Goal: Task Accomplishment & Management: Manage account settings

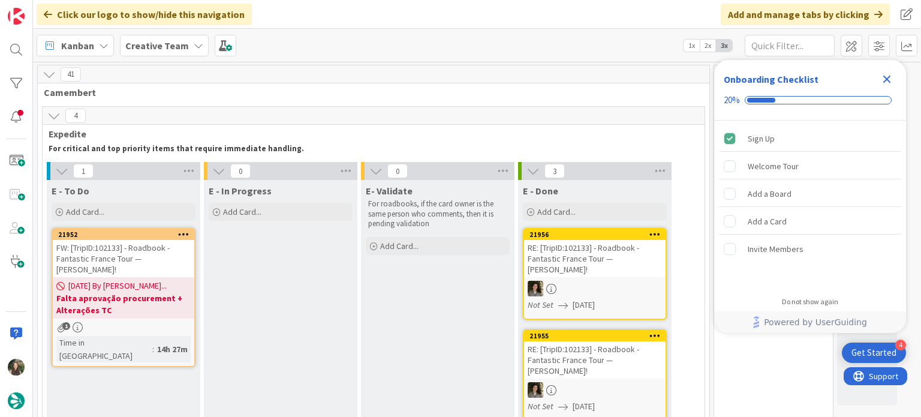
click at [887, 81] on icon "Close Checklist" at bounding box center [887, 79] width 14 height 14
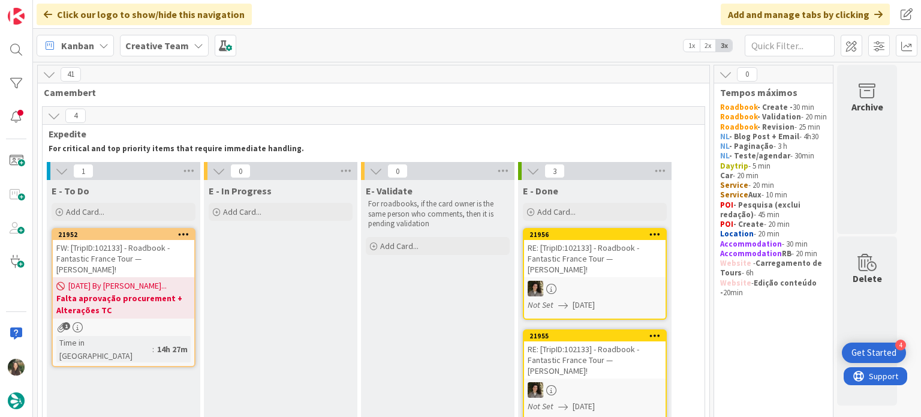
click at [163, 256] on div "FW: [TripID:102133] - Roadbook - Fantastic France Tour — Gary Evans!" at bounding box center [124, 258] width 142 height 37
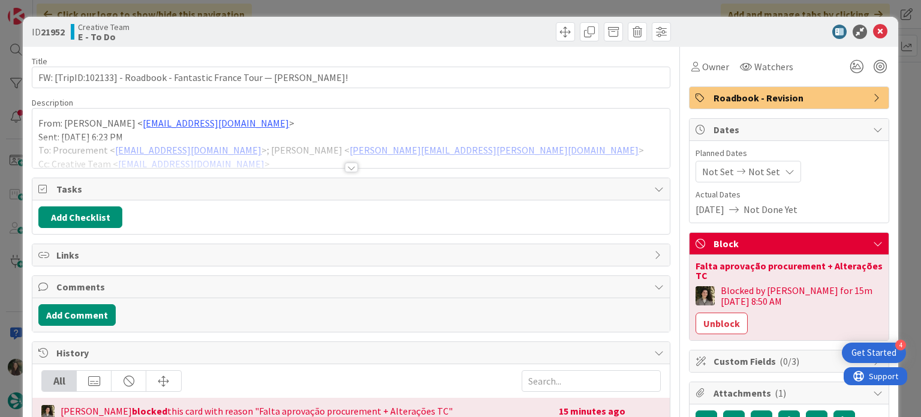
click at [488, 142] on div at bounding box center [350, 152] width 637 height 31
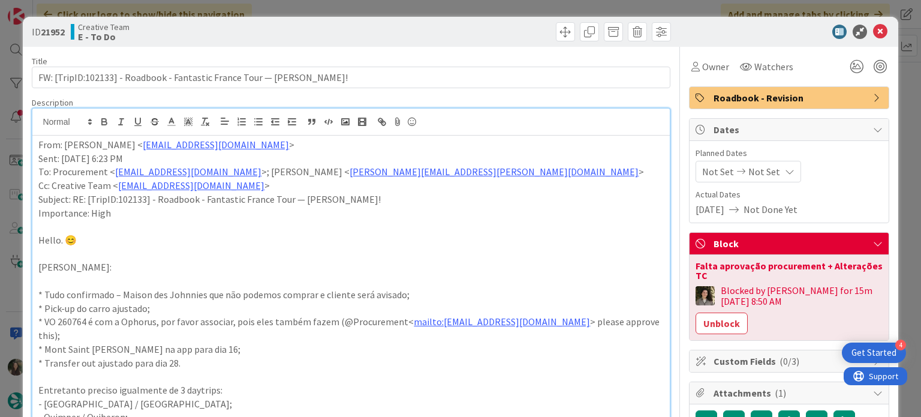
scroll to position [180, 0]
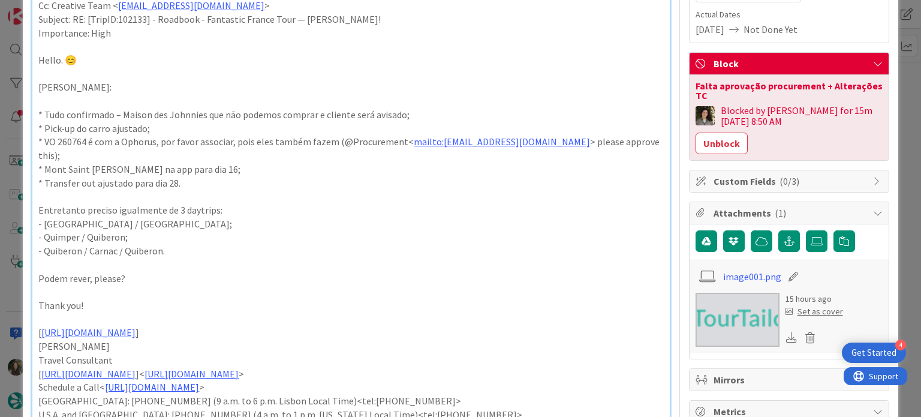
click at [897, 89] on div "ID 21952 Creative Team E - To Do Title 68 / 128 FW: [TripID:102133] - Roadbook …" at bounding box center [460, 208] width 921 height 417
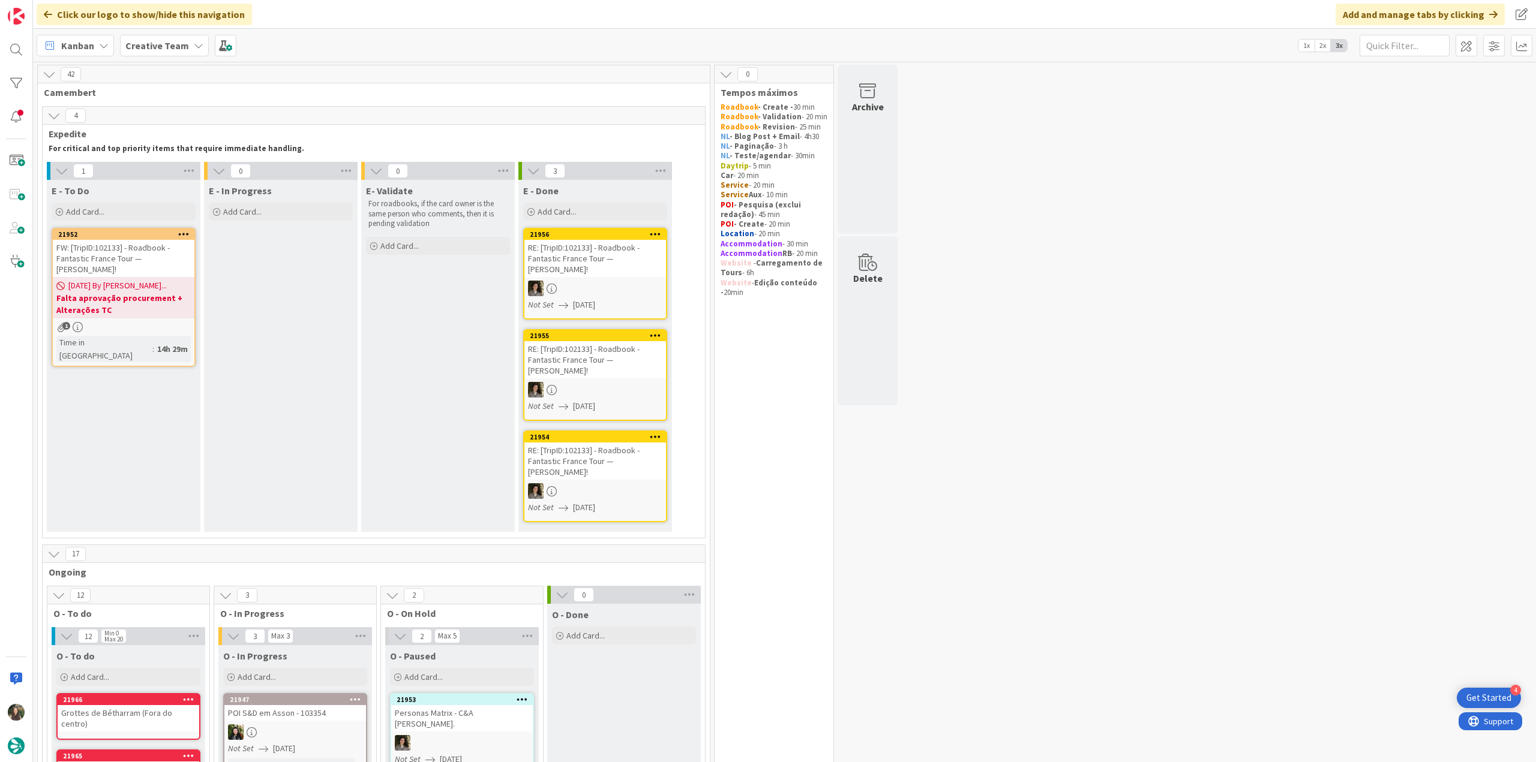
scroll to position [360, 0]
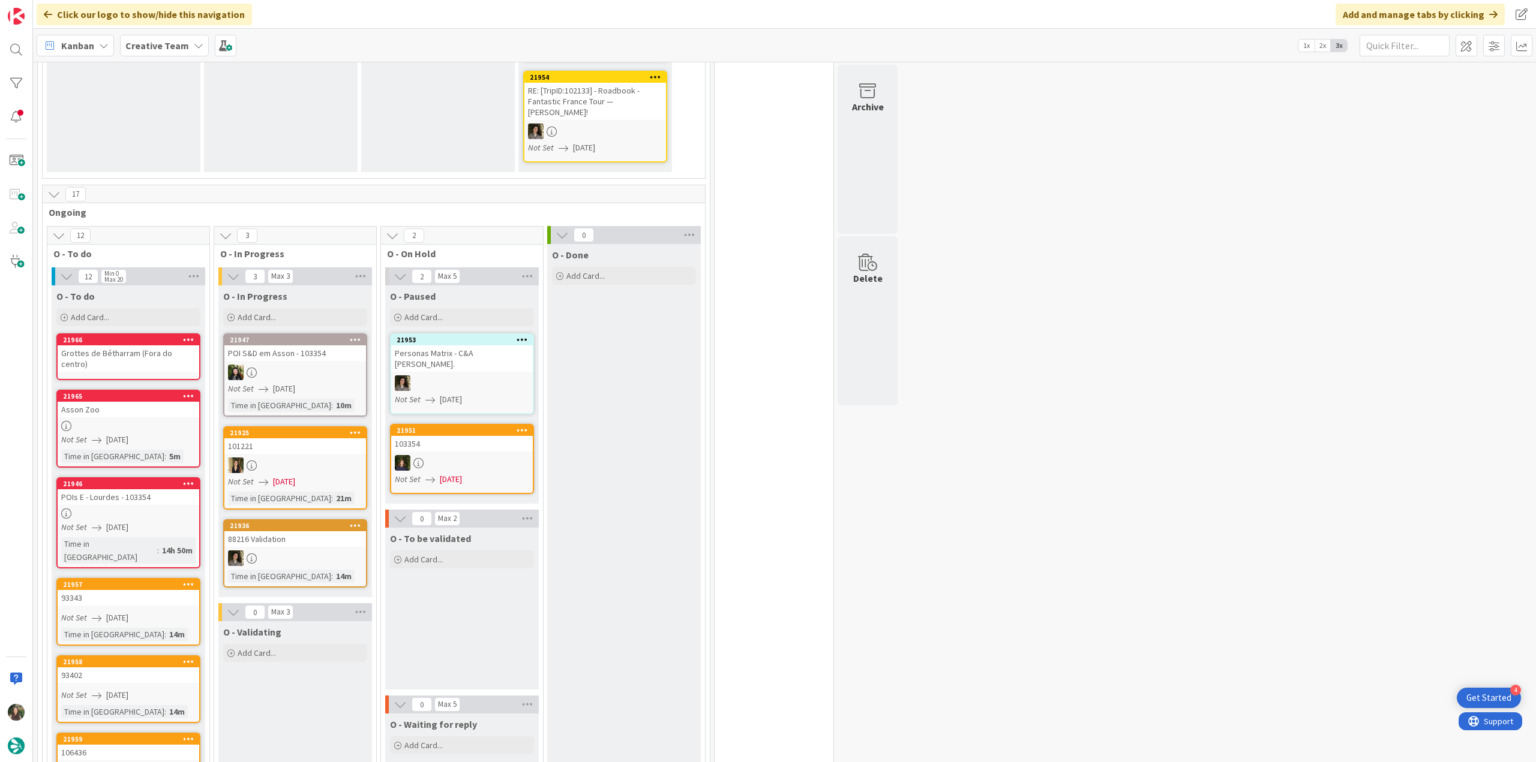
click at [173, 416] on div "POIs E - Lourdes - 103354" at bounding box center [129, 498] width 142 height 16
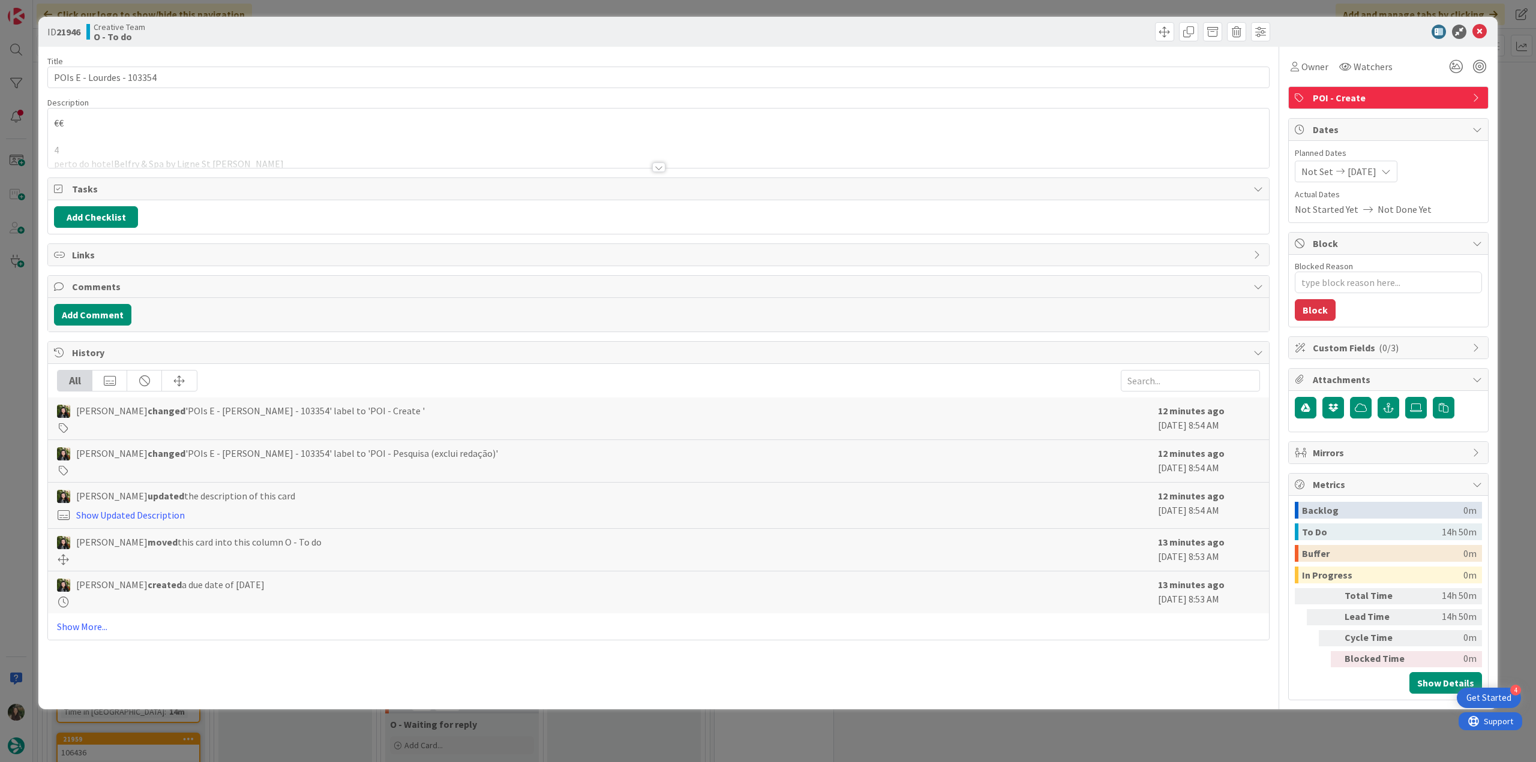
click at [274, 140] on div at bounding box center [658, 152] width 1221 height 31
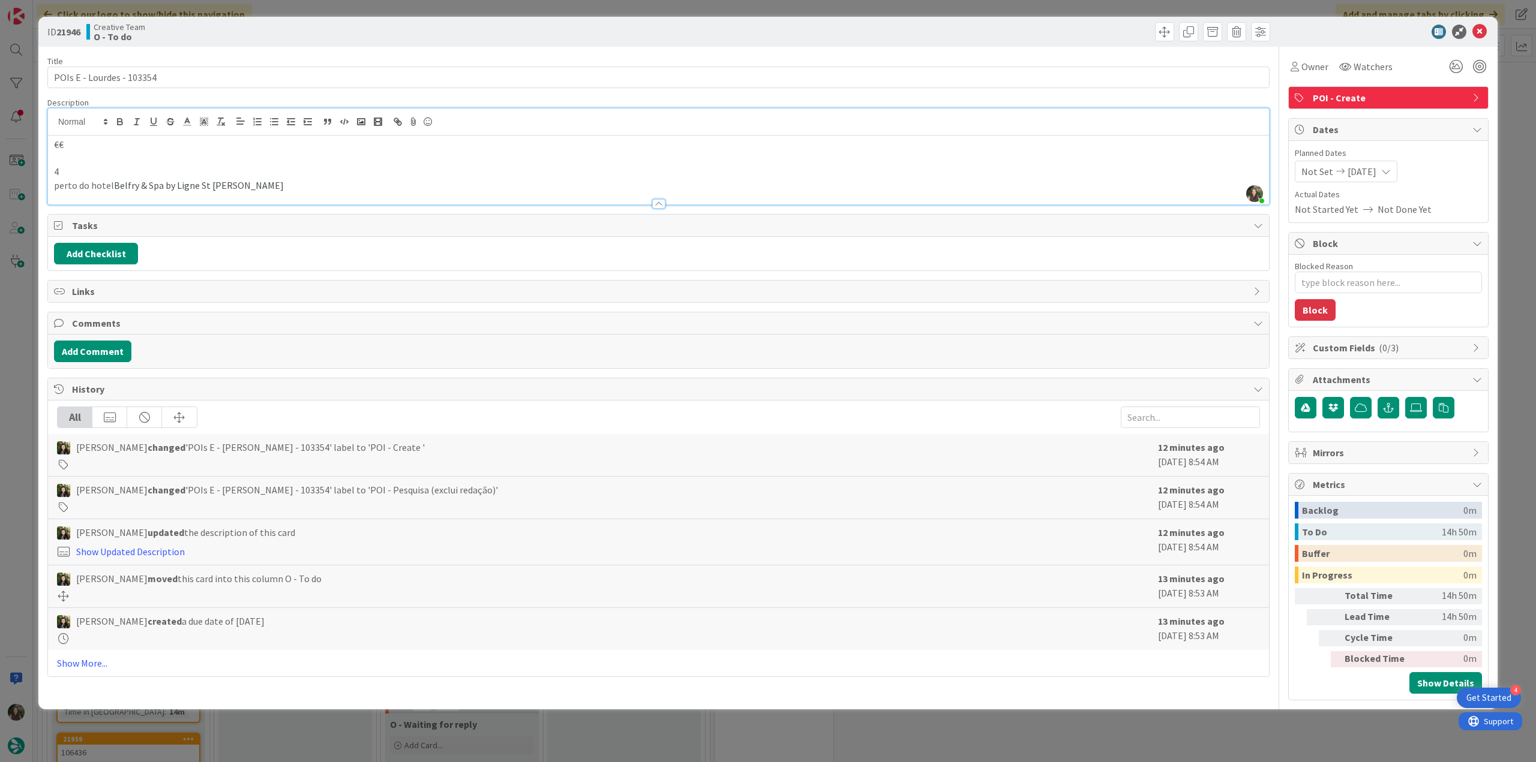
click at [25, 416] on div "ID 21946 Creative Team O - To do Title 25 / 128 POIs E - Lourdes - 103354 Descr…" at bounding box center [768, 381] width 1536 height 762
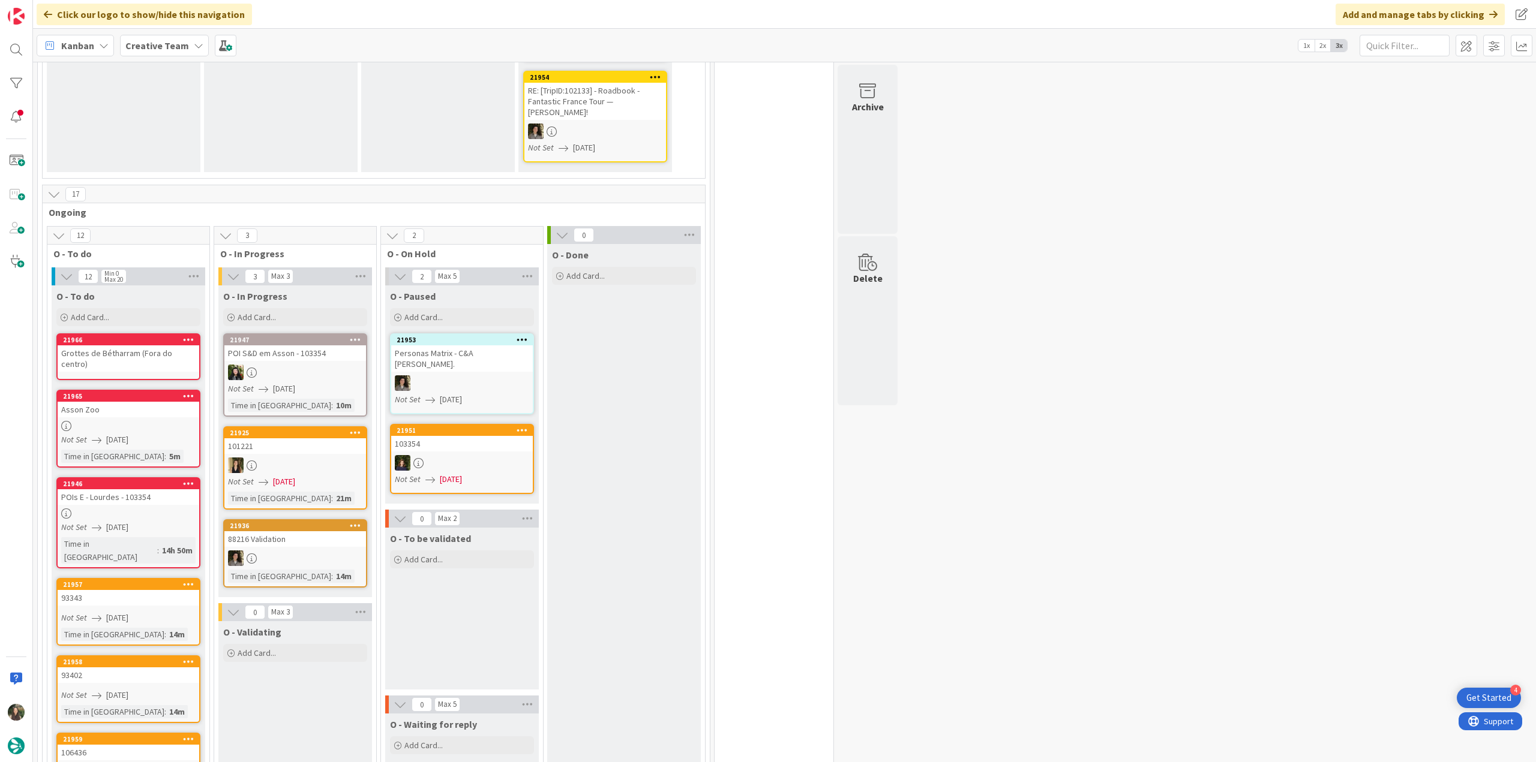
click at [136, 416] on div at bounding box center [129, 426] width 142 height 10
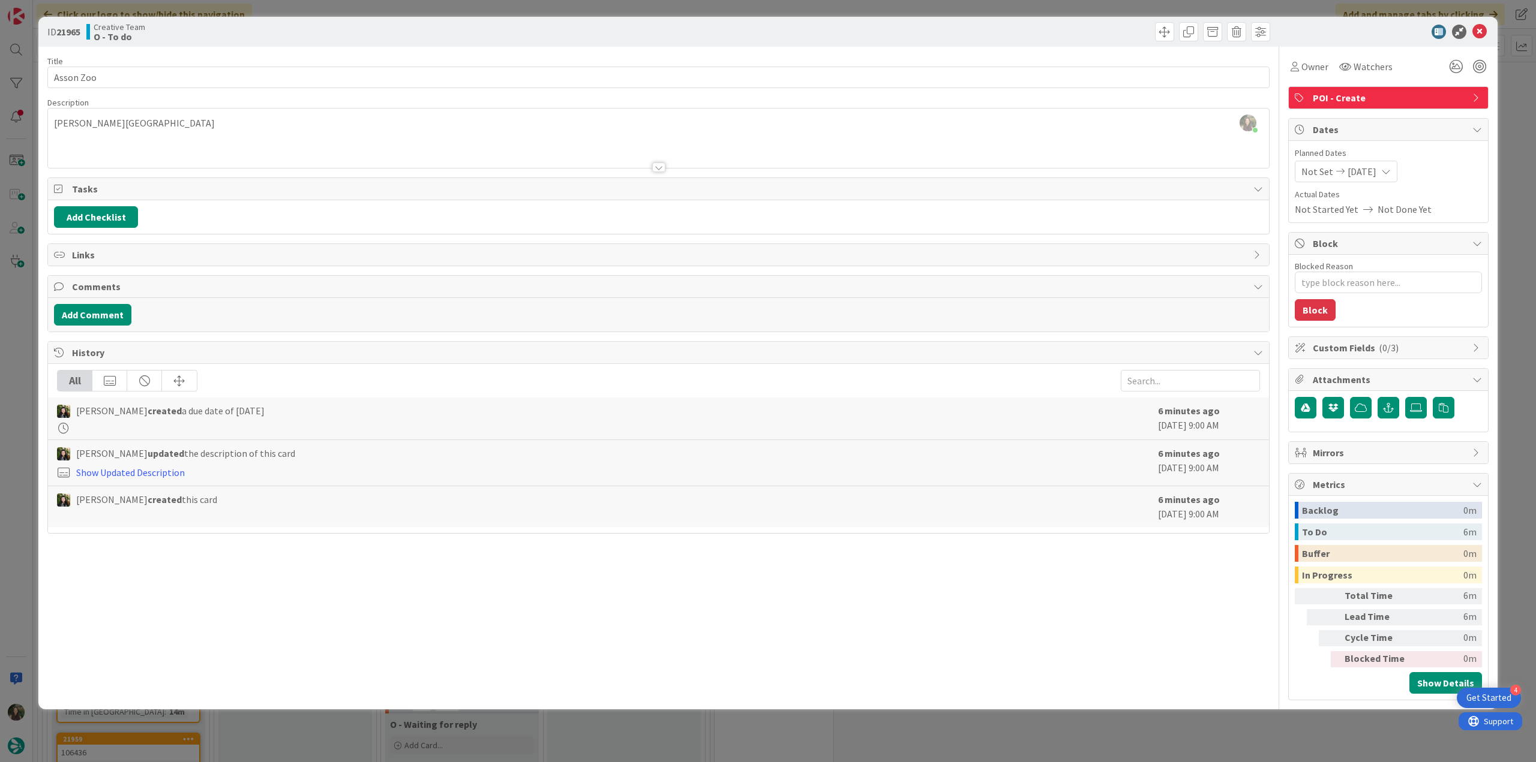
click at [26, 329] on div "ID 21965 Creative Team O - To do Title 9 / 128 Asson Zoo Description Inês Gonça…" at bounding box center [768, 381] width 1536 height 762
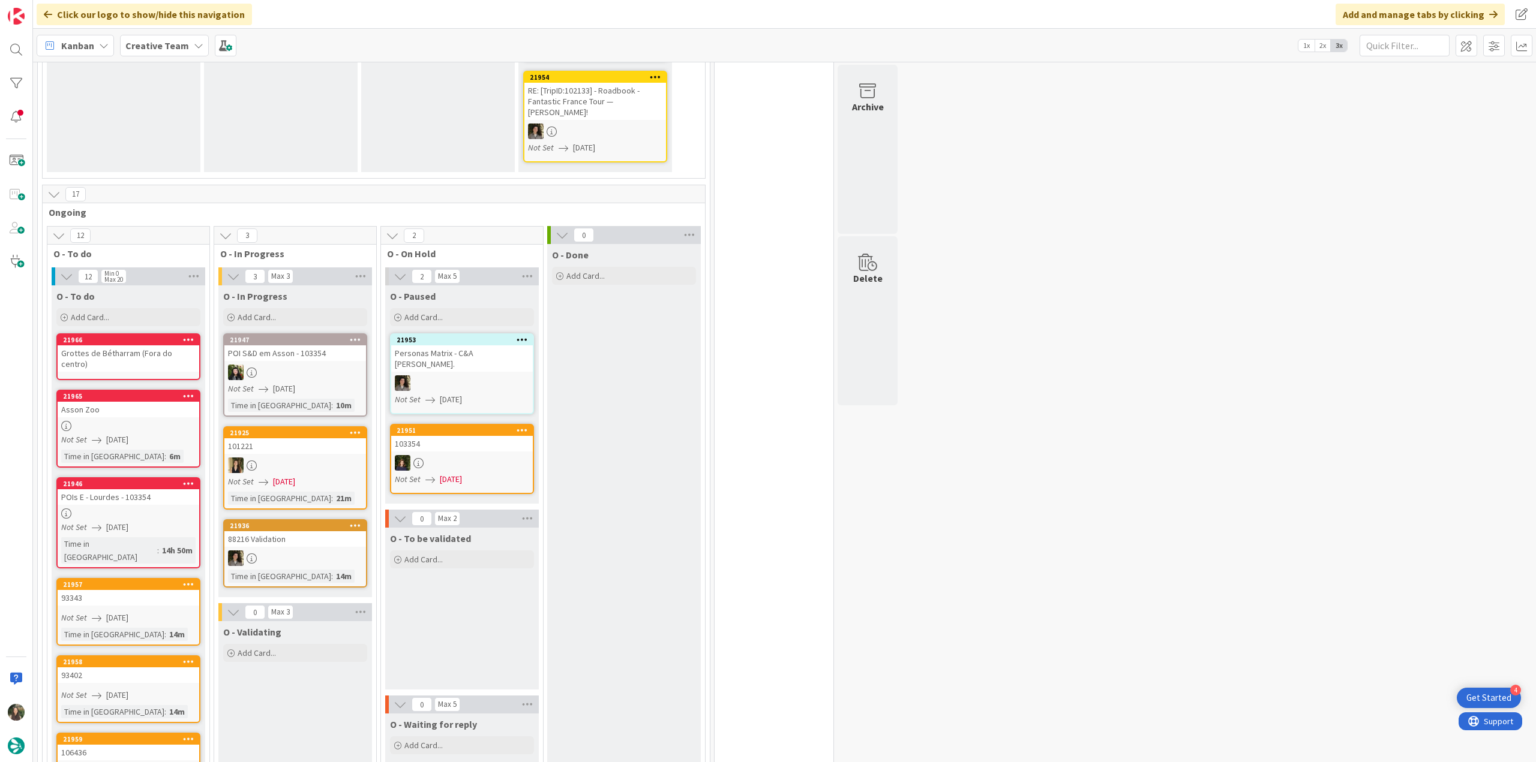
click at [154, 416] on div "Not Set [DATE]" at bounding box center [130, 440] width 138 height 13
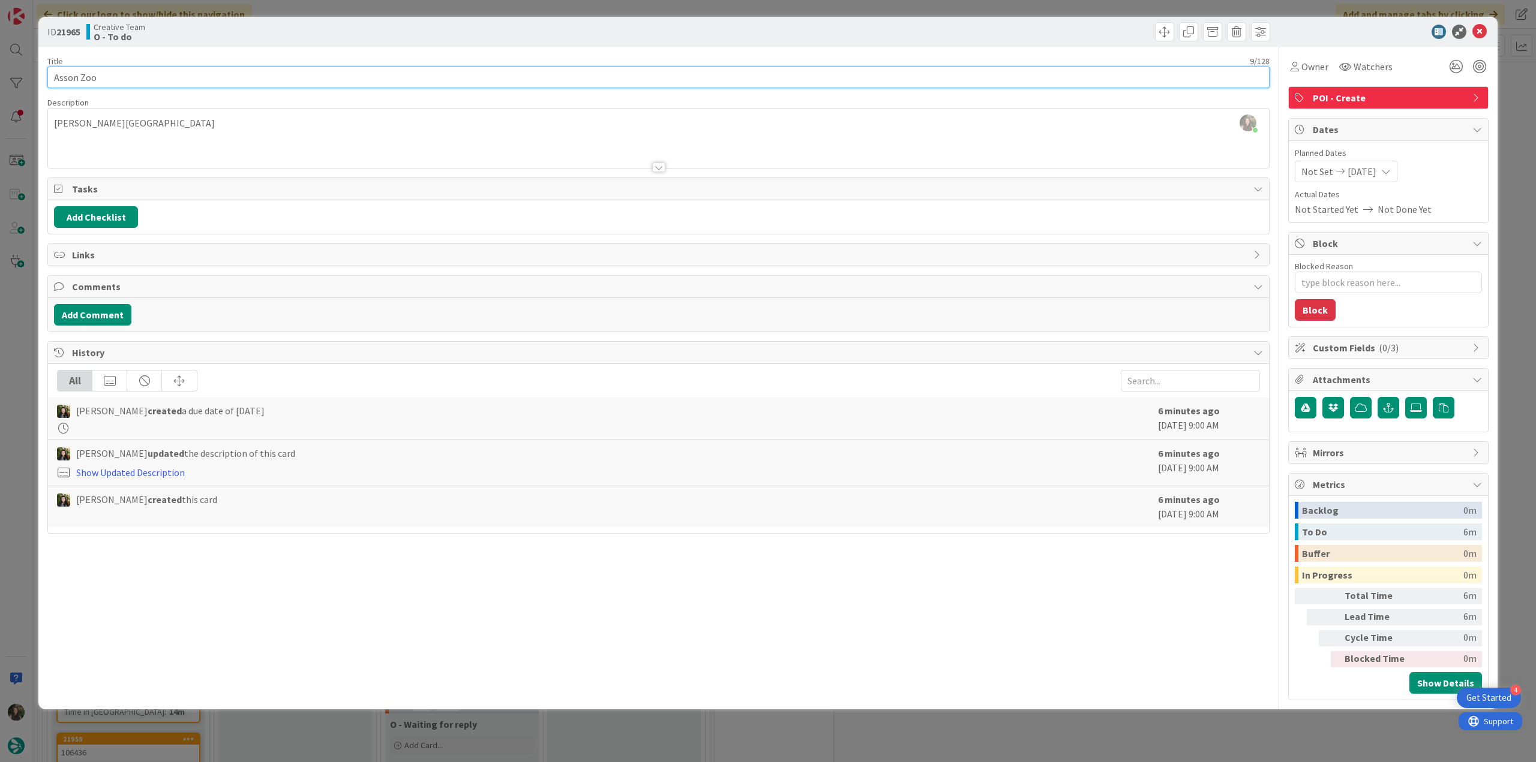
drag, startPoint x: 98, startPoint y: 78, endPoint x: 41, endPoint y: 83, distance: 57.8
click at [41, 83] on div "ID 21965 Creative Team O - To do Title 9 / 128 Asson Zoo Description Inês Gonça…" at bounding box center [767, 363] width 1459 height 693
click at [921, 71] on span "Owner" at bounding box center [1314, 66] width 27 height 14
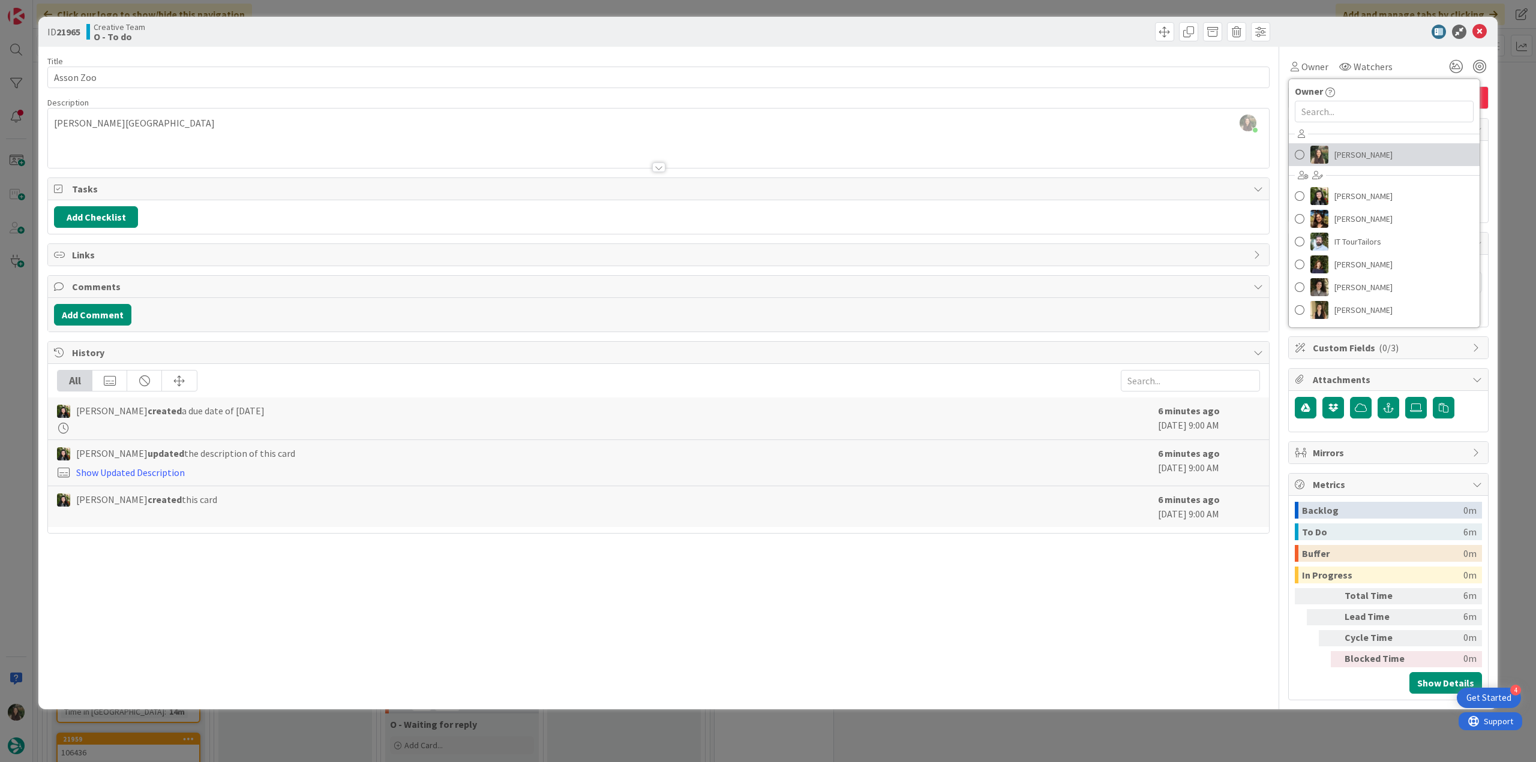
click at [921, 154] on span "[PERSON_NAME]" at bounding box center [1363, 155] width 58 height 18
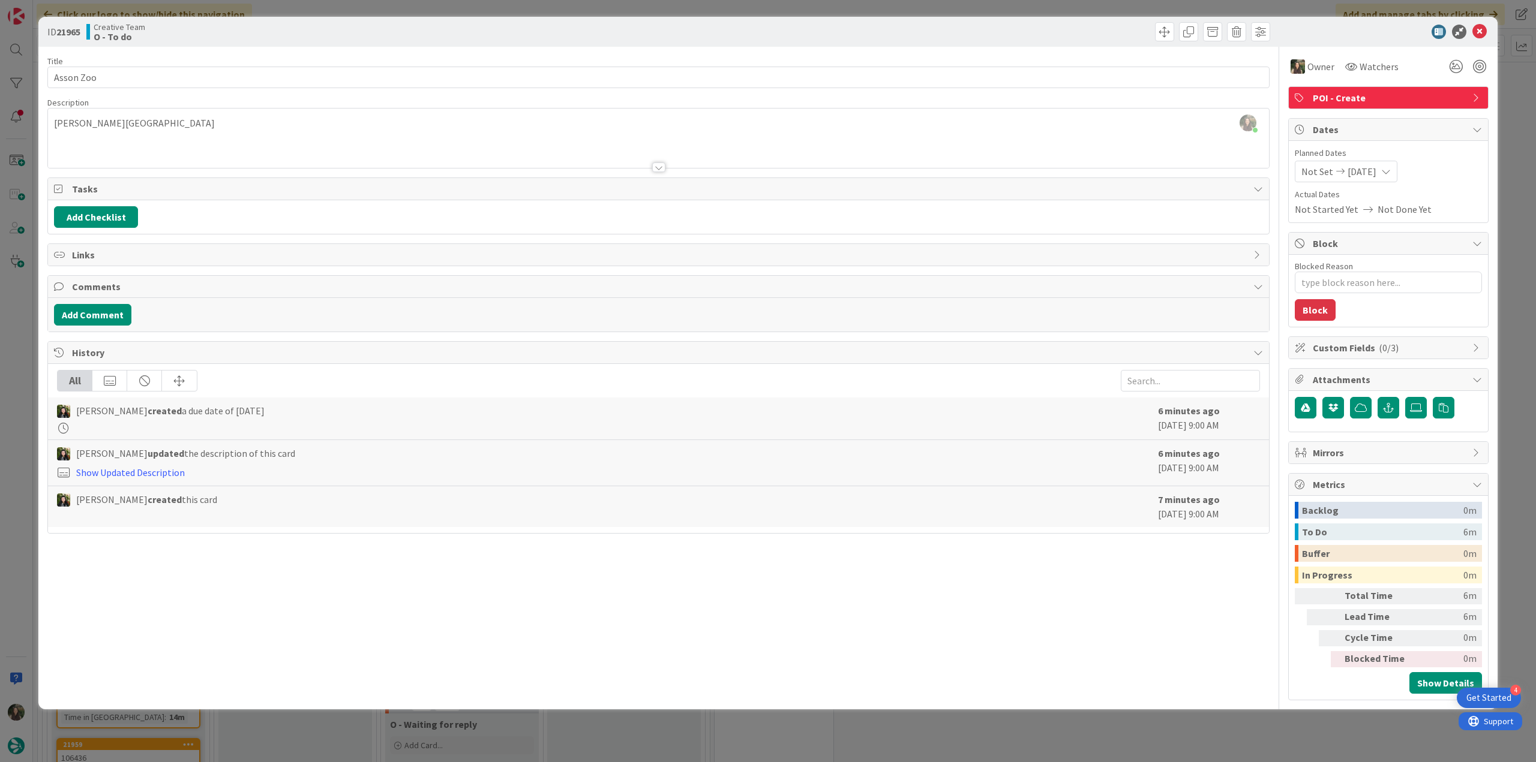
click at [921, 100] on div "ID 21965 Creative Team O - To do Title 9 / 128 Asson Zoo Description Inês Gonça…" at bounding box center [768, 381] width 1536 height 762
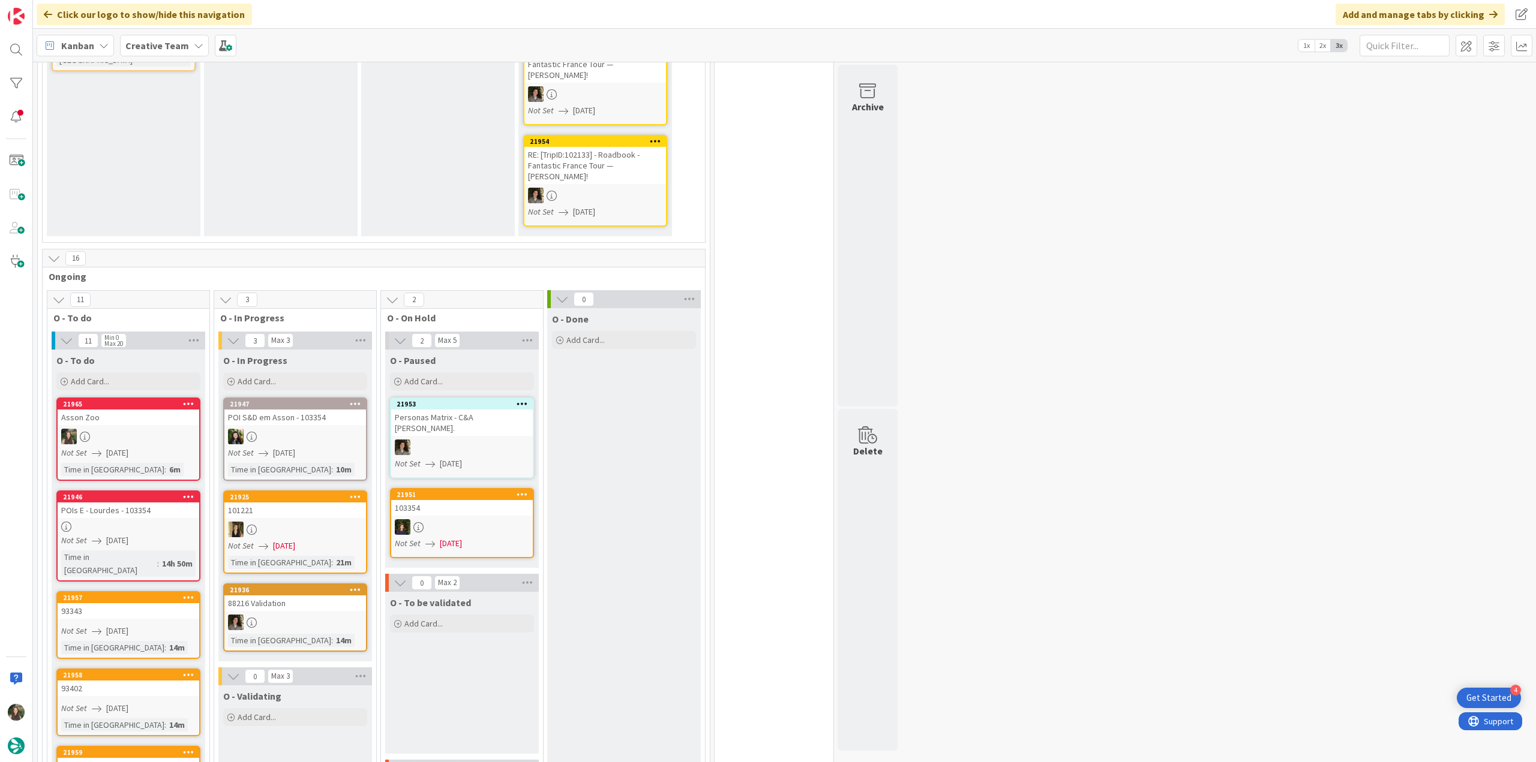
scroll to position [360, 0]
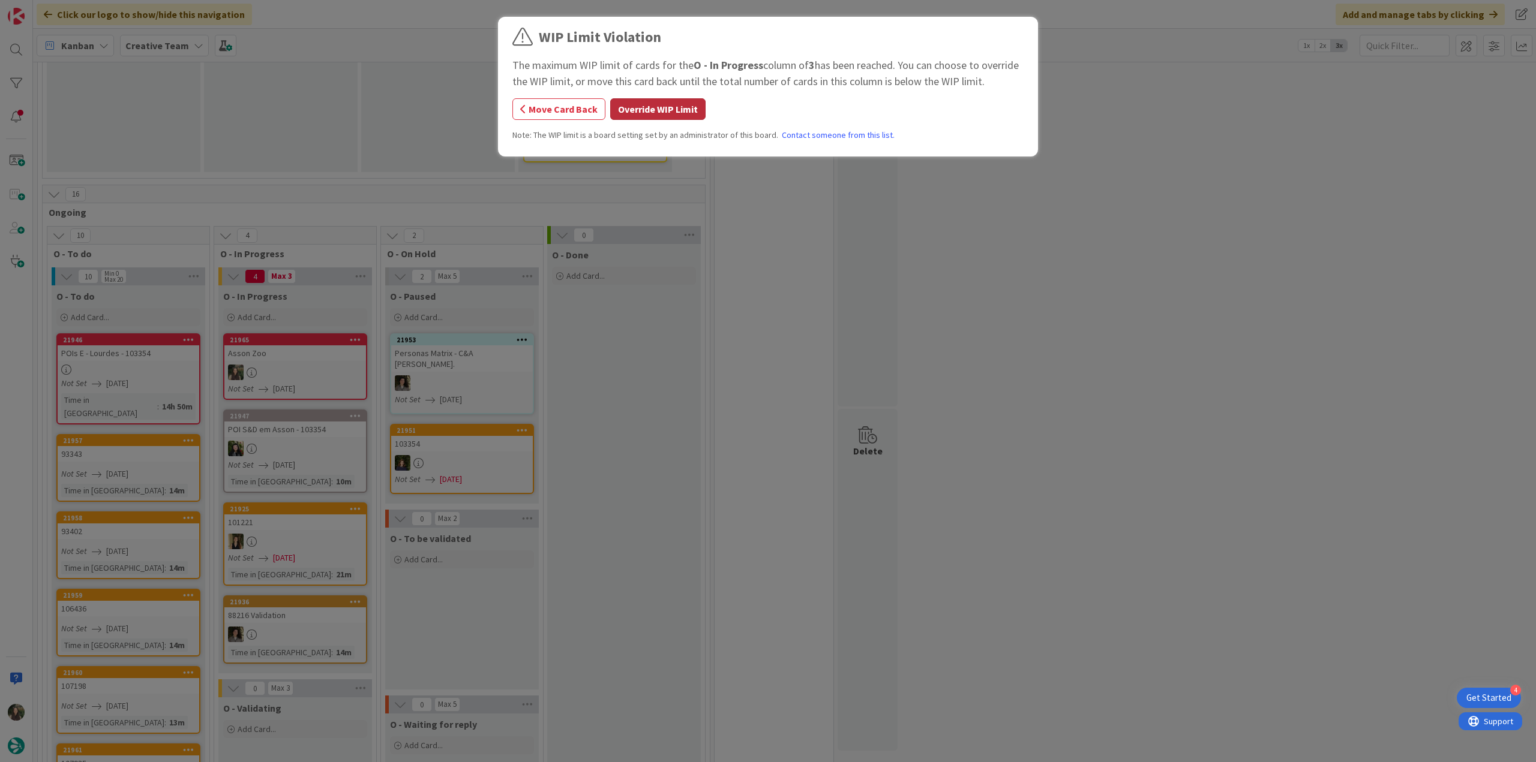
click at [638, 115] on button "Override WIP Limit" at bounding box center [657, 109] width 95 height 22
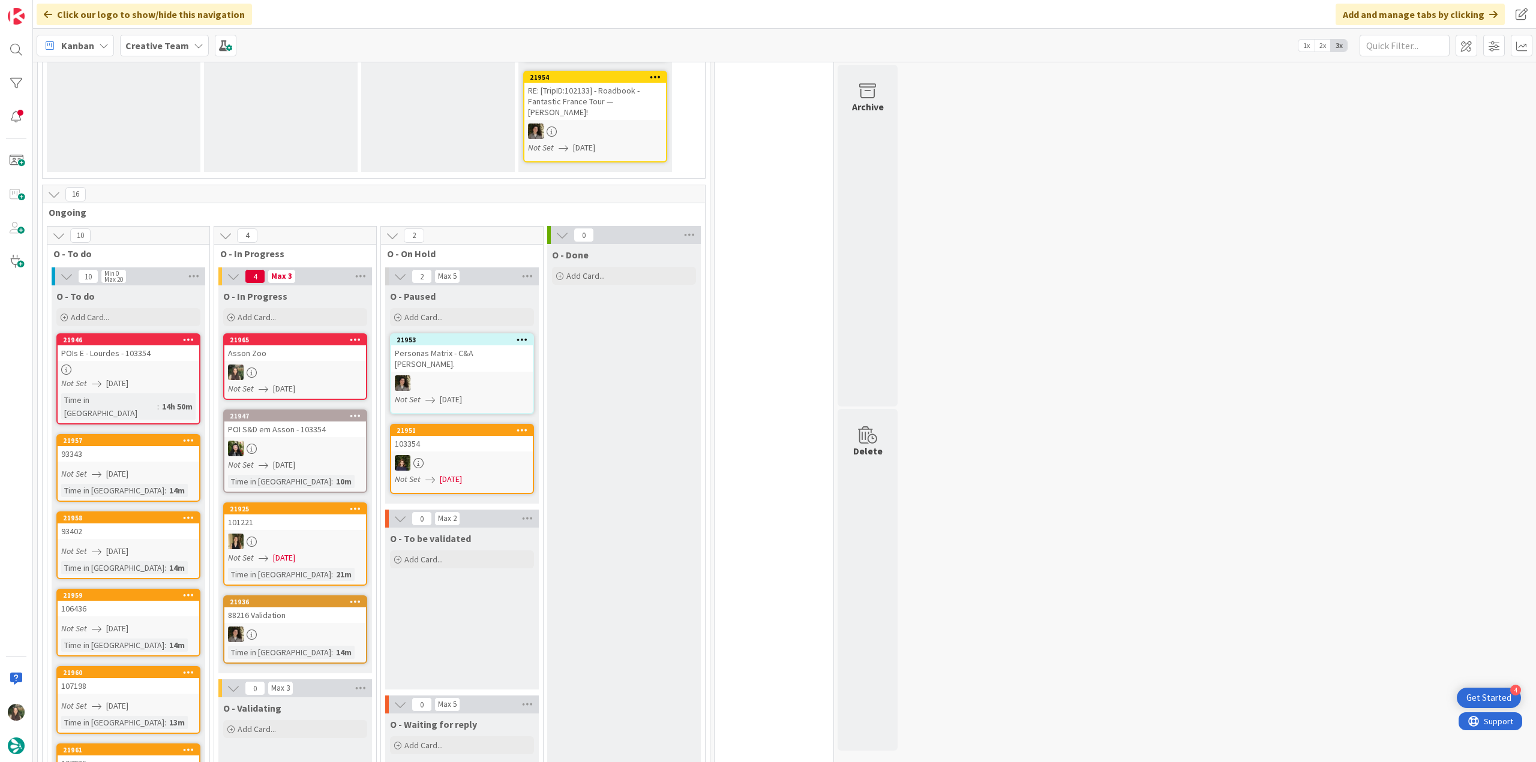
click at [301, 416] on div at bounding box center [295, 449] width 142 height 16
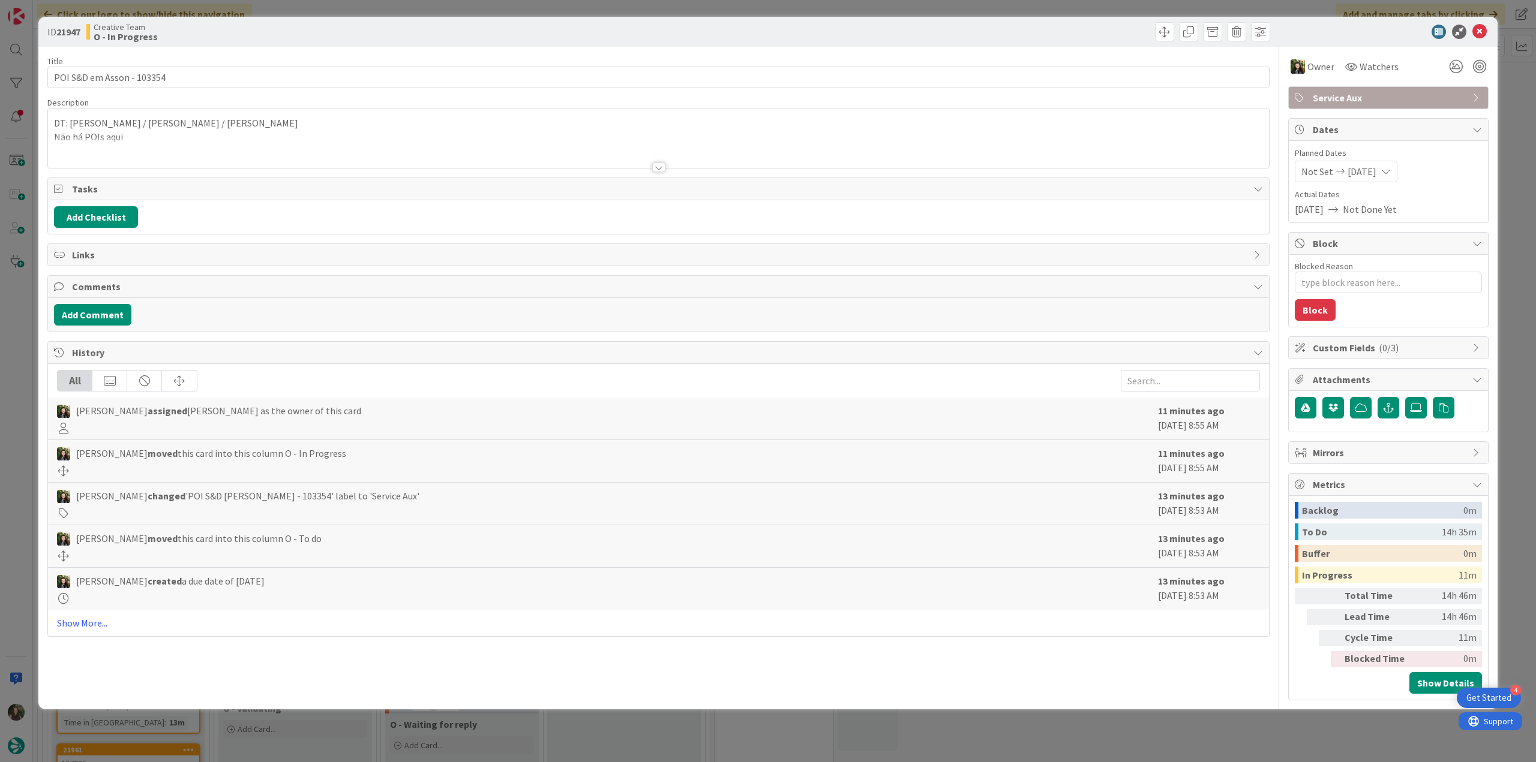
click at [26, 362] on div "ID 21947 Creative Team O - In Progress Title 25 / 128 POI S&D em Asson - 103354…" at bounding box center [768, 381] width 1536 height 762
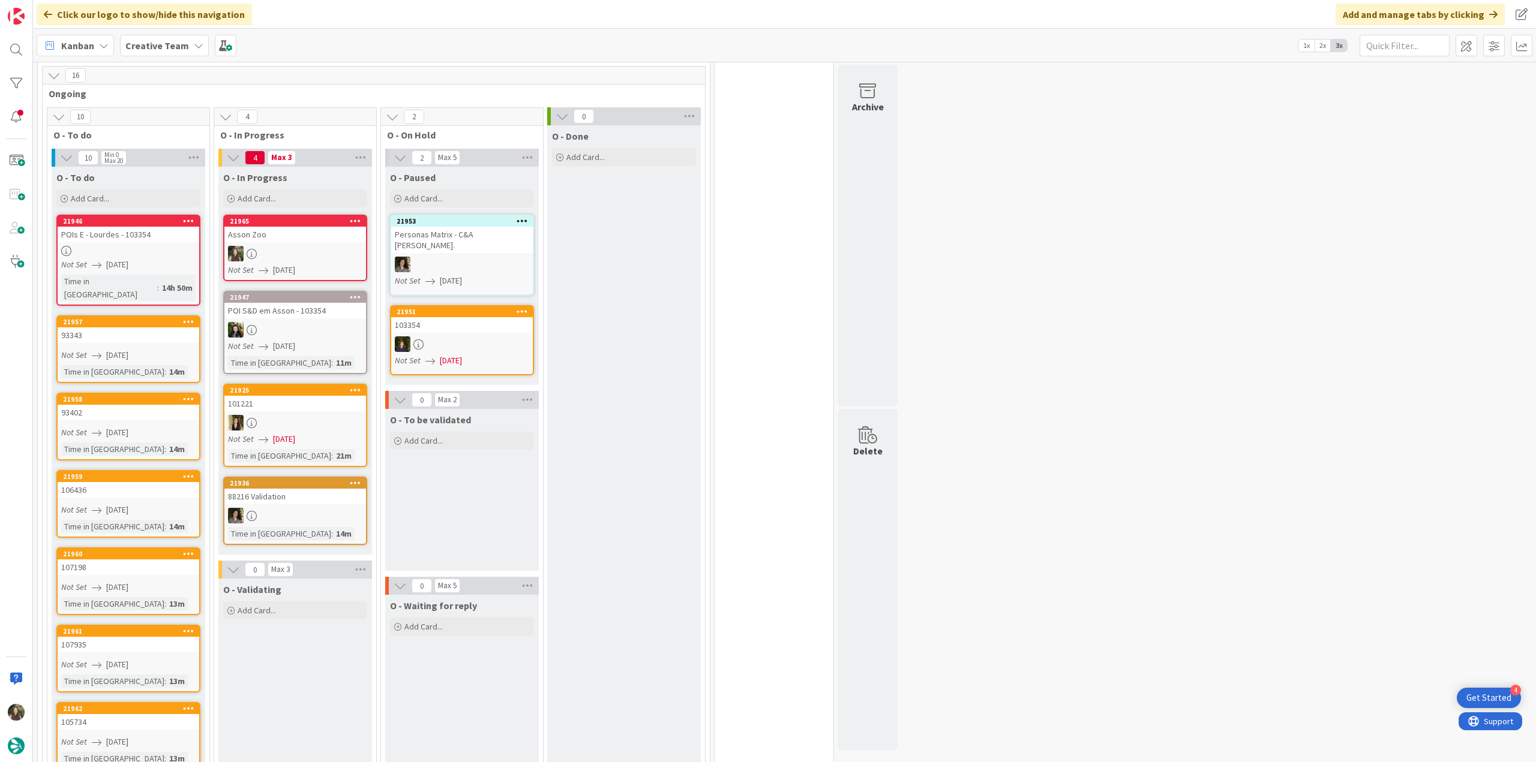
scroll to position [420, 0]
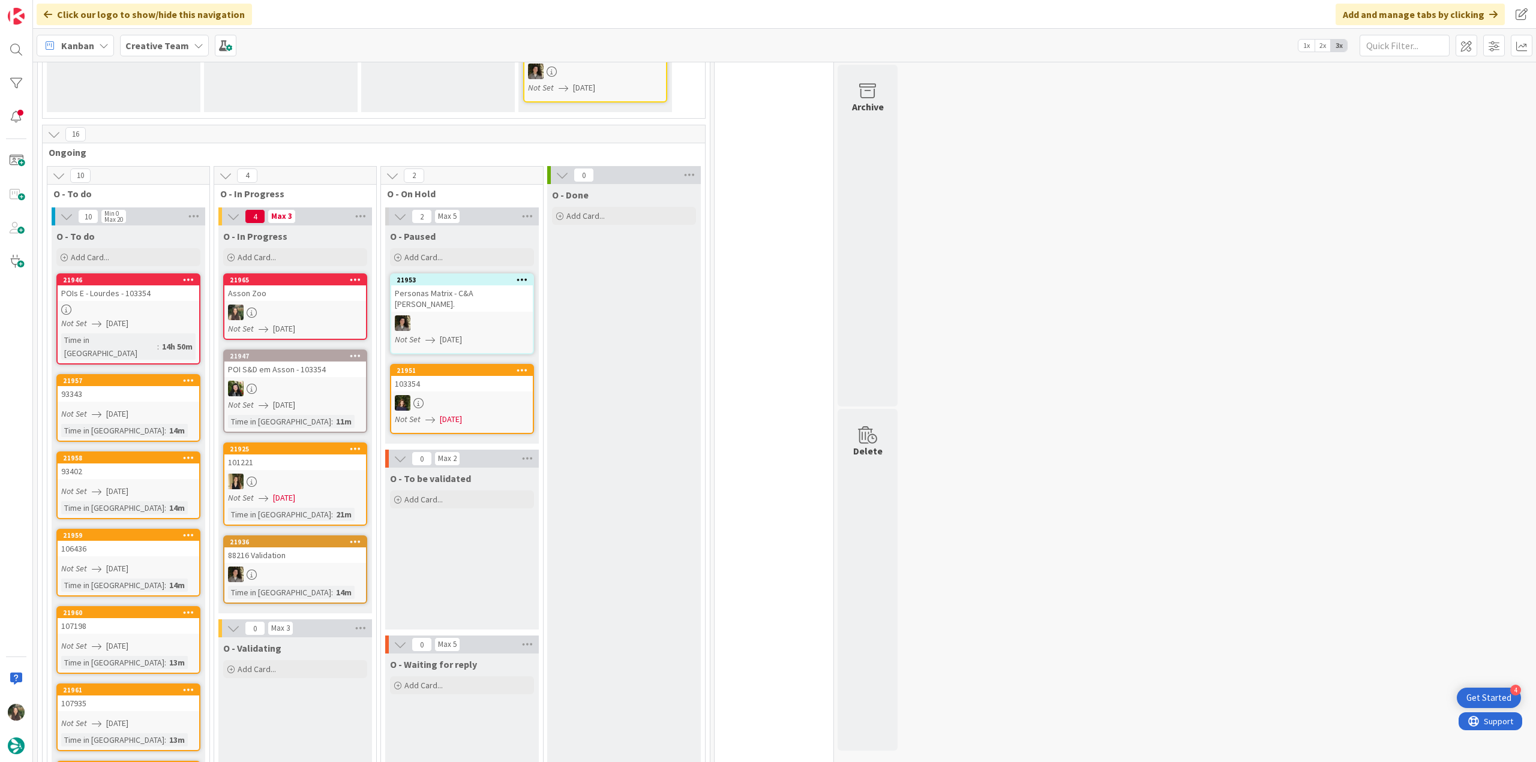
click at [312, 305] on div at bounding box center [295, 313] width 142 height 16
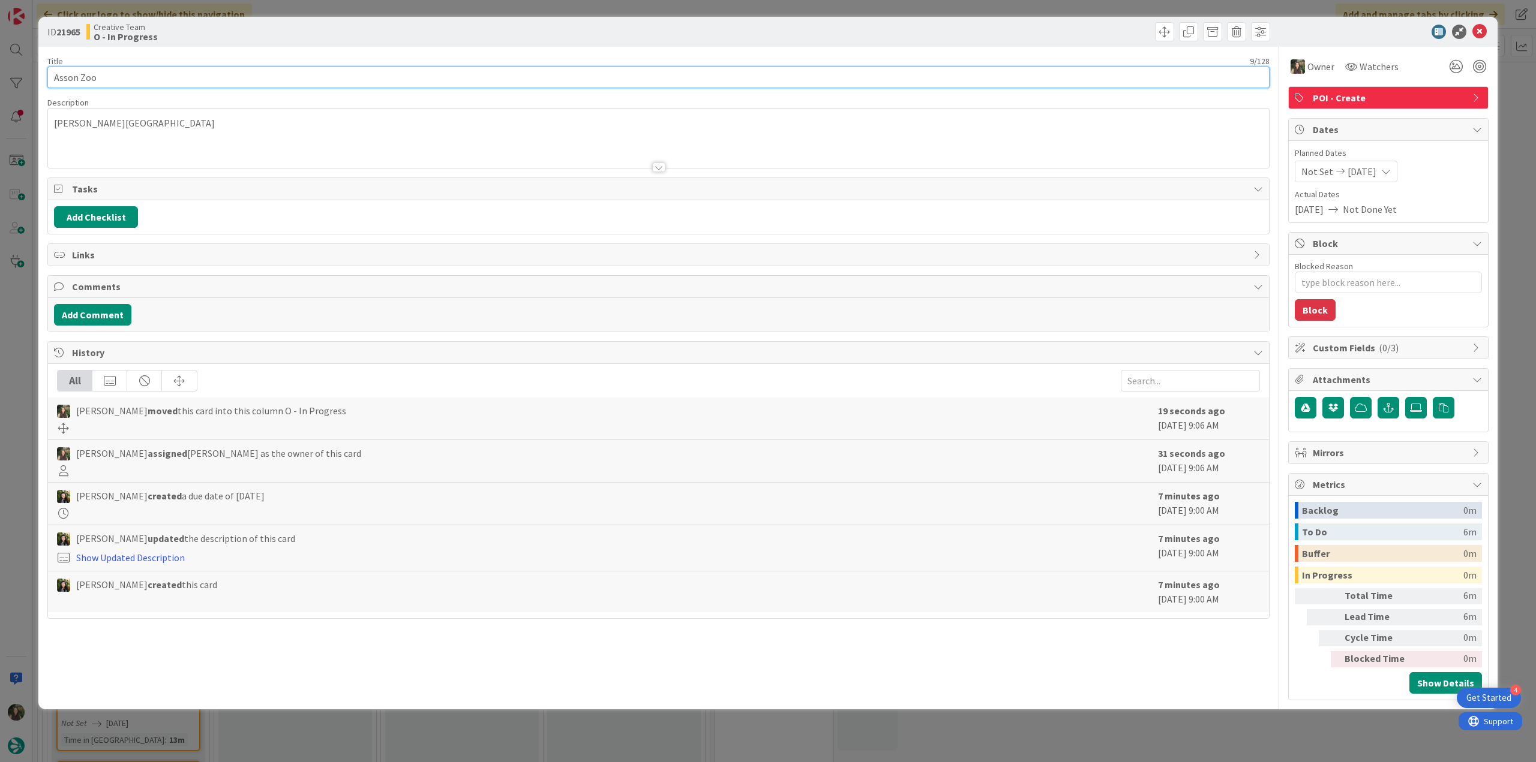
drag, startPoint x: 107, startPoint y: 79, endPoint x: 19, endPoint y: 86, distance: 87.9
click at [19, 86] on div "ID 21965 Creative Team O - In Progress Title 9 / 128 Asson Zoo Description em A…" at bounding box center [768, 381] width 1536 height 762
click at [20, 308] on div "ID 21965 Creative Team O - In Progress Title 9 / 128 Asson Zoo Description Inês…" at bounding box center [768, 381] width 1536 height 762
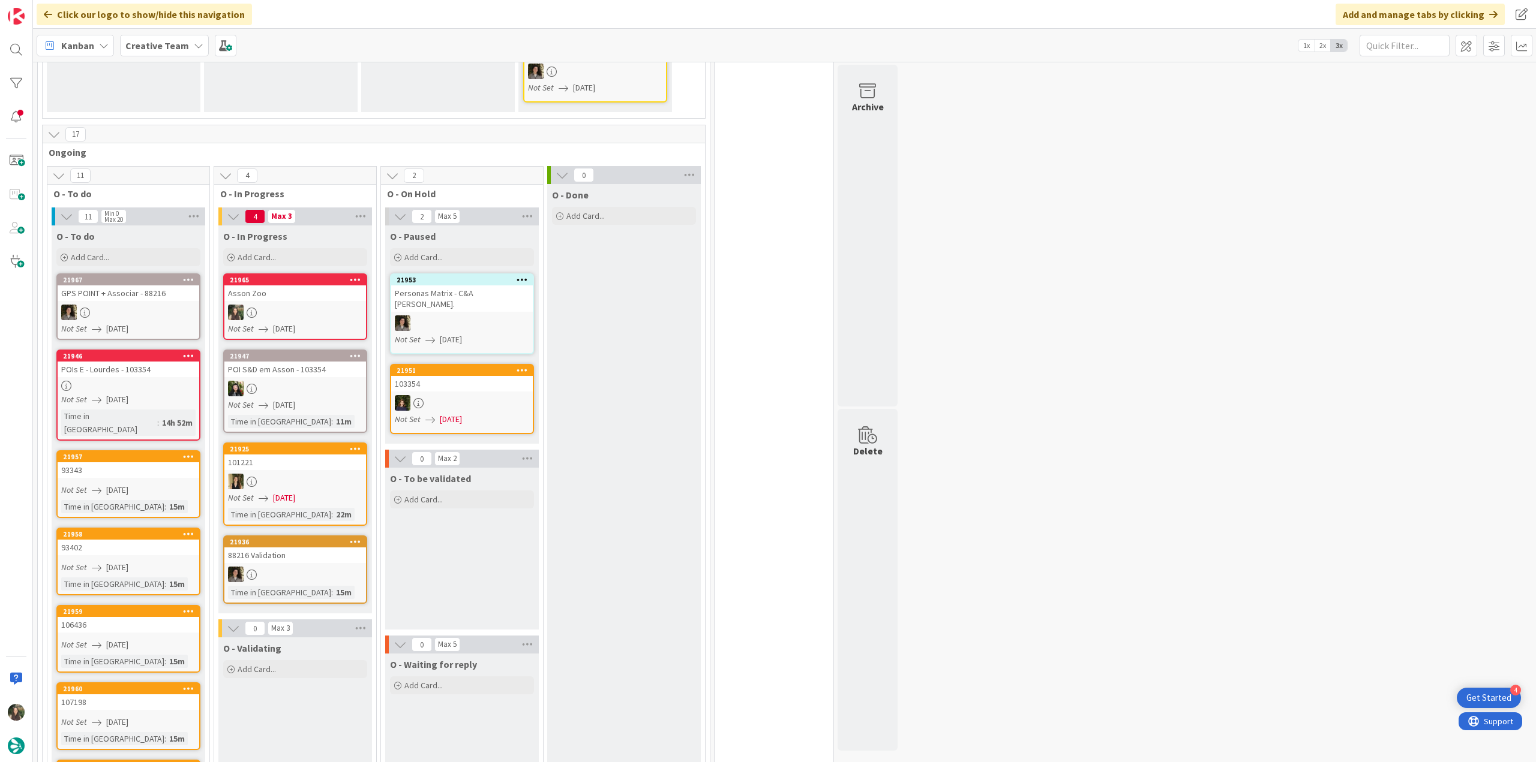
click at [293, 305] on div at bounding box center [295, 313] width 142 height 16
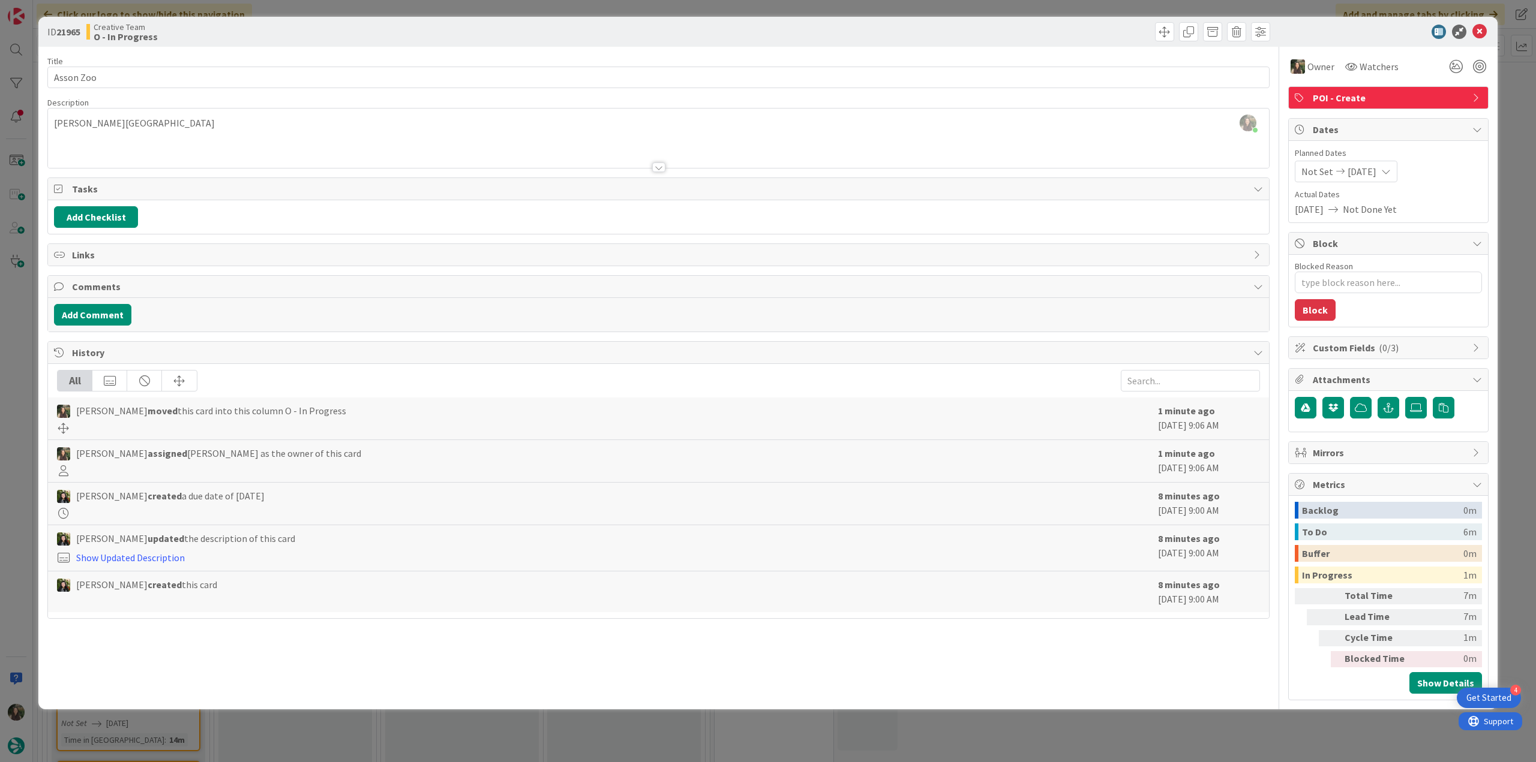
click at [21, 328] on div "ID 21965 Creative Team O - In Progress Title 9 / 128 Asson Zoo Description Inês…" at bounding box center [768, 381] width 1536 height 762
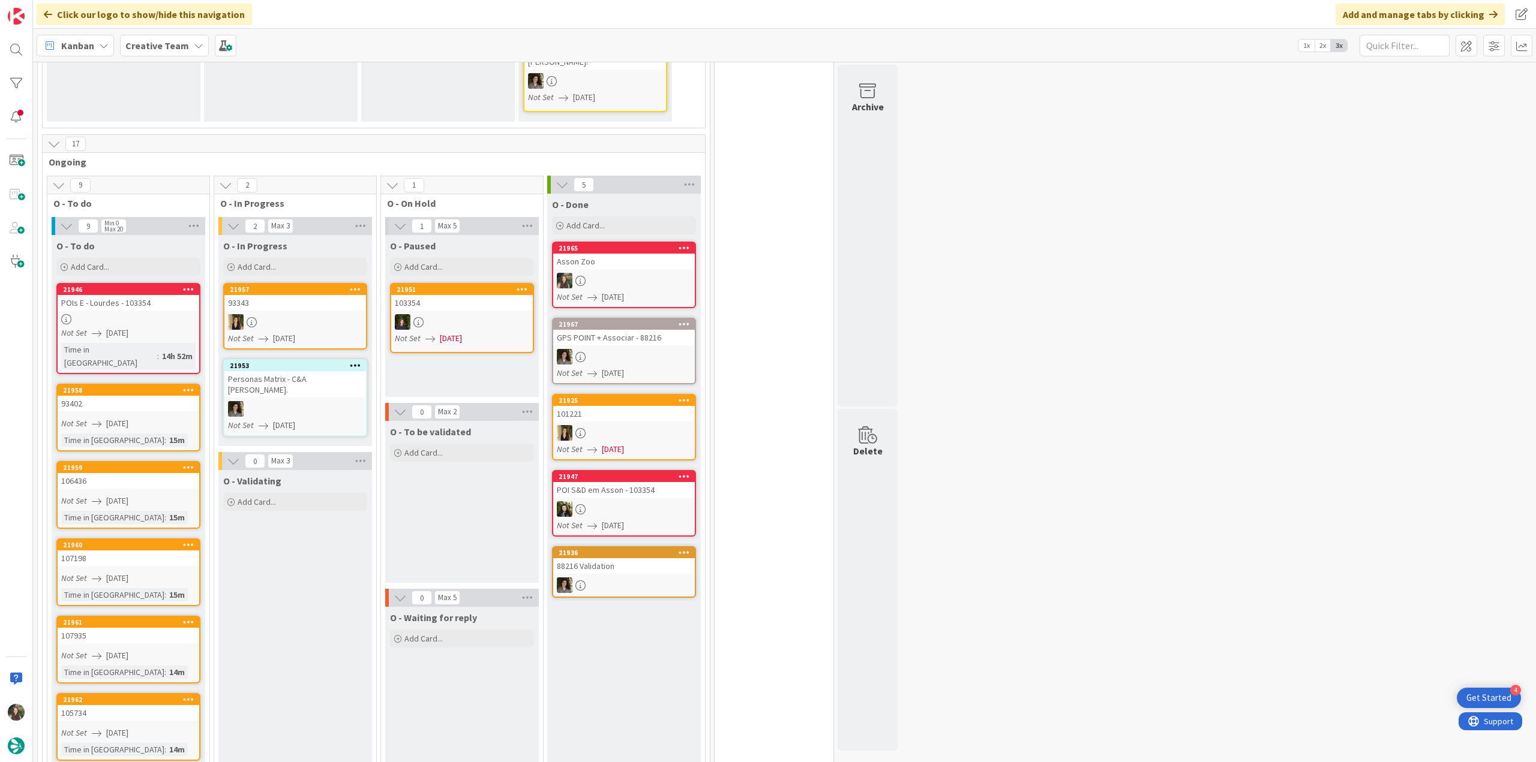
click at [673, 242] on link "21965 Asson Zoo Not Set 08/29/2025" at bounding box center [624, 275] width 144 height 67
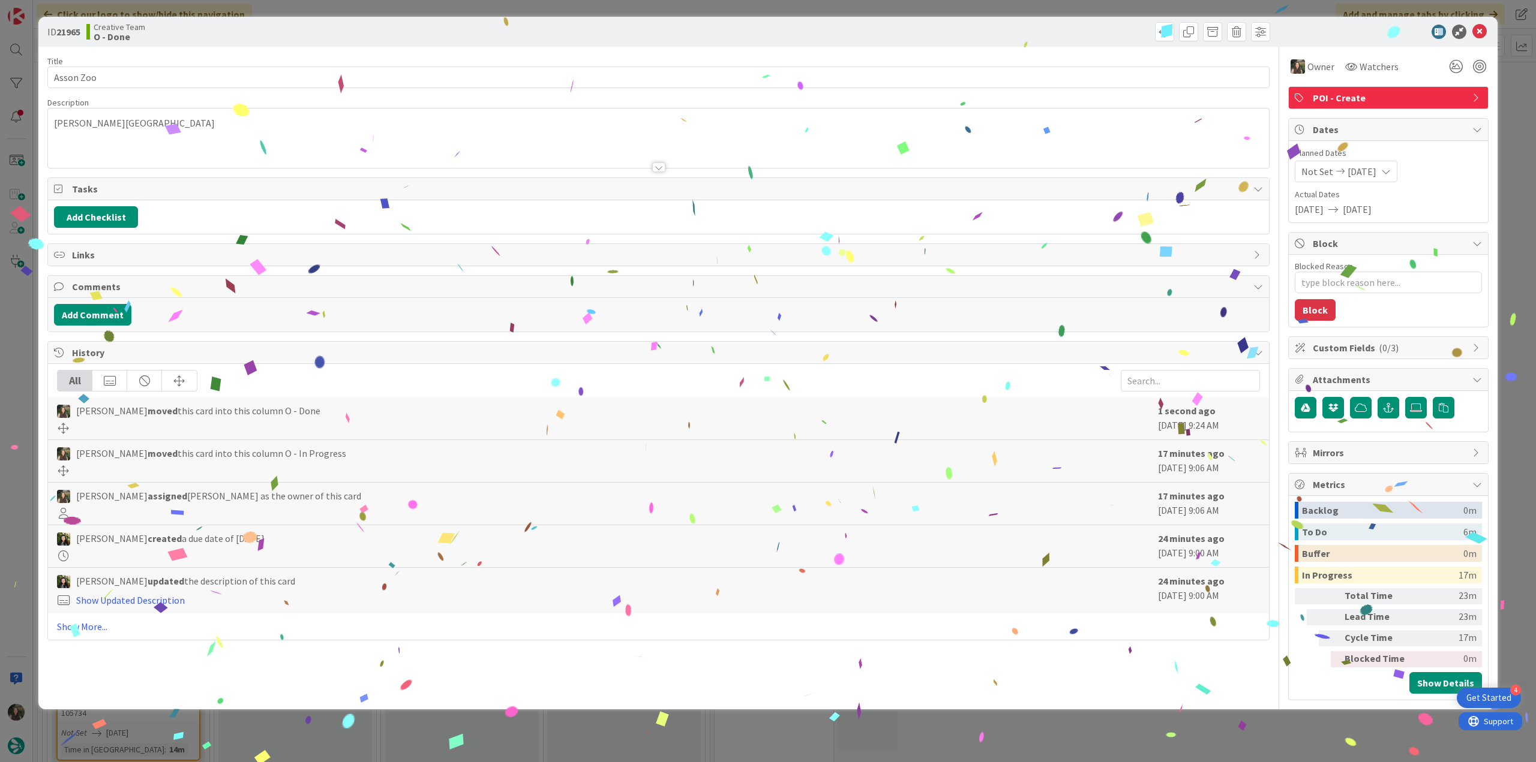
click at [921, 416] on div "ID 21965 Creative Team O - Done Title 9 / 128 Asson Zoo Description em Asson Ow…" at bounding box center [768, 381] width 1536 height 762
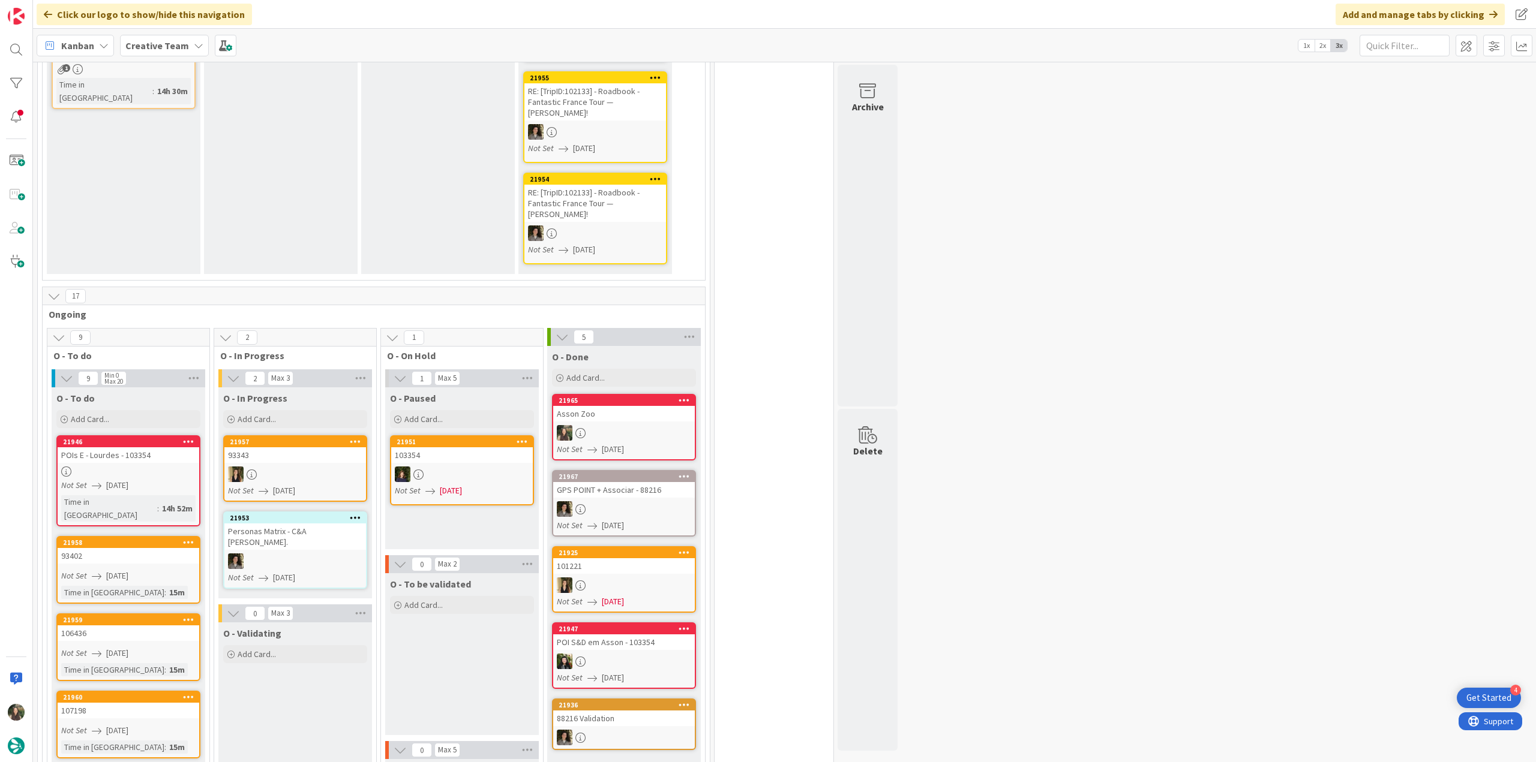
scroll to position [480, 0]
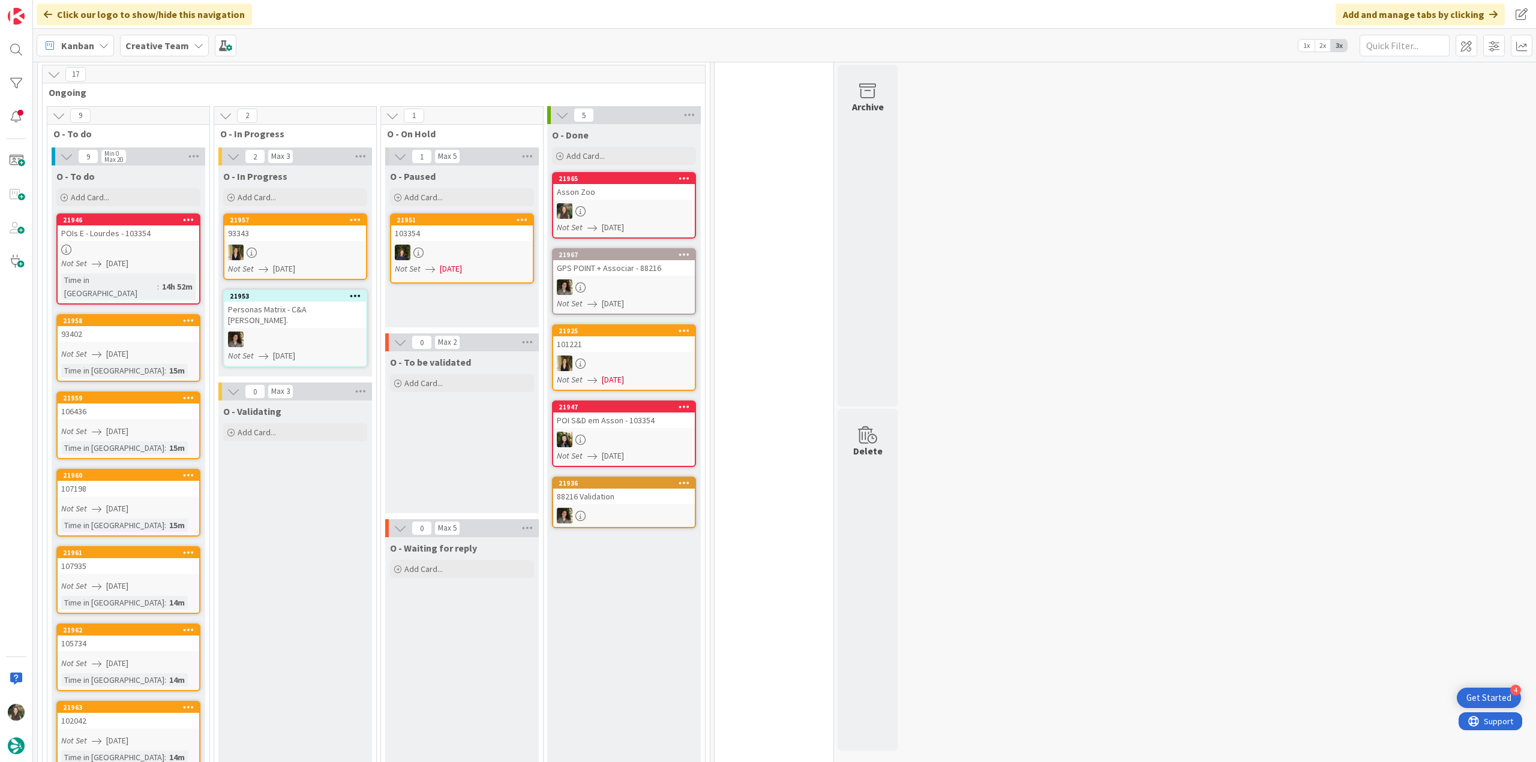
click at [168, 274] on div "Time in Column : 14h 52m" at bounding box center [128, 287] width 134 height 26
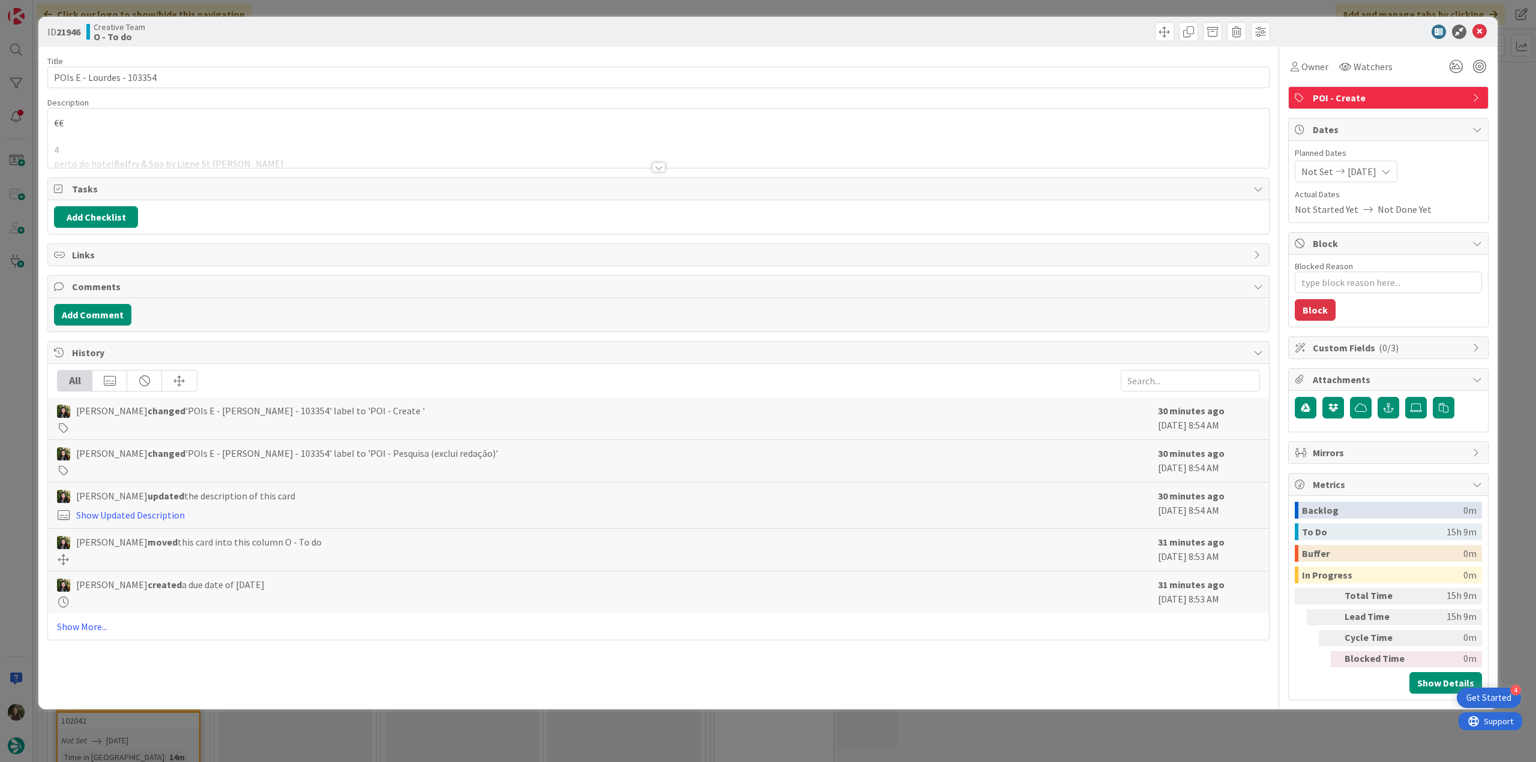
click at [254, 131] on p at bounding box center [658, 137] width 1209 height 14
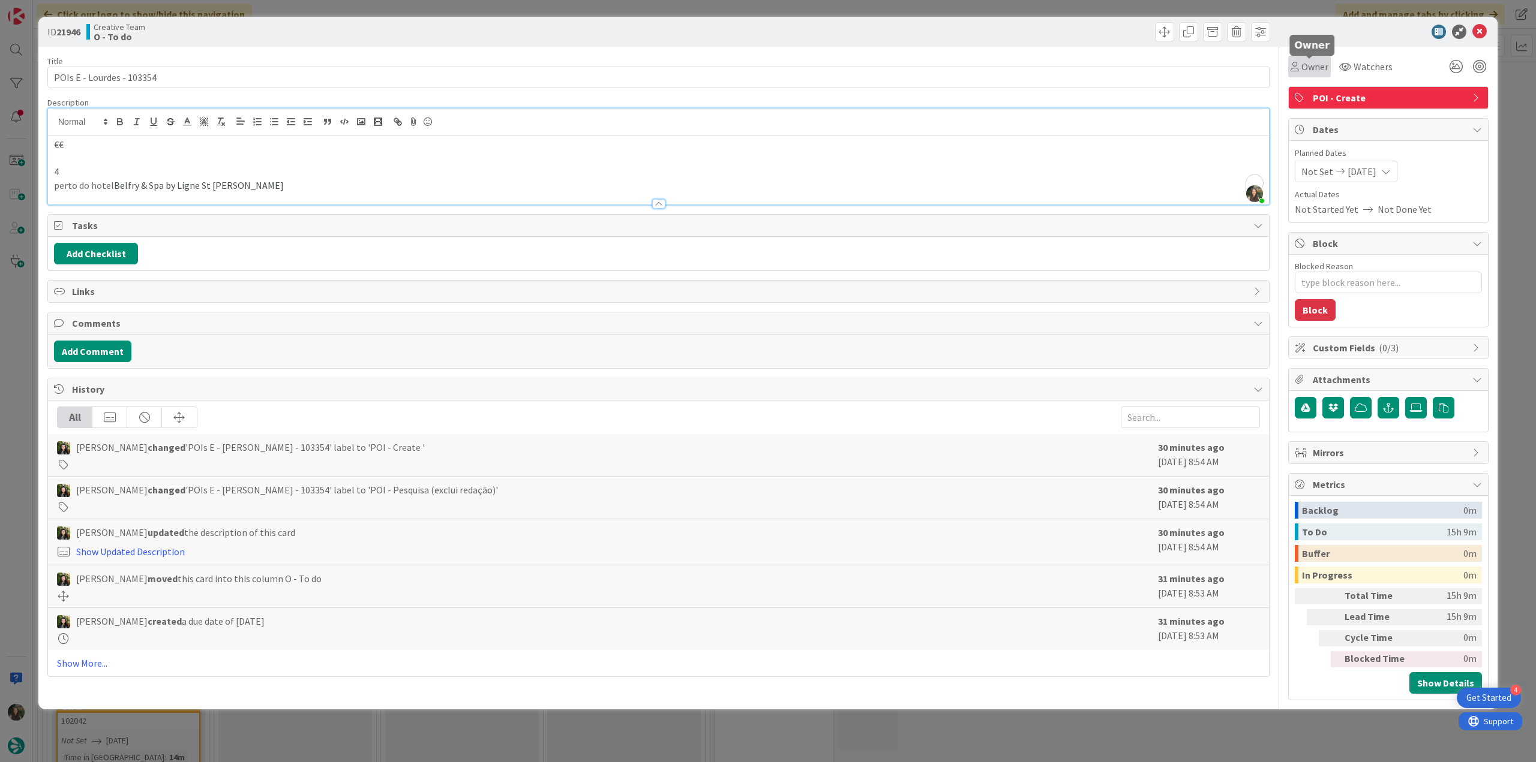
click at [921, 68] on span "Owner" at bounding box center [1314, 66] width 27 height 14
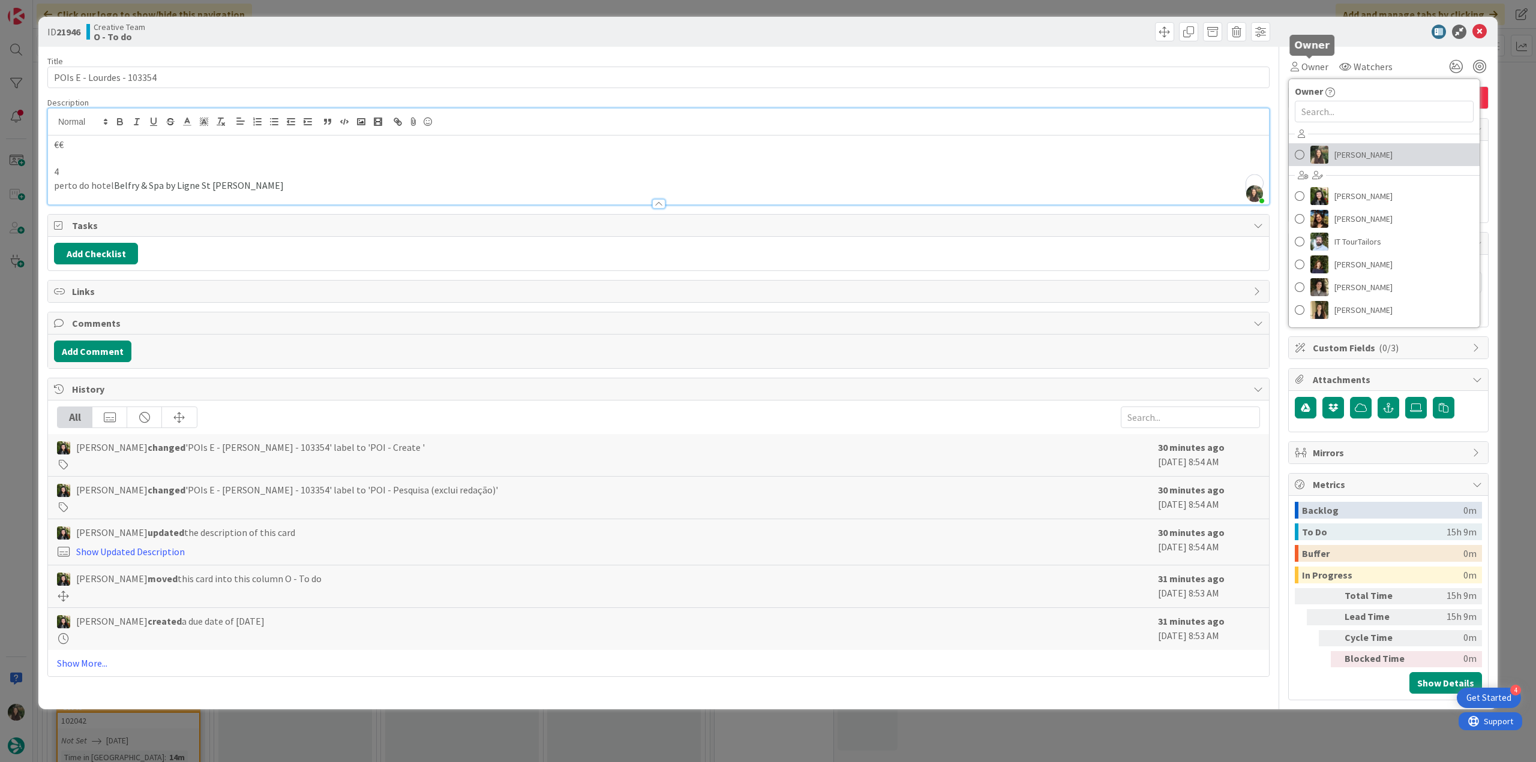
click at [921, 155] on span "[PERSON_NAME]" at bounding box center [1363, 155] width 58 height 18
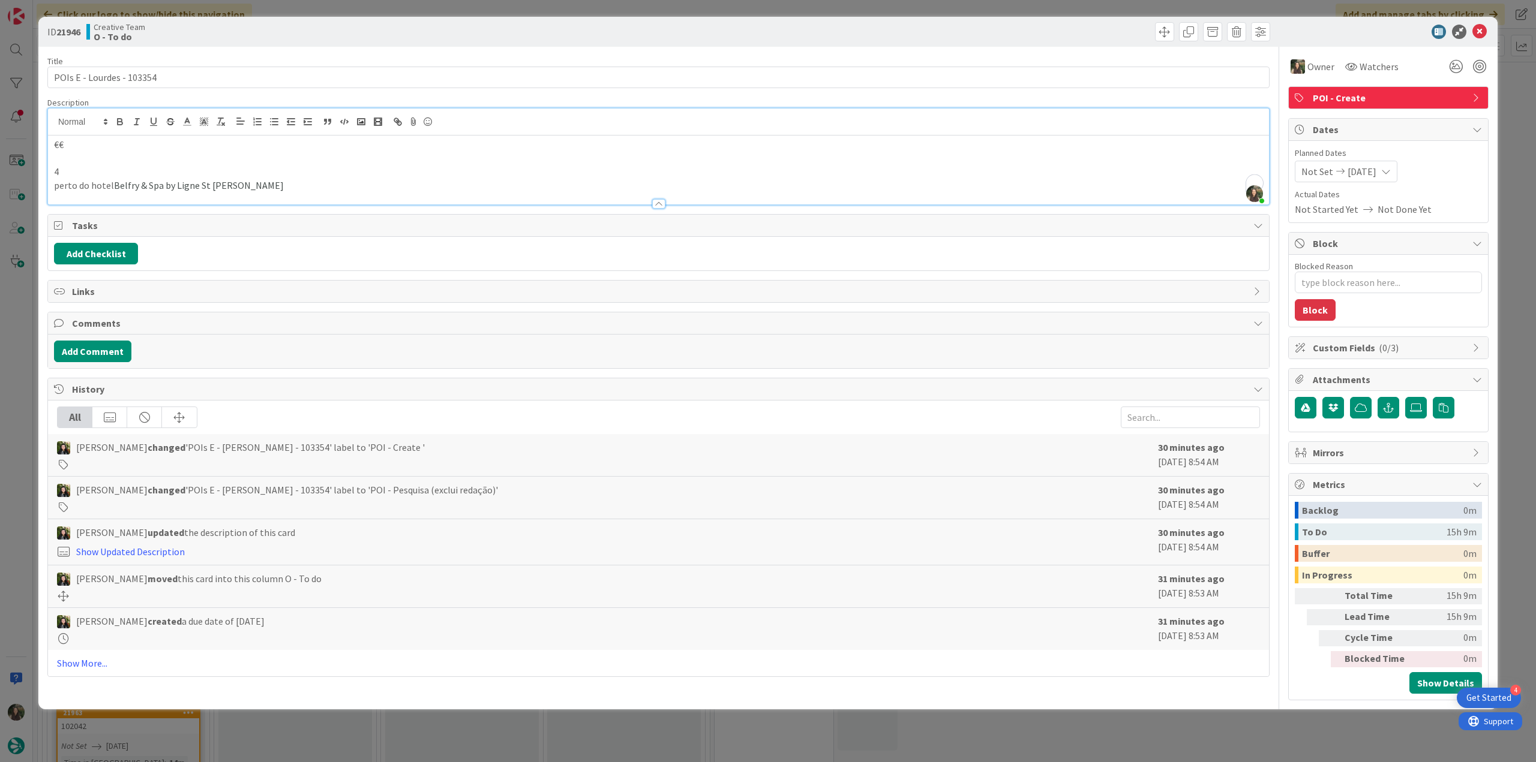
drag, startPoint x: 1512, startPoint y: 110, endPoint x: 1487, endPoint y: 112, distance: 24.7
click at [921, 109] on div "ID 21946 Creative Team O - To do Title 25 / 128 POIs E - Lourdes - 103354 Descr…" at bounding box center [768, 381] width 1536 height 762
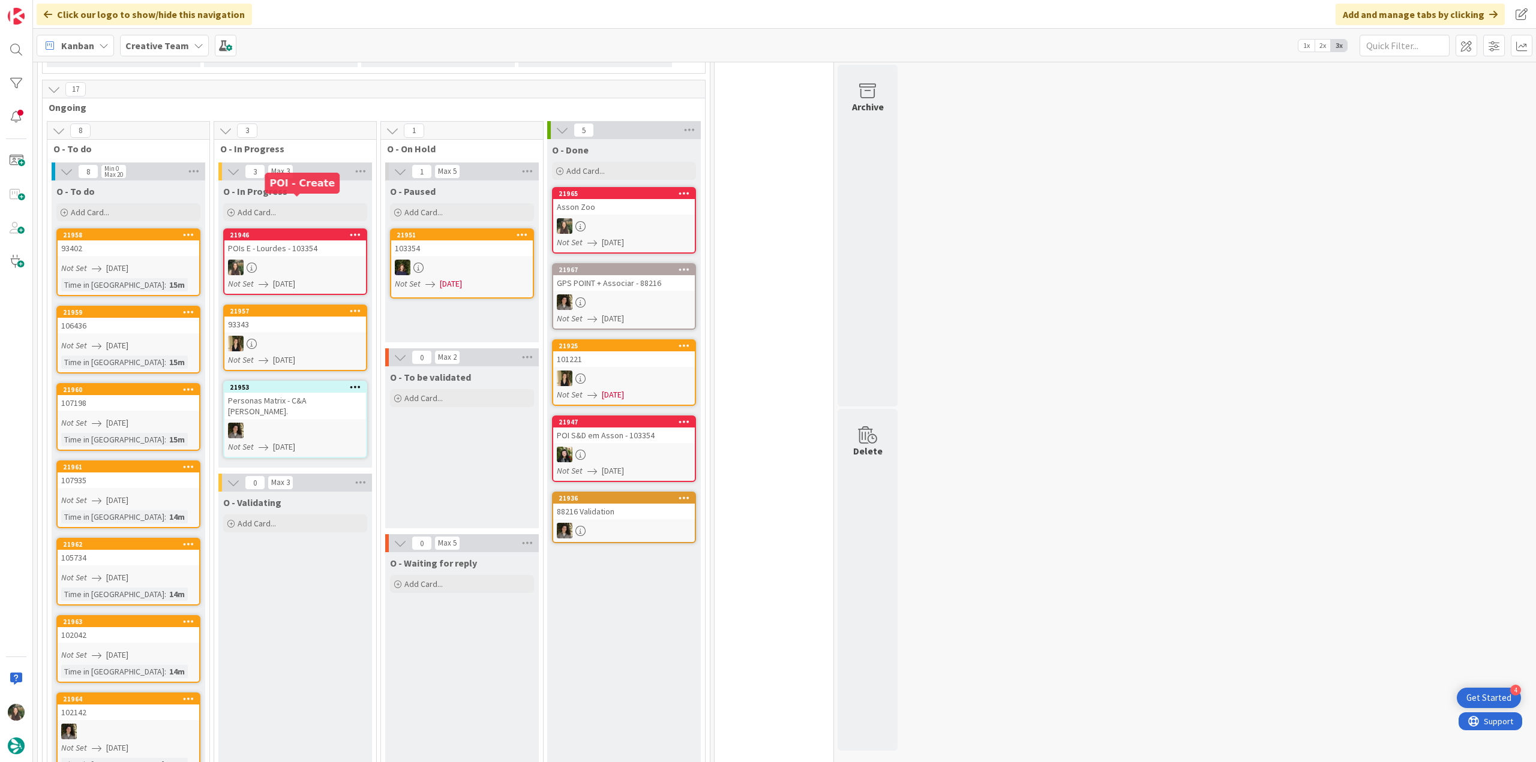
click at [298, 229] on link "21946 POIs E - Lourdes - 103354 Not Set 08/29/2025" at bounding box center [295, 262] width 144 height 67
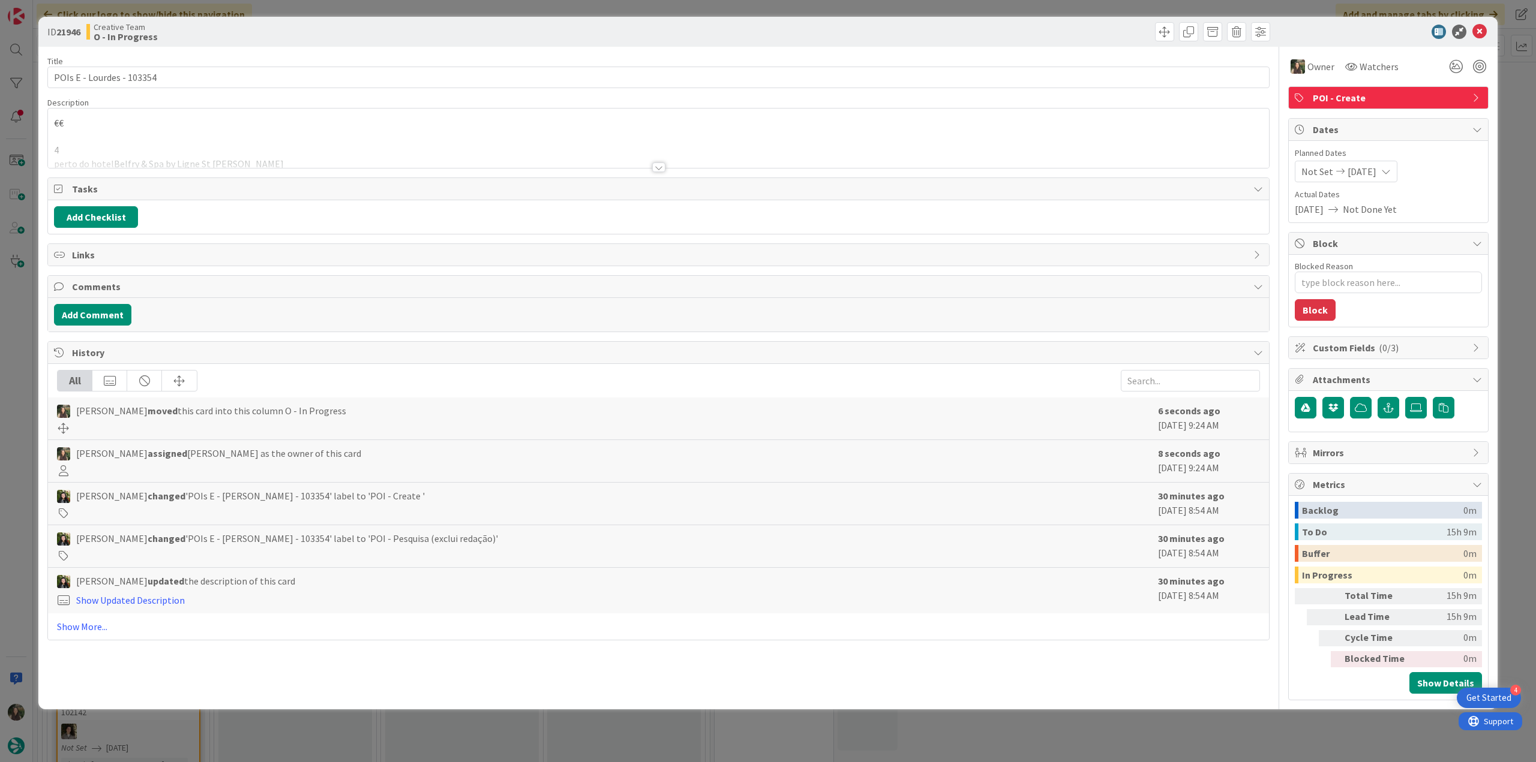
click at [217, 152] on div at bounding box center [658, 152] width 1221 height 31
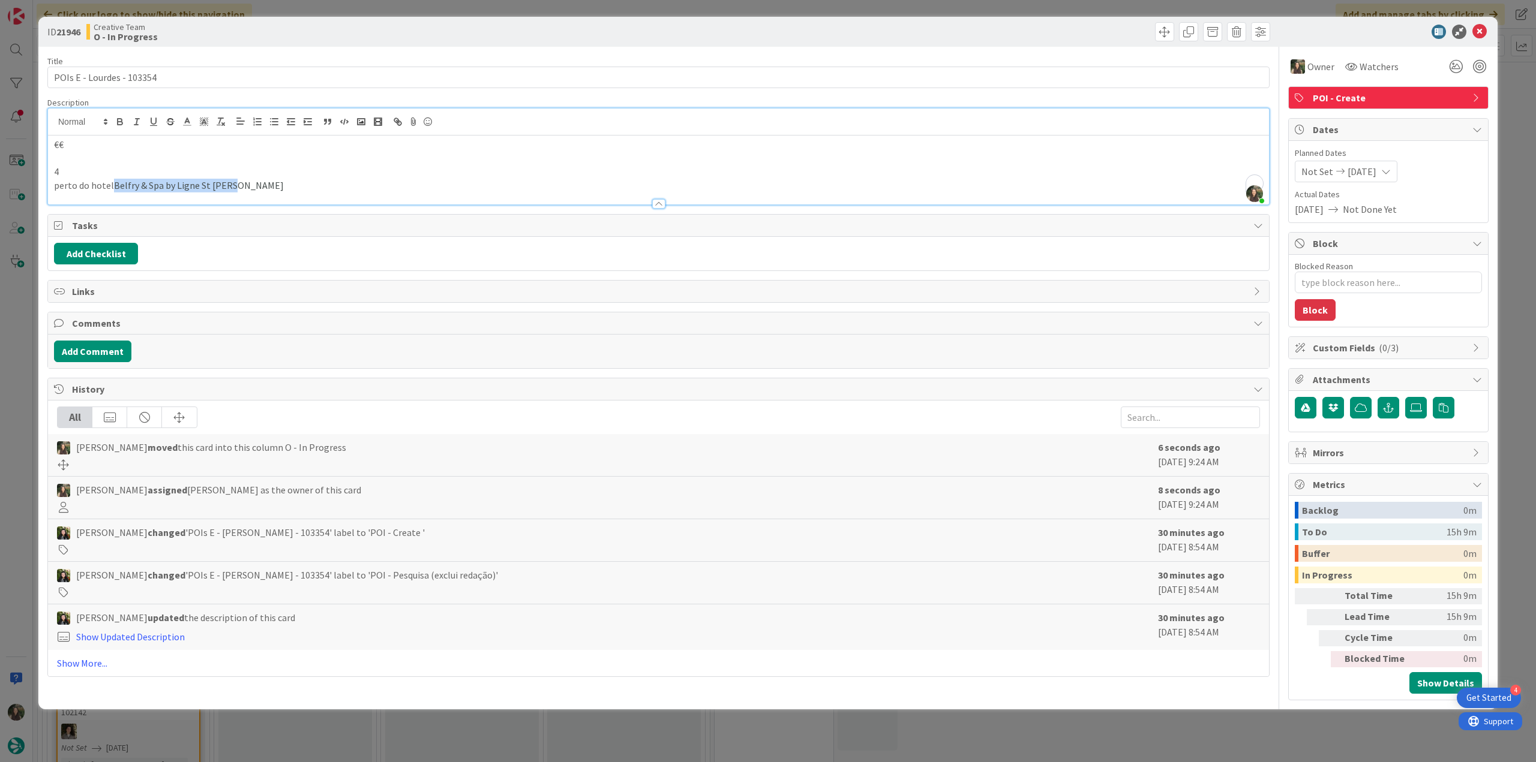
drag, startPoint x: 234, startPoint y: 185, endPoint x: 113, endPoint y: 185, distance: 121.2
click at [113, 185] on p "perto do hotel Belfry & Spa by Ligne St Barth" at bounding box center [658, 186] width 1209 height 14
copy p "Belfry & Spa by Ligne St Barth"
click at [19, 387] on div "ID 21946 Creative Team O - In Progress Title 25 / 128 POIs E - Lourdes - 103354…" at bounding box center [768, 381] width 1536 height 762
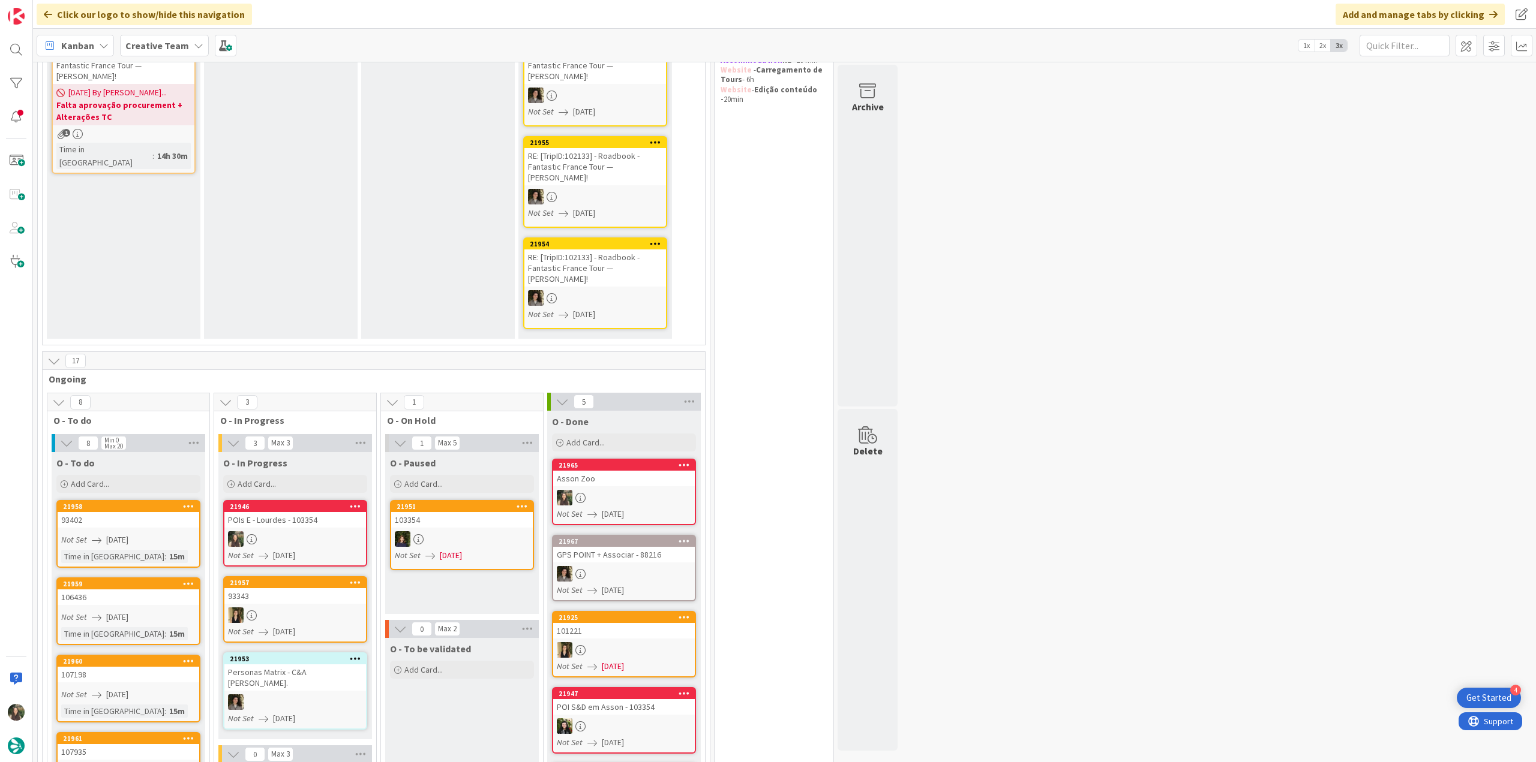
scroll to position [360, 0]
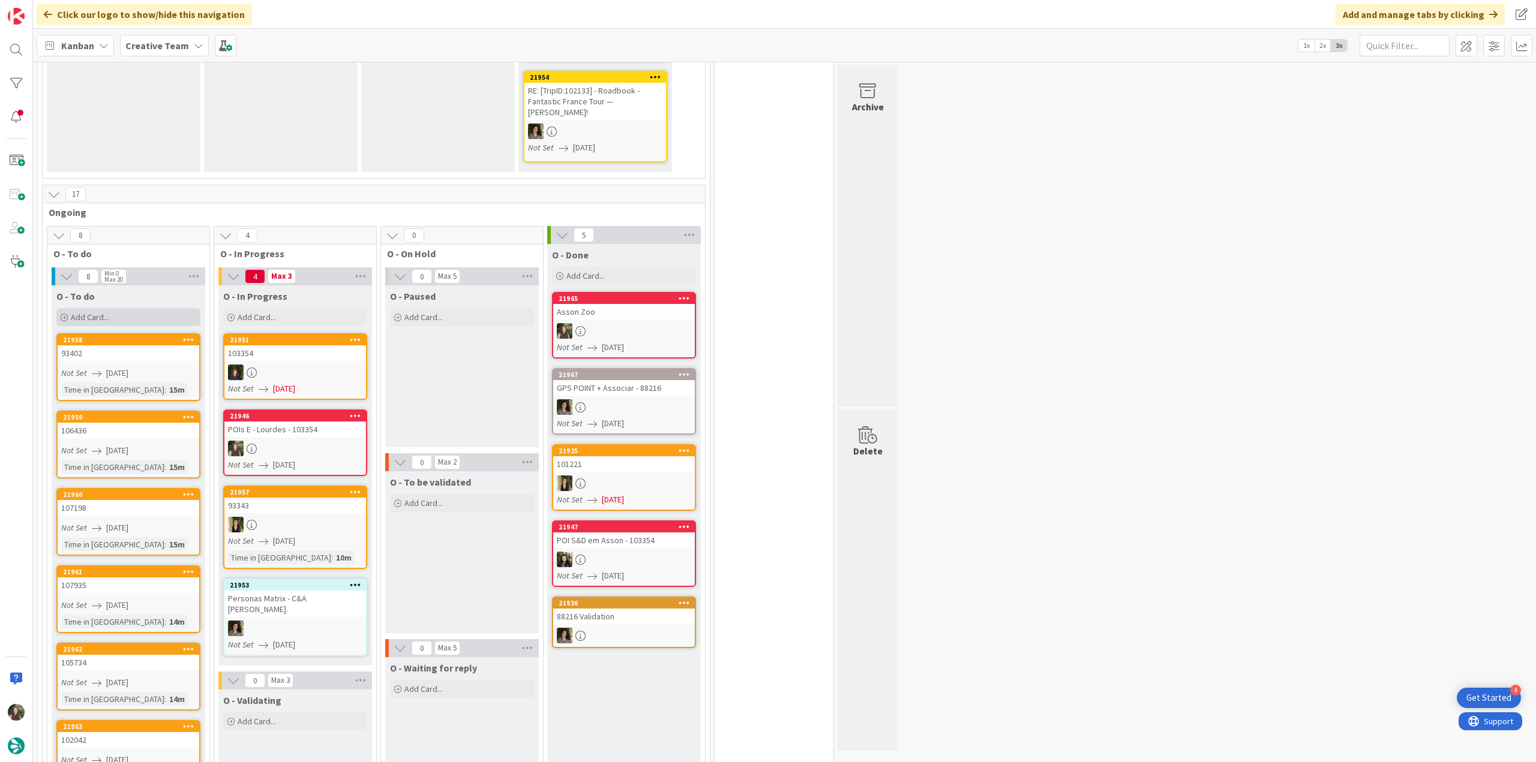
click at [137, 308] on div "Add Card..." at bounding box center [128, 317] width 144 height 18
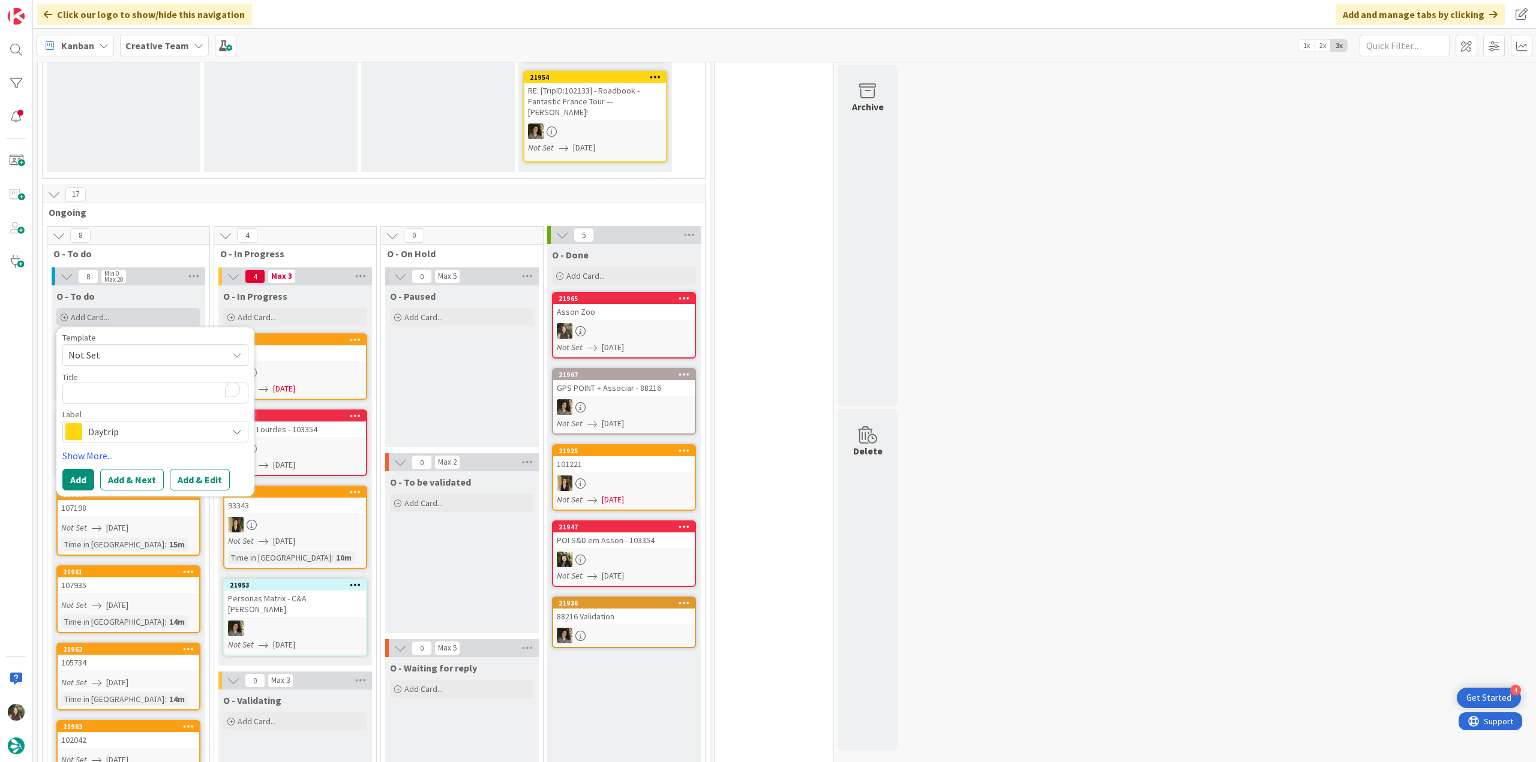
type textarea "x"
type textarea "€"
type textarea "x"
type textarea "€€"
type textarea "x"
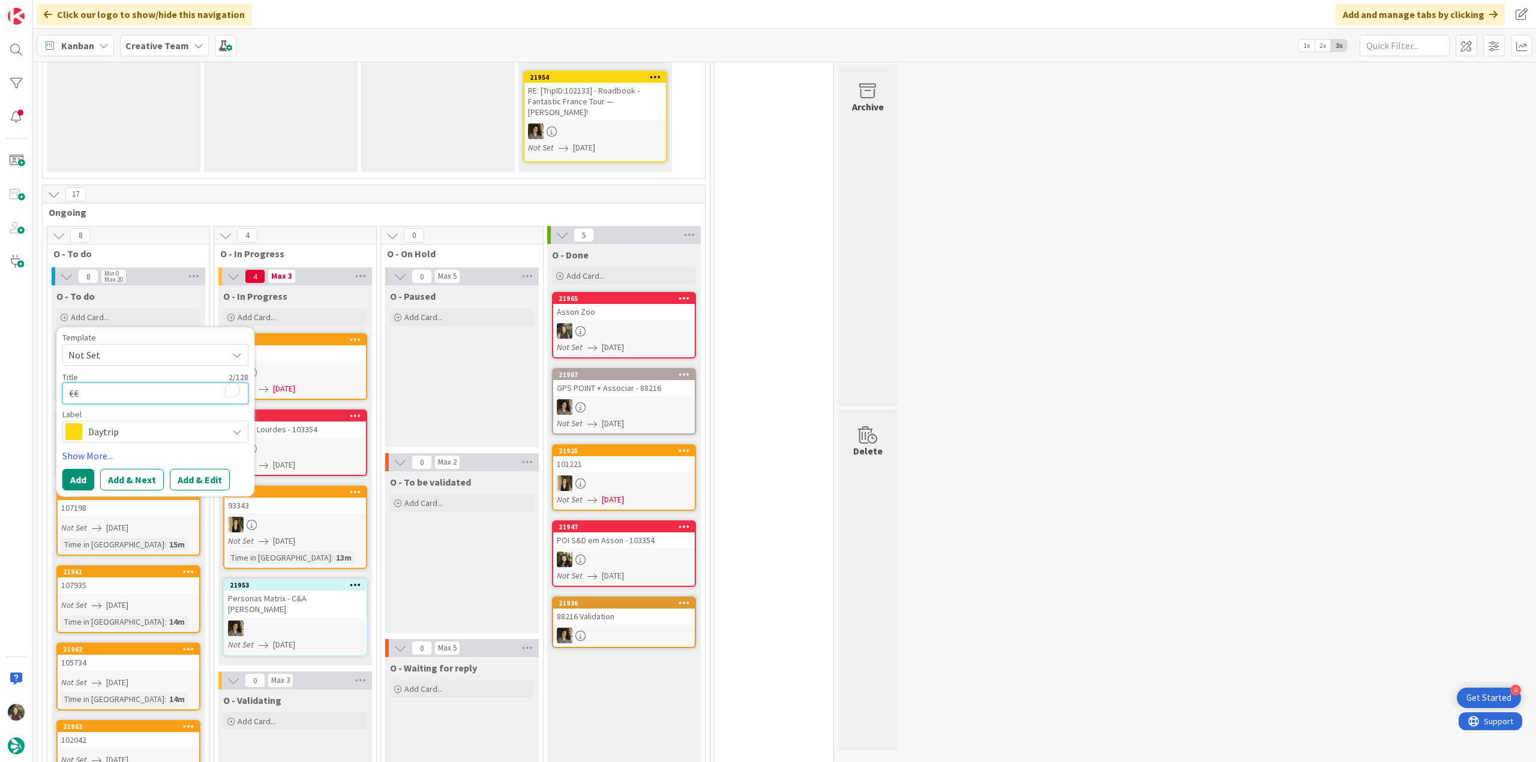
type textarea "€€"
type textarea "x"
type textarea "€€ -"
type textarea "x"
type textarea "€€ -"
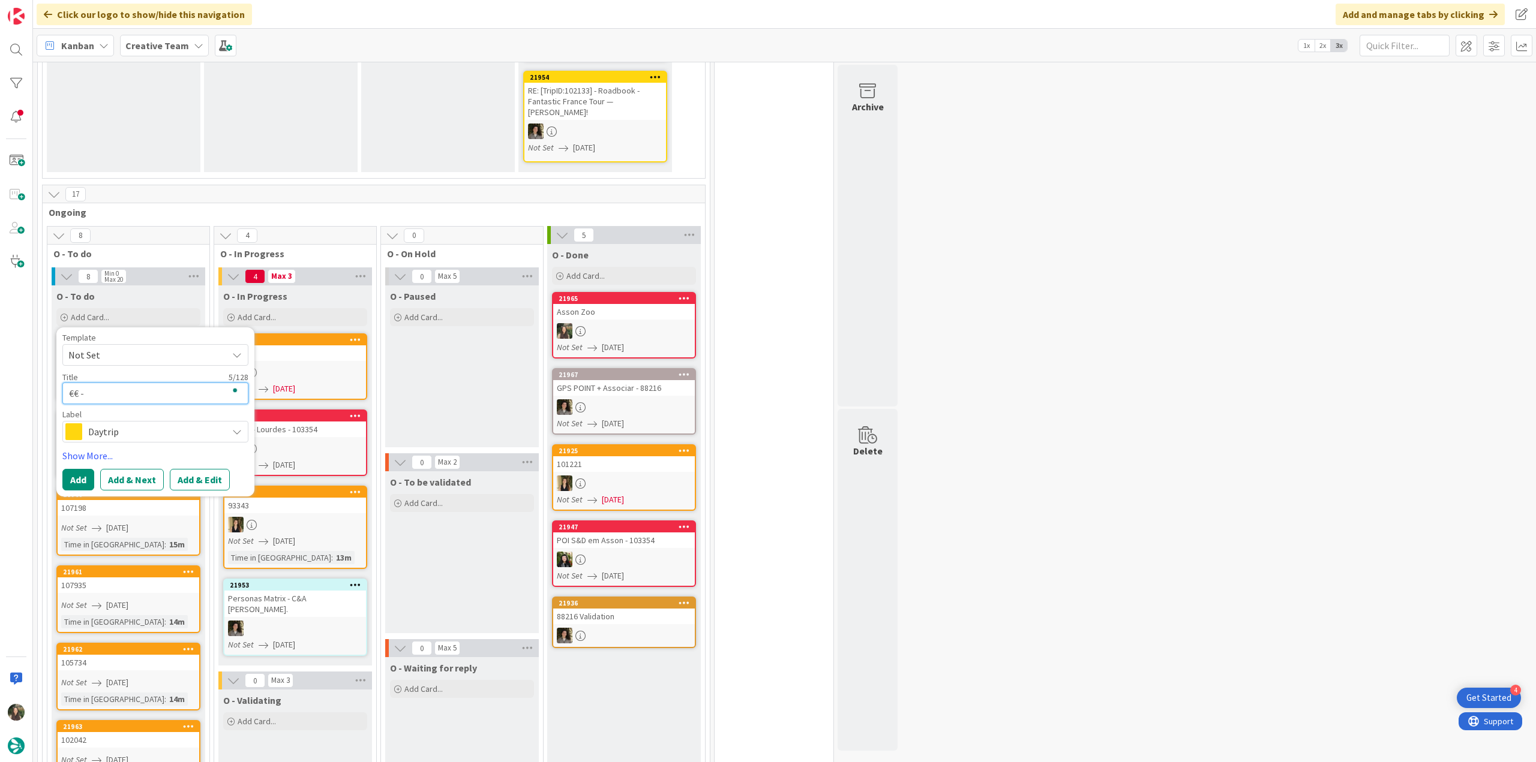
paste textarea "O Piment Rouge"
type textarea "x"
type textarea "€€ - O Piment Rouge"
type textarea "x"
type textarea "€€ - O Piment Rouge"
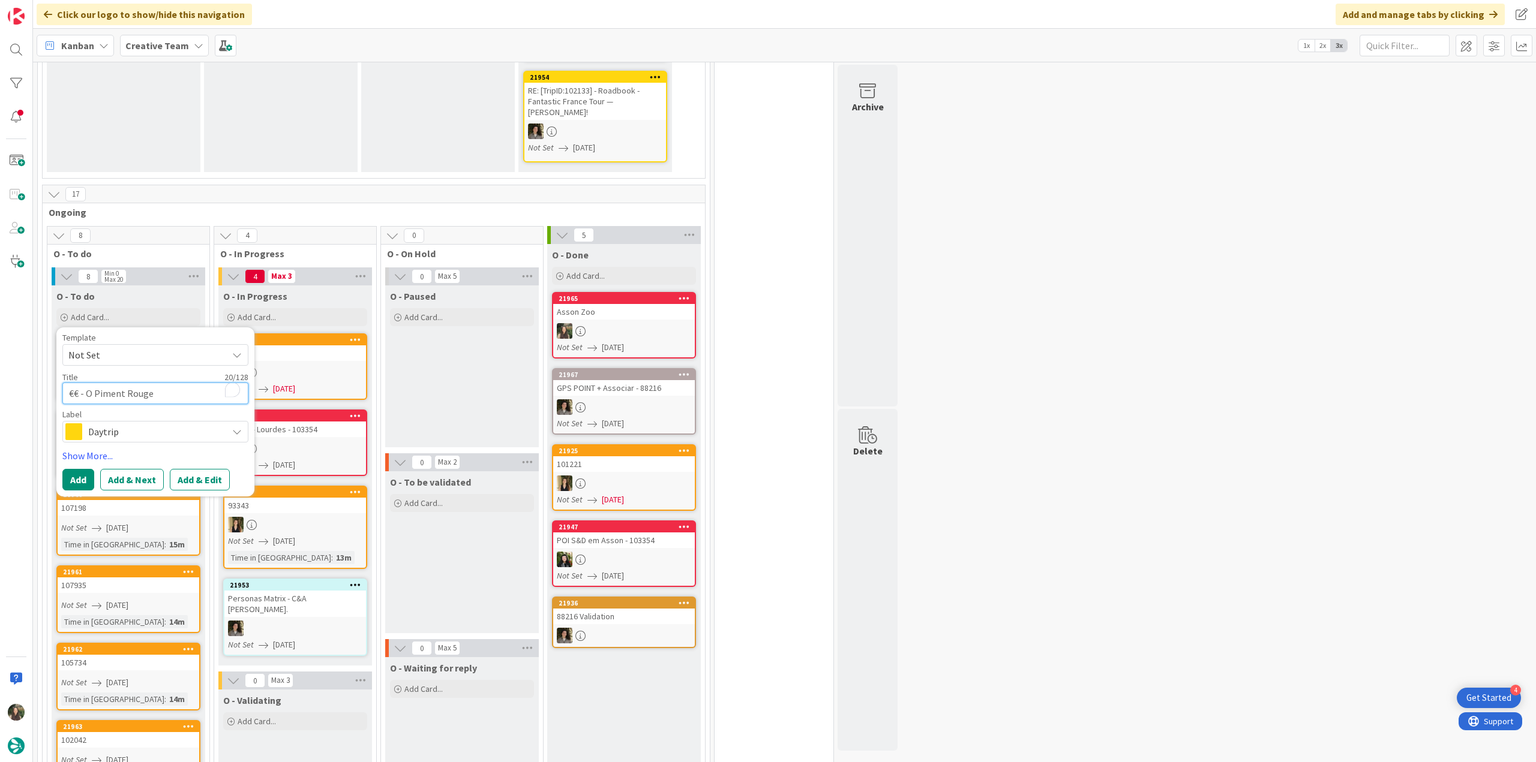
type textarea "x"
type textarea "€€ - O Piment Rouge -"
type textarea "x"
type textarea "€€ - O Piment Rouge -"
type textarea "x"
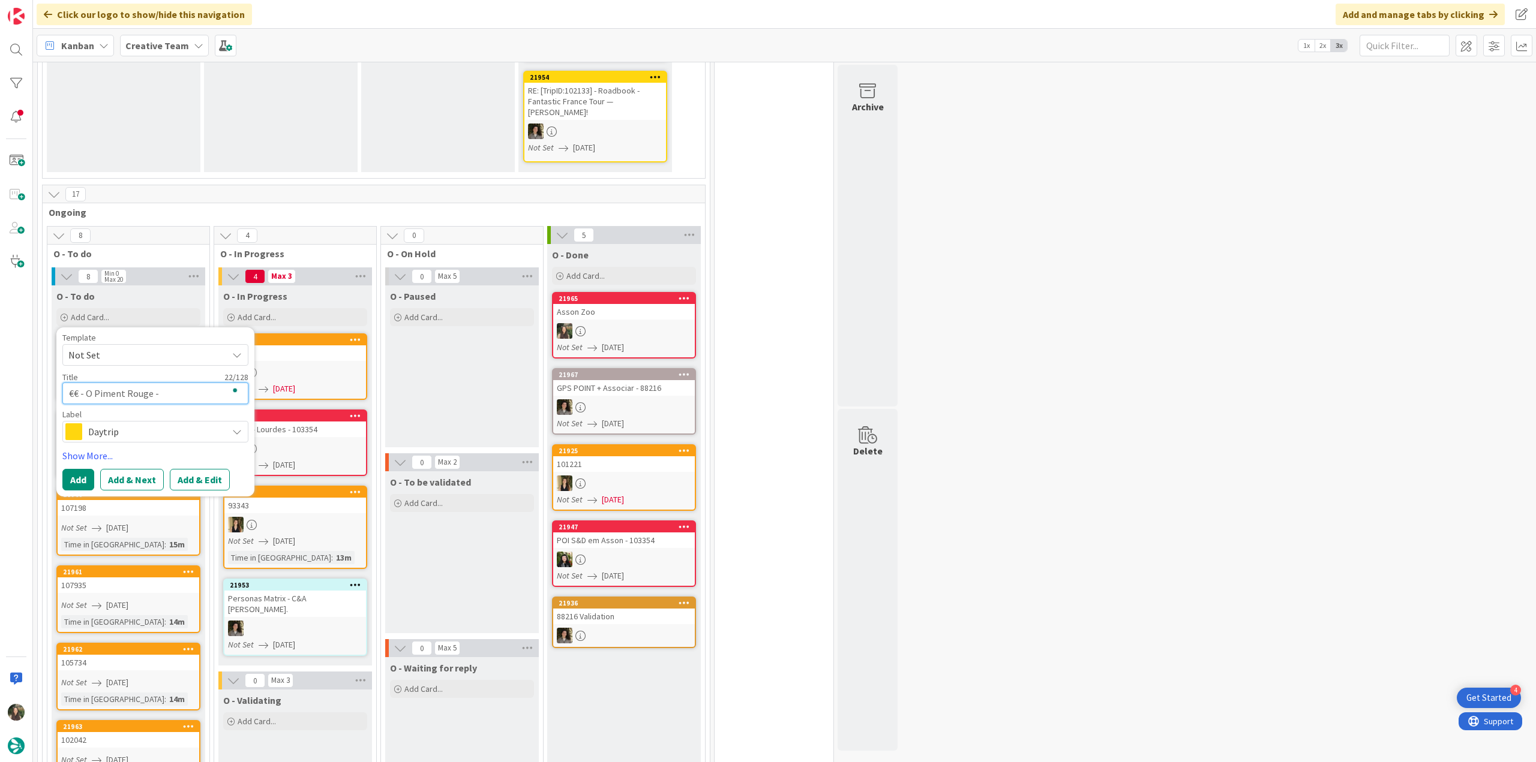
type textarea "€€ - O Piment Rouge - C"
type textarea "x"
type textarea "€€ - O Piment Rouge - Cl"
type textarea "x"
type textarea "€€ - O Piment Rouge - Clo"
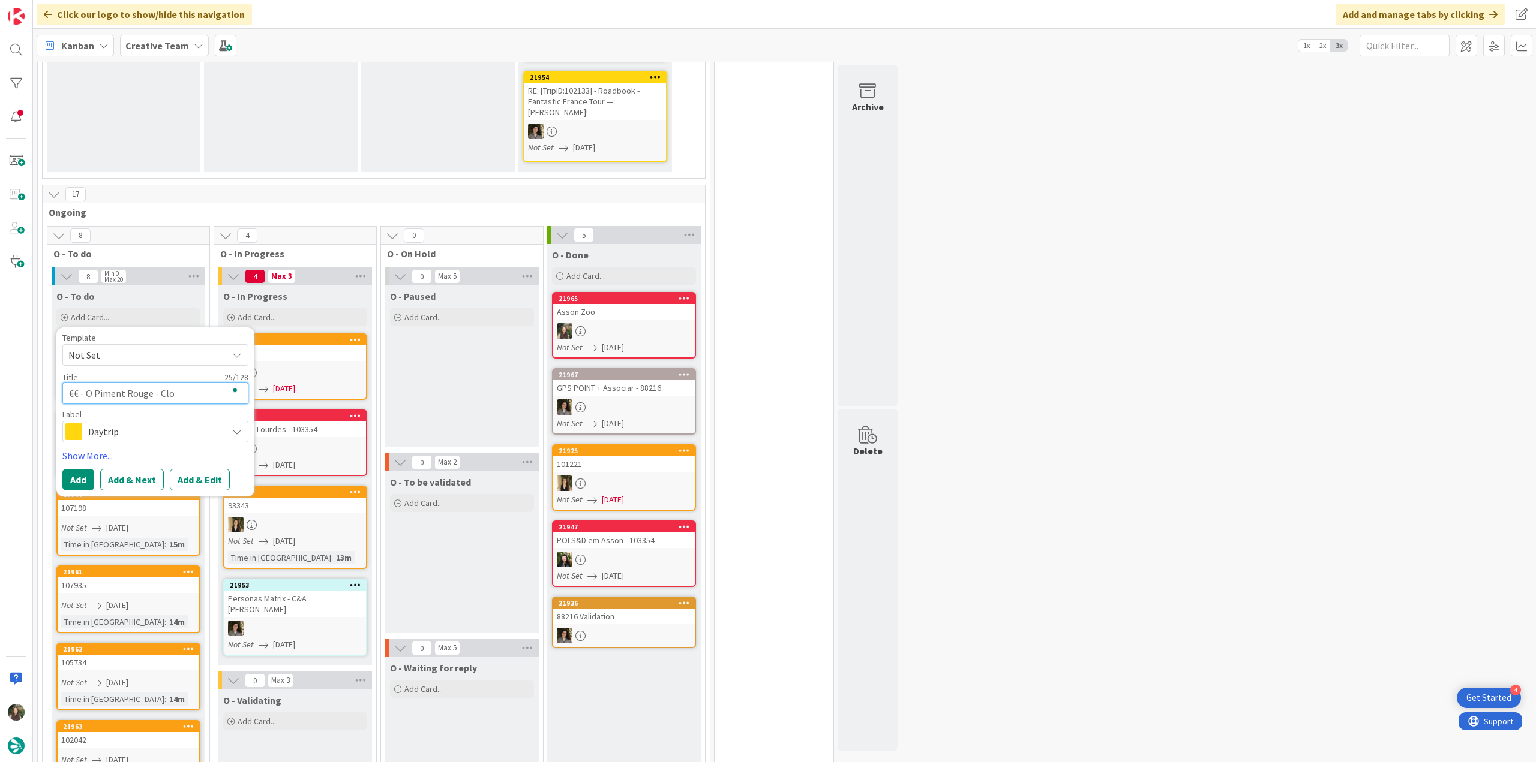
type textarea "x"
type textarea "€€ - O Piment Rouge - Clos"
type textarea "x"
type textarea "€€ - O Piment Rouge - Close"
type textarea "x"
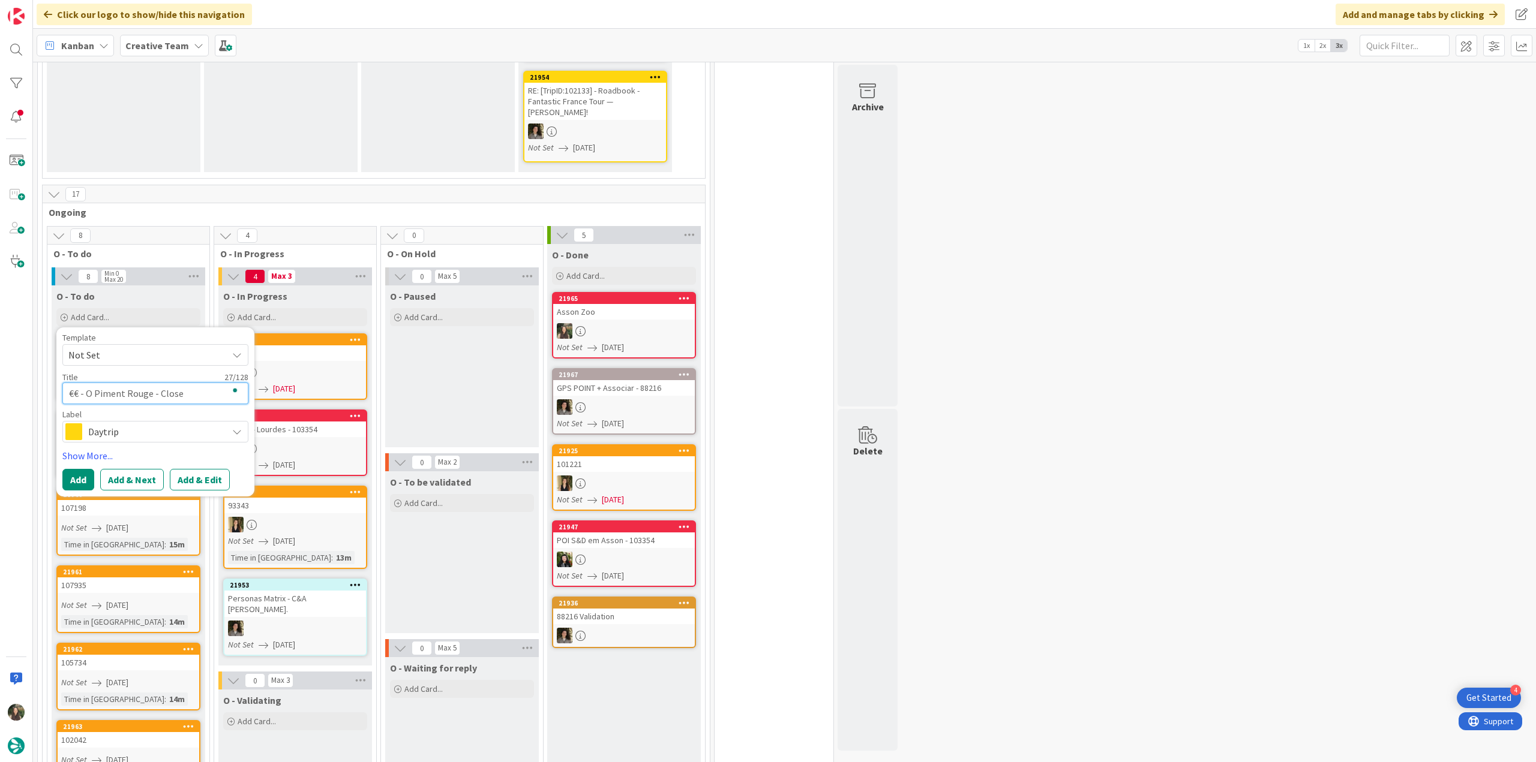
type textarea "€€ - O Piment Rouge - Closed"
type textarea "x"
type textarea "€€ - O Piment Rouge - Closed"
type textarea "x"
type textarea "€€ - O Piment Rouge - Closed T"
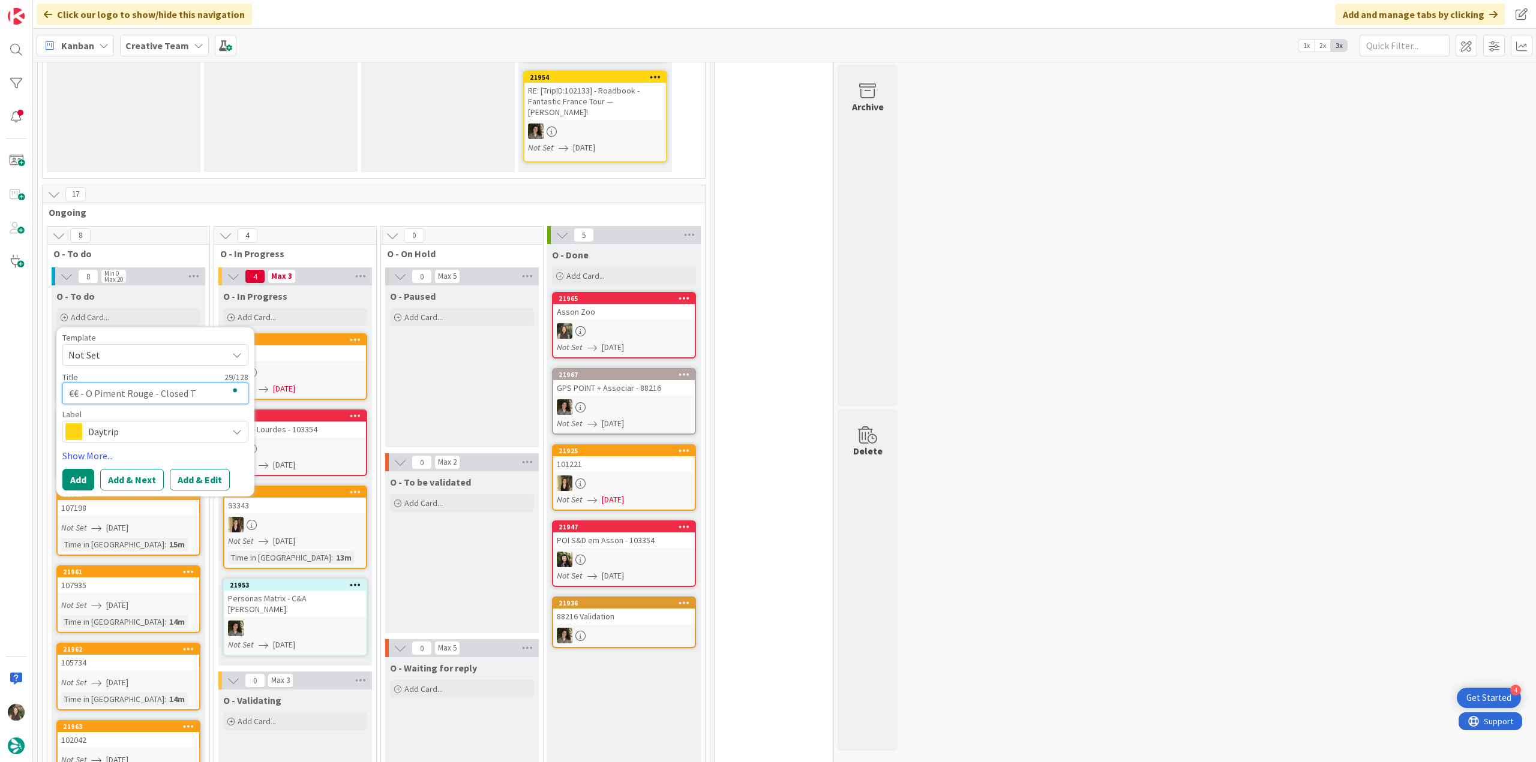
type textarea "x"
type textarea "€€ - O Piment Rouge - Closed Tu"
type textarea "x"
type textarea "€€ - O Piment Rouge - Closed Tue"
type textarea "x"
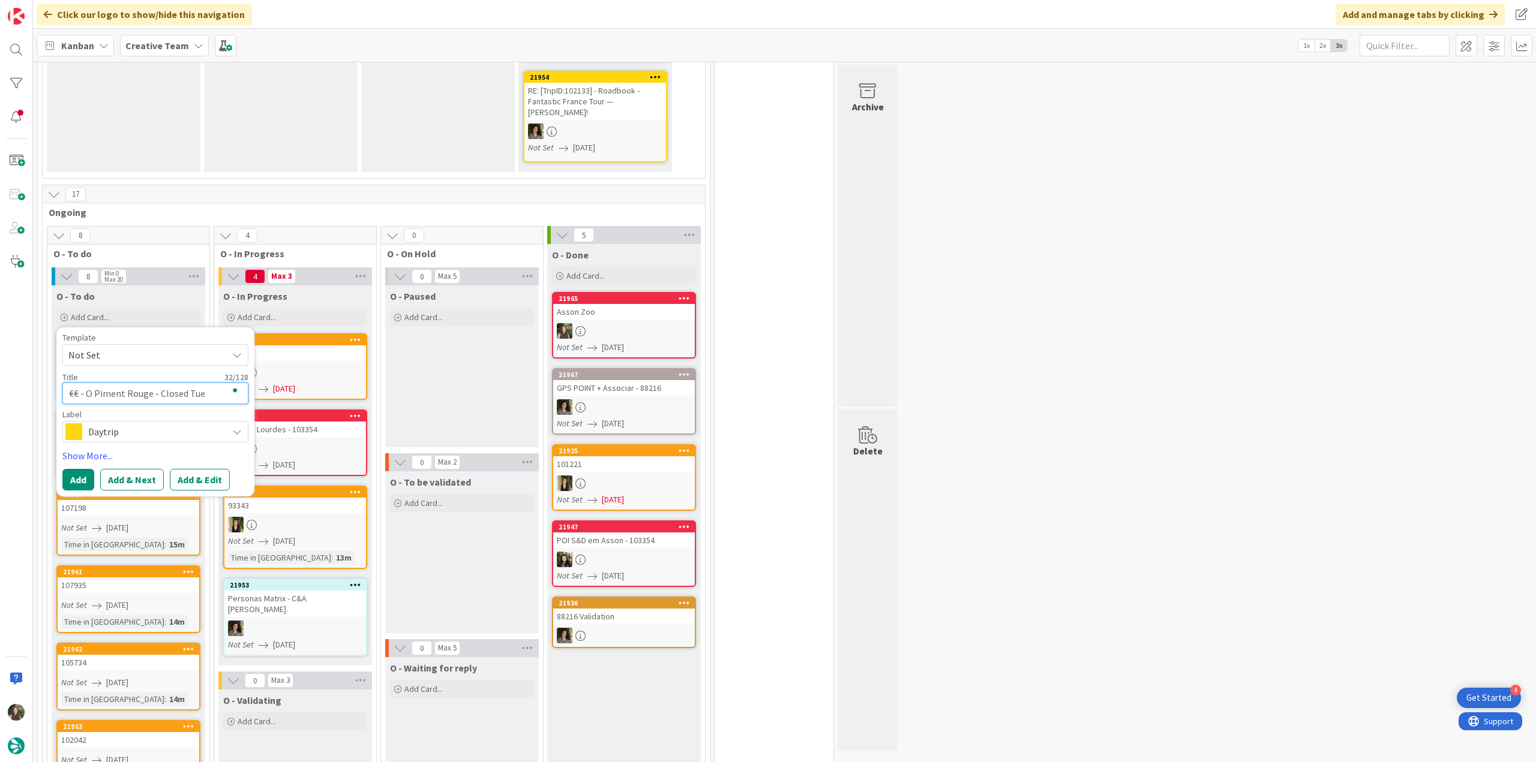
type textarea "€€ - O Piment Rouge - Closed Tue"
type textarea "x"
type textarea "€€ - O Piment Rouge - Closed Tue an"
type textarea "x"
type textarea "€€ - O Piment Rouge - Closed Tue and"
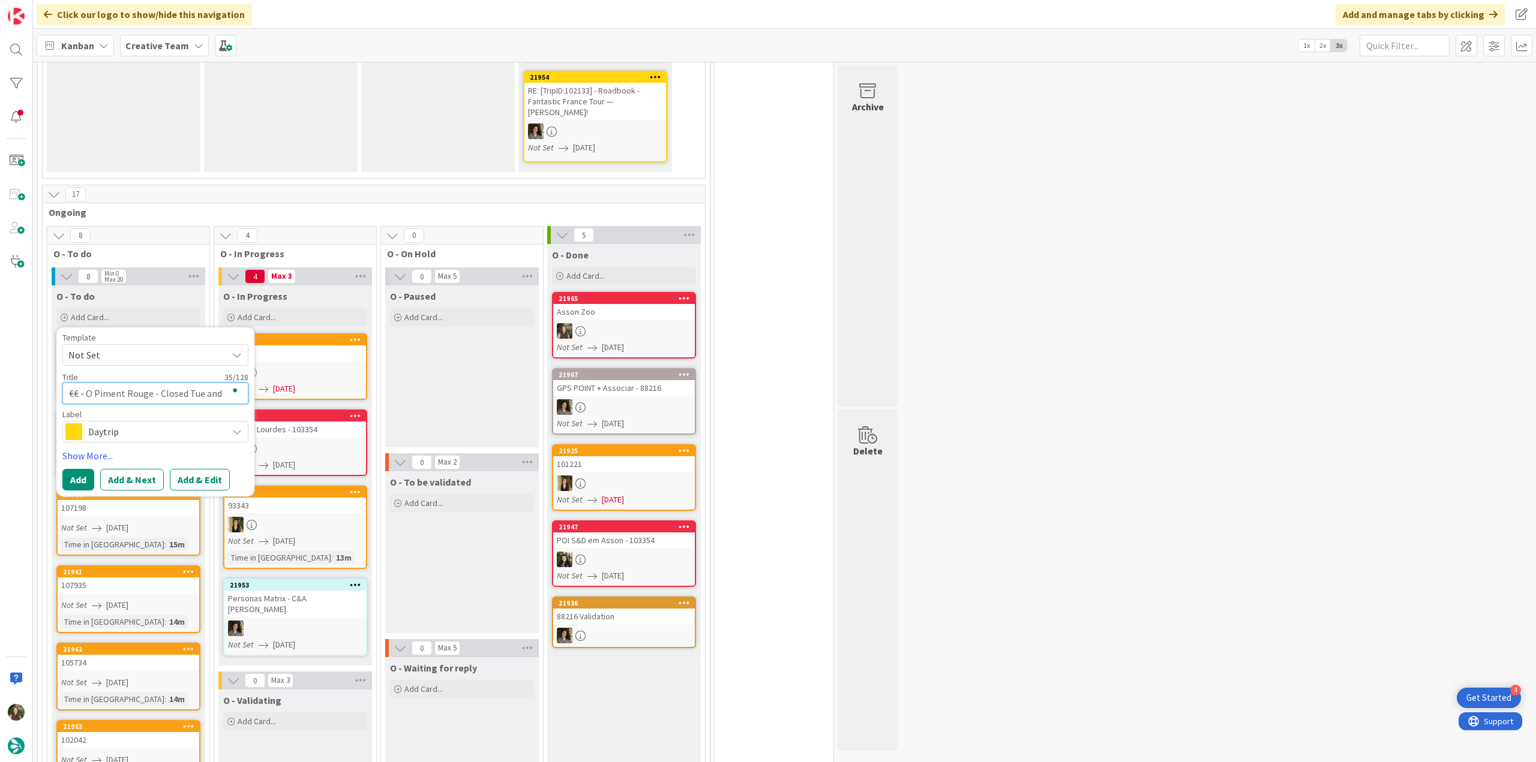
type textarea "x"
type textarea "€€ - O Piment Rouge - Closed Tue and"
type textarea "x"
type textarea "€€ - O Piment Rouge - Closed Tue and W"
type textarea "x"
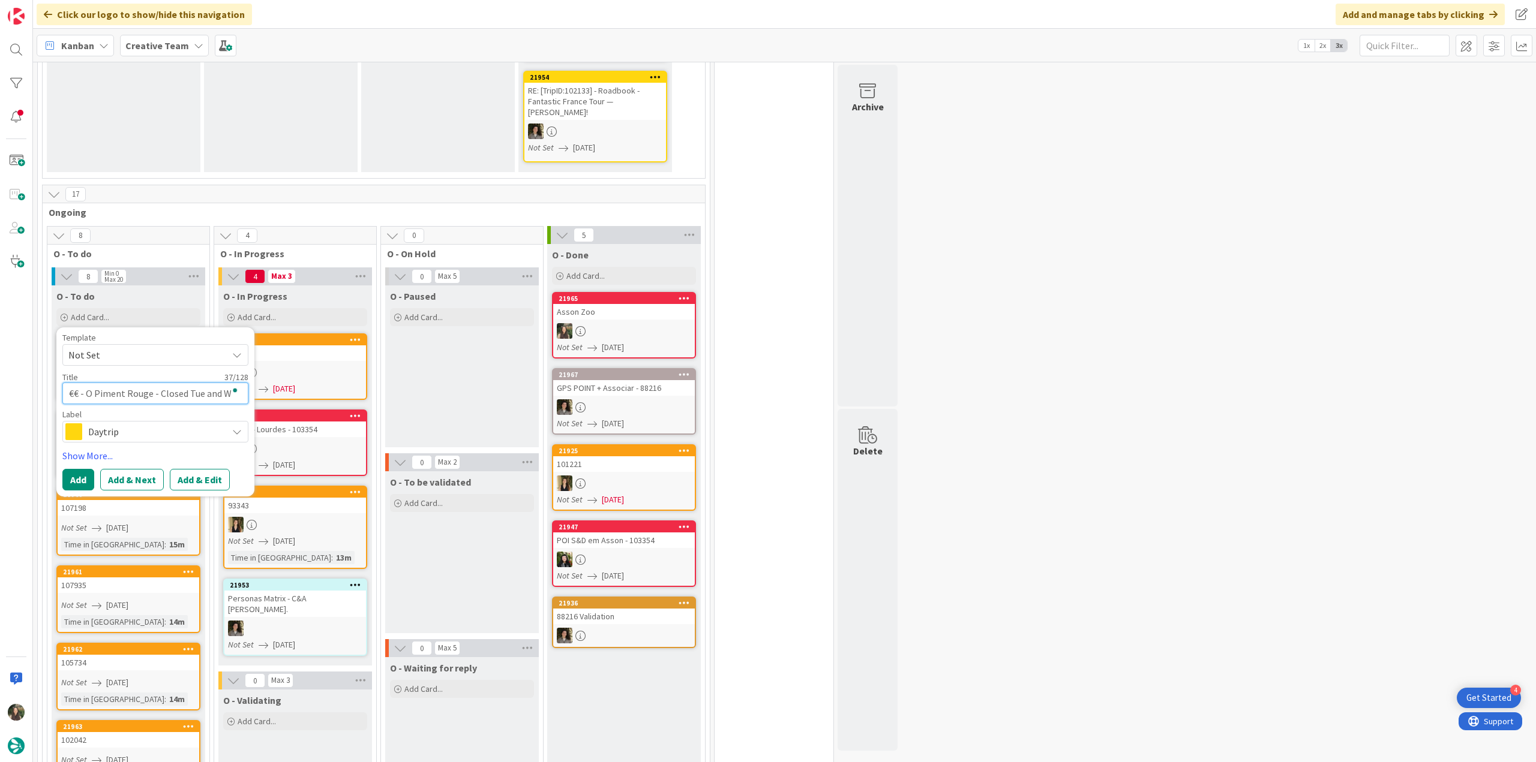
type textarea "€€ - O Piment Rouge - Closed Tue and We"
type textarea "x"
type textarea "€€ - O Piment Rouge - Closed Tue and Wed"
click at [160, 416] on span "Daytrip" at bounding box center [154, 432] width 133 height 17
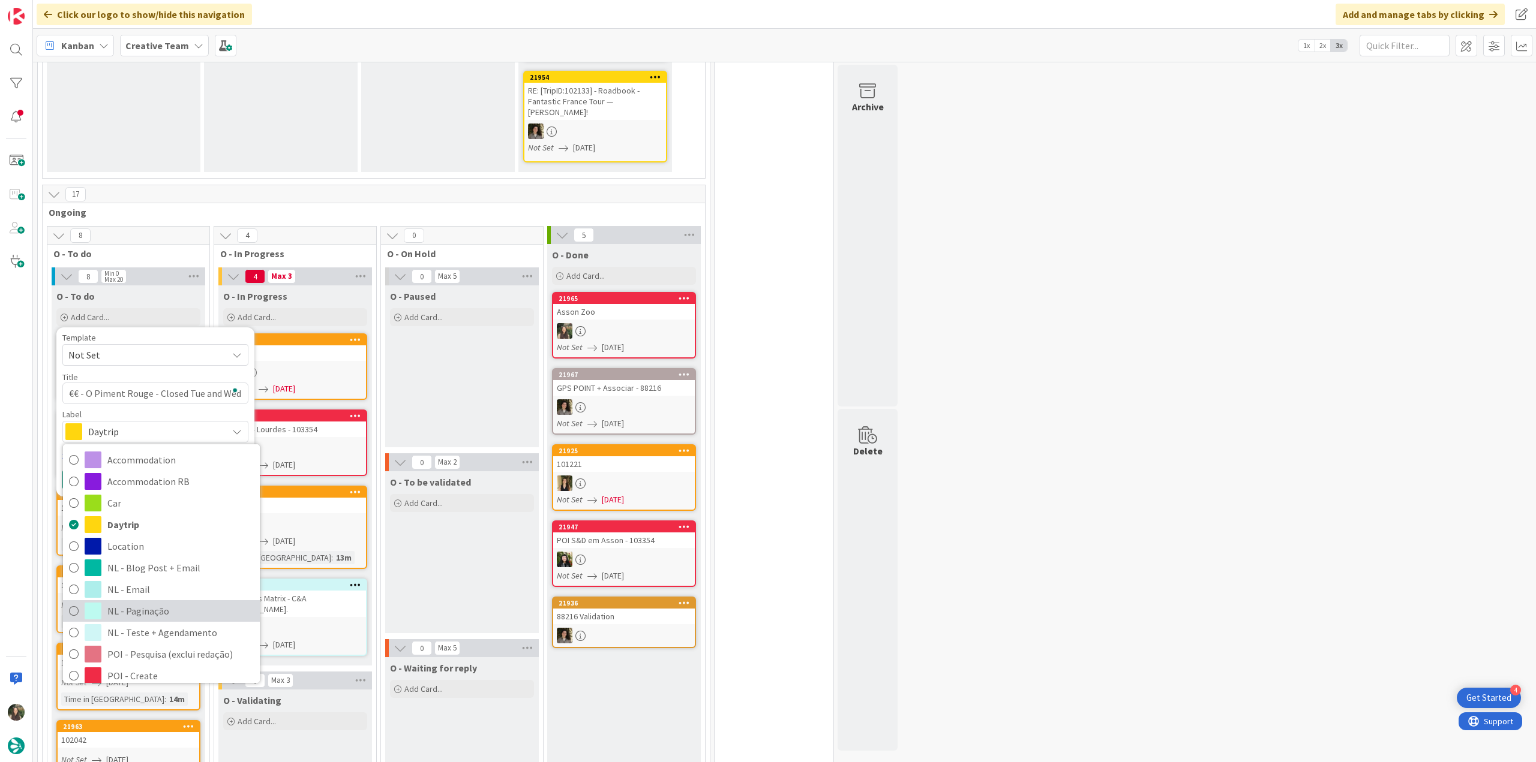
scroll to position [120, 0]
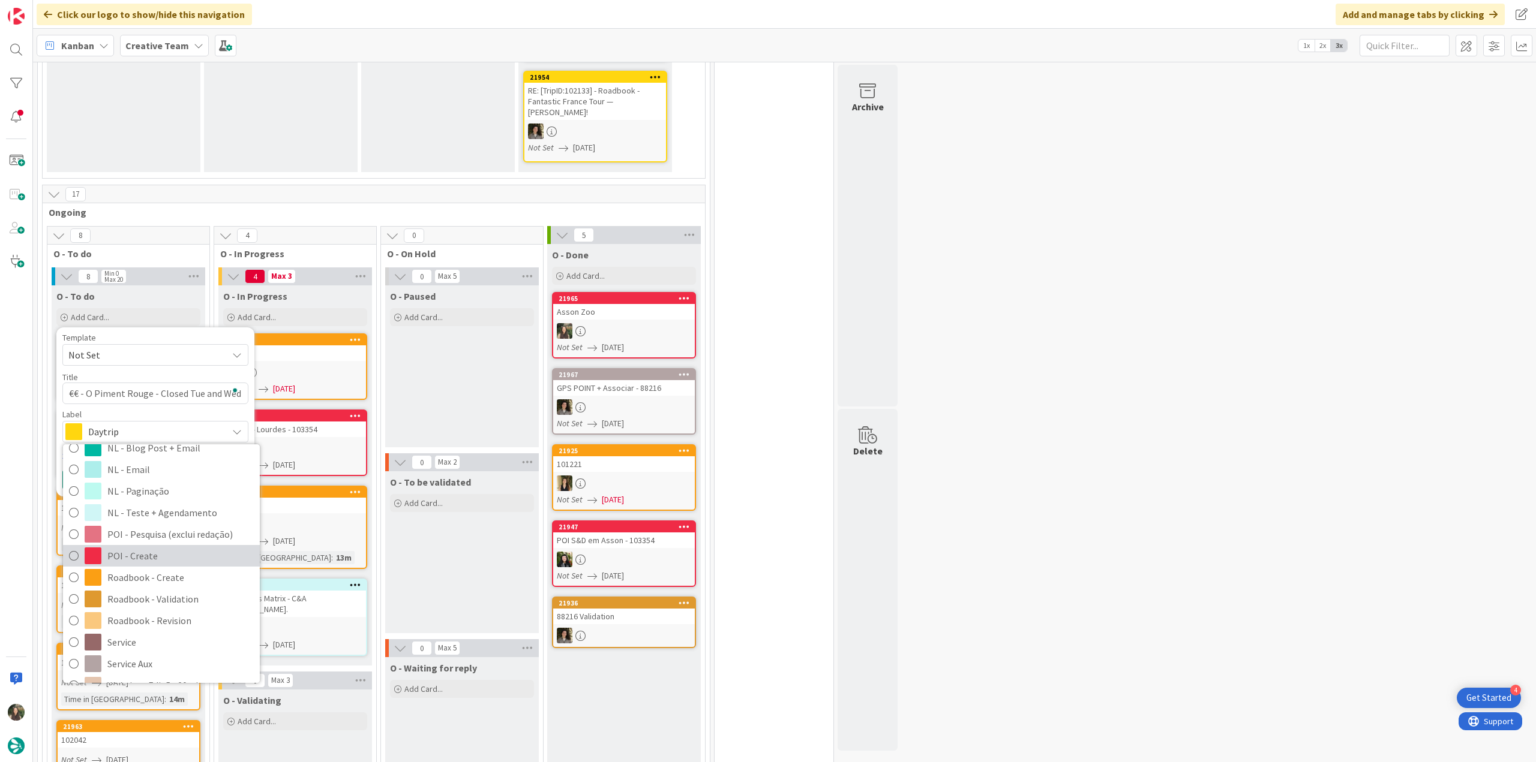
click at [161, 416] on span "POI - Create" at bounding box center [180, 556] width 146 height 18
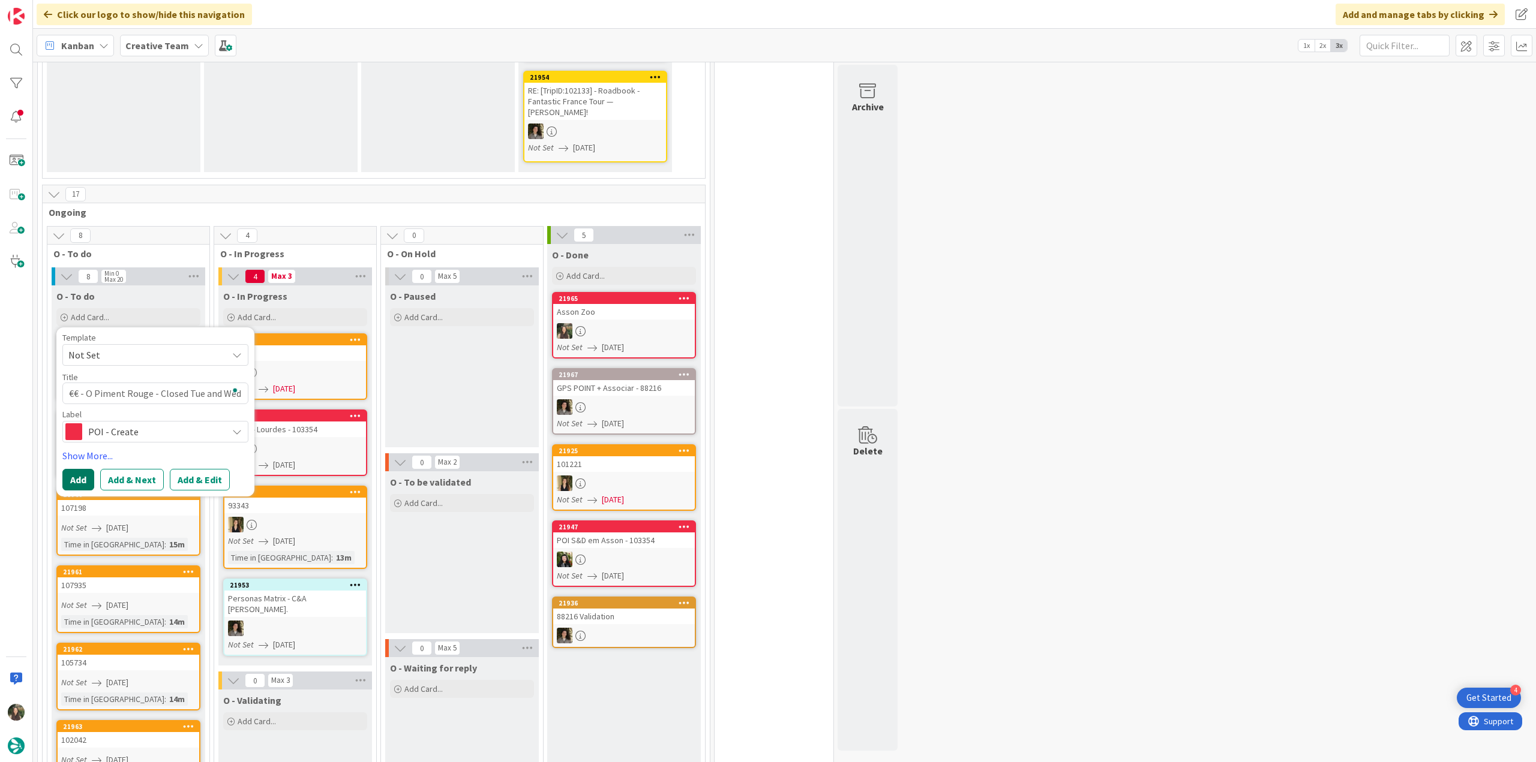
click at [79, 416] on button "Add" at bounding box center [78, 480] width 32 height 22
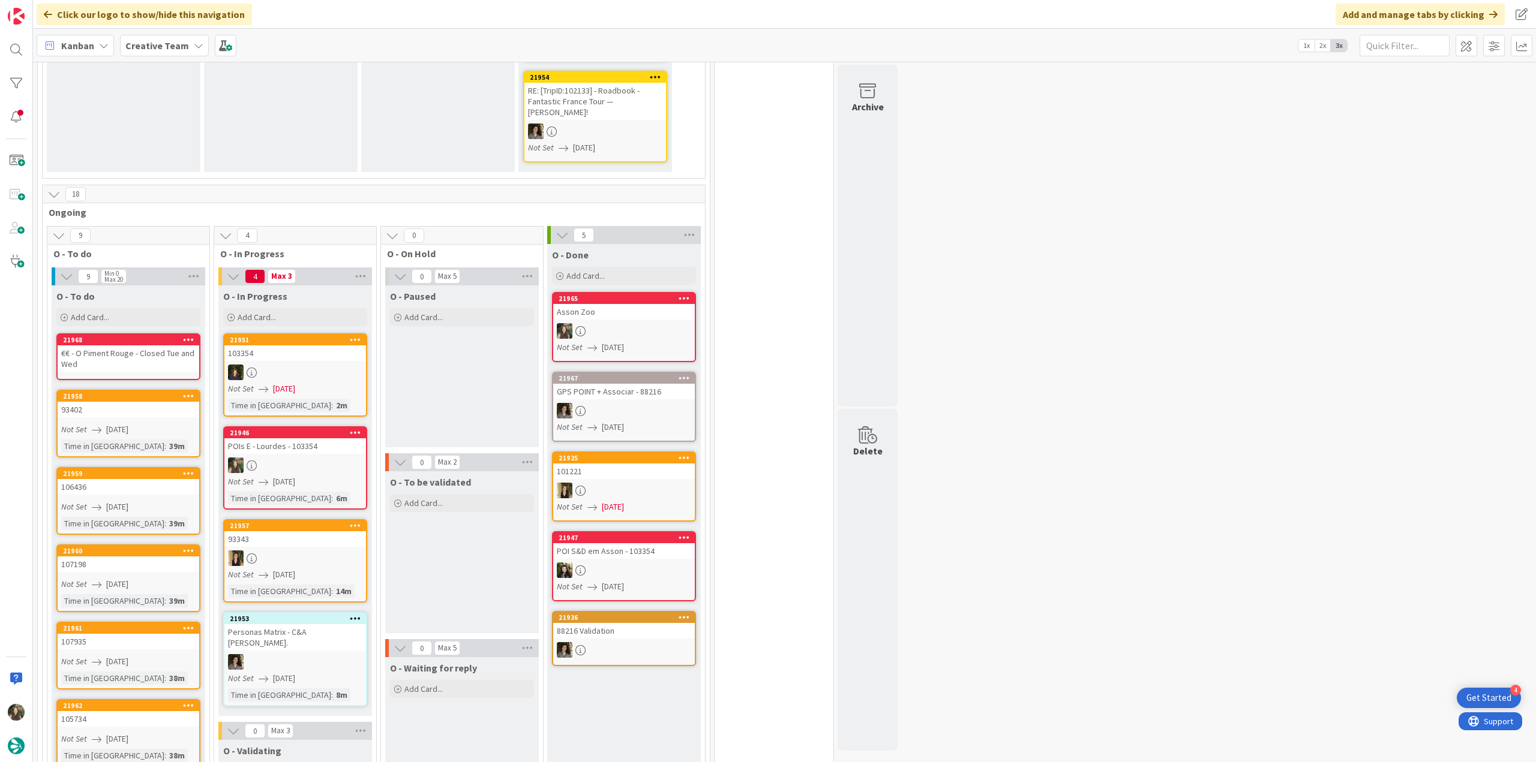
click at [151, 346] on div "€€ - O Piment Rouge - Closed Tue and Wed" at bounding box center [129, 359] width 142 height 26
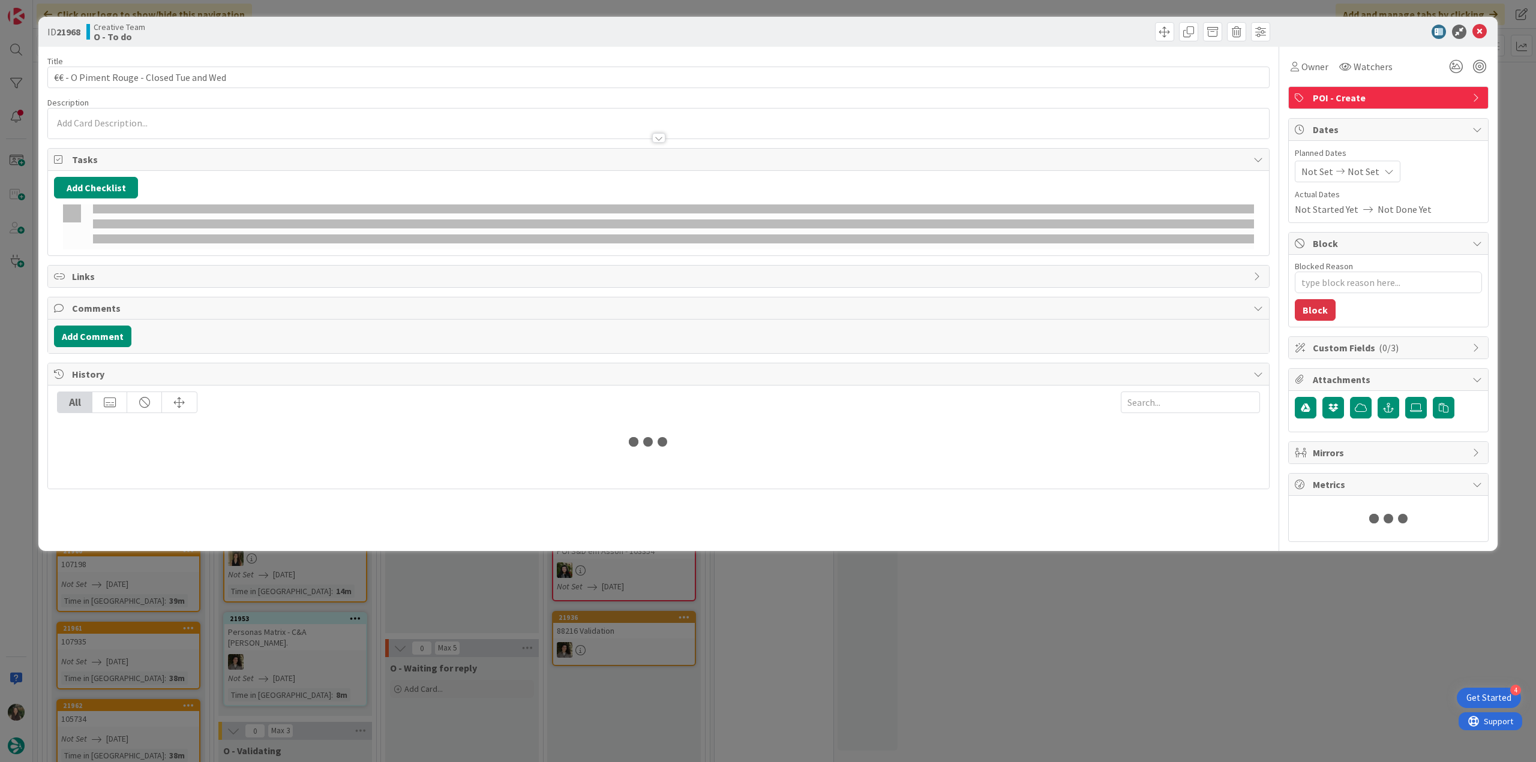
type textarea "x"
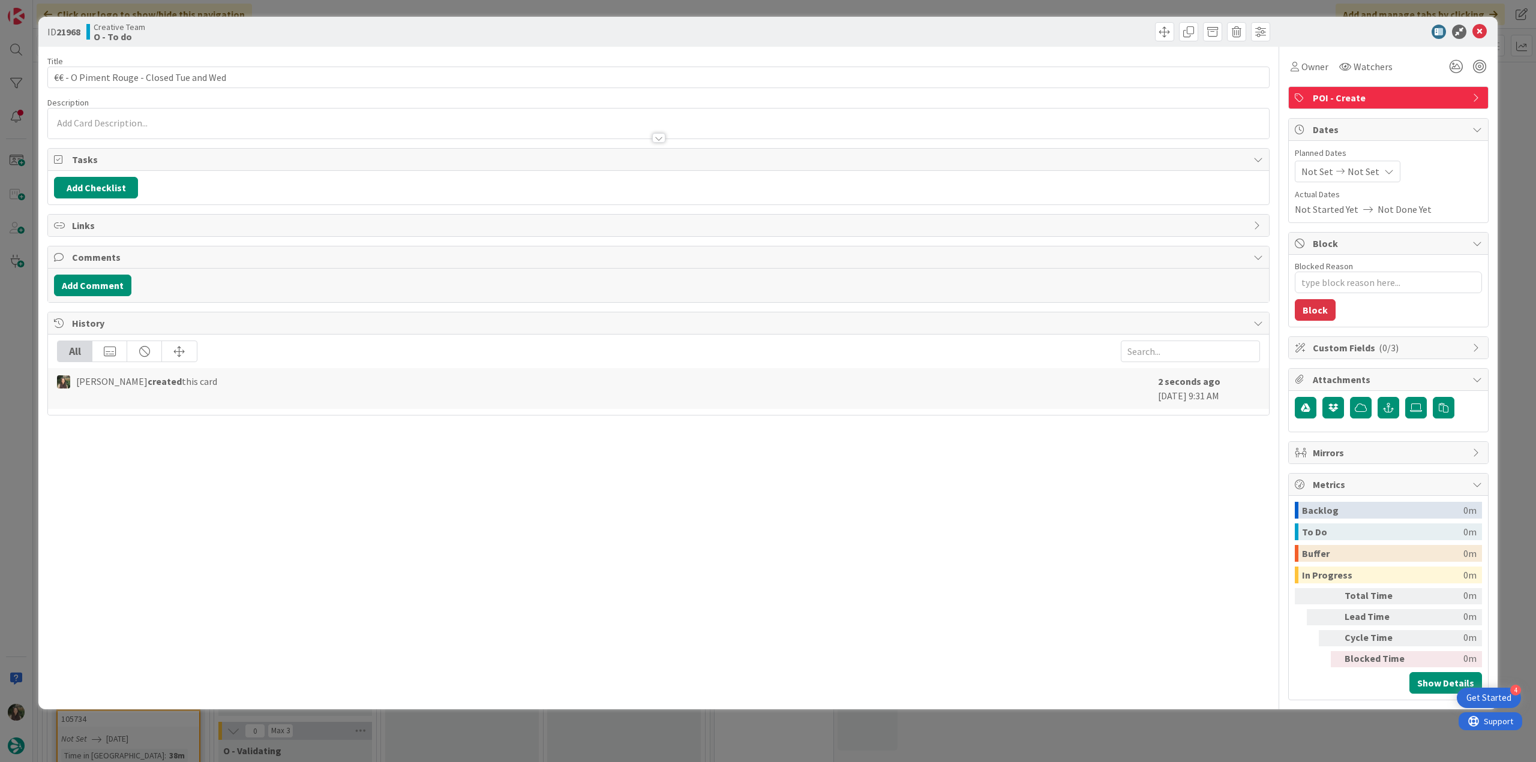
click at [143, 121] on p at bounding box center [658, 123] width 1209 height 14
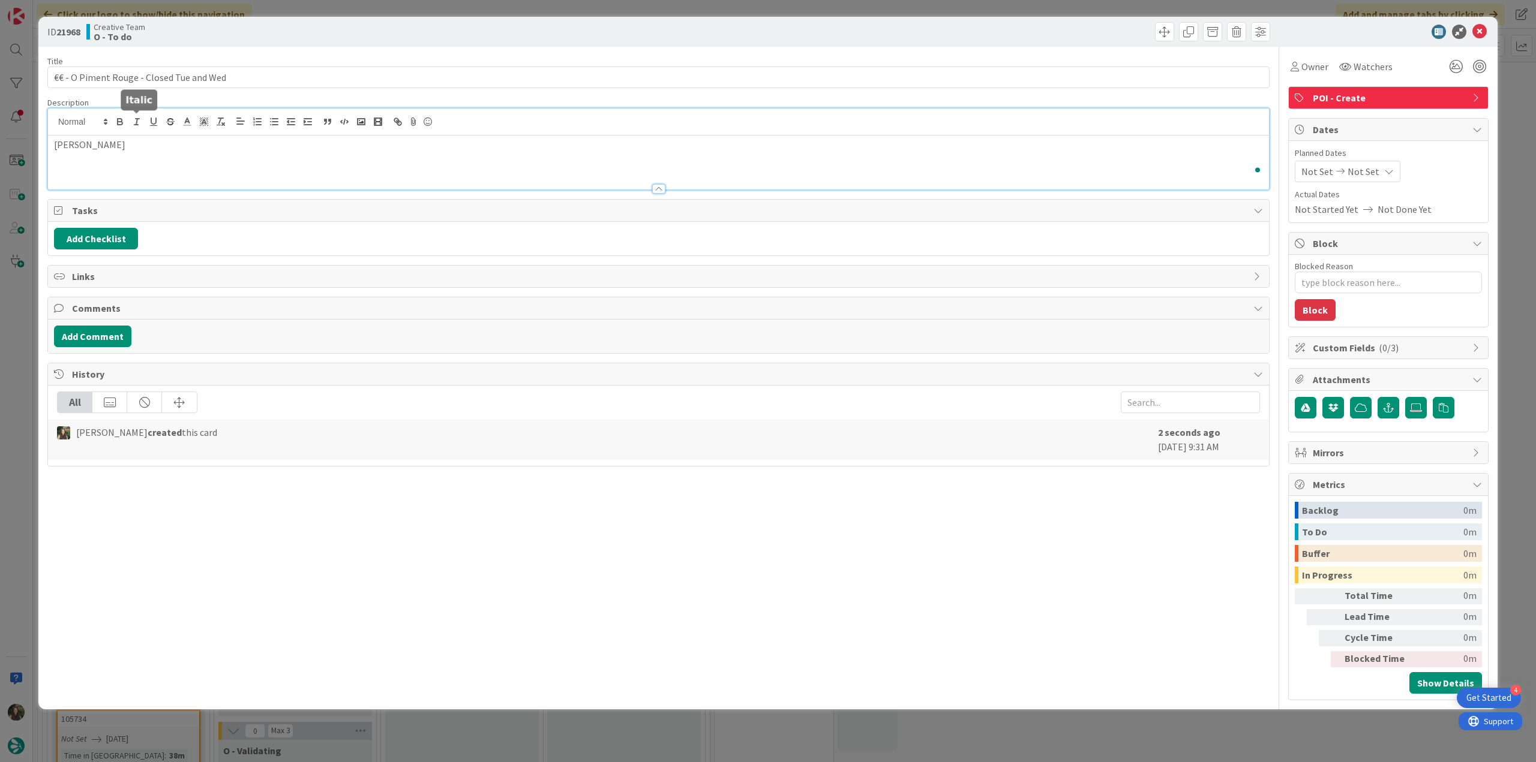
scroll to position [360, 0]
type textarea "x"
click at [17, 377] on div "ID 21968 Creative Team O - To do Title 40 / 128 €€ - O Piment Rouge - Closed Tu…" at bounding box center [768, 381] width 1536 height 762
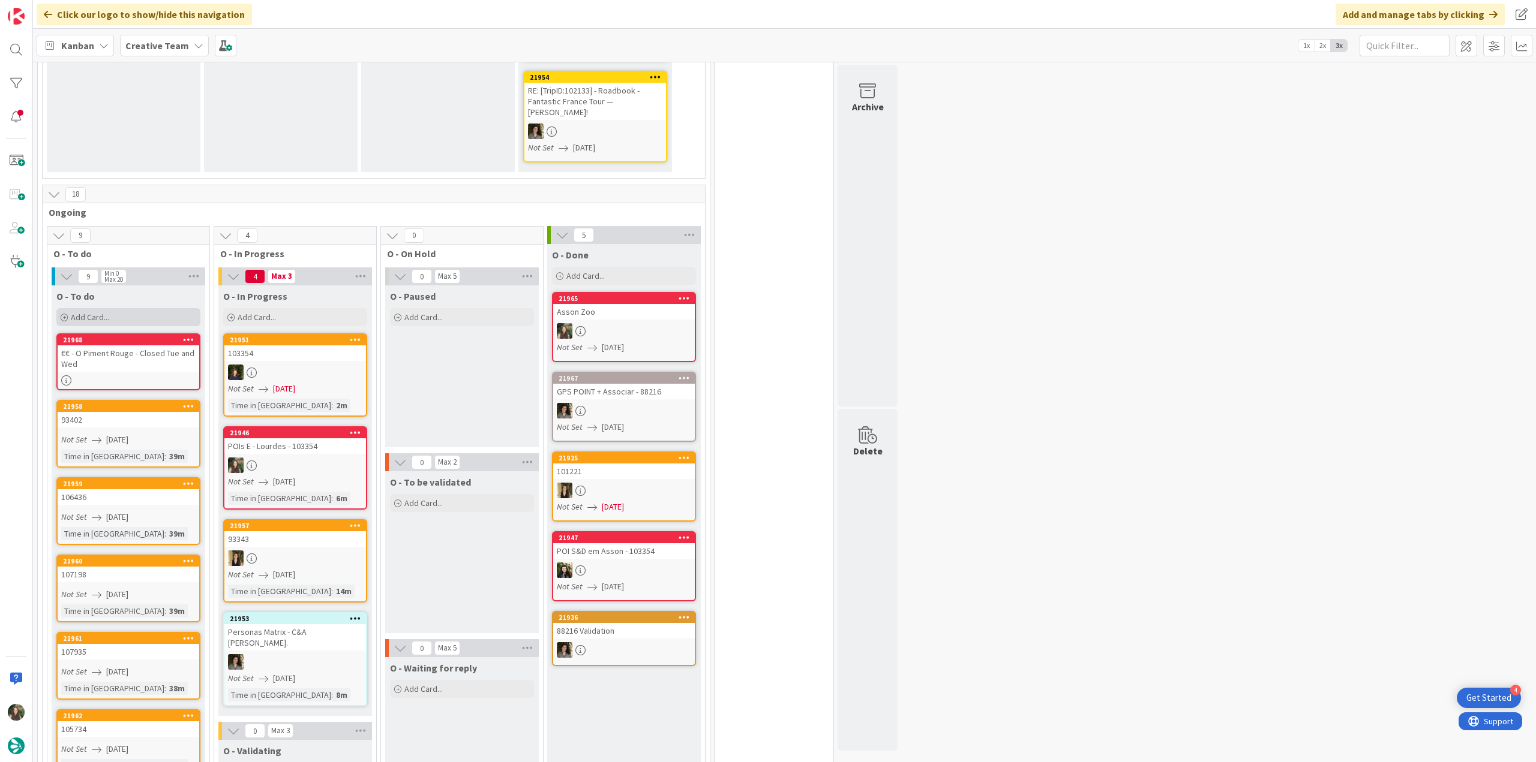
click at [122, 308] on div "Add Card..." at bounding box center [128, 317] width 144 height 18
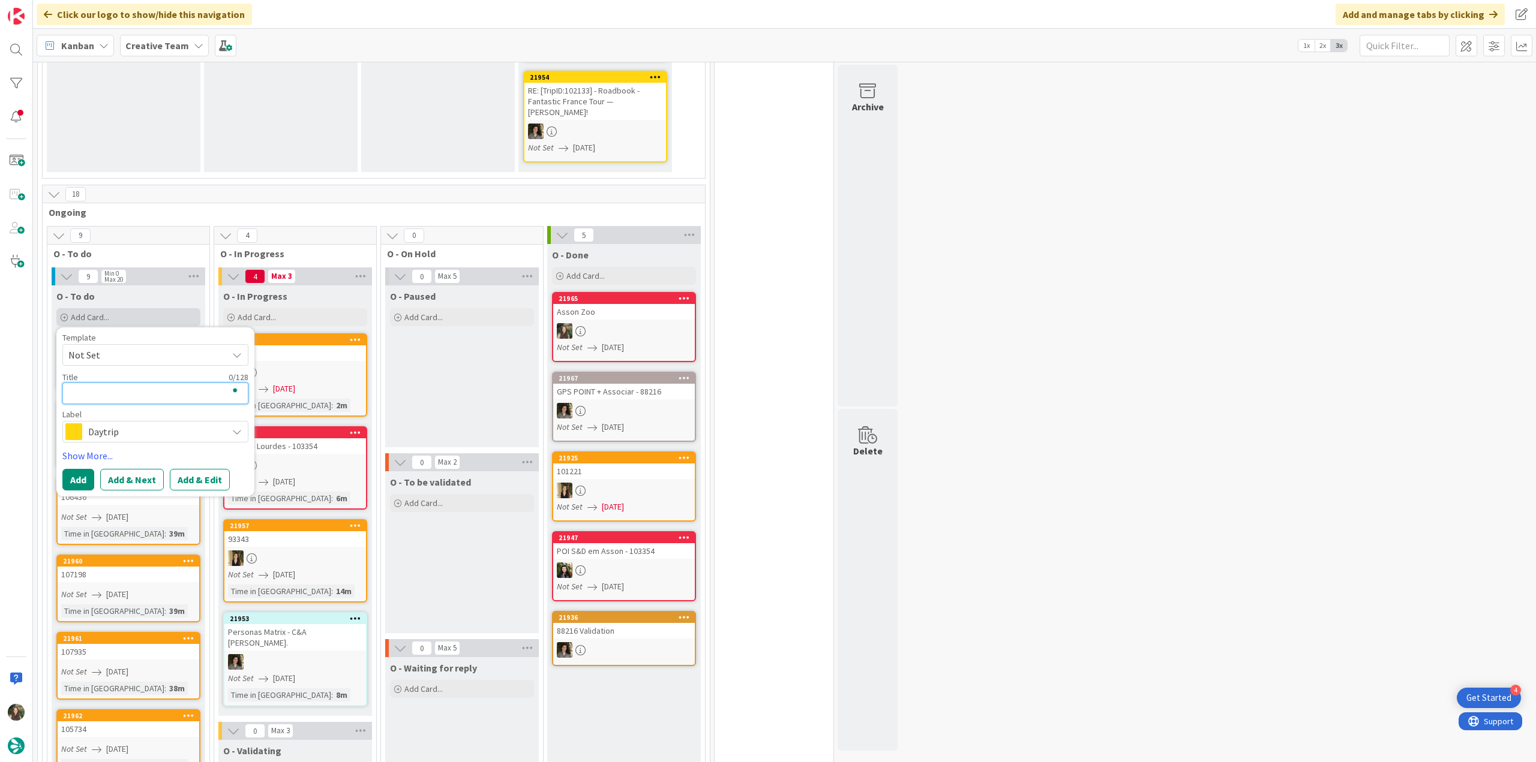
type textarea "€"
type textarea "x"
type textarea "€€"
type textarea "x"
type textarea "€€"
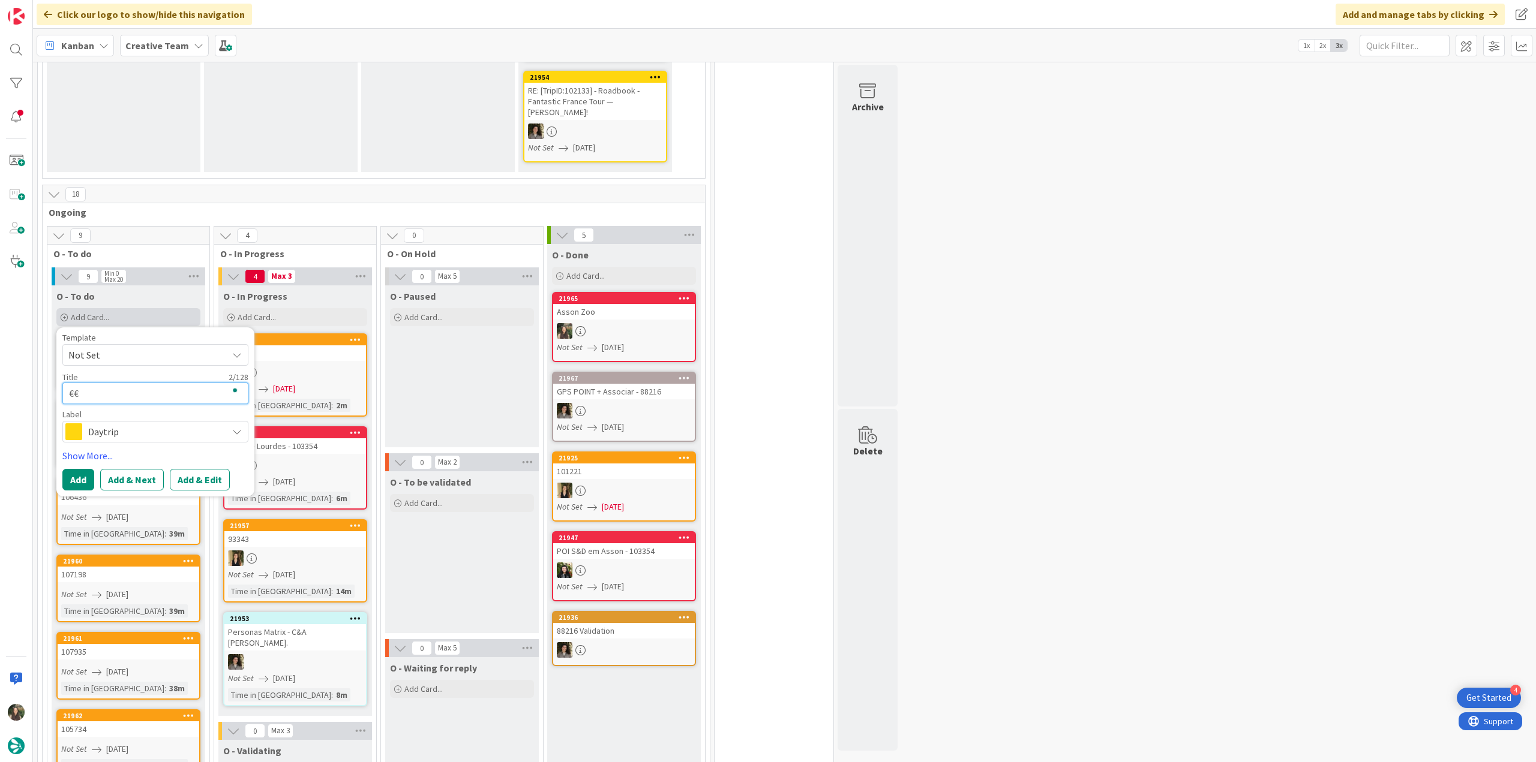
type textarea "x"
type textarea "€€ -"
type textarea "x"
type textarea "€€ -"
type textarea "x"
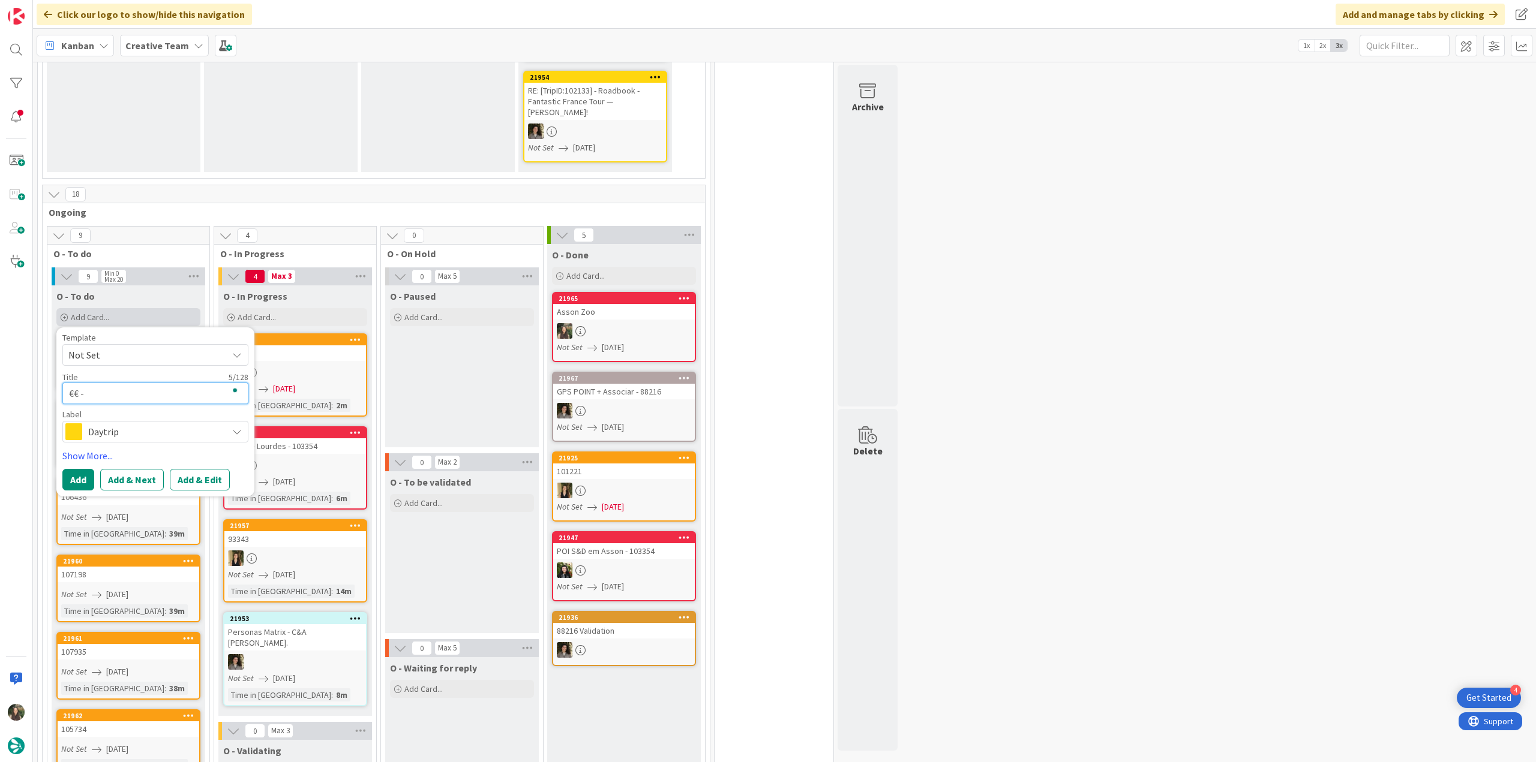
paste textarea "Le Palacio"
type textarea "€€ - Le Palacio"
type textarea "x"
type textarea "€€ - Le Palacio"
type textarea "x"
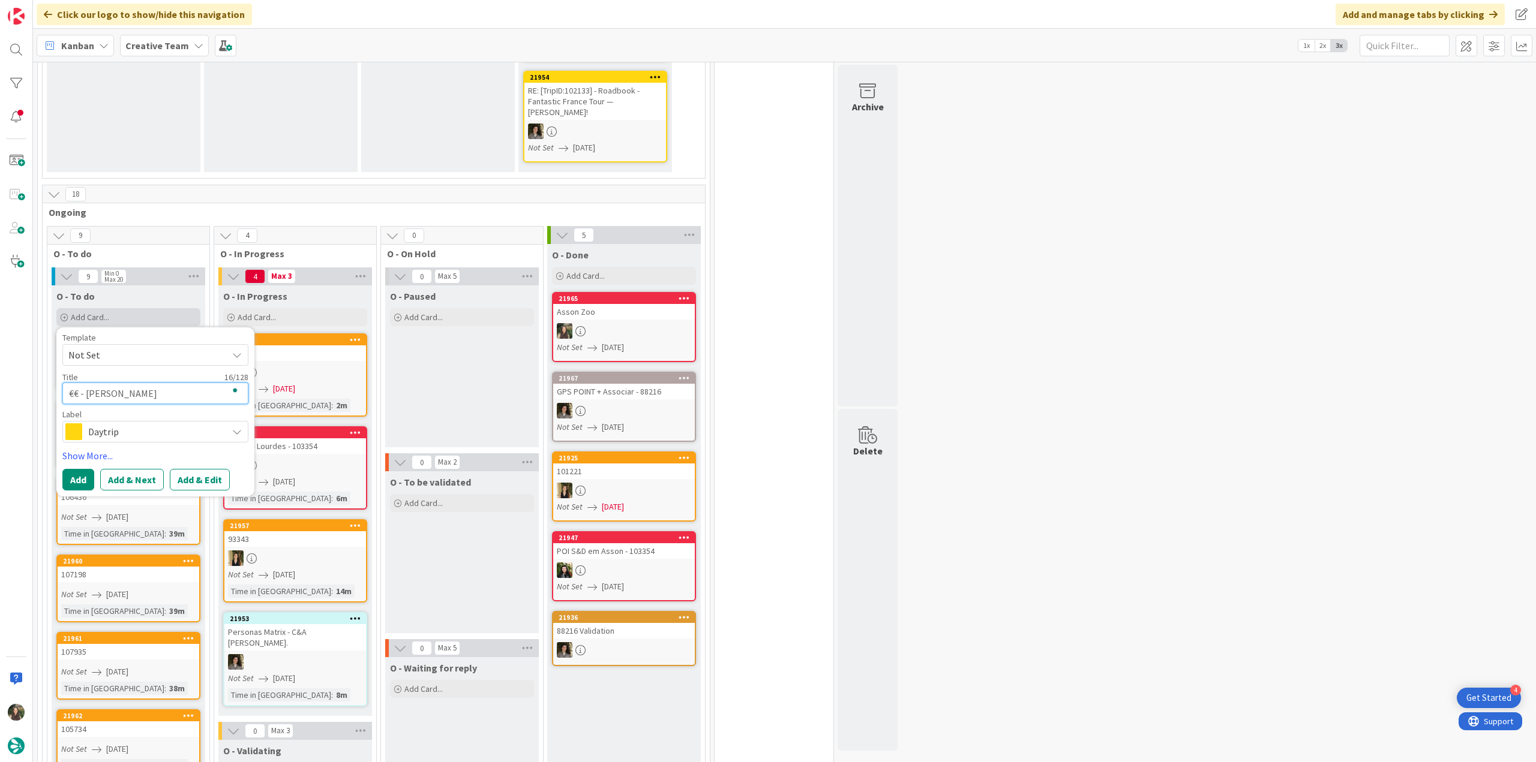
type textarea "€€ - Le Palacio"
type textarea "x"
type textarea "€€ - Le Palacio"
type textarea "x"
type textarea "€€ - Le Palacio -"
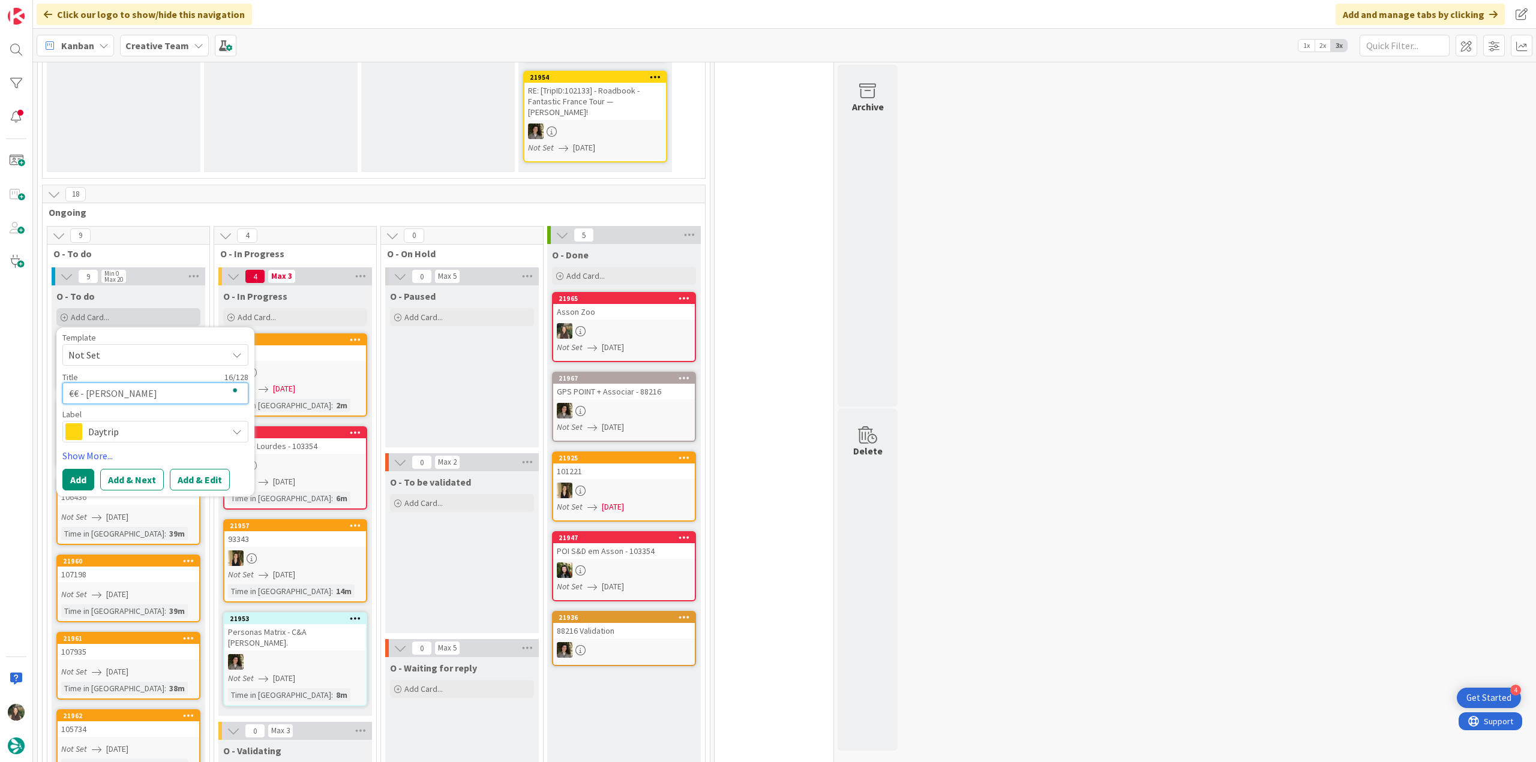
type textarea "x"
type textarea "€€ - Le Palacio -"
type textarea "x"
type textarea "€€ - Le Palacio - C"
type textarea "x"
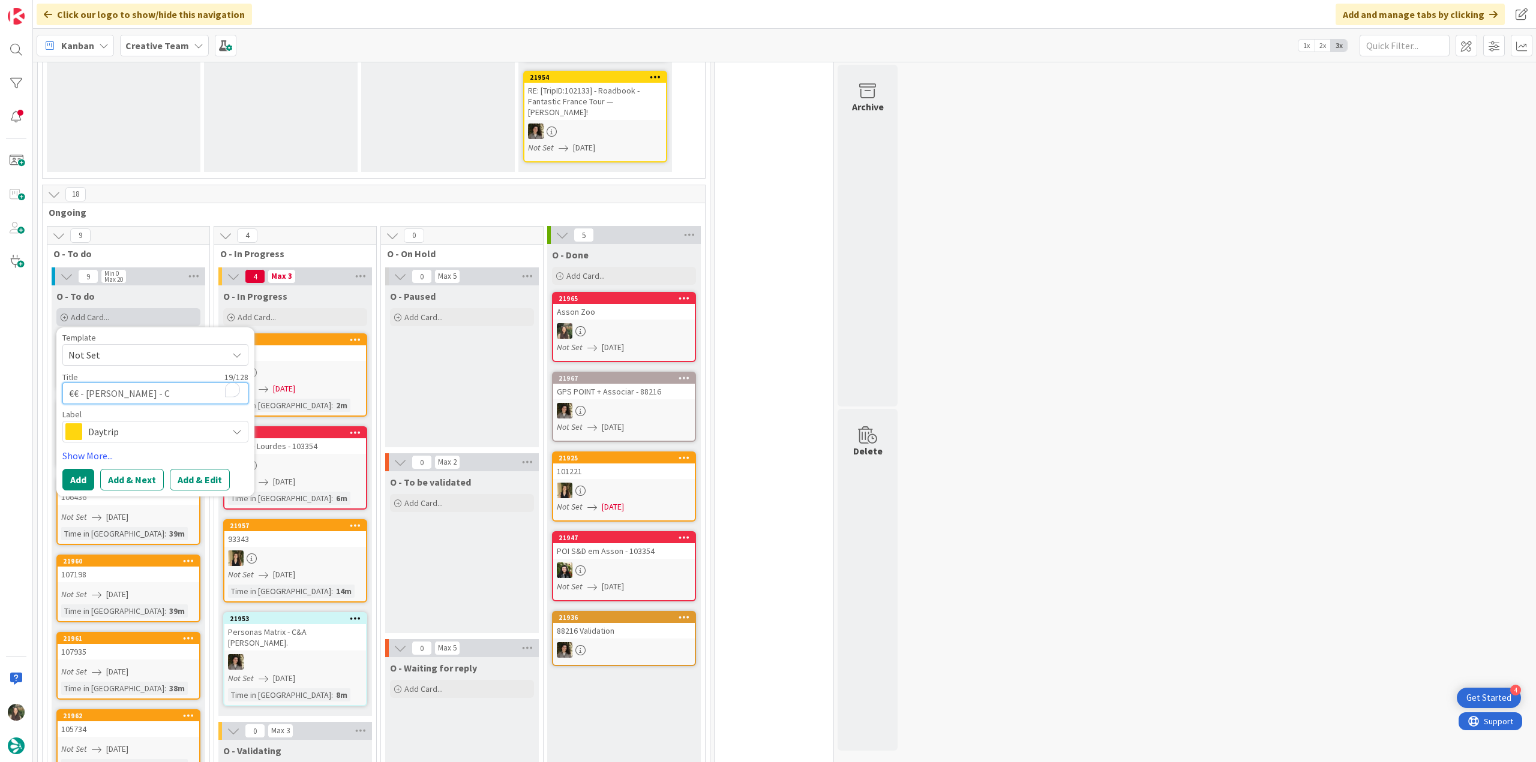
type textarea "€€ - Le Palacio - Cl"
type textarea "x"
type textarea "€€ - Le Palacio - Clo"
type textarea "x"
type textarea "€€ - Le Palacio - Clos"
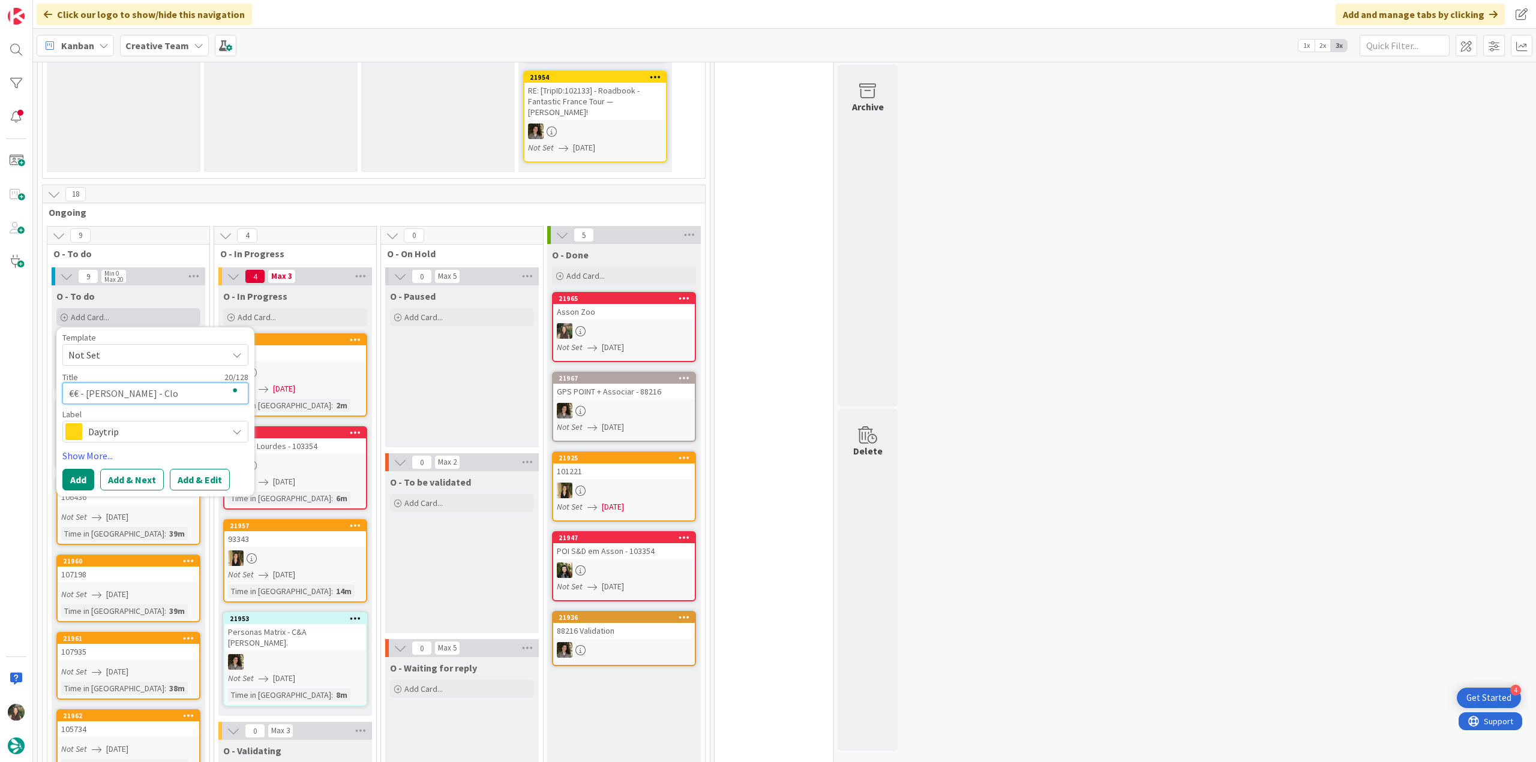
type textarea "x"
type textarea "€€ - Le Palacio - Close"
type textarea "x"
type textarea "€€ - Le Palacio - Closed"
type textarea "x"
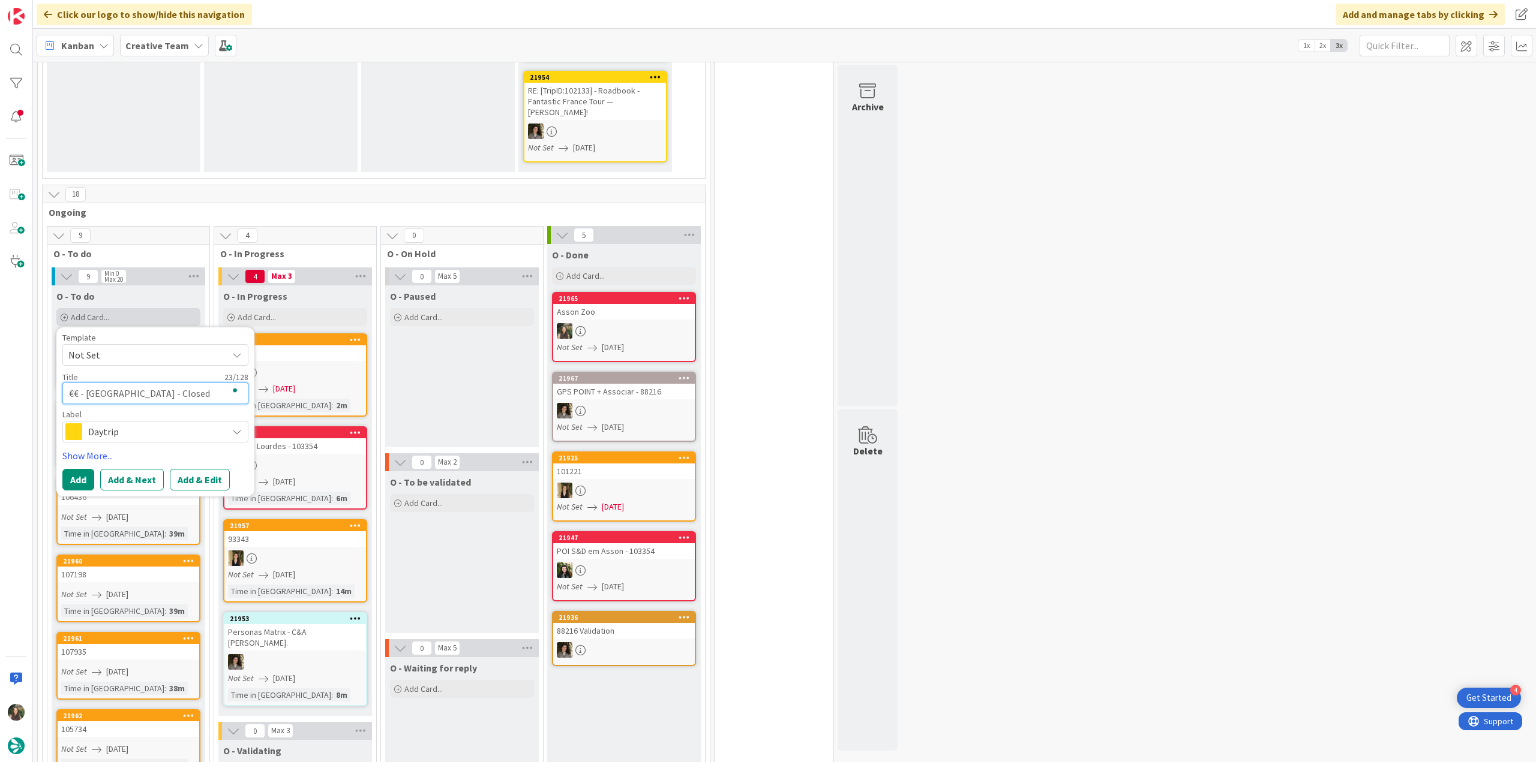
type textarea "€€ - Le Palacio - Closed"
type textarea "x"
type textarea "€€ - Le Palacio - Closed W"
type textarea "x"
type textarea "€€ - Le Palacio - Closed We"
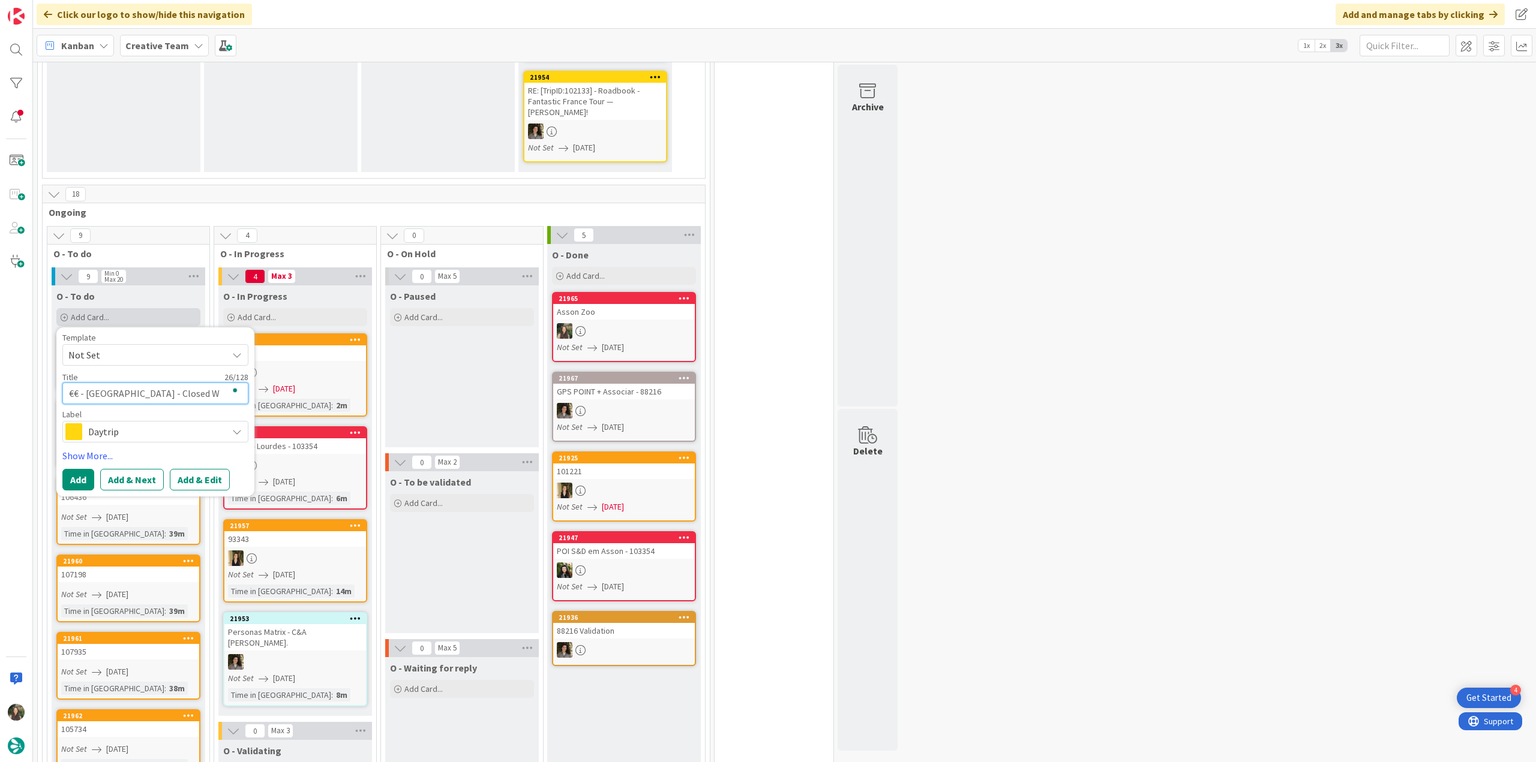
type textarea "x"
type textarea "€€ - Le Palacio - Closed Weed"
type textarea "x"
type textarea "€€ - Le Palacio - Closed Wee"
type textarea "x"
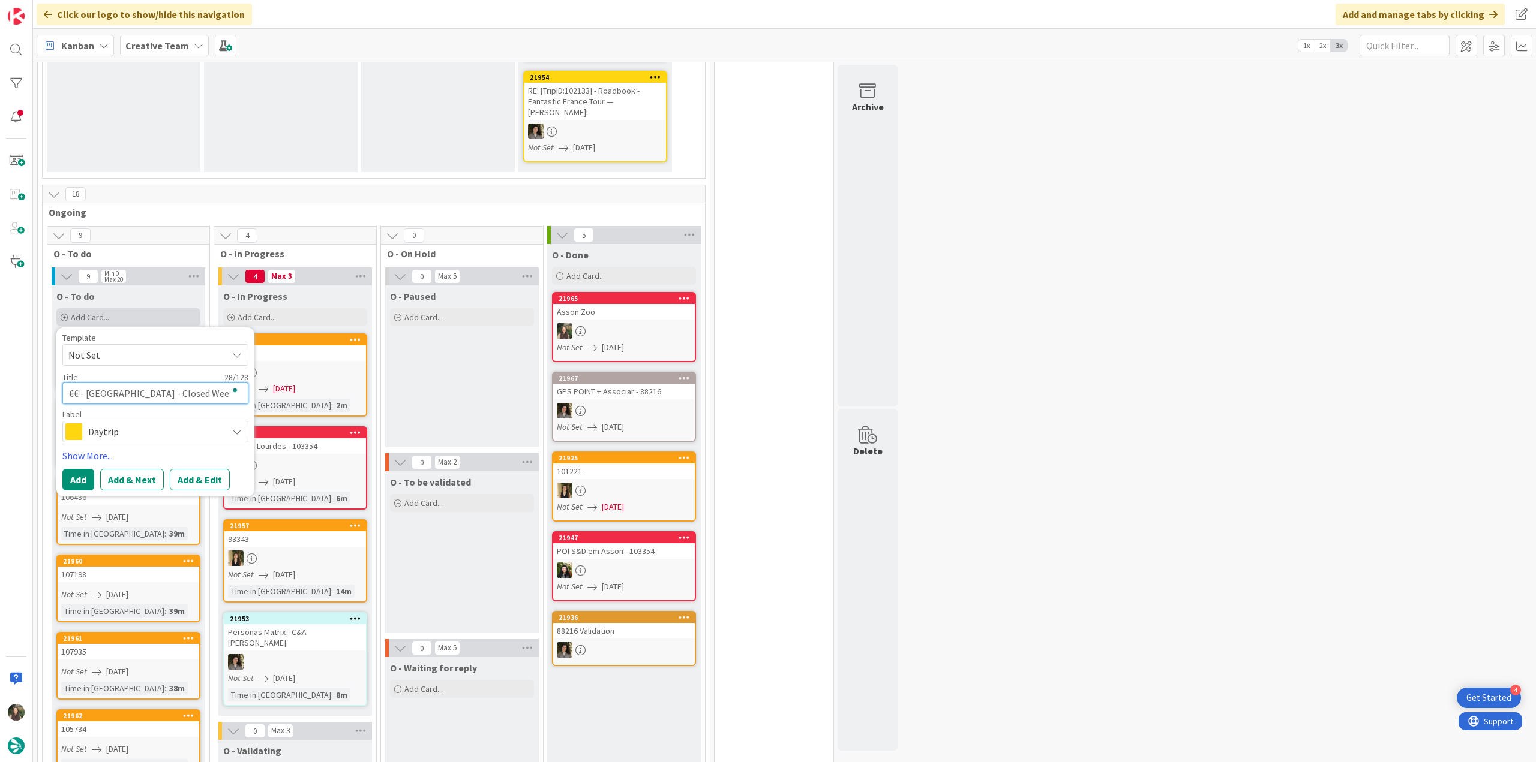
type textarea "€€ - Le Palacio - Closed We"
type textarea "x"
type textarea "€€ - Le Palacio - Closed Wed"
type textarea "x"
type textarea "€€ - Le Palacio - Closed Wed"
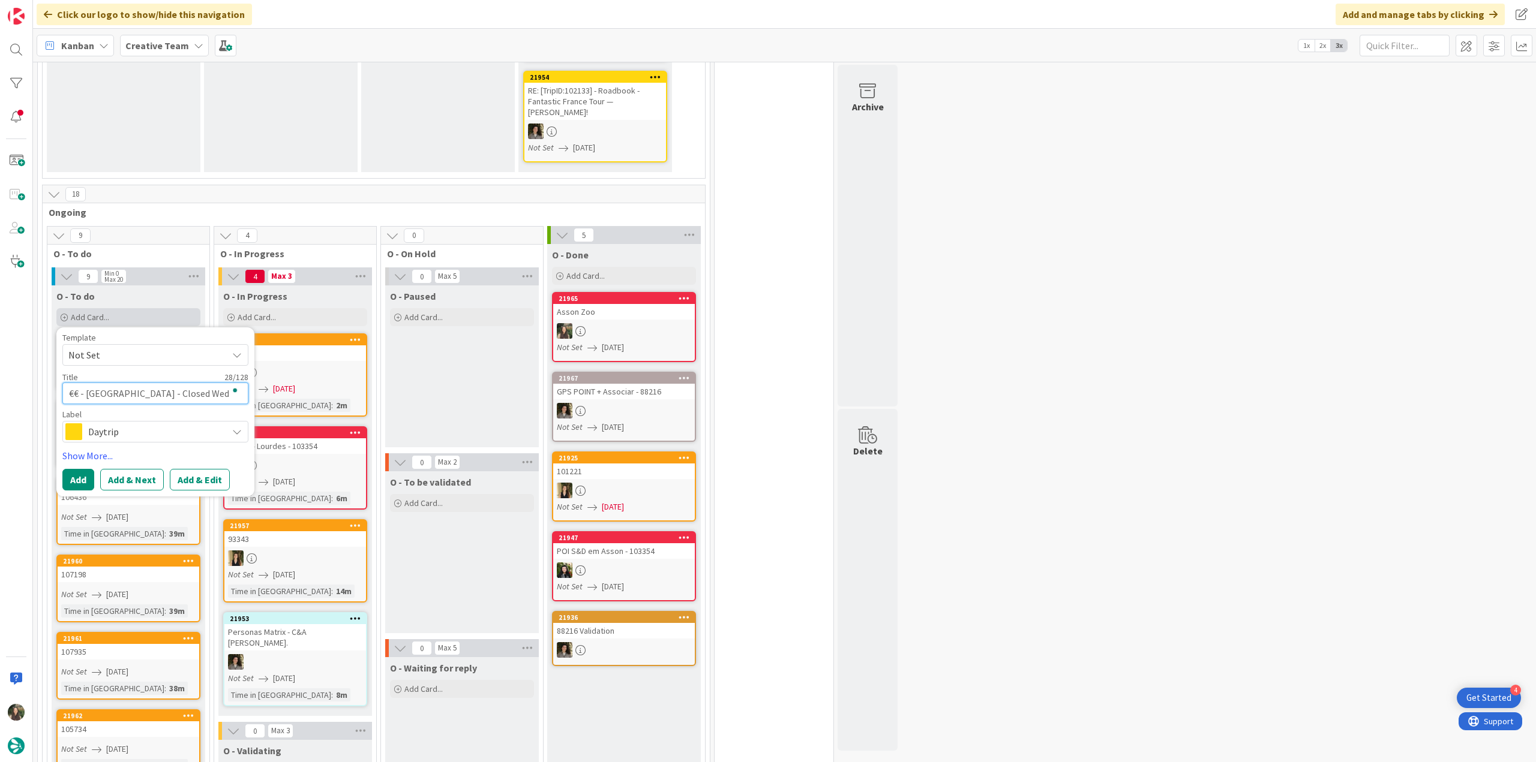
type textarea "x"
type textarea "€€ - Le Palacio - Closed Wed ("
type textarea "x"
type textarea "€€ - Le Palacio - Closed Wed (O"
type textarea "x"
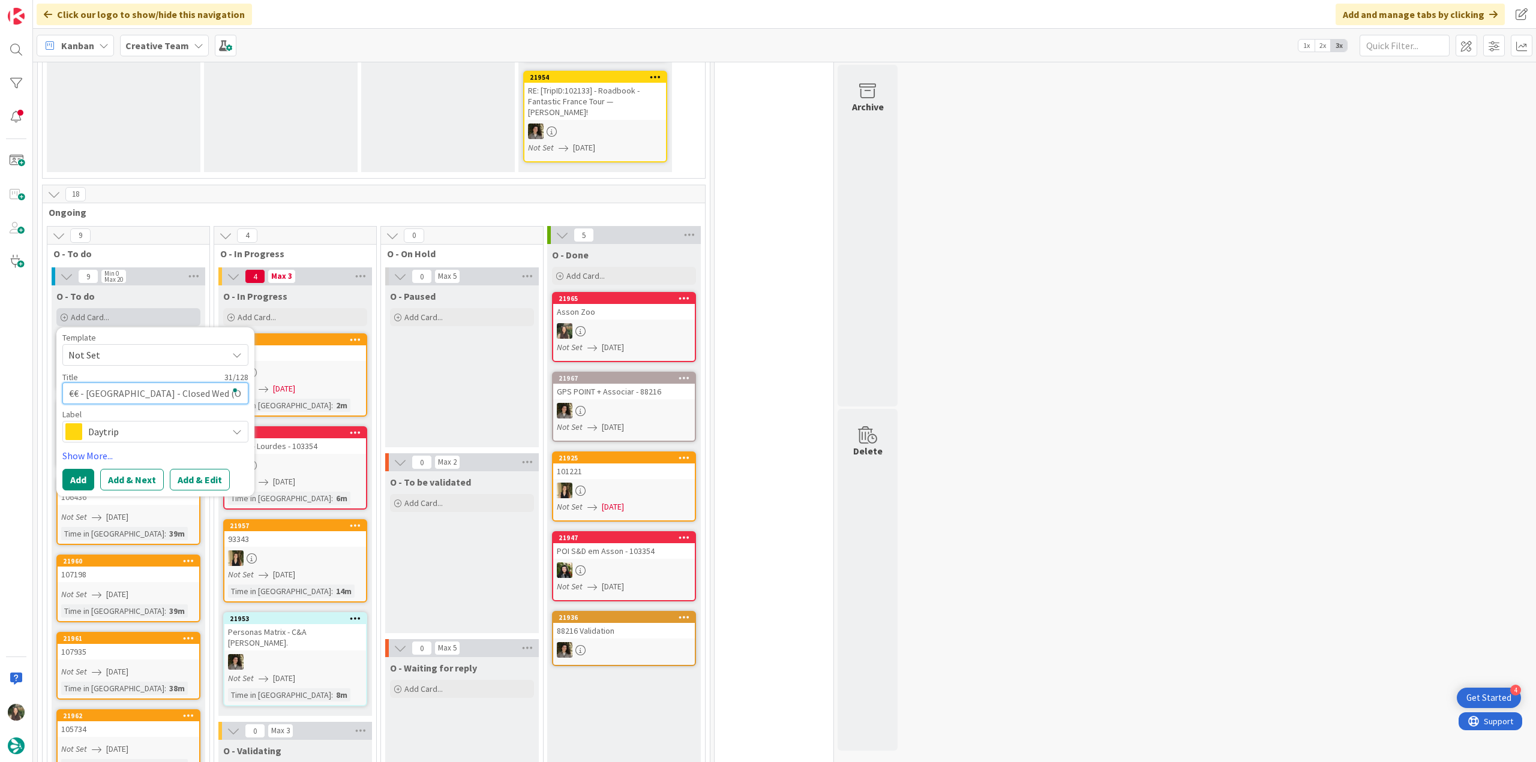
type textarea "€€ - Le Palacio - Closed Wed (On"
type textarea "x"
type textarea "€€ - Le Palacio - Closed Wed (Onl"
type textarea "x"
type textarea "€€ - Le Palacio - Closed Wed (Only"
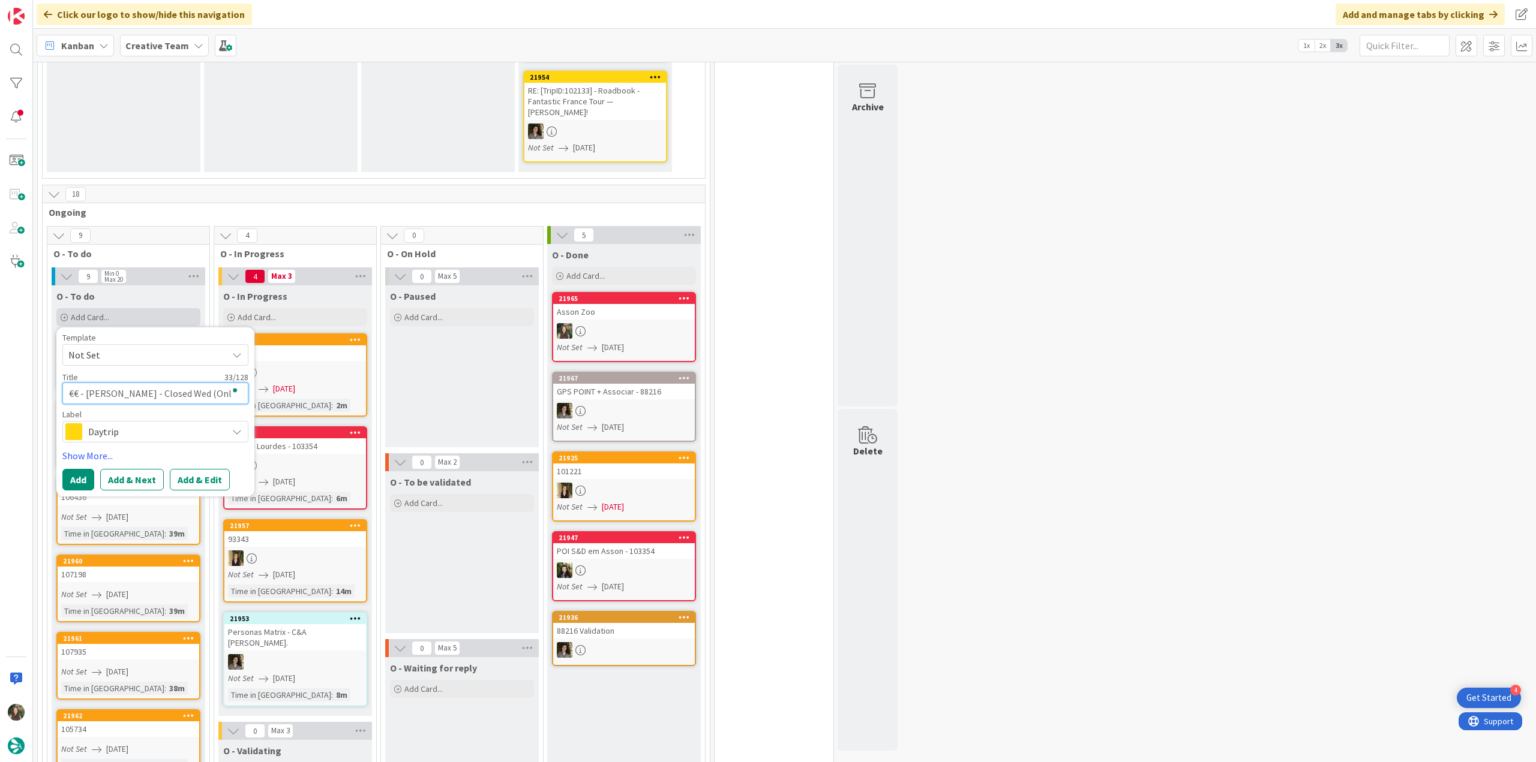
type textarea "x"
type textarea "€€ - Le Palacio - Closed Wed (Only"
type textarea "x"
type textarea "€€ - Le Palacio - Closed Wed (Only l"
type textarea "x"
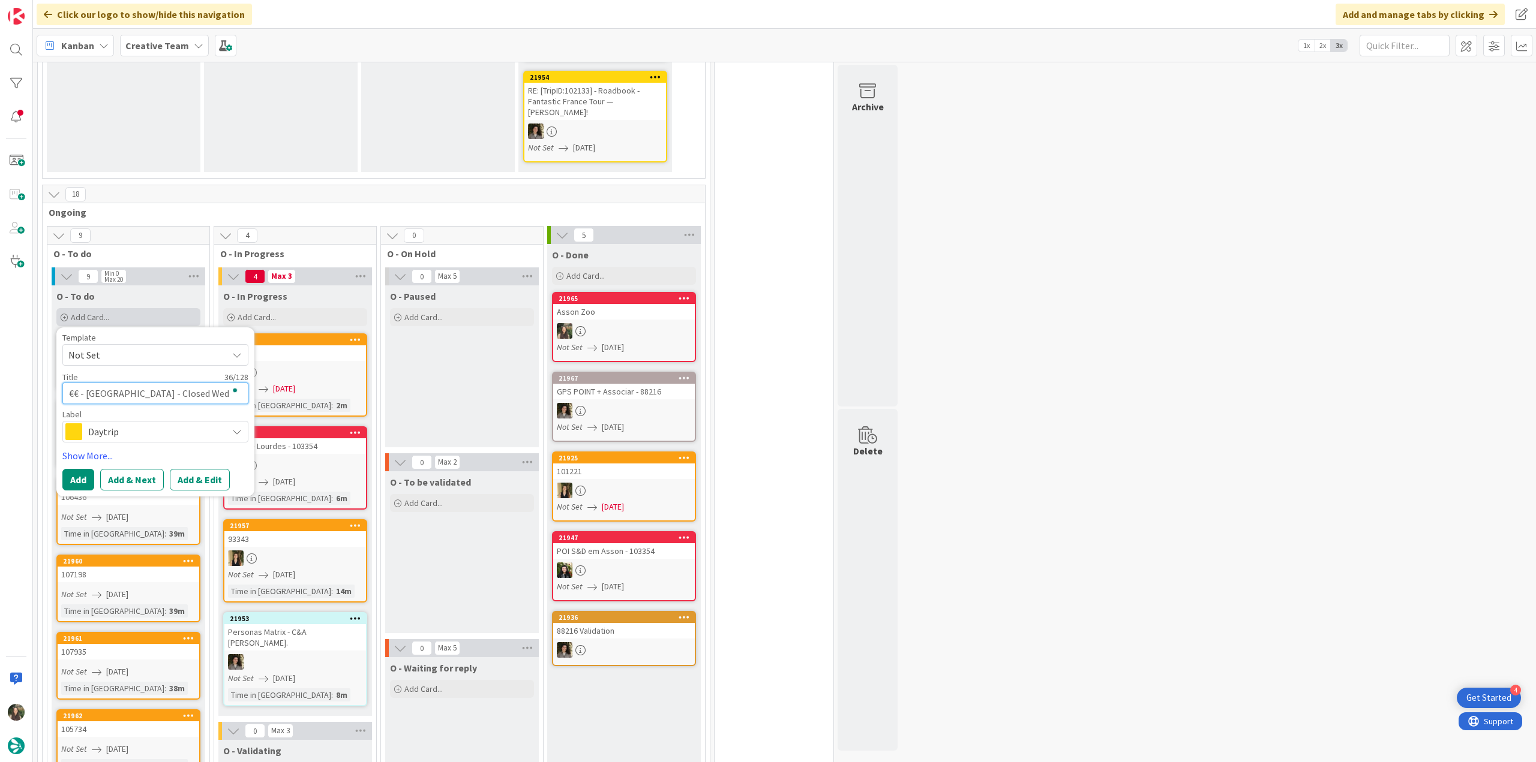
type textarea "€€ - Le Palacio - Closed Wed (Only lu"
type textarea "x"
type textarea "€€ - Le Palacio - Closed Wed (Only lun"
type textarea "x"
type textarea "€€ - Le Palacio - Closed Wed (Only lun"
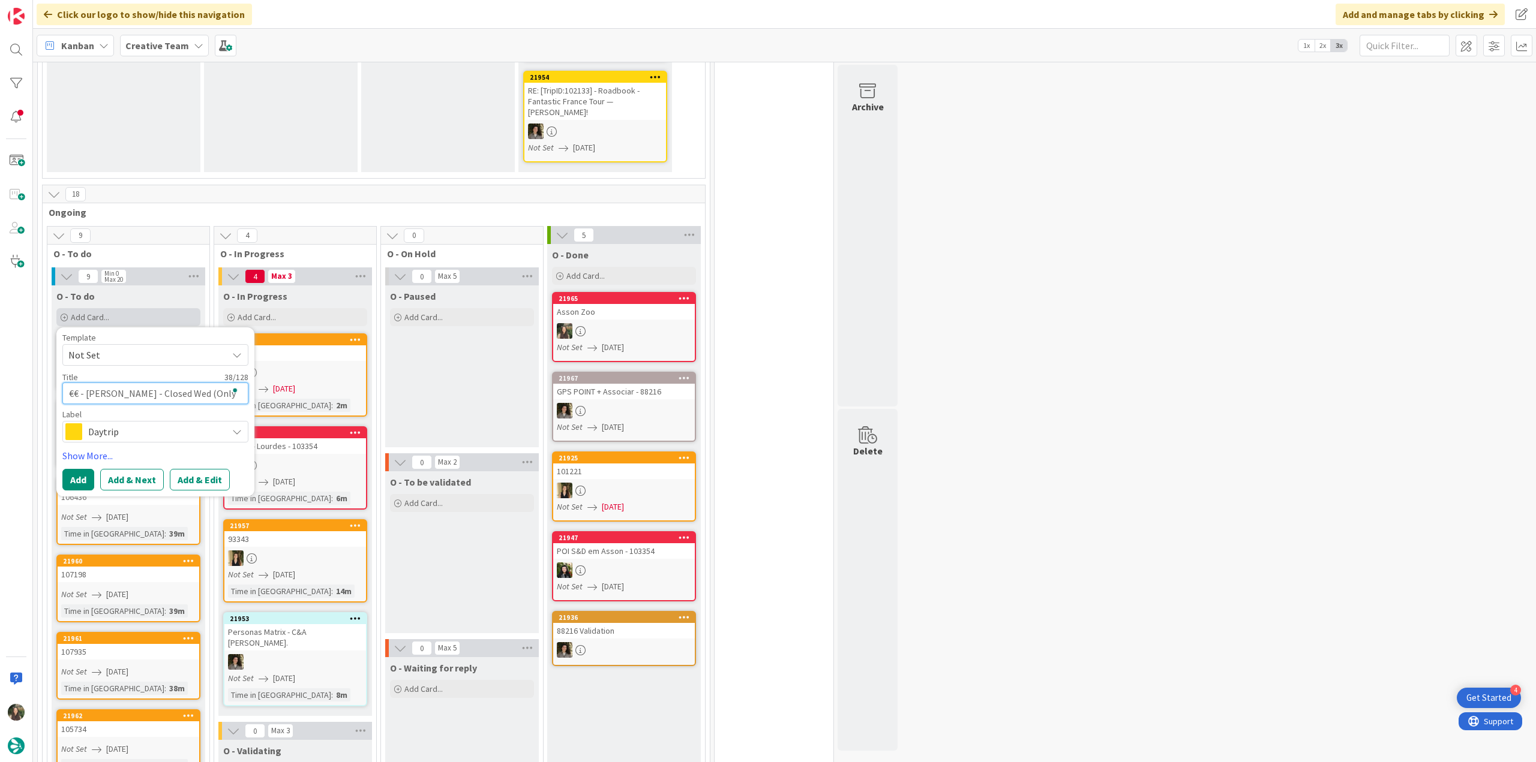
type textarea "x"
type textarea "€€ - Le Palacio - Closed Wed (Only lun T"
type textarea "x"
type textarea "€€ - Le Palacio - Closed Wed (Only lun Tu"
type textarea "x"
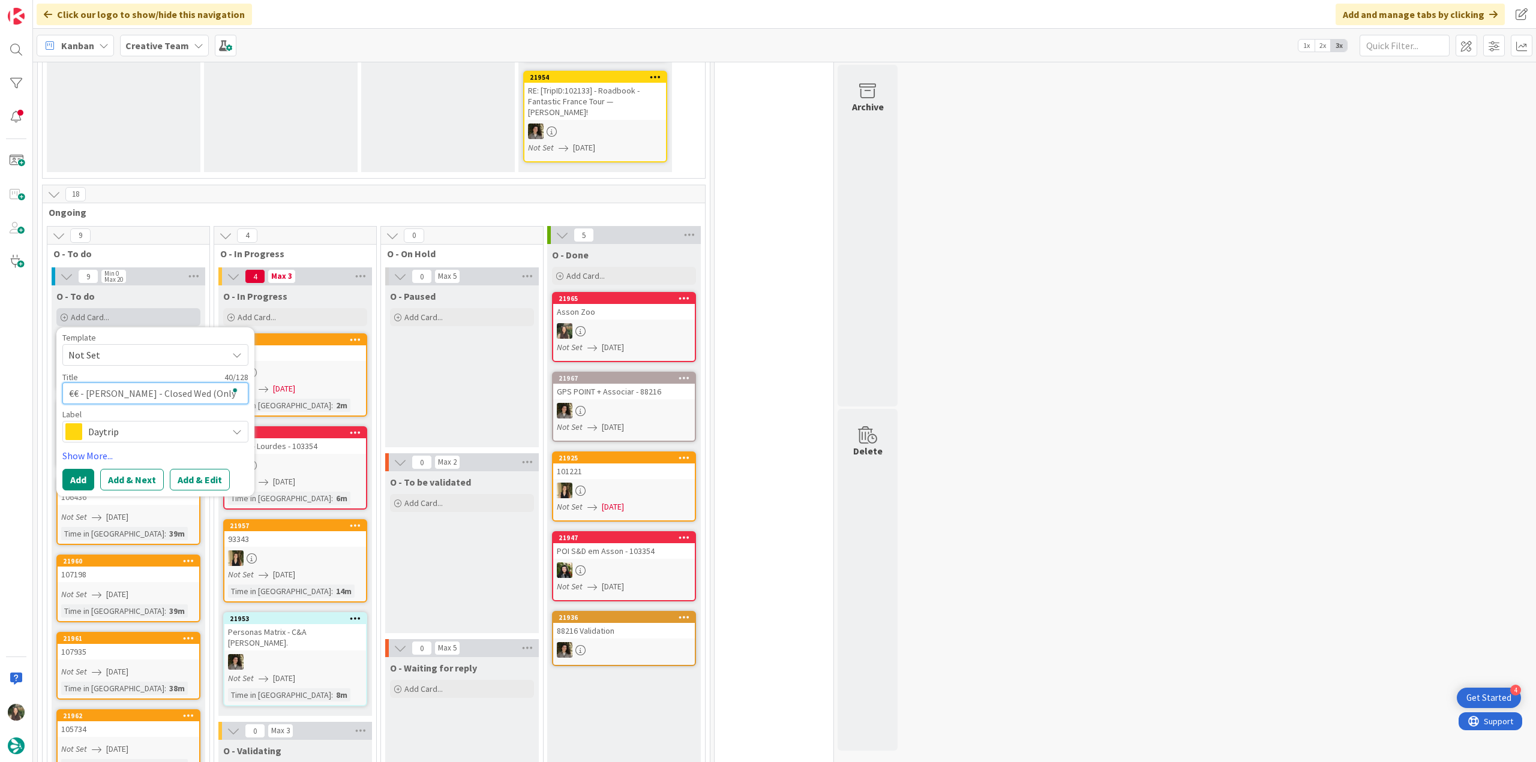
type textarea "€€ - Le Palacio - Closed Wed (Only lun Tue"
type textarea "x"
type textarea "€€ - Le Palacio - Closed Wed (Only lun Tue)"
type textarea "x"
type textarea "€€ - Le Palacio - Closed Wed (Only lun Tue)"
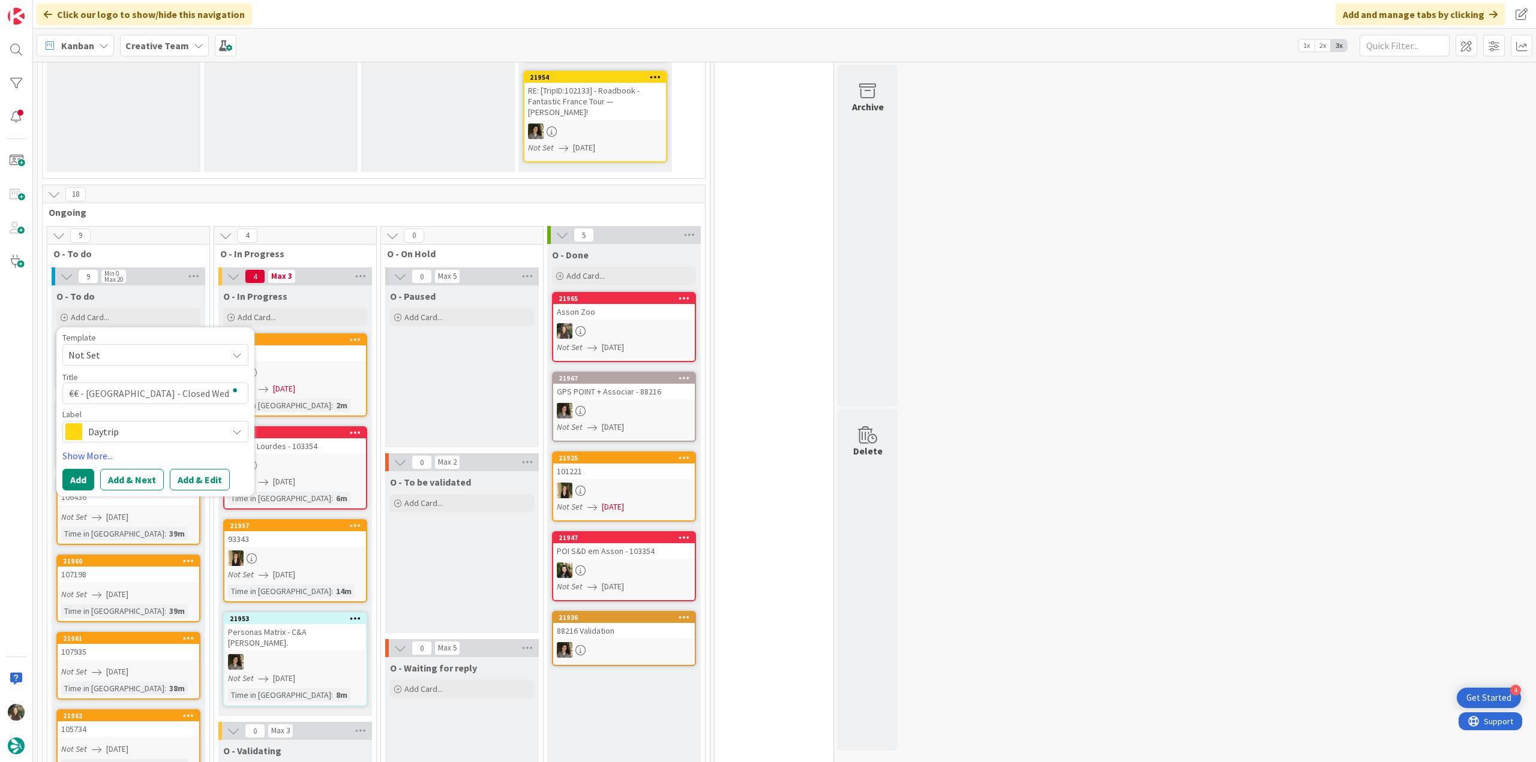
click at [147, 424] on span "Daytrip" at bounding box center [154, 432] width 133 height 17
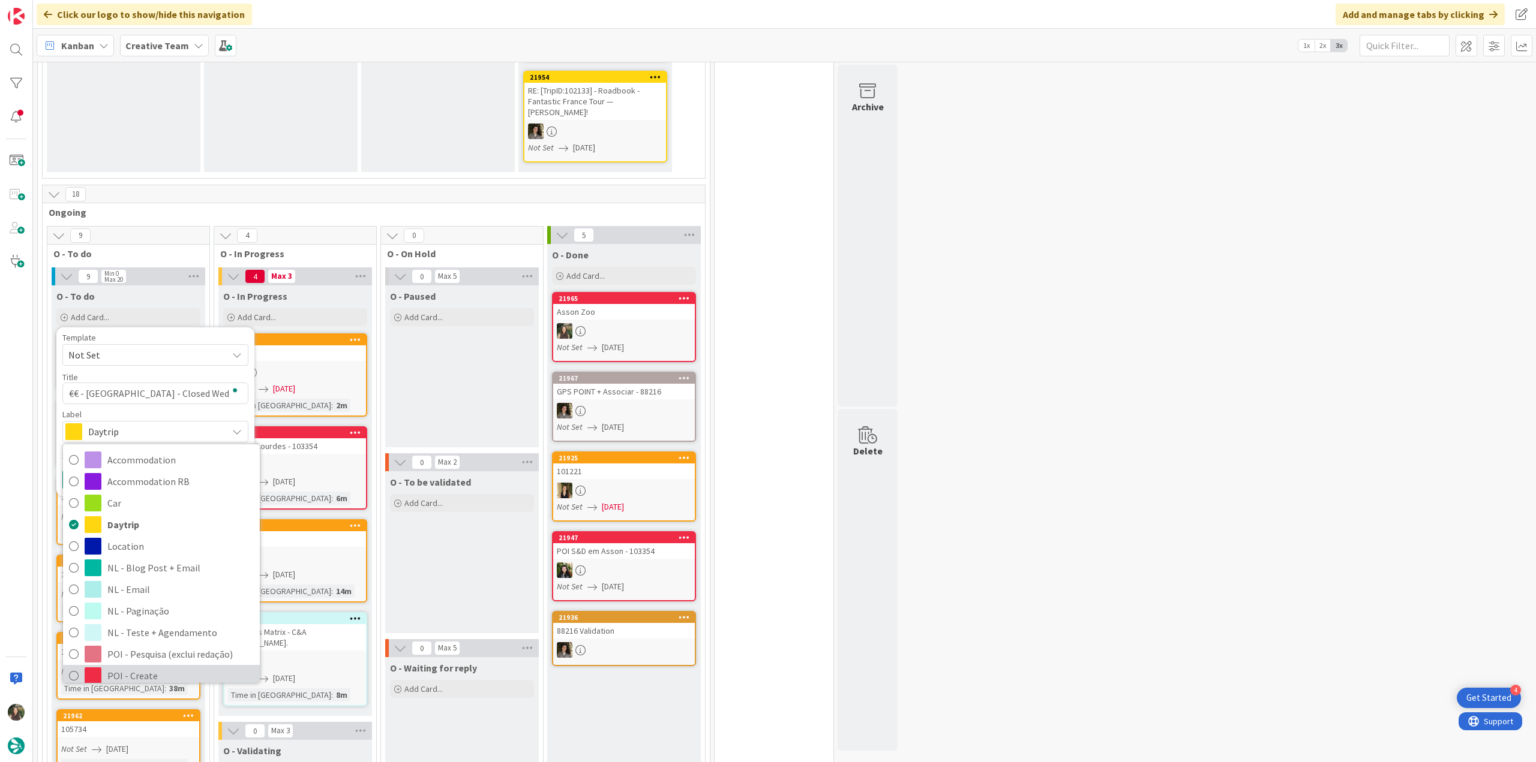
click at [158, 667] on span "POI - Create" at bounding box center [180, 676] width 146 height 18
type textarea "x"
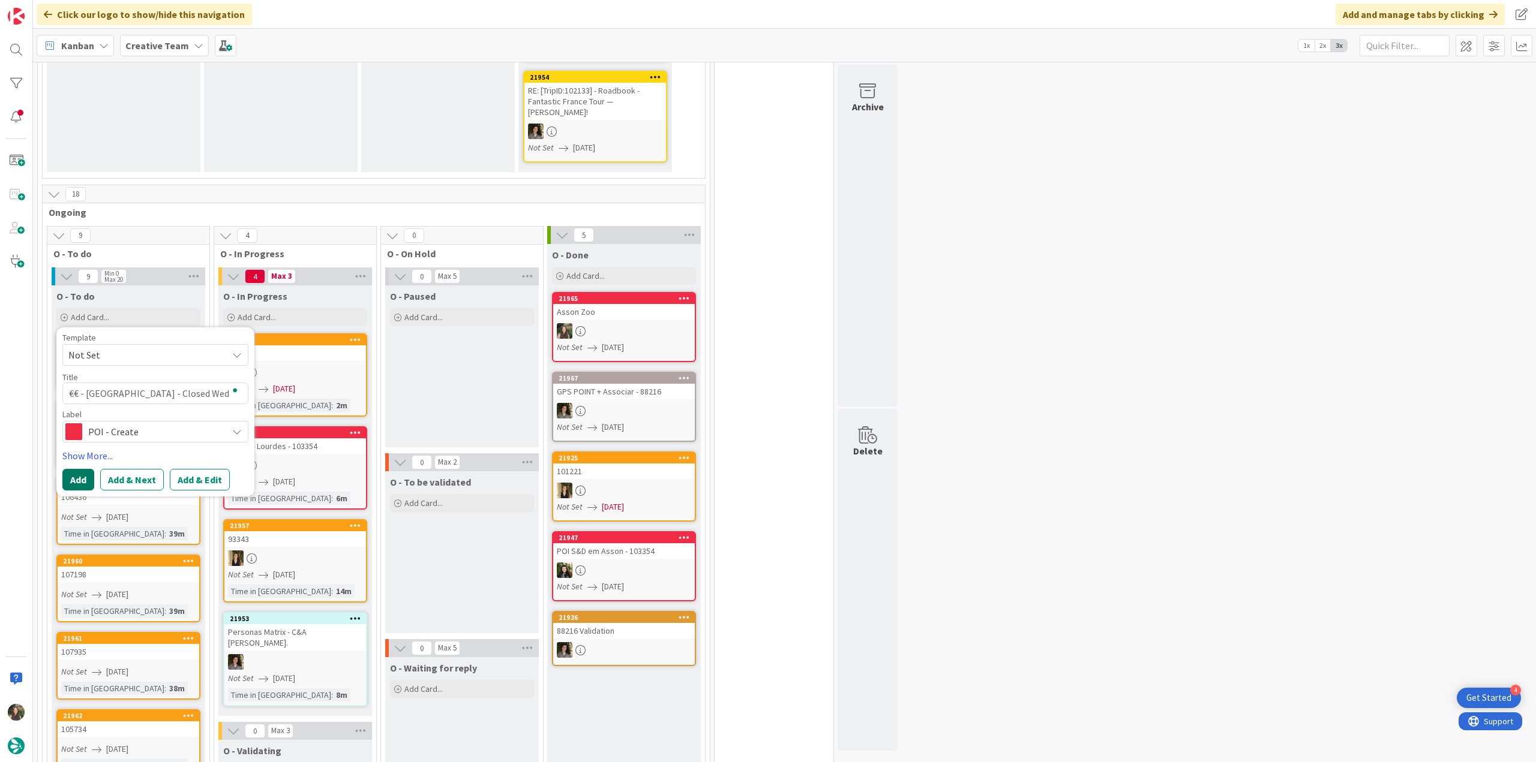
click at [72, 469] on button "Add" at bounding box center [78, 480] width 32 height 22
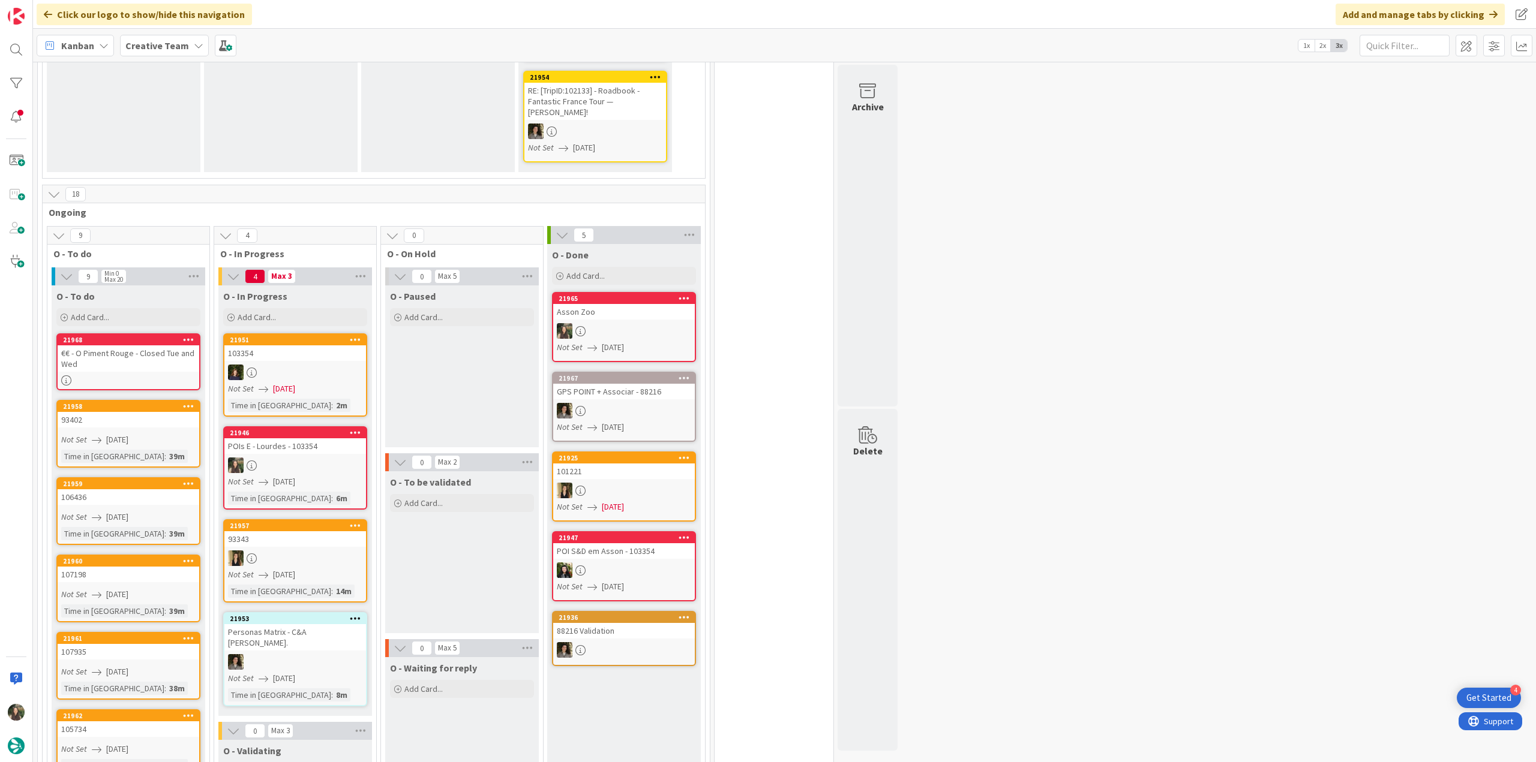
scroll to position [360, 0]
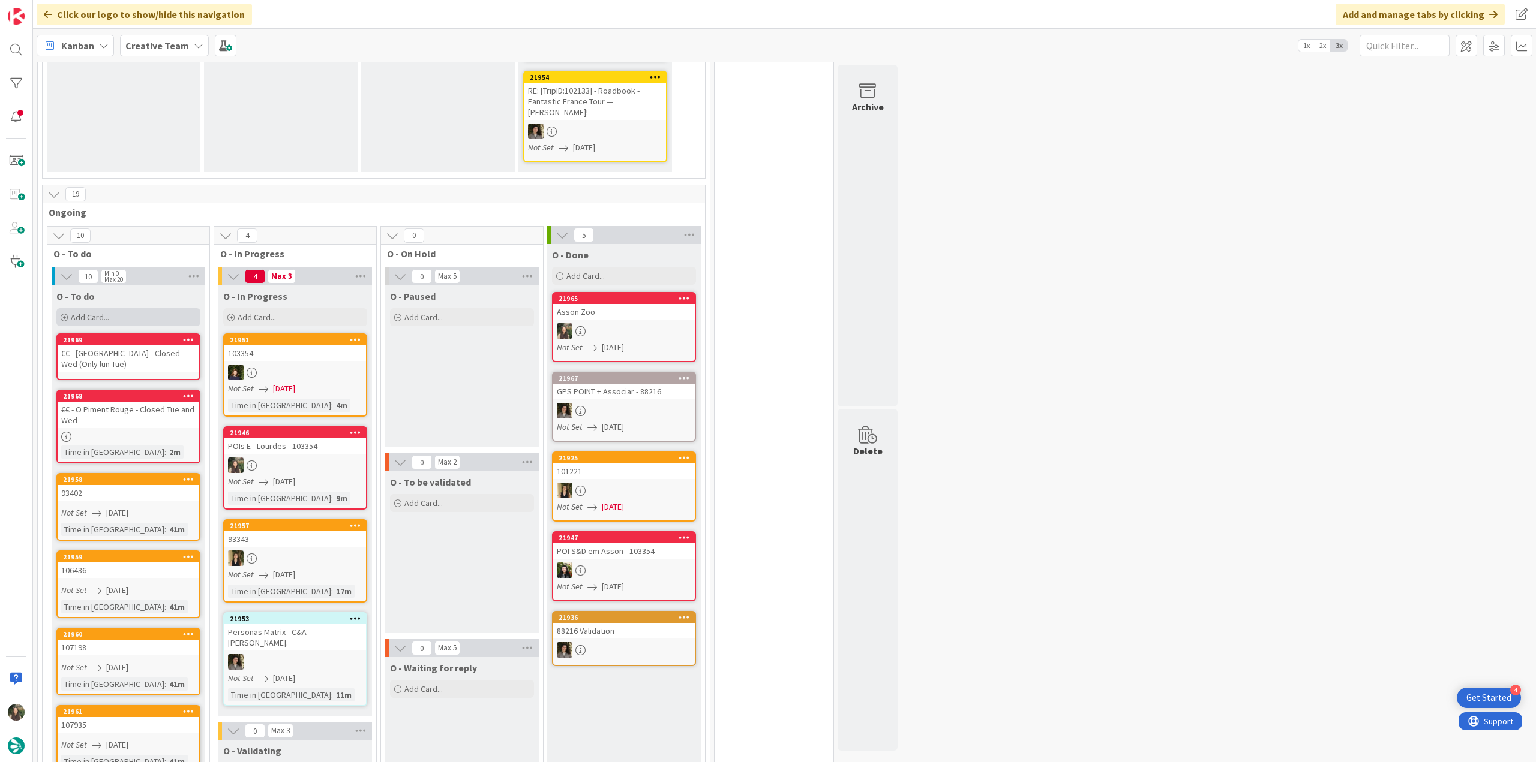
click at [139, 308] on div "Add Card..." at bounding box center [128, 317] width 144 height 18
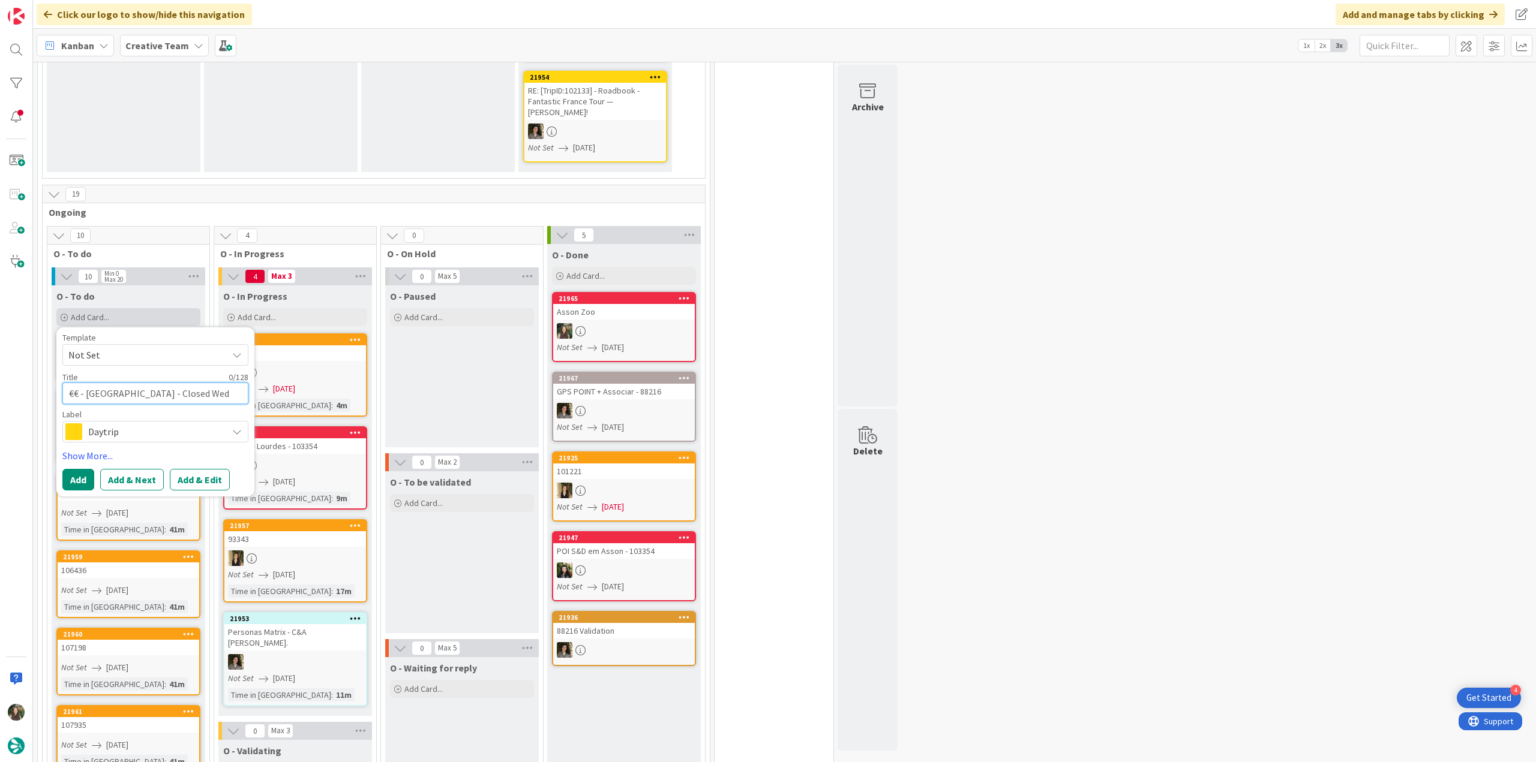
scroll to position [381, 0]
type textarea "€"
type textarea "x"
type textarea "€€"
type textarea "x"
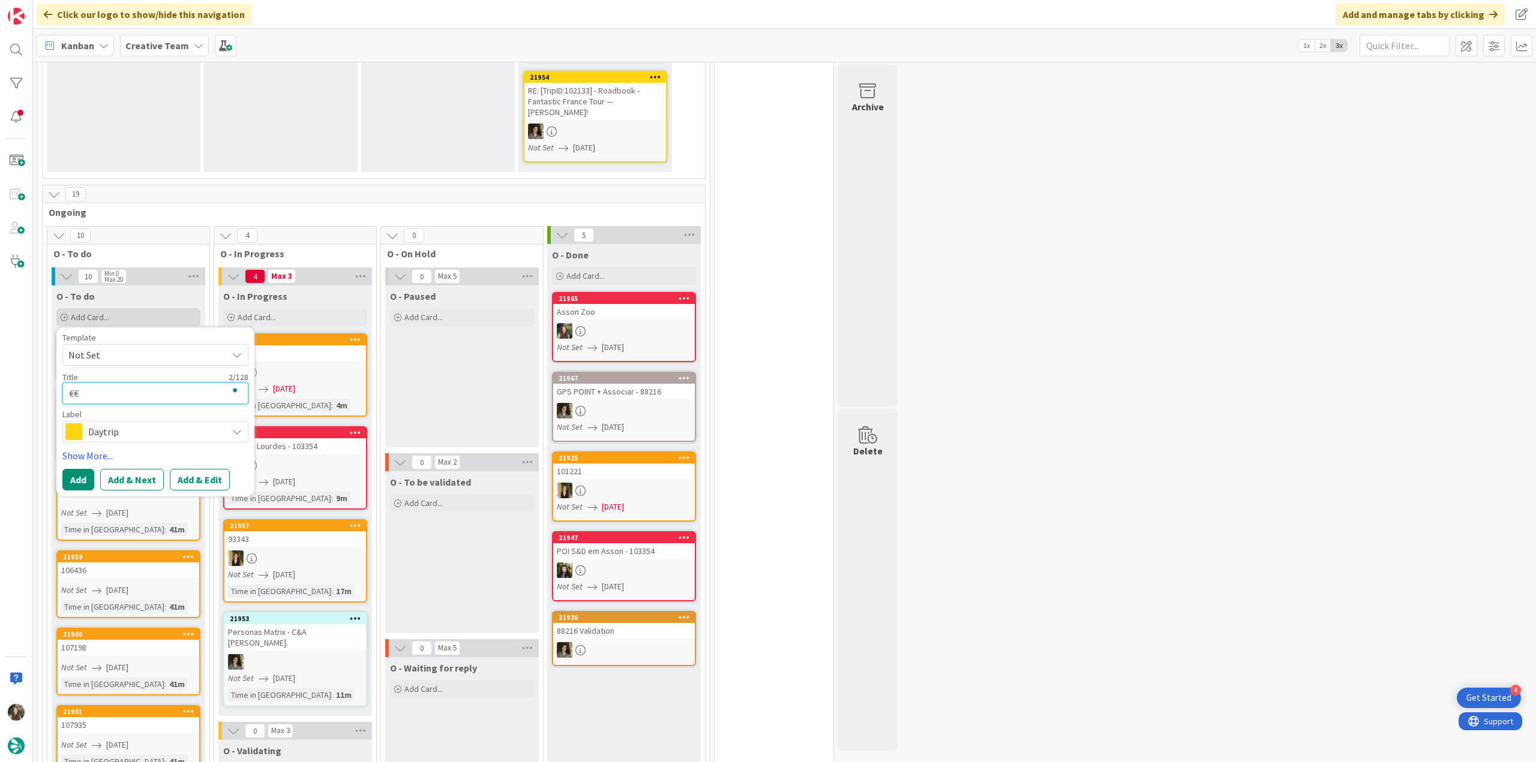
type textarea "€€"
type textarea "x"
type textarea "€€ -"
type textarea "x"
type textarea "€€ -"
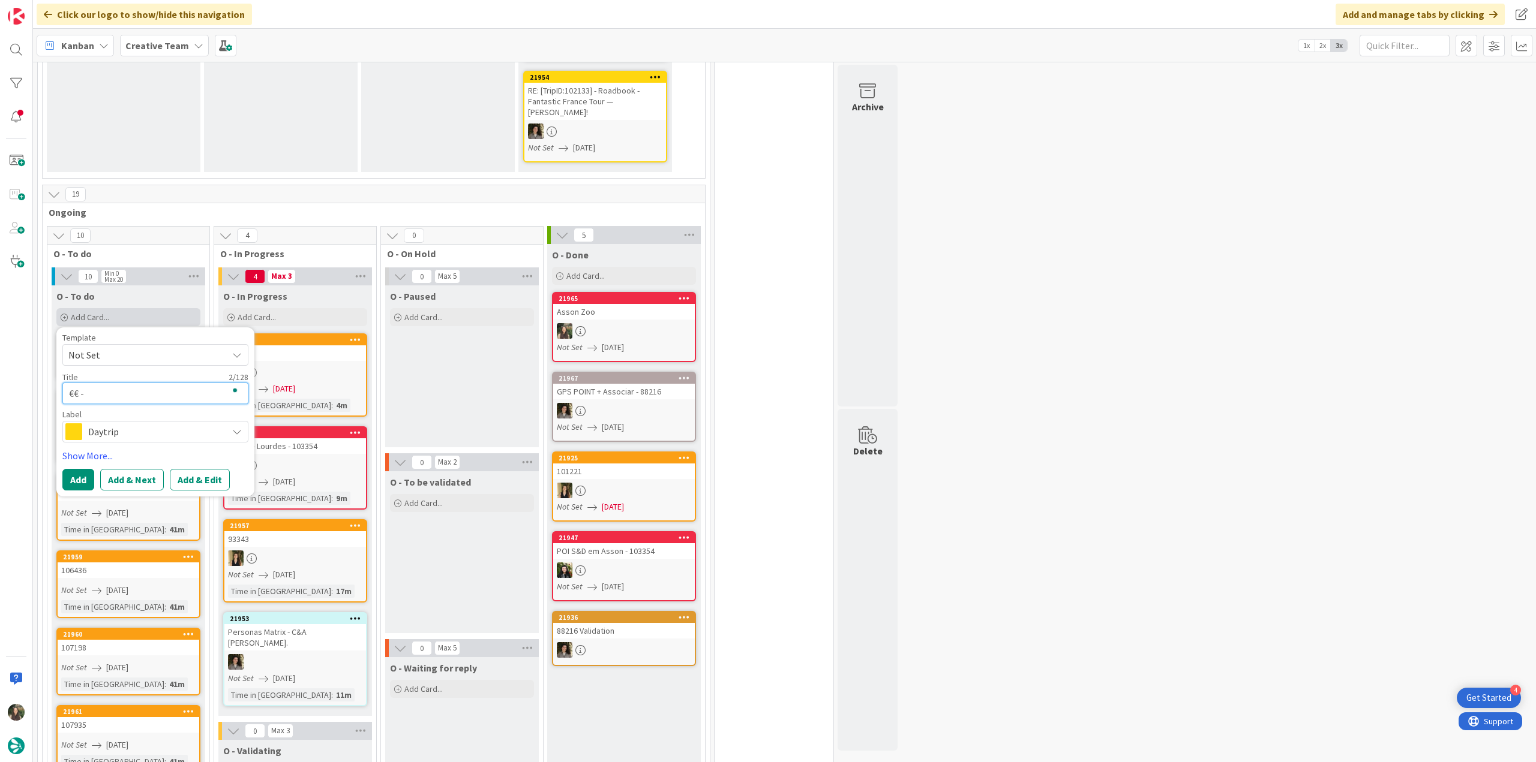
type textarea "x"
paste textarea "Pizzeria L'Angelus"
type textarea "€€ - Pizzeria L'Angelus"
type textarea "x"
type textarea "€€ - Pizzeria L'Angelus"
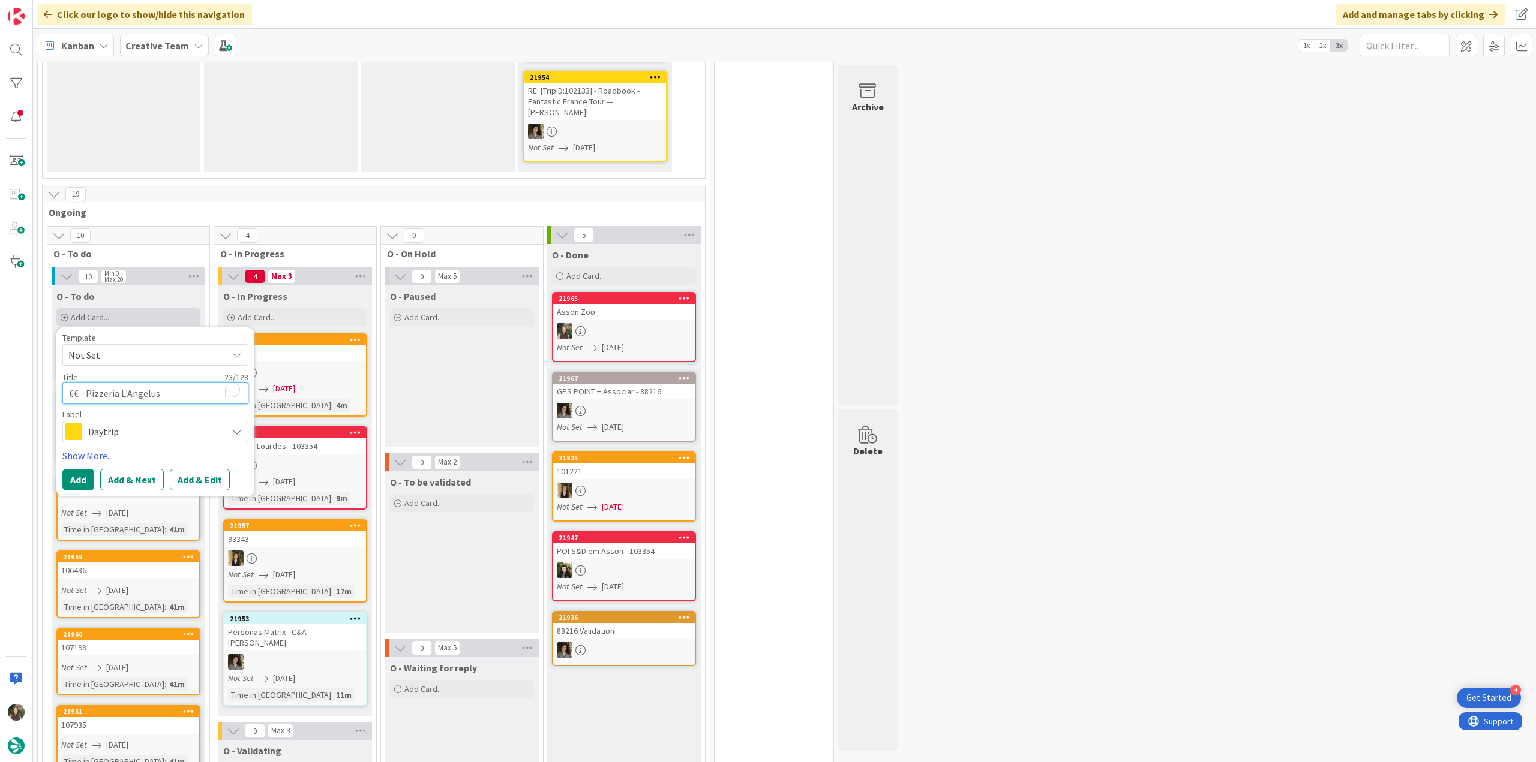
type textarea "x"
type textarea "€€ - Pizzeria L'Angelus -"
type textarea "x"
type textarea "€€ - Pizzeria L'Angelus -"
type textarea "x"
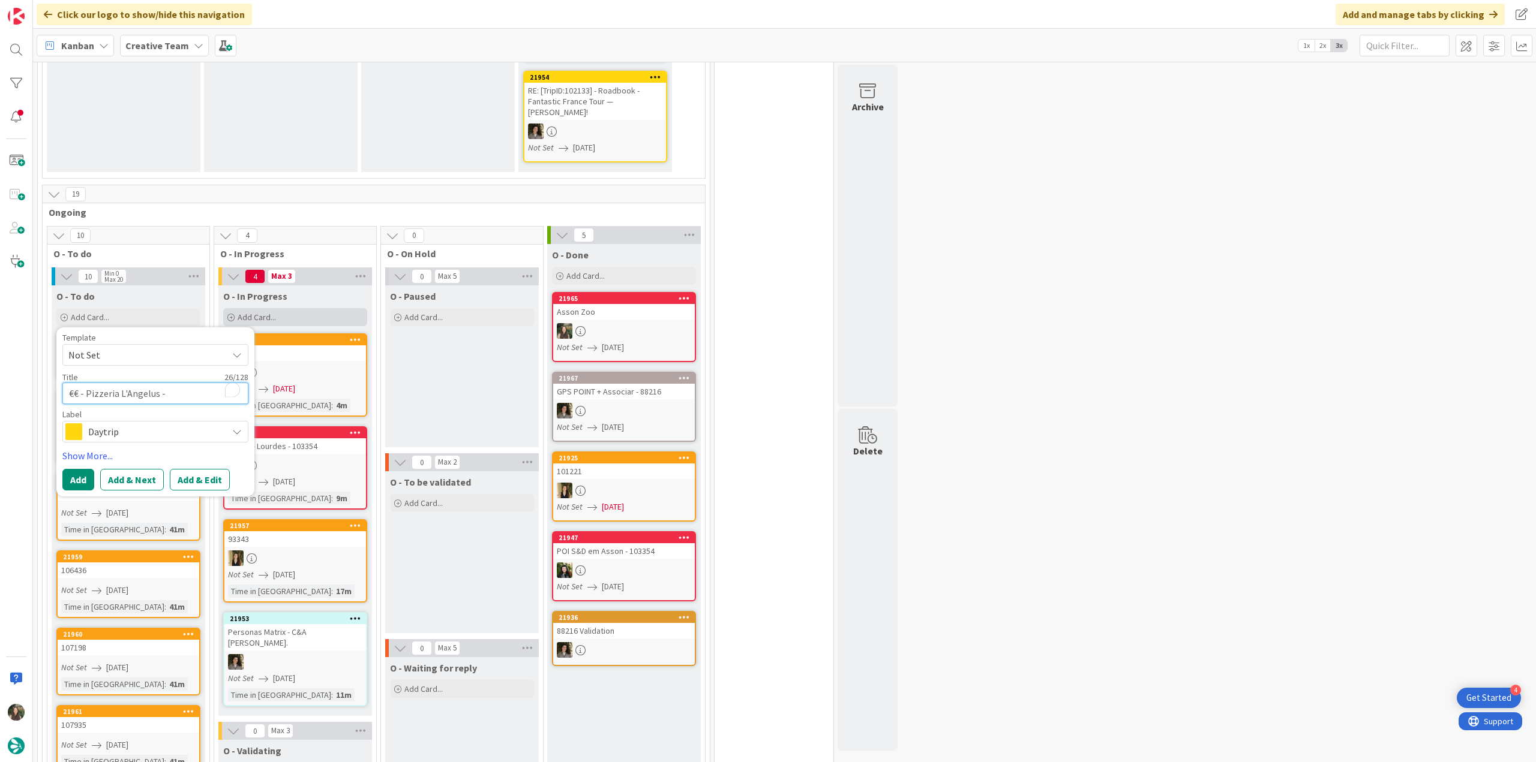
type textarea "€€ - Pizzeria L'Angelus - C"
type textarea "x"
type textarea "€€ - Pizzeria L'Angelus - Cl"
type textarea "x"
type textarea "€€ - Pizzeria L'Angelus - Clo"
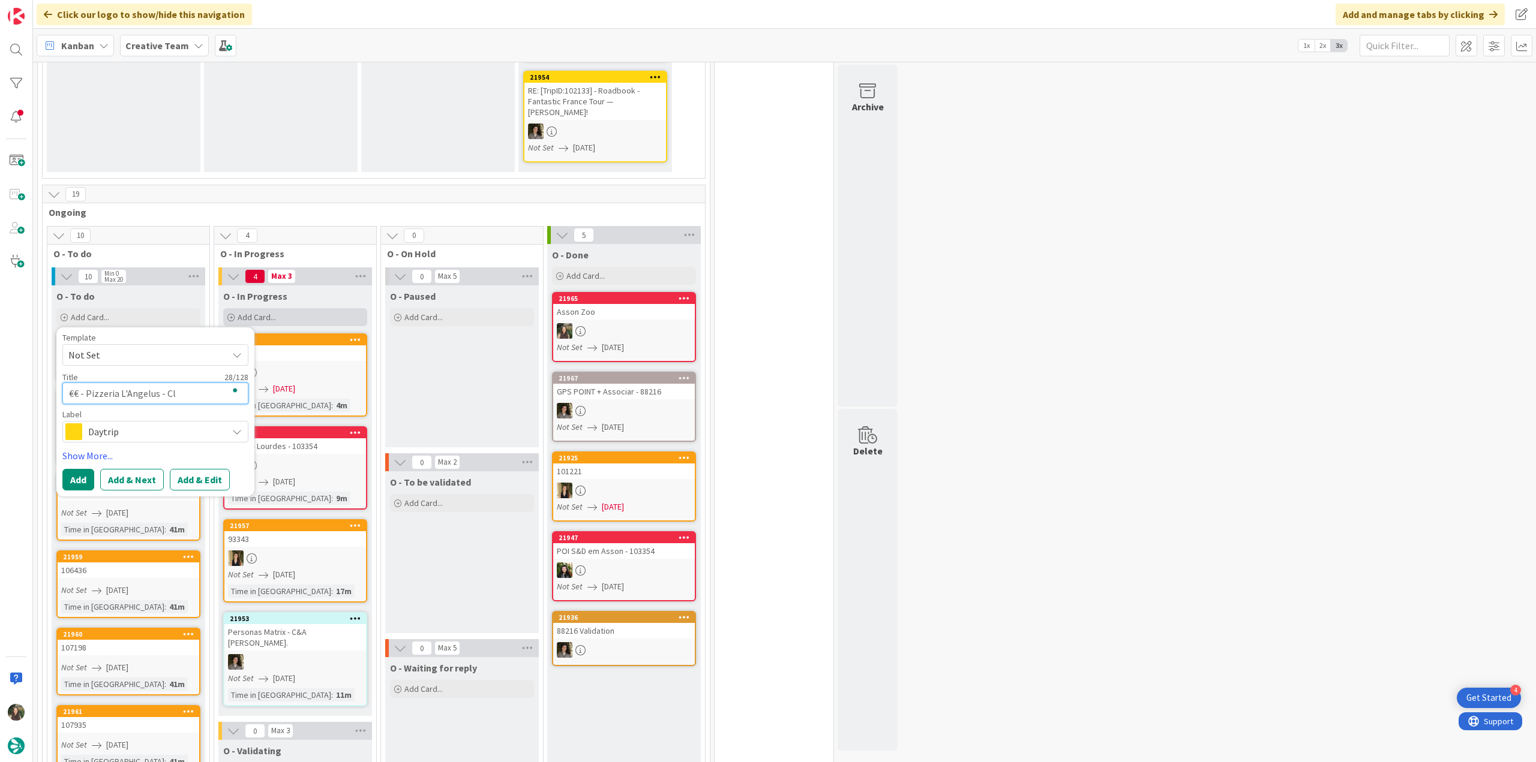
type textarea "x"
type textarea "€€ - Pizzeria L'Angelus - Clos"
type textarea "x"
type textarea "€€ - Pizzeria L'Angelus - Close"
type textarea "x"
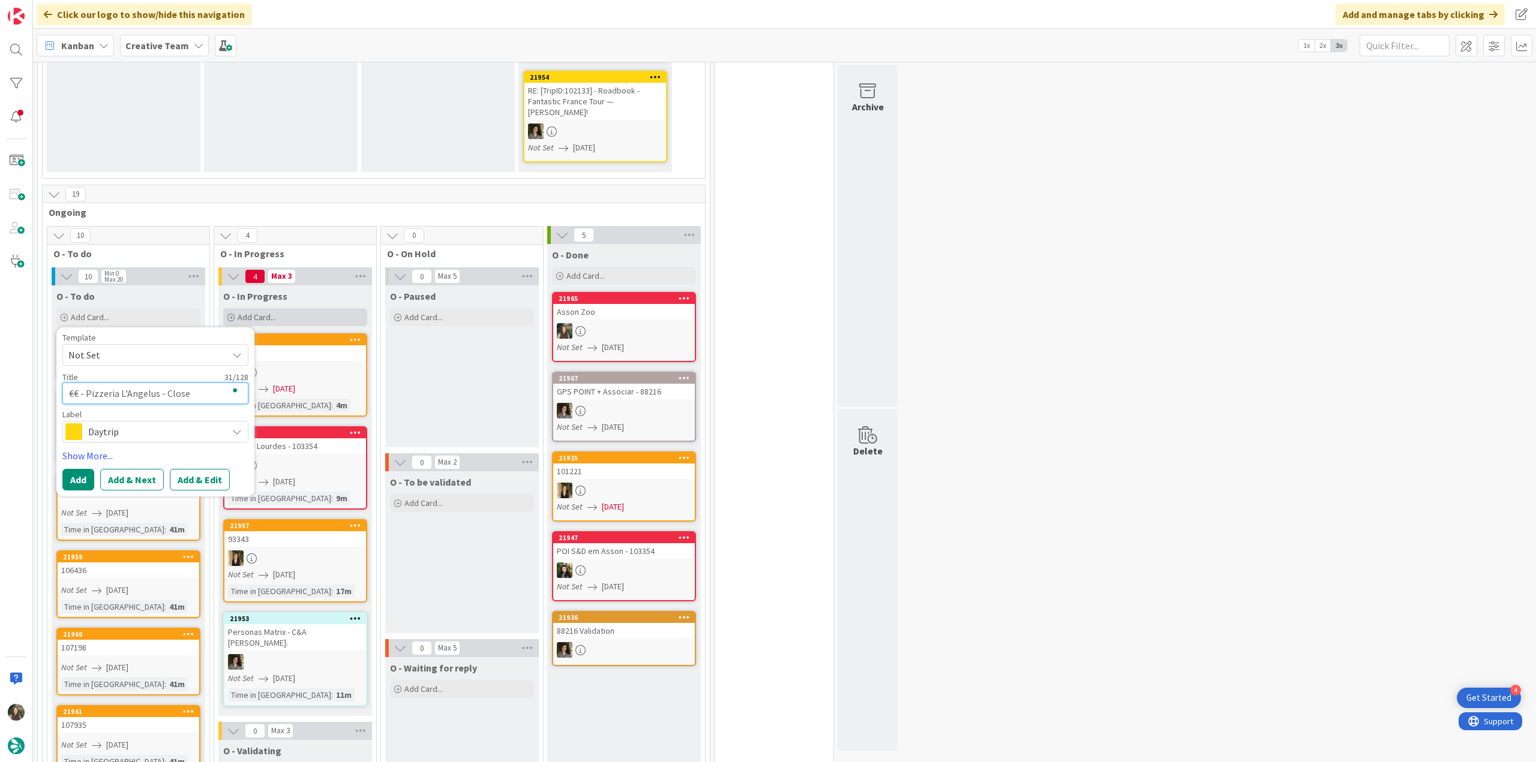
type textarea "€€ - Pizzeria L'Angelus - Closed"
type textarea "x"
type textarea "€€ - Pizzeria L'Angelus - Closed"
type textarea "x"
type textarea "€€ - Pizzeria L'Angelus - Closed s"
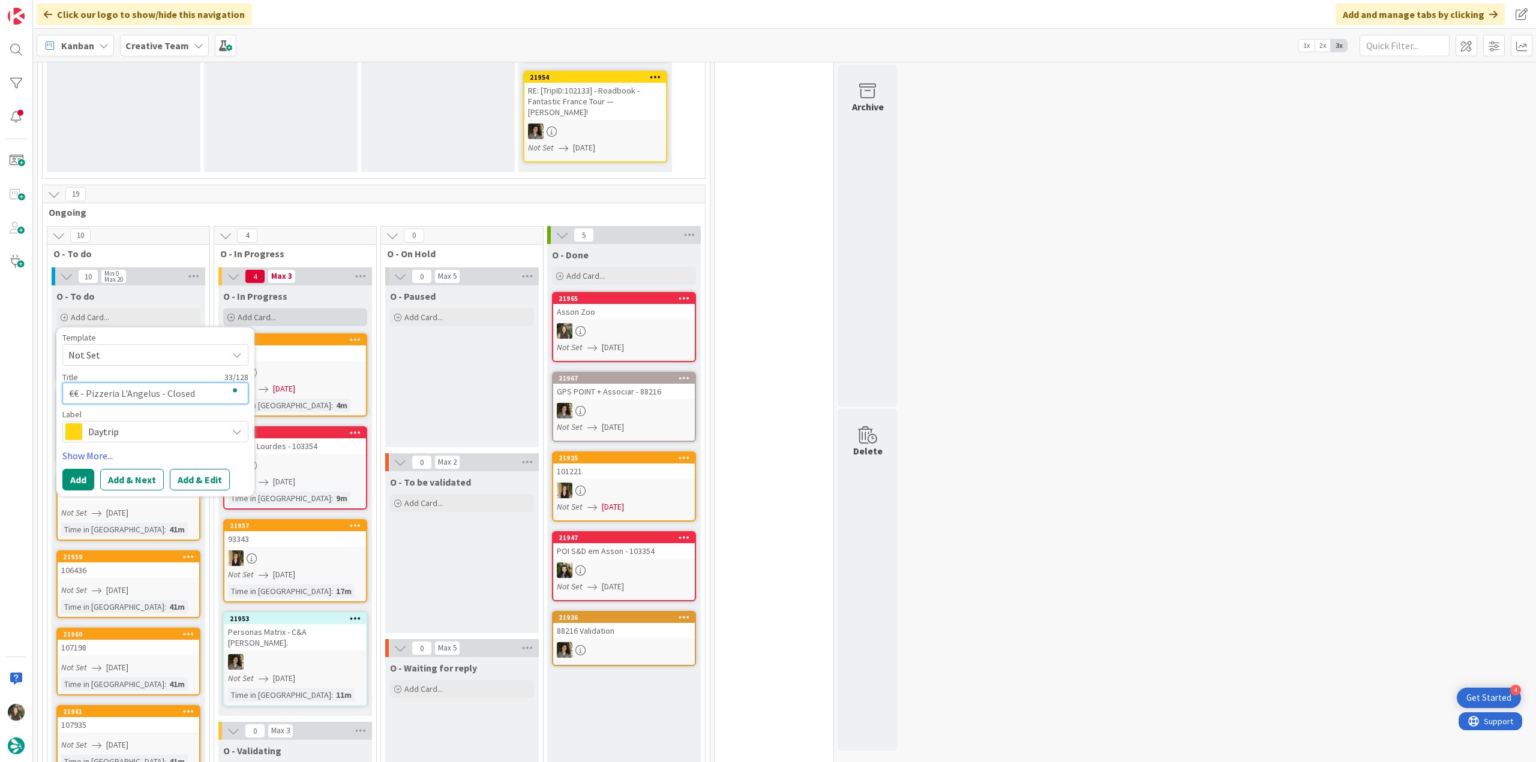
type textarea "x"
type textarea "€€ - Pizzeria L'Angelus - Closed"
type textarea "x"
type textarea "€€ - Pizzeria L'Angelus - Closed S"
type textarea "x"
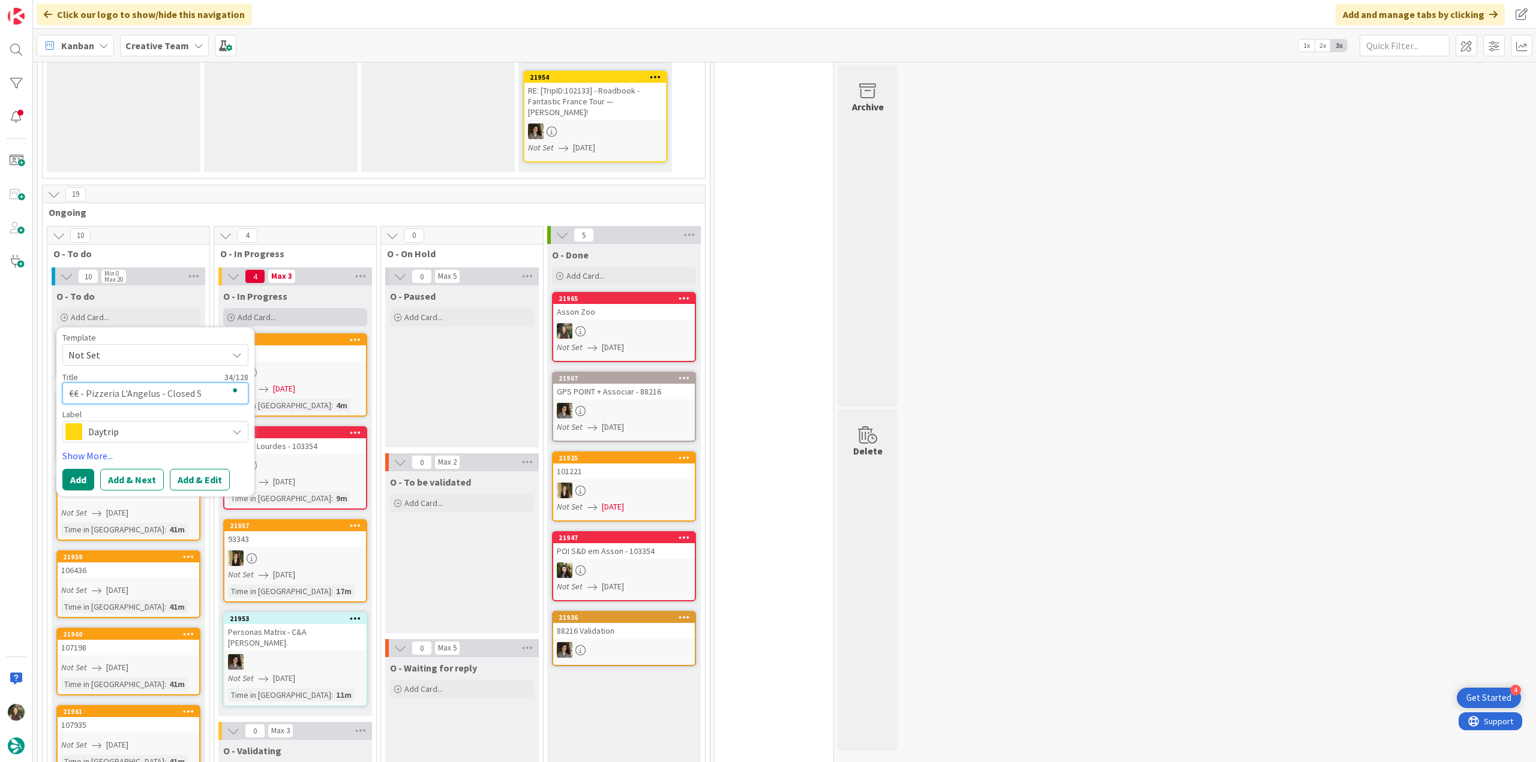
type textarea "€€ - Pizzeria L'Angelus - Closed Su"
type textarea "x"
type textarea "€€ - Pizzeria L'Angelus - Closed Sun"
type textarea "x"
type textarea "€€ - Pizzeria L'Angelus - Closed Sun"
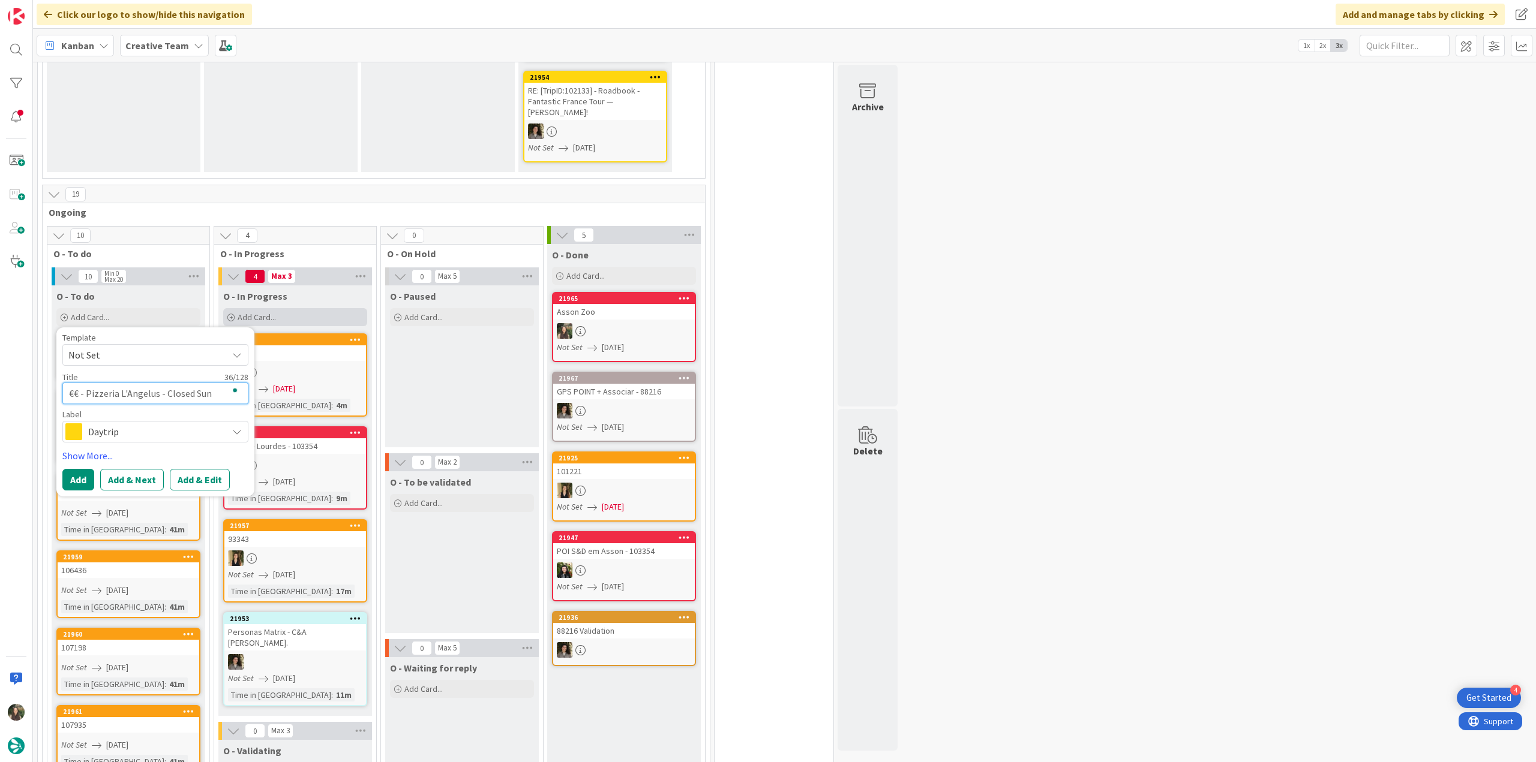
type textarea "x"
type textarea "€€ - Pizzeria L'Angelus - Closed Sun ("
type textarea "x"
type textarea "€€ - Pizzeria L'Angelus - Closed Sun (V"
type textarea "x"
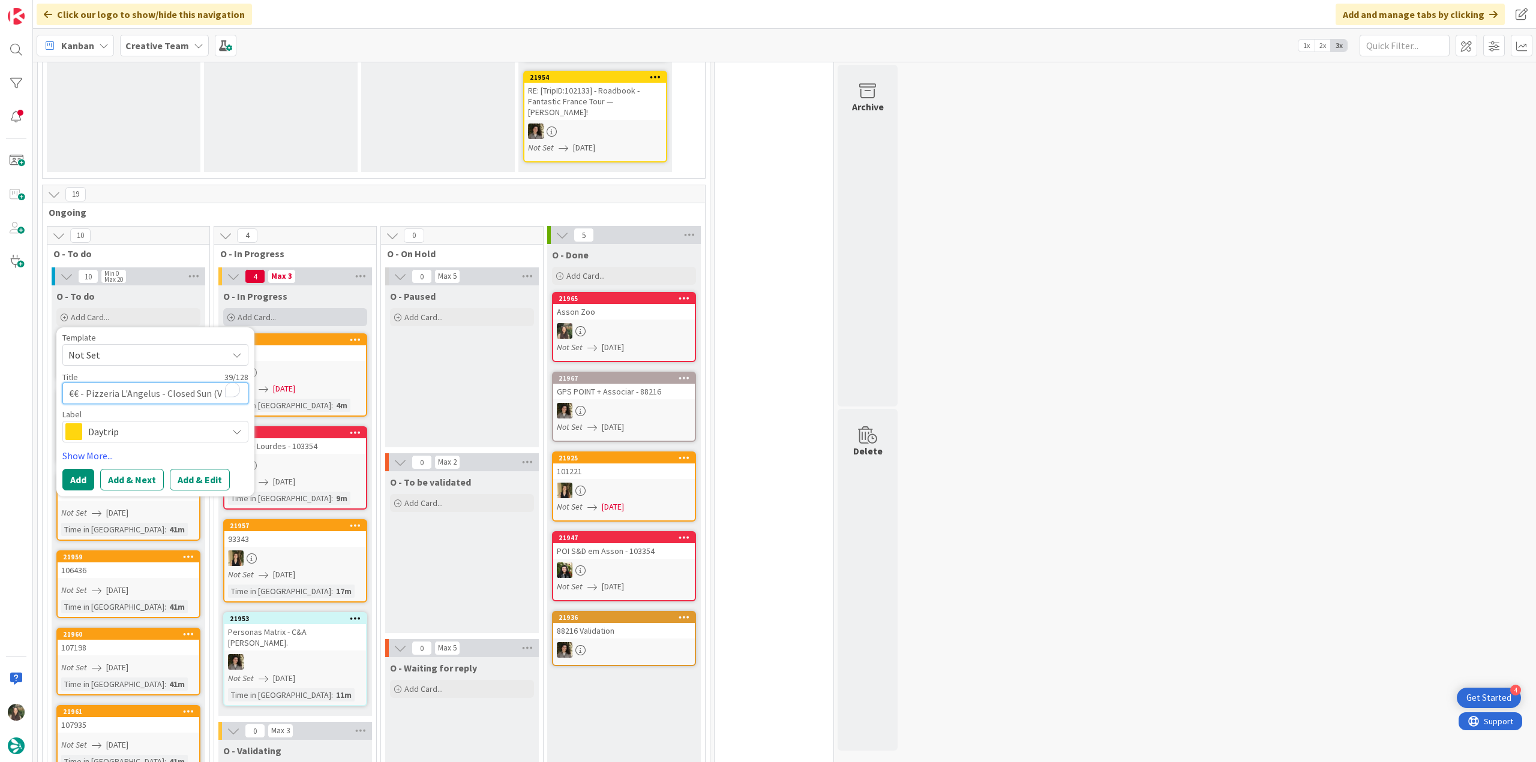
type textarea "€€ - Pizzeria L'Angelus - Closed Sun (Ve"
type textarea "x"
type textarea "€€ - Pizzeria L'Angelus - Closed Sun (Veg"
type textarea "x"
type textarea "€€ - Pizzeria L'Angelus - Closed Sun (Veg-"
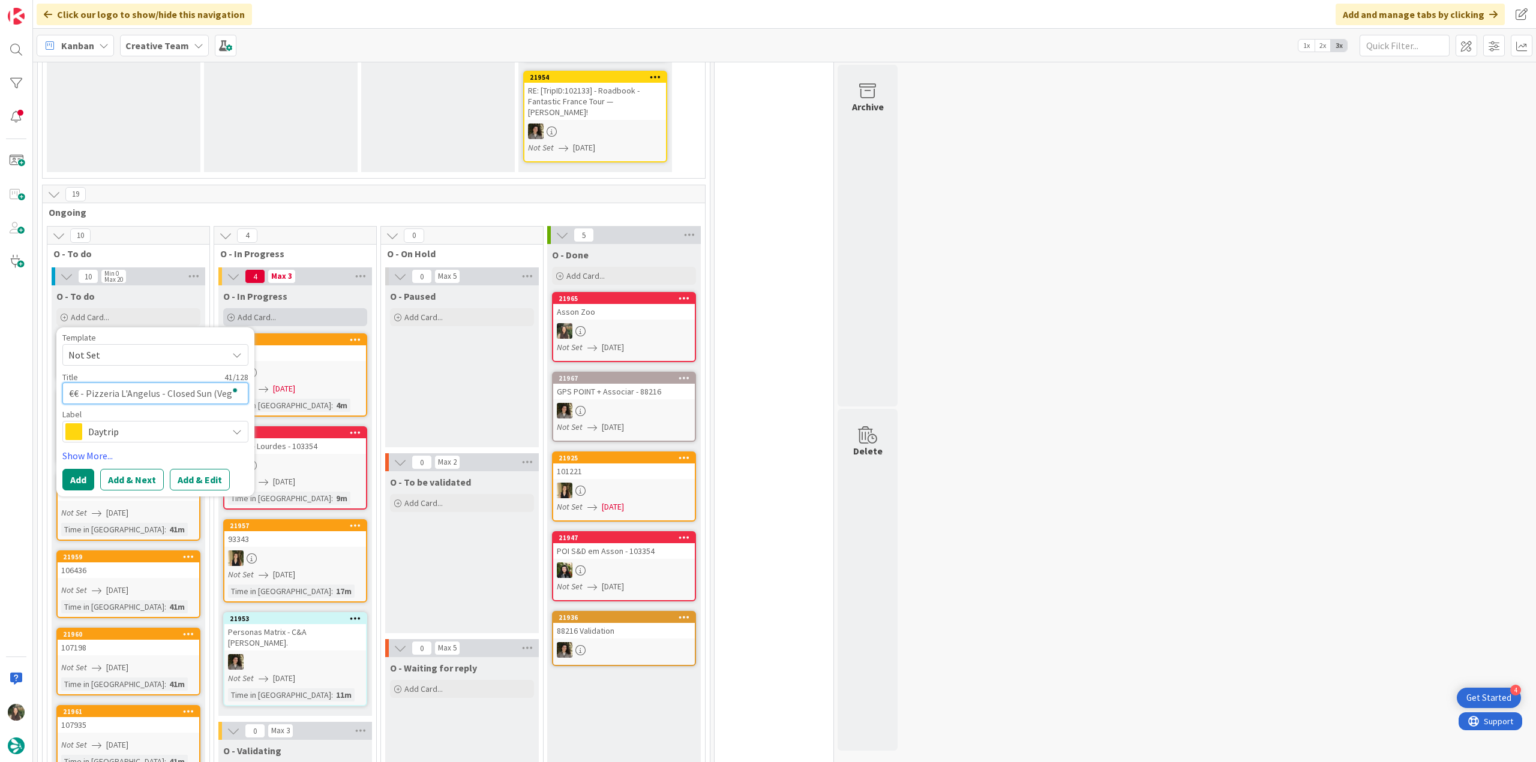
type textarea "x"
type textarea "€€ - Pizzeria L'Angelus - Closed Sun (Veg-F"
type textarea "x"
type textarea "€€ - Pizzeria L'Angelus - Closed Sun (Veg-Fr"
type textarea "x"
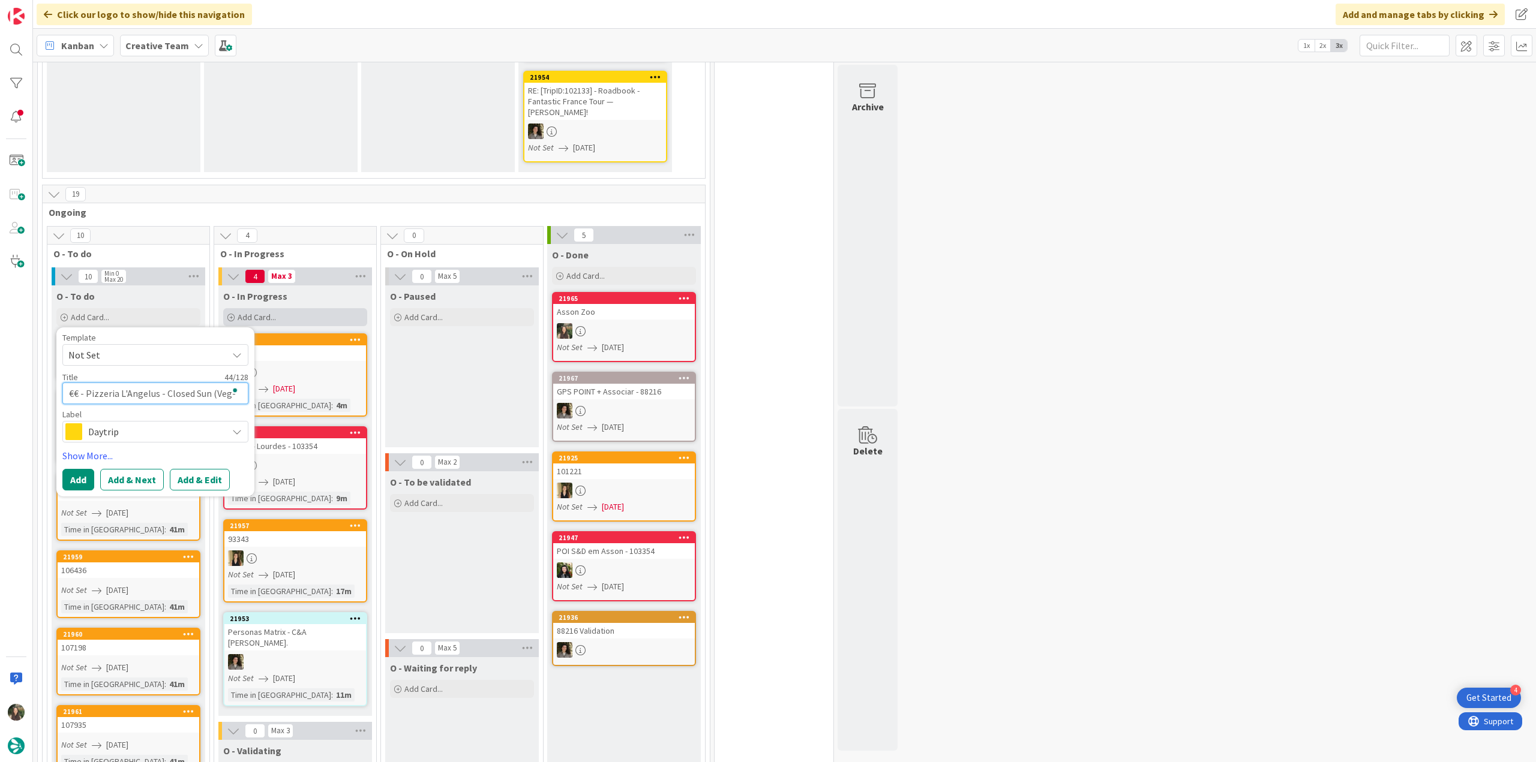
type textarea "€€ - Pizzeria L'Angelus - Closed Sun (Veg-Fri"
type textarea "x"
type textarea "€€ - Pizzeria L'Angelus - Closed Sun (Veg-Frie"
type textarea "x"
type textarea "€€ - Pizzeria L'Angelus - Closed Sun (Veg-Frien"
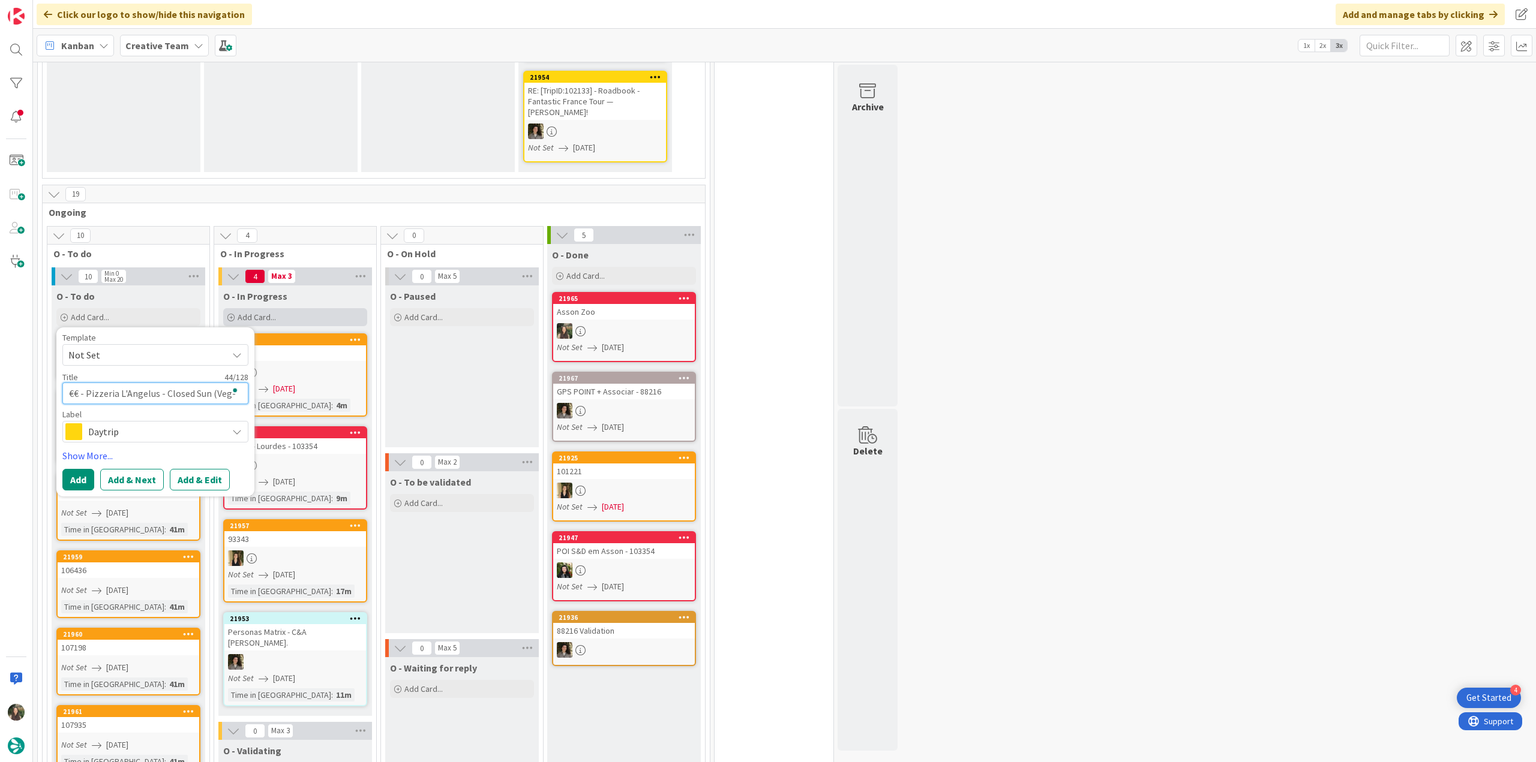
type textarea "x"
type textarea "€€ - Pizzeria L'Angelus - Closed Sun (Veg-Friend"
type textarea "x"
type textarea "€€ - Pizzeria L'Angelus - Closed Sun (Veg-Friendl"
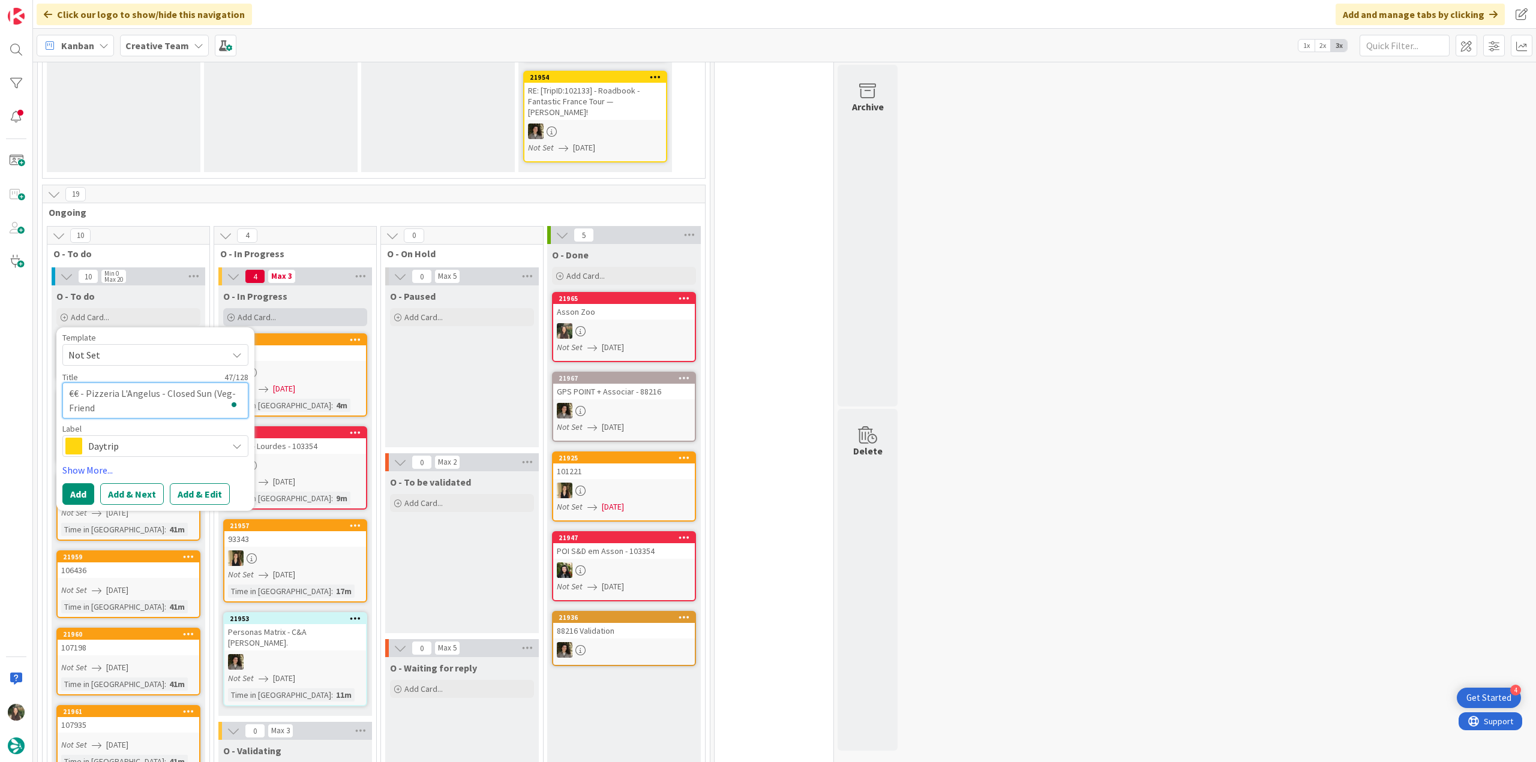
type textarea "x"
type textarea "€€ - Pizzeria L'Angelus - Closed Sun (Veg-Friendly"
type textarea "x"
type textarea "€€ - Pizzeria L'Angelus - Closed Sun (Veg-Friendly)"
type textarea "x"
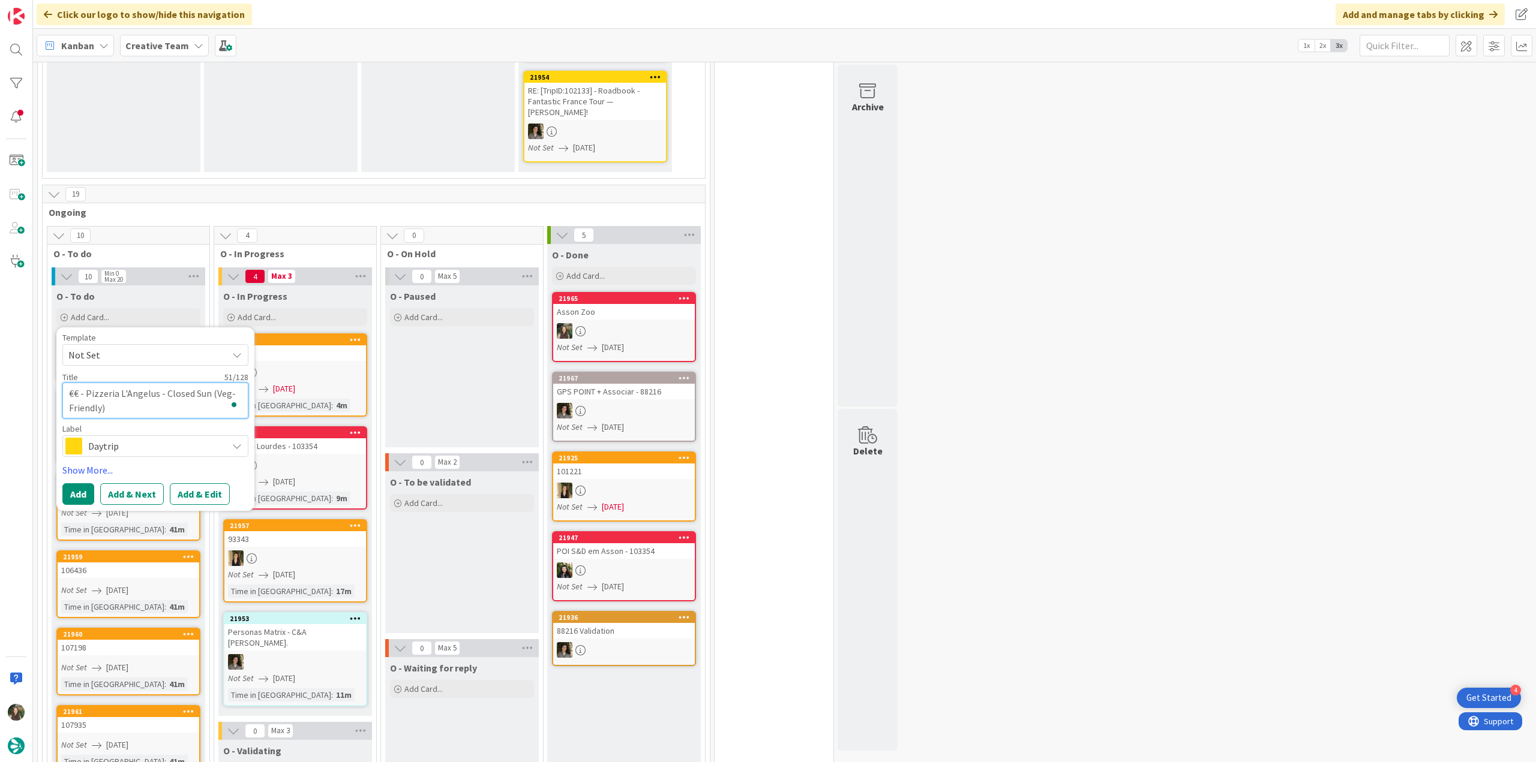
type textarea "€€ - Pizzeria L'Angelus - Closed Sun (Veg-Friendly)"
click at [143, 438] on span "Daytrip" at bounding box center [154, 446] width 133 height 17
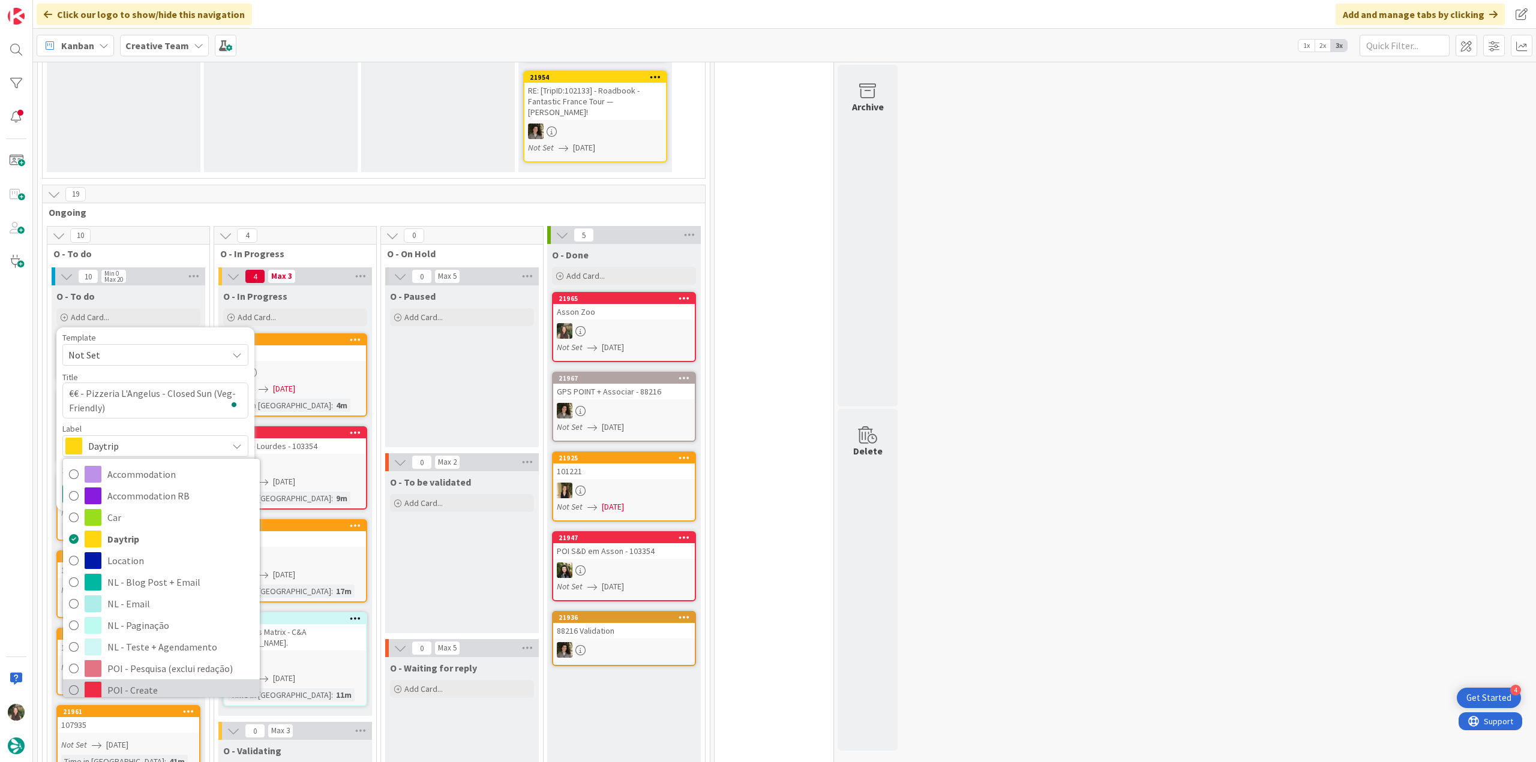
click at [178, 681] on span "POI - Create" at bounding box center [180, 690] width 146 height 18
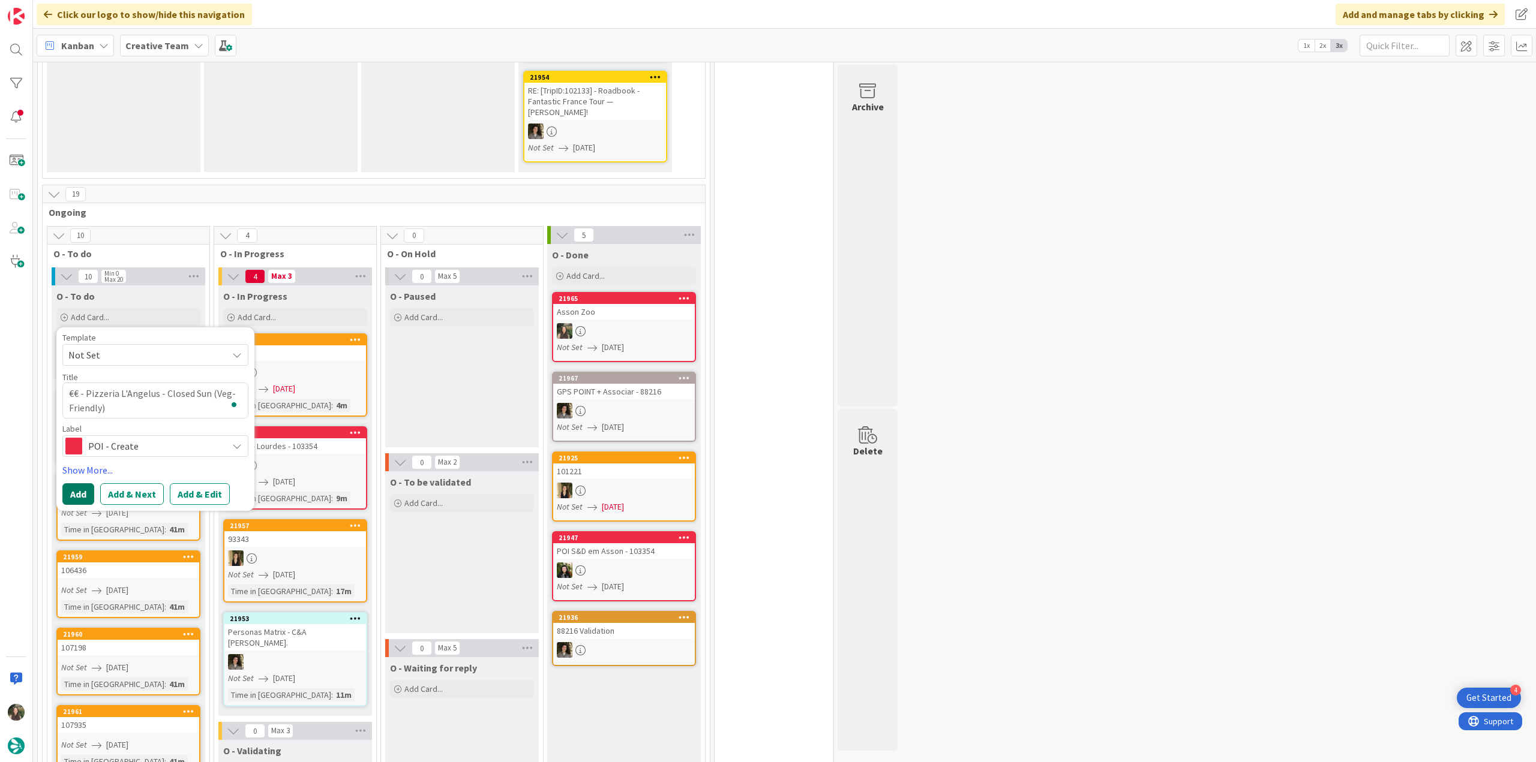
click at [82, 484] on button "Add" at bounding box center [78, 495] width 32 height 22
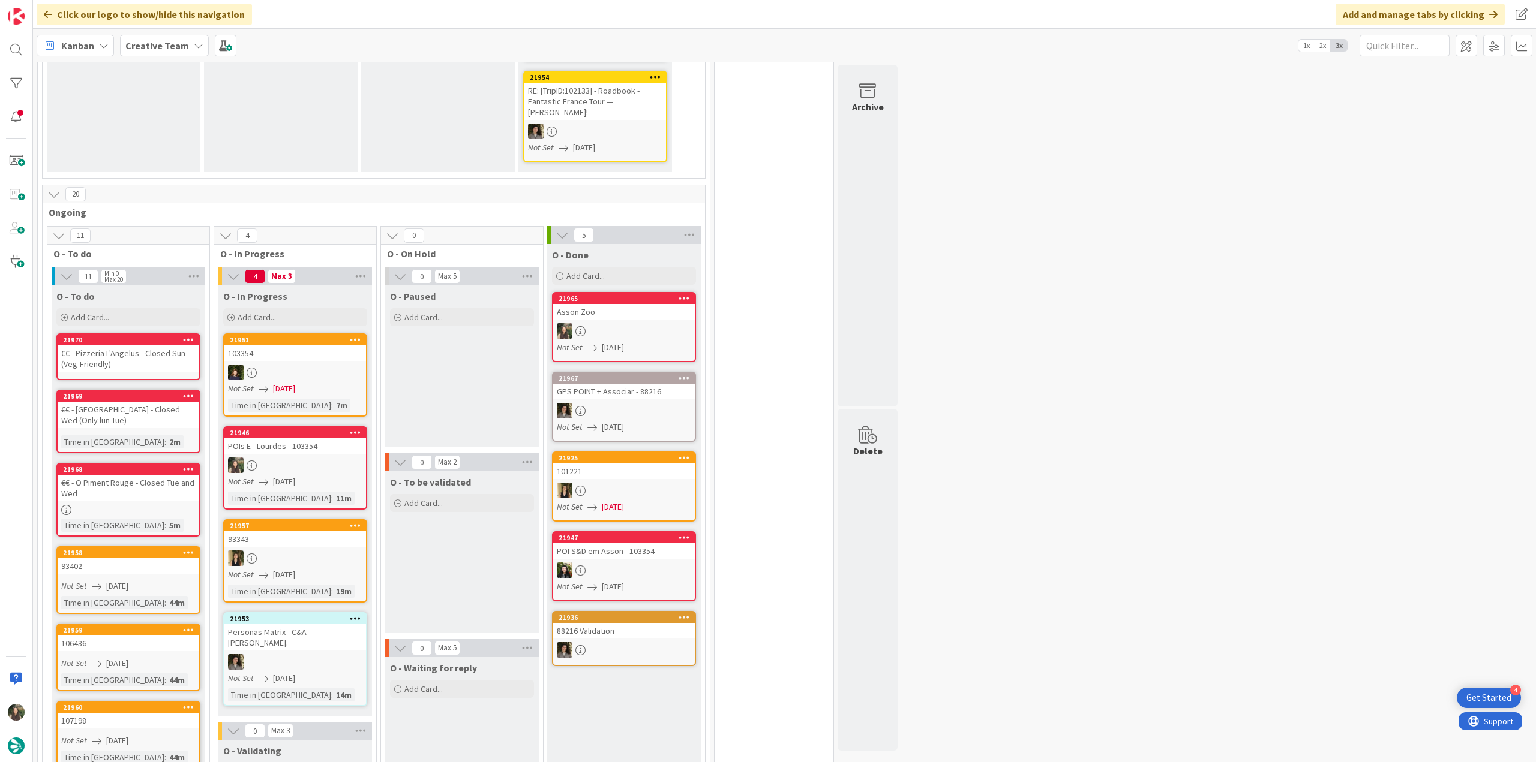
click at [143, 402] on div "€€ - Le Palacio - Closed Wed (Only lun Tue)" at bounding box center [129, 415] width 142 height 26
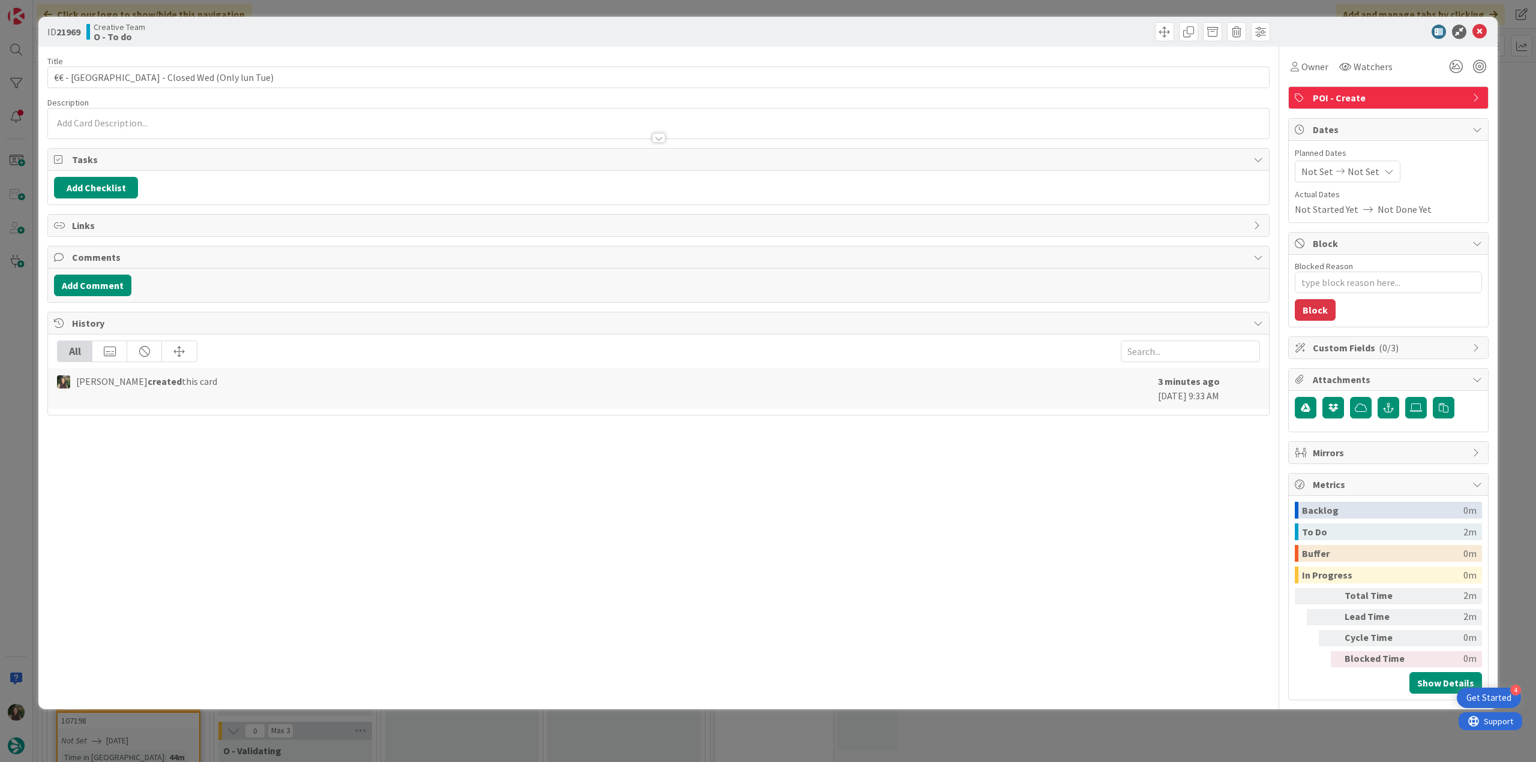
type textarea "x"
click at [171, 134] on div at bounding box center [658, 132] width 1221 height 13
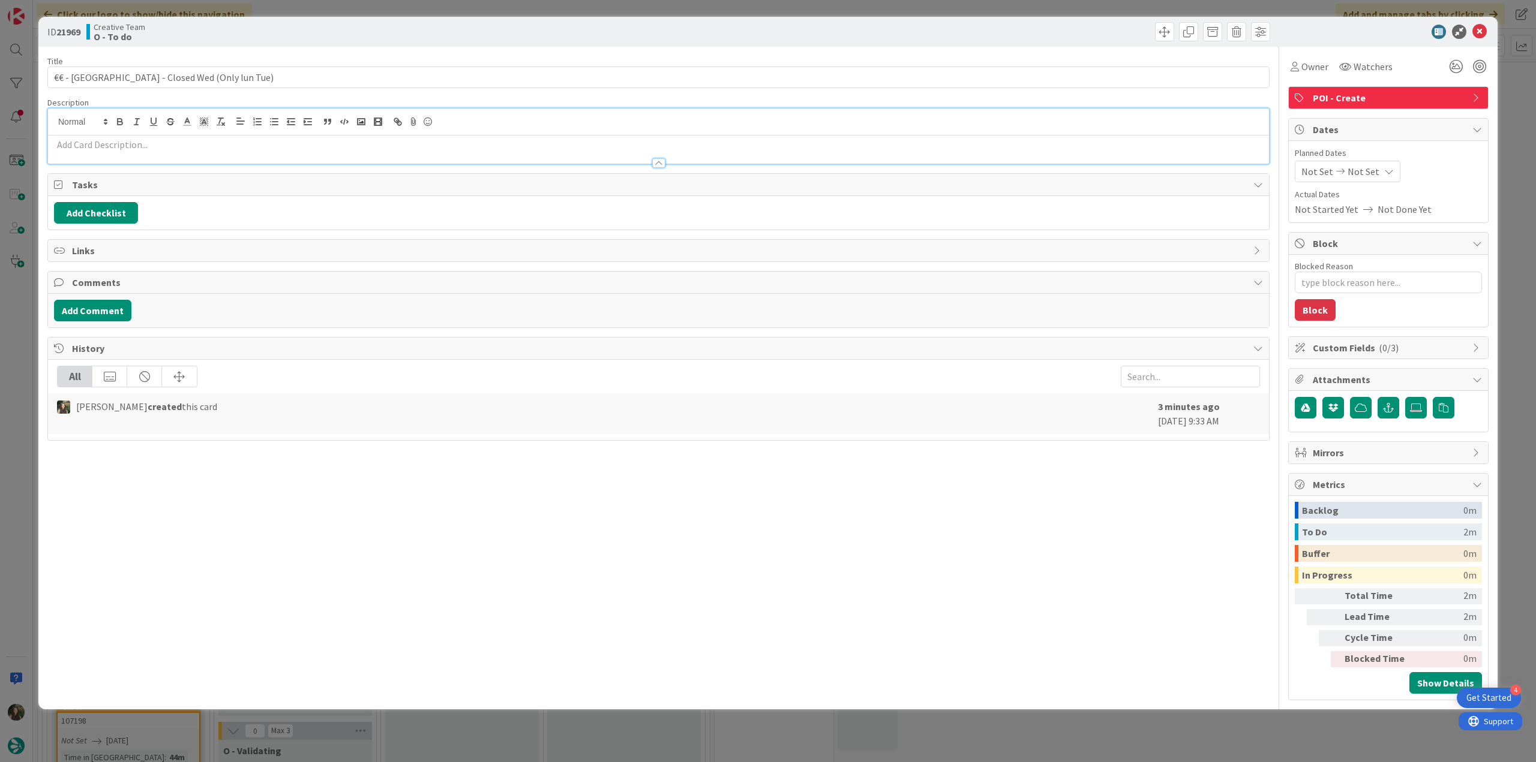
click at [152, 143] on p at bounding box center [658, 145] width 1209 height 14
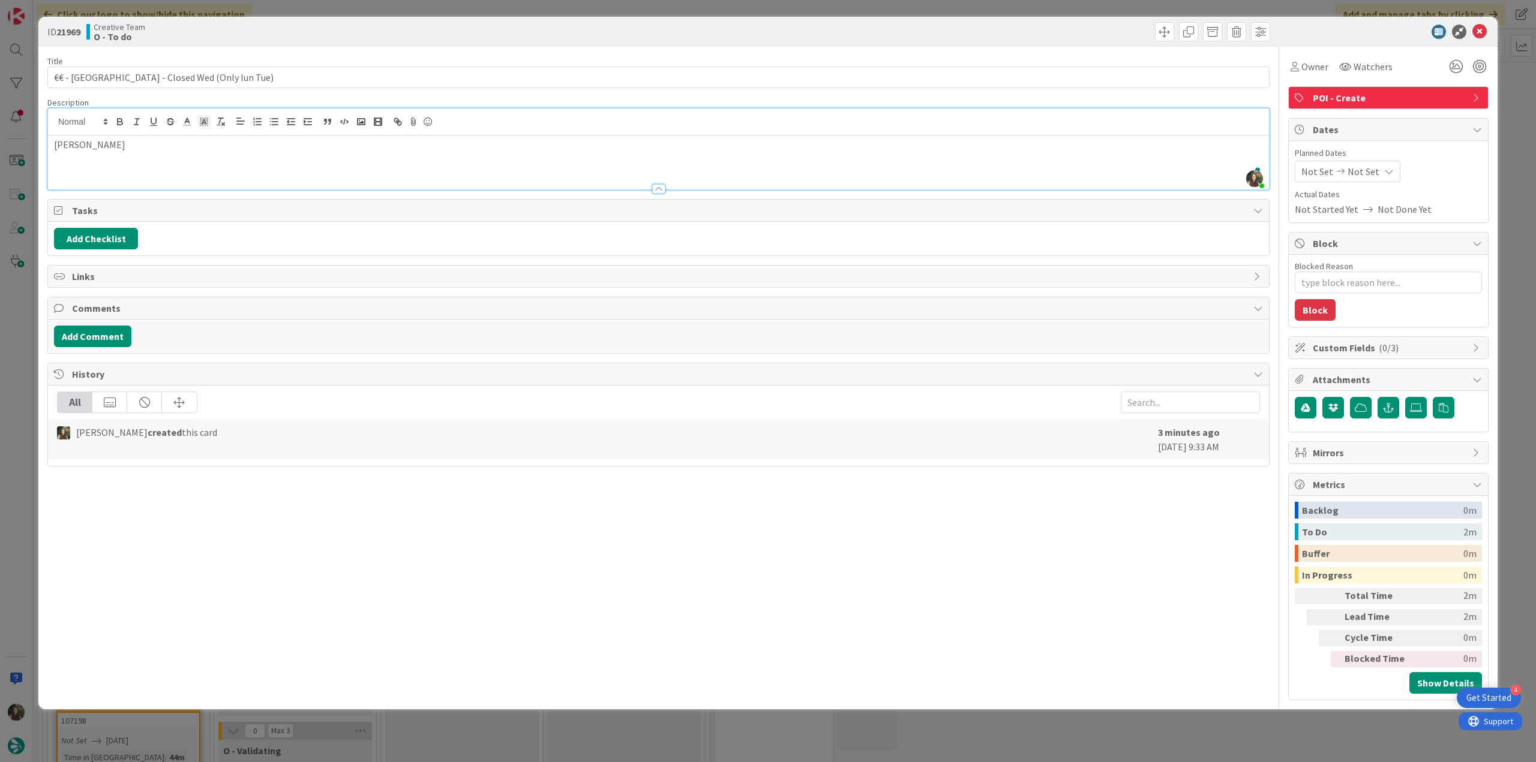
scroll to position [360, 0]
click at [24, 305] on div "ID 21969 Creative Team O - To do Title 43 / 128 €€ - Le Palacio - Closed Wed (O…" at bounding box center [768, 381] width 1536 height 762
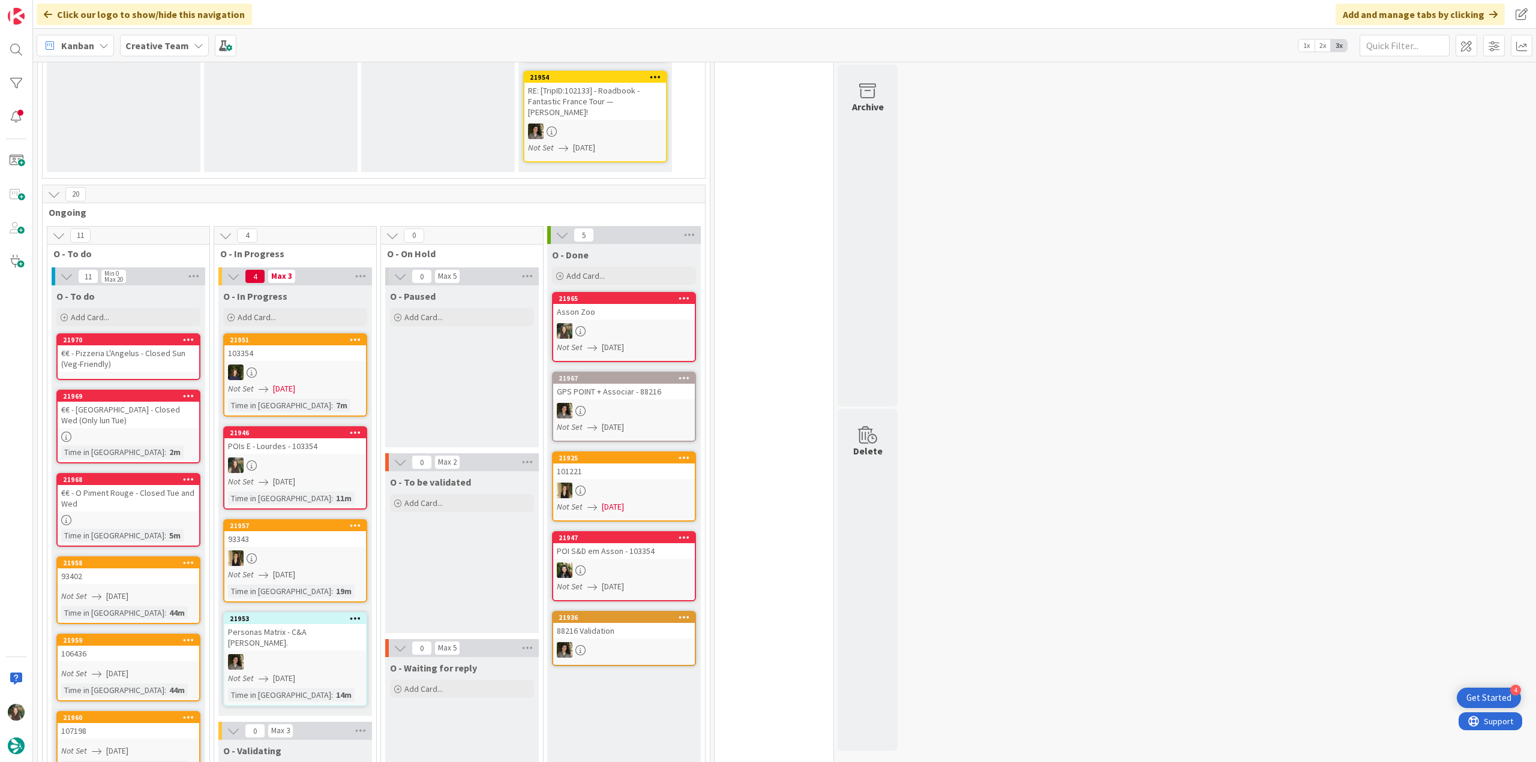
click at [138, 346] on div "€€ - Pizzeria L'Angelus - Closed Sun (Veg-Friendly)" at bounding box center [129, 359] width 142 height 26
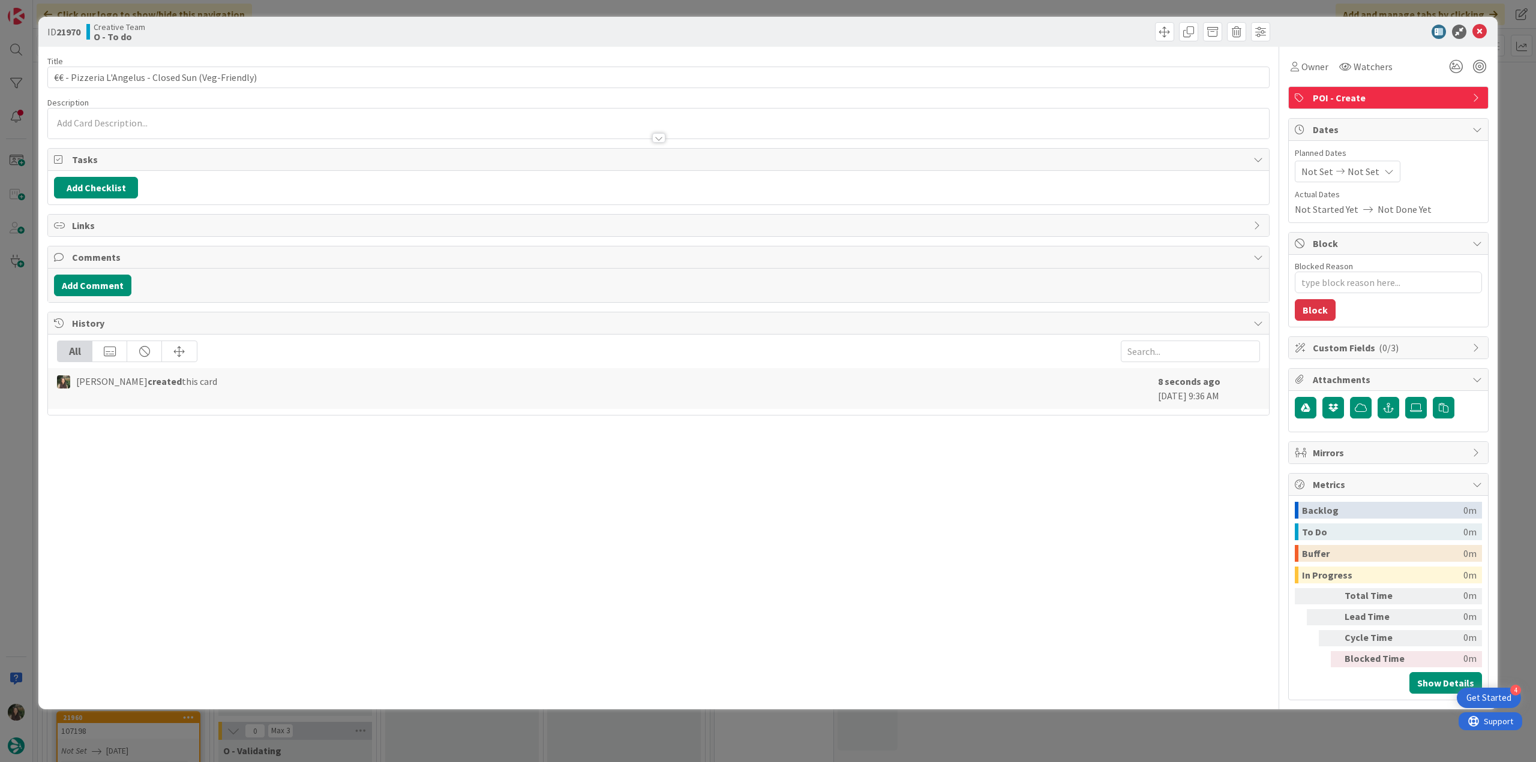
type textarea "x"
click at [142, 131] on div at bounding box center [658, 132] width 1221 height 13
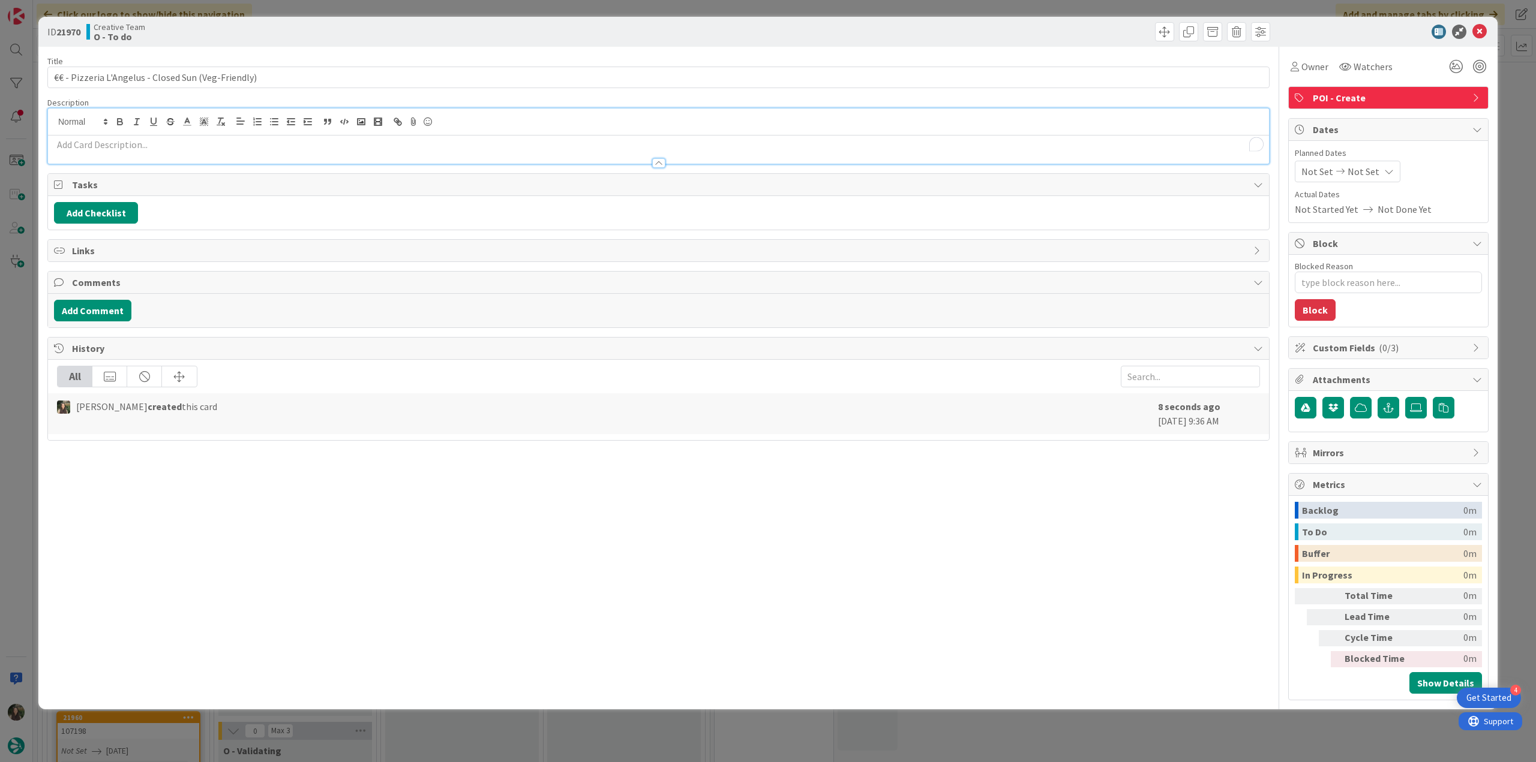
click at [109, 145] on p "To enrich screen reader interactions, please activate Accessibility in Grammarl…" at bounding box center [658, 145] width 1209 height 14
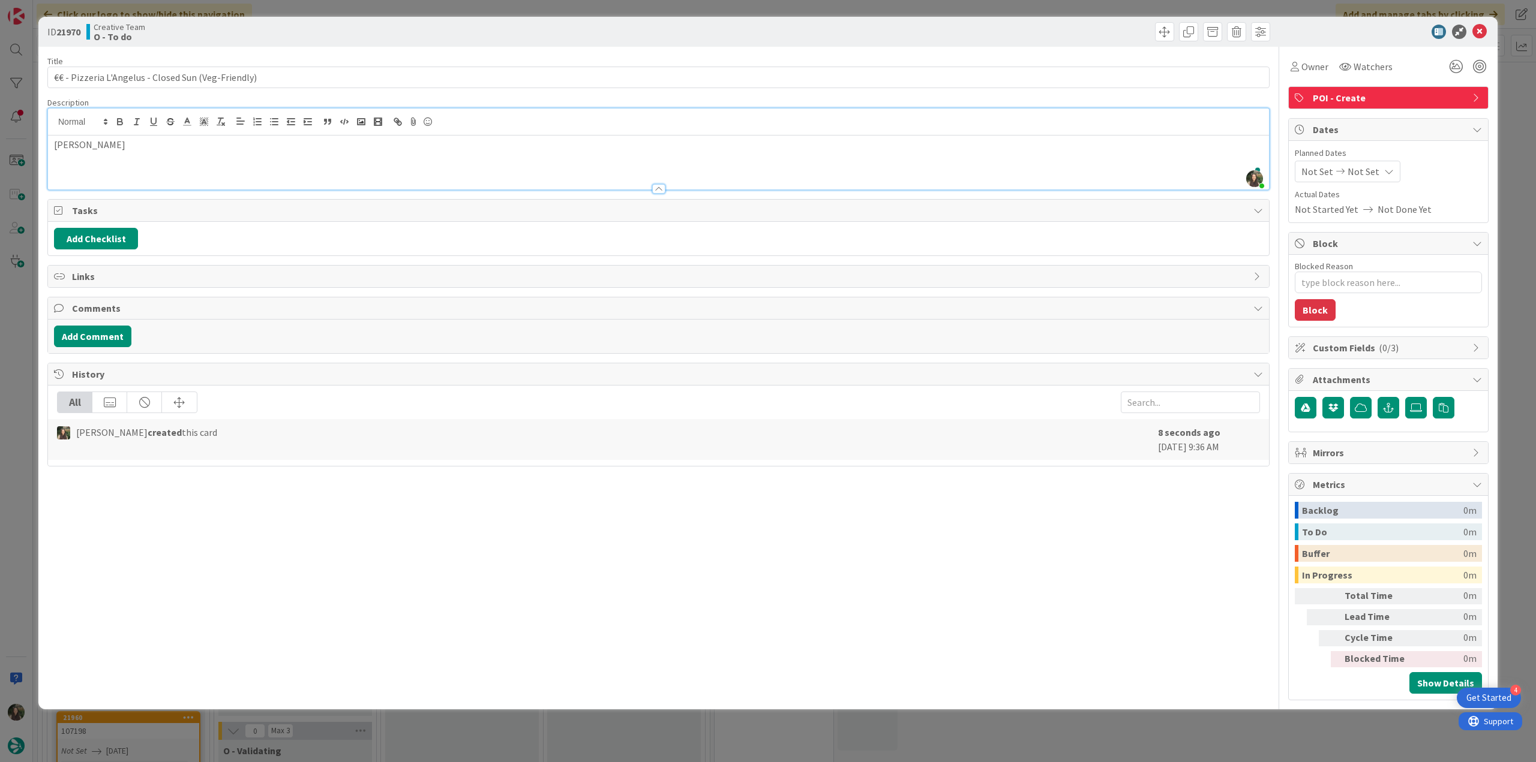
scroll to position [360, 0]
type textarea "x"
click at [23, 322] on div "ID 21970 Creative Team O - To do Title 51 / 128 €€ - Pizzeria L'Angelus - Close…" at bounding box center [768, 381] width 1536 height 762
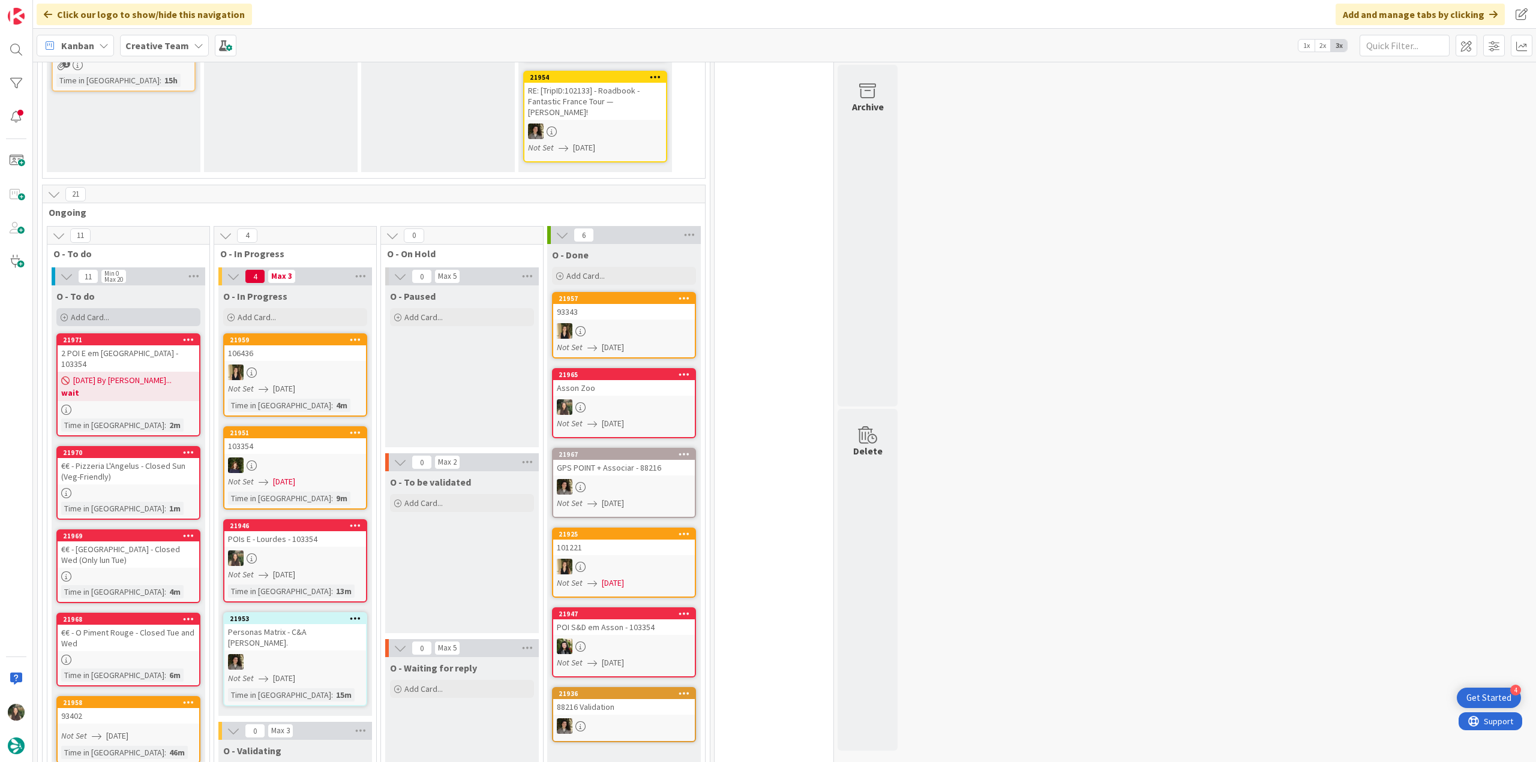
click at [121, 308] on div "Add Card..." at bounding box center [128, 317] width 144 height 18
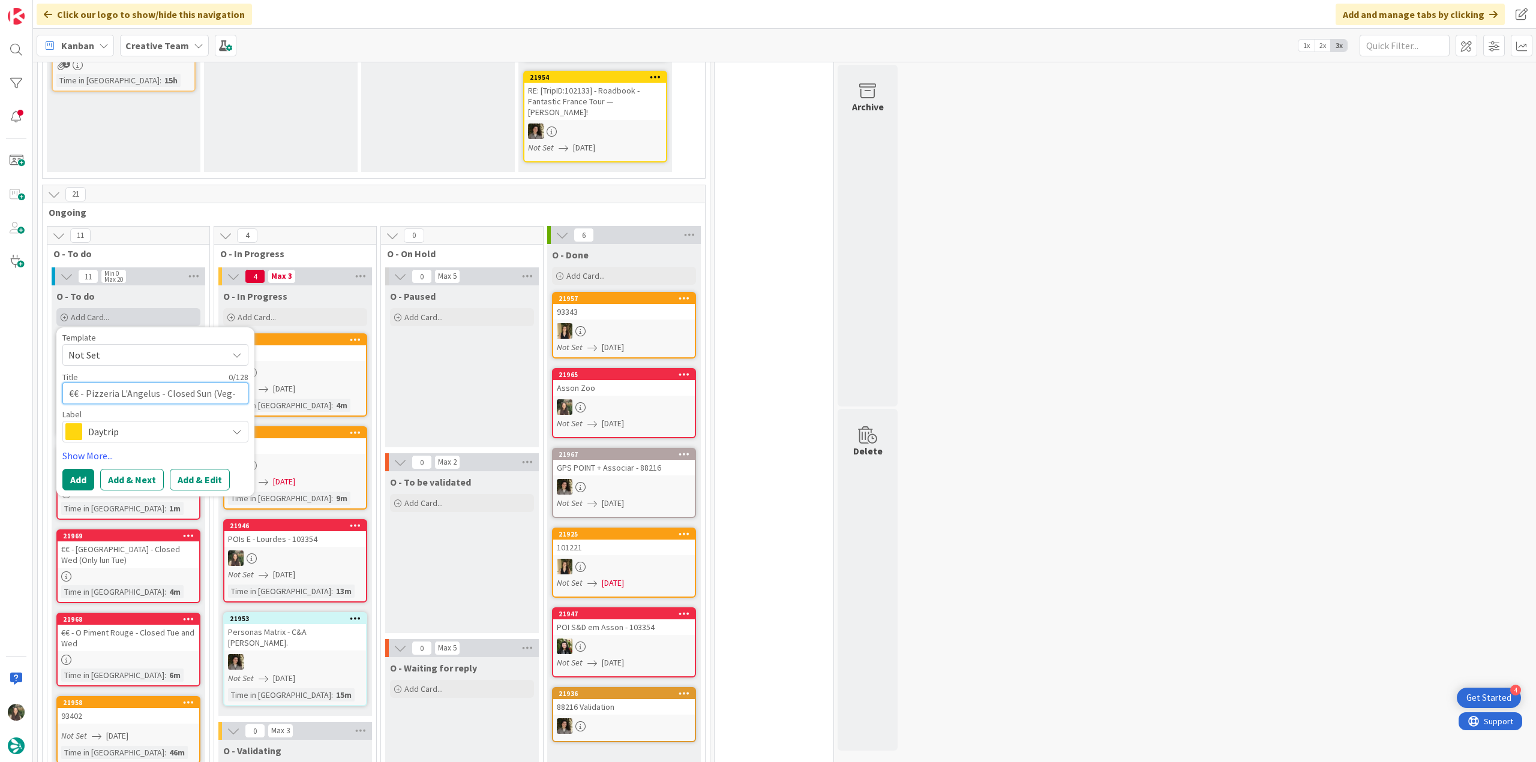
scroll to position [381, 0]
type textarea "€"
type textarea "x"
type textarea "€€"
type textarea "x"
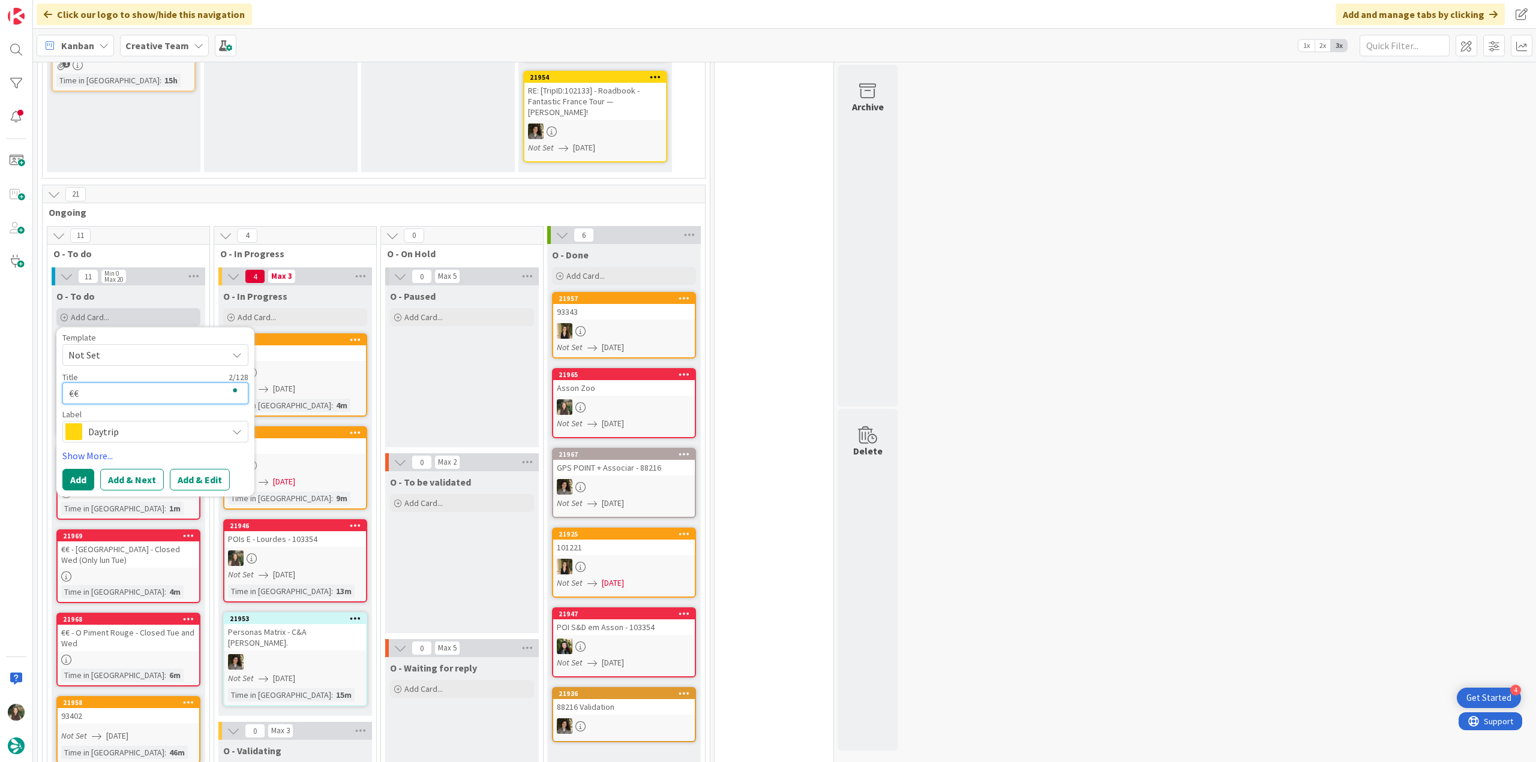
type textarea "€€"
type textarea "x"
type textarea "€€ -"
type textarea "x"
type textarea "€€ -"
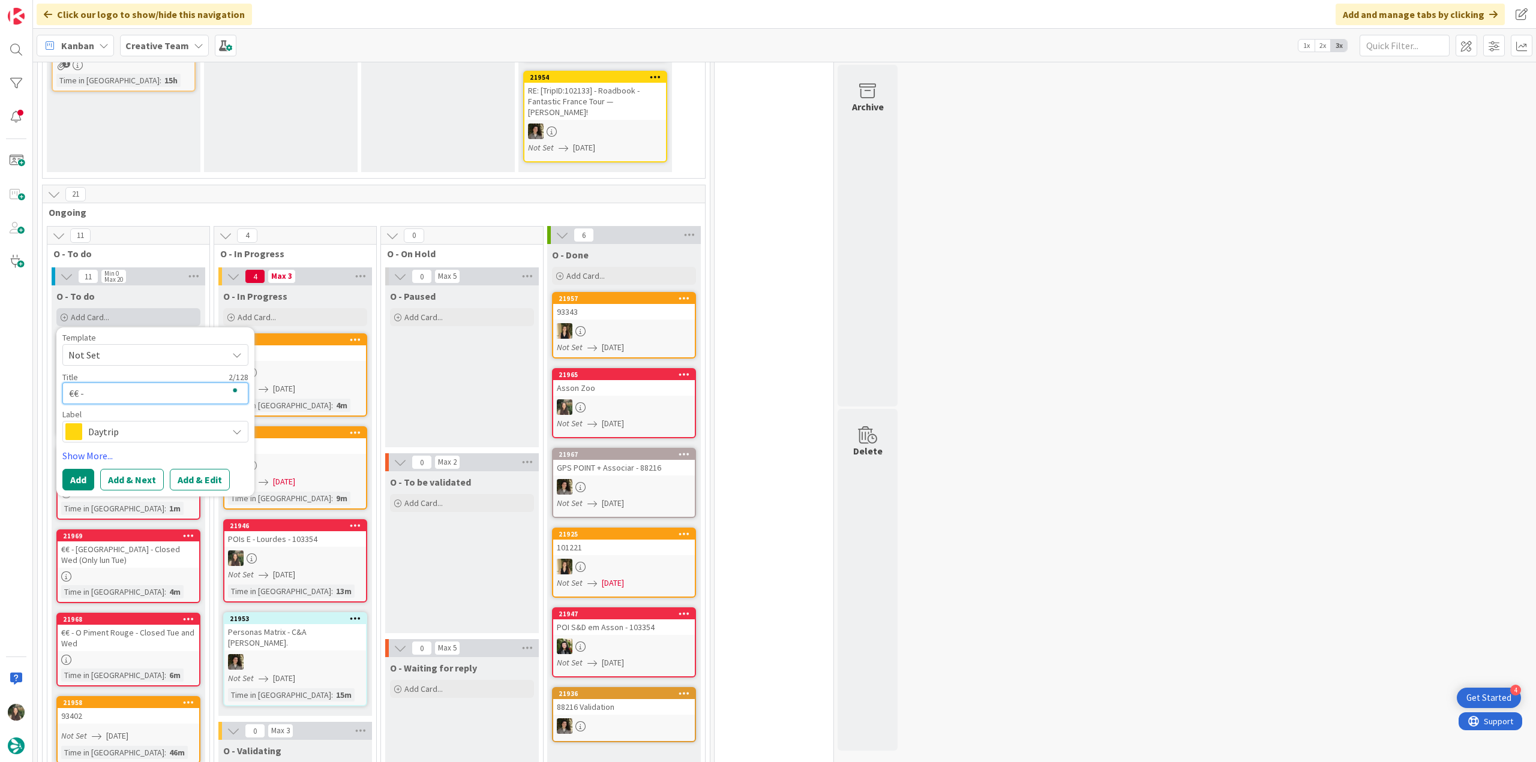
type textarea "x"
paste textarea "Le Navarre"
type textarea "€€ - Le Navarre"
type textarea "x"
type textarea "€€ - Le Navarre"
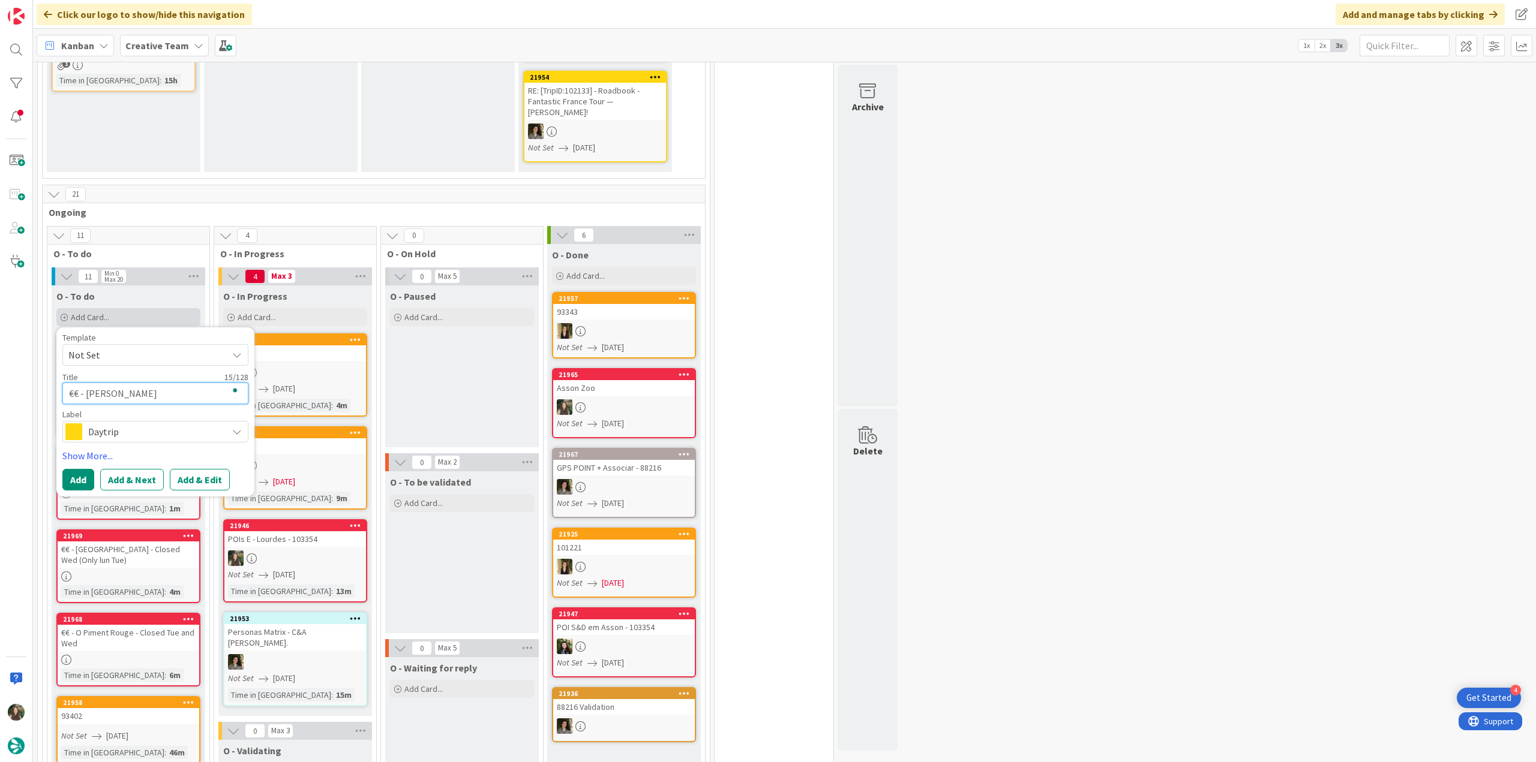
type textarea "x"
type textarea "€€ - Le Navarre -"
type textarea "x"
type textarea "€€ - Le Navarre -"
type textarea "x"
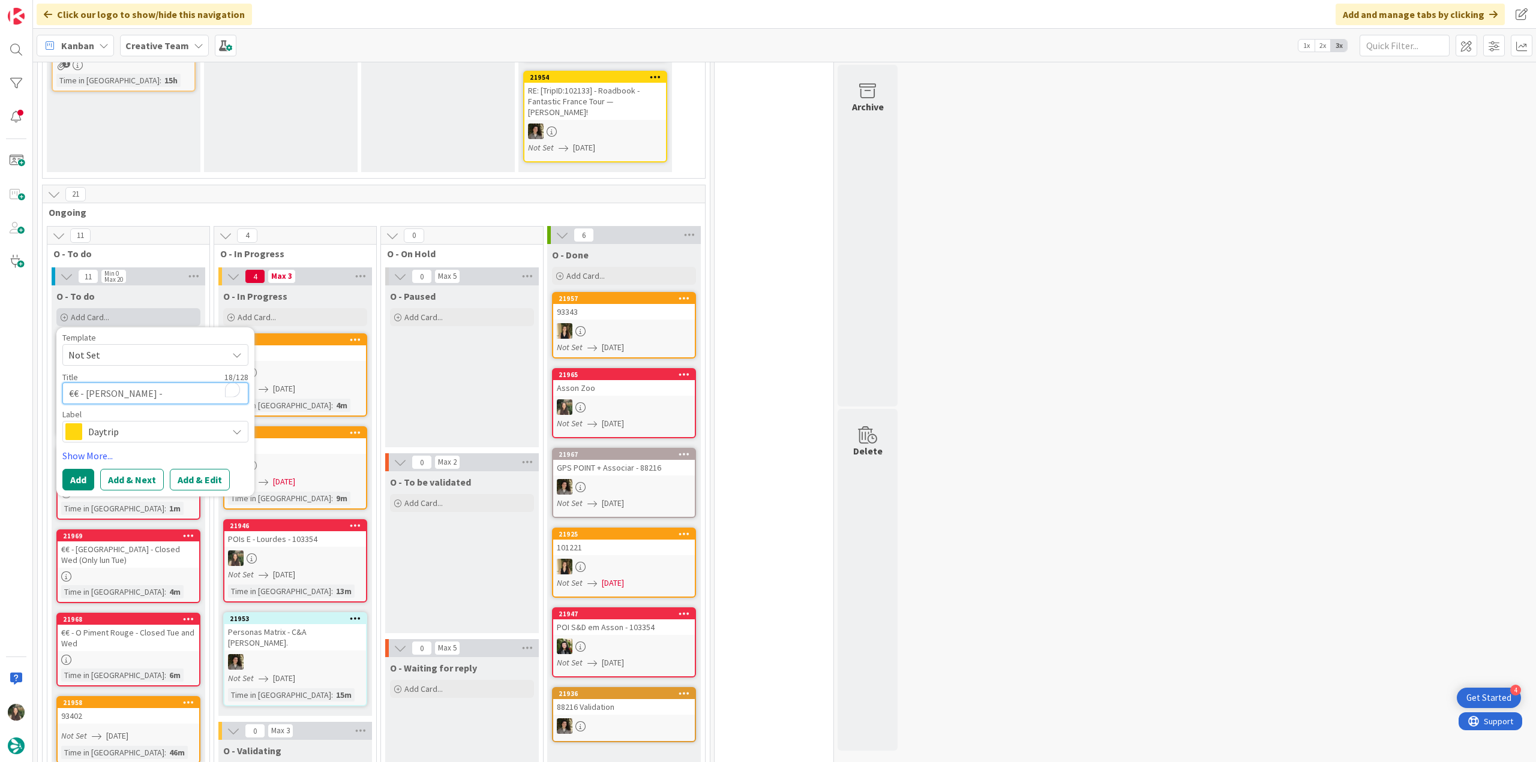
type textarea "€€ - Le Navarre - O"
type textarea "x"
type textarea "€€ - Le Navarre - Op"
type textarea "x"
type textarea "€€ - Le Navarre - Ope"
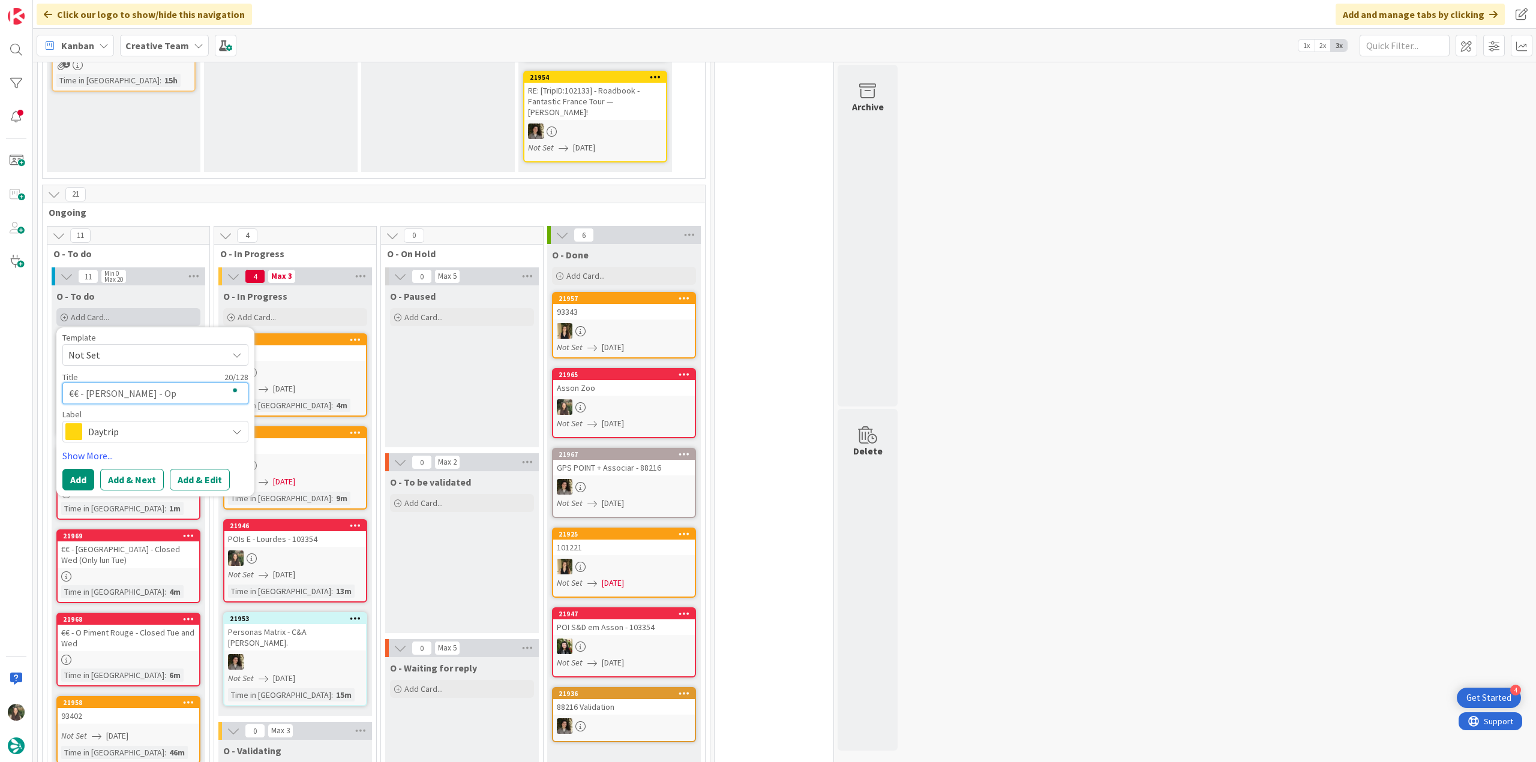
type textarea "x"
type textarea "€€ - Le Navarre - Open"
type textarea "x"
type textarea "€€ - Le Navarre - Open"
type textarea "x"
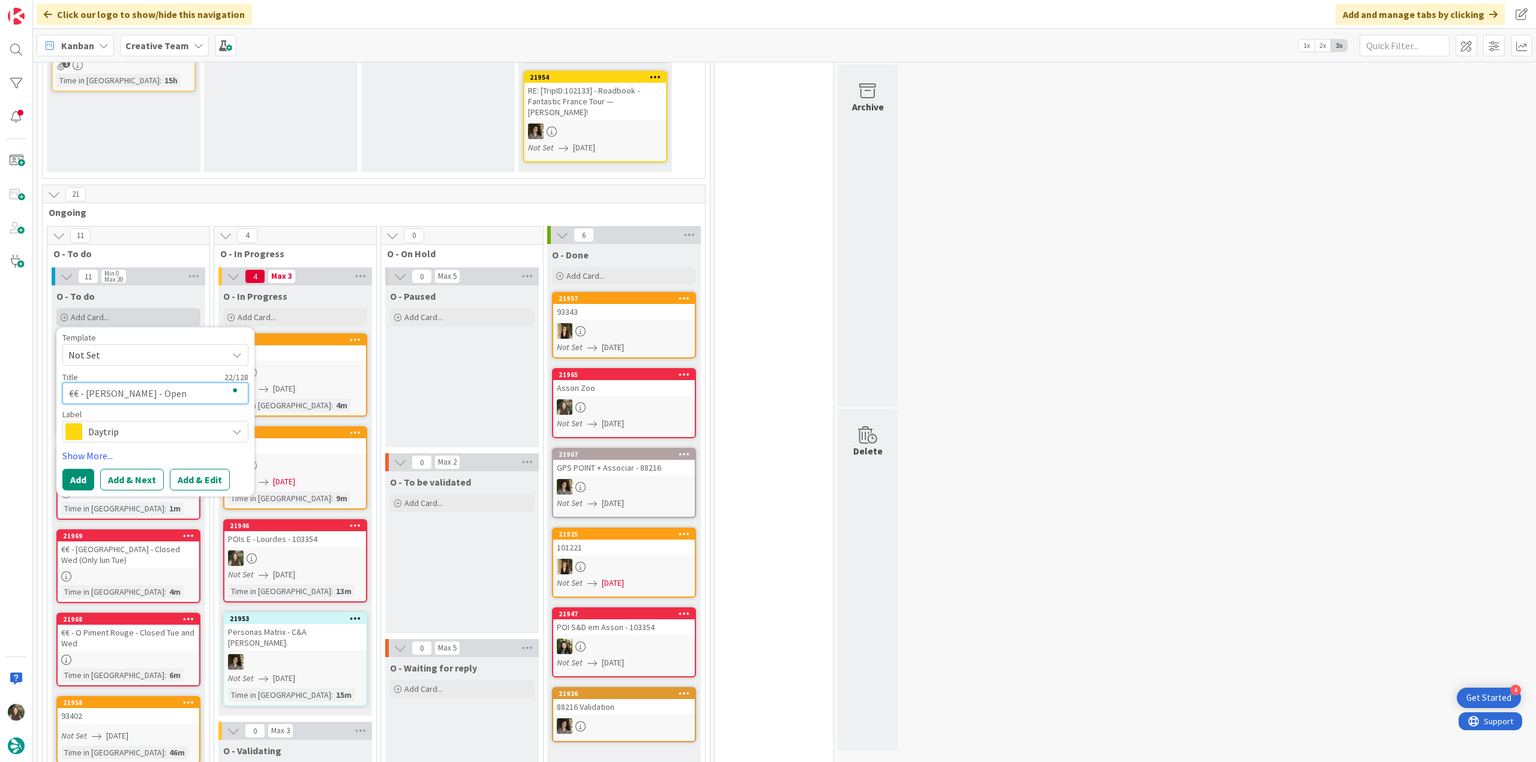
type textarea "€€ - Le Navarre - Open e"
type textarea "x"
type textarea "€€ - Le Navarre - Open ev"
type textarea "x"
type textarea "€€ - Le Navarre - Open eve"
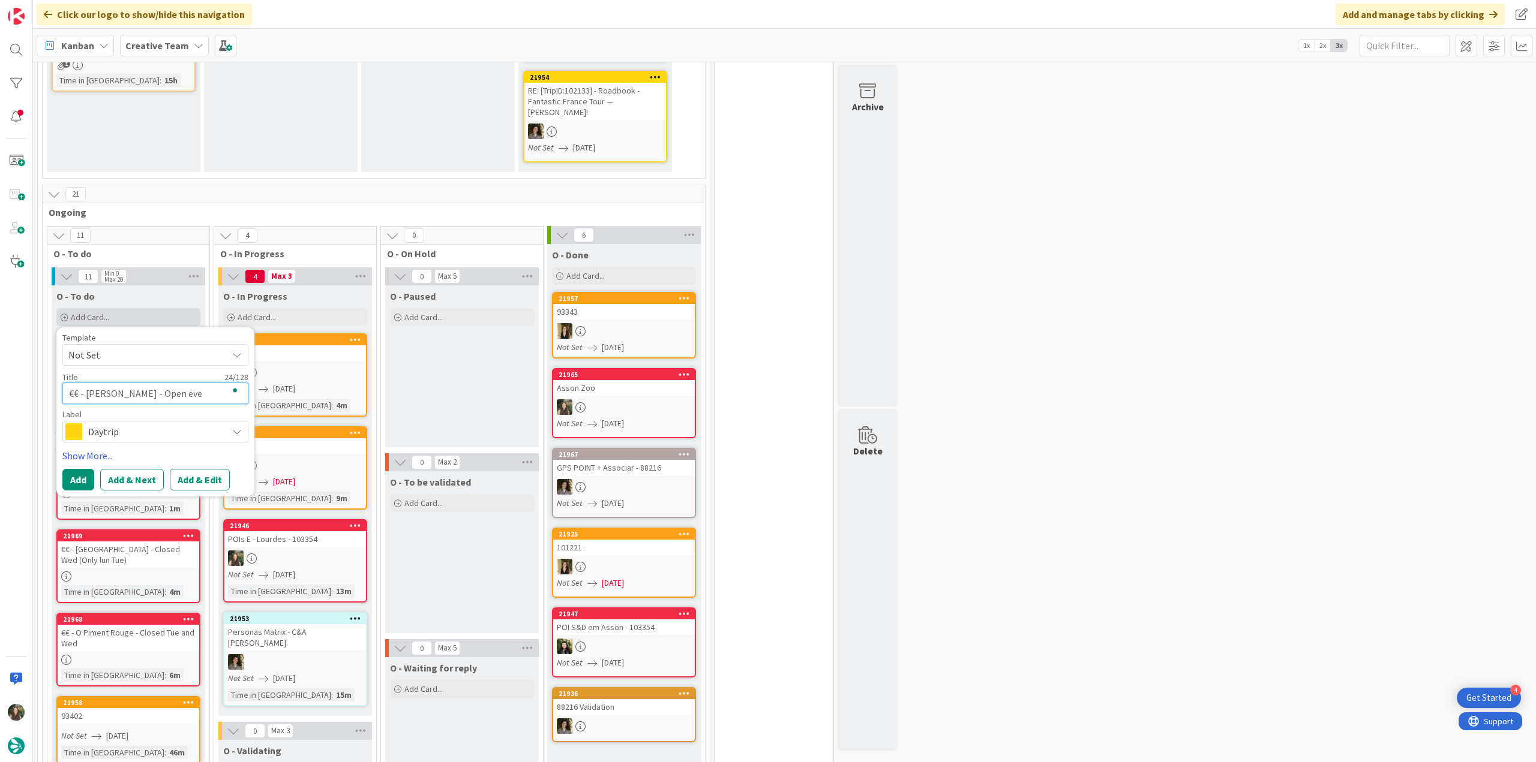
type textarea "x"
type textarea "€€ - Le Navarre - Open ever"
type textarea "x"
type textarea "€€ - Le Navarre - Open every"
type textarea "x"
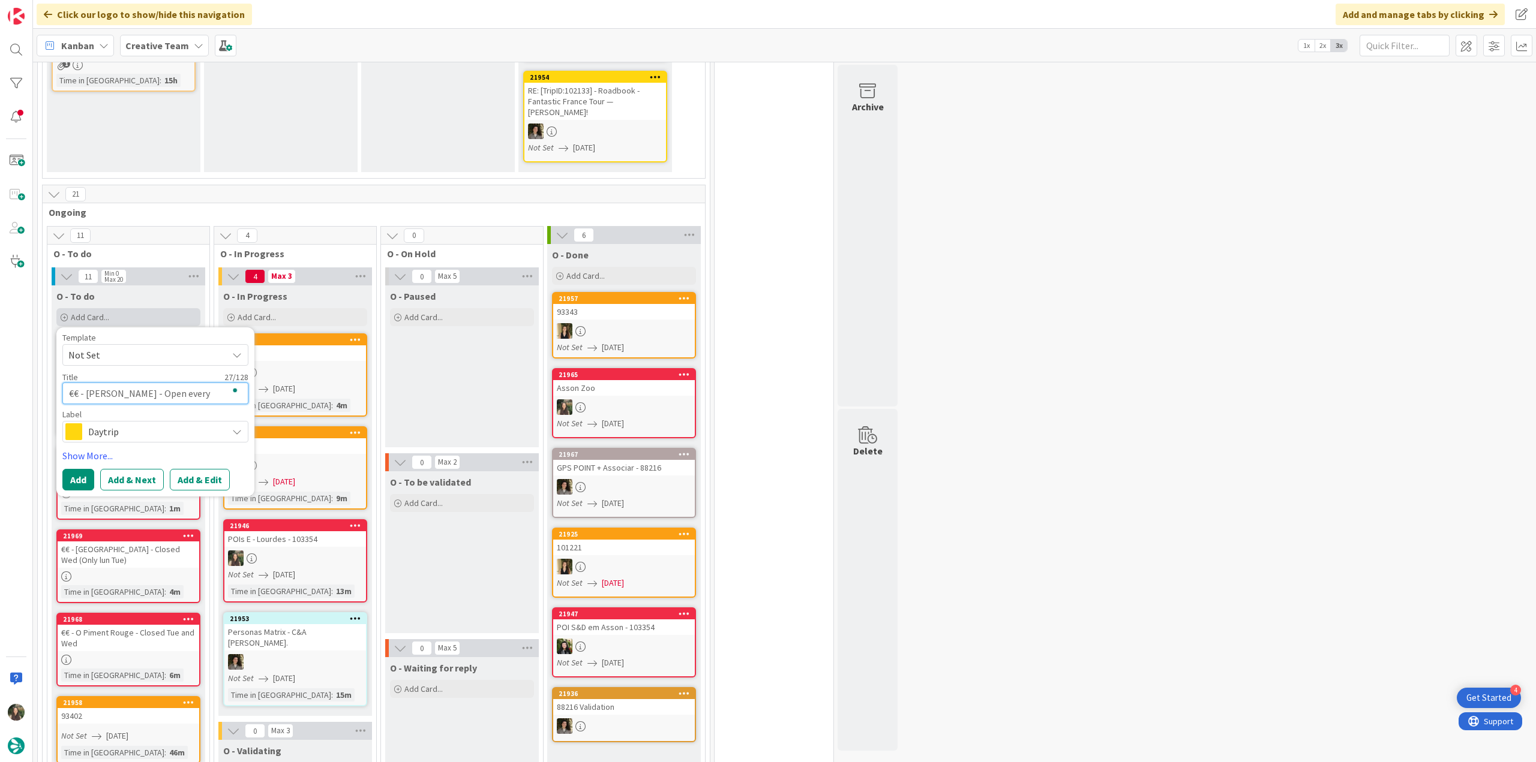
type textarea "€€ - Le Navarre - Open every"
type textarea "x"
type textarea "€€ - Le Navarre - Open every d"
type textarea "x"
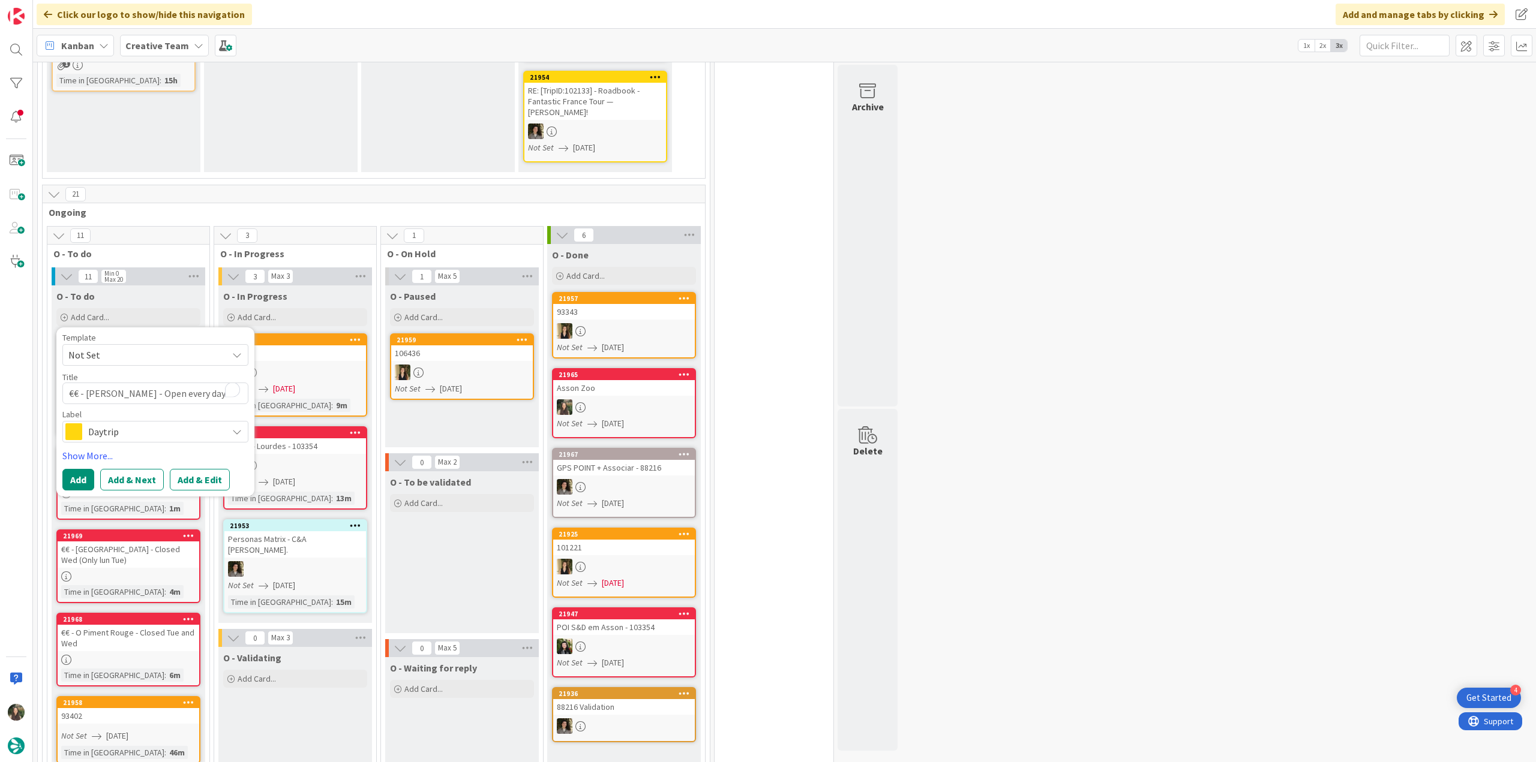
click at [154, 424] on span "Daytrip" at bounding box center [154, 432] width 133 height 17
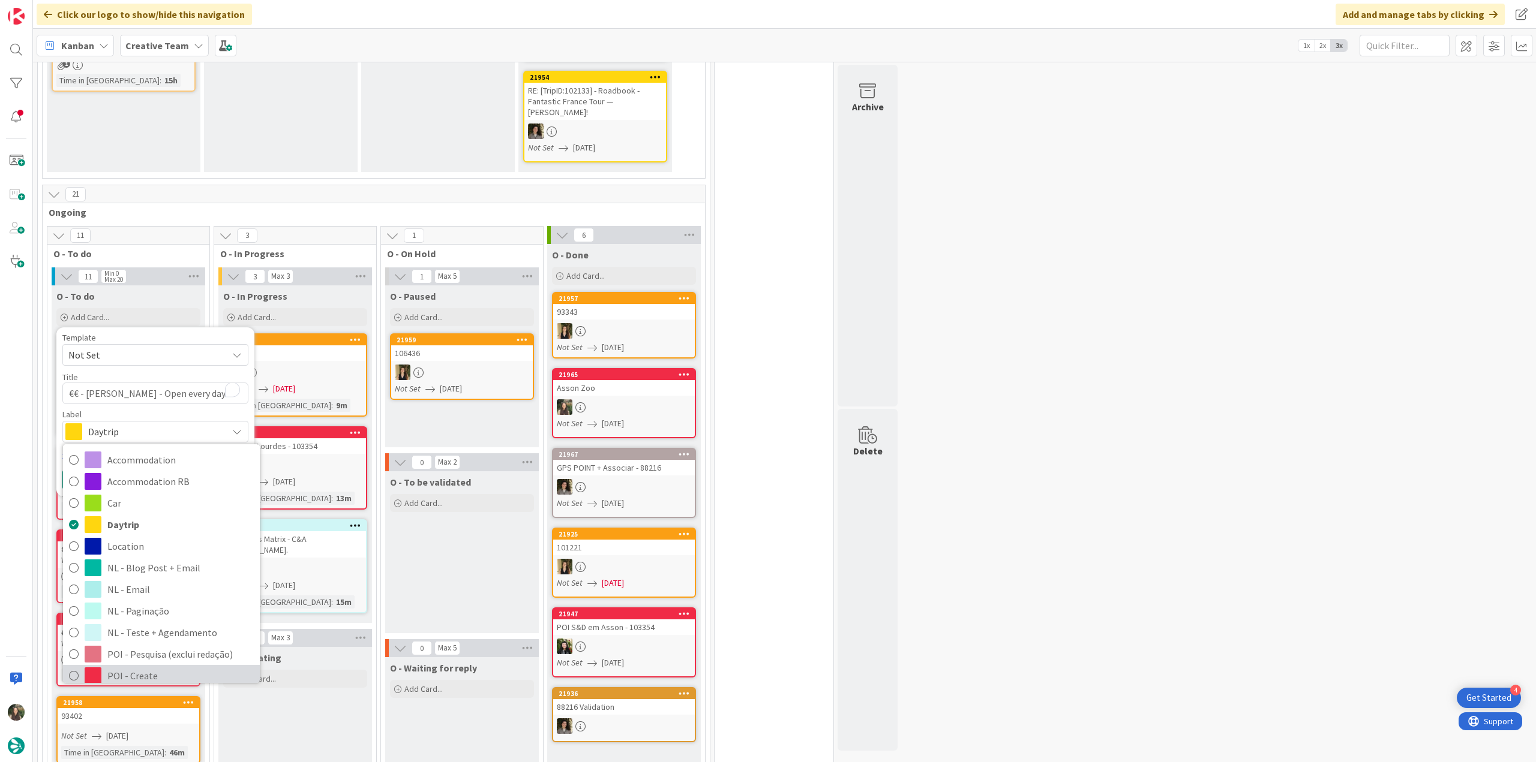
click at [154, 667] on span "POI - Create" at bounding box center [180, 676] width 146 height 18
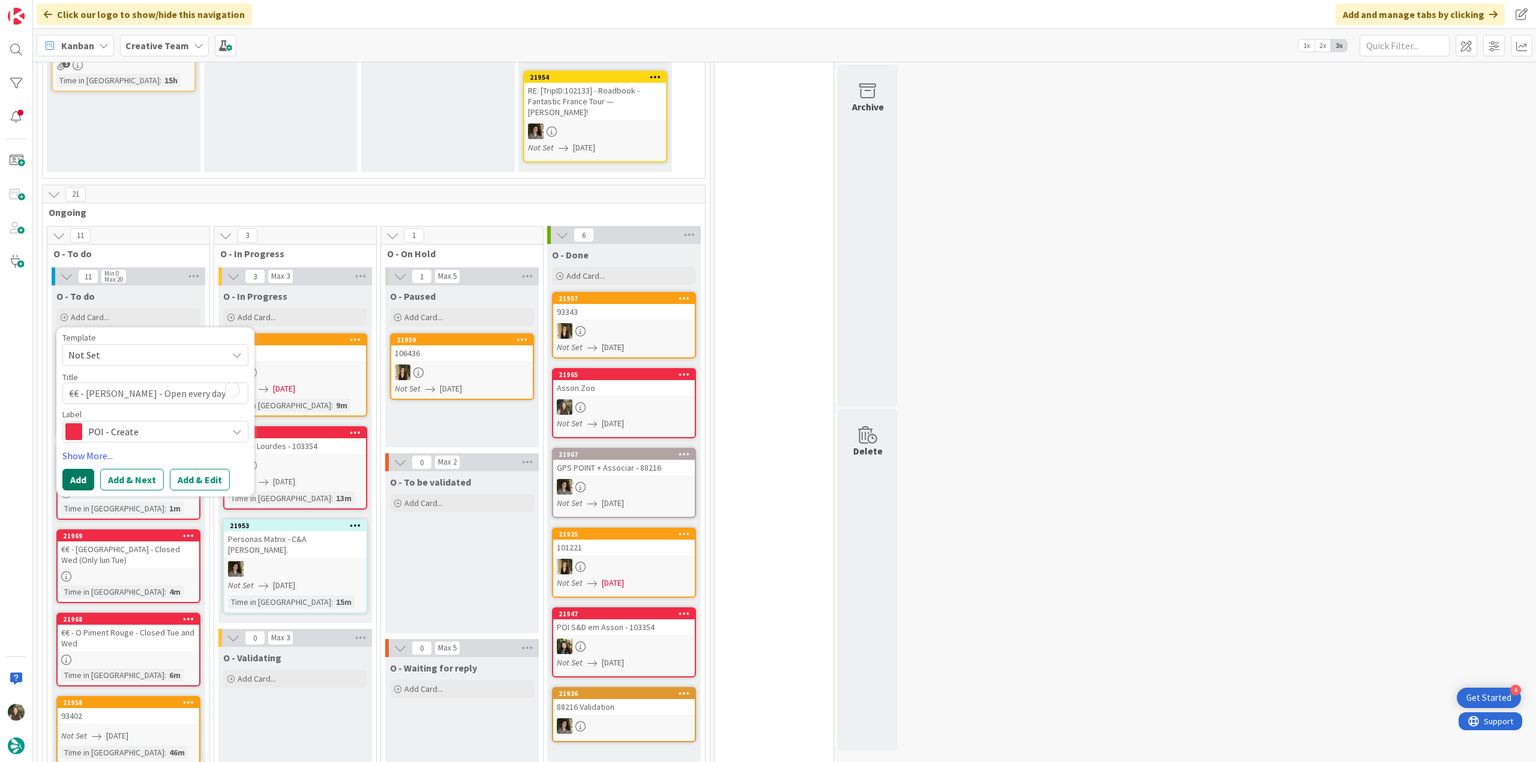
click at [79, 469] on button "Add" at bounding box center [78, 480] width 32 height 22
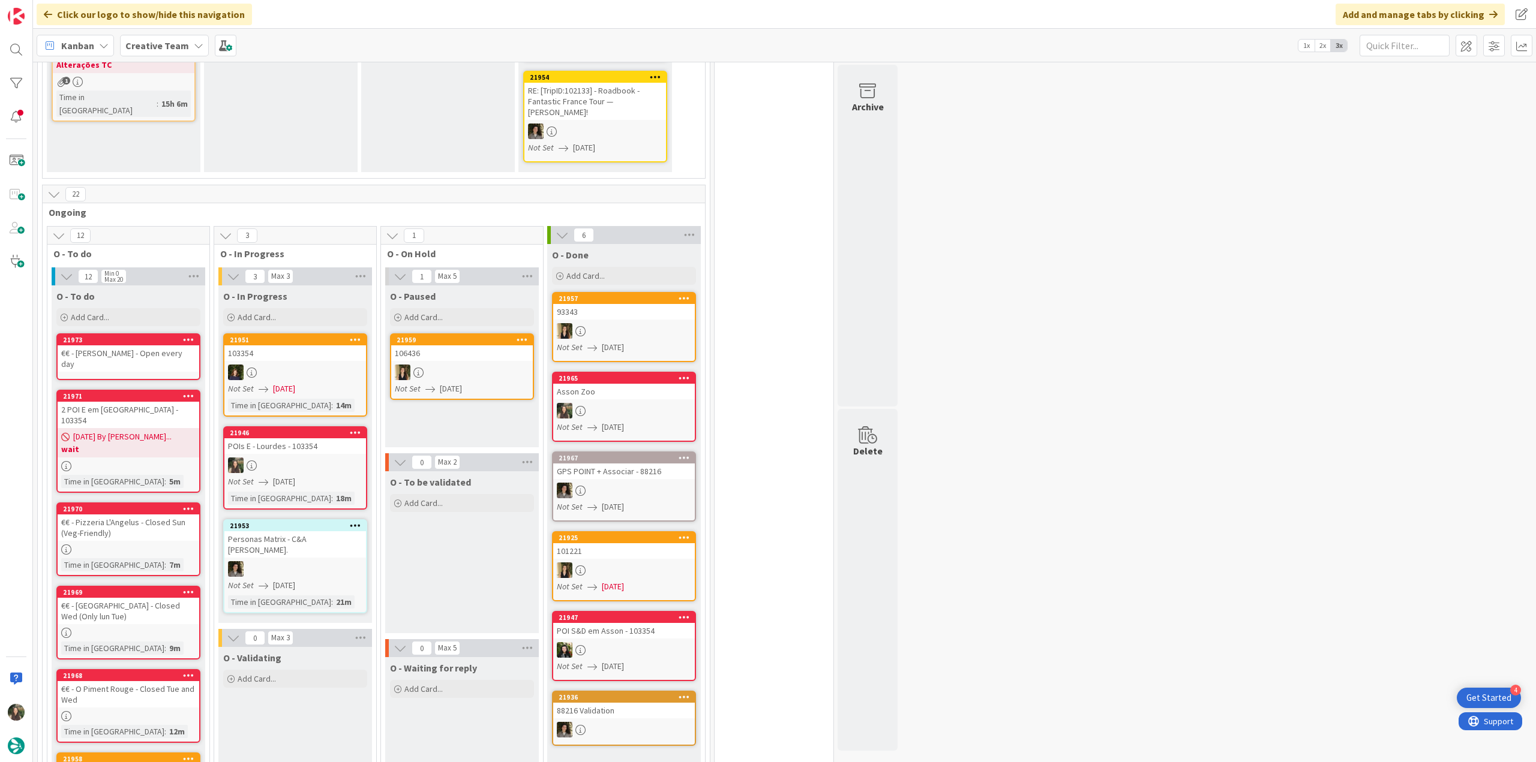
scroll to position [377, 0]
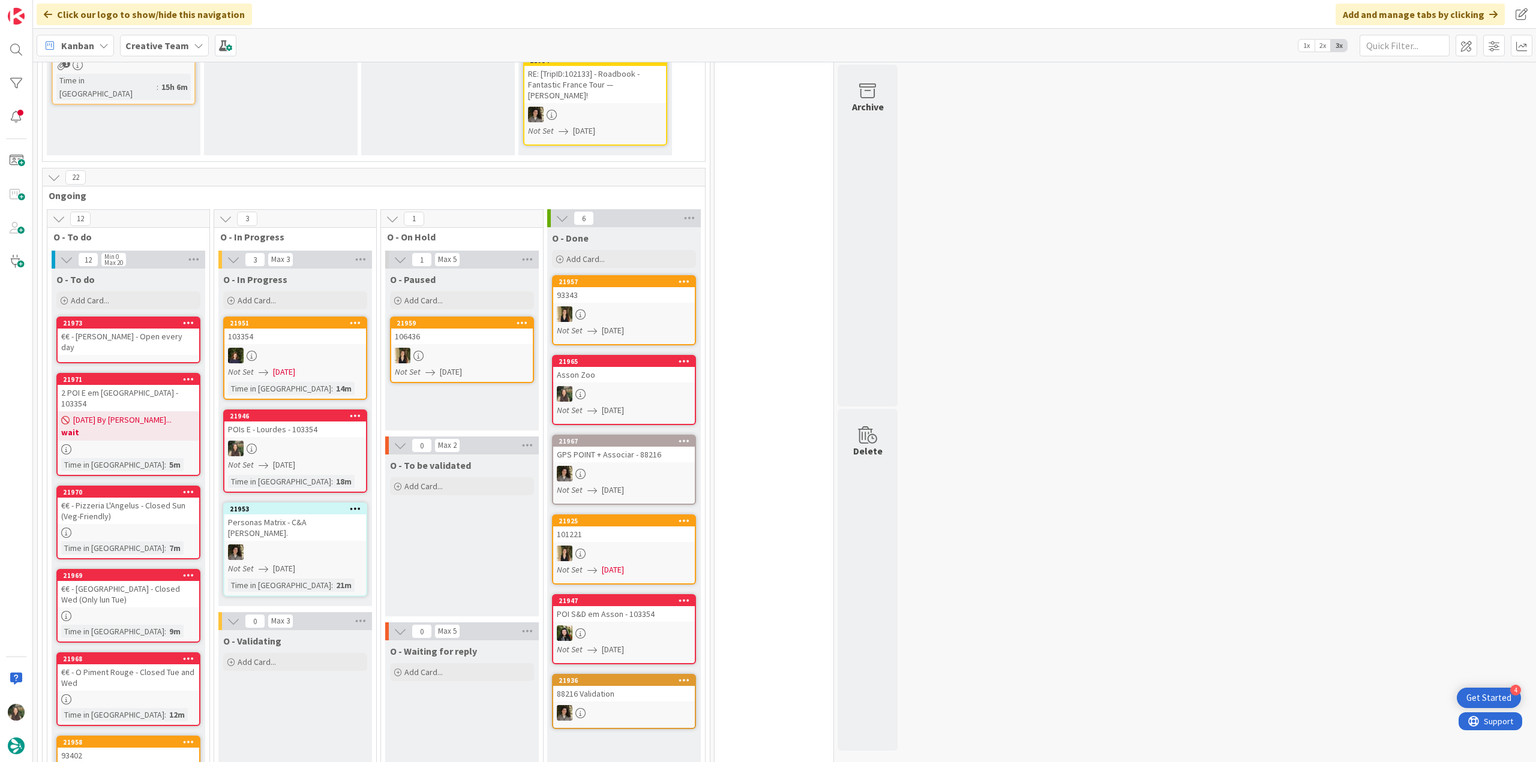
click at [129, 329] on div "€€ - Le Navarre - Open every day" at bounding box center [129, 342] width 142 height 26
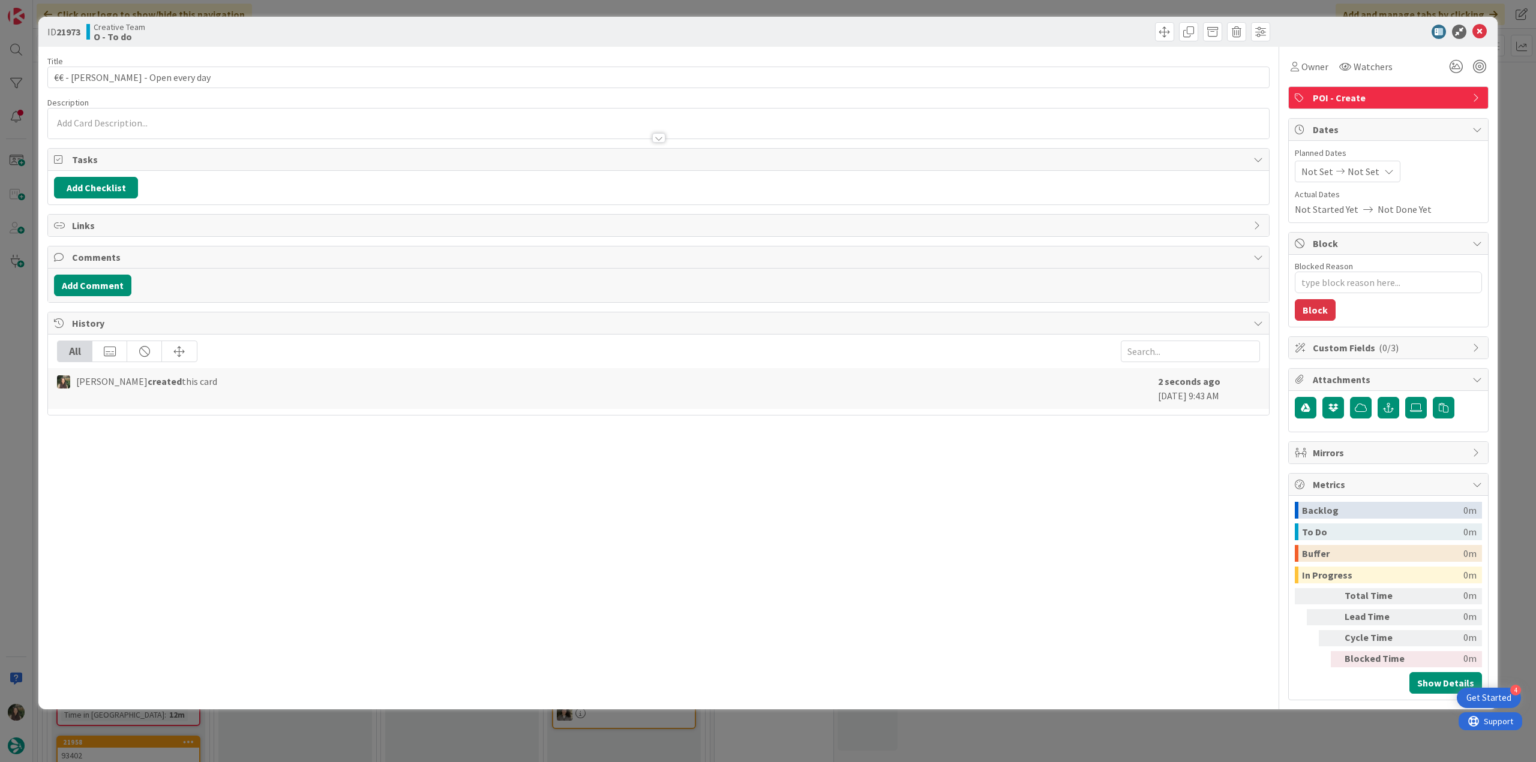
click at [124, 122] on p at bounding box center [658, 123] width 1209 height 14
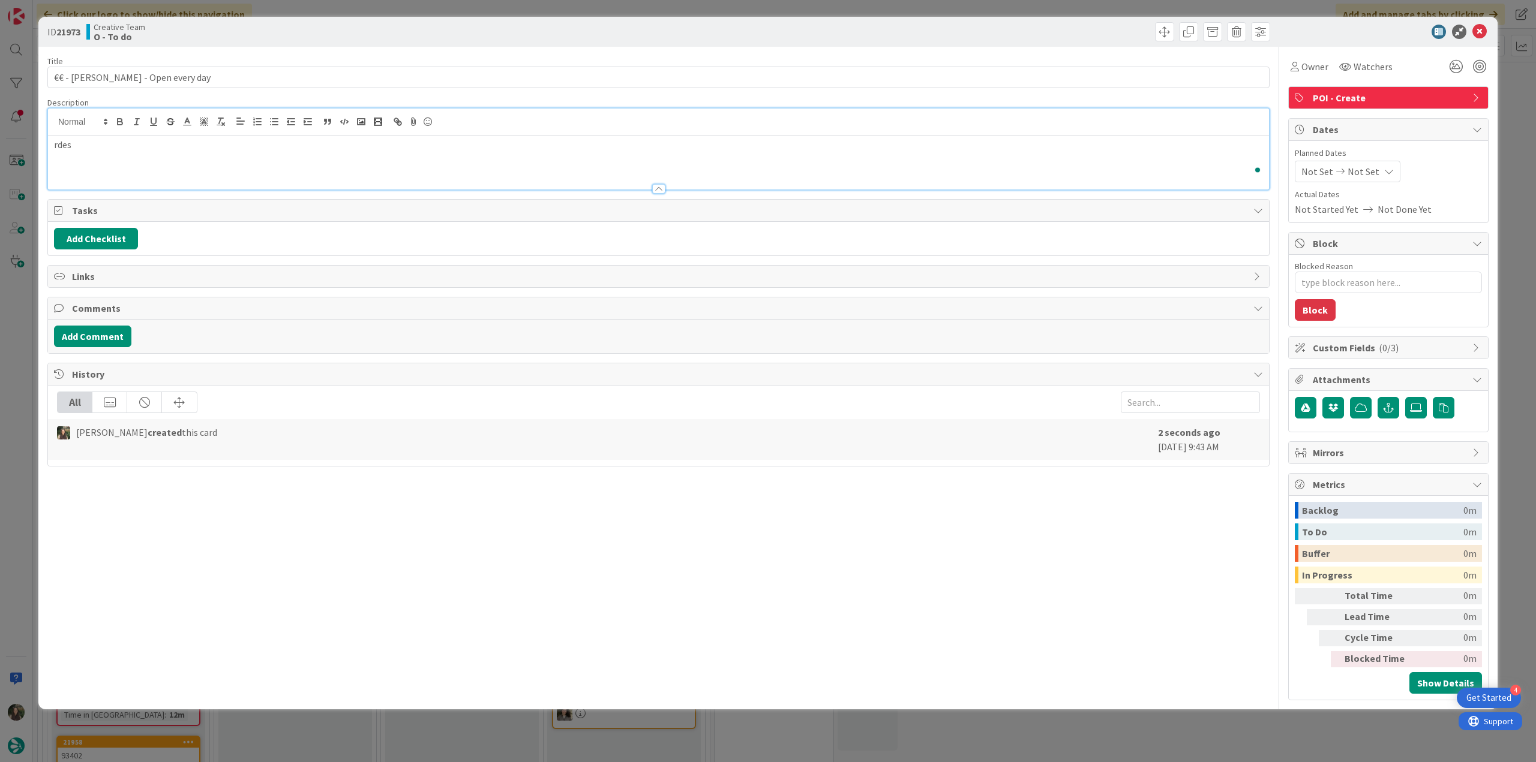
scroll to position [377, 0]
click at [7, 308] on div "ID 21973 Creative Team O - To do Title 32 / 128 €€ - Le Navarre - Open every da…" at bounding box center [768, 381] width 1536 height 762
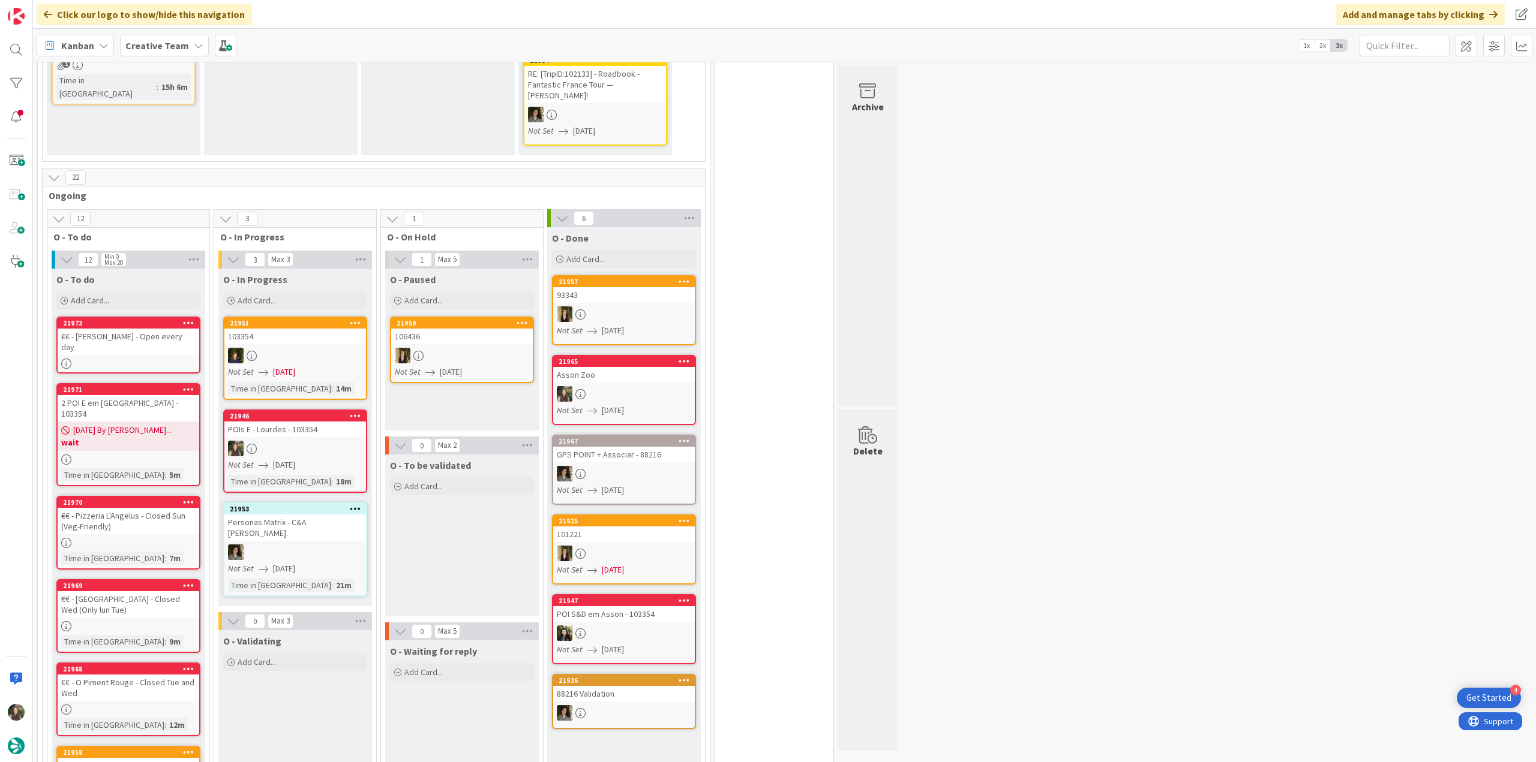
click at [266, 422] on div "POIs E - Lourdes - 103354" at bounding box center [295, 430] width 142 height 16
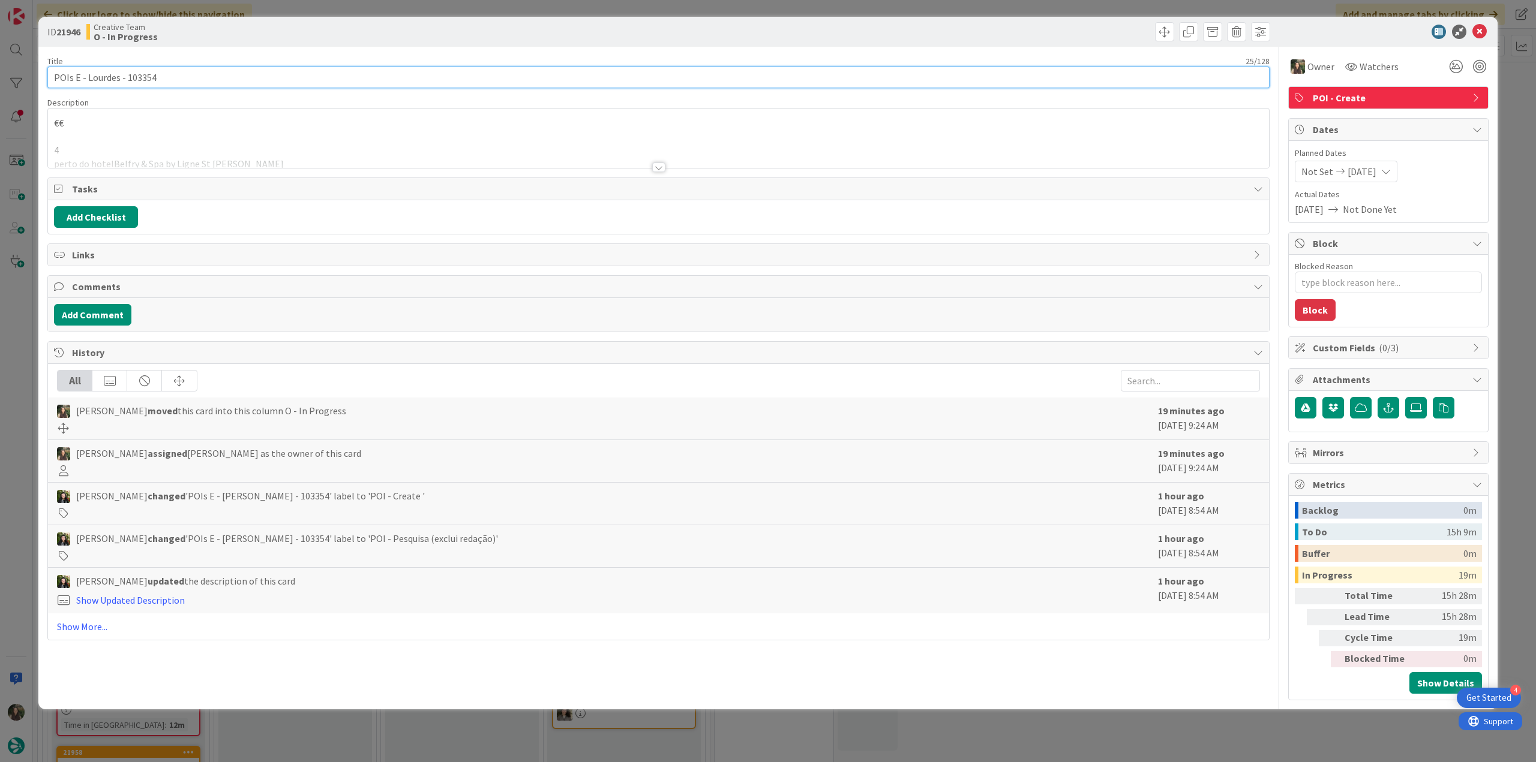
click at [146, 77] on input "POIs E - Lourdes - 103354" at bounding box center [658, 78] width 1222 height 22
click at [177, 140] on div at bounding box center [658, 152] width 1221 height 31
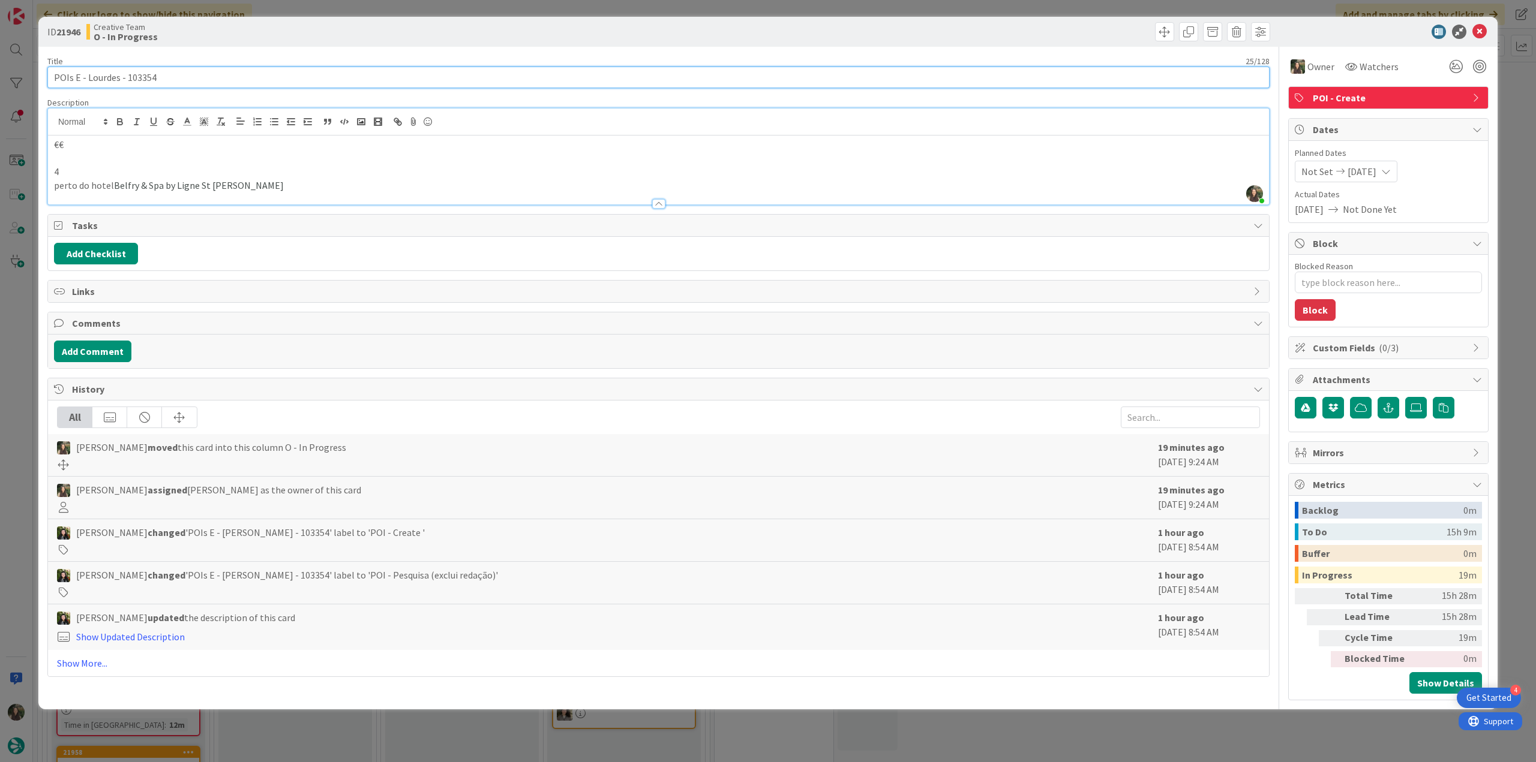
click at [145, 79] on input "POIs E - Lourdes - 103354" at bounding box center [658, 78] width 1222 height 22
click at [22, 346] on div "ID 21946 Creative Team O - In Progress Title 25 / 128 POIs E - Lourdes - 103354…" at bounding box center [768, 381] width 1536 height 762
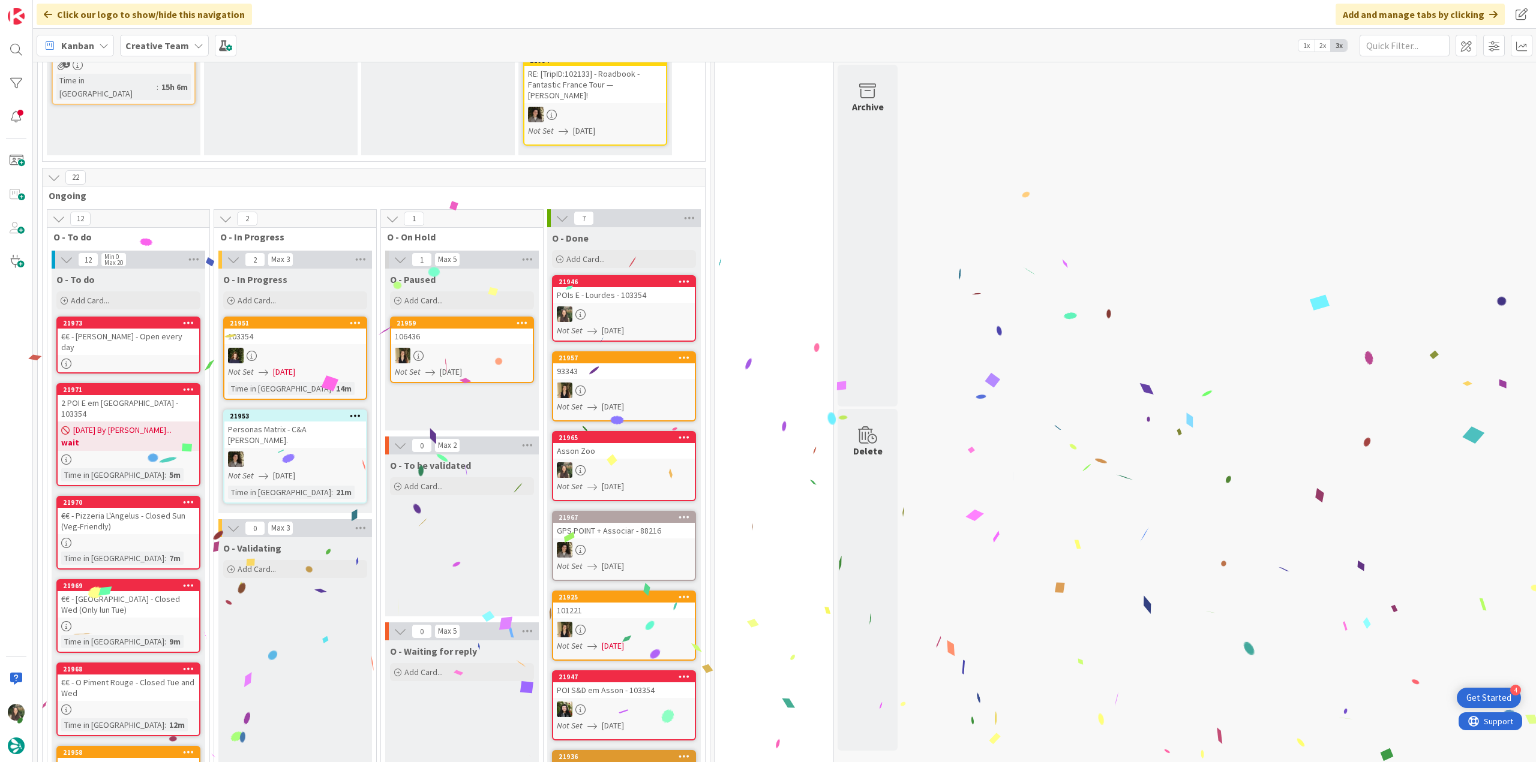
click at [637, 307] on div at bounding box center [624, 315] width 142 height 16
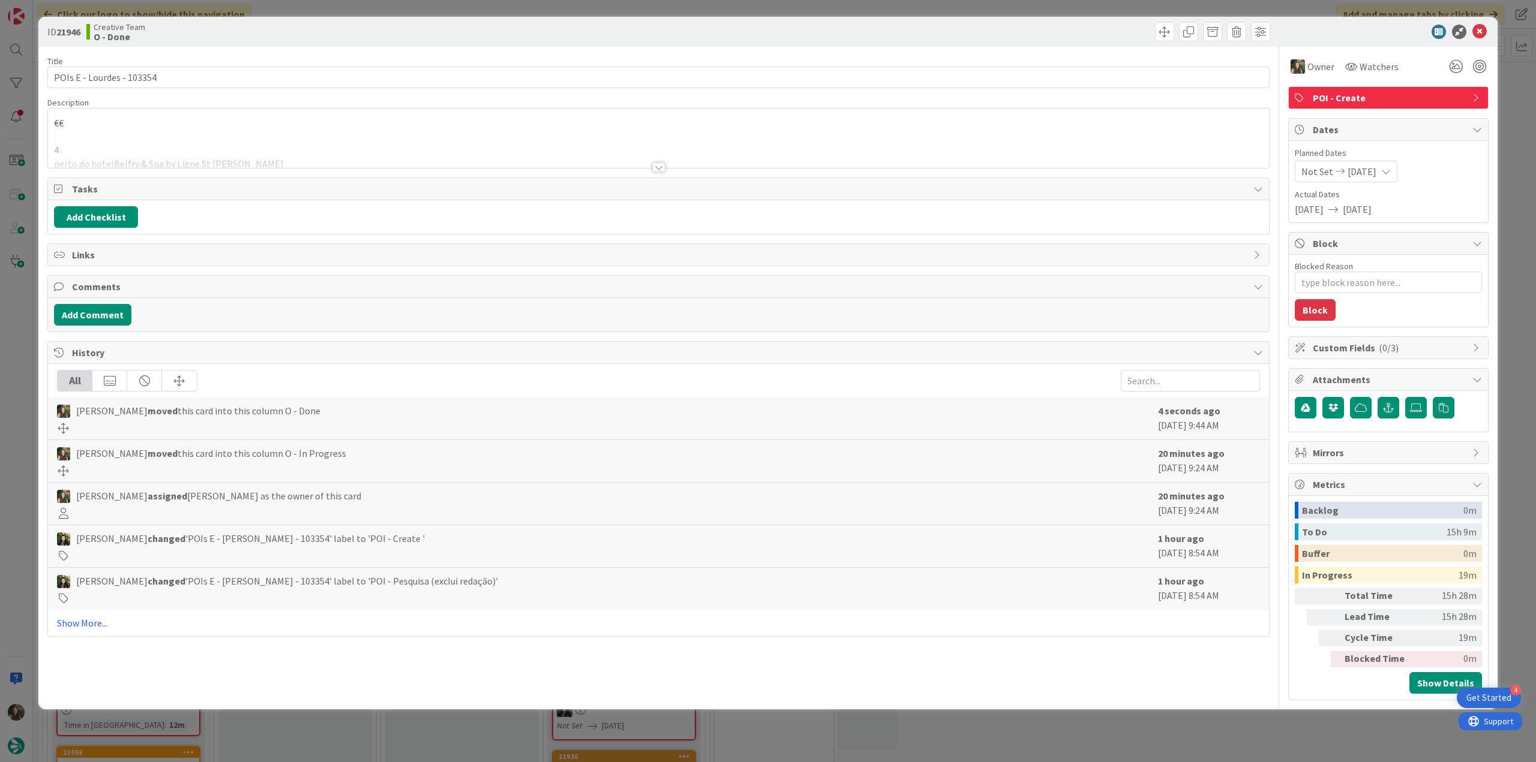
click at [1280, 734] on div "ID 21946 Creative Team O - Done Title 25 / 128 POIs E - Lourdes - 103354 Descri…" at bounding box center [768, 381] width 1536 height 762
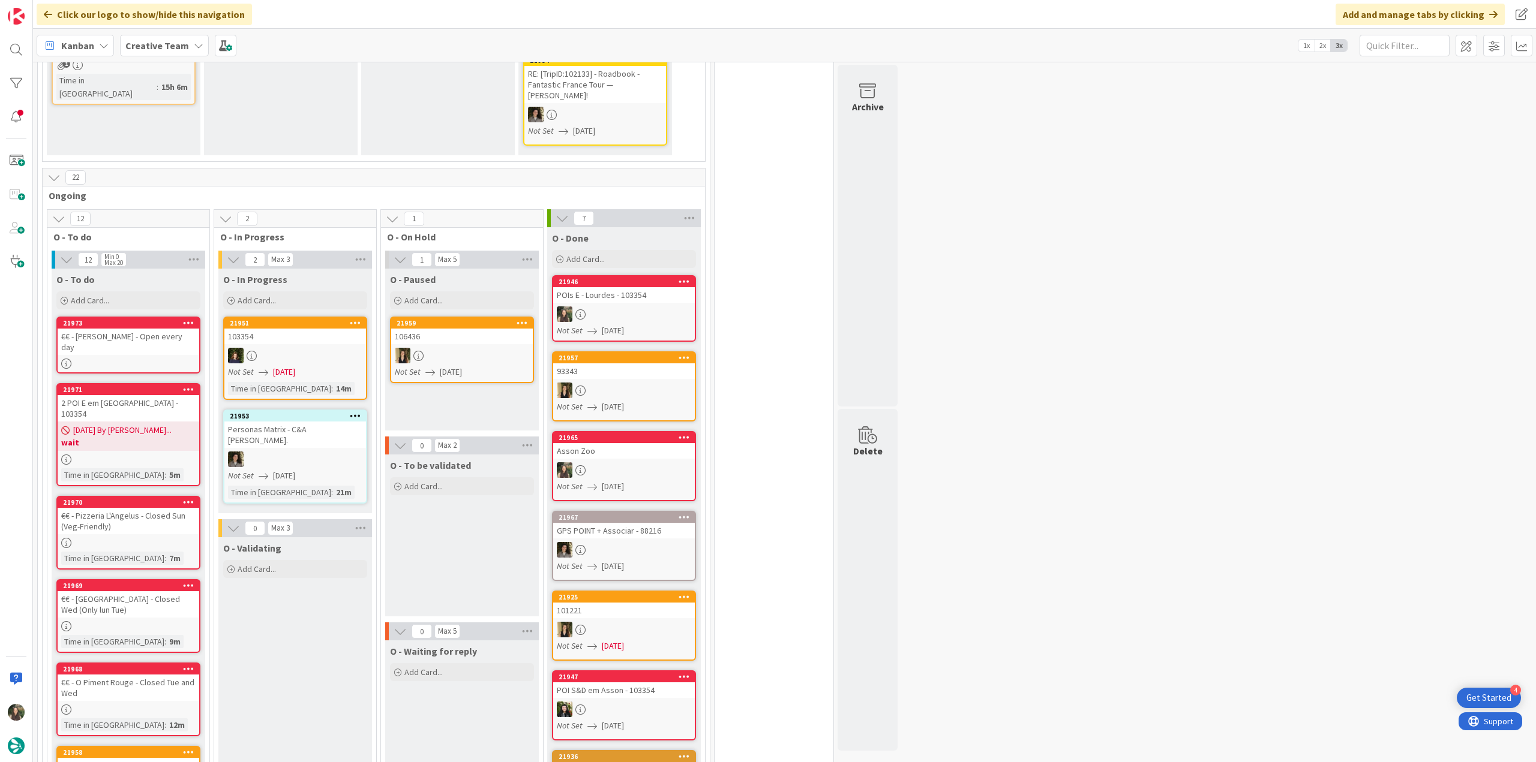
click at [624, 307] on div at bounding box center [624, 315] width 142 height 16
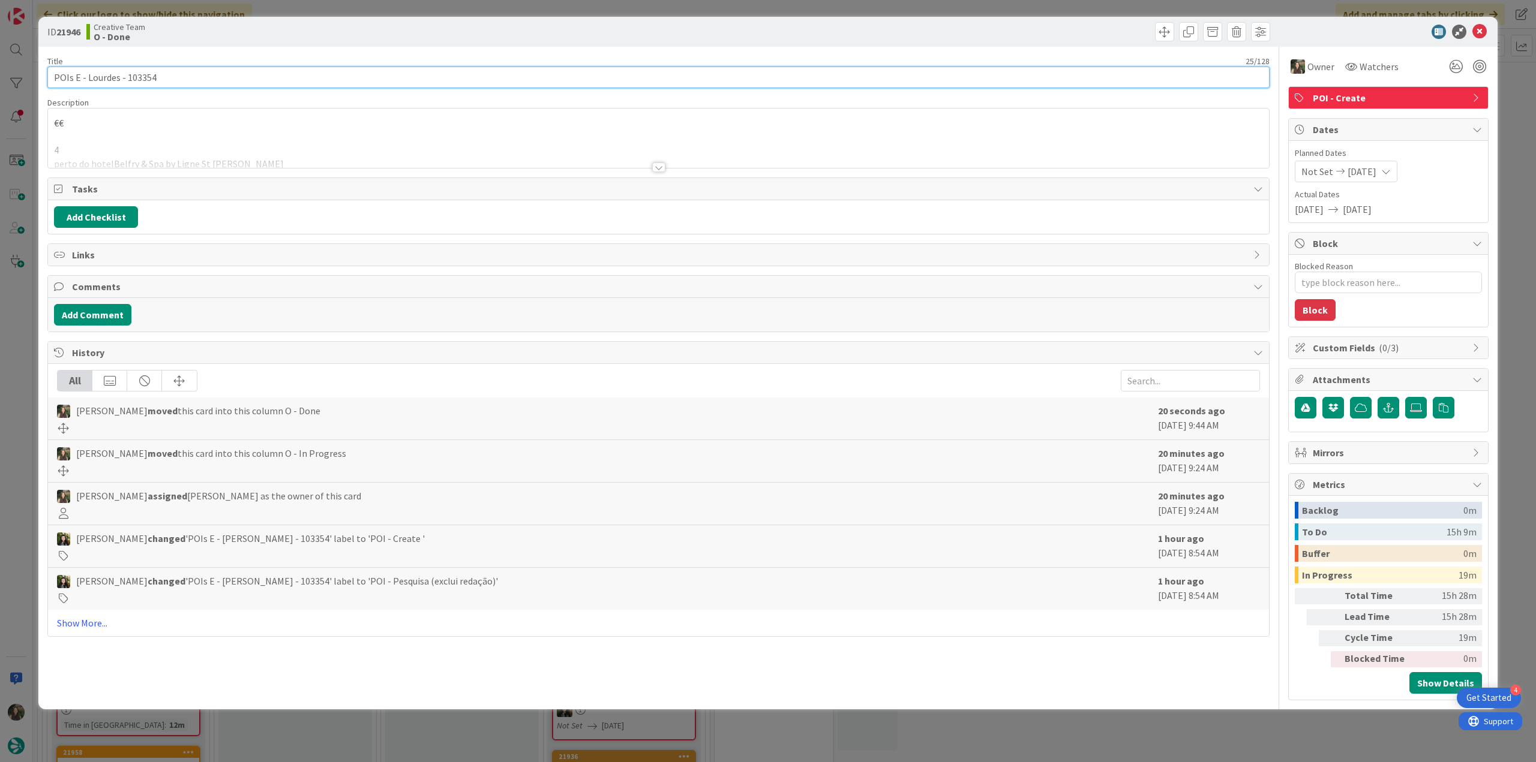
drag, startPoint x: 154, startPoint y: 77, endPoint x: 119, endPoint y: 80, distance: 34.9
click at [119, 80] on input "POIs E - Lourdes - 103354" at bounding box center [658, 78] width 1222 height 22
click at [13, 410] on div "ID 21946 Creative Team O - Done Title 25 / 128 POIs E - Lourdes - 103354 Descri…" at bounding box center [768, 381] width 1536 height 762
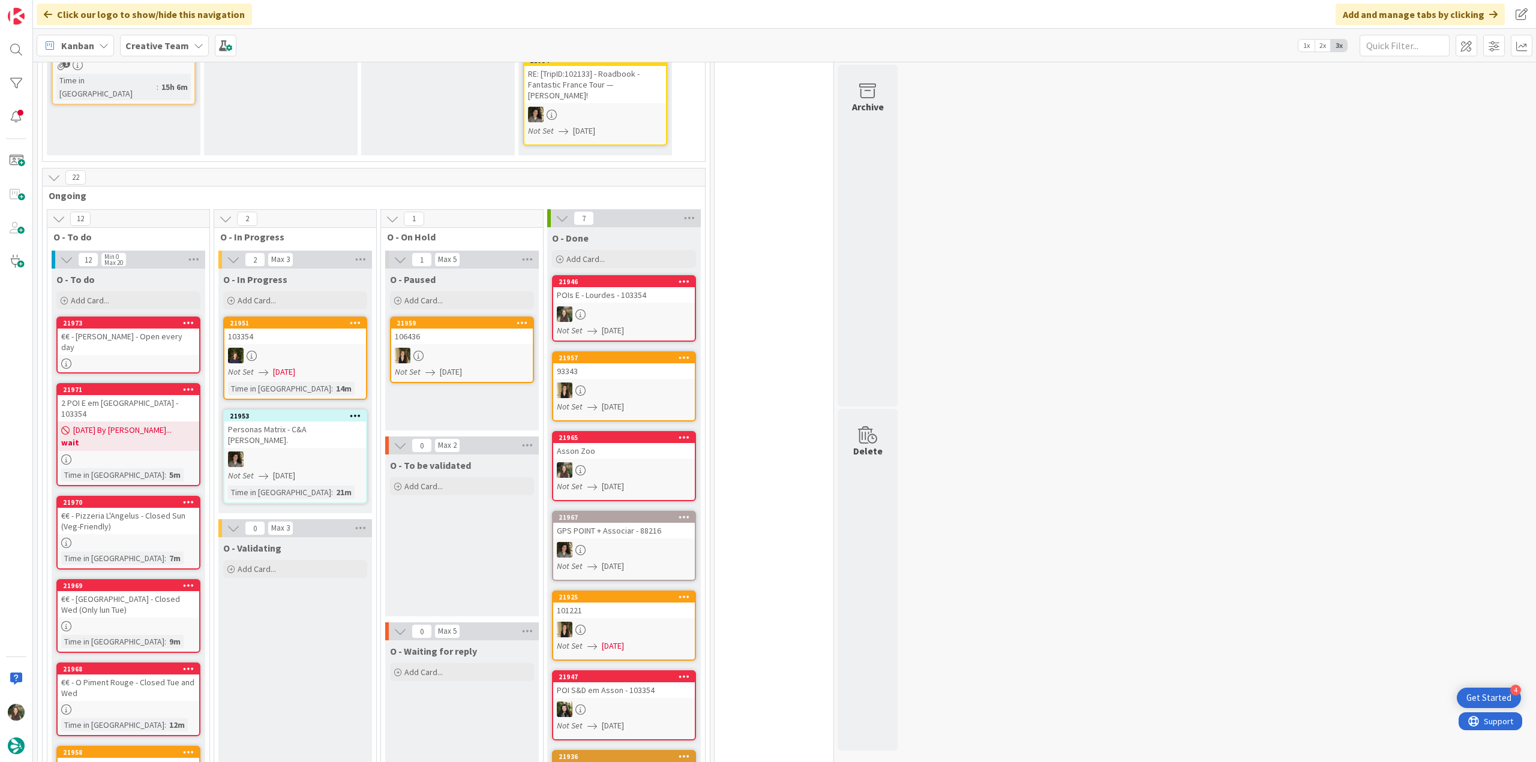
click at [145, 329] on div "€€ - Le Navarre - Open every day" at bounding box center [129, 342] width 142 height 26
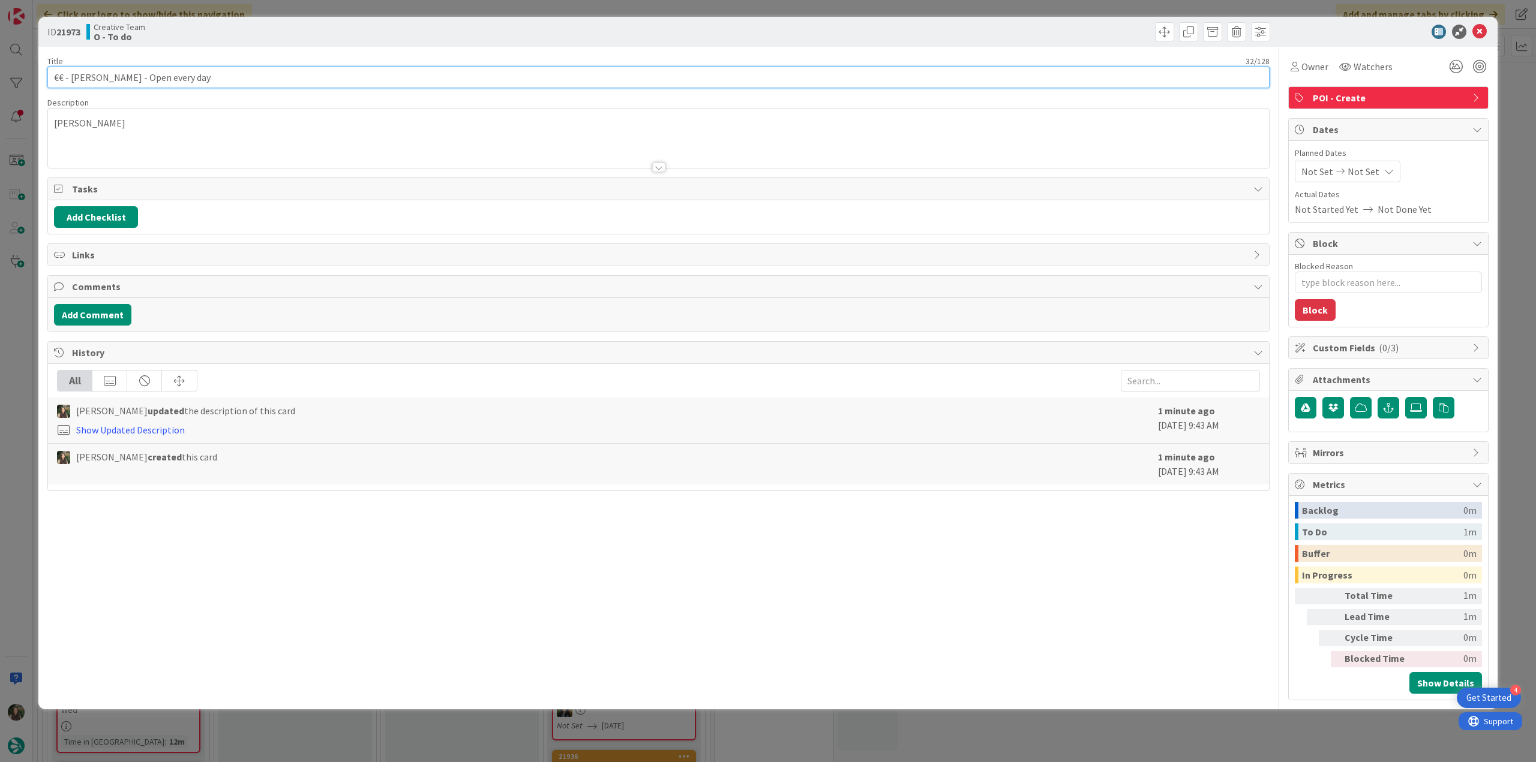
click at [247, 77] on input "€€ - Le Navarre - Open every day" at bounding box center [658, 78] width 1222 height 22
paste input "- 103354"
click at [25, 326] on div "ID 21973 Creative Team O - To do Title 42 / 128 €€ - Le Navarre - Open every da…" at bounding box center [768, 381] width 1536 height 762
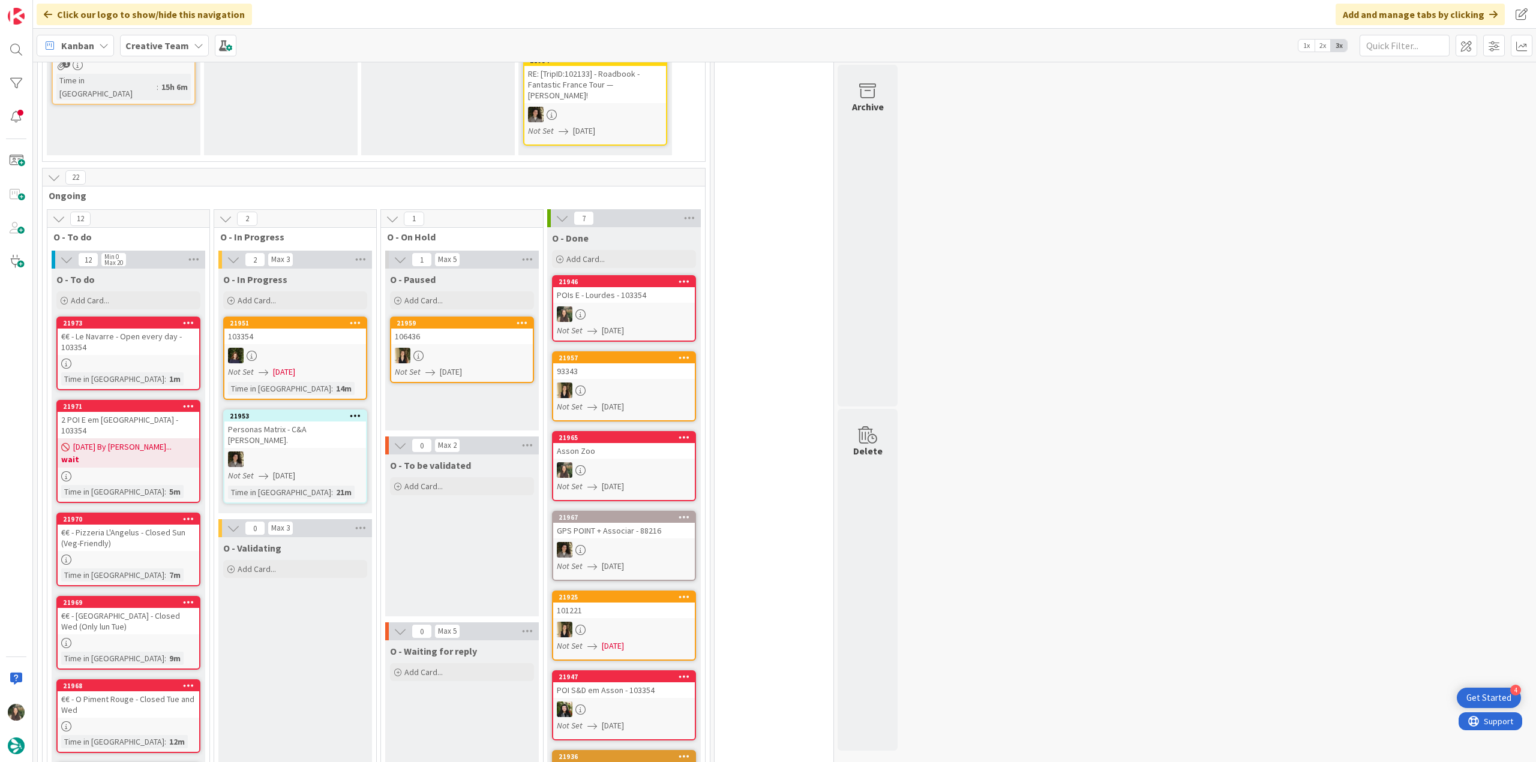
click at [169, 525] on div "€€ - Pizzeria L'Angelus - Closed Sun (Veg-Friendly)" at bounding box center [129, 538] width 142 height 26
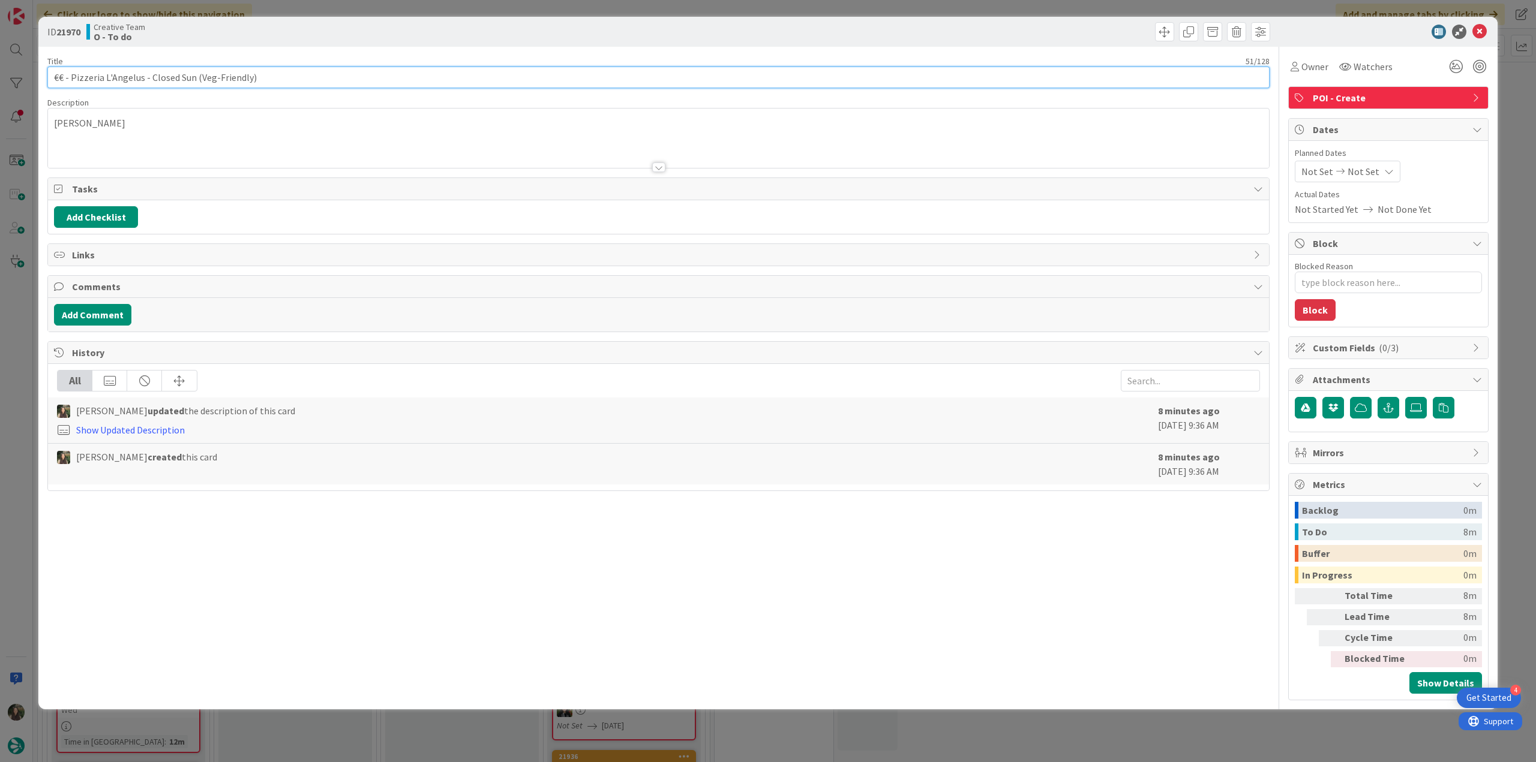
click at [284, 73] on input "€€ - Pizzeria L'Angelus - Closed Sun (Veg-Friendly)" at bounding box center [658, 78] width 1222 height 22
paste input "- 103354"
click at [18, 416] on div "ID 21970 Creative Team O - To do Title 61 / 128 €€ - Pizzeria L'Angelus - Close…" at bounding box center [768, 381] width 1536 height 762
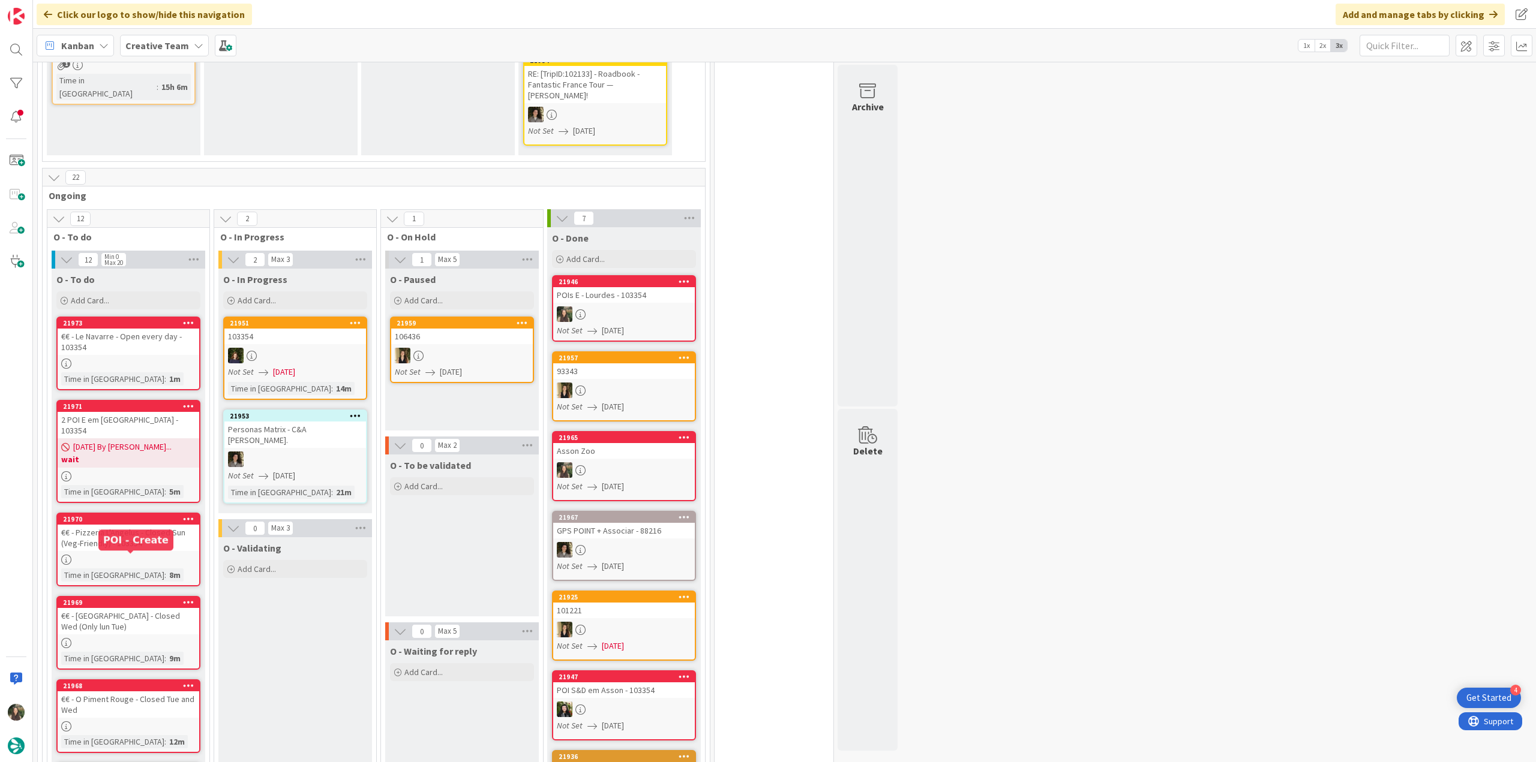
click at [154, 608] on div "€€ - Le Palacio - Closed Wed (Only lun Tue)" at bounding box center [129, 621] width 142 height 26
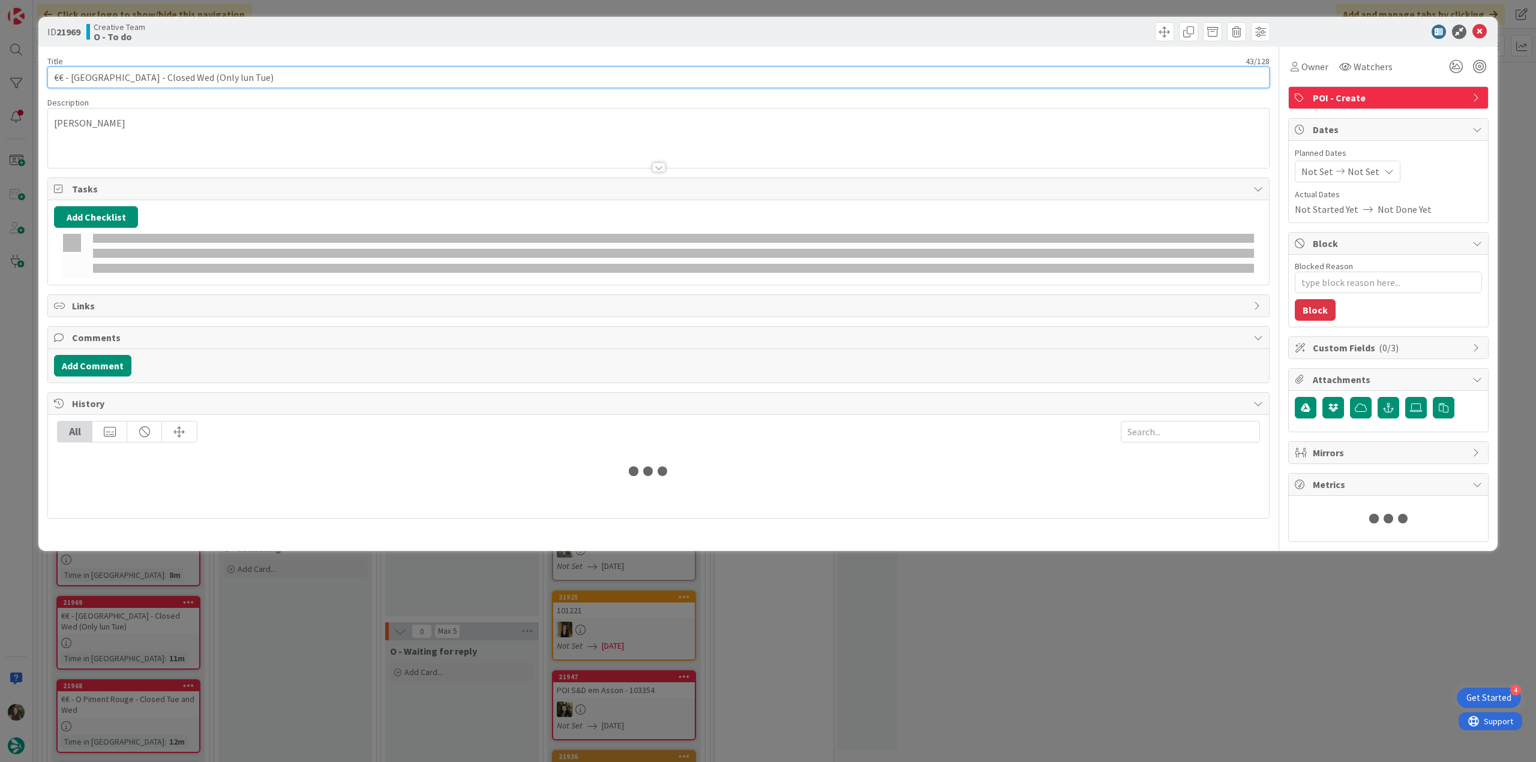
click at [299, 83] on input "€€ - Le Palacio - Closed Wed (Only lun Tue)" at bounding box center [658, 78] width 1222 height 22
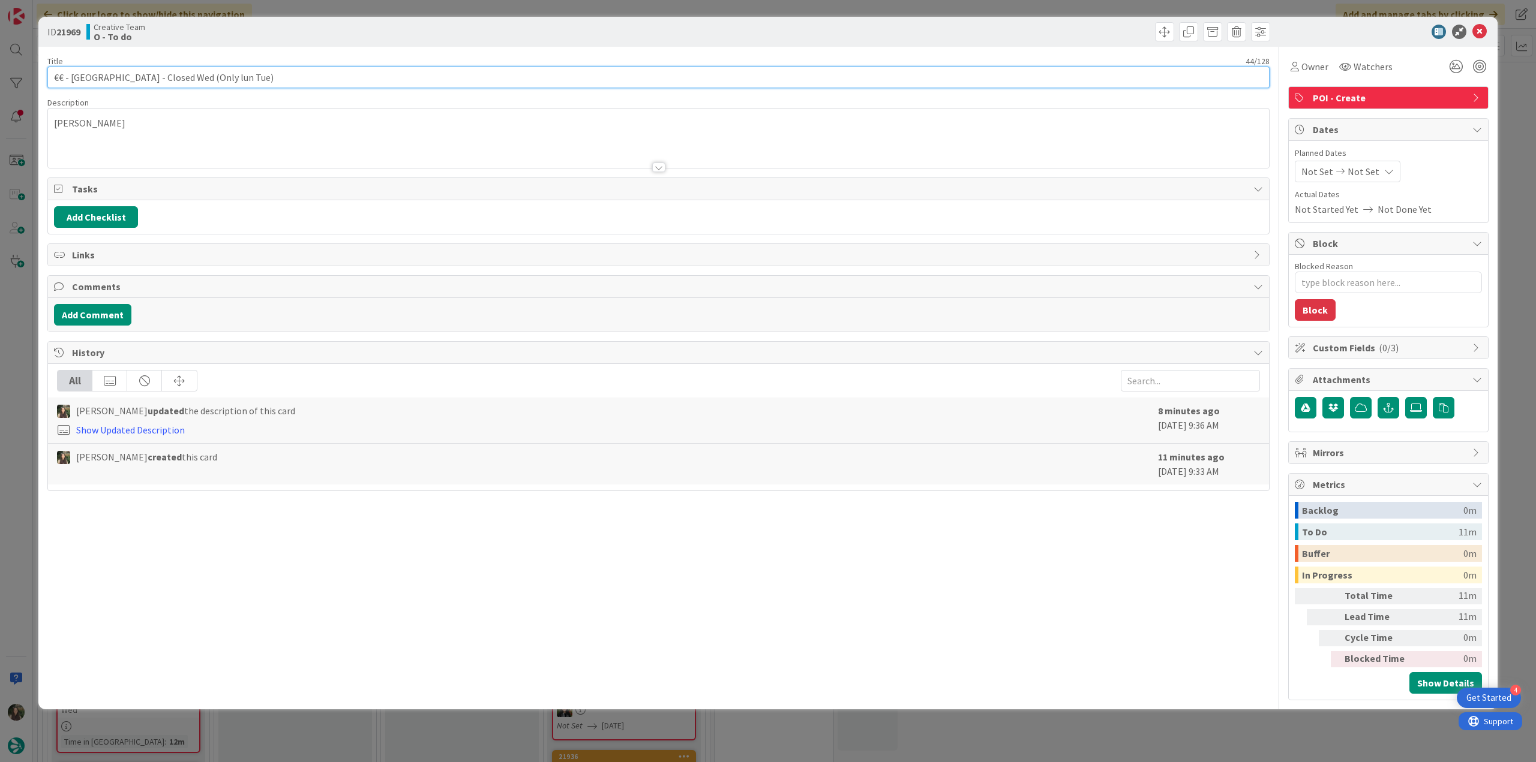
paste input "- 103354"
click at [23, 448] on div "ID 21969 Creative Team O - To do Title 53 / 128 €€ - Le Palacio - Closed Wed (O…" at bounding box center [768, 381] width 1536 height 762
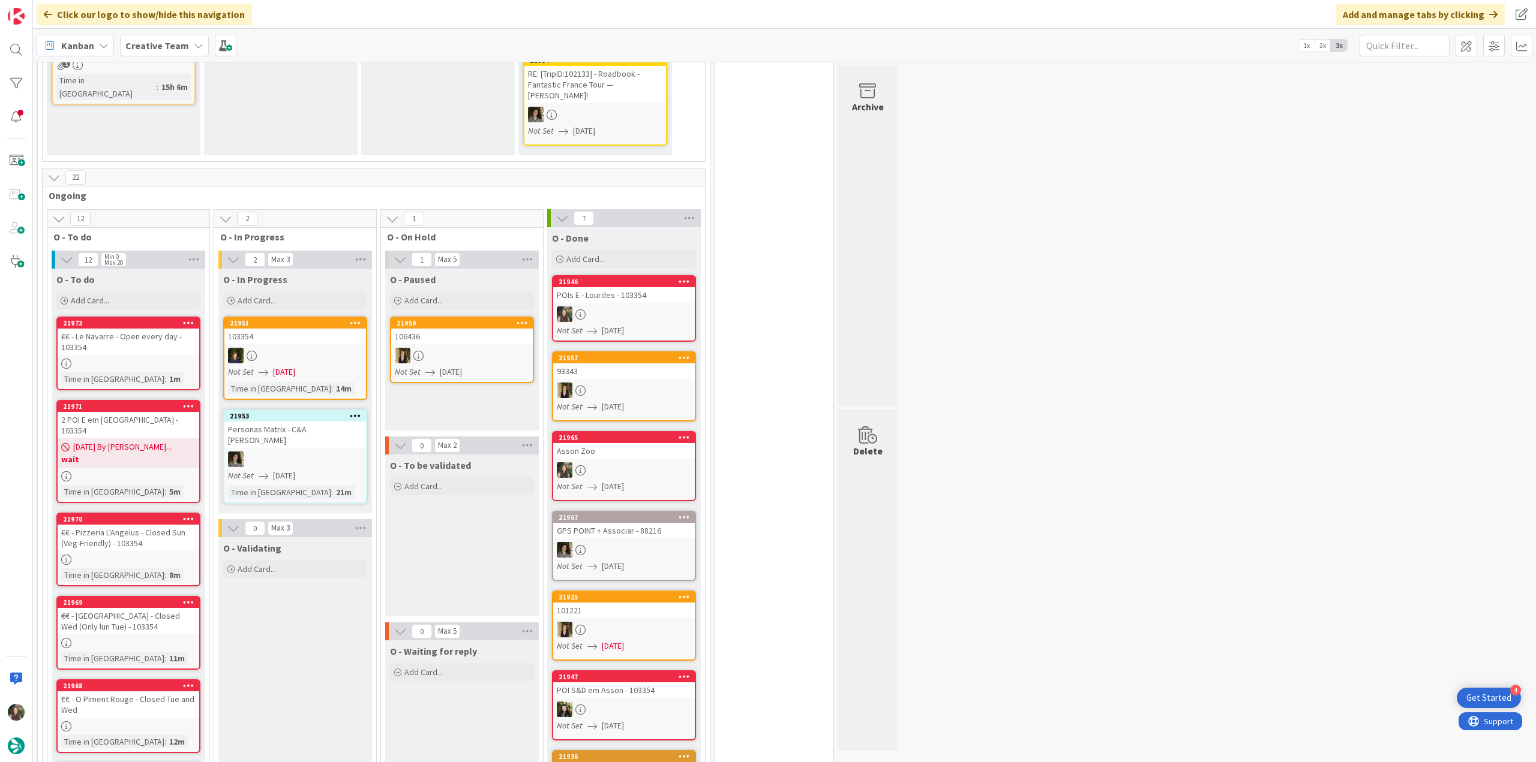
click at [175, 608] on div "€€ - Le Palacio - Closed Wed (Only lun Tue) - 103354" at bounding box center [129, 621] width 142 height 26
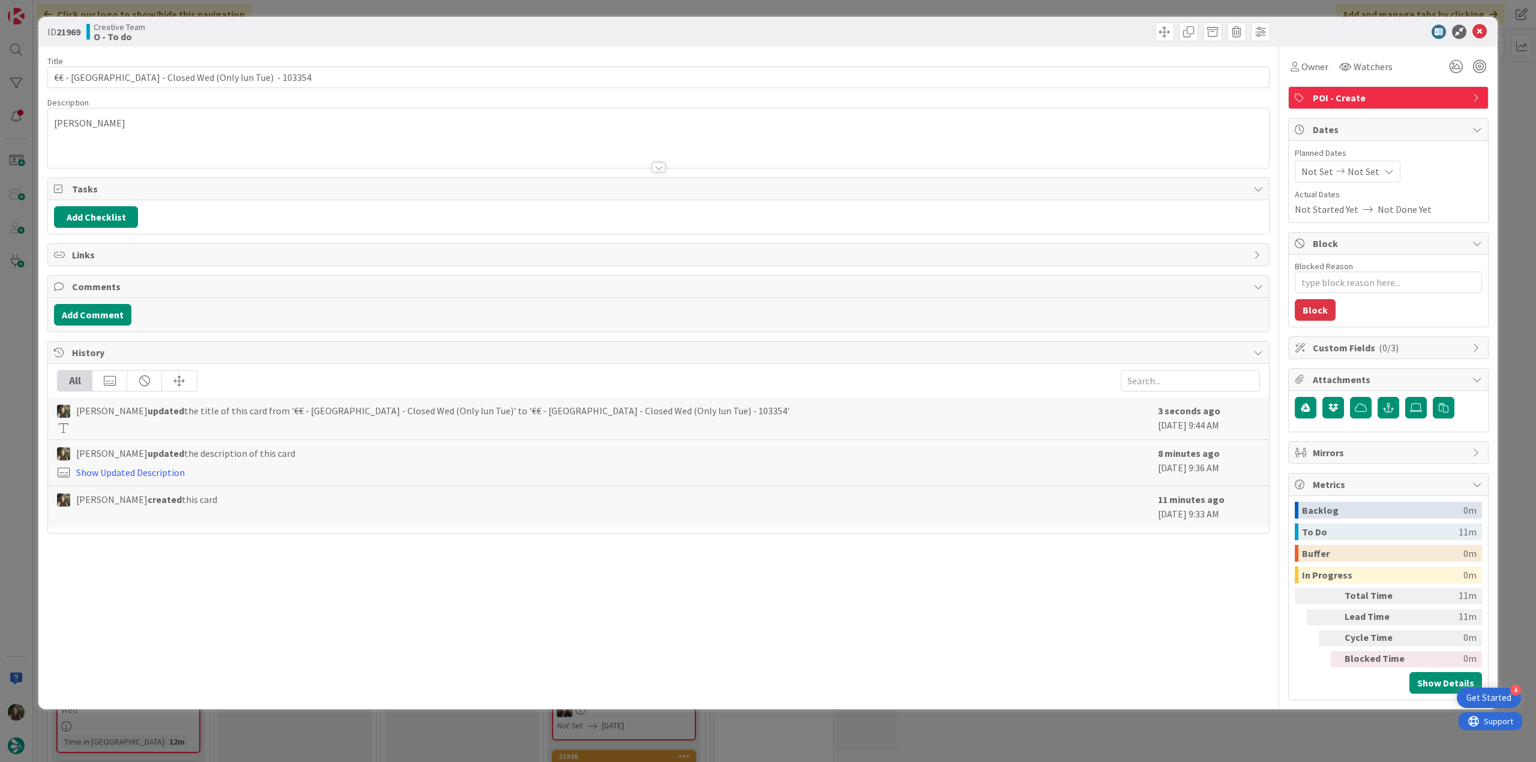
click at [28, 370] on div "ID 21969 Creative Team O - To do Title 53 / 128 €€ - Le Palacio - Closed Wed (O…" at bounding box center [768, 381] width 1536 height 762
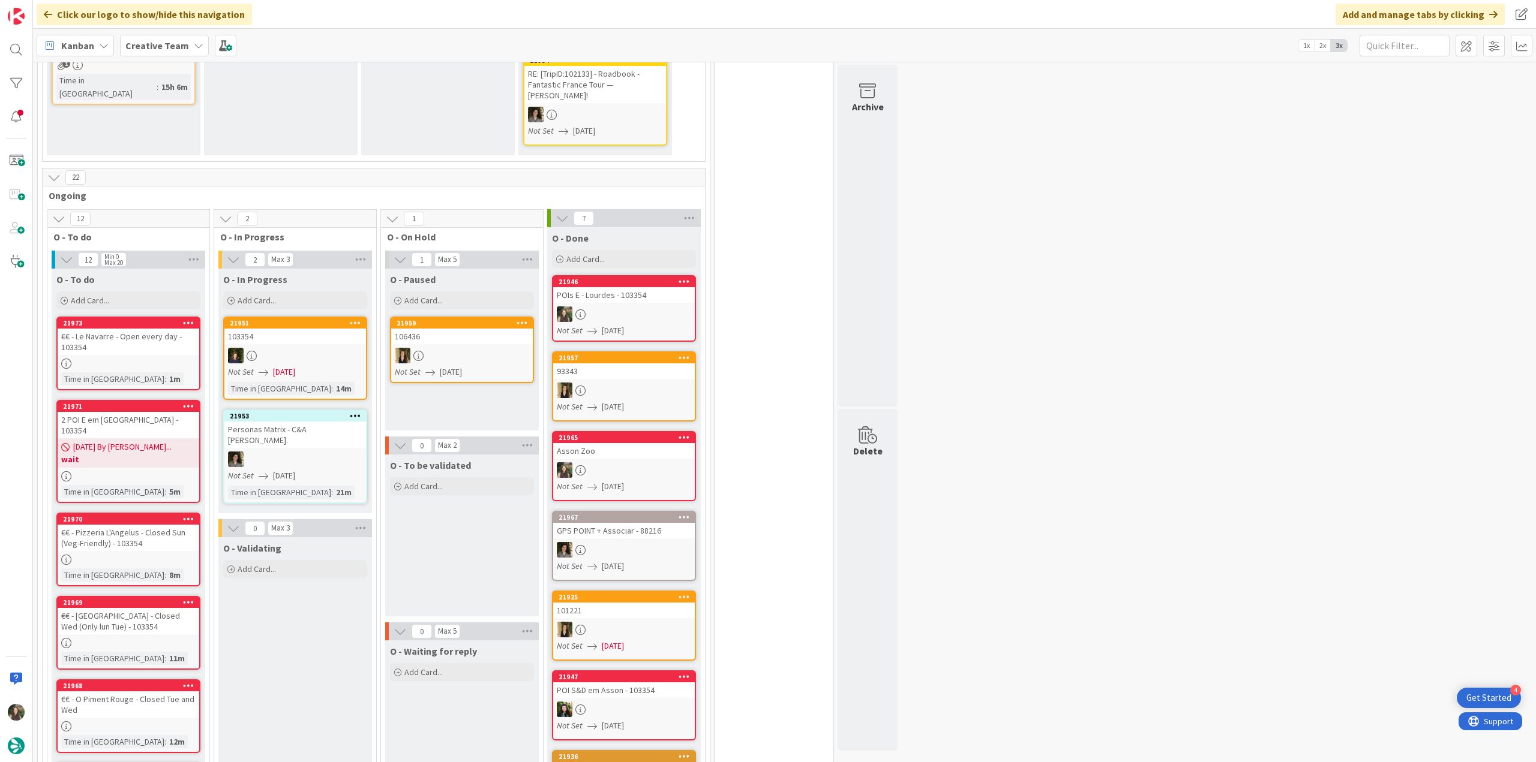
click at [157, 608] on div "€€ - Le Palacio - Closed Wed (Only lun Tue) - 103354" at bounding box center [129, 621] width 142 height 26
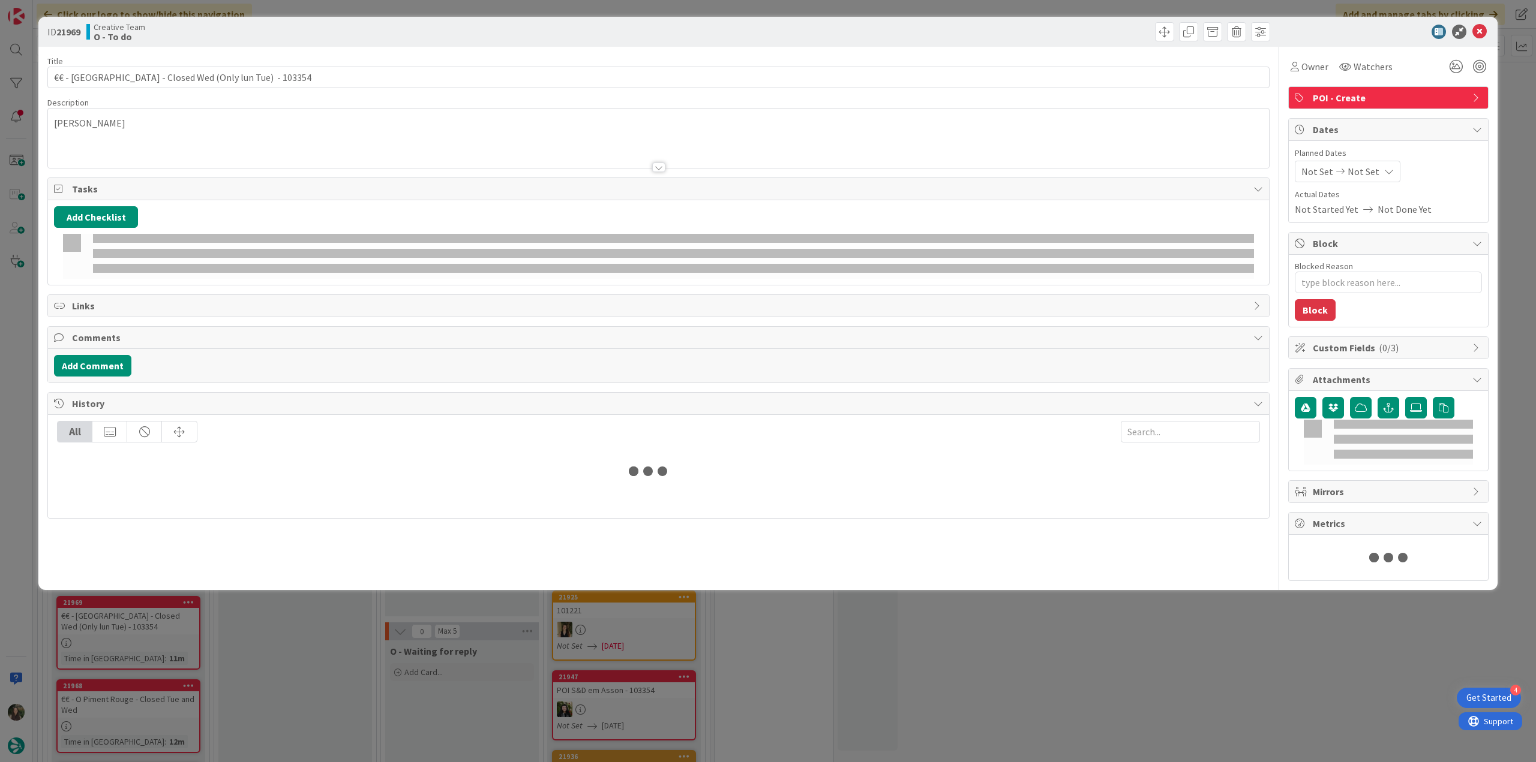
click at [25, 451] on div "ID 21969 Creative Team O - To do Title 53 / 128 €€ - Le Palacio - Closed Wed (O…" at bounding box center [768, 381] width 1536 height 762
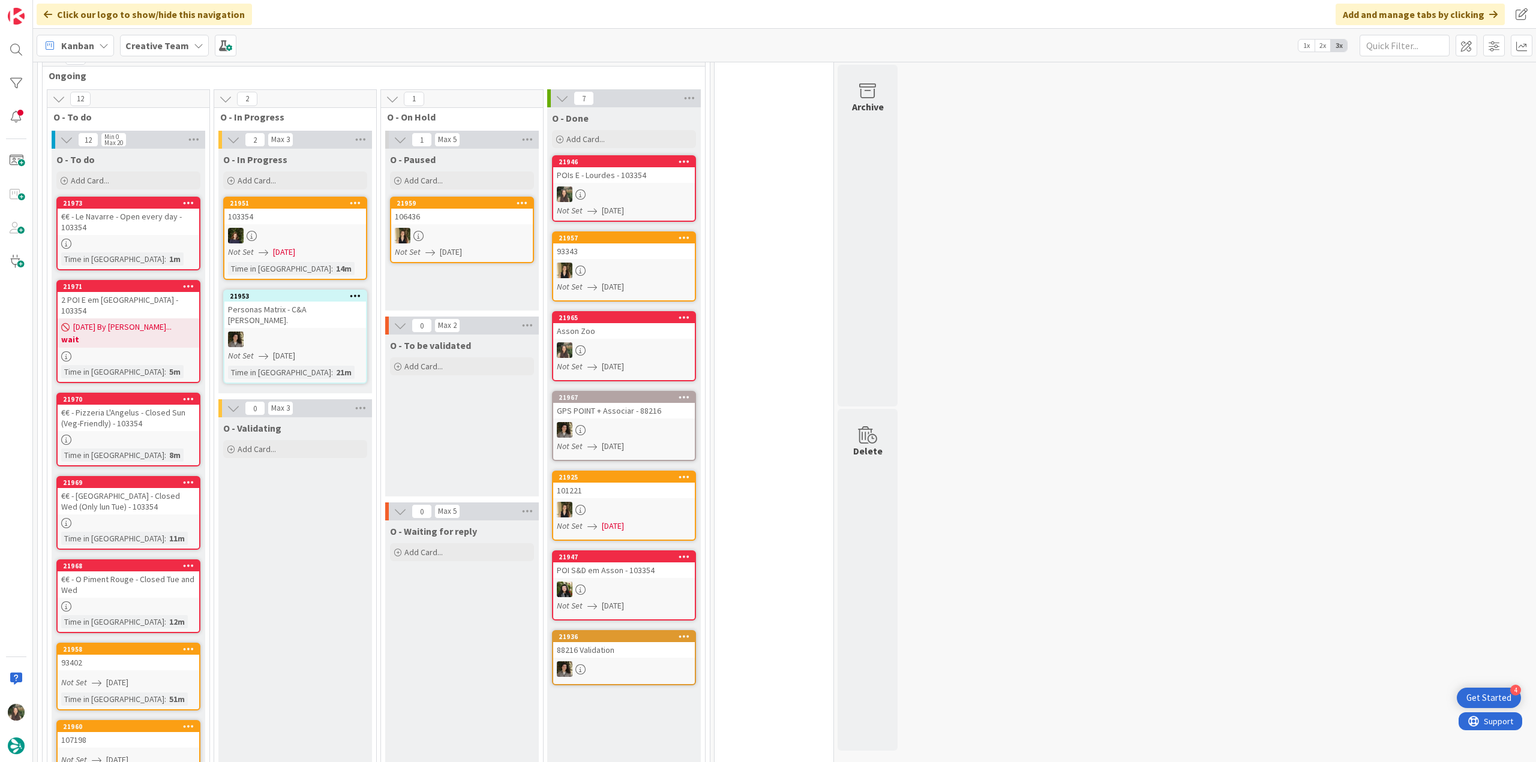
click at [151, 568] on link "21968 €€ - O Piment Rouge - Closed Tue and Wed Time in Column : 12m" at bounding box center [128, 597] width 144 height 74
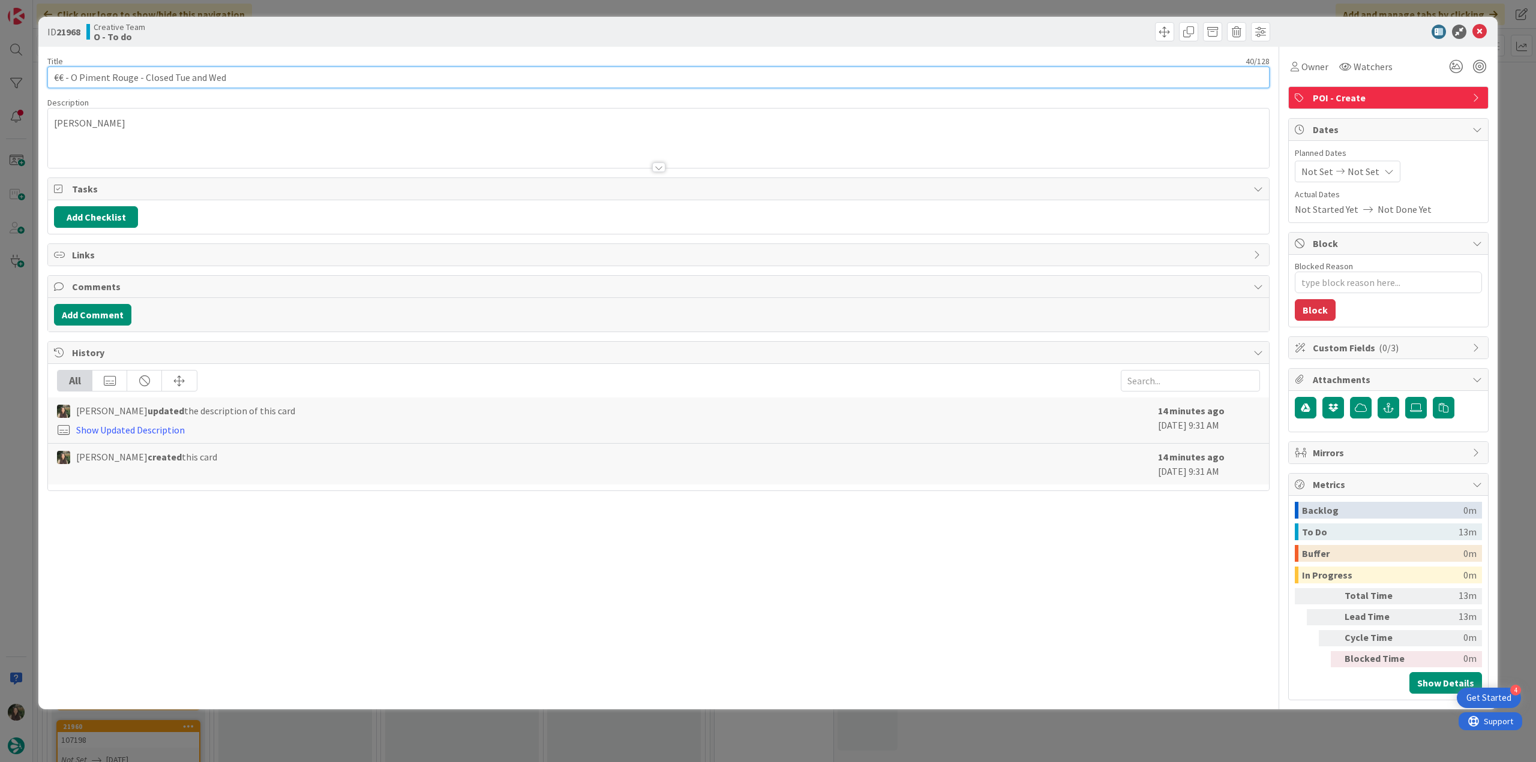
click at [253, 75] on input "€€ - O Piment Rouge - Closed Tue and Wed" at bounding box center [658, 78] width 1222 height 22
paste input "- 103354"
click at [14, 410] on div "ID 21968 Creative Team O - To do Title 50 / 128 €€ - O Piment Rouge - Closed Tu…" at bounding box center [768, 381] width 1536 height 762
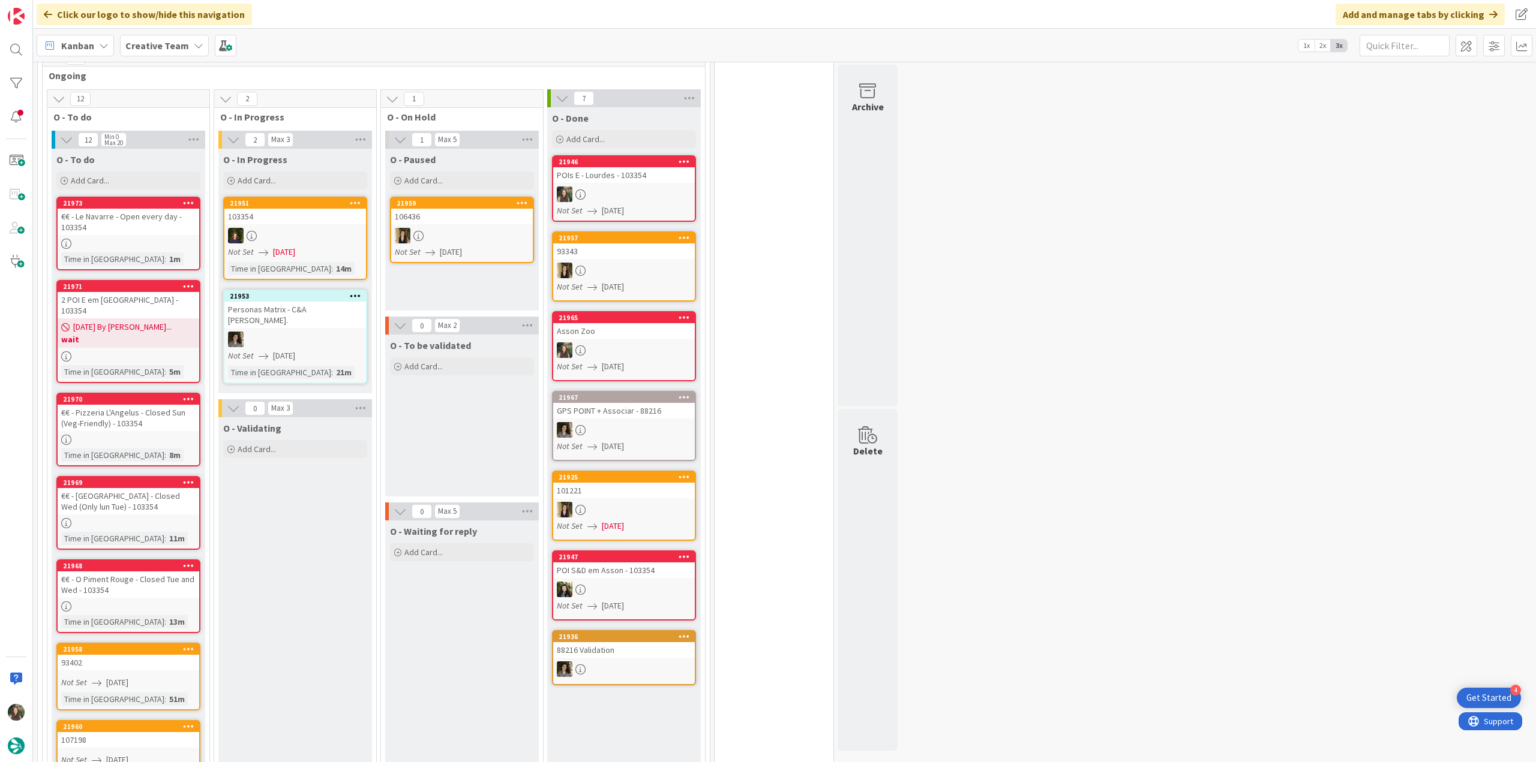
click at [173, 352] on div at bounding box center [129, 357] width 142 height 10
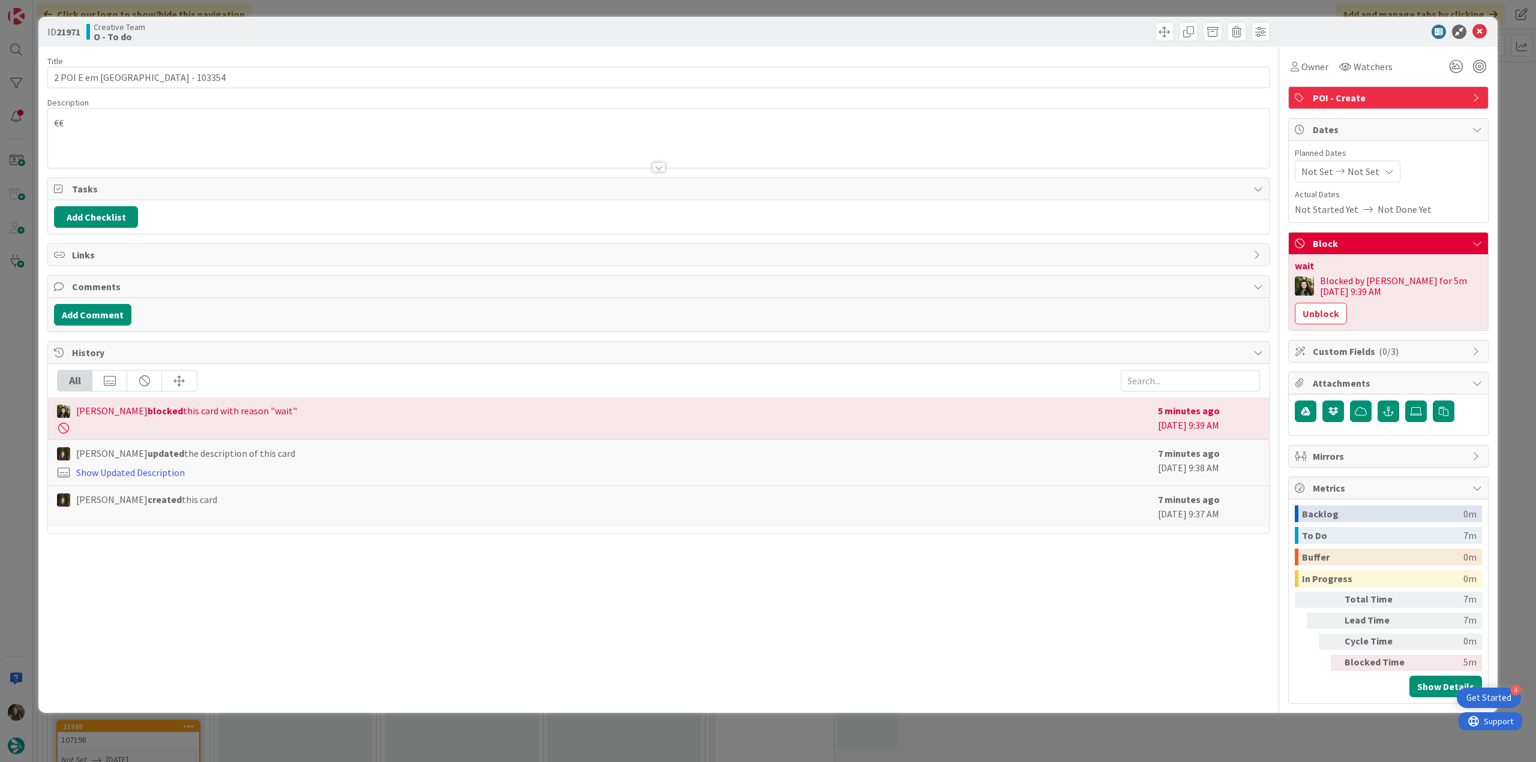
click at [18, 340] on div "ID 21971 Creative Team O - To do Title 28 / 128 2 POI E em Biarritz - 103354 De…" at bounding box center [768, 381] width 1536 height 762
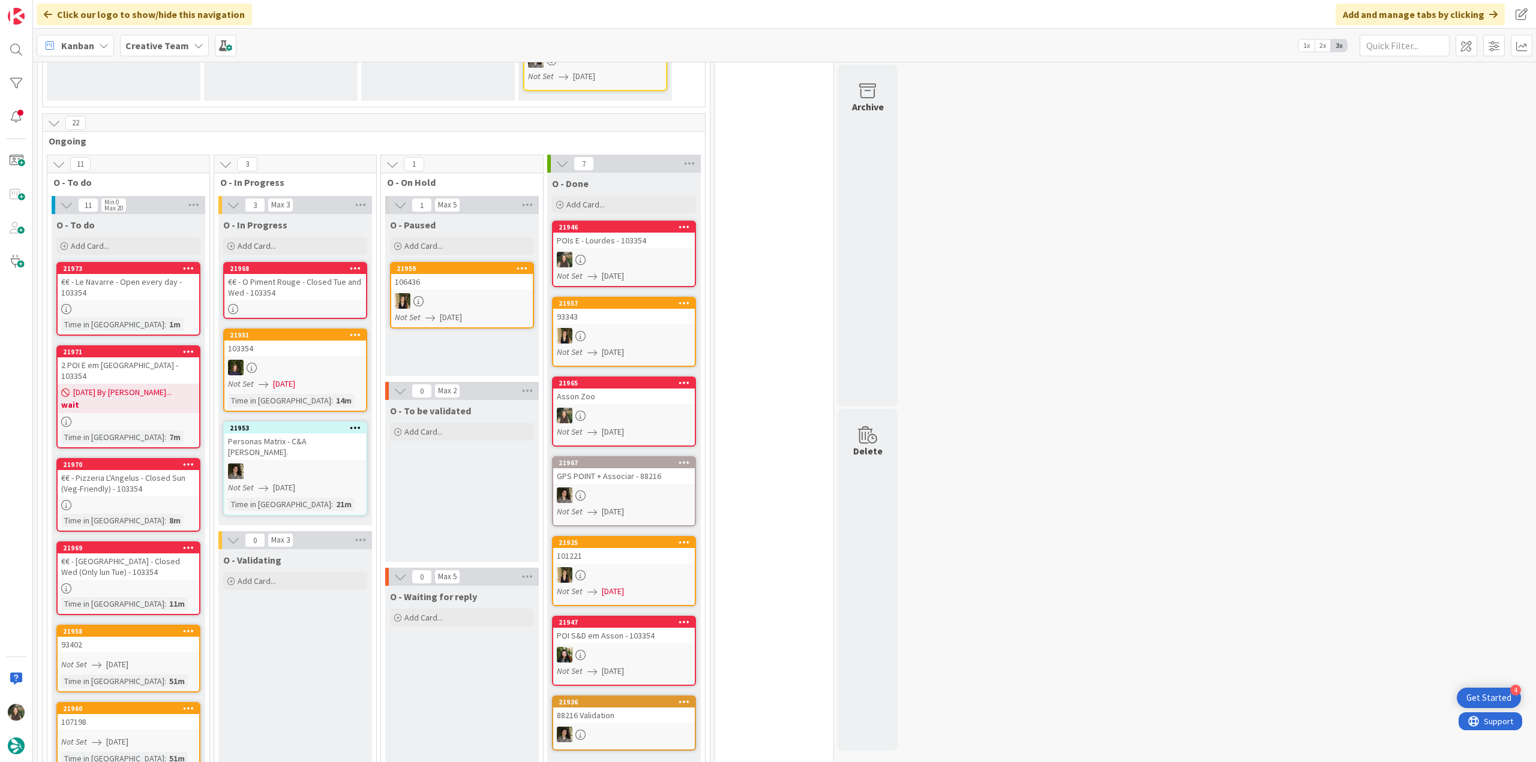
click at [317, 274] on div "€€ - O Piment Rouge - Closed Tue and Wed - 103354" at bounding box center [295, 287] width 142 height 26
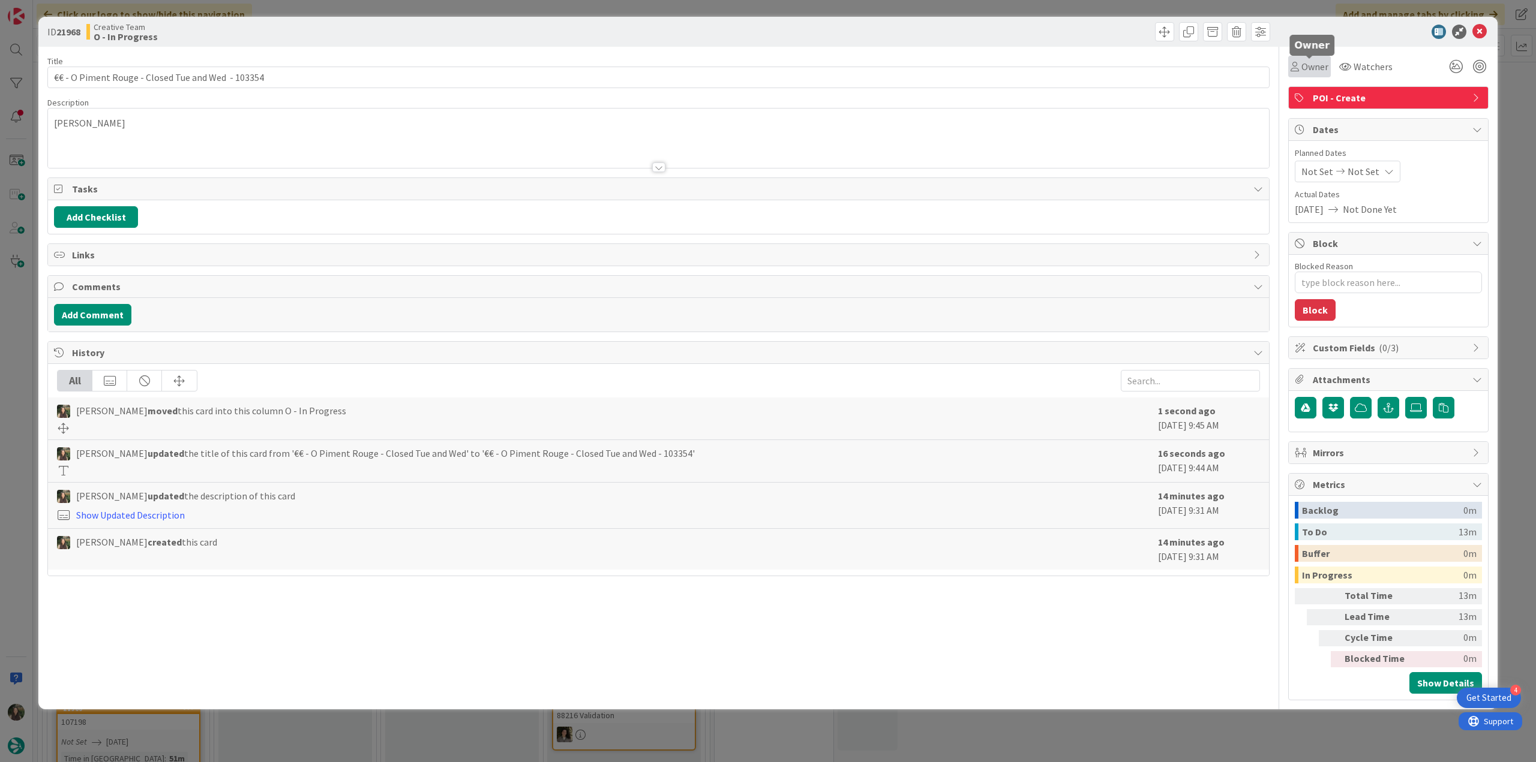
click at [1314, 71] on span "Owner" at bounding box center [1314, 66] width 27 height 14
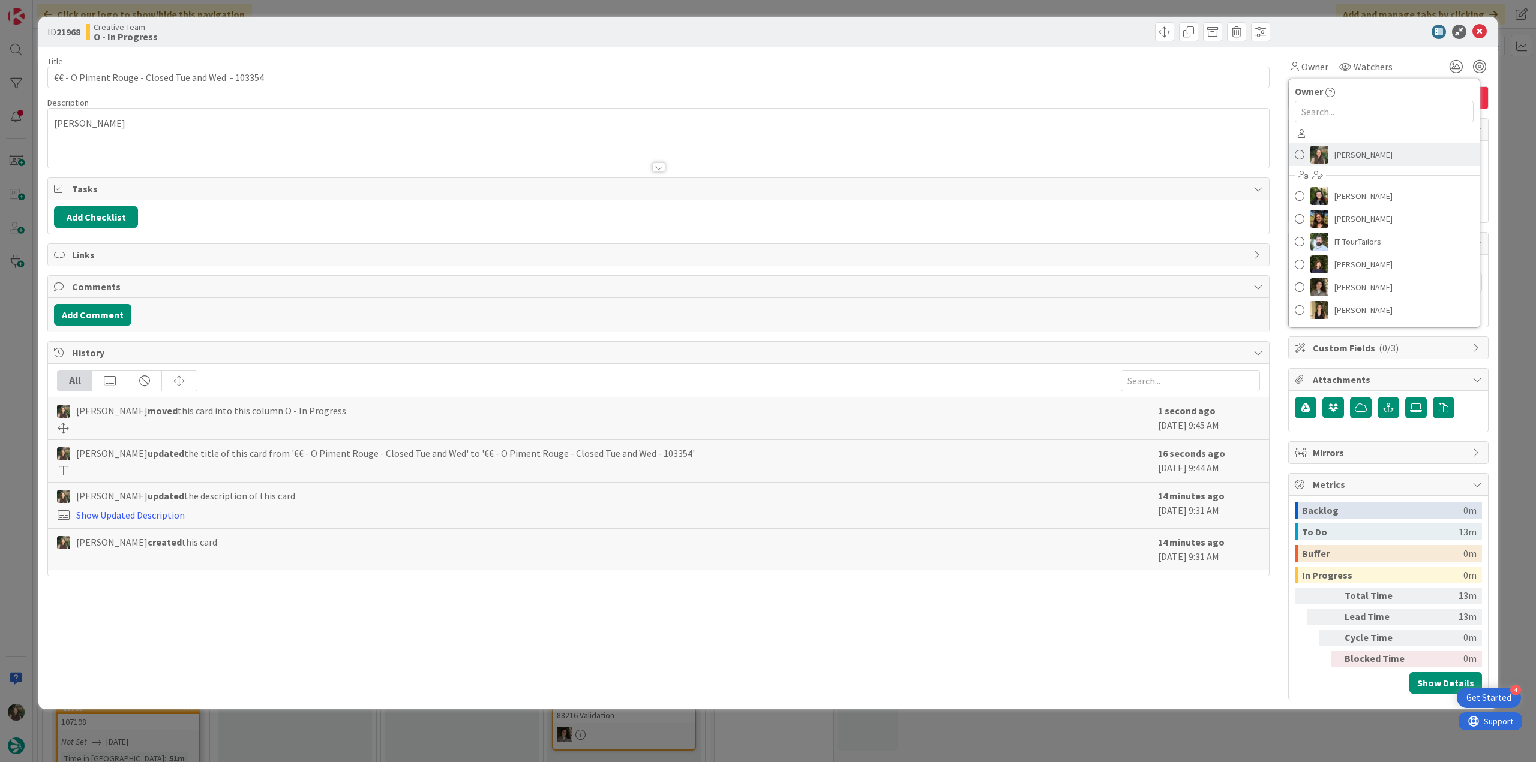
click at [1348, 162] on span "[PERSON_NAME]" at bounding box center [1363, 155] width 58 height 18
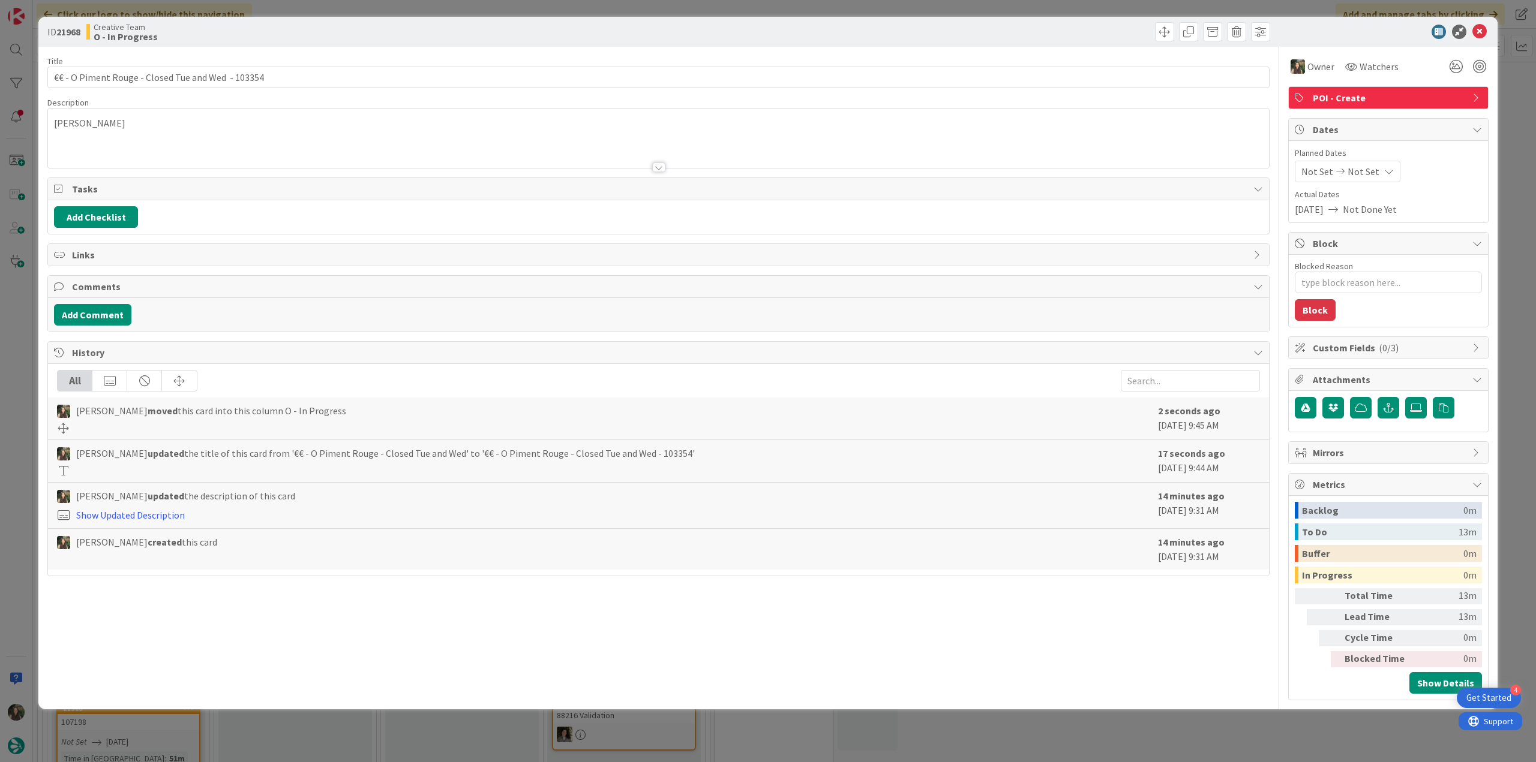
drag, startPoint x: 1514, startPoint y: 102, endPoint x: 1431, endPoint y: 130, distance: 87.5
click at [1514, 102] on div "ID 21968 Creative Team O - In Progress Title 50 / 128 €€ - O Piment Rouge - Clo…" at bounding box center [768, 381] width 1536 height 762
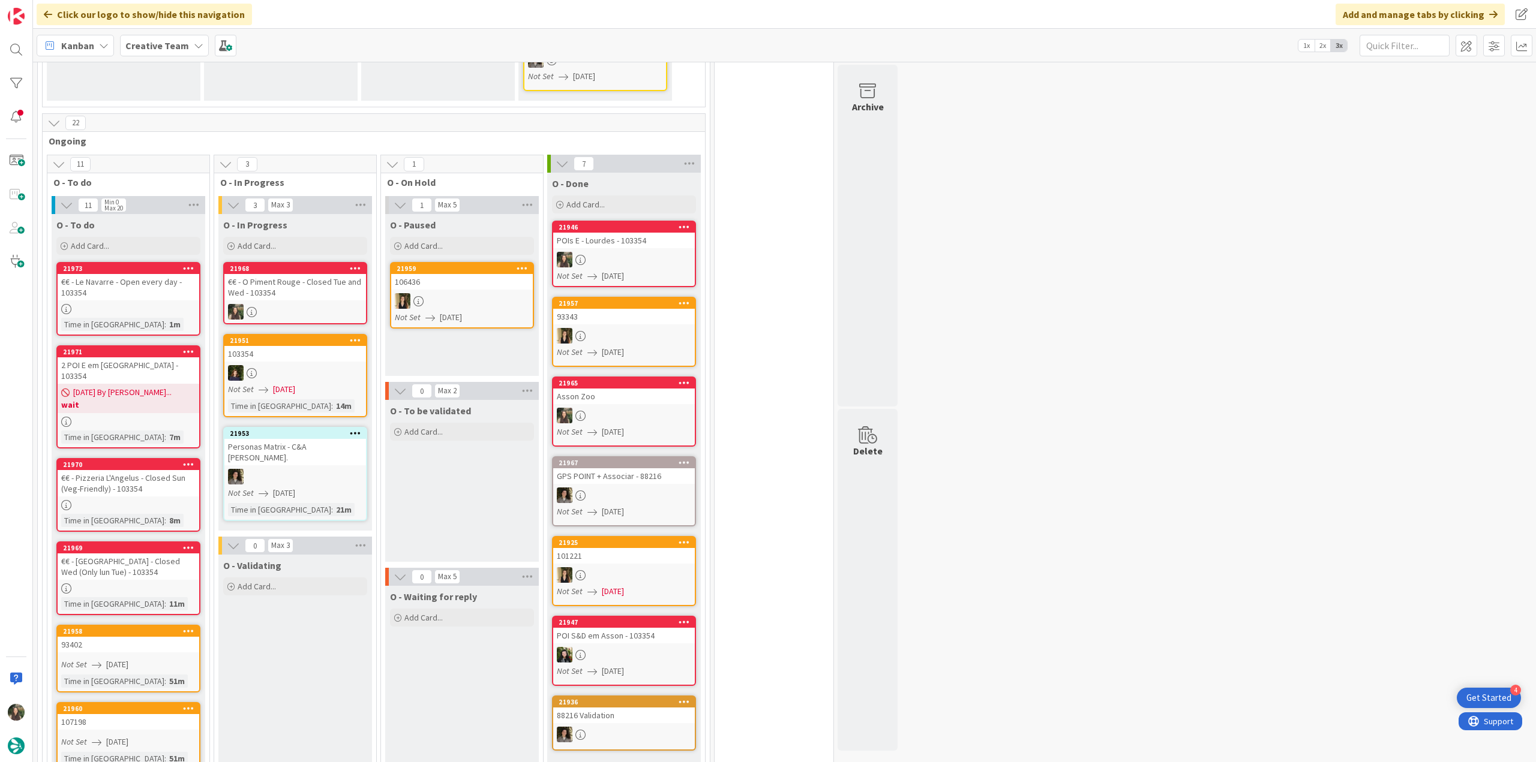
click at [290, 274] on div "€€ - O Piment Rouge - Closed Tue and Wed - 103354" at bounding box center [295, 287] width 142 height 26
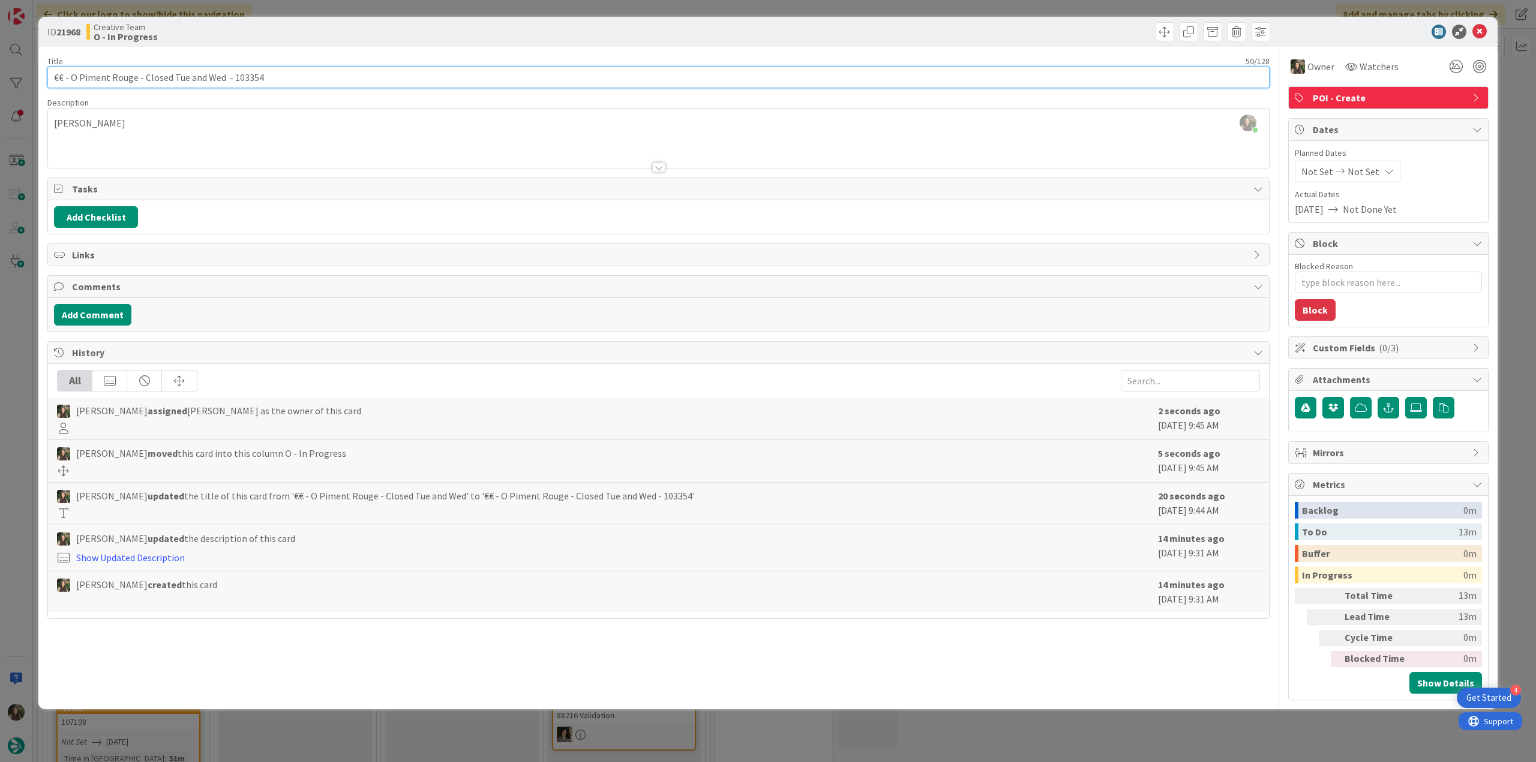
drag, startPoint x: 132, startPoint y: 73, endPoint x: 49, endPoint y: 83, distance: 83.3
click at [47, 82] on input "€€ - O Piment Rouge - Closed Tue and Wed - 103354" at bounding box center [658, 78] width 1222 height 22
drag, startPoint x: 222, startPoint y: 78, endPoint x: 61, endPoint y: 82, distance: 160.8
click at [35, 81] on div "ID 21968 Creative Team O - In Progress Title 50 / 128 €€ - O Piment Rouge - Clo…" at bounding box center [768, 381] width 1536 height 762
click at [4, 332] on div "ID 21968 Creative Team O - In Progress Title 50 / 128 €€ - O Piment Rouge - Clo…" at bounding box center [768, 381] width 1536 height 762
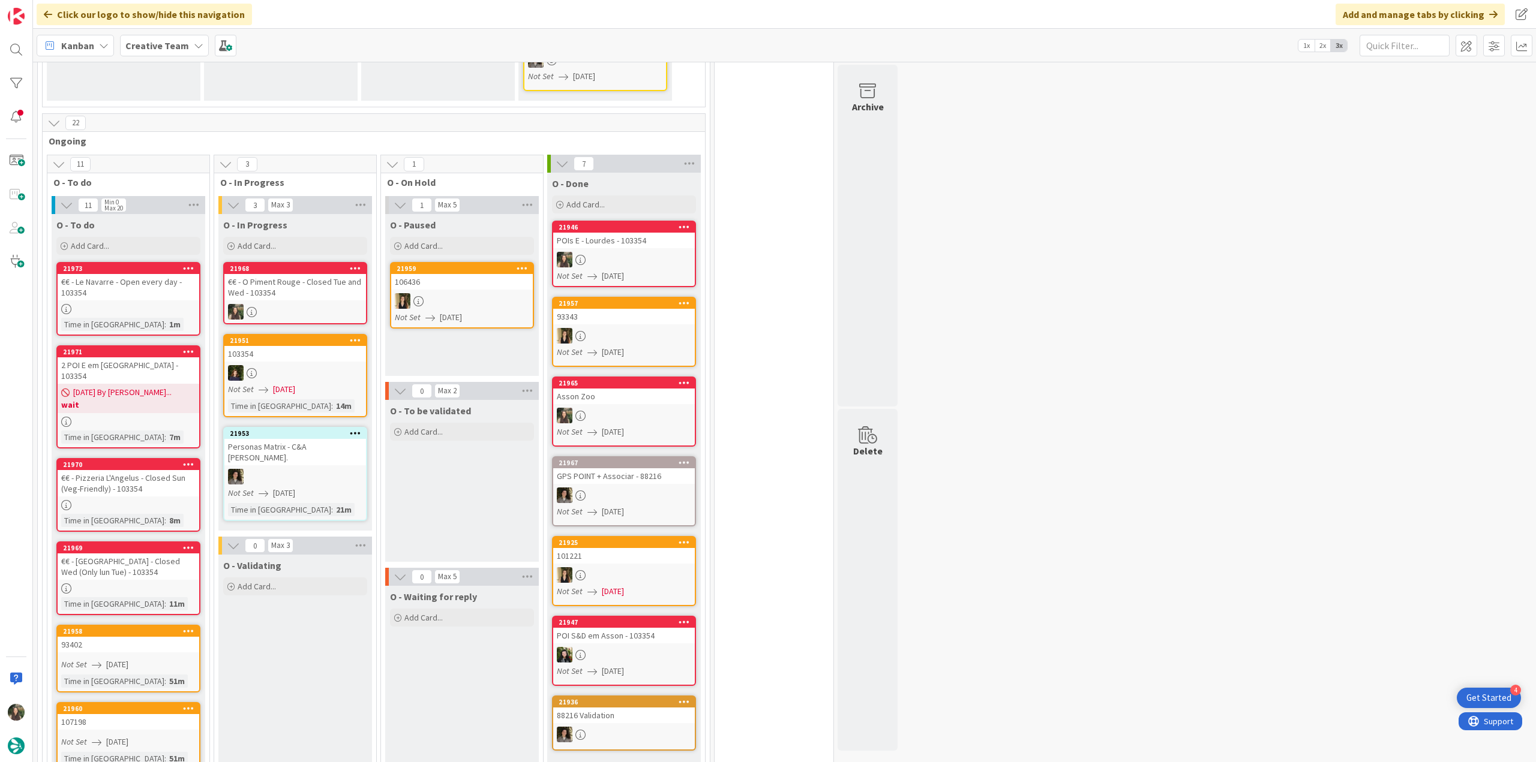
click at [586, 233] on div "POIs E - Lourdes - 103354" at bounding box center [624, 241] width 142 height 16
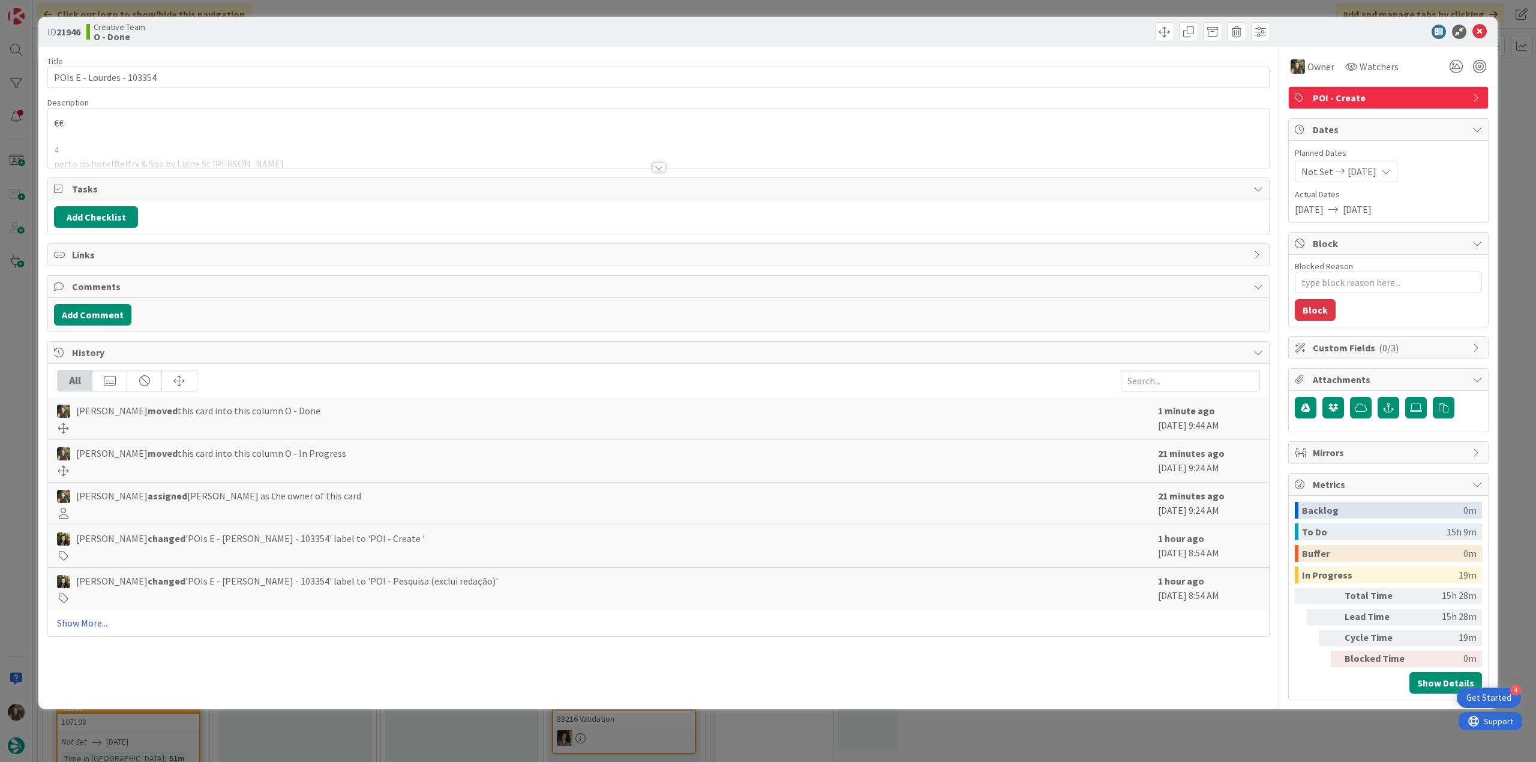
click at [14, 295] on div "ID 21946 Creative Team O - Done Title 25 / 128 POIs E - Lourdes - 103354 Descri…" at bounding box center [768, 381] width 1536 height 762
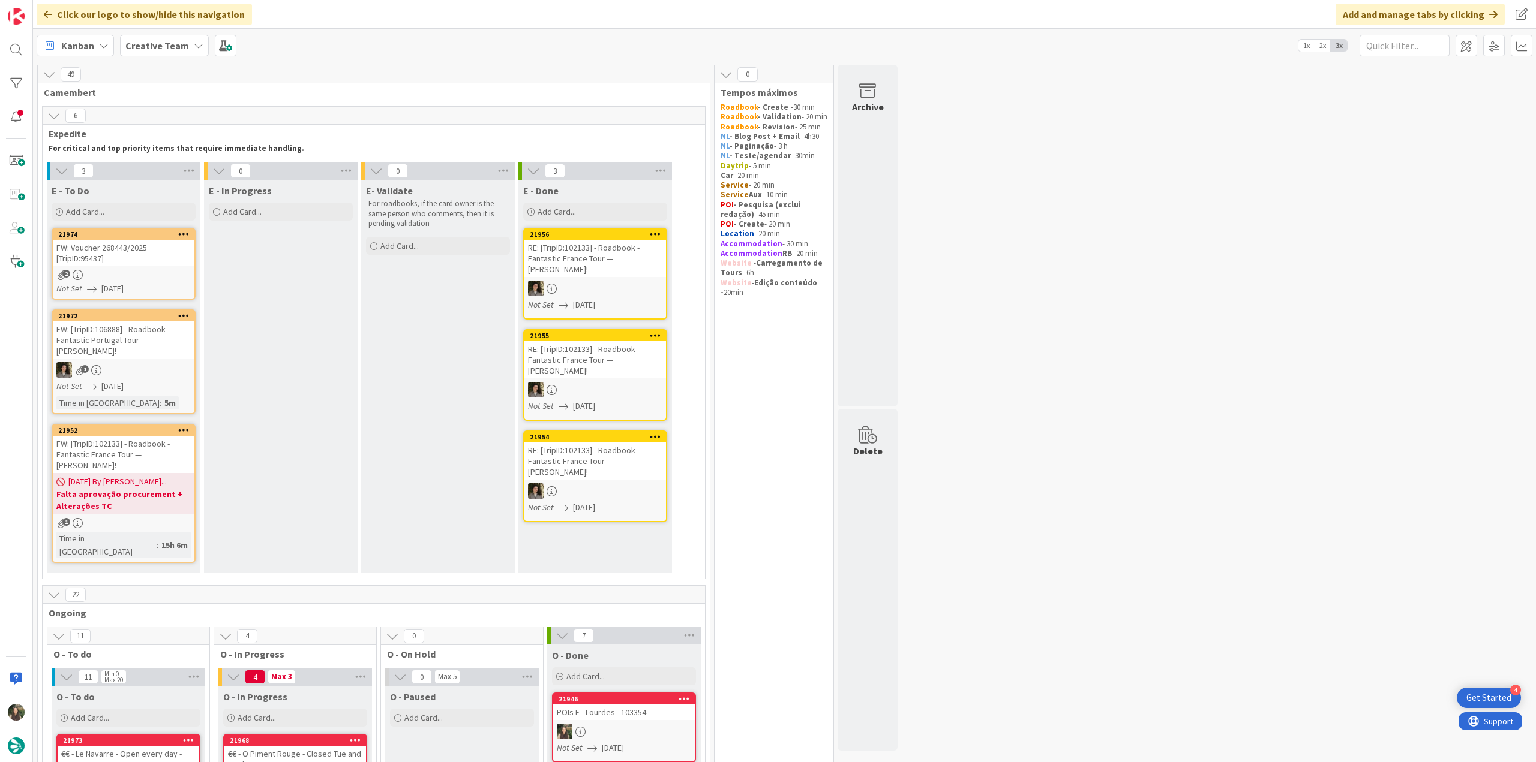
scroll to position [431, 0]
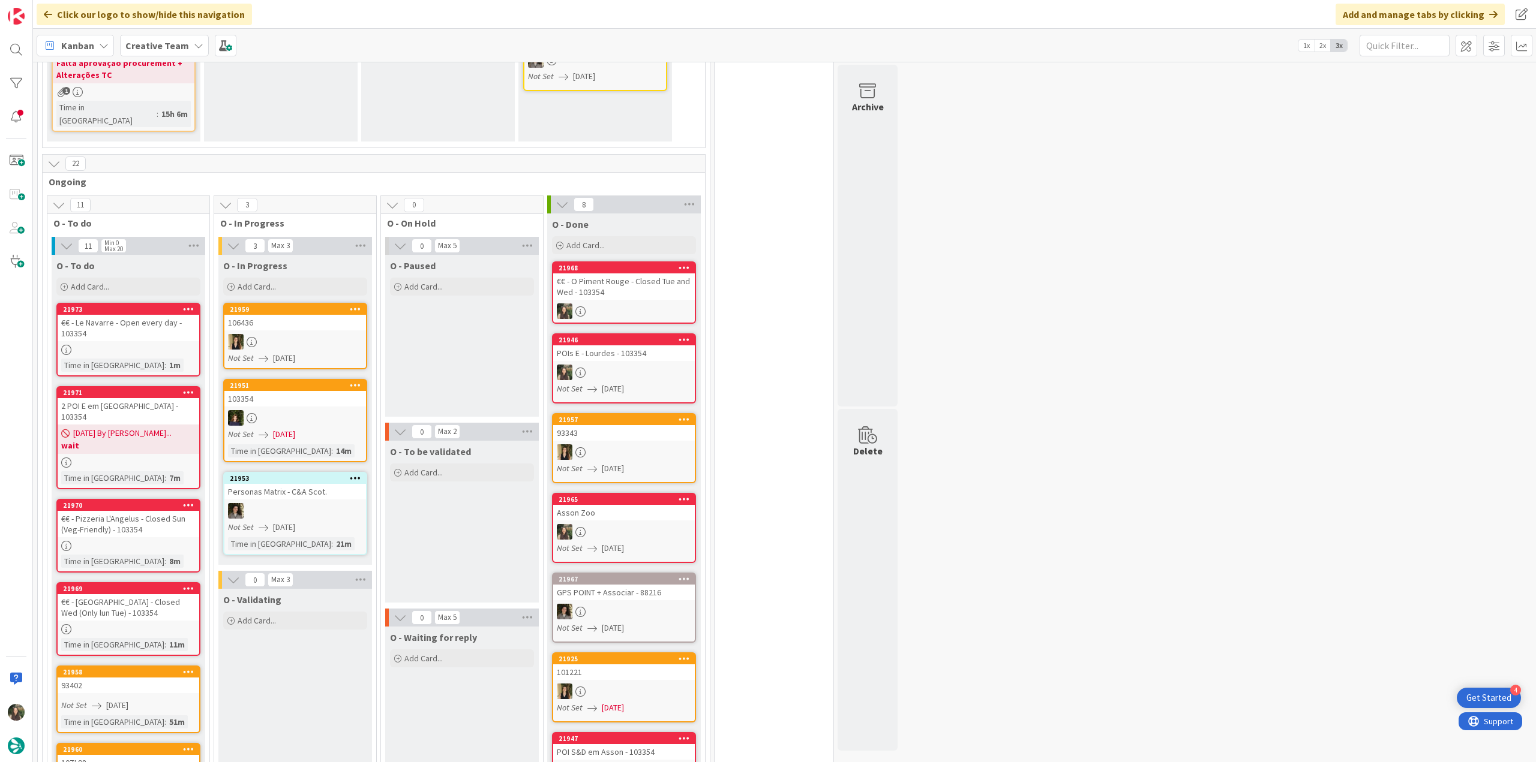
click at [624, 274] on div "€€ - O Piment Rouge - Closed Tue and Wed - 103354" at bounding box center [624, 287] width 142 height 26
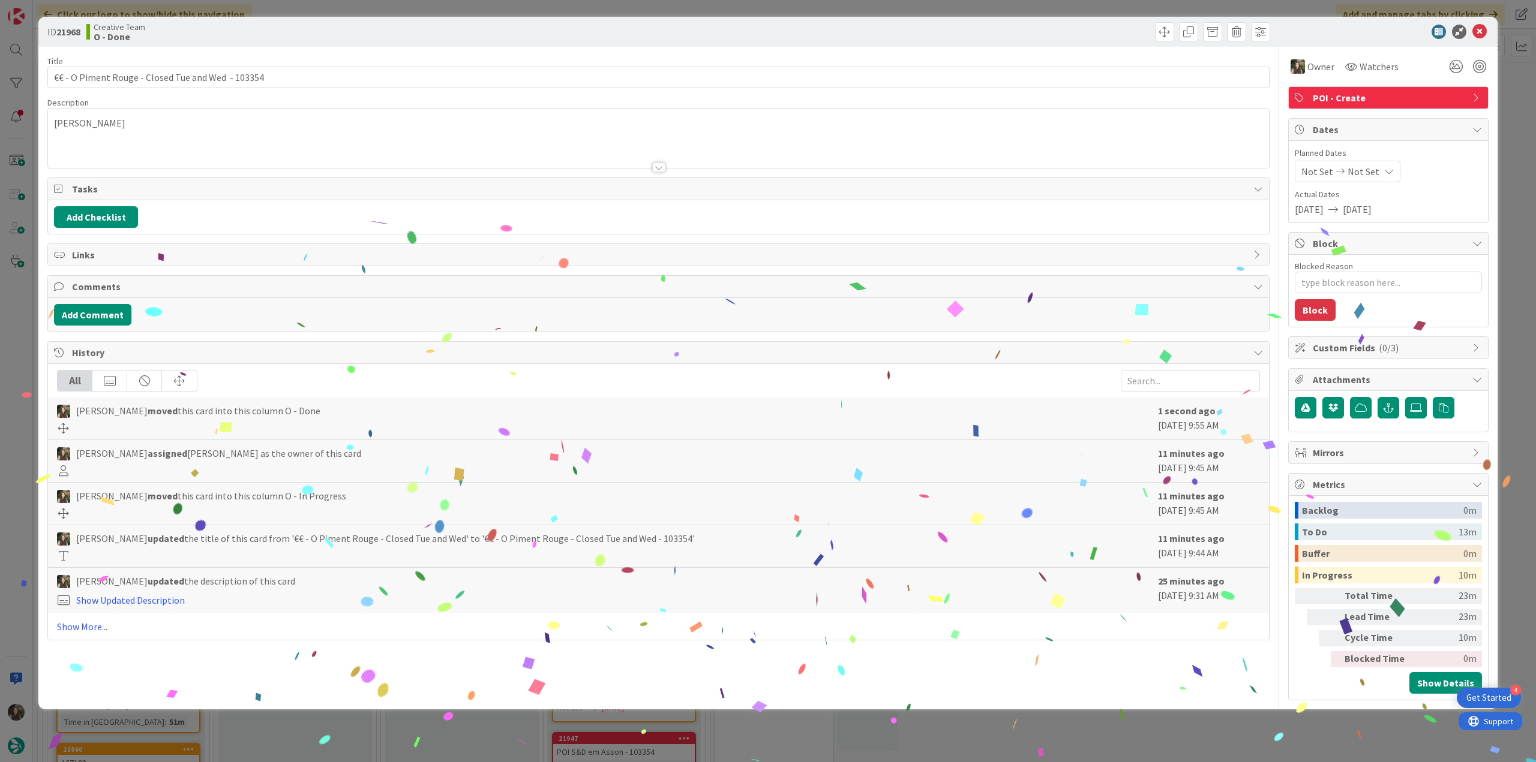
drag, startPoint x: 1191, startPoint y: 722, endPoint x: 1063, endPoint y: 737, distance: 129.3
click at [1191, 722] on div "ID 21968 Creative Team O - Done Title 50 / 128 €€ - O Piment Rouge - Closed Tue…" at bounding box center [768, 381] width 1536 height 762
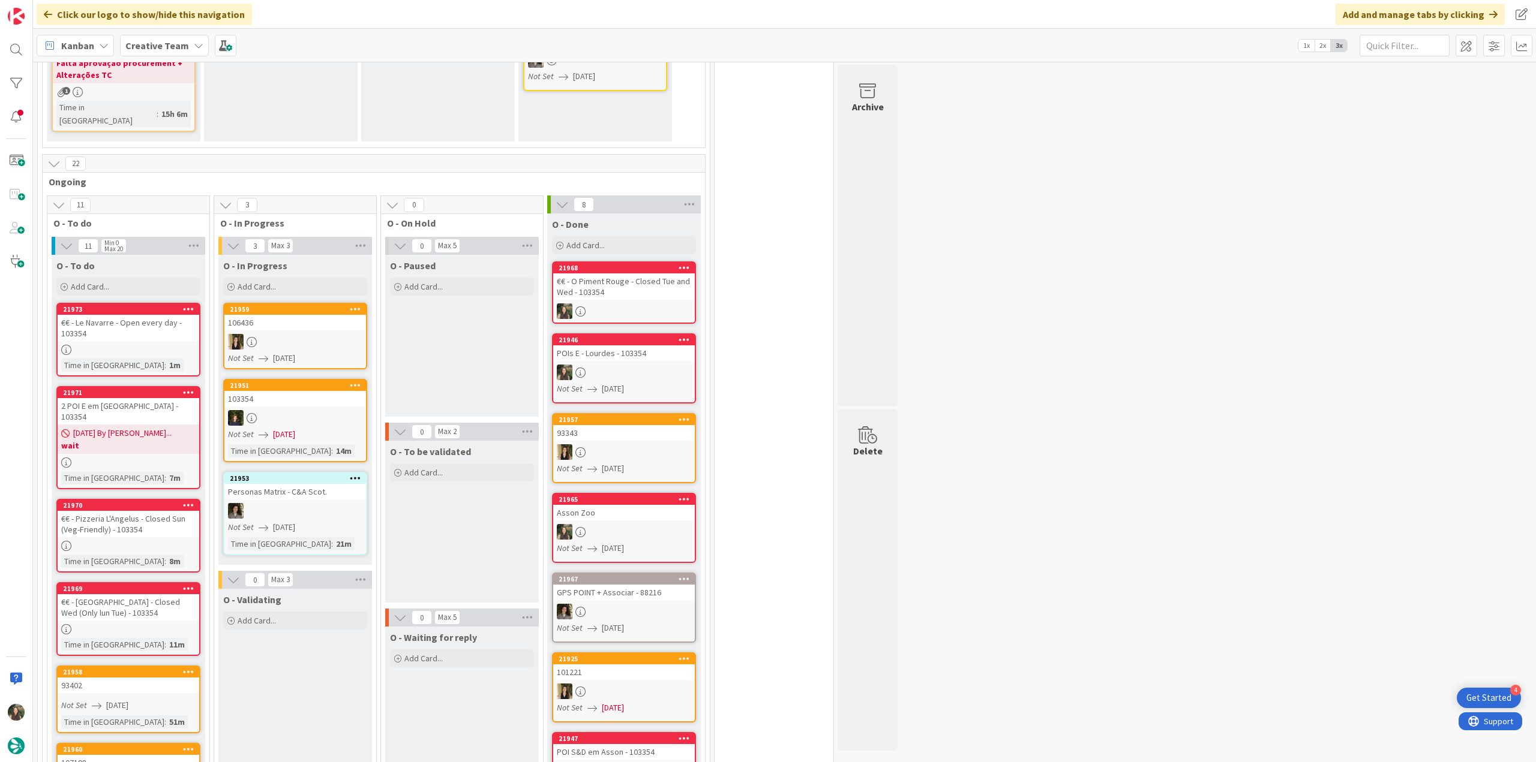
click at [152, 315] on div "€€ - Le Navarre - Open every day - 103354" at bounding box center [129, 328] width 142 height 26
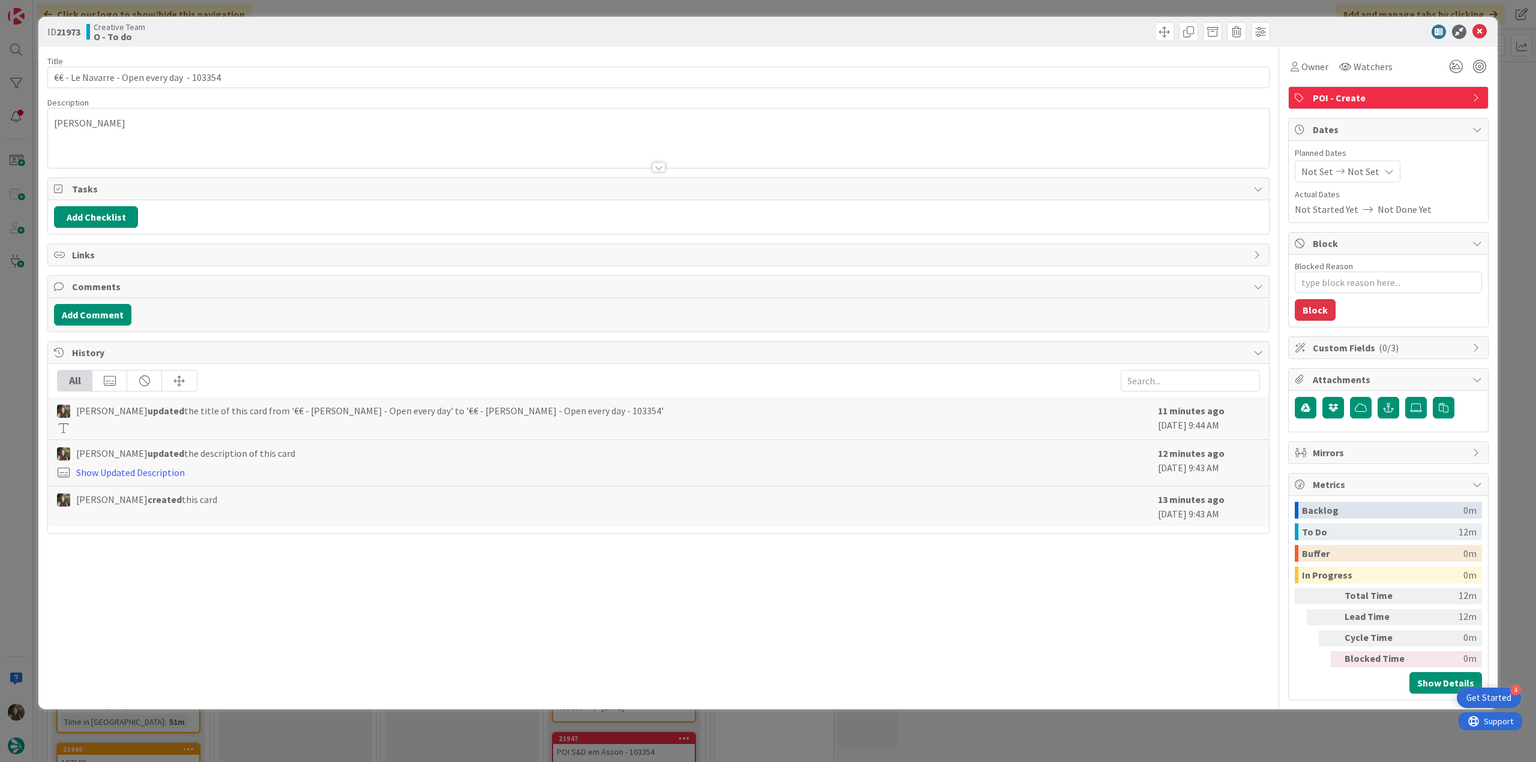
click at [1099, 742] on div "ID 21973 Creative Team O - To do Title 42 / 128 €€ - Le Navarre - Open every da…" at bounding box center [768, 381] width 1536 height 762
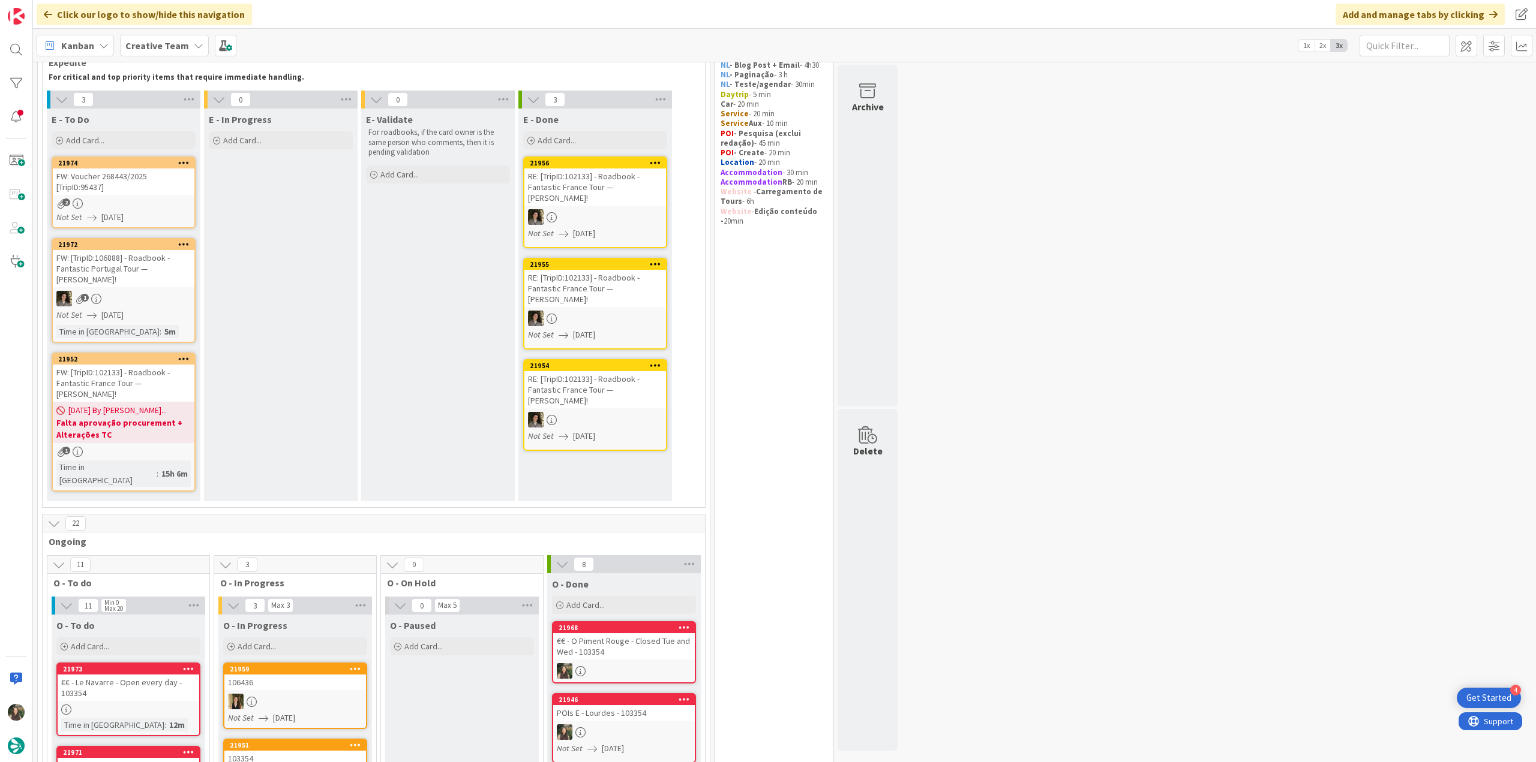
click at [157, 196] on link "21974 FW: Voucher 268443/2025 [TripID:95437] 2 Not Set 08/29/2025" at bounding box center [124, 193] width 144 height 72
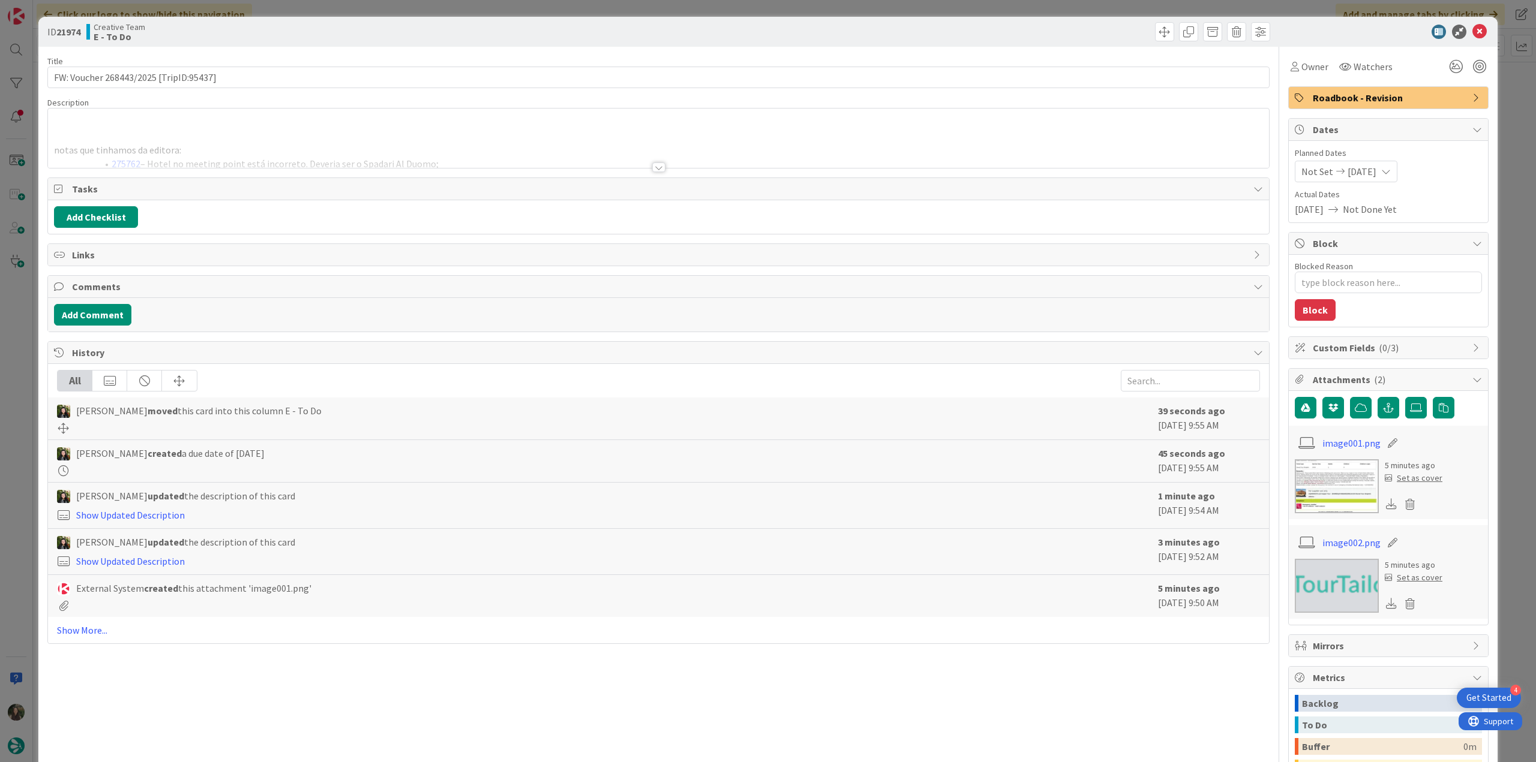
click at [304, 140] on div at bounding box center [658, 152] width 1221 height 31
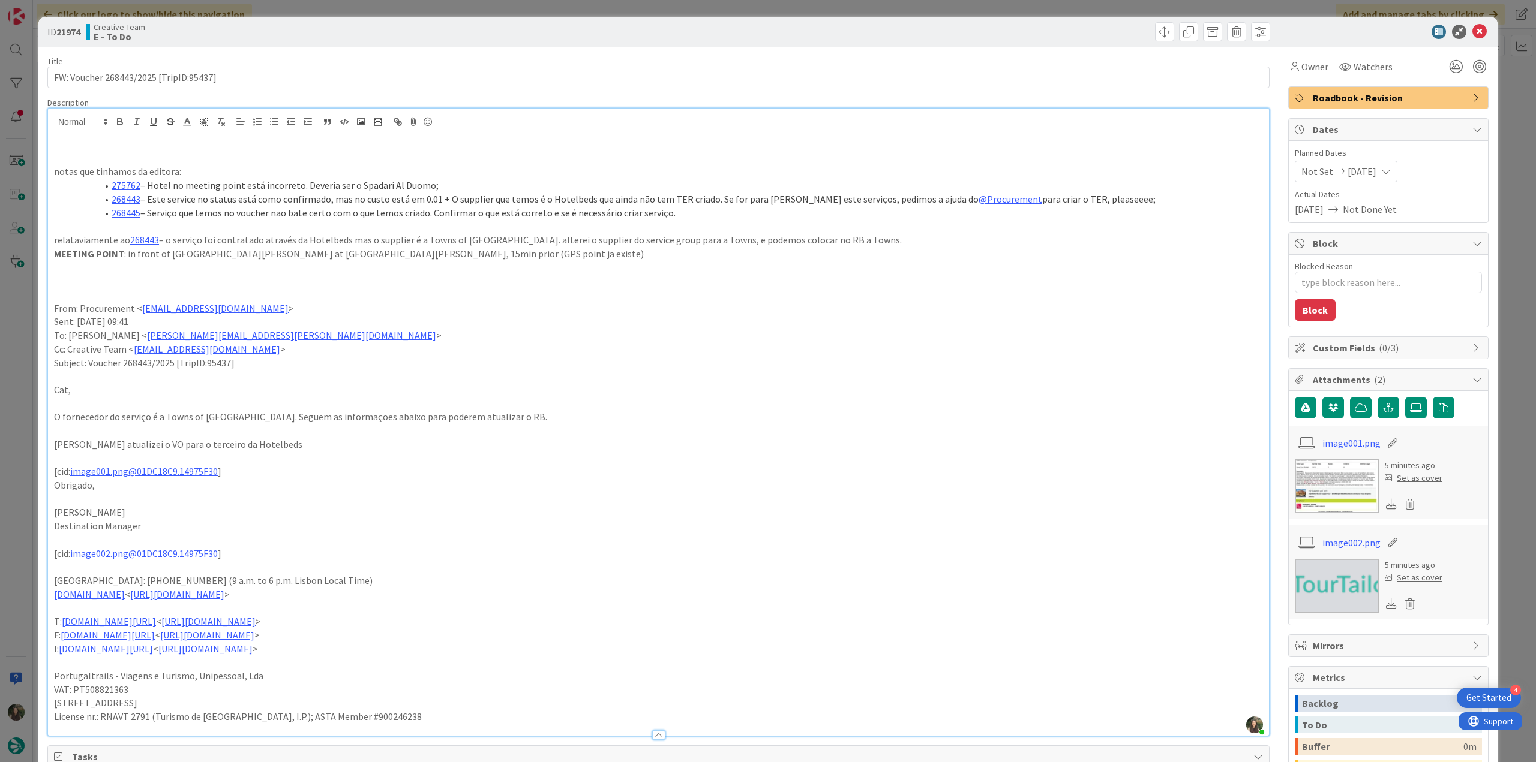
click at [27, 383] on div "ID 21974 Creative Team E - To Do Title 38 / 128 FW: Voucher 268443/2025 [TripID…" at bounding box center [768, 381] width 1536 height 762
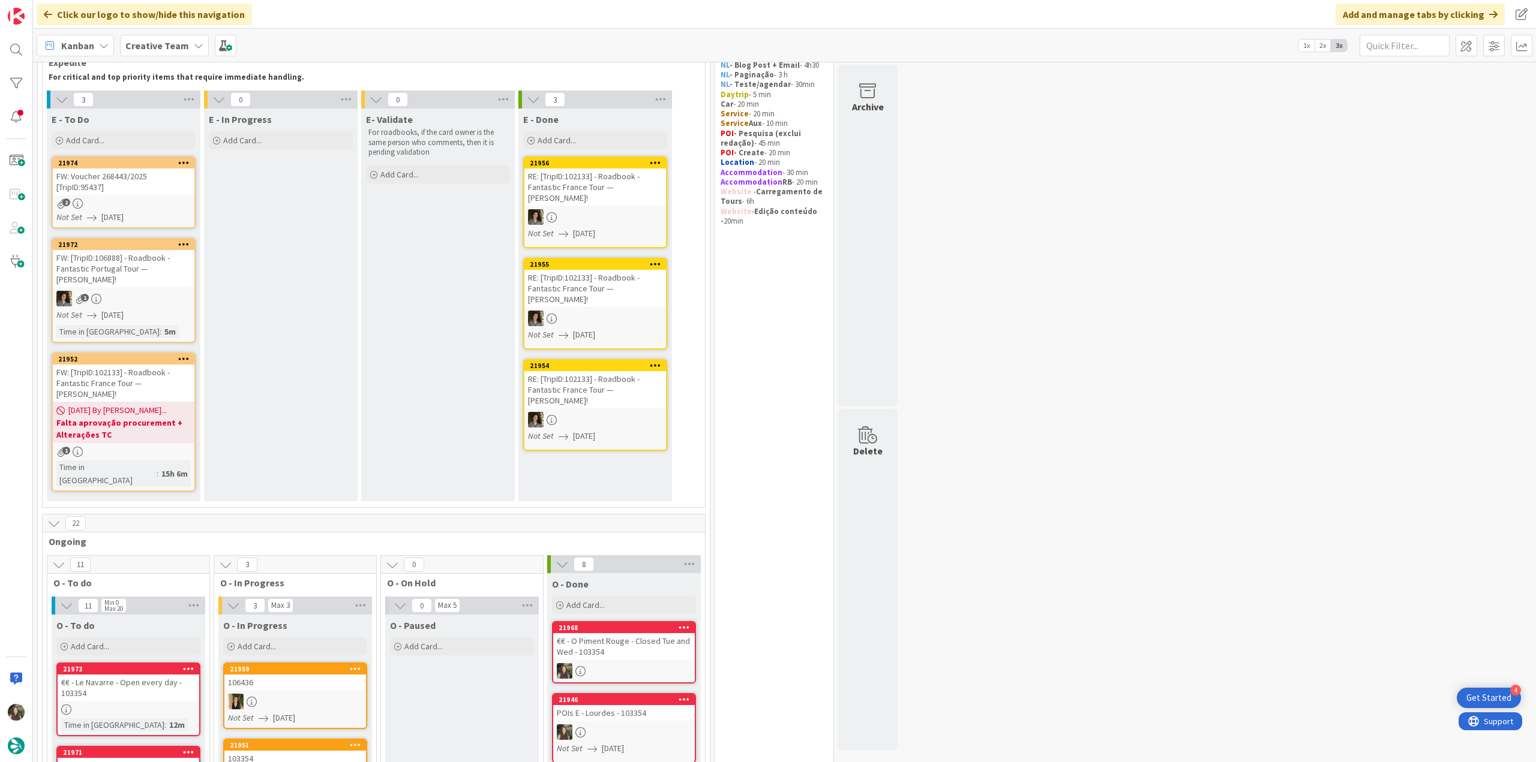
click at [173, 265] on div "FW: [TripID:106888] - Roadbook - Fantastic Portugal Tour — [PERSON_NAME]!" at bounding box center [124, 268] width 142 height 37
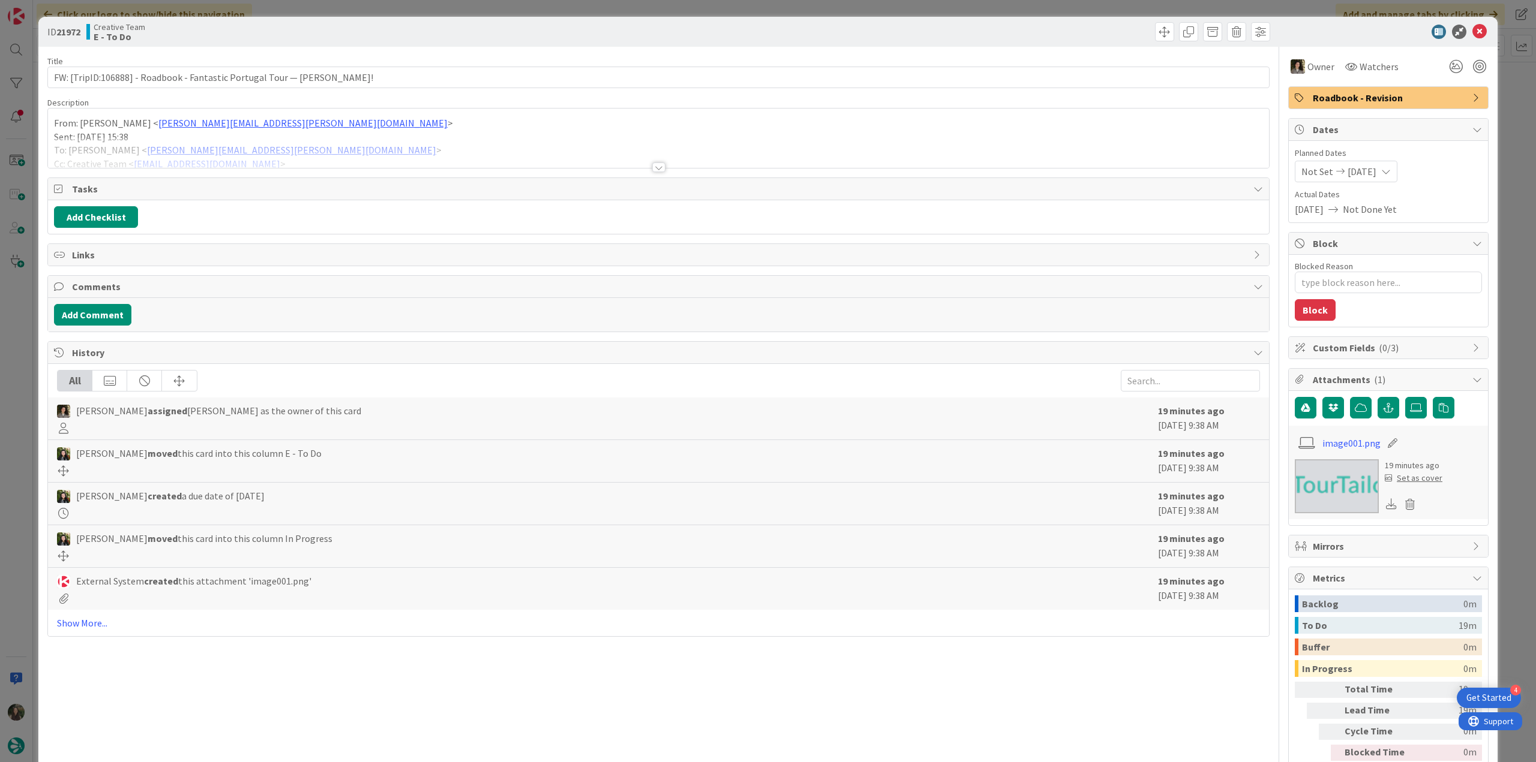
click at [359, 130] on div "From: Catarina Raio < Catarina.Raio@tourtailors.com > Sent: Thursday, August 28…" at bounding box center [658, 138] width 1221 height 59
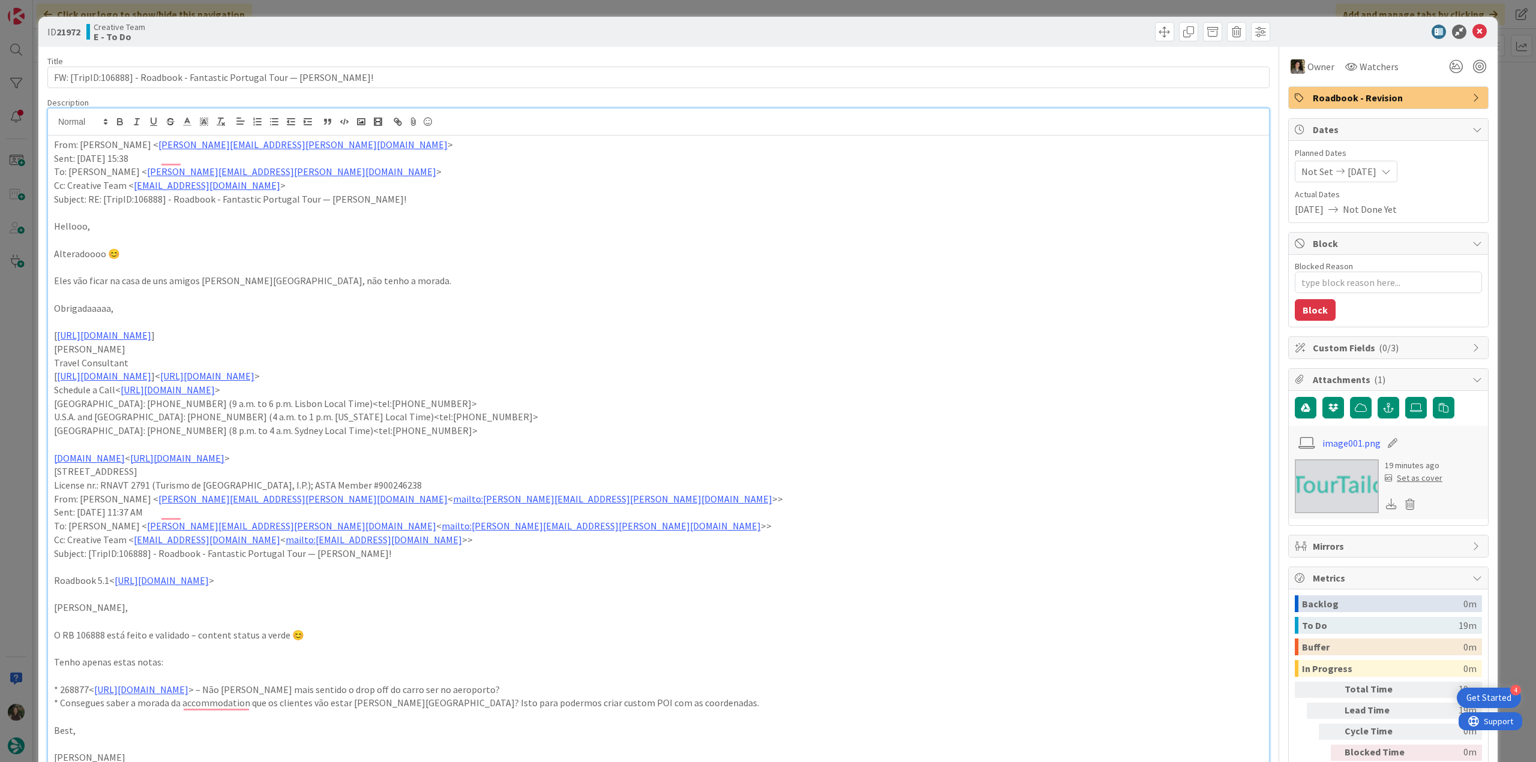
click at [43, 340] on div "ID 21972 Creative Team E - To Do Title 76 / 128 FW: [TripID:106888] - Roadbook …" at bounding box center [767, 738] width 1459 height 1443
click at [27, 347] on div "ID 21972 Creative Team E - To Do Title 76 / 128 FW: [TripID:106888] - Roadbook …" at bounding box center [768, 381] width 1536 height 762
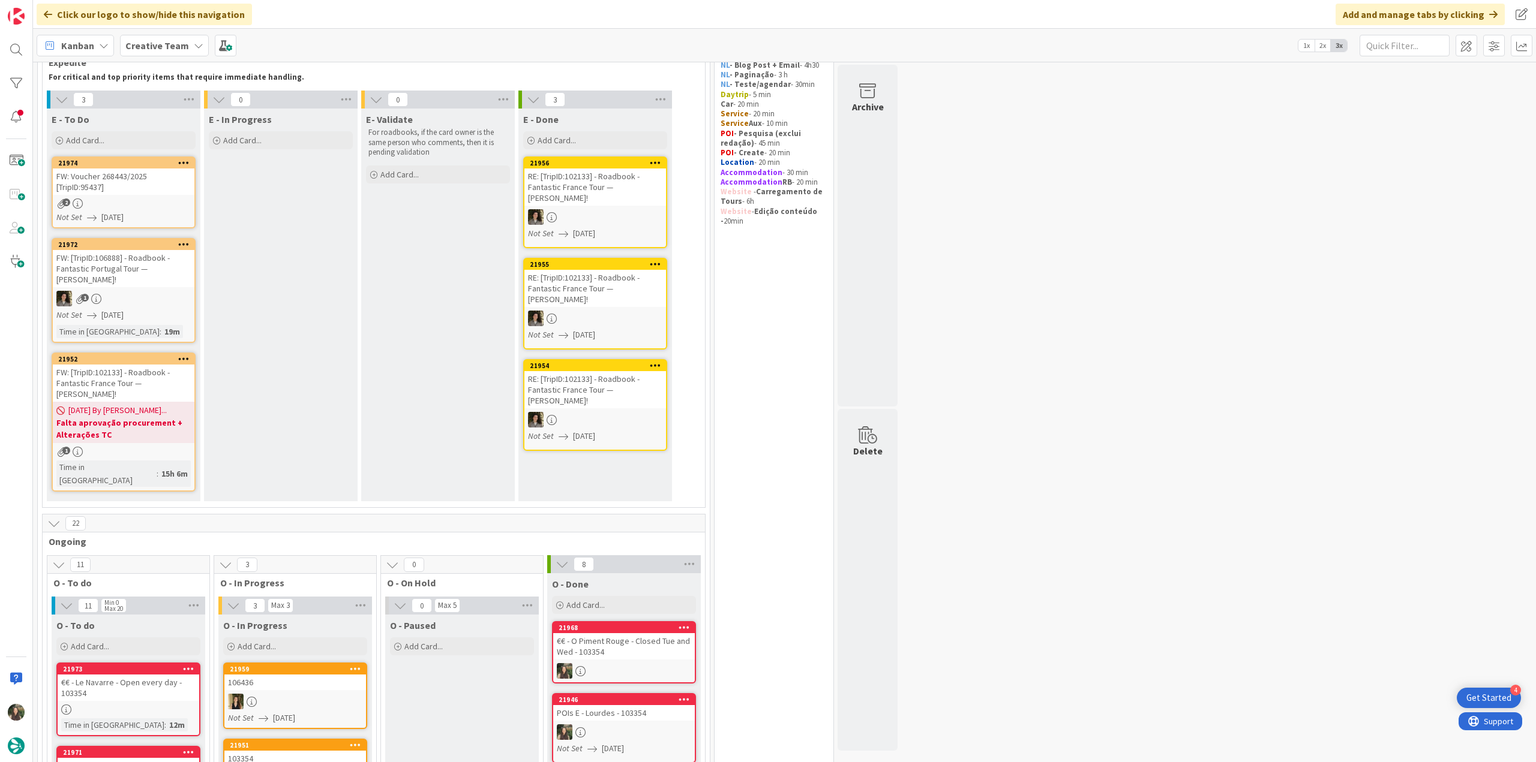
click at [179, 307] on div "1" at bounding box center [124, 299] width 142 height 16
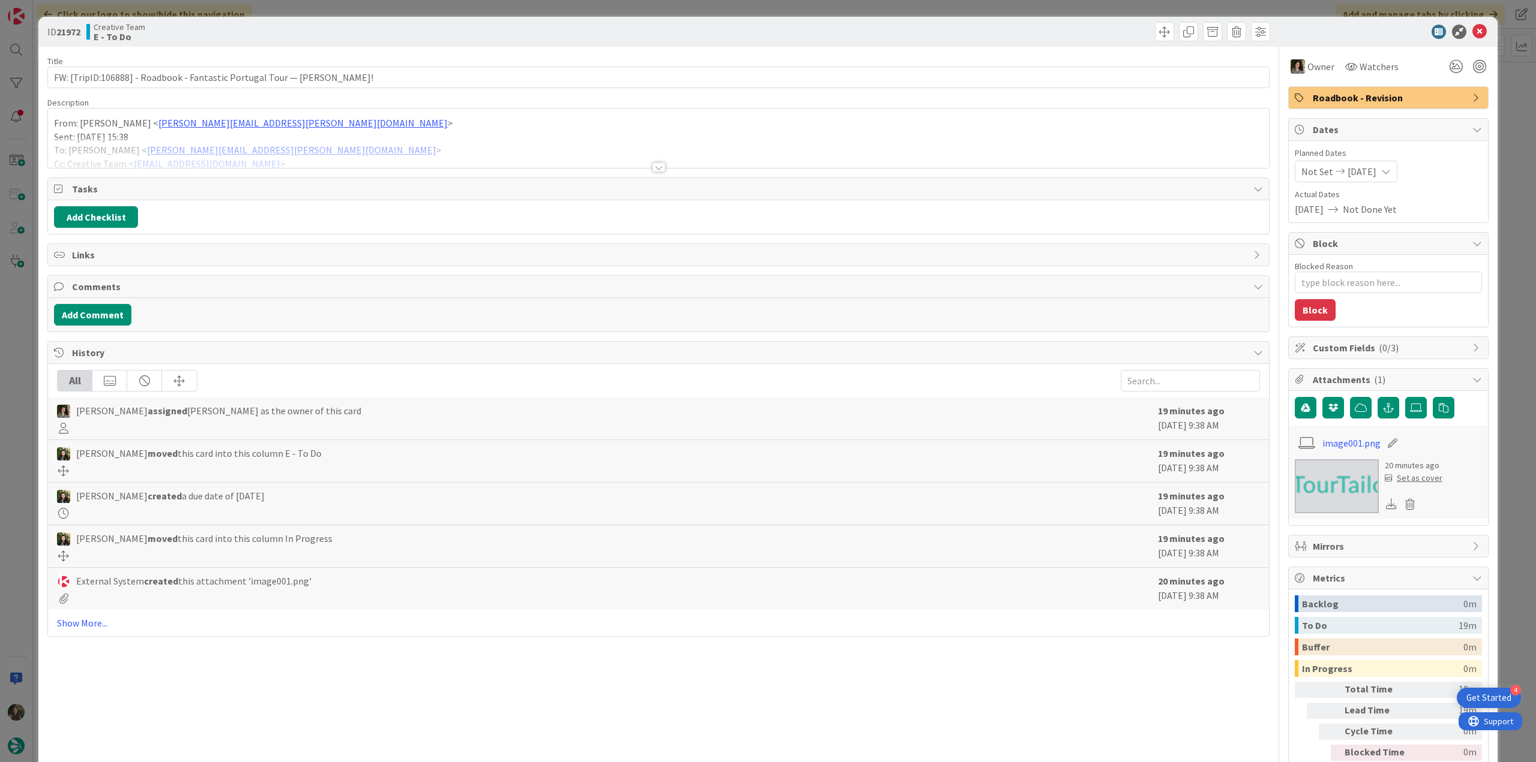
click at [398, 161] on div at bounding box center [658, 152] width 1221 height 31
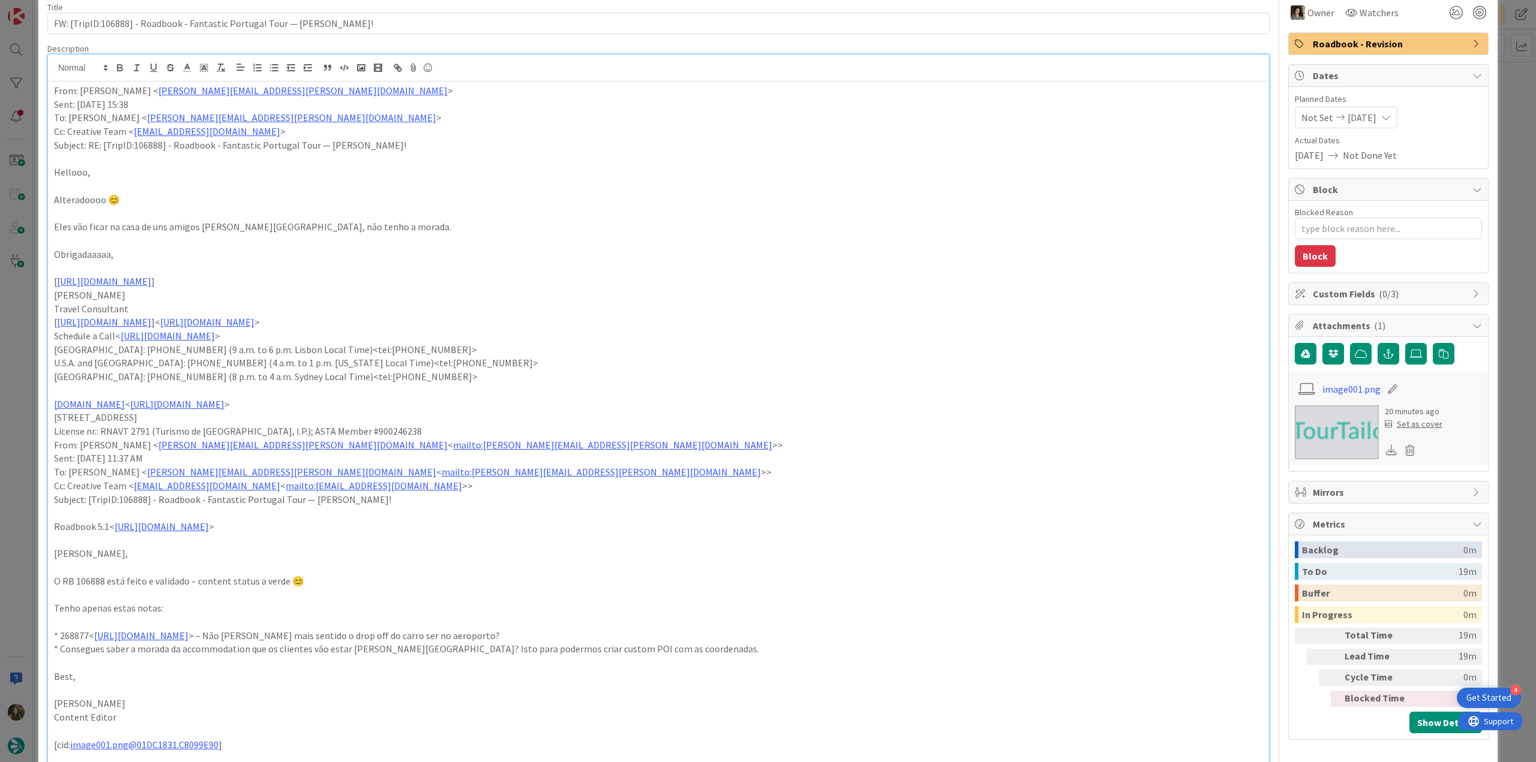
scroll to position [120, 0]
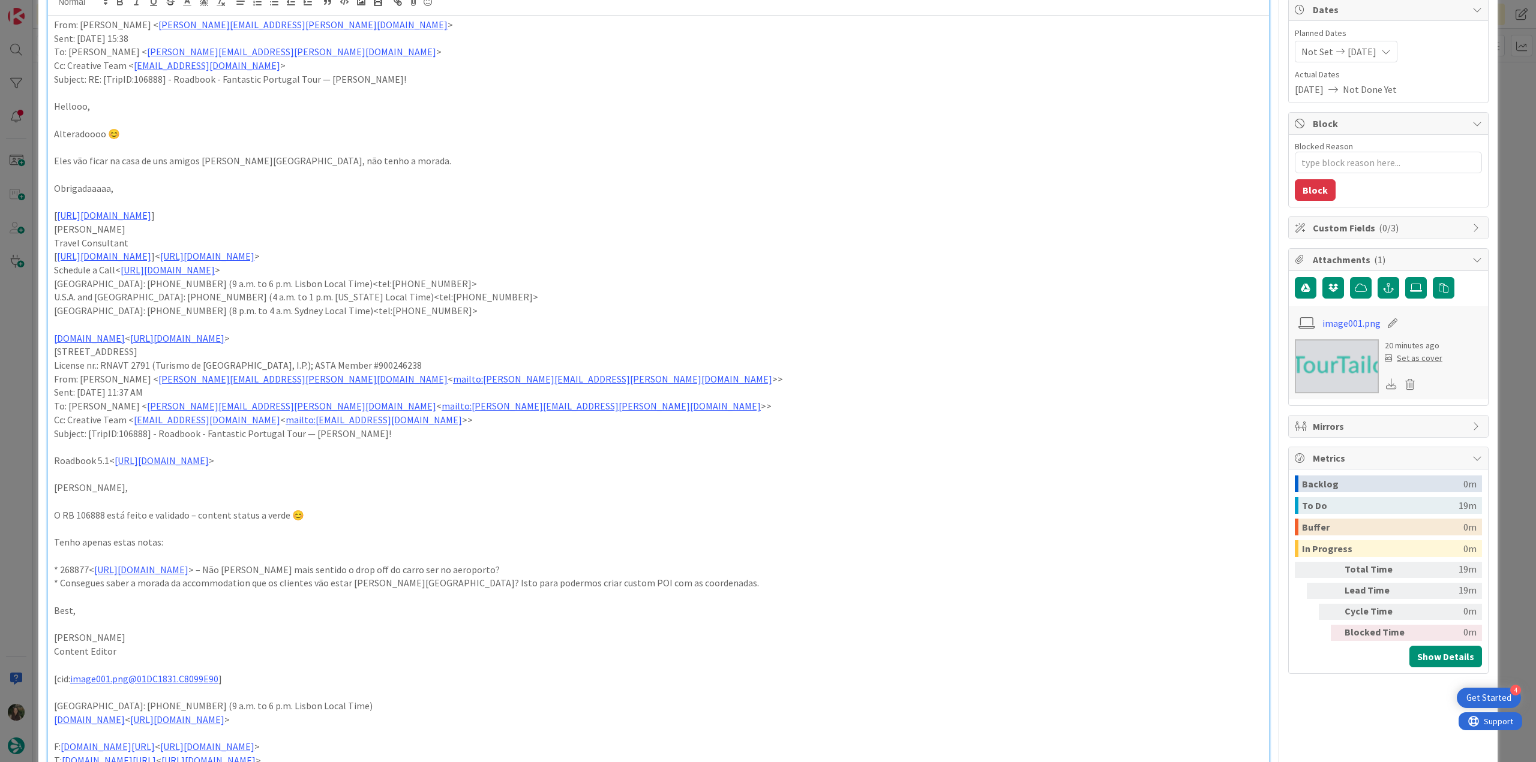
click at [20, 476] on div "ID 21972 Creative Team E - To Do Title 76 / 128 FW: [TripID:106888] - Roadbook …" at bounding box center [768, 381] width 1536 height 762
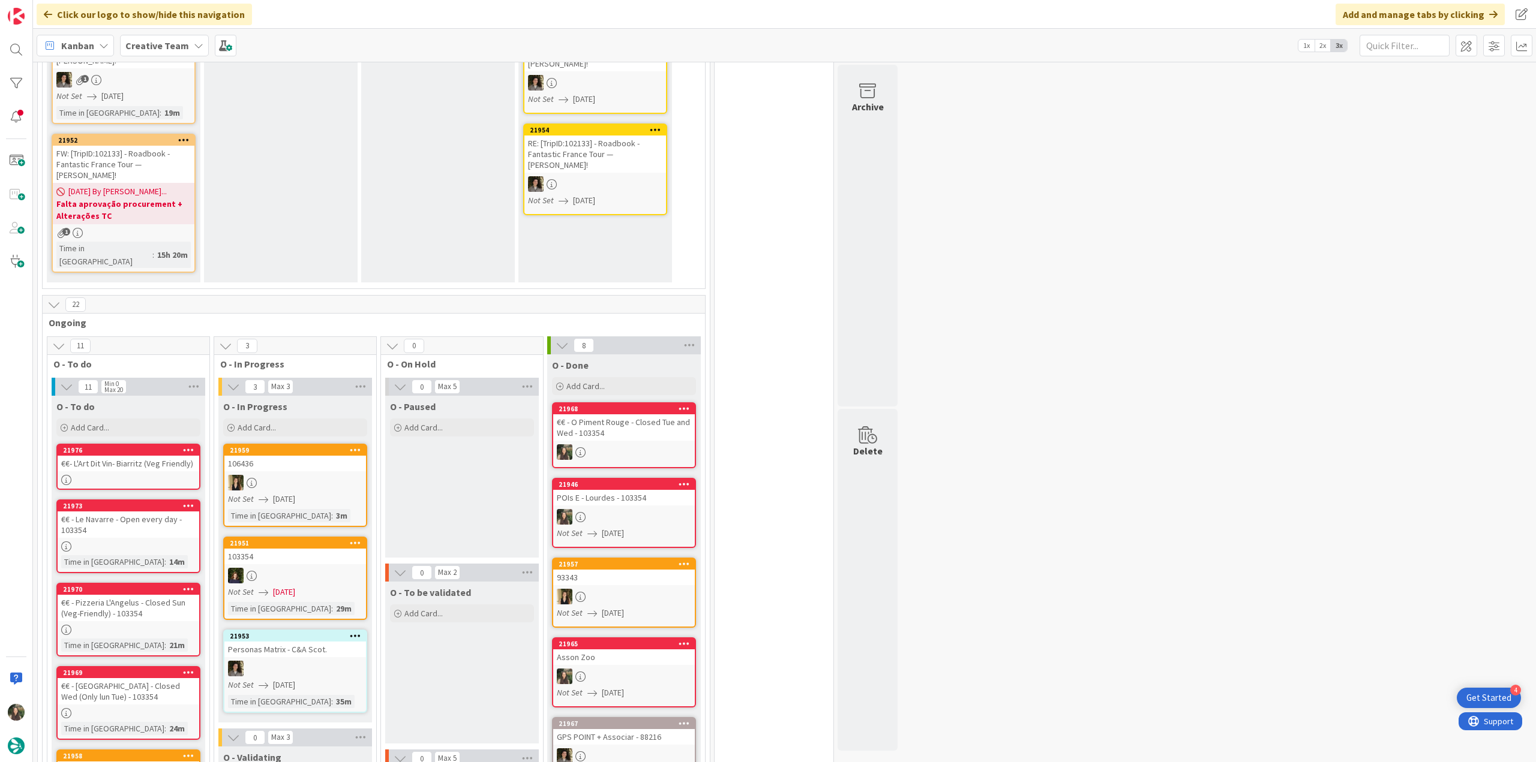
scroll to position [11, 0]
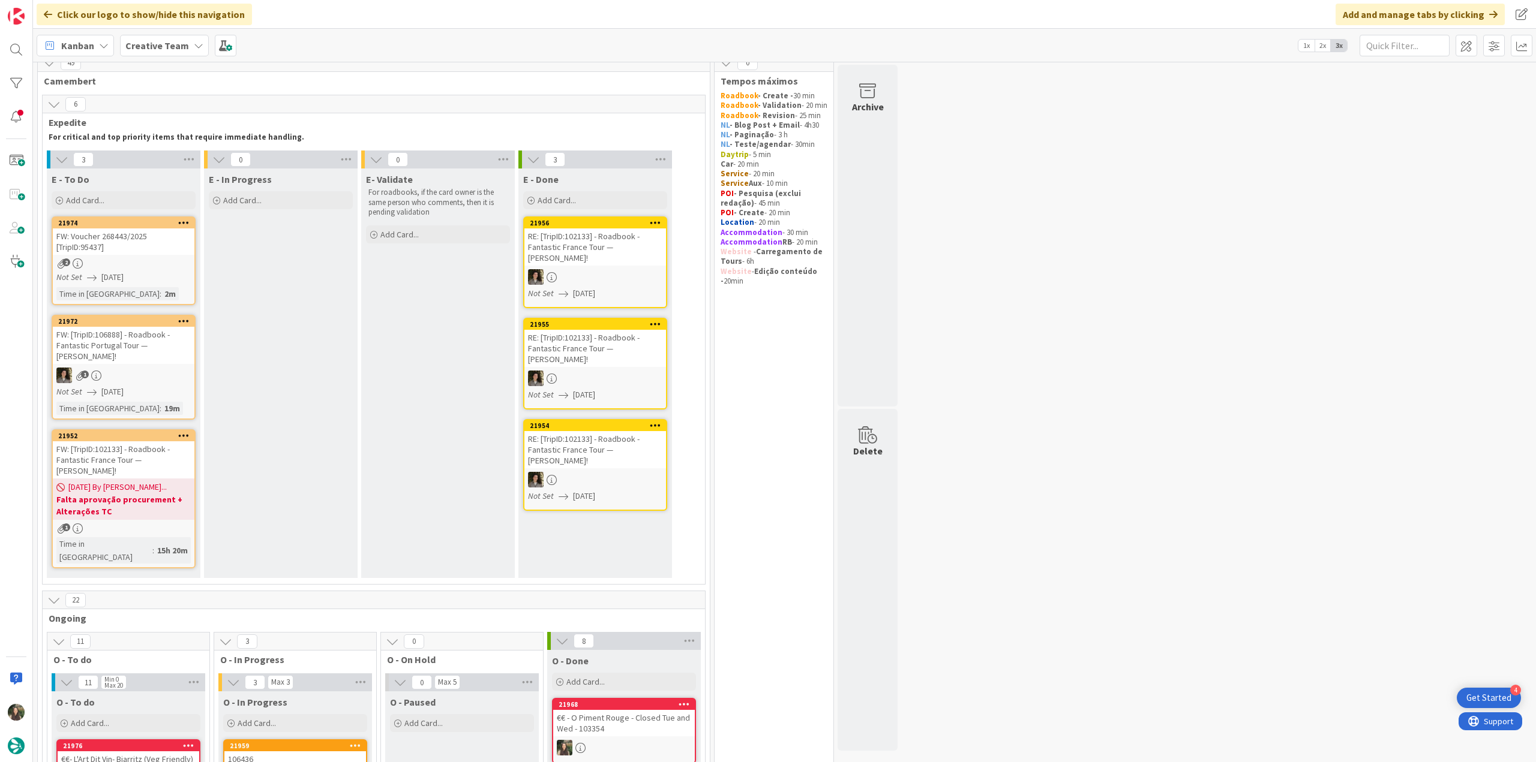
click at [175, 276] on div "Not Set [DATE]" at bounding box center [125, 277] width 138 height 13
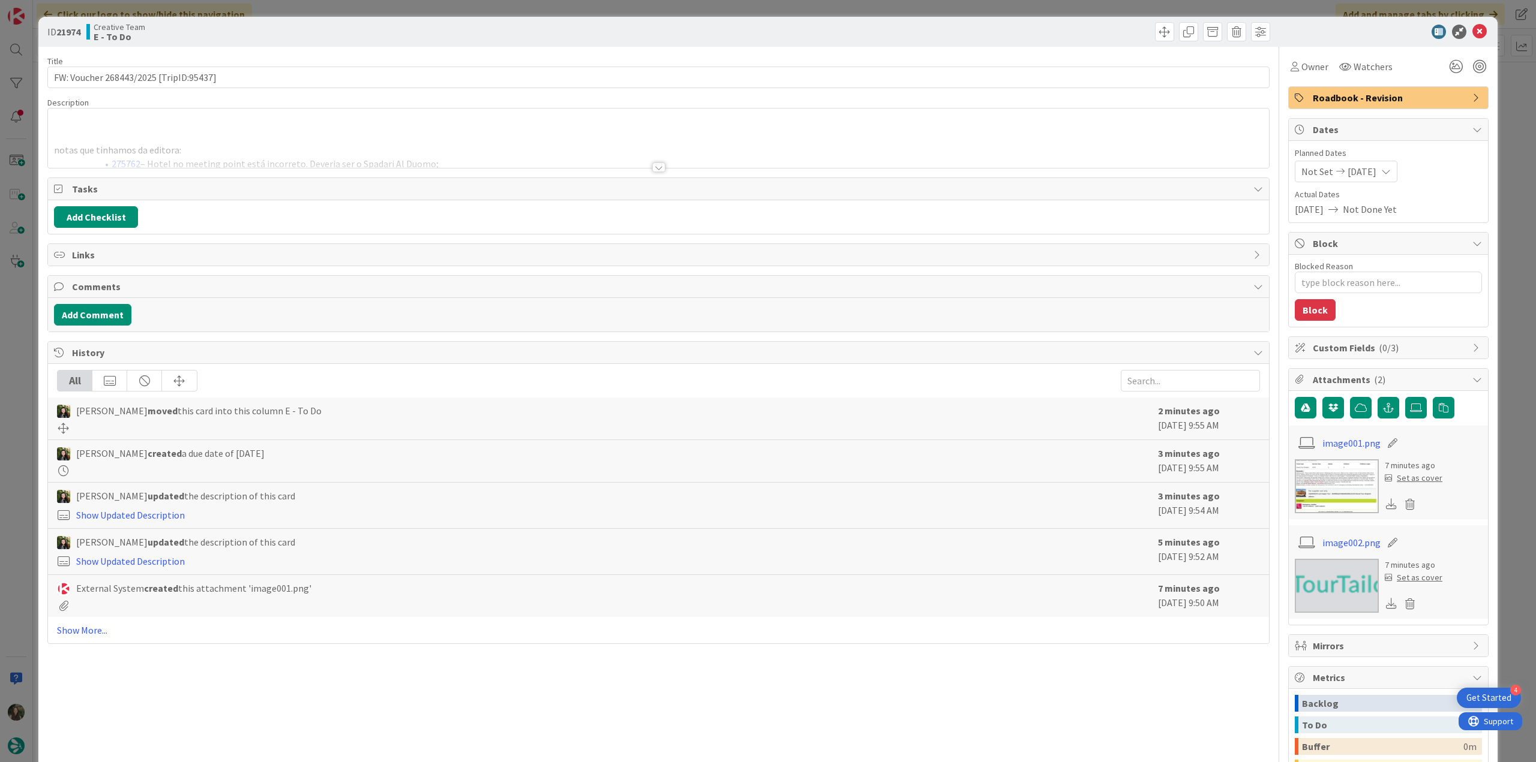
click at [295, 141] on div at bounding box center [658, 152] width 1221 height 31
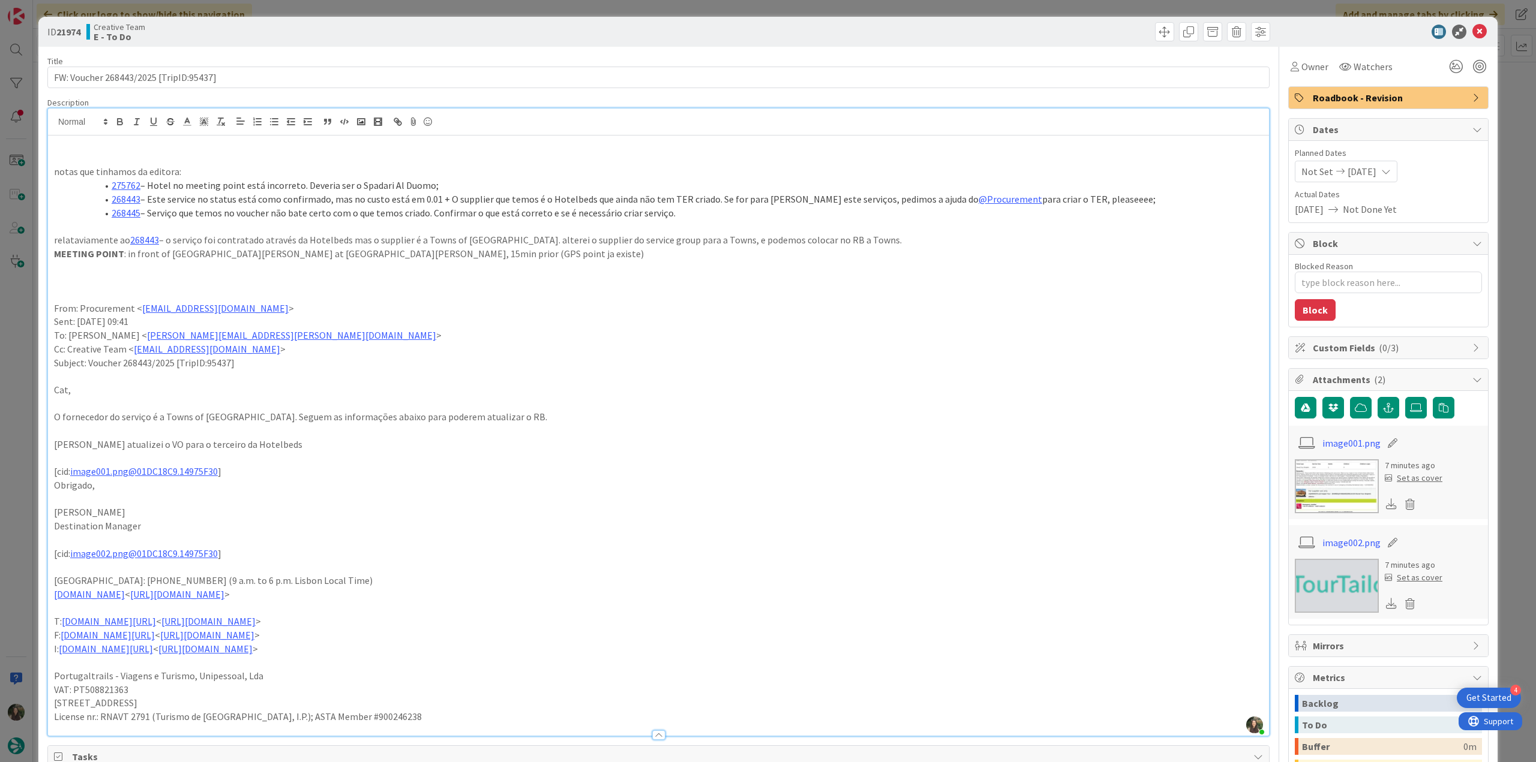
click at [19, 418] on div "ID 21974 Creative Team E - To Do Title 38 / 128 FW: Voucher 268443/2025 [TripID…" at bounding box center [768, 381] width 1536 height 762
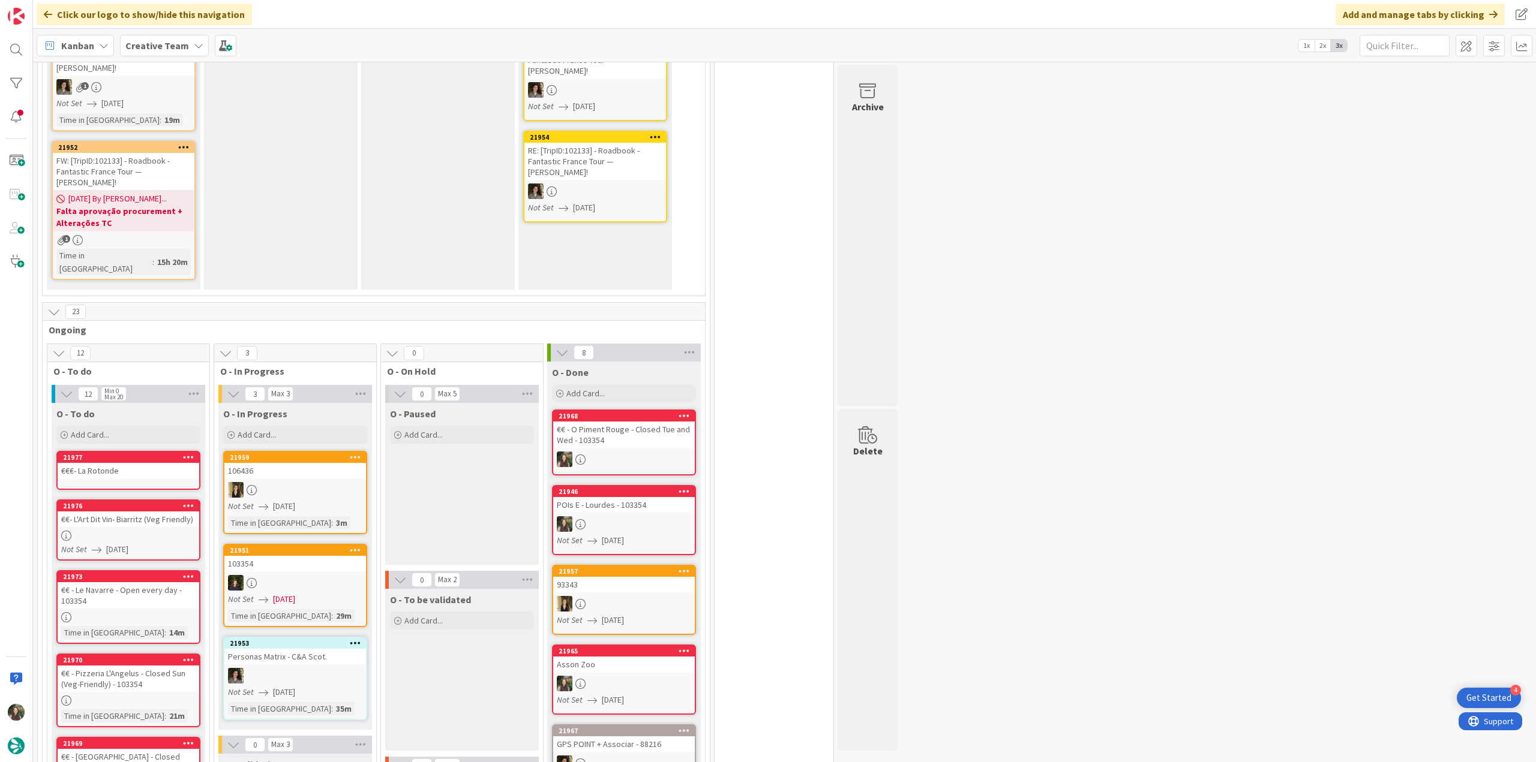
scroll to position [480, 0]
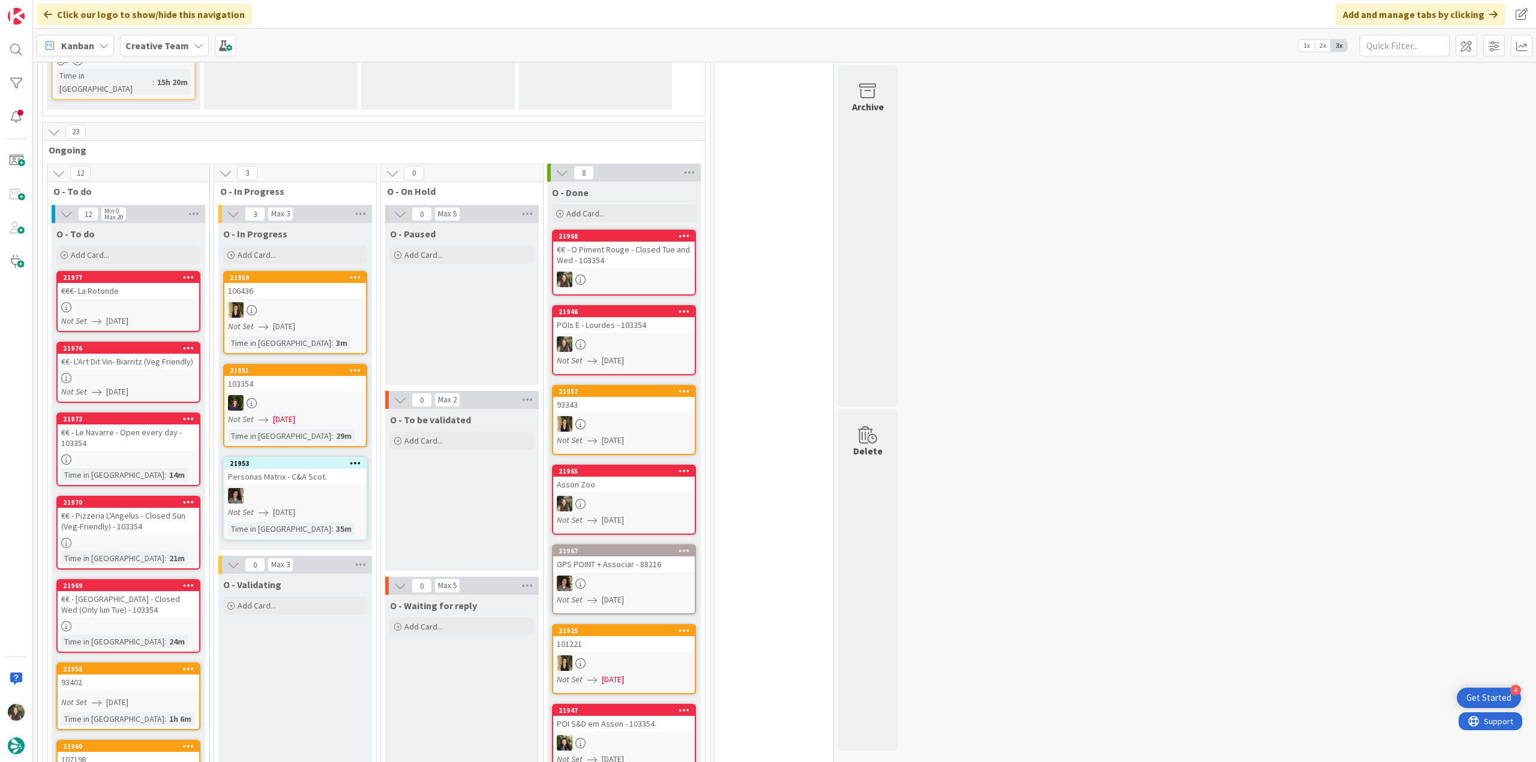
click at [161, 594] on link "21969 €€ - Le Palacio - Closed Wed (Only lun Tue) - 103354 Time in Column : 24m" at bounding box center [128, 617] width 144 height 74
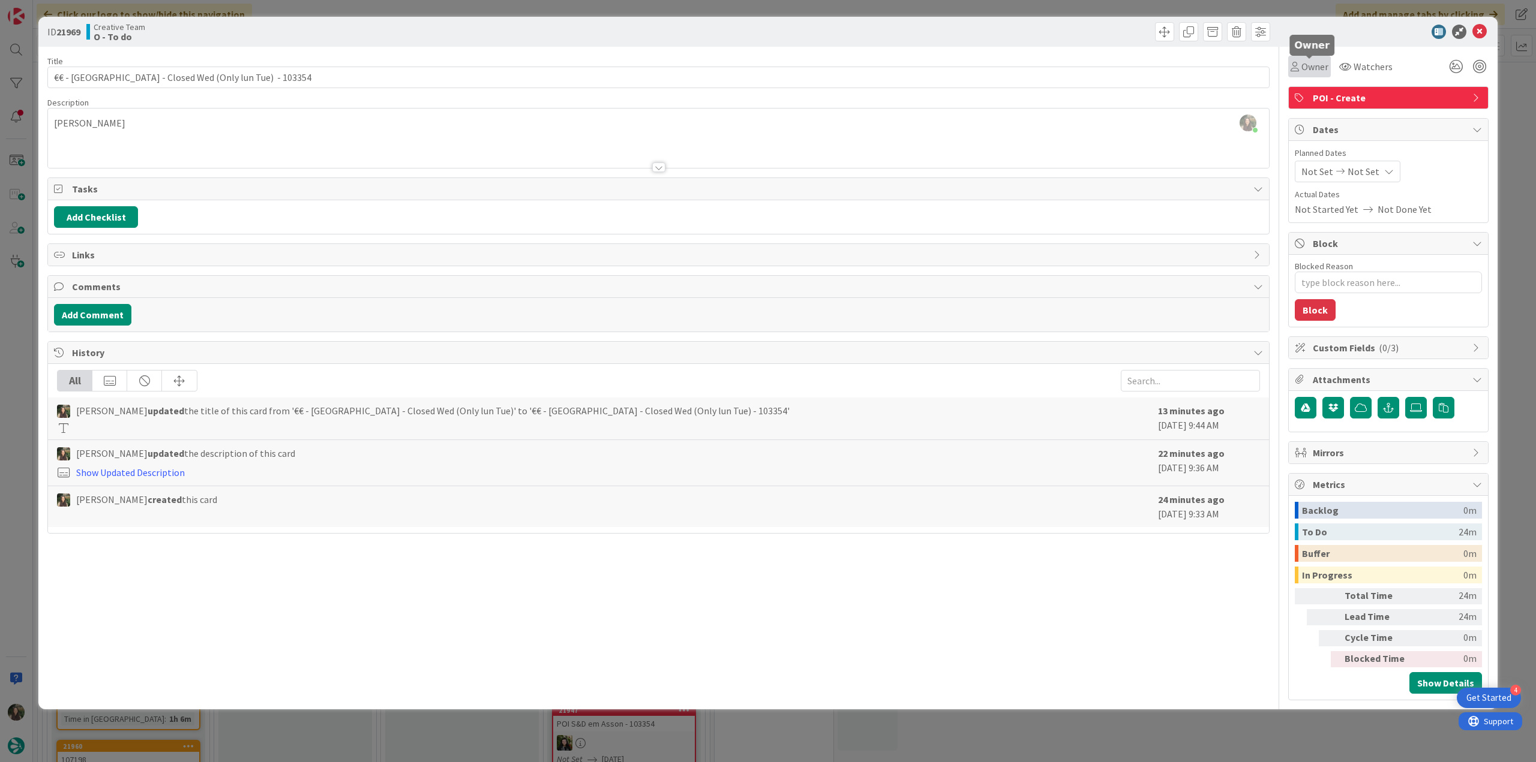
click at [1319, 70] on span "Owner" at bounding box center [1314, 66] width 27 height 14
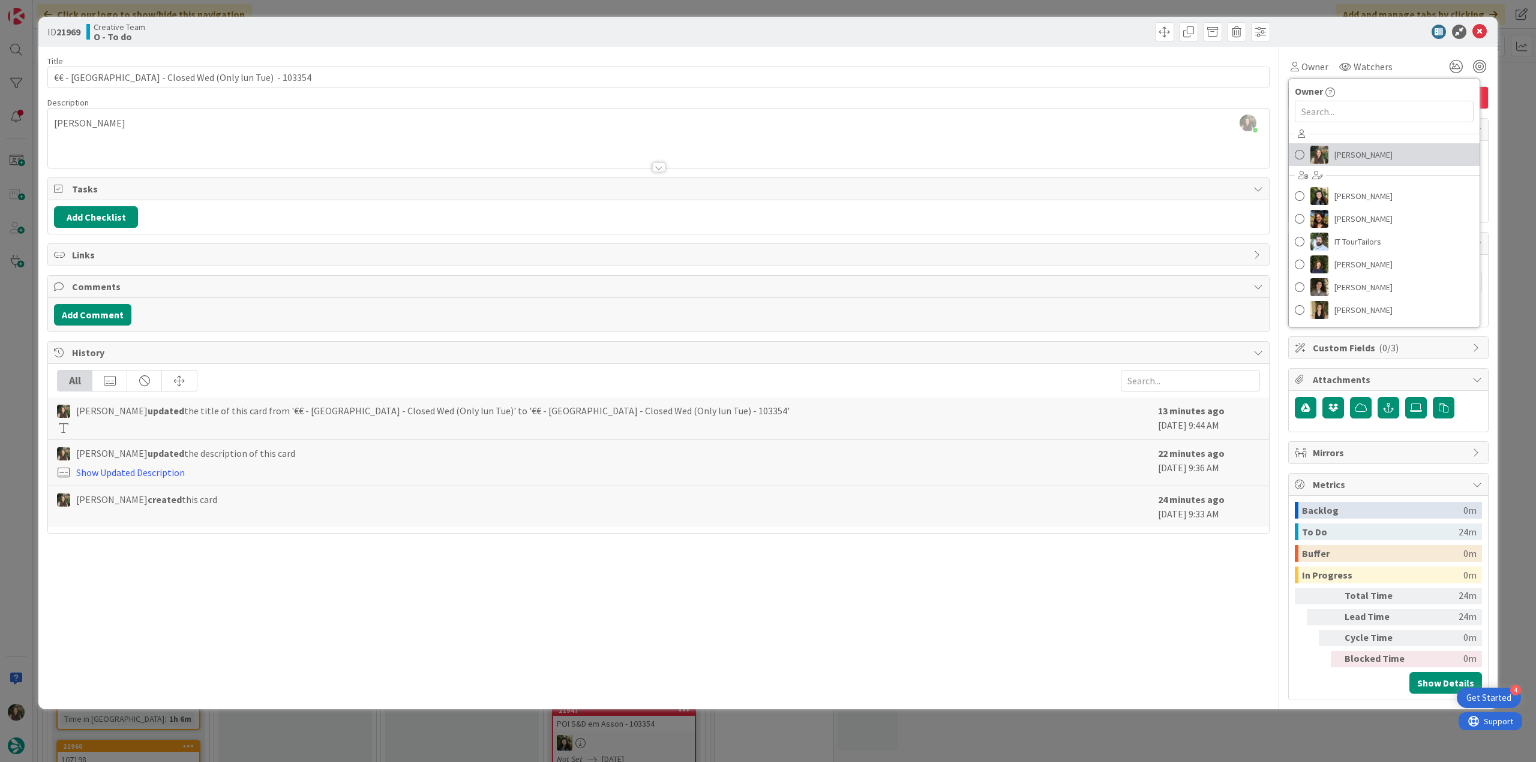
drag, startPoint x: 1372, startPoint y: 151, endPoint x: 1389, endPoint y: 148, distance: 17.6
click at [1373, 151] on span "[PERSON_NAME]" at bounding box center [1363, 155] width 58 height 18
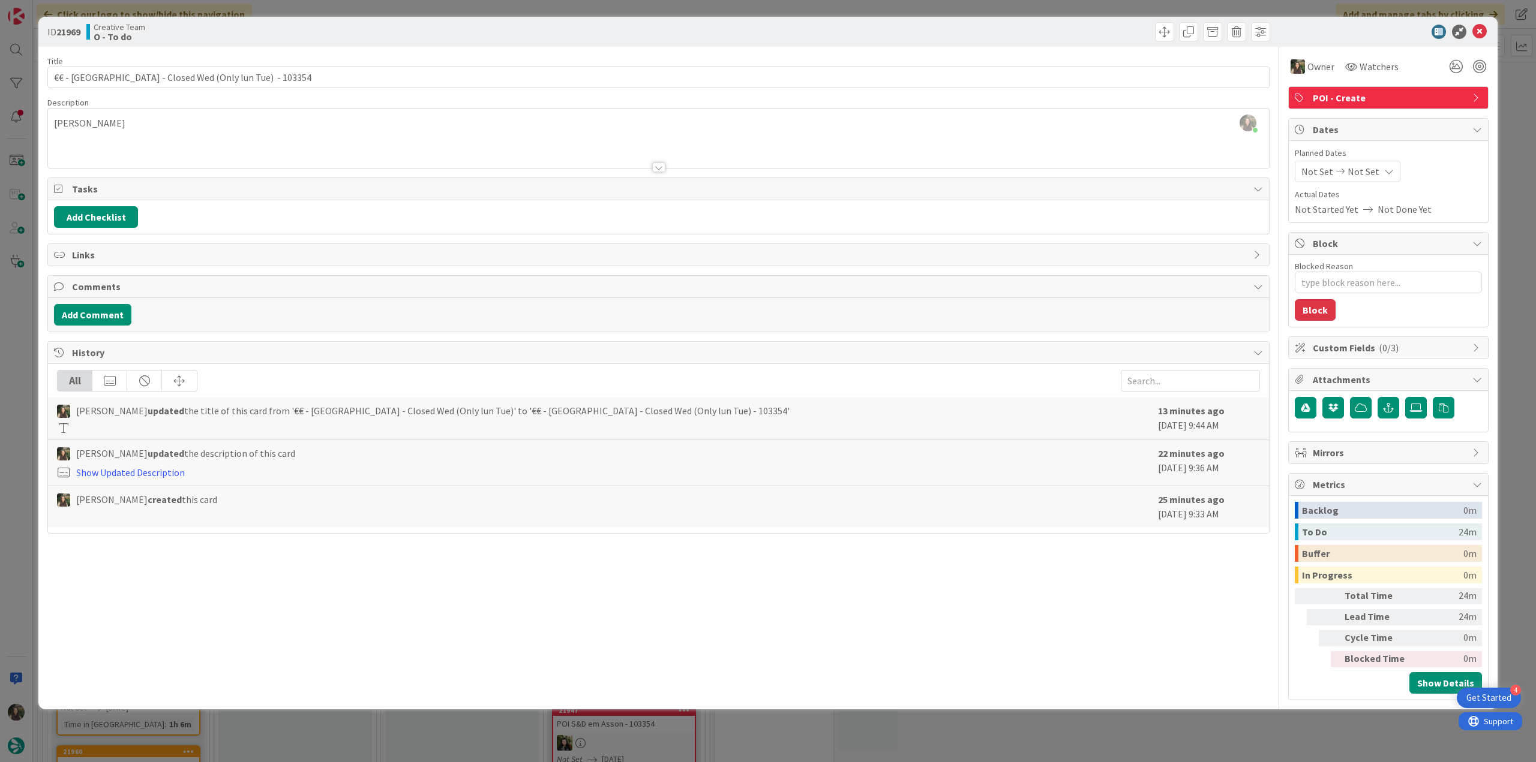
click at [1513, 110] on div "ID 21969 Creative Team O - To do Title 53 / 128 €€ - Le Palacio - Closed Wed (O…" at bounding box center [768, 381] width 1536 height 762
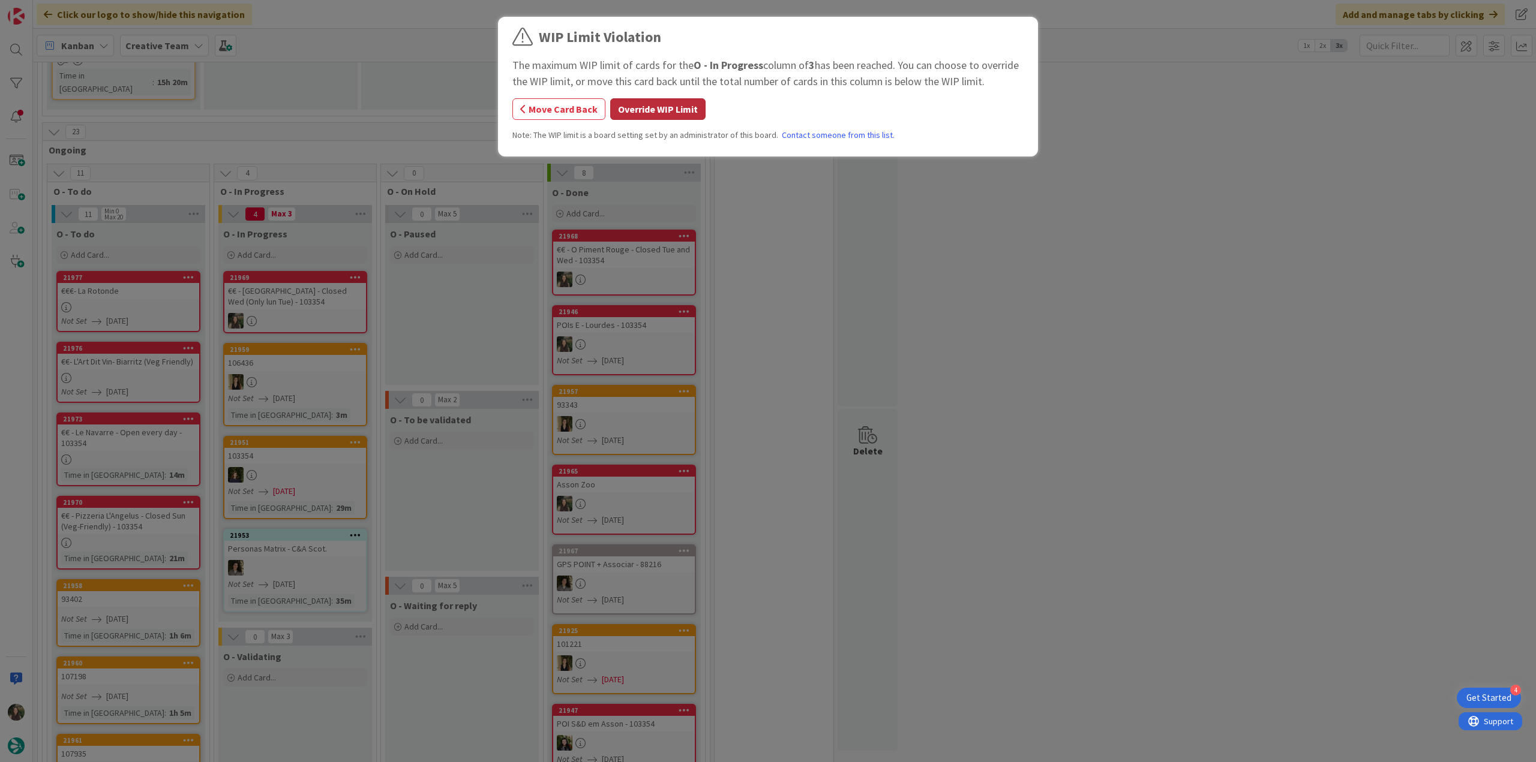
click at [661, 113] on button "Override WIP Limit" at bounding box center [657, 109] width 95 height 22
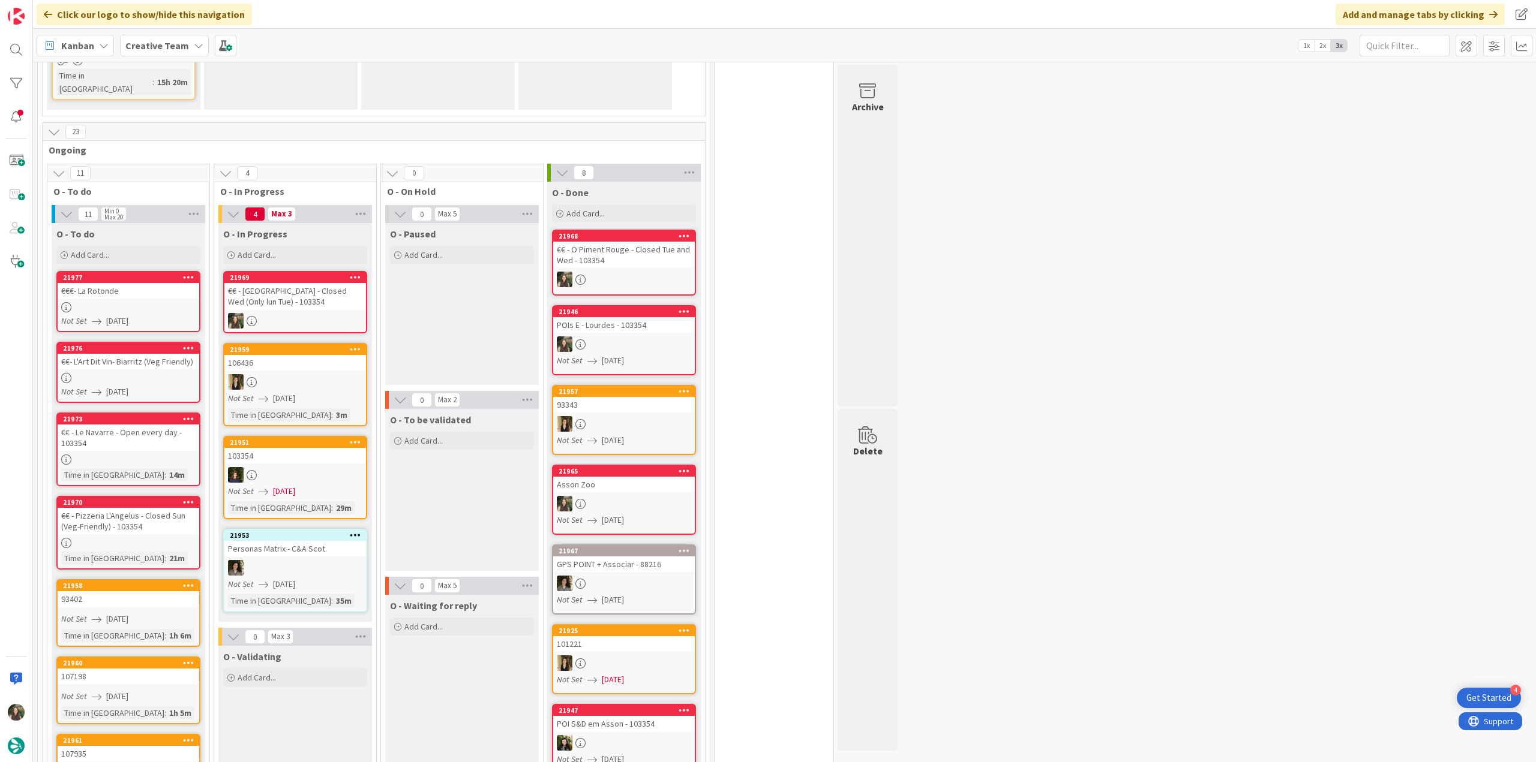
click at [323, 283] on div "€€ - [GEOGRAPHIC_DATA] - Closed Wed (Only lun Tue) - 103354" at bounding box center [295, 296] width 142 height 26
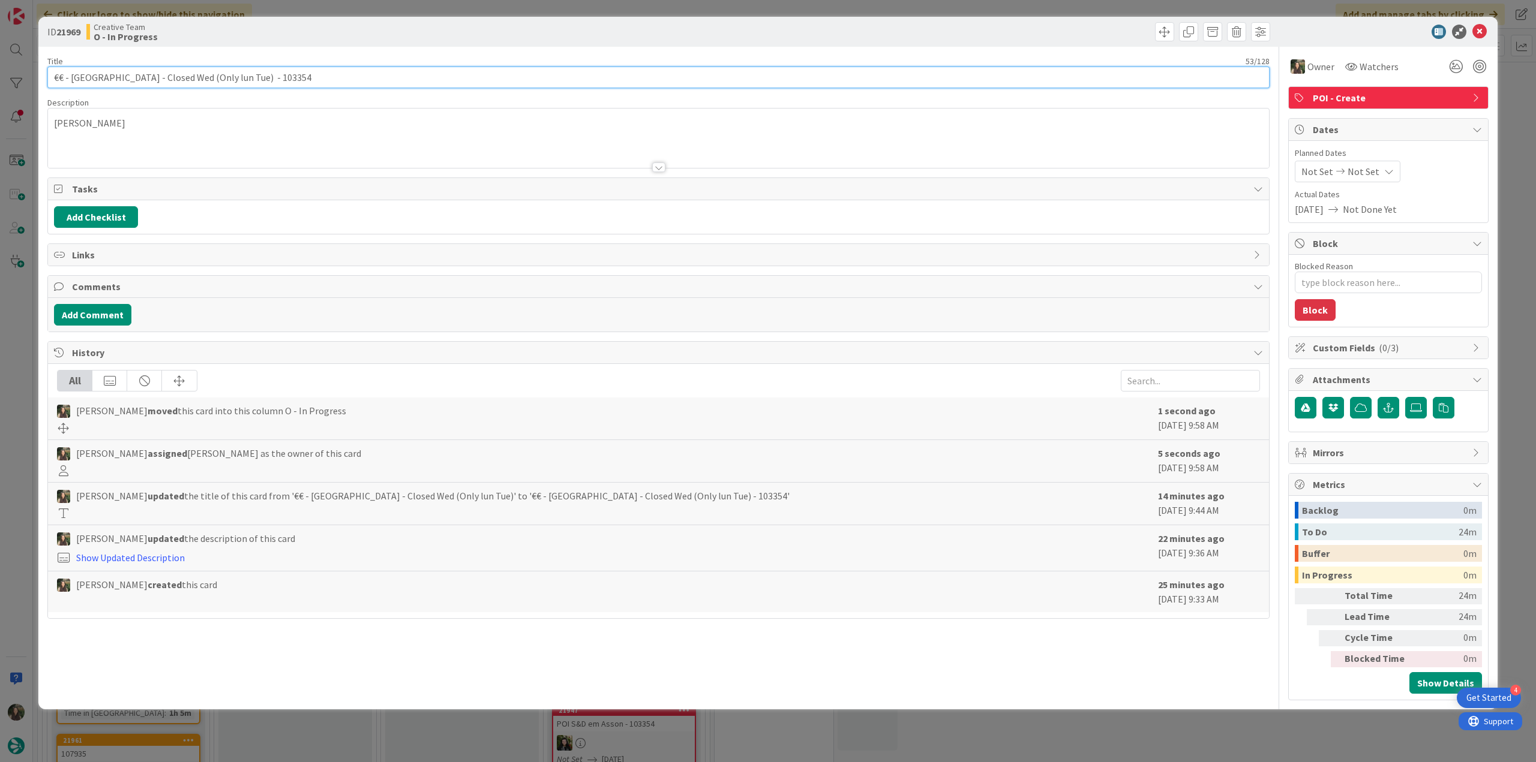
drag, startPoint x: 219, startPoint y: 82, endPoint x: 137, endPoint y: 83, distance: 82.2
click at [137, 83] on input "€€ - [GEOGRAPHIC_DATA] - Closed Wed (Only lun Tue) - 103354" at bounding box center [658, 78] width 1222 height 22
click at [220, 75] on input "€€ - [GEOGRAPHIC_DATA] - Closed Wed (Only lun Tue) - 103354" at bounding box center [658, 78] width 1222 height 22
click at [223, 79] on input "€€ - [GEOGRAPHIC_DATA] - Closed Wed (Only lun Tue) - 103354" at bounding box center [658, 78] width 1222 height 22
drag, startPoint x: 225, startPoint y: 79, endPoint x: 26, endPoint y: 79, distance: 198.6
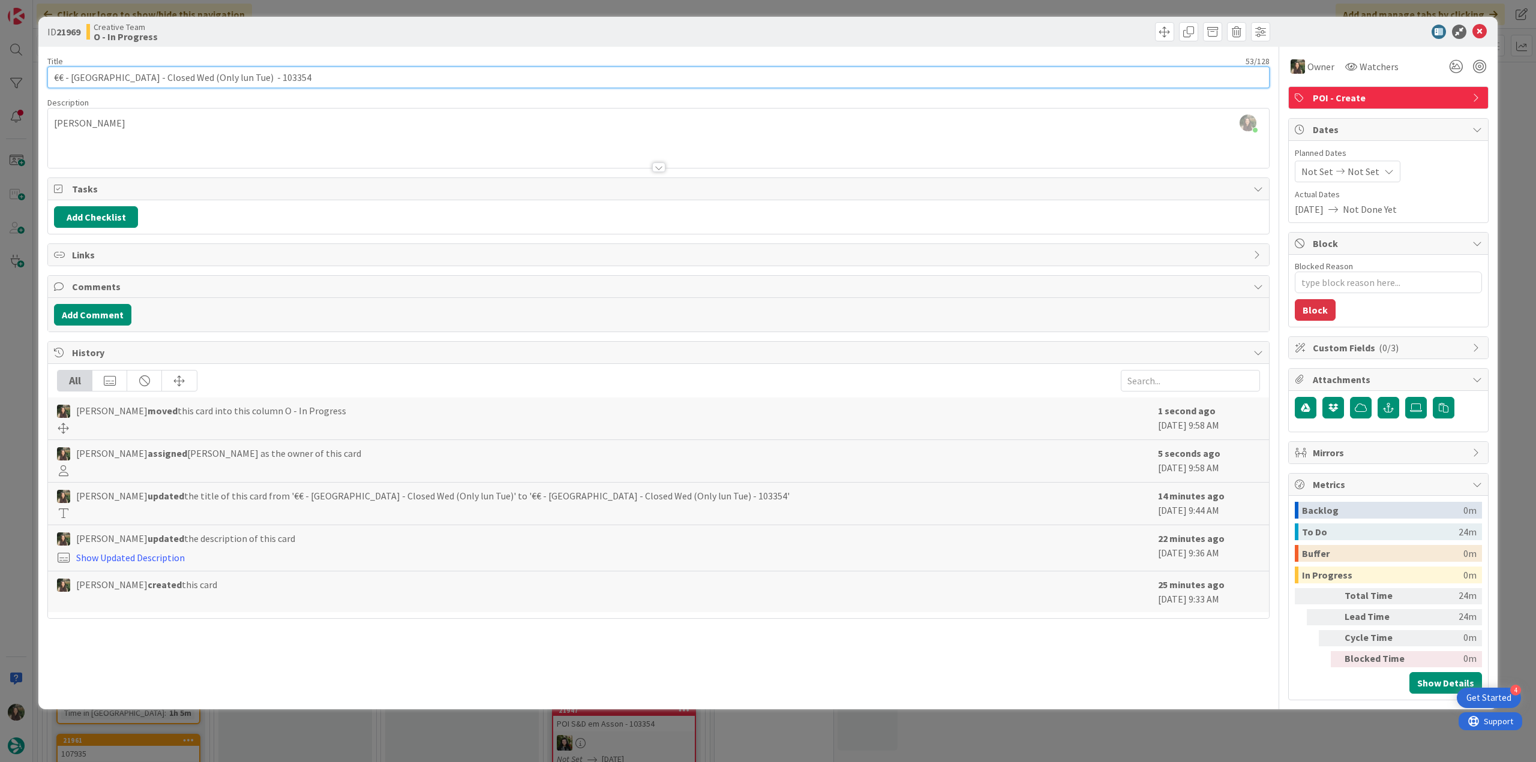
click at [26, 79] on div "ID 21969 Creative Team O - In Progress Title 53 / 128 €€ - Le Palacio - Closed …" at bounding box center [768, 381] width 1536 height 762
click at [20, 443] on div "ID 21969 Creative Team O - In Progress Title 53 / 128 €€ - Le Palacio - Closed …" at bounding box center [768, 381] width 1536 height 762
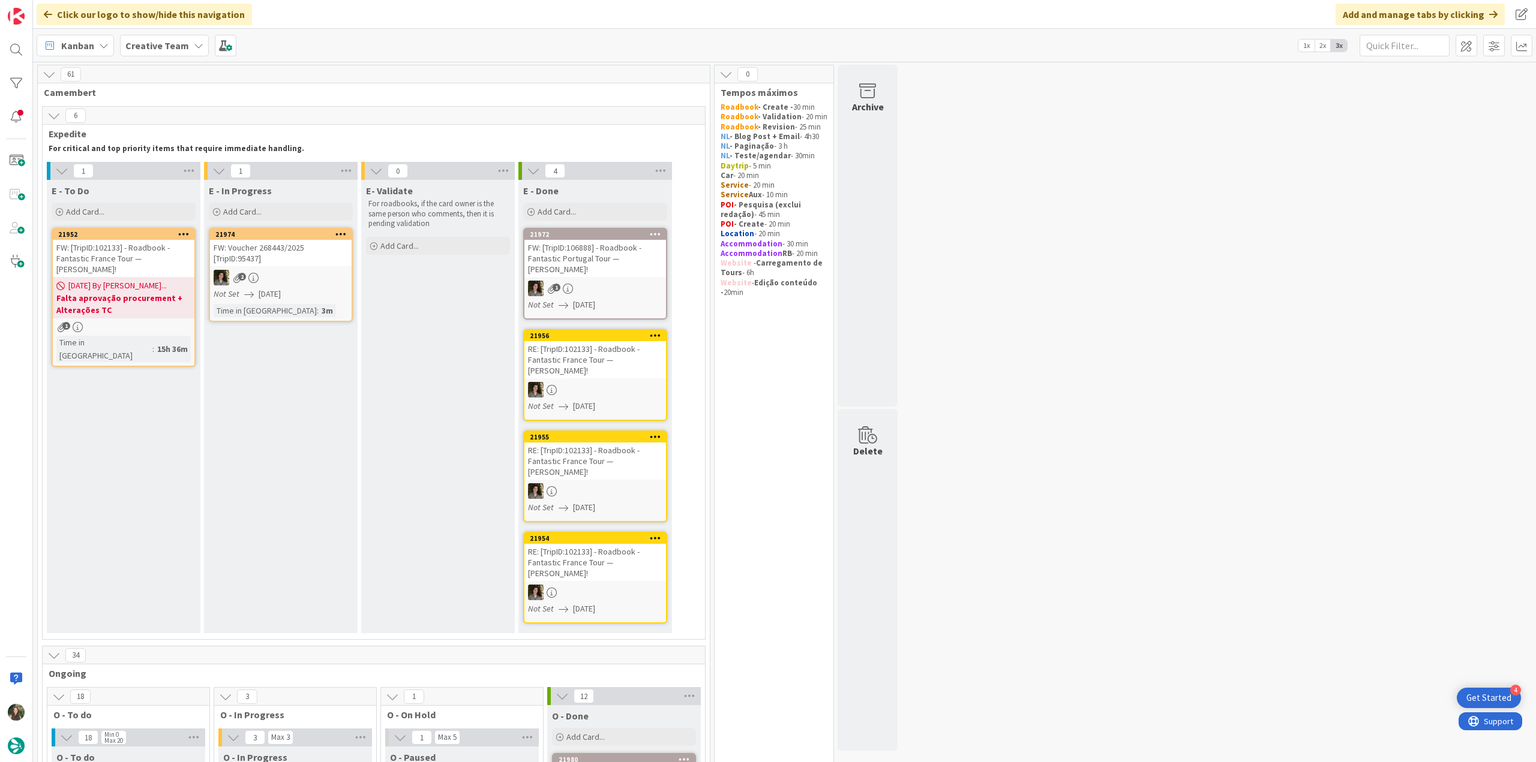
scroll to position [540, 0]
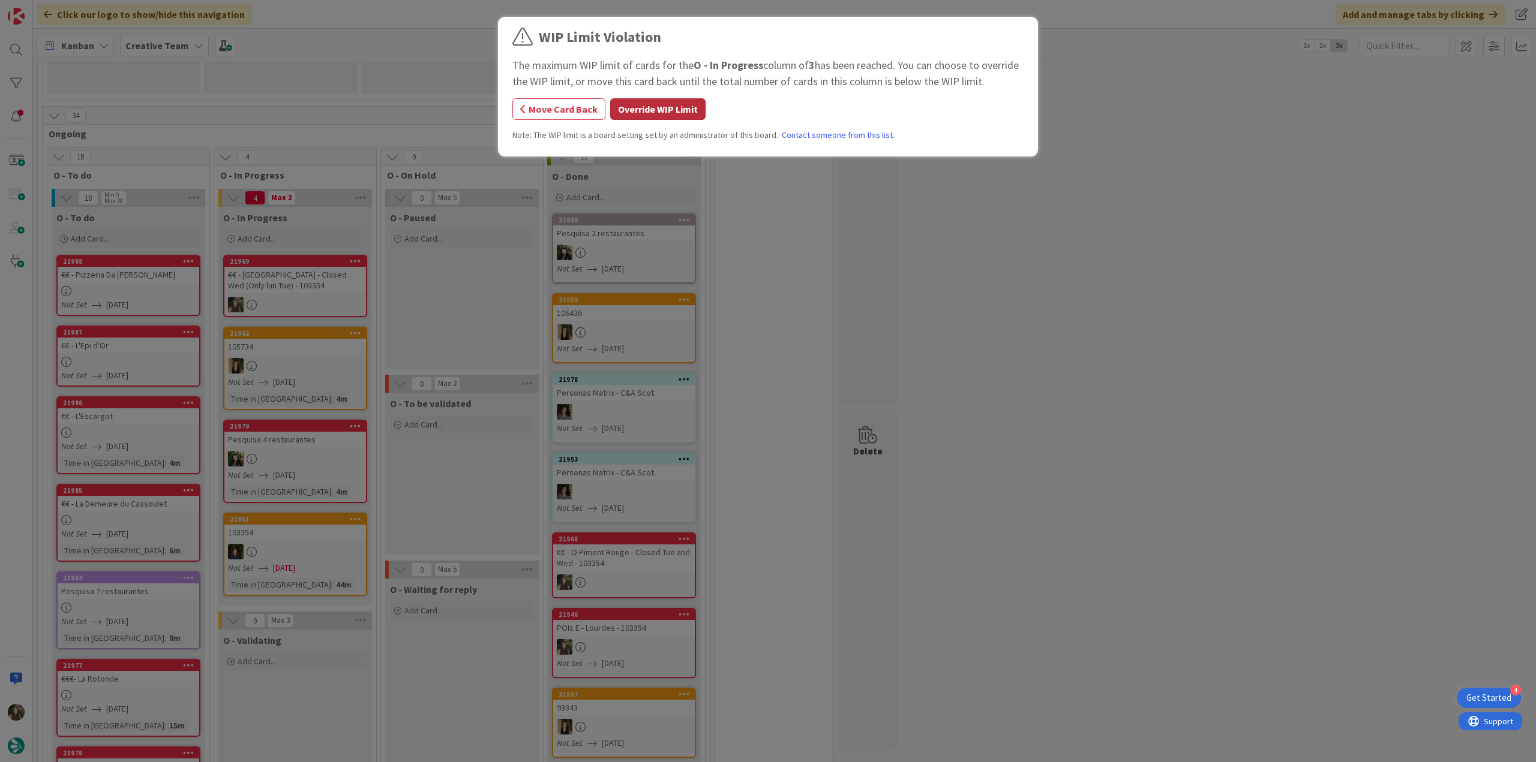
click at [656, 108] on button "Override WIP Limit" at bounding box center [657, 109] width 95 height 22
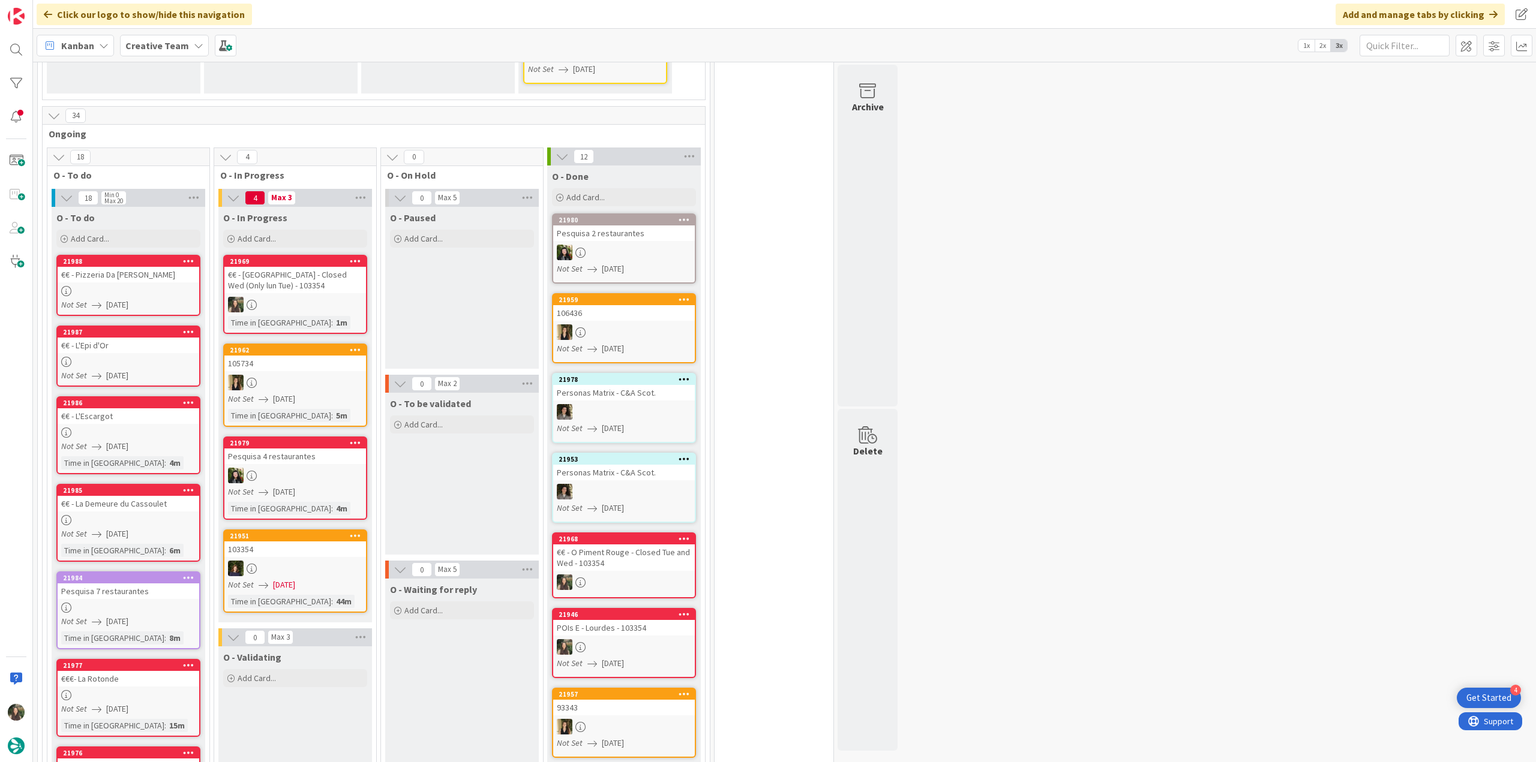
click at [329, 267] on div "€€ - [GEOGRAPHIC_DATA] - Closed Wed (Only lun Tue) - 103354" at bounding box center [295, 280] width 142 height 26
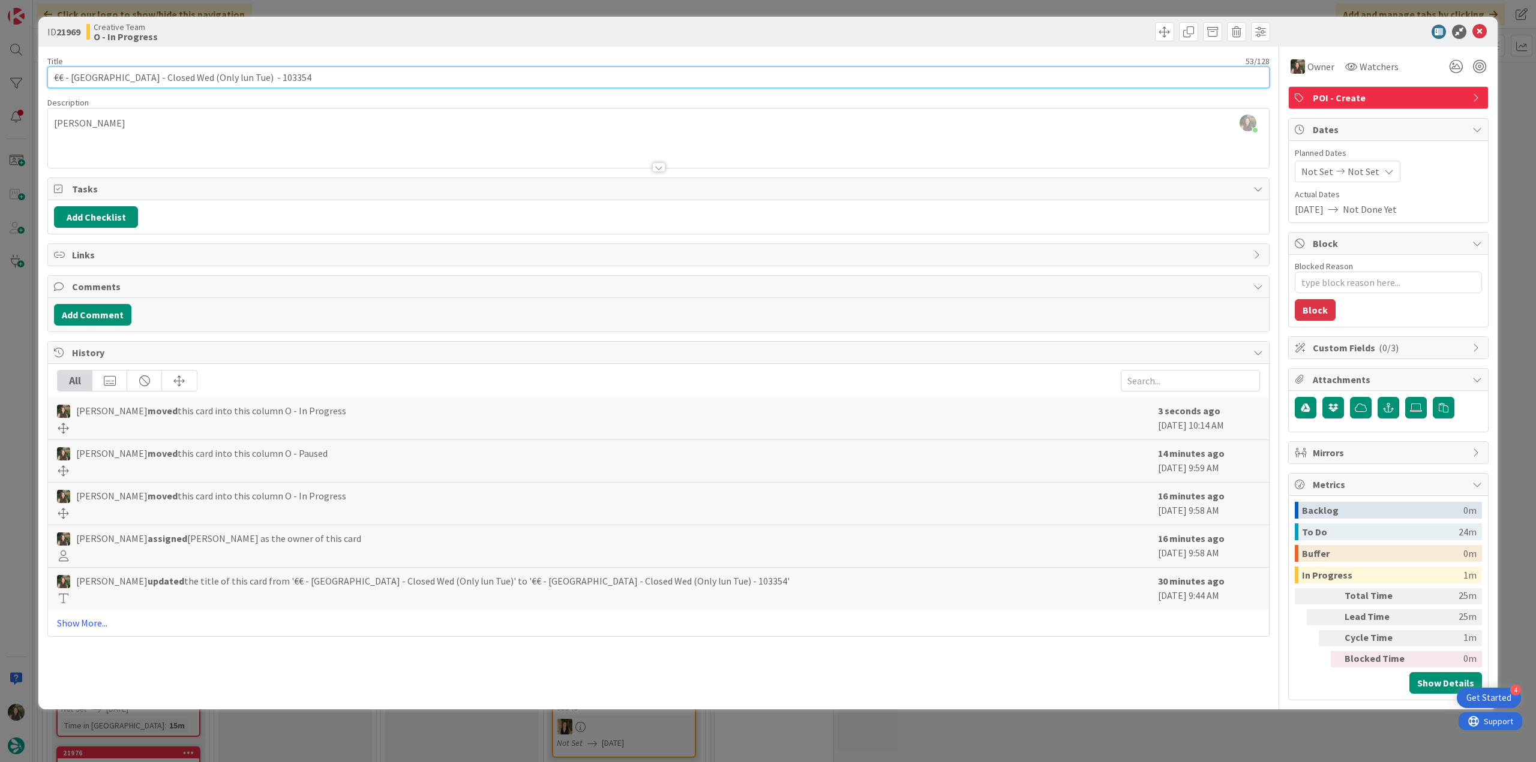
drag, startPoint x: 111, startPoint y: 76, endPoint x: 69, endPoint y: 77, distance: 42.0
click at [69, 77] on input "€€ - [GEOGRAPHIC_DATA] - Closed Wed (Only lun Tue) - 103354" at bounding box center [658, 78] width 1222 height 22
click at [18, 373] on div "ID 21969 Creative Team O - In Progress Title 53 / 128 €€ - Le Palacio - Closed …" at bounding box center [768, 381] width 1536 height 762
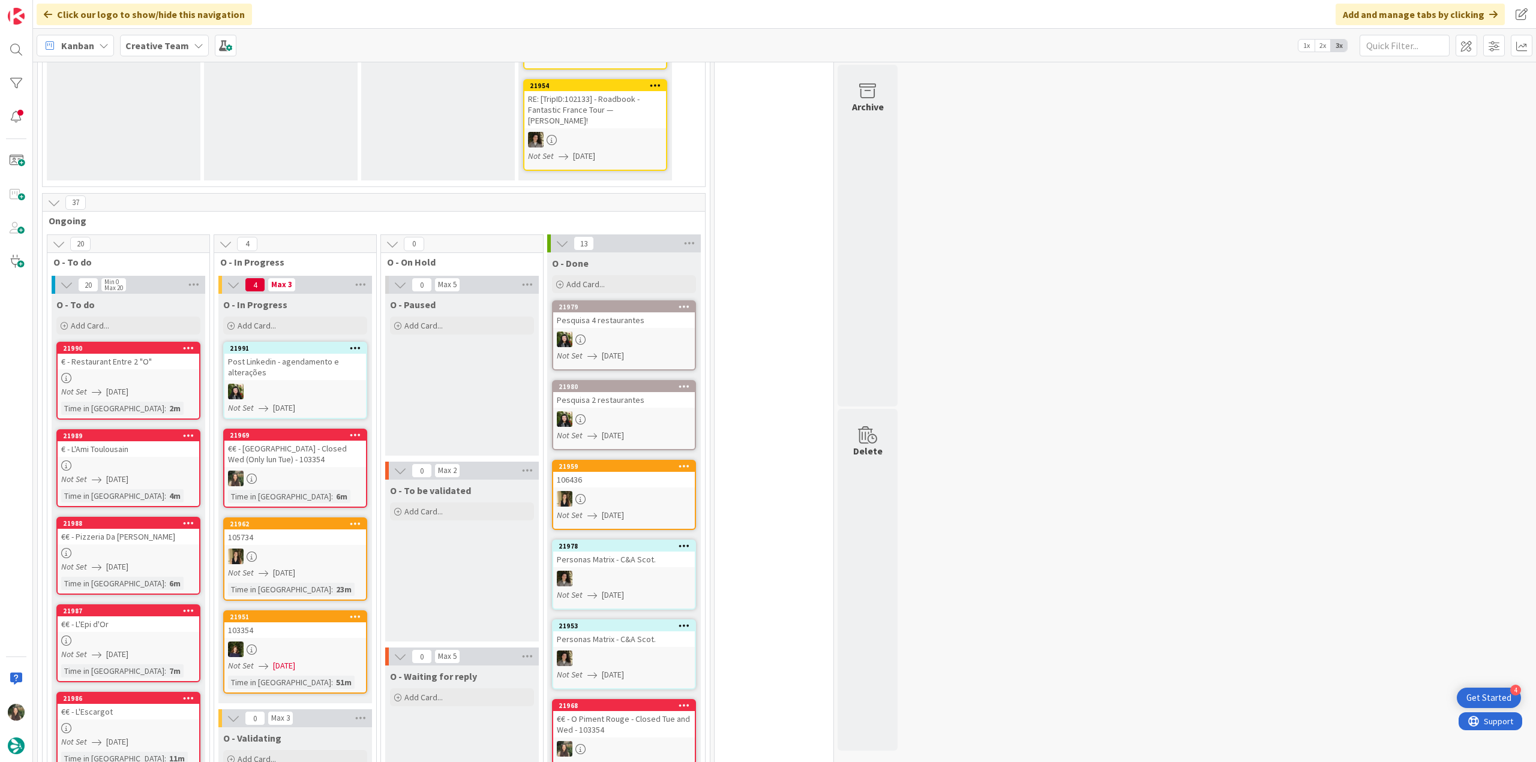
click at [325, 441] on div "€€ - [GEOGRAPHIC_DATA] - Closed Wed (Only lun Tue) - 103354" at bounding box center [295, 454] width 142 height 26
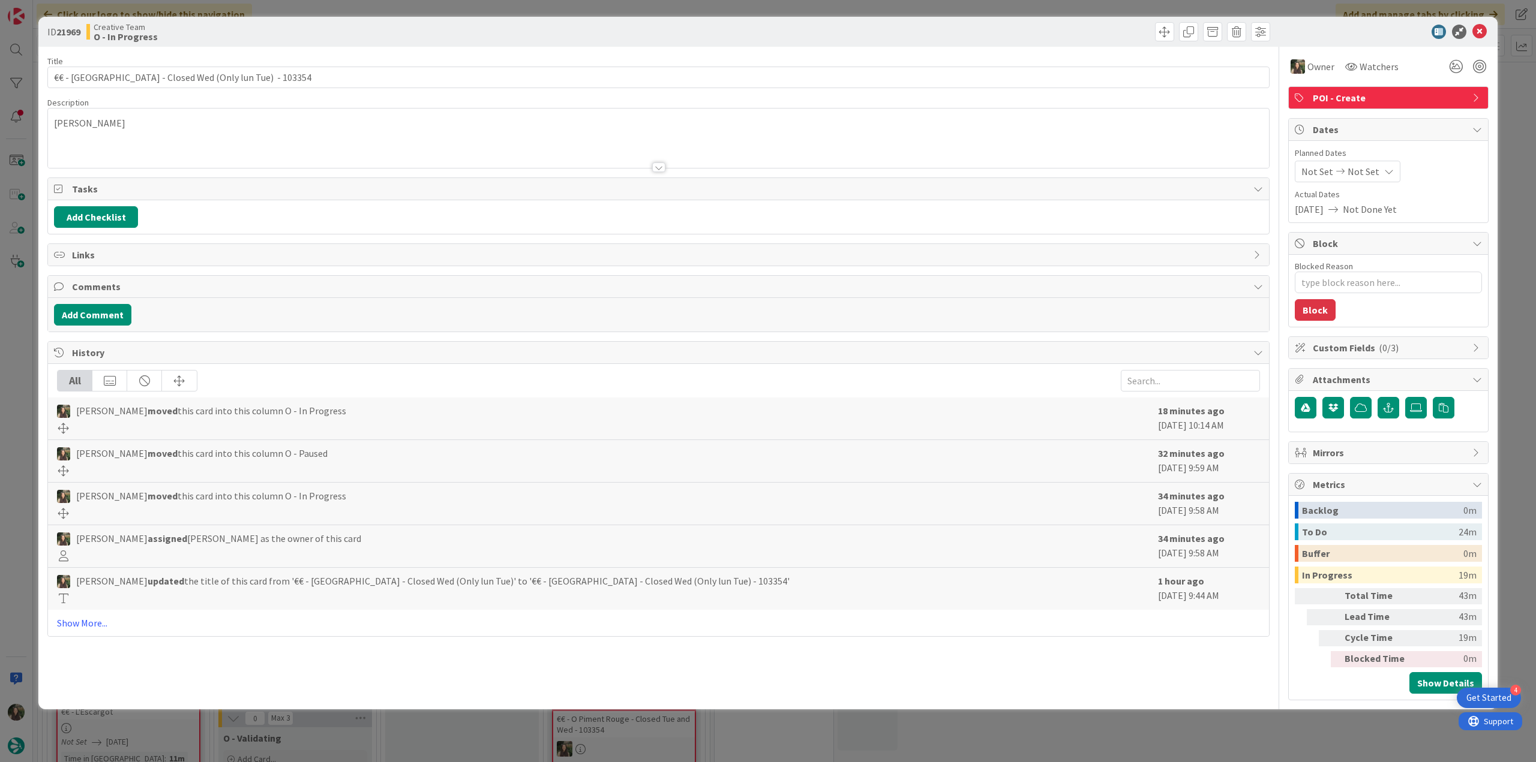
click at [1302, 726] on div "ID 21969 Creative Team O - In Progress Title 53 / 128 €€ - Le Palacio - Closed …" at bounding box center [768, 381] width 1536 height 762
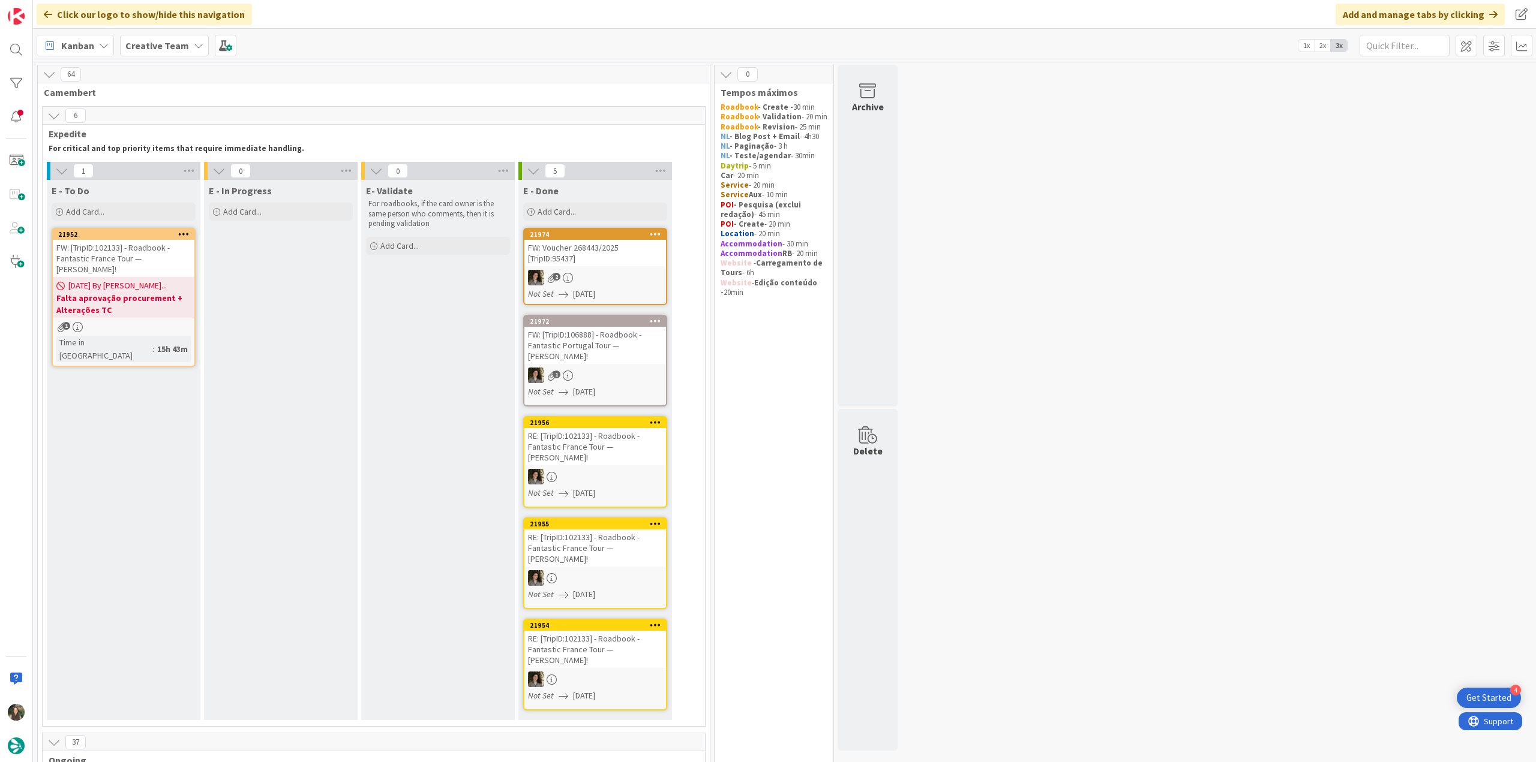
scroll to position [420, 0]
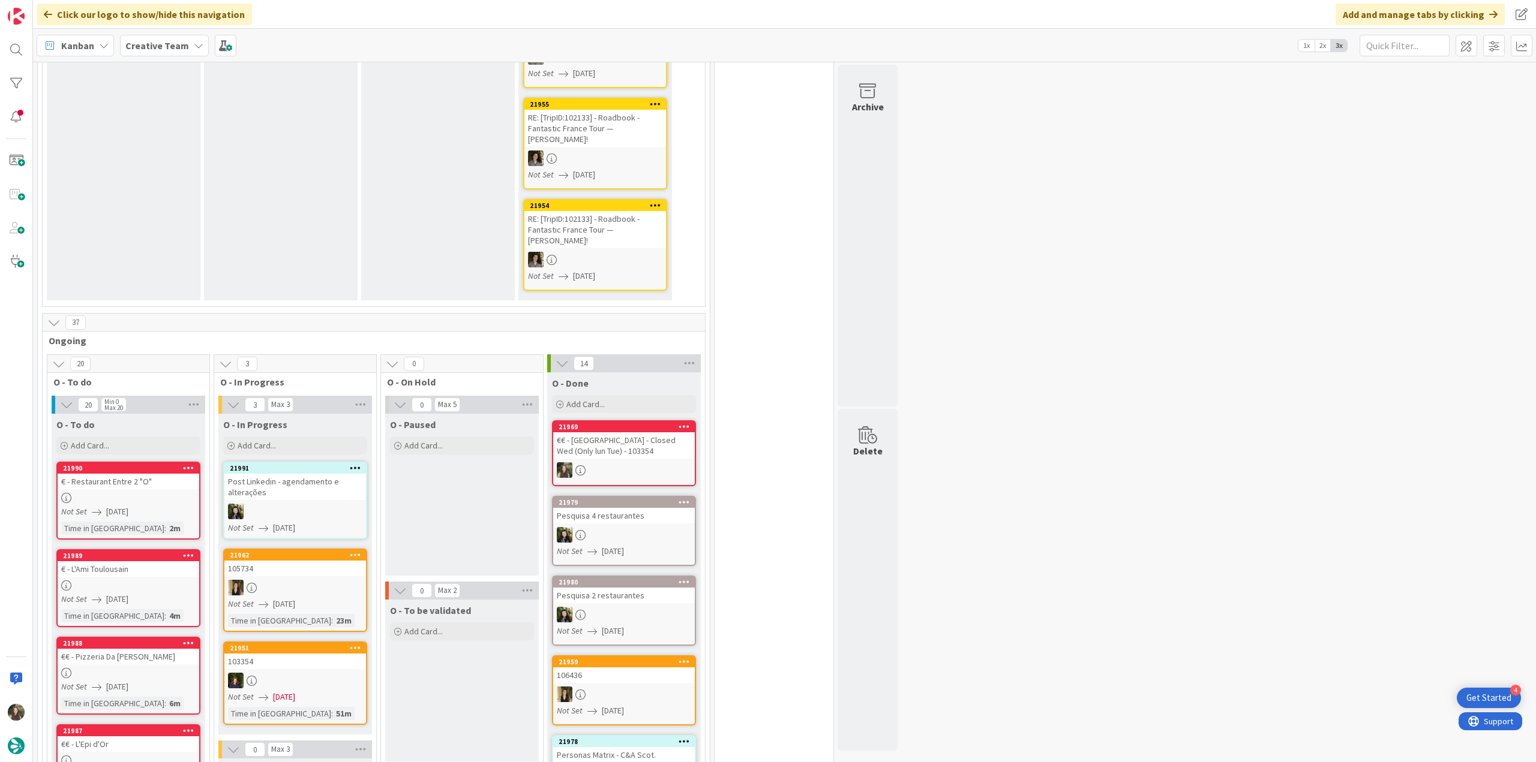
click at [157, 493] on div at bounding box center [129, 498] width 142 height 10
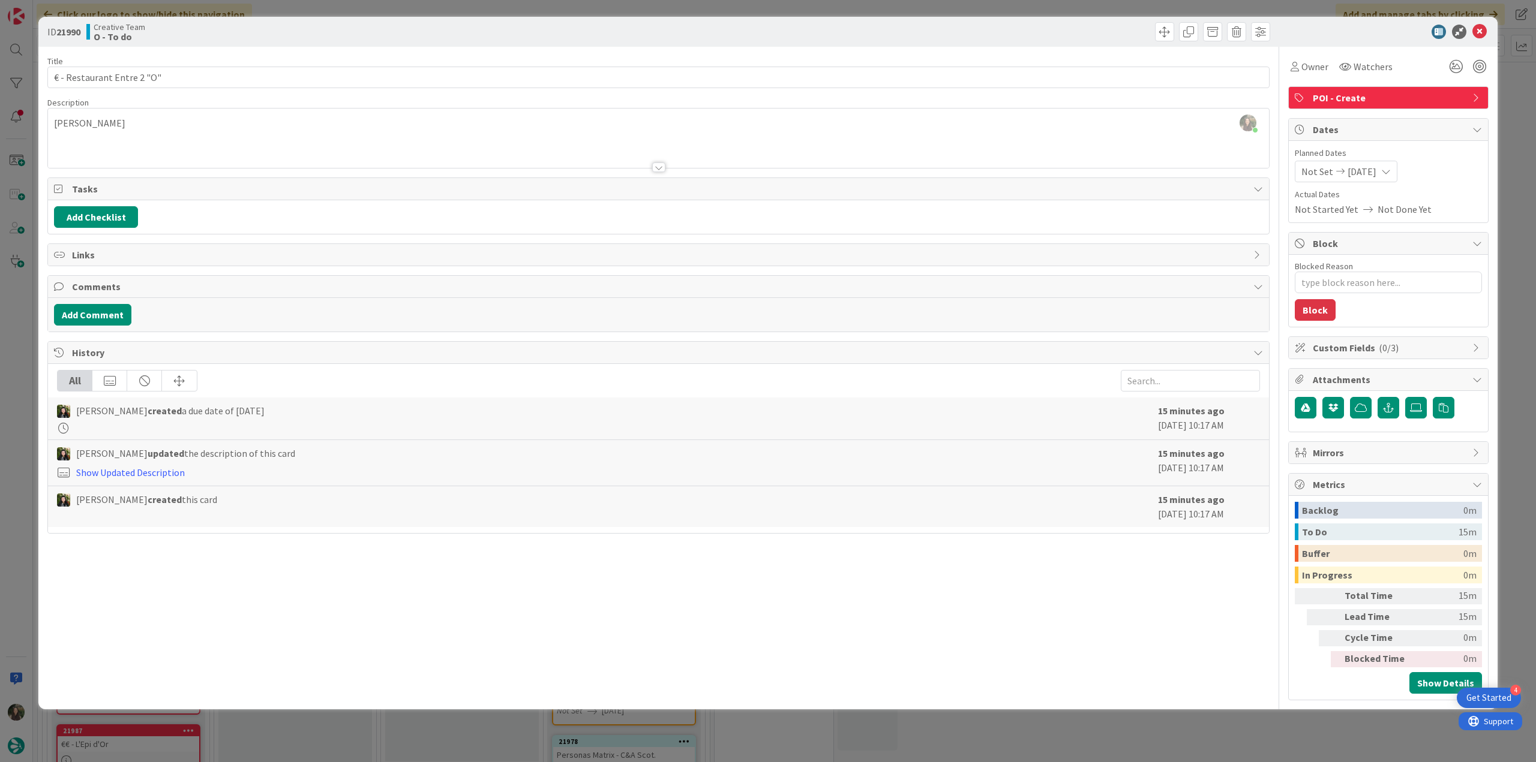
click at [23, 351] on div "ID 21990 Creative Team O - To do Title 26 / 128 € - Restaurant Entre 2 "O" Desc…" at bounding box center [768, 381] width 1536 height 762
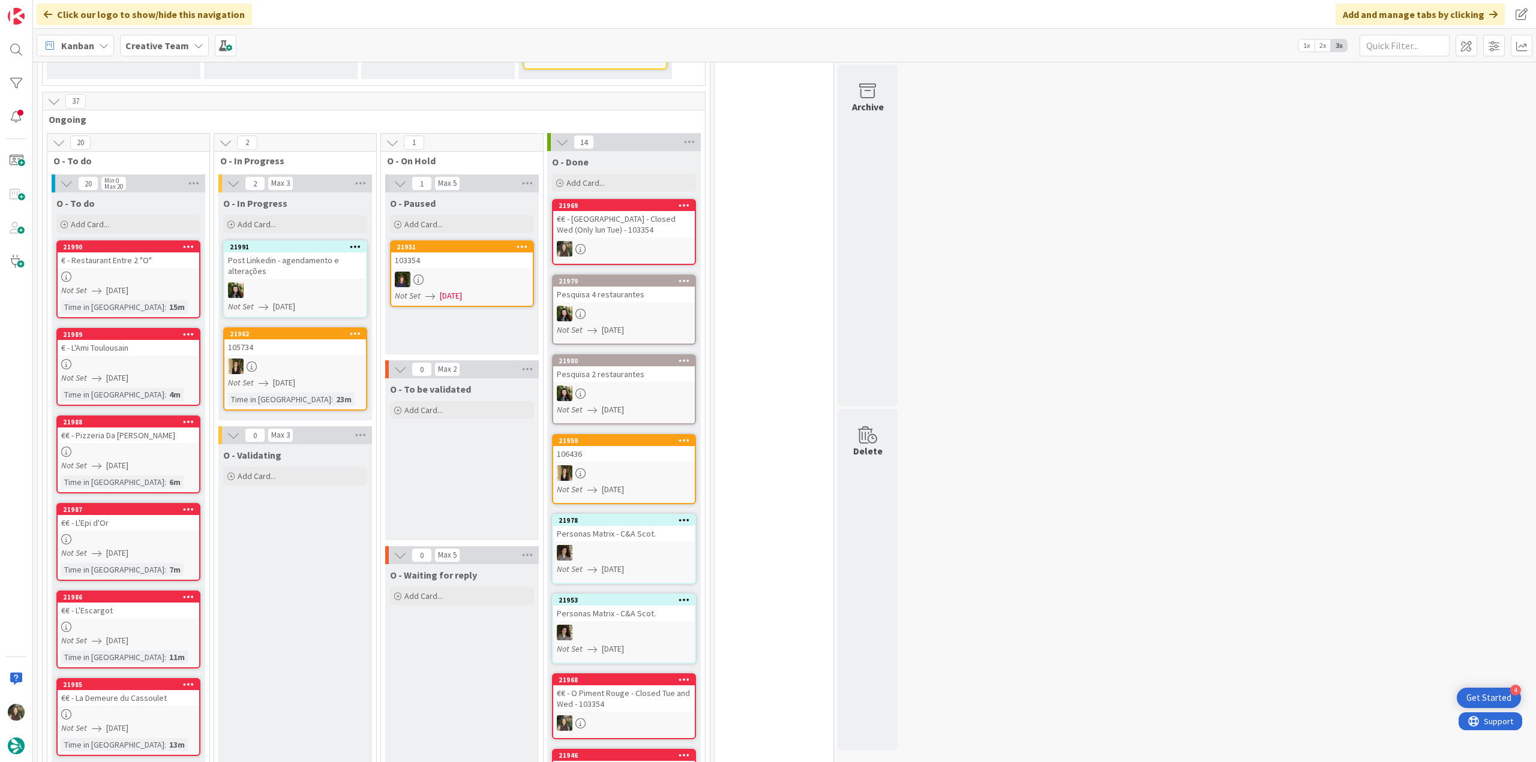
scroll to position [660, 0]
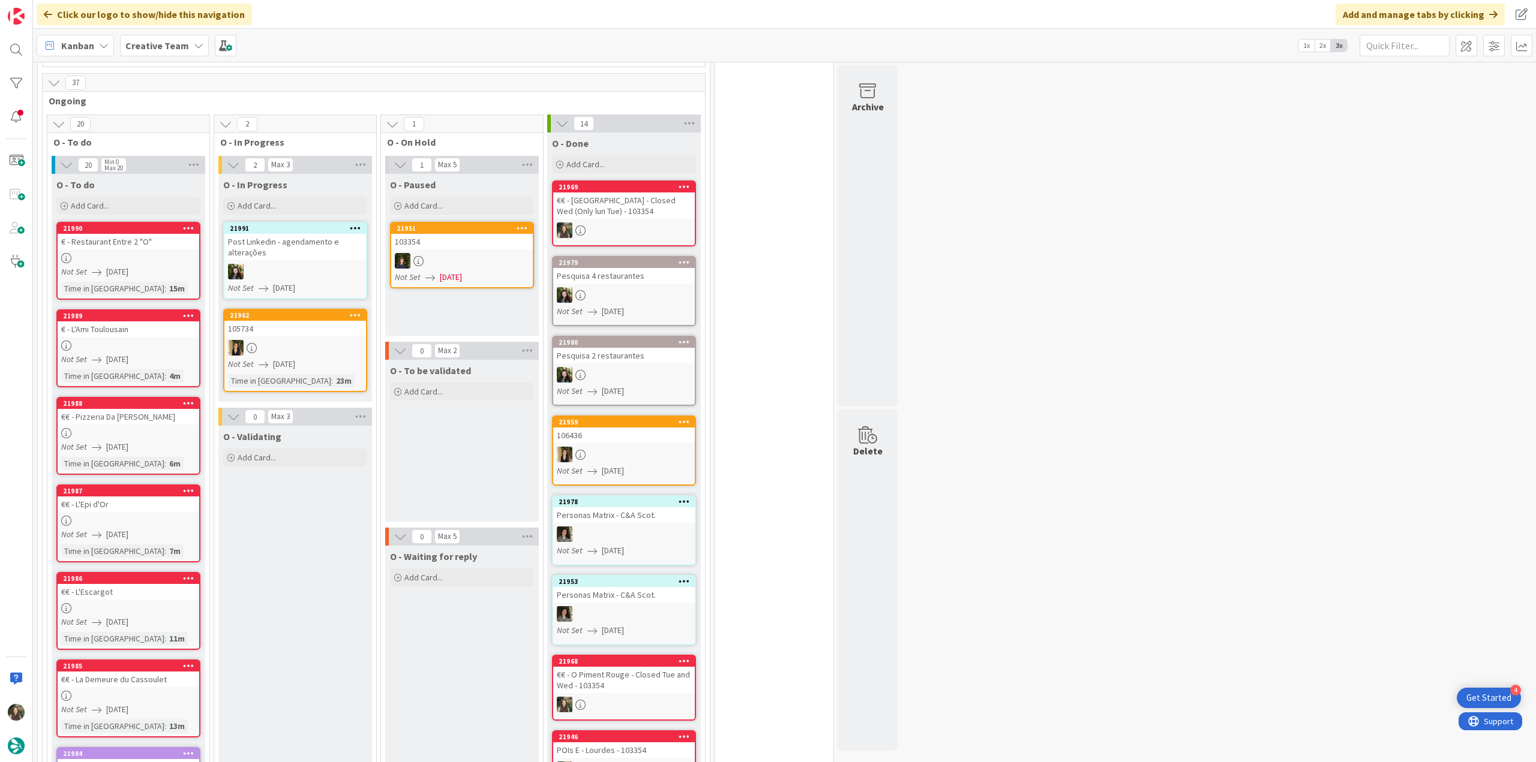
click at [163, 428] on div at bounding box center [129, 433] width 142 height 10
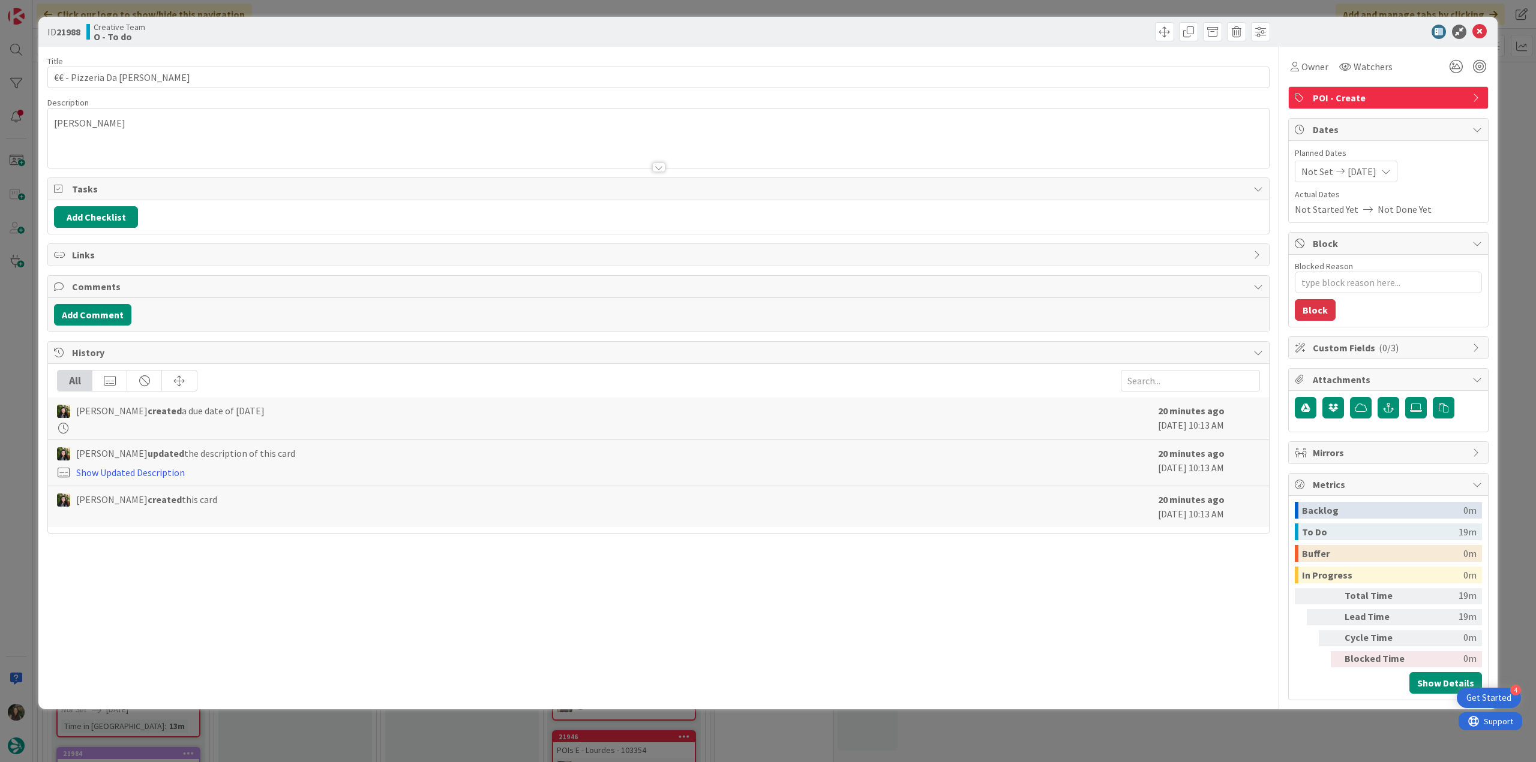
click at [23, 311] on div "ID 21988 Creative Team O - To do Title 22 / 128 €€ - Pizzeria Da Marco Descript…" at bounding box center [768, 381] width 1536 height 762
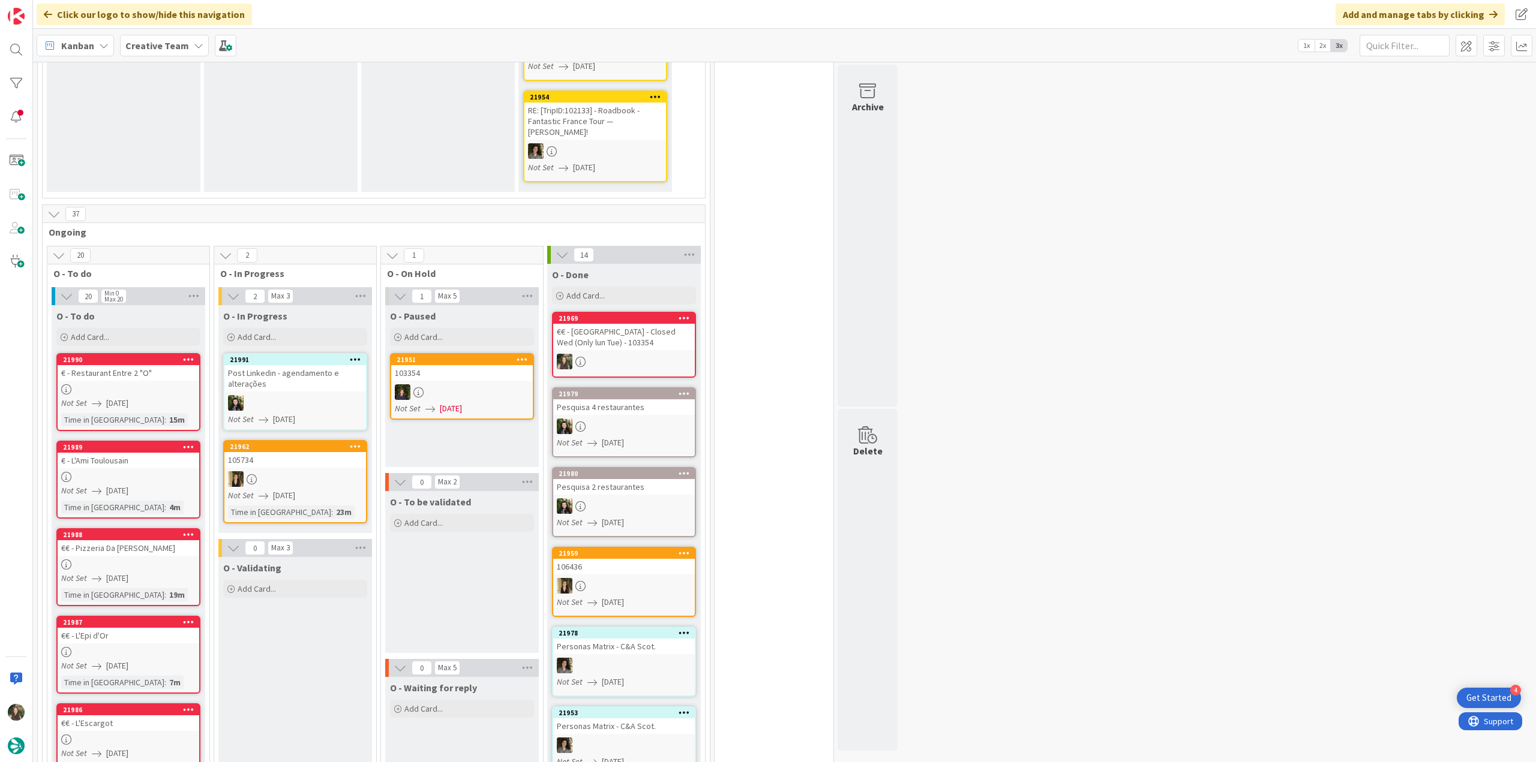
scroll to position [660, 0]
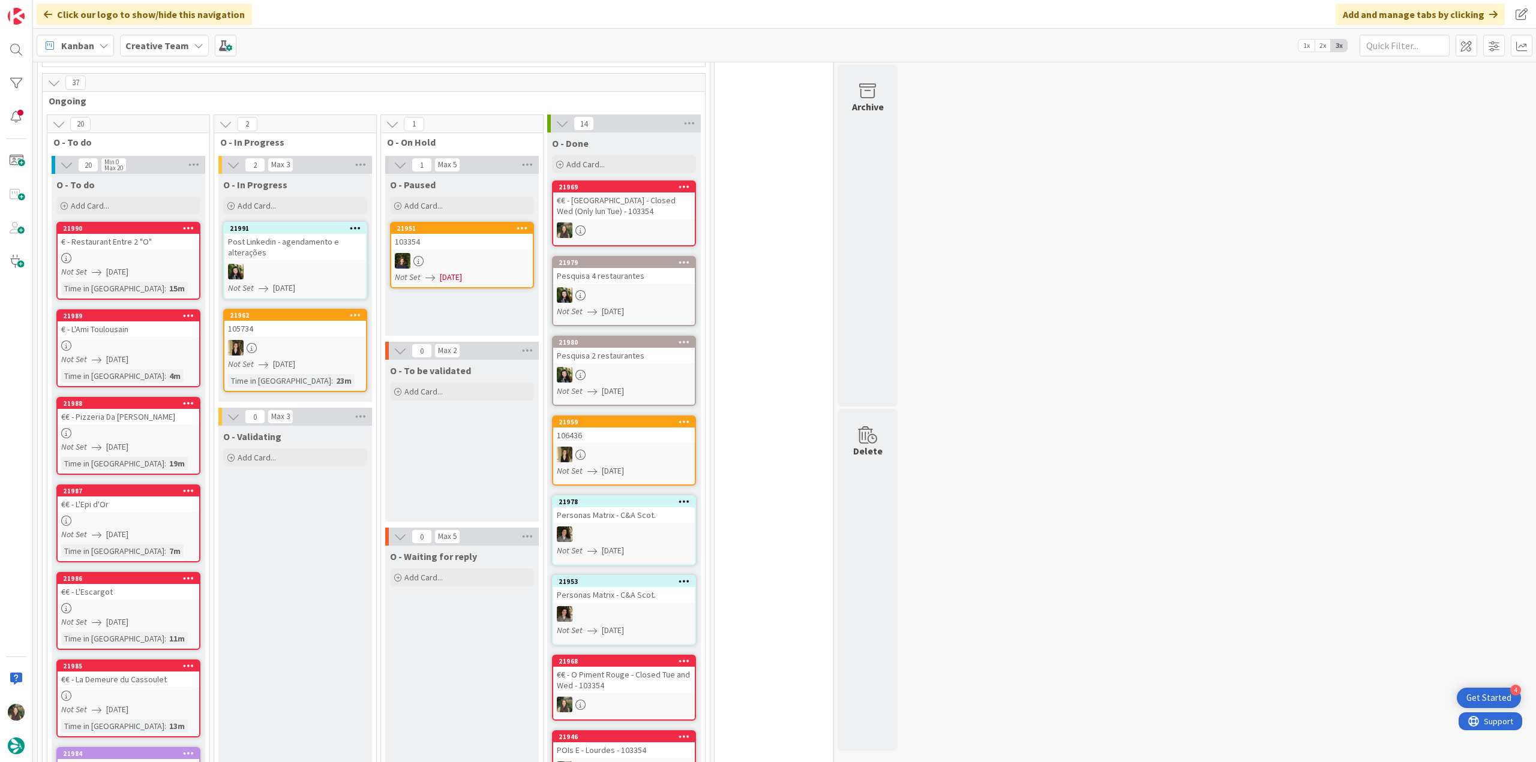
click at [160, 409] on div "€€ - Pizzeria Da Marco" at bounding box center [129, 417] width 142 height 16
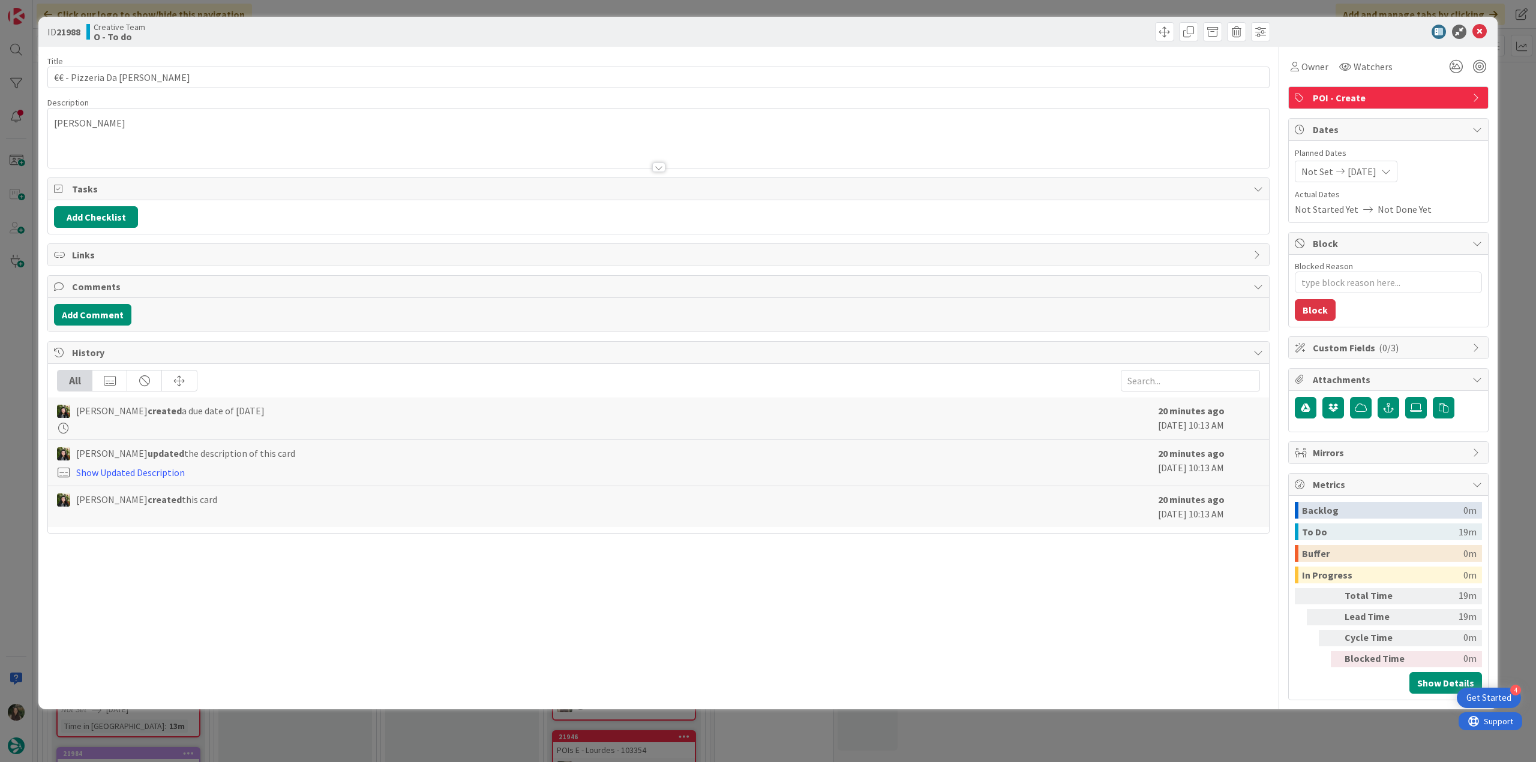
click at [23, 349] on div "ID 21988 Creative Team O - To do Title 22 / 128 €€ - Pizzeria Da Marco Descript…" at bounding box center [768, 381] width 1536 height 762
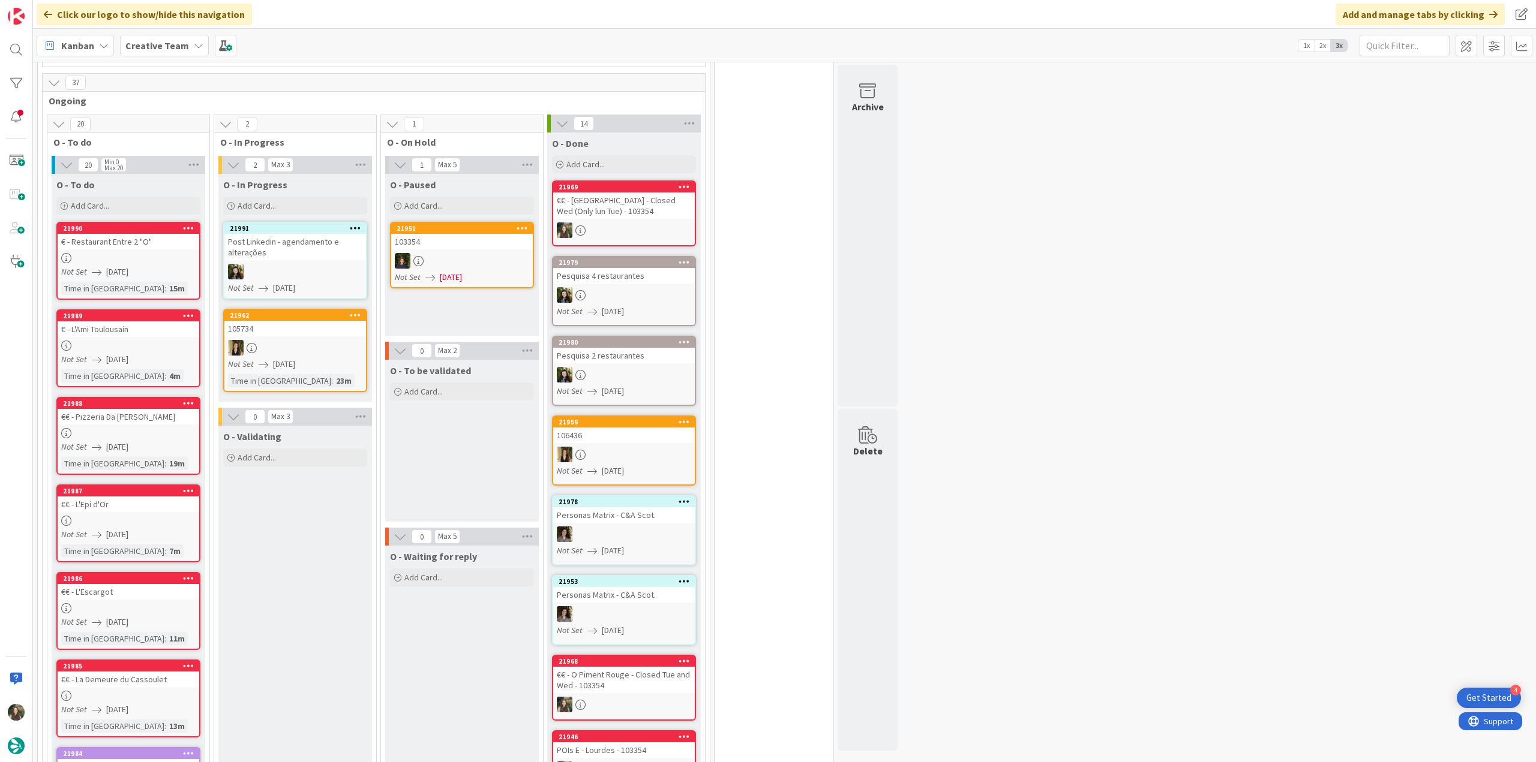
click at [133, 497] on div "€€ - L'Epi d'Or" at bounding box center [129, 505] width 142 height 16
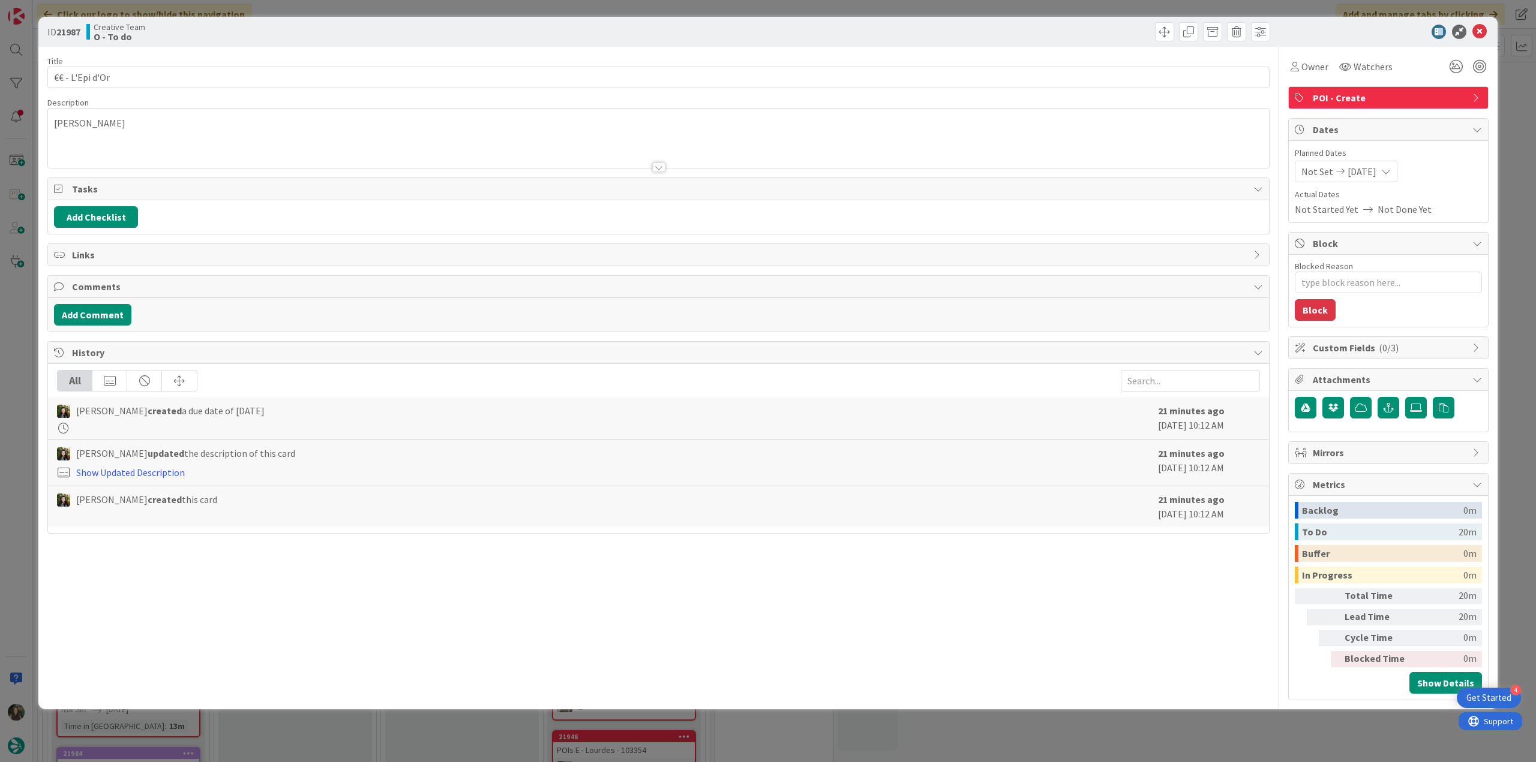
click at [26, 353] on div "ID 21987 Creative Team O - To do Title 15 / 128 €€ - L'Epi d'Or Description Lou…" at bounding box center [768, 381] width 1536 height 762
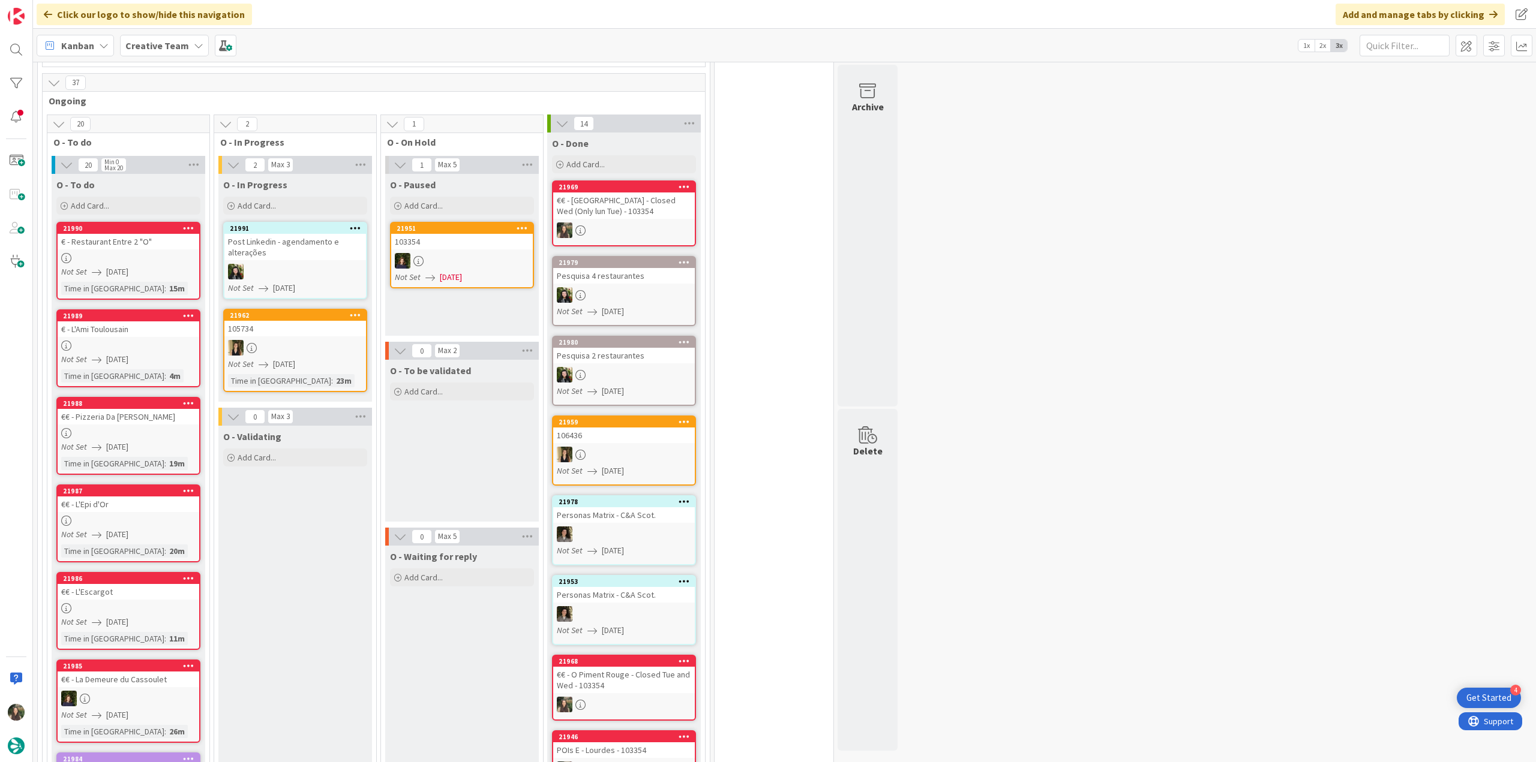
click at [95, 234] on div "€ - Restaurant Entre 2 "O"" at bounding box center [129, 242] width 142 height 16
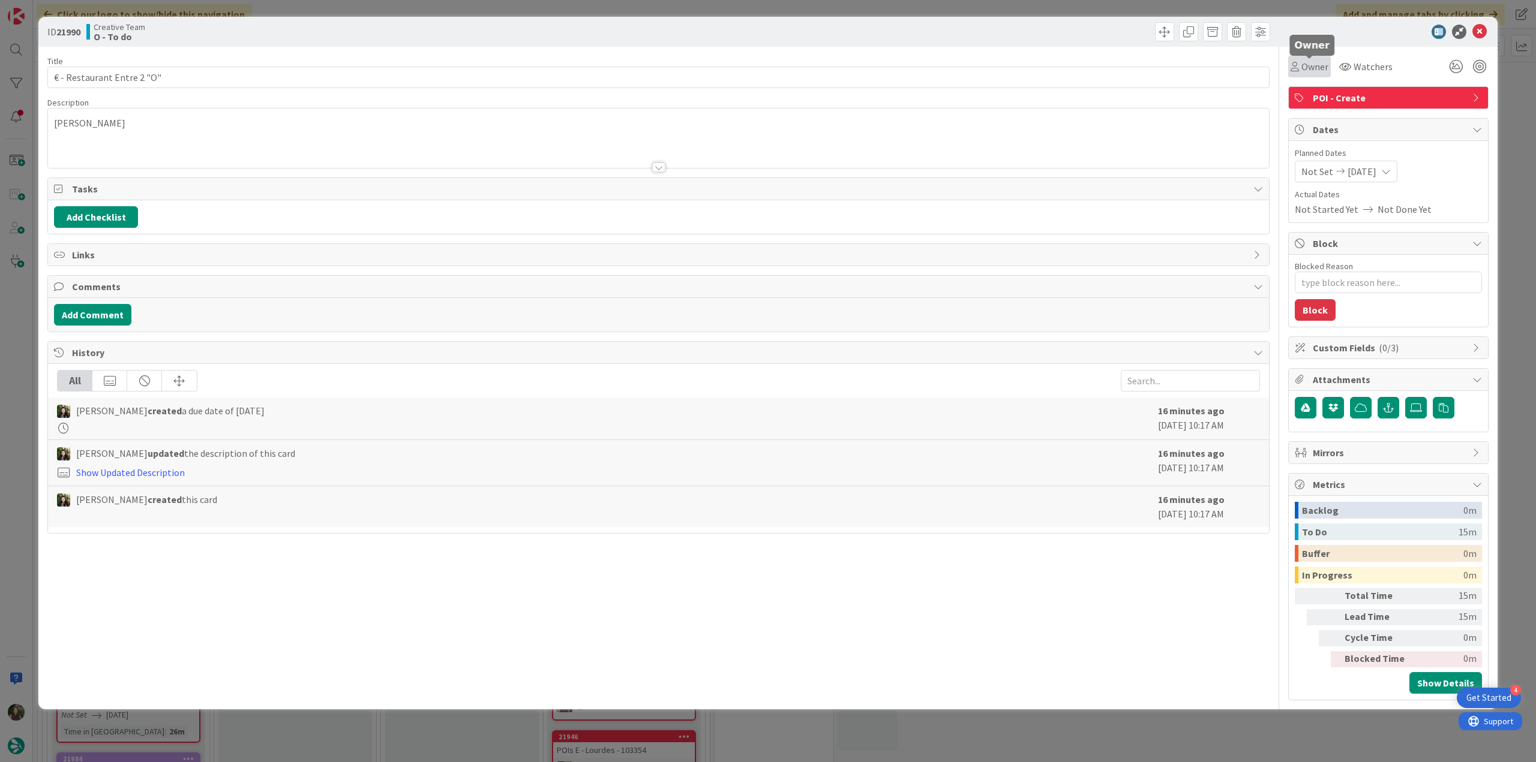
click at [1326, 69] on span "Owner" at bounding box center [1314, 66] width 27 height 14
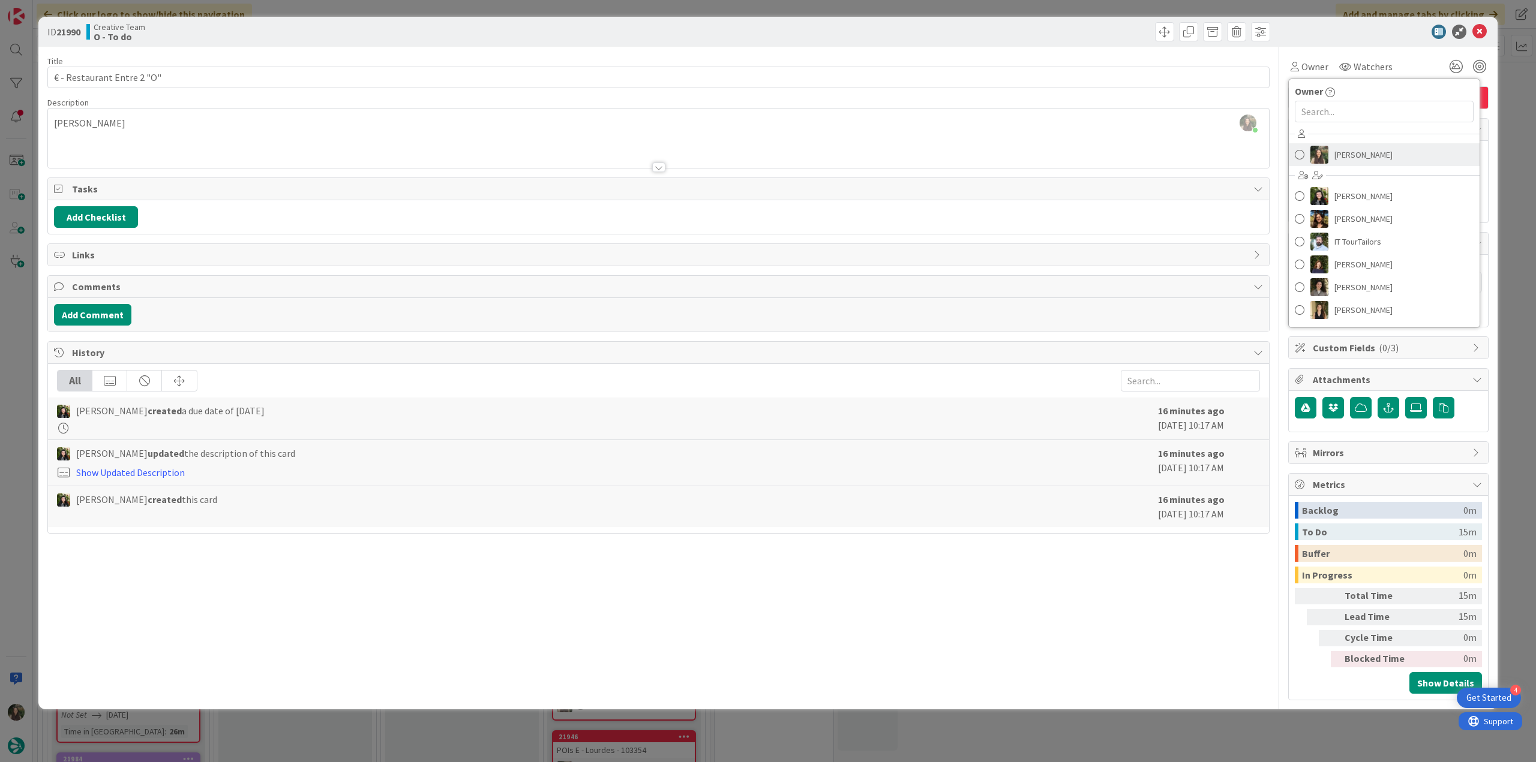
click at [1395, 150] on link "[PERSON_NAME]" at bounding box center [1384, 154] width 191 height 23
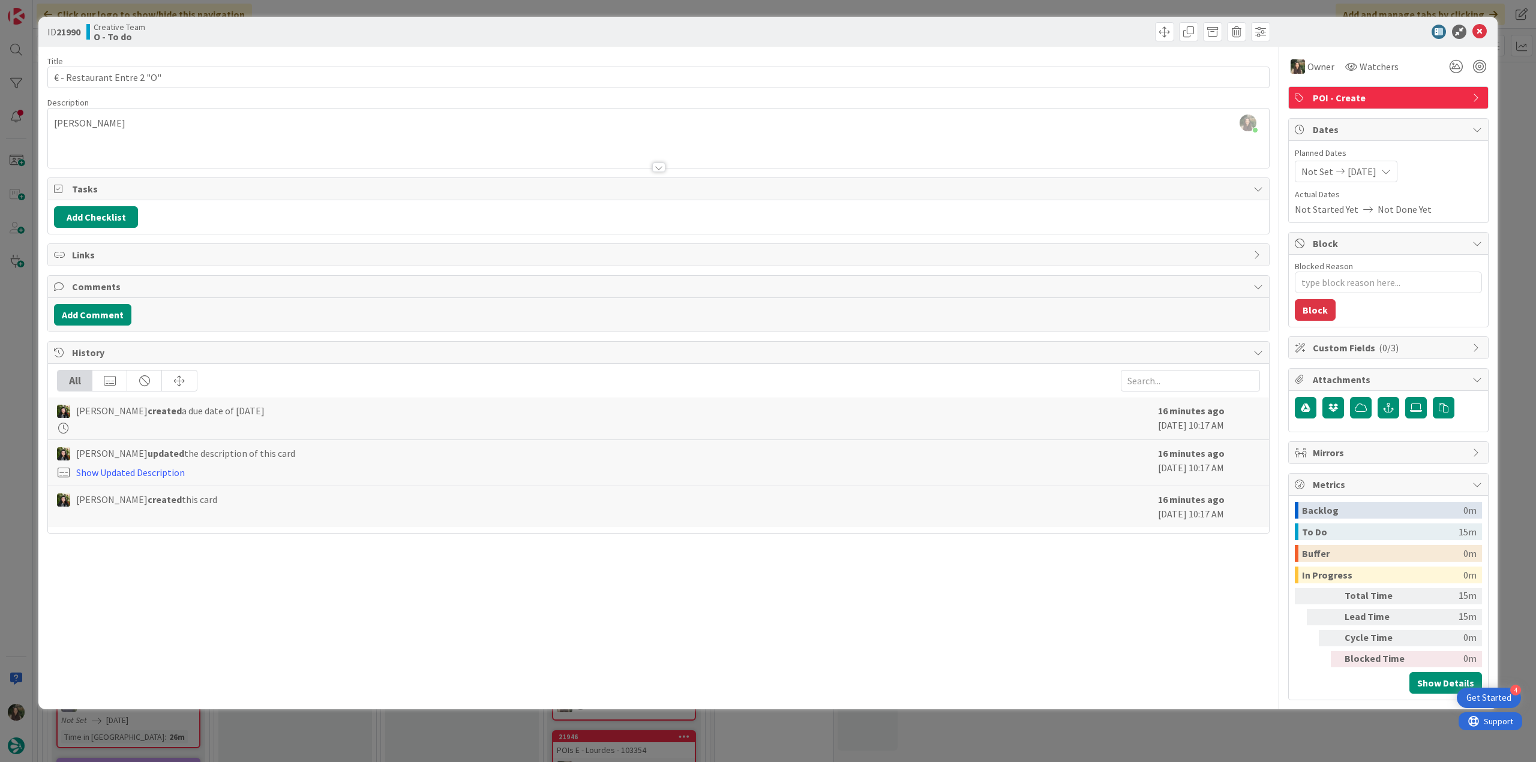
click at [1519, 109] on div "ID 21990 Creative Team O - To do Title 26 / 128 € - Restaurant Entre 2 "O" Desc…" at bounding box center [768, 381] width 1536 height 762
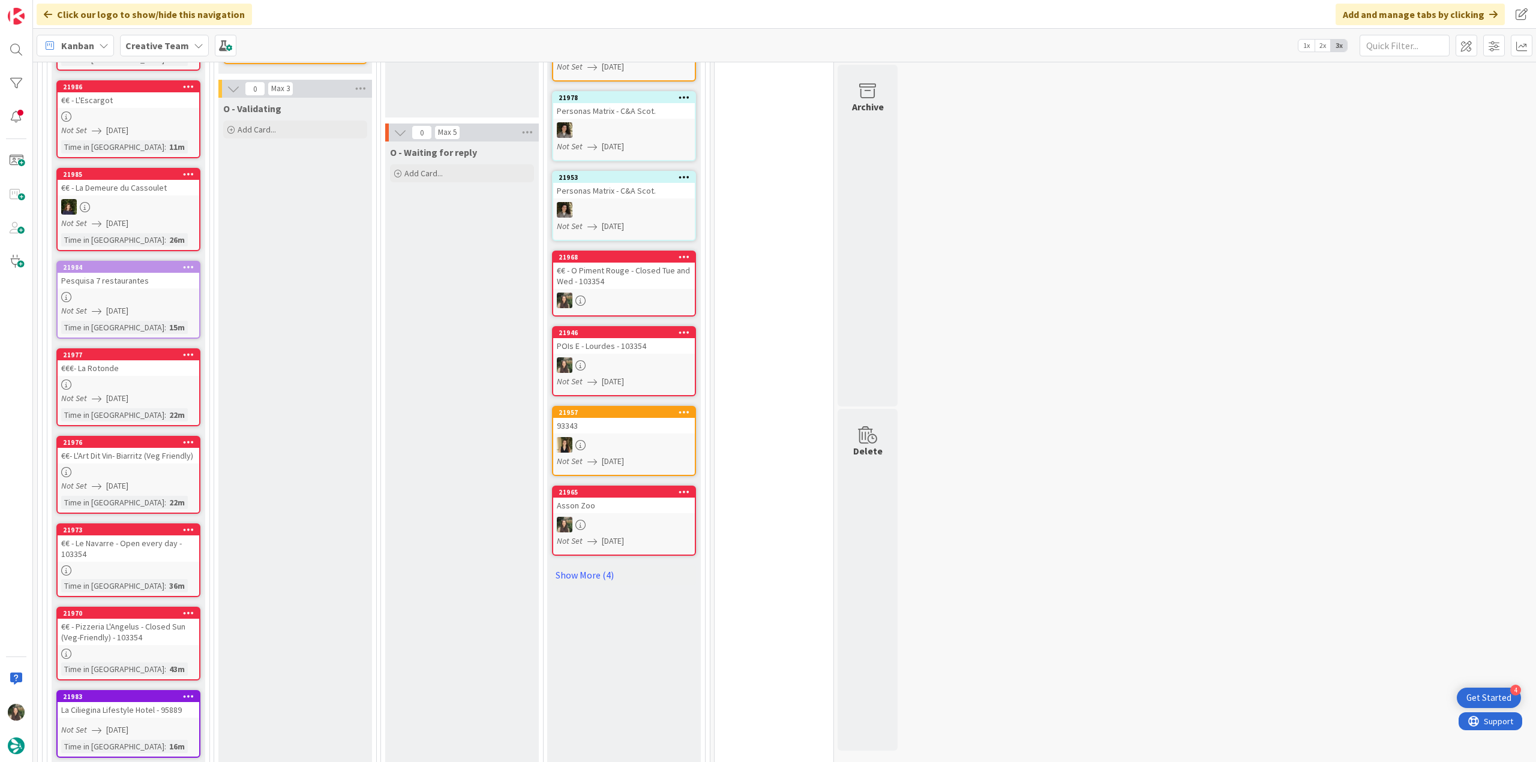
click at [653, 376] on div "Not Set [DATE]" at bounding box center [626, 382] width 138 height 13
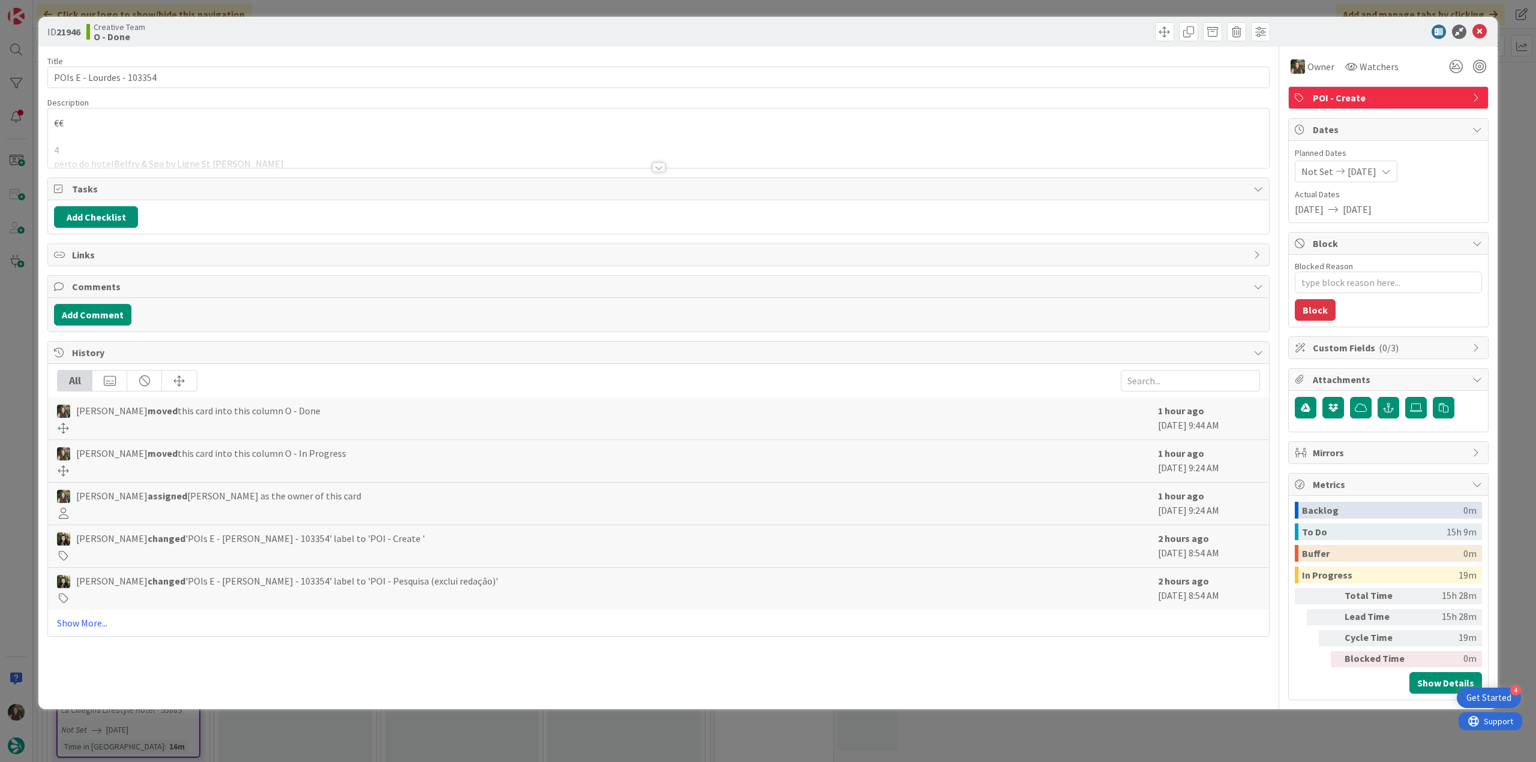
click at [16, 370] on div "ID 21946 Creative Team O - Done Title 25 / 128 POIs E - Lourdes - 103354 Descri…" at bounding box center [768, 381] width 1536 height 762
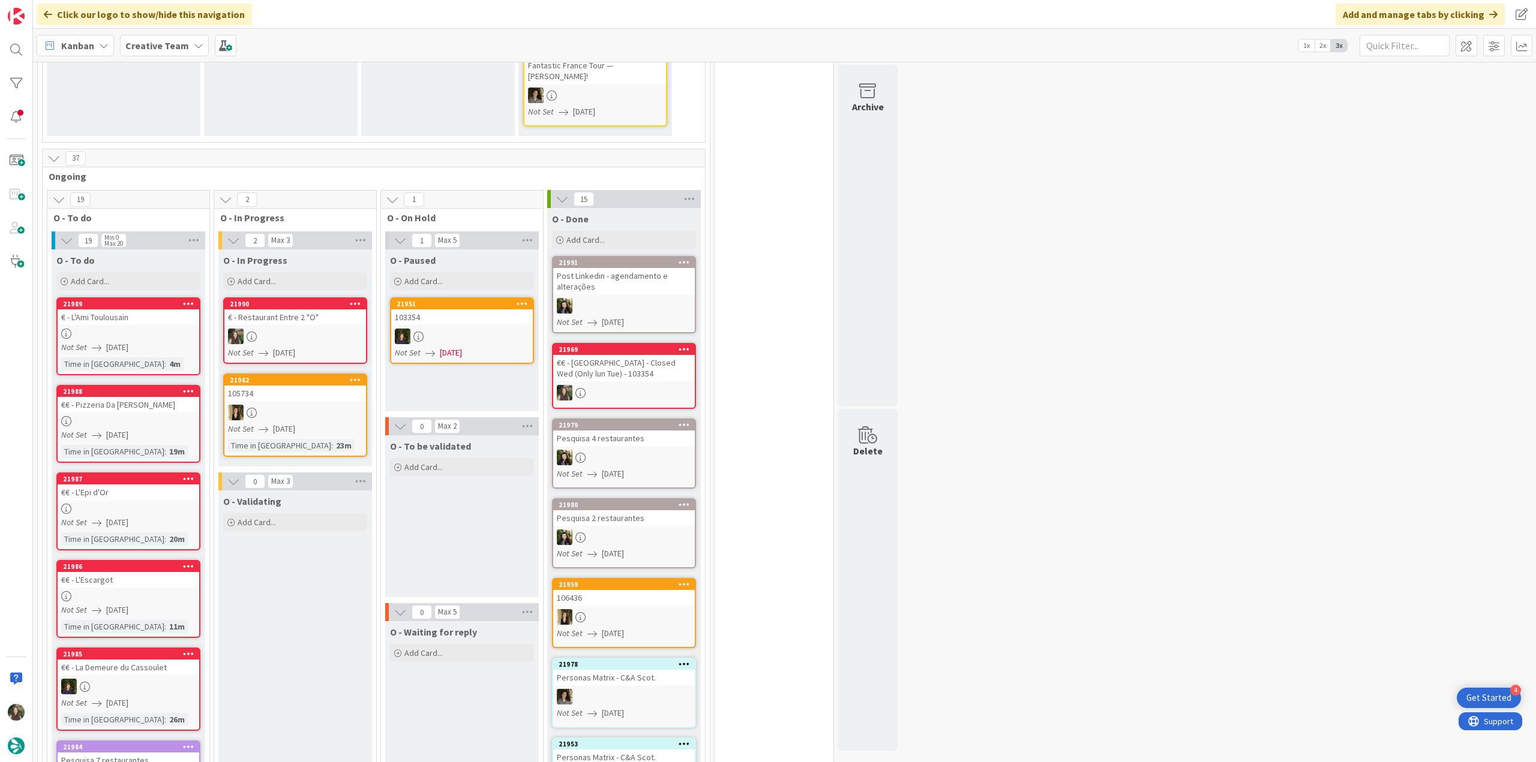
click at [300, 310] on div "€ - Restaurant Entre 2 "O"" at bounding box center [295, 318] width 142 height 16
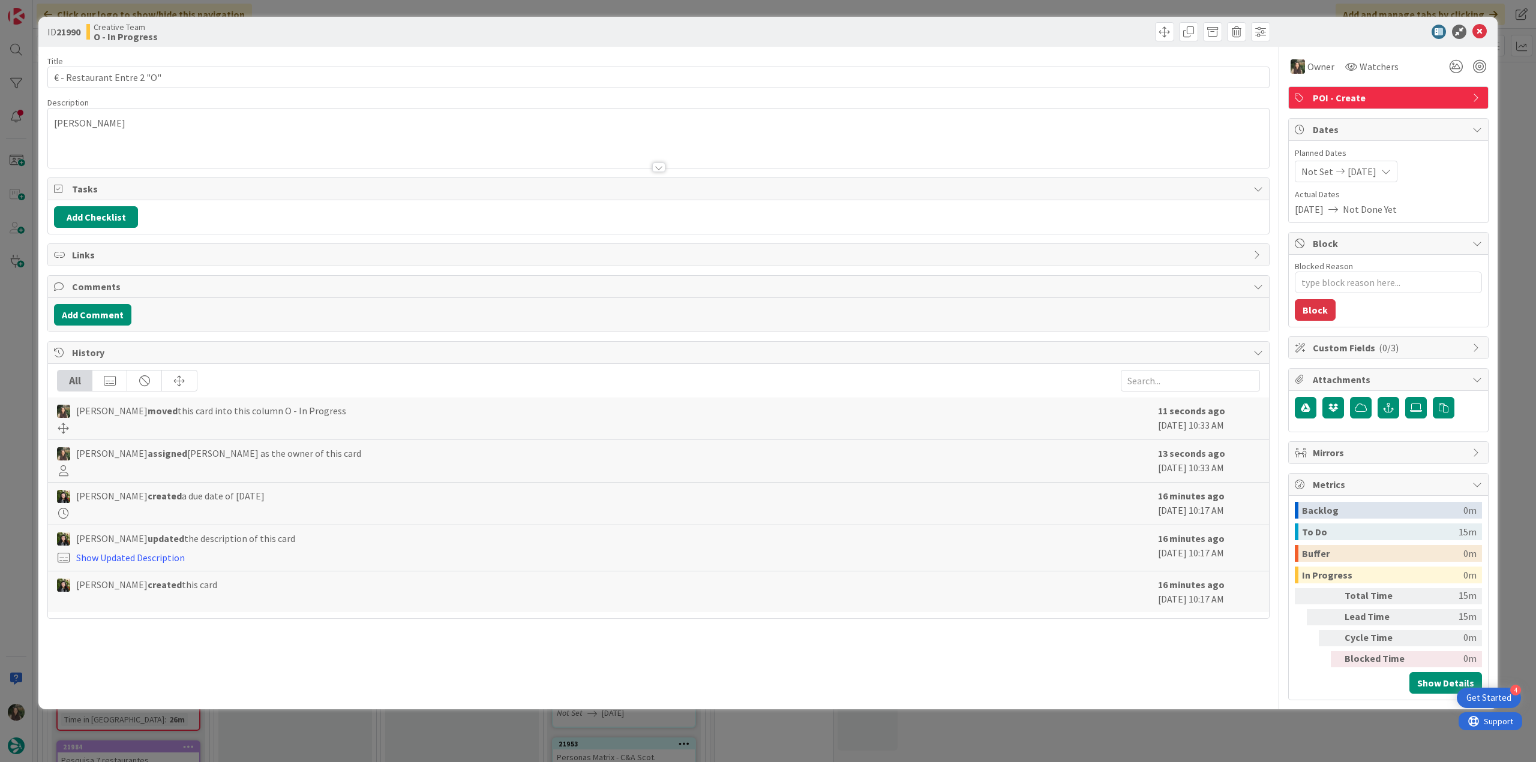
drag, startPoint x: 164, startPoint y: 129, endPoint x: 167, endPoint y: 121, distance: 8.7
click at [165, 129] on p "Lourdes" at bounding box center [658, 123] width 1209 height 14
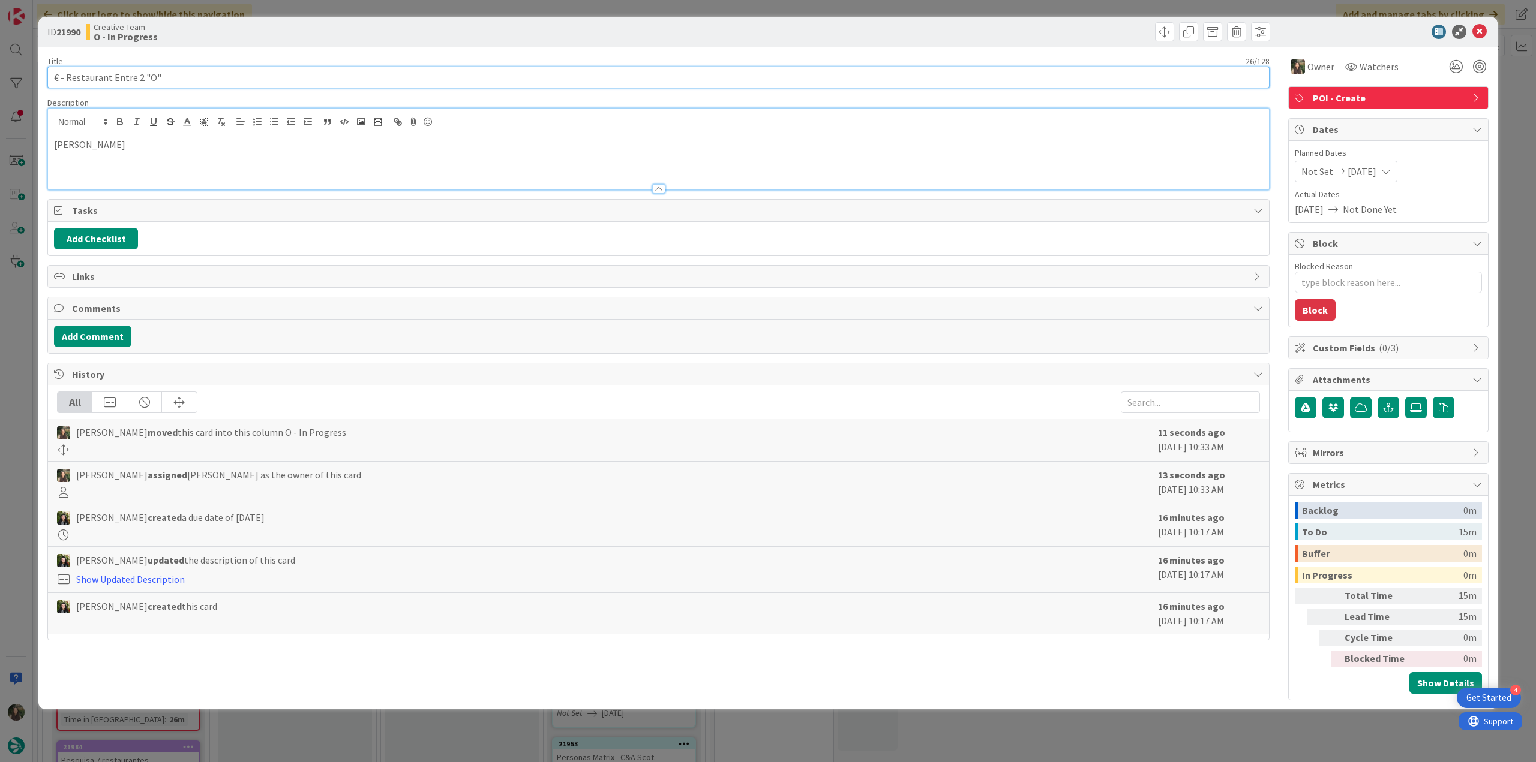
drag, startPoint x: 174, startPoint y: 77, endPoint x: -15, endPoint y: 388, distance: 363.7
click at [0, 388] on html "4 Get Started Click our logo to show/hide this navigation Add and manage tabs b…" at bounding box center [768, 381] width 1536 height 762
click at [23, 314] on div "ID 21990 Creative Team O - In Progress Title 26 / 128 € - Restaurant Entre 2 "O…" at bounding box center [768, 381] width 1536 height 762
click at [18, 323] on div "ID 21990 Creative Team O - In Progress Title 26 / 128 € - Restaurant Entre 2 "O…" at bounding box center [768, 381] width 1536 height 762
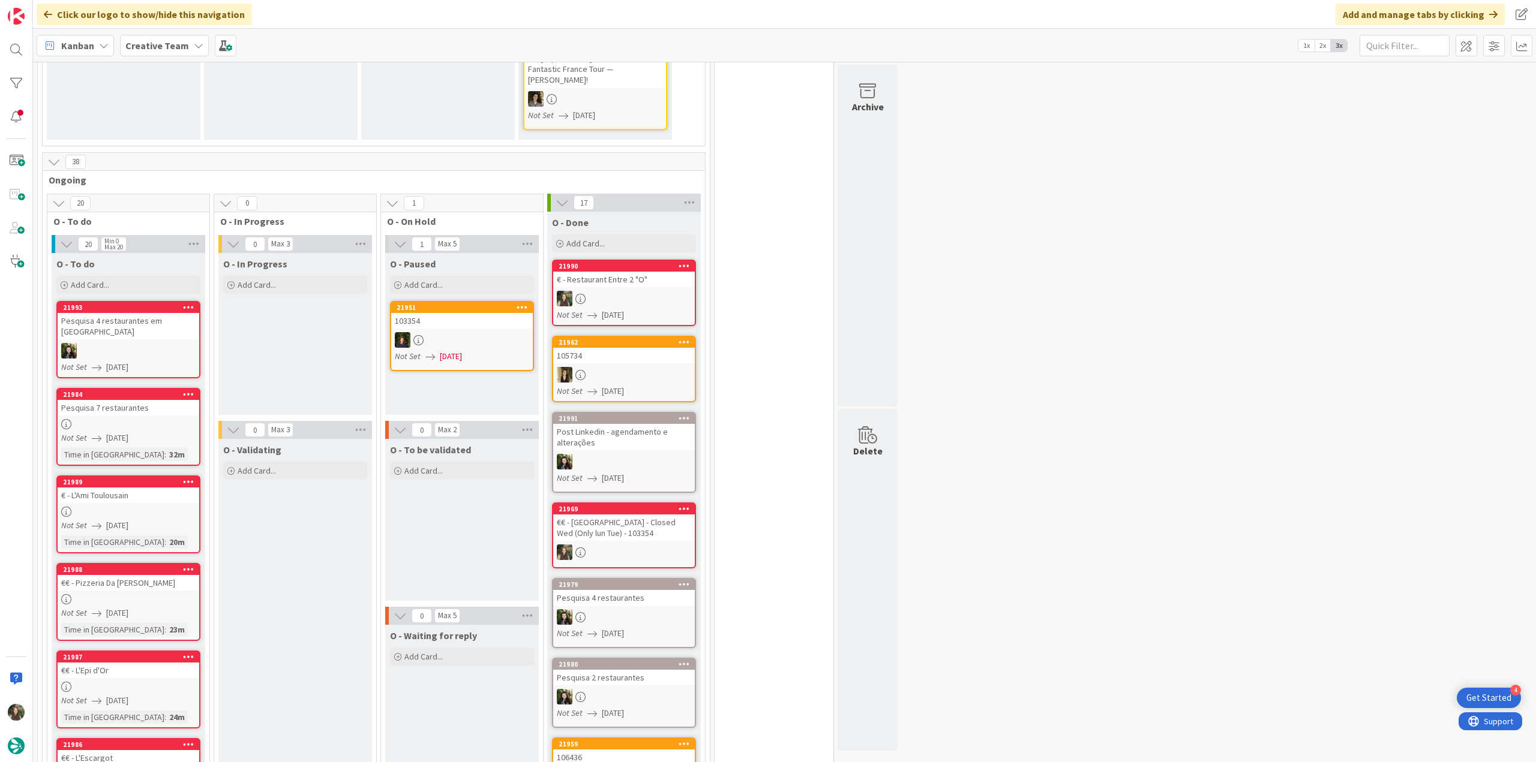
click at [648, 260] on link "21990 € - Restaurant Entre 2 "O" Not Set 08/29/2025" at bounding box center [624, 293] width 144 height 67
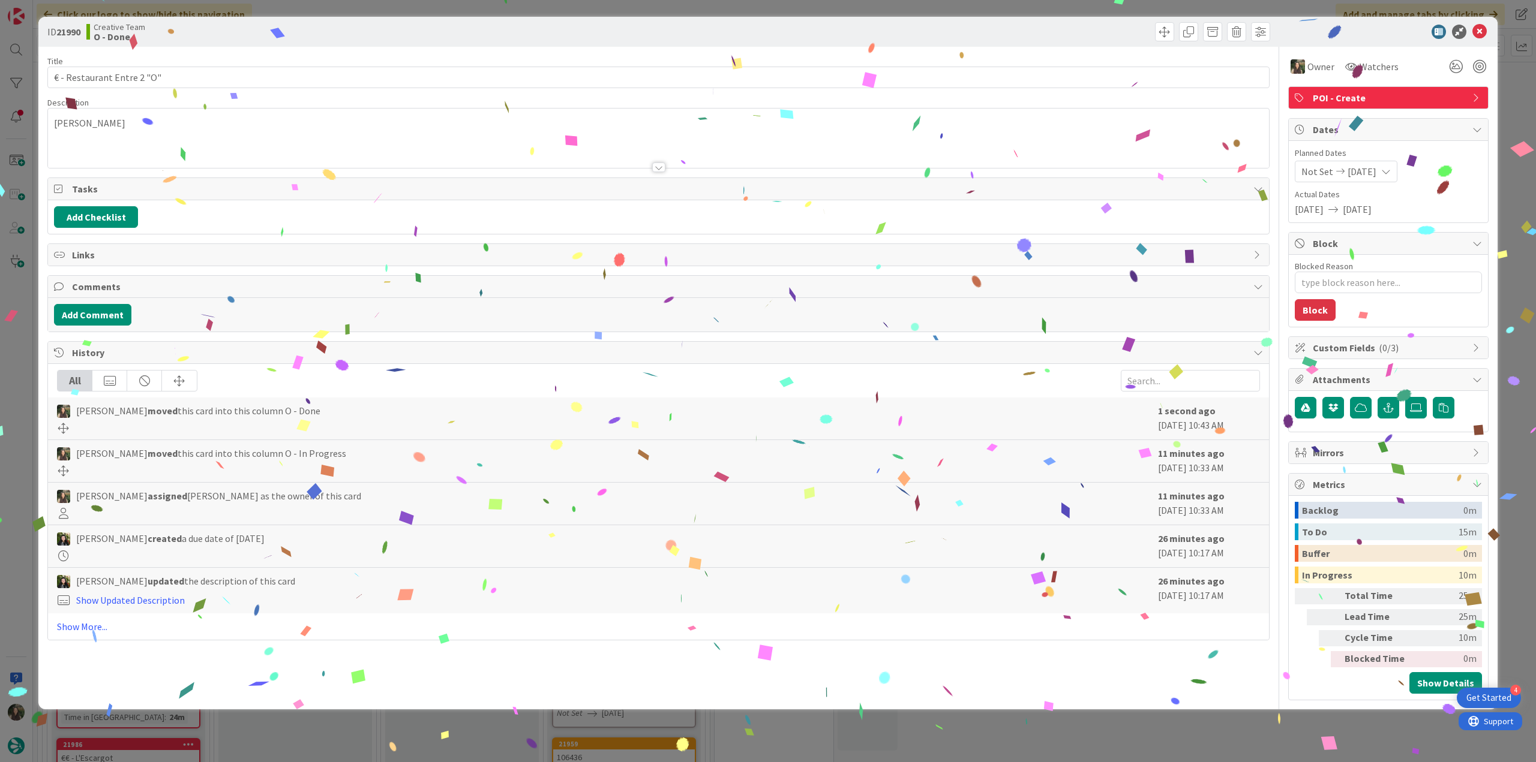
click at [1215, 731] on div "ID 21990 Creative Team O - Done Title 26 / 128 € - Restaurant Entre 2 "O" Descr…" at bounding box center [768, 381] width 1536 height 762
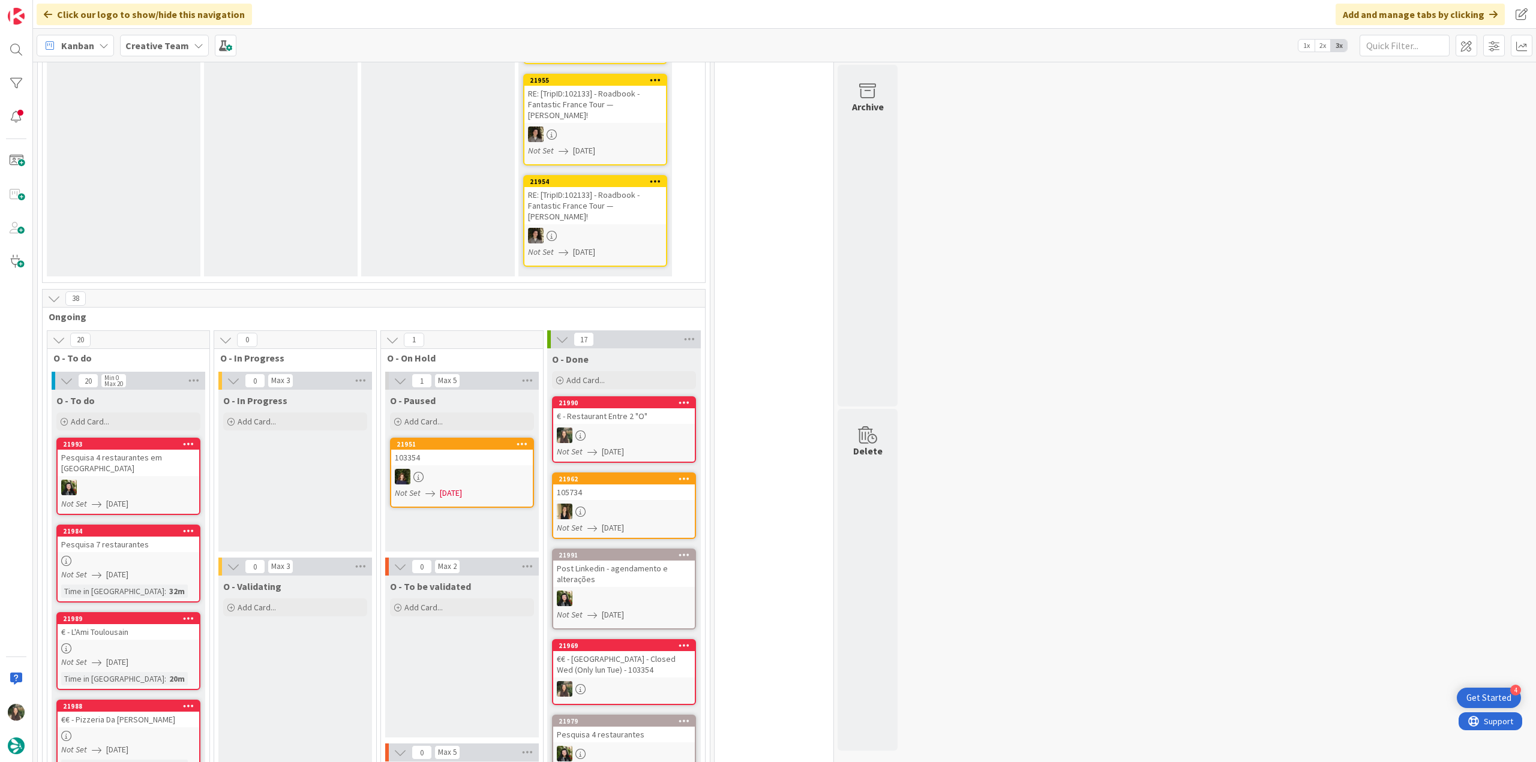
scroll to position [720, 0]
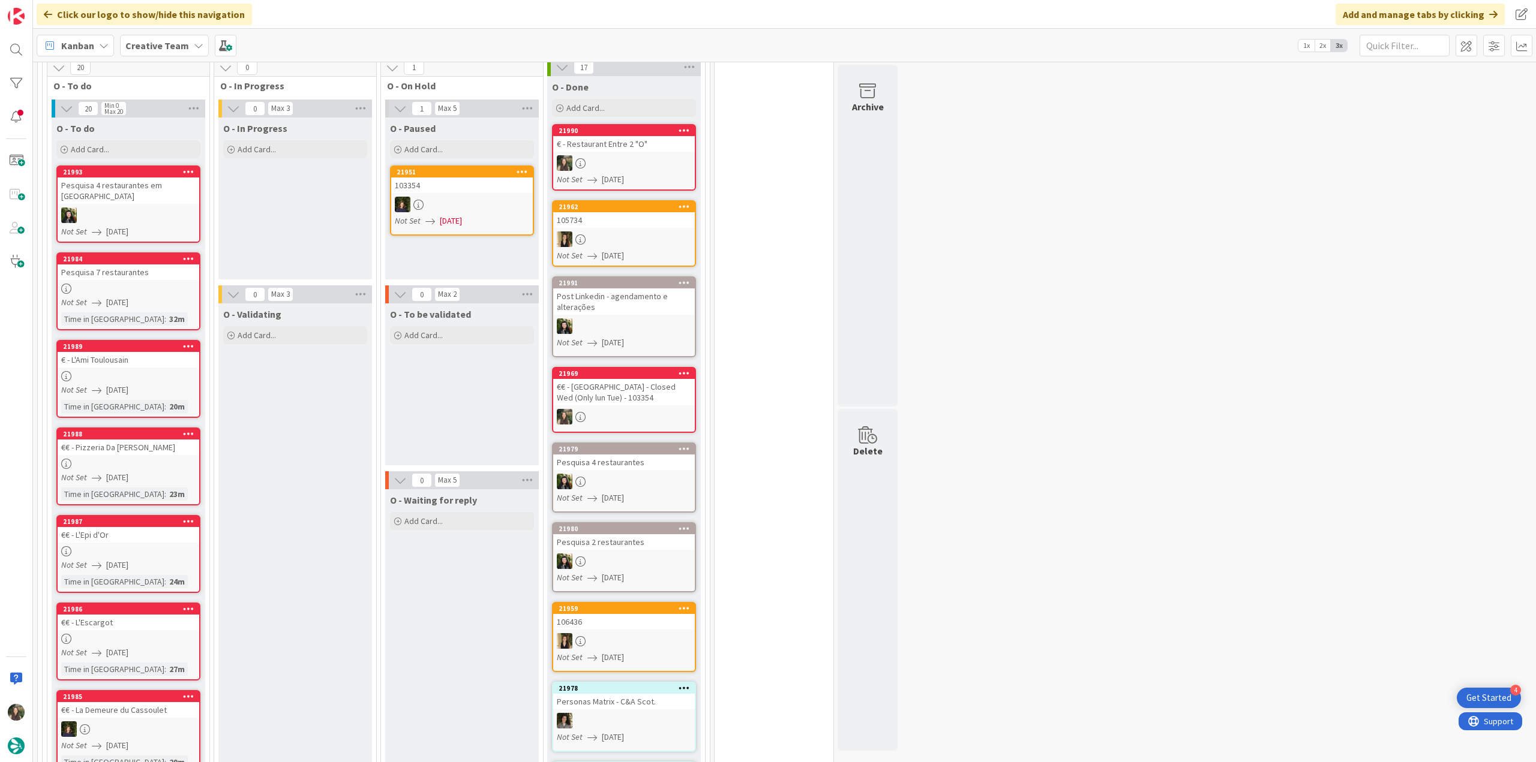
click at [178, 371] on div at bounding box center [129, 376] width 142 height 10
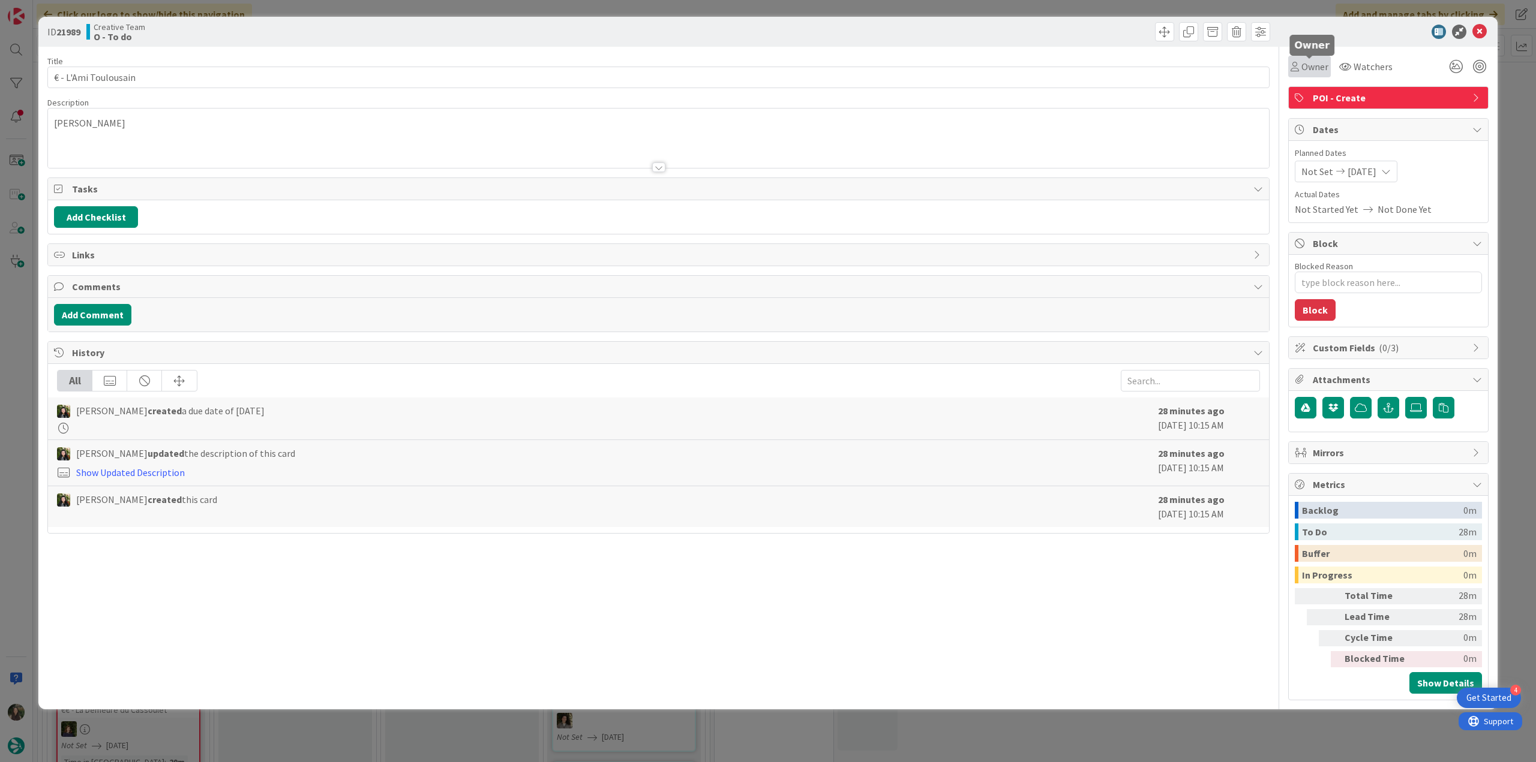
click at [1301, 67] on span "Owner" at bounding box center [1314, 66] width 27 height 14
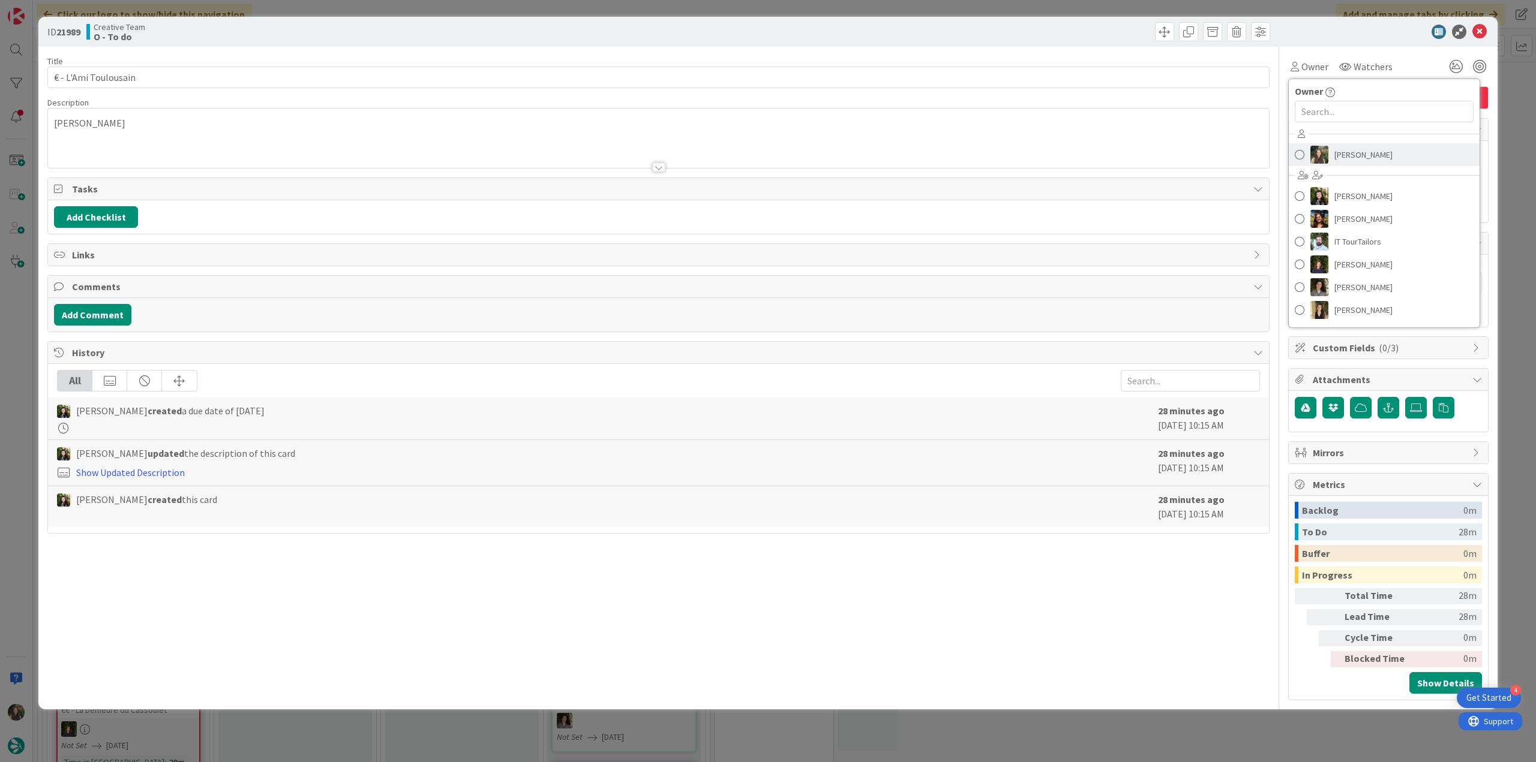
click at [1353, 155] on span "[PERSON_NAME]" at bounding box center [1363, 155] width 58 height 18
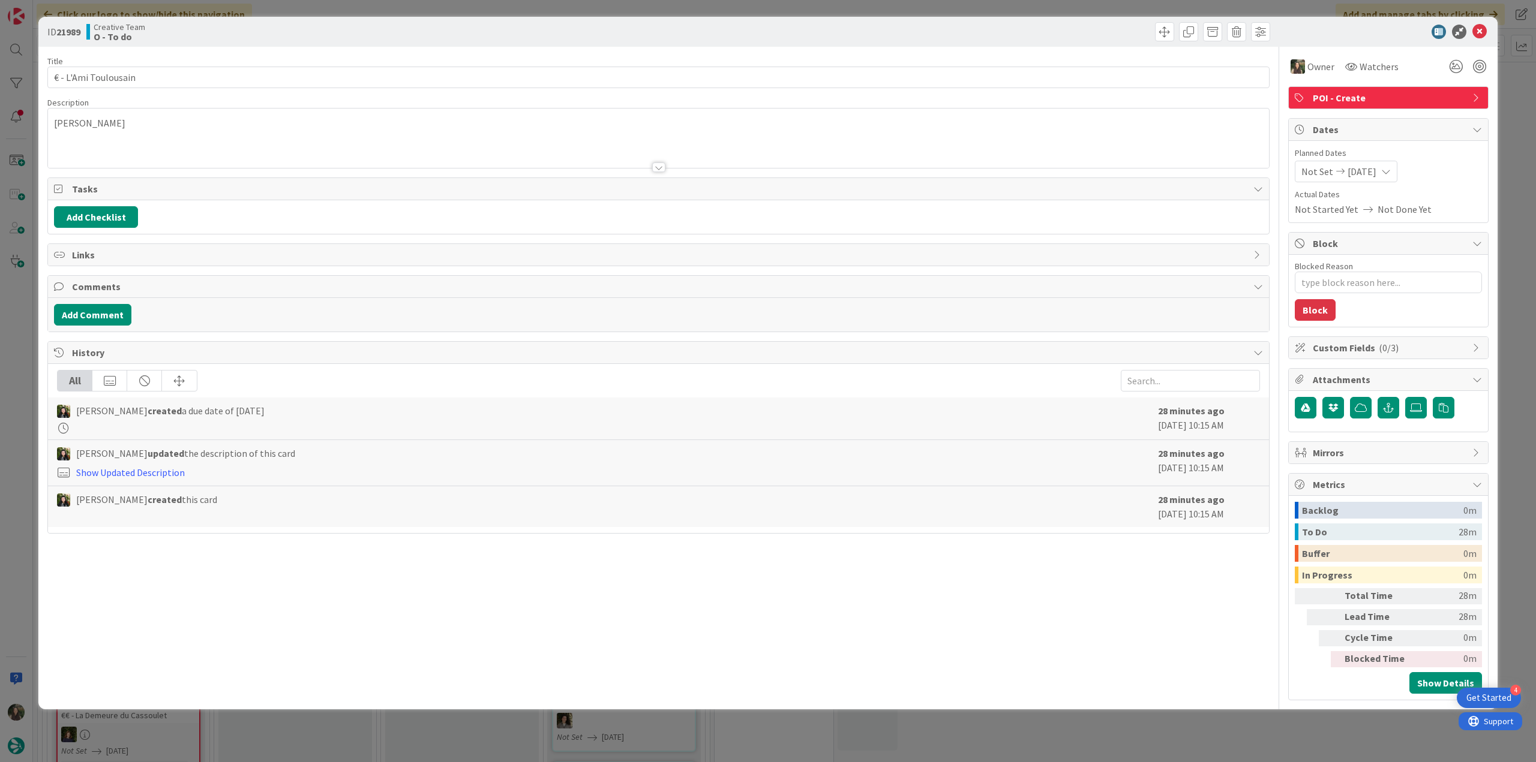
click at [1508, 112] on div "ID 21989 Creative Team O - To do Title 20 / 128 € - L'Ami Toulousain Descriptio…" at bounding box center [768, 381] width 1536 height 762
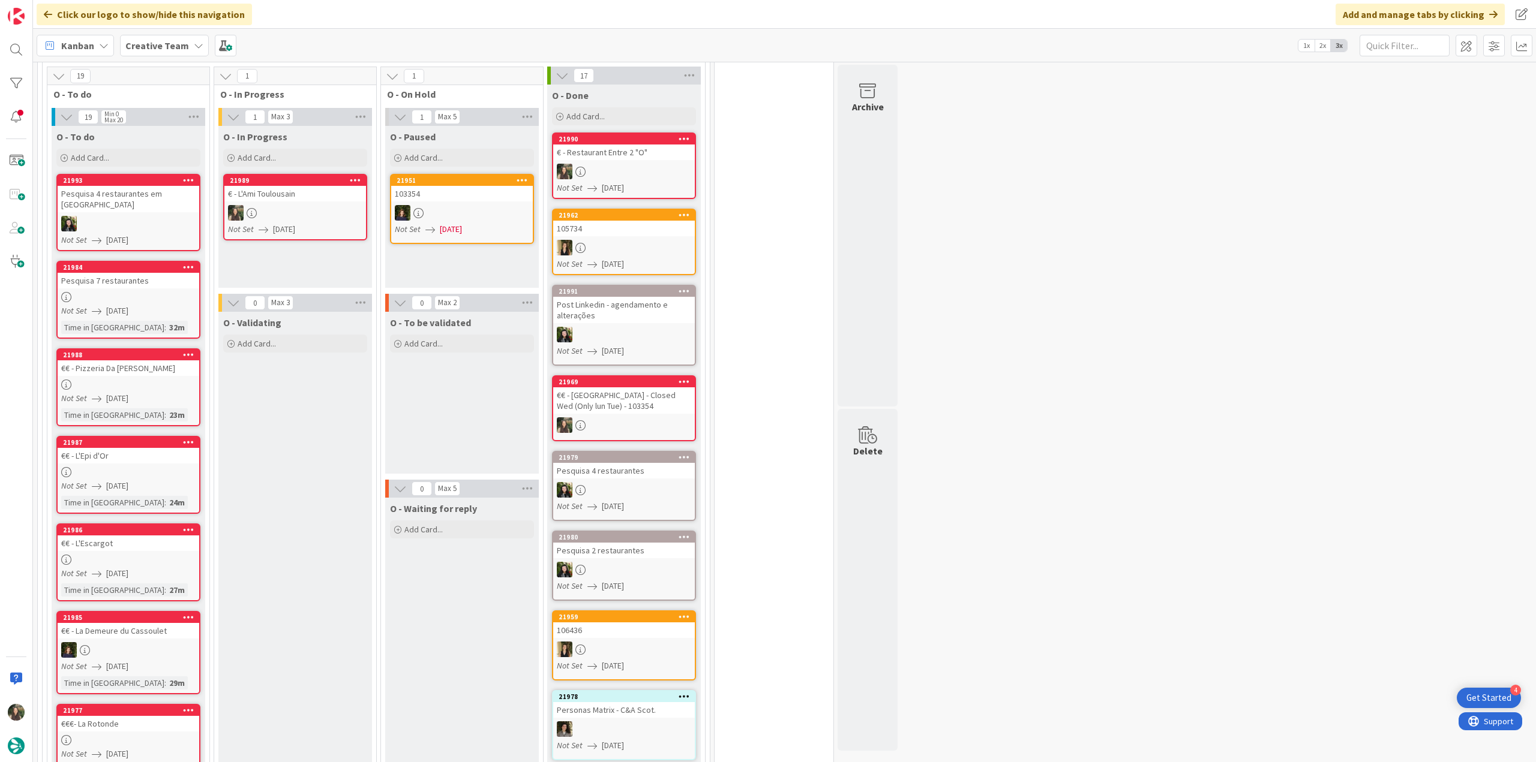
click at [327, 223] on div "Not Set 08/29/2025" at bounding box center [297, 229] width 138 height 13
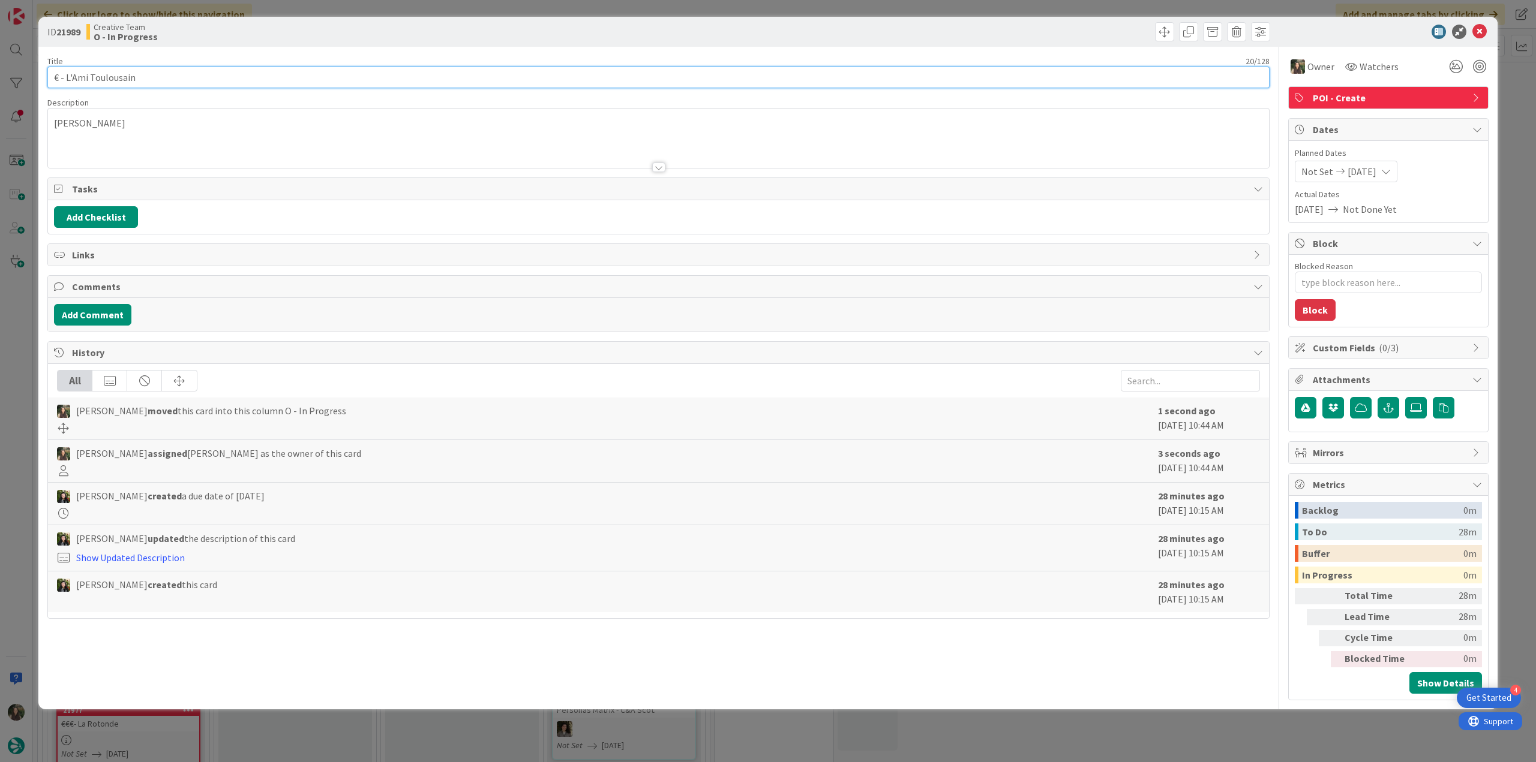
drag, startPoint x: 172, startPoint y: 74, endPoint x: -25, endPoint y: 388, distance: 370.5
click at [0, 388] on html "4 Get Started Click our logo to show/hide this navigation Add and manage tabs b…" at bounding box center [768, 381] width 1536 height 762
click at [25, 340] on div "ID 21989 Creative Team O - In Progress Title 20 / 128 € - L'Ami Toulousain Desc…" at bounding box center [768, 381] width 1536 height 762
type textarea "x"
click at [9, 359] on div "ID 21989 Creative Team O - In Progress Title 20 / 128 € - L'Ami Toulousain Desc…" at bounding box center [768, 381] width 1536 height 762
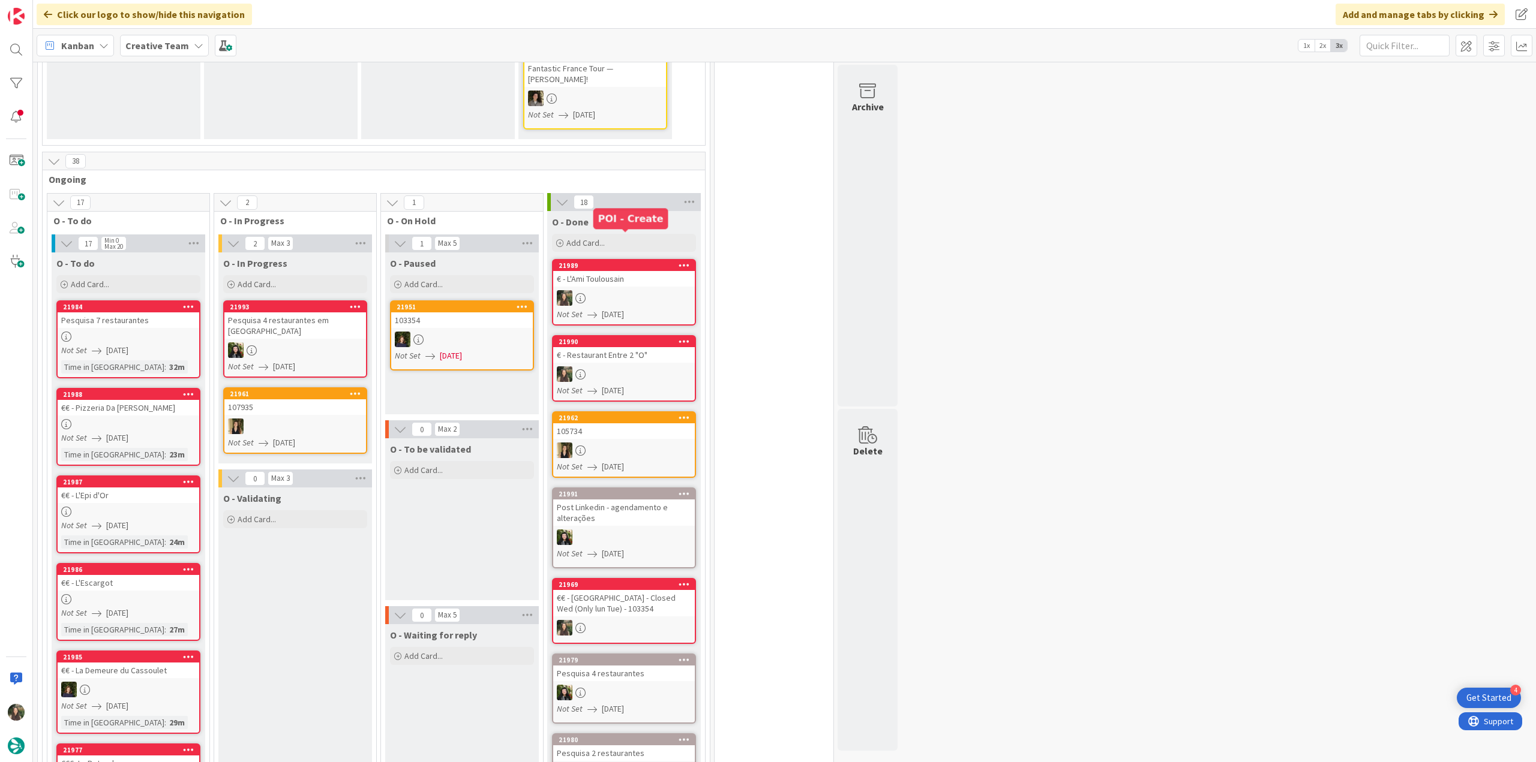
scroll to position [580, 0]
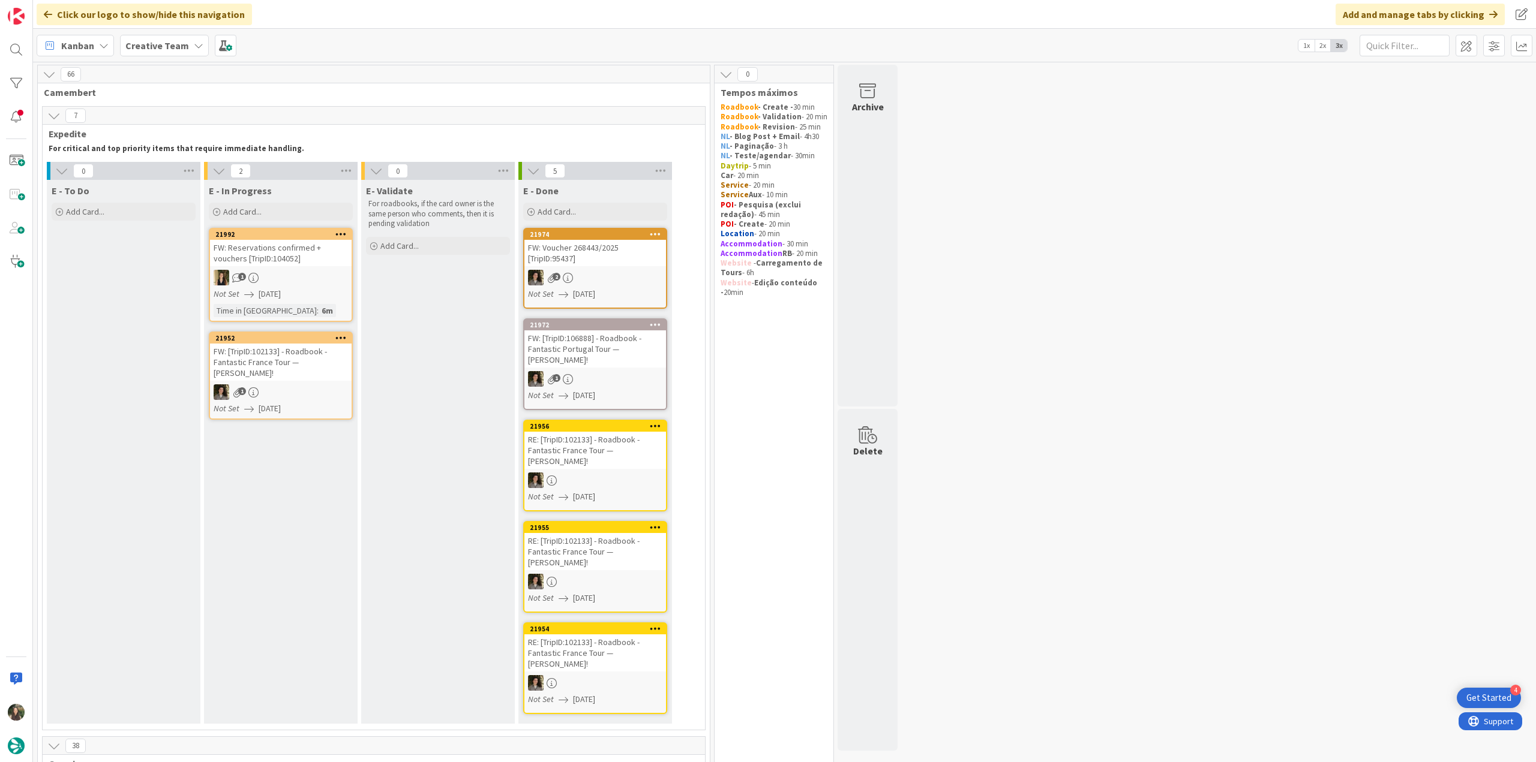
scroll to position [580, 0]
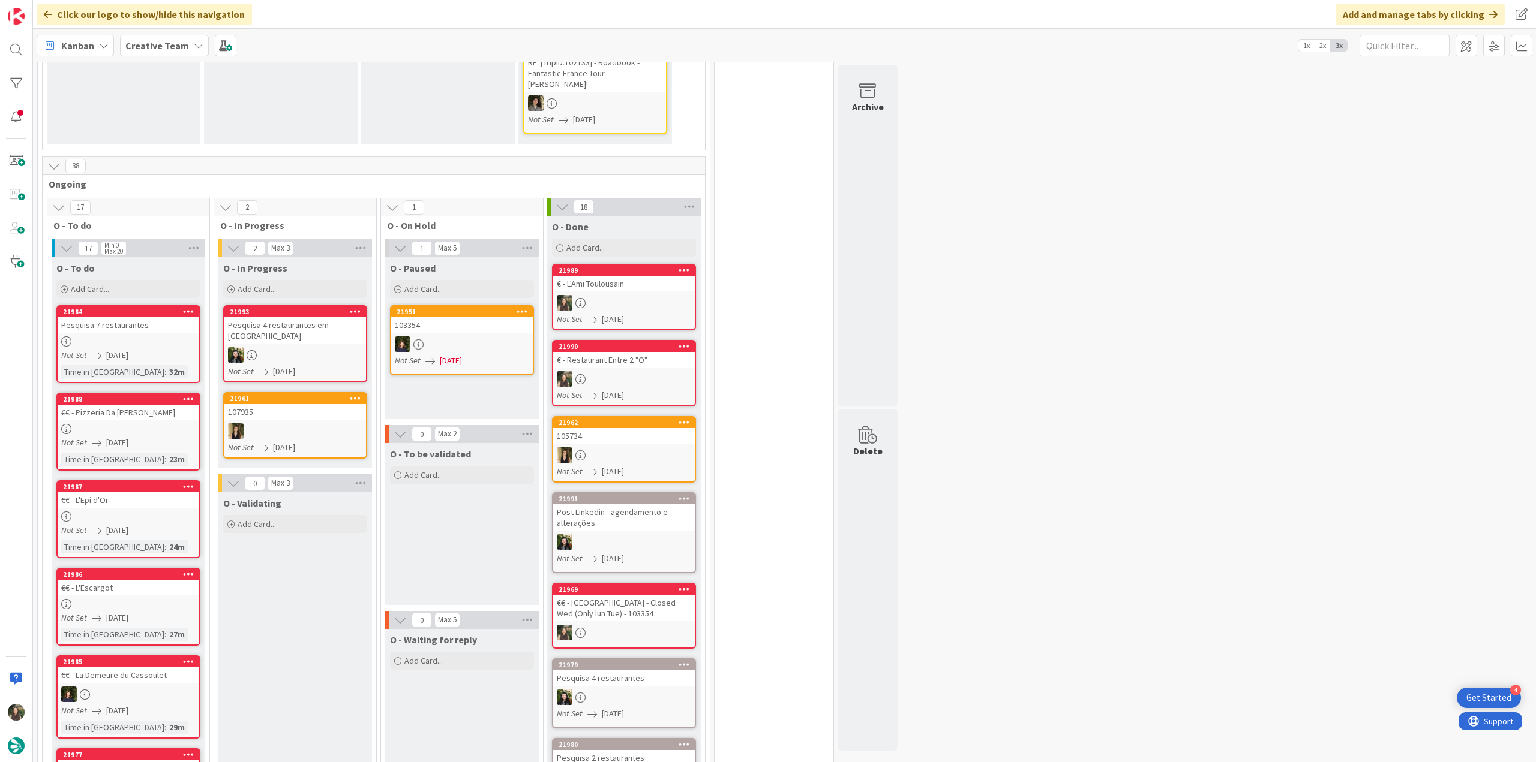
click at [150, 437] on div "Not Set [DATE]" at bounding box center [130, 443] width 138 height 13
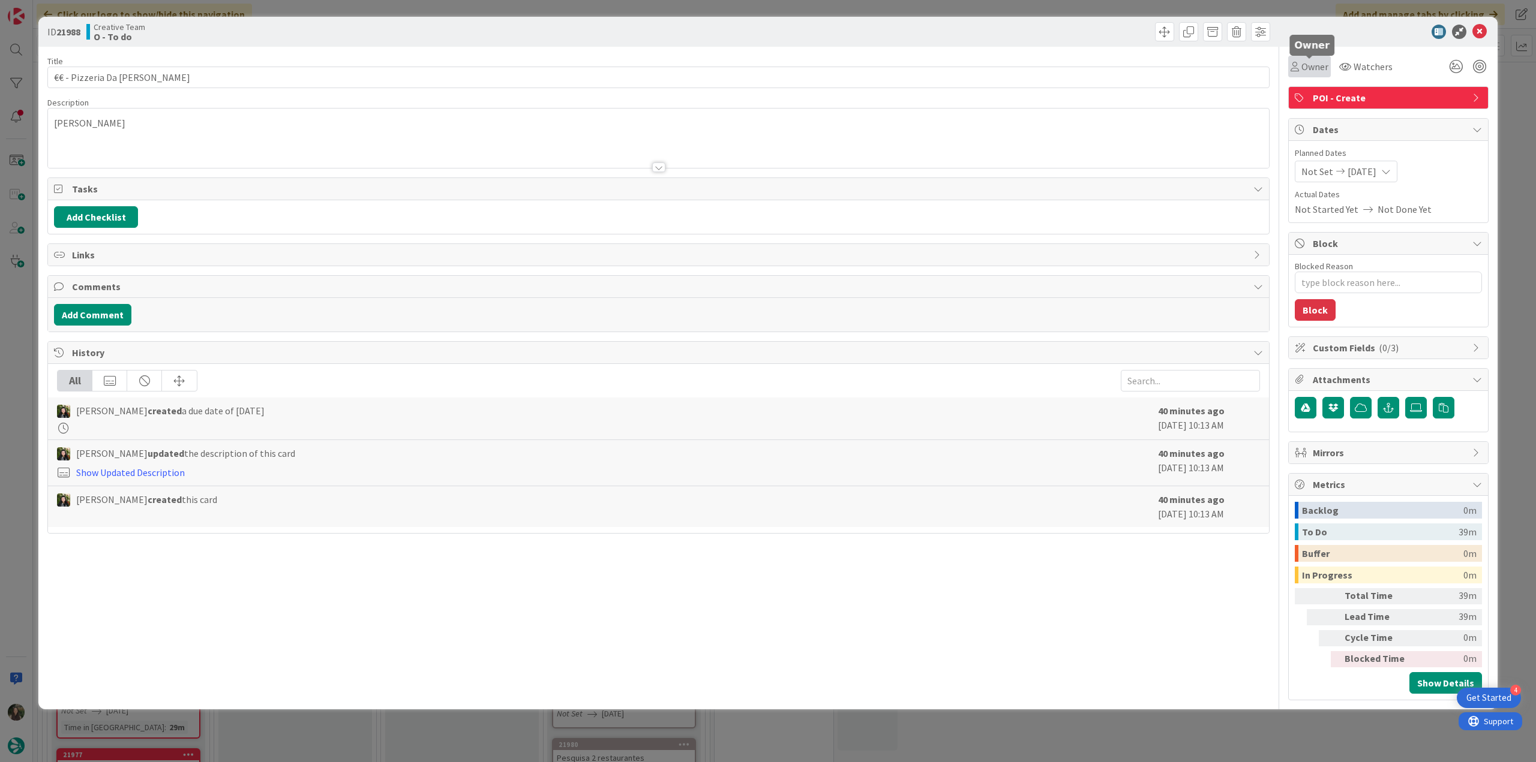
click at [1319, 67] on span "Owner" at bounding box center [1314, 66] width 27 height 14
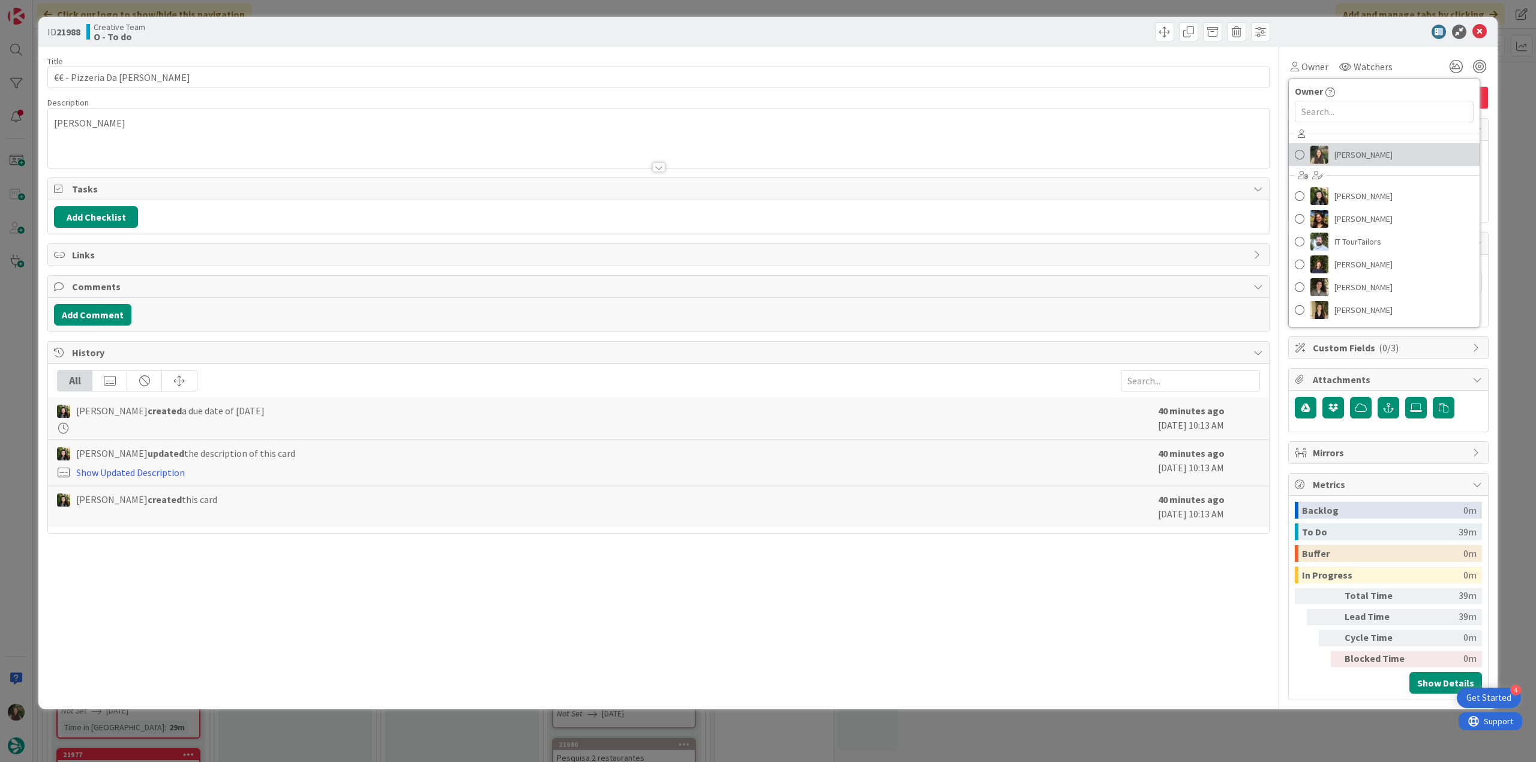
click at [1361, 157] on span "[PERSON_NAME]" at bounding box center [1363, 155] width 58 height 18
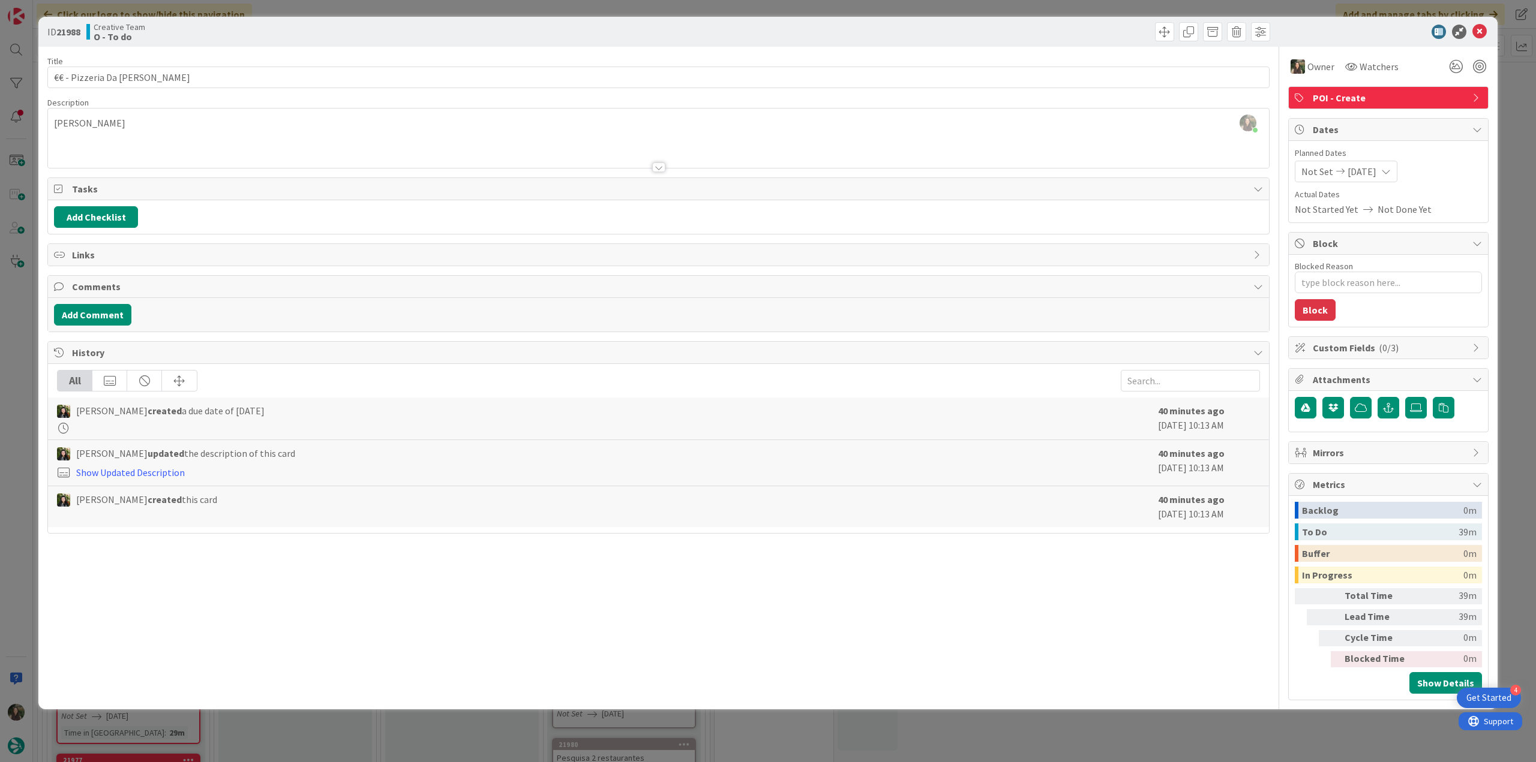
click at [1511, 110] on div "ID 21988 Creative Team O - To do Title 22 / 128 €€ - Pizzeria Da [PERSON_NAME] …" at bounding box center [768, 381] width 1536 height 762
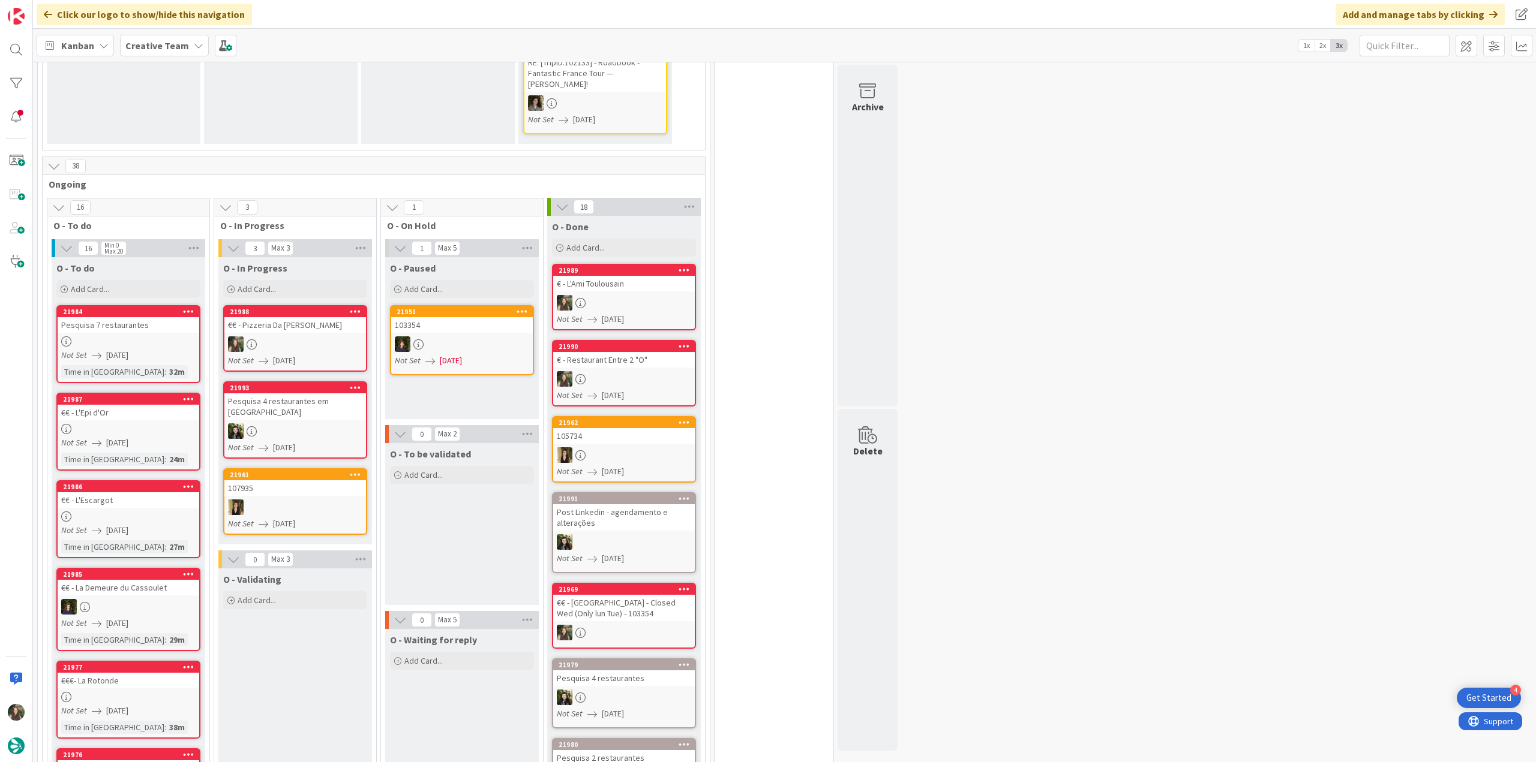
click at [335, 305] on link "21988 €€ - Pizzeria Da [PERSON_NAME] Not Set [DATE]" at bounding box center [295, 338] width 144 height 67
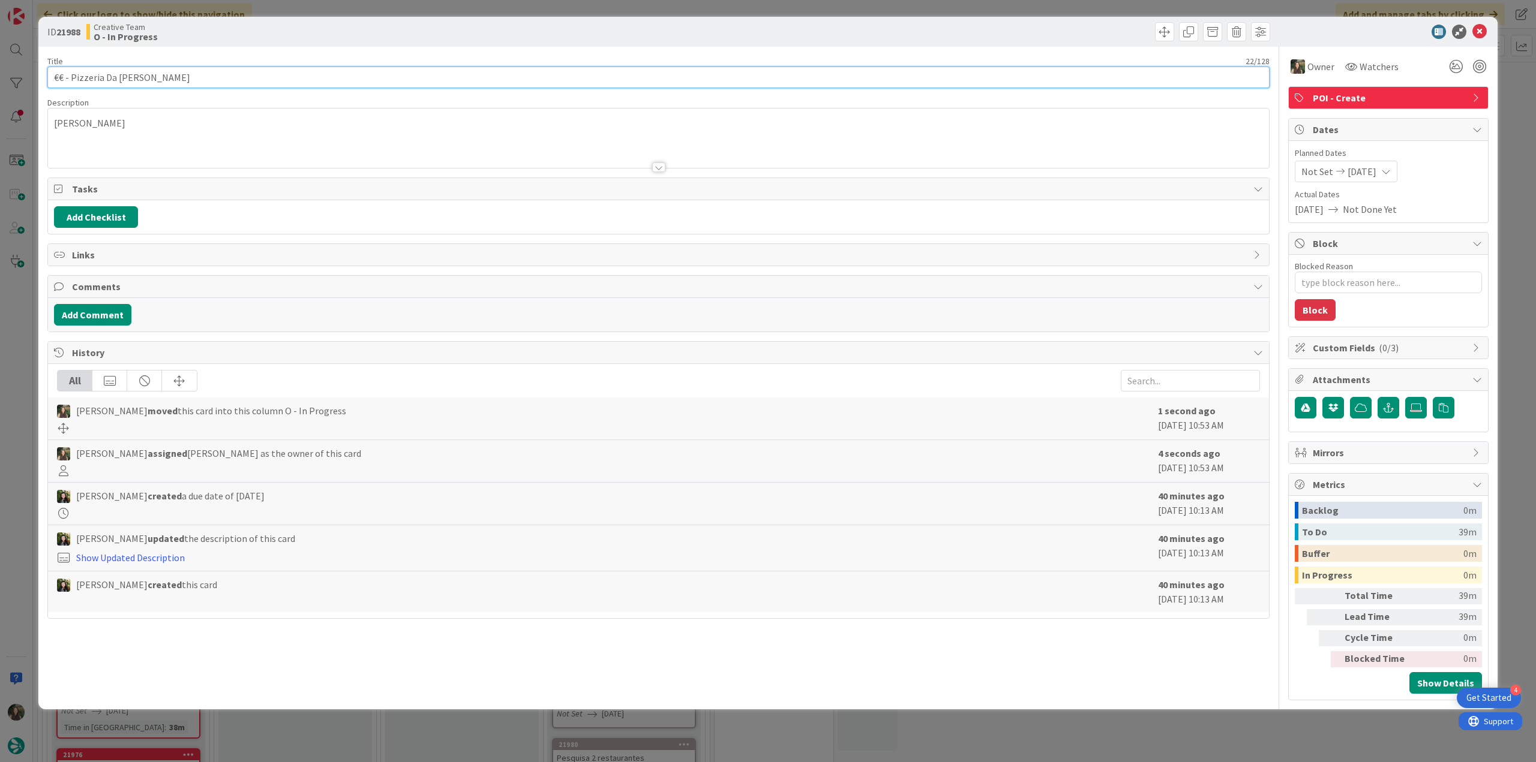
drag, startPoint x: 169, startPoint y: 81, endPoint x: 15, endPoint y: 82, distance: 153.6
click at [15, 82] on div "ID 21988 Creative Team O - In Progress Title 22 / 128 €€ - Pizzeria Da [PERSON_…" at bounding box center [768, 381] width 1536 height 762
click at [29, 355] on div "ID 21988 Creative Team O - In Progress Title 22 / 128 €€ - Pizzeria Da [PERSON_…" at bounding box center [768, 381] width 1536 height 762
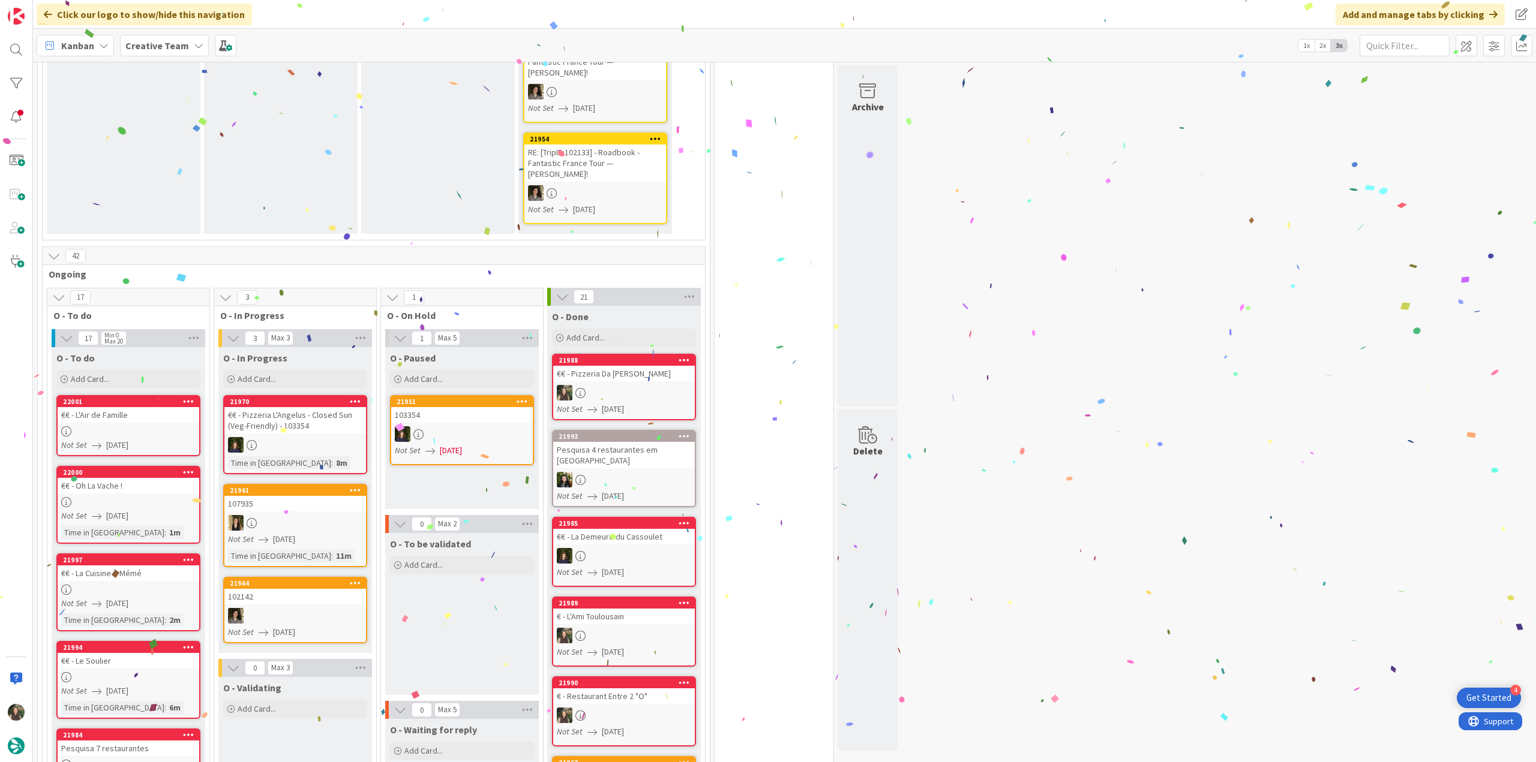
click at [621, 385] on div at bounding box center [624, 393] width 142 height 16
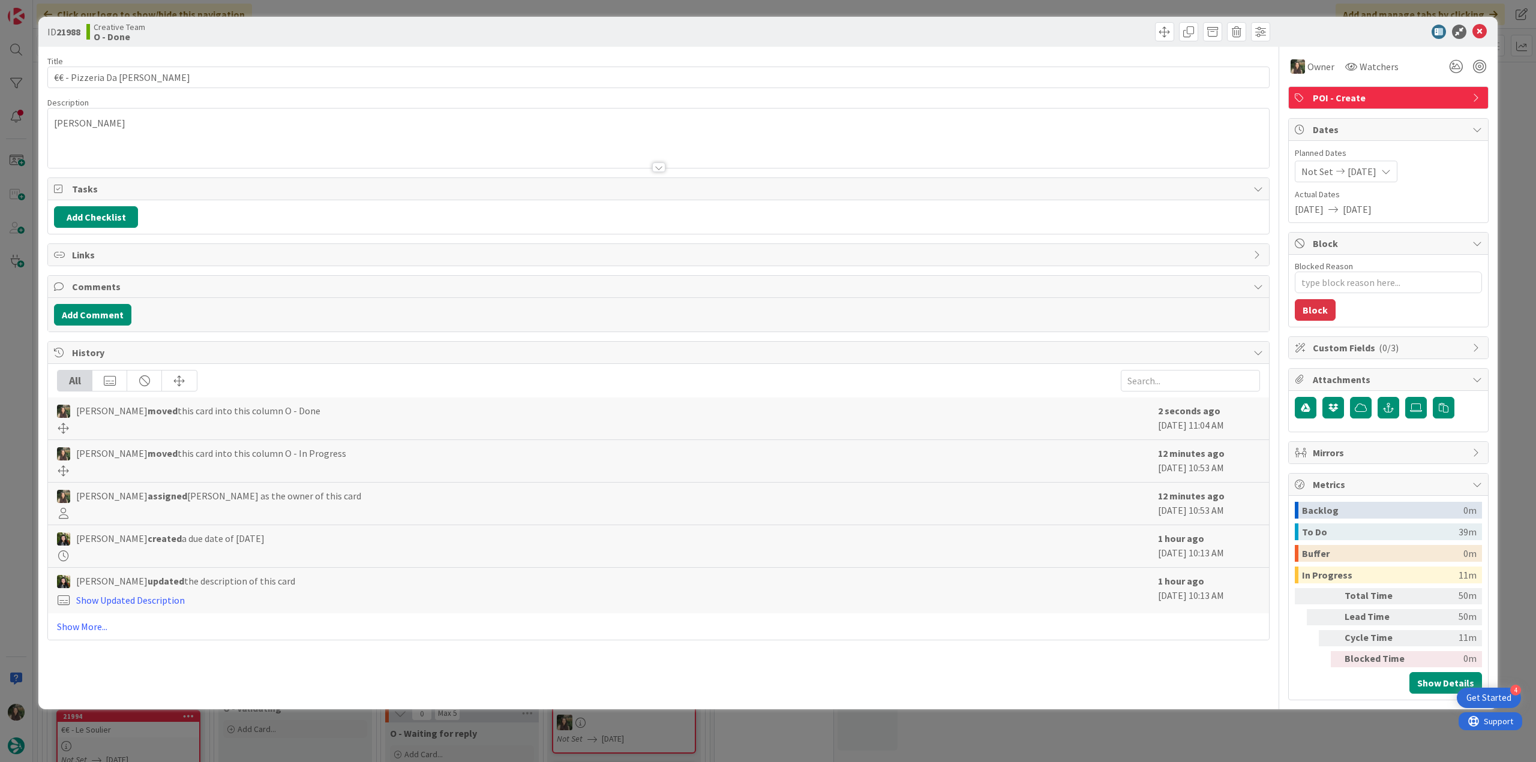
click at [1229, 732] on div "ID 21988 Creative Team O - Done Title 22 / 128 €€ - Pizzeria Da [PERSON_NAME] D…" at bounding box center [768, 381] width 1536 height 762
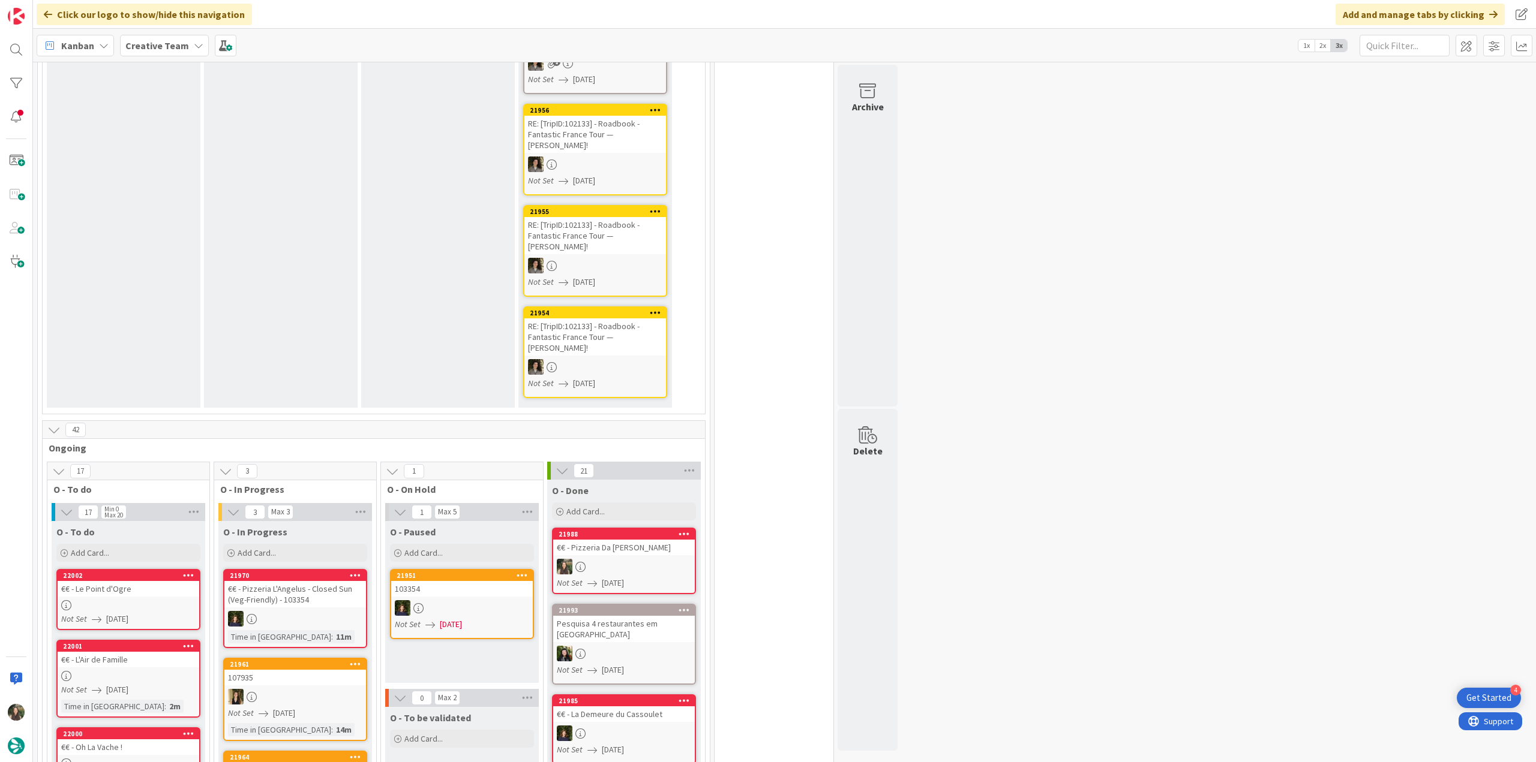
scroll to position [840, 0]
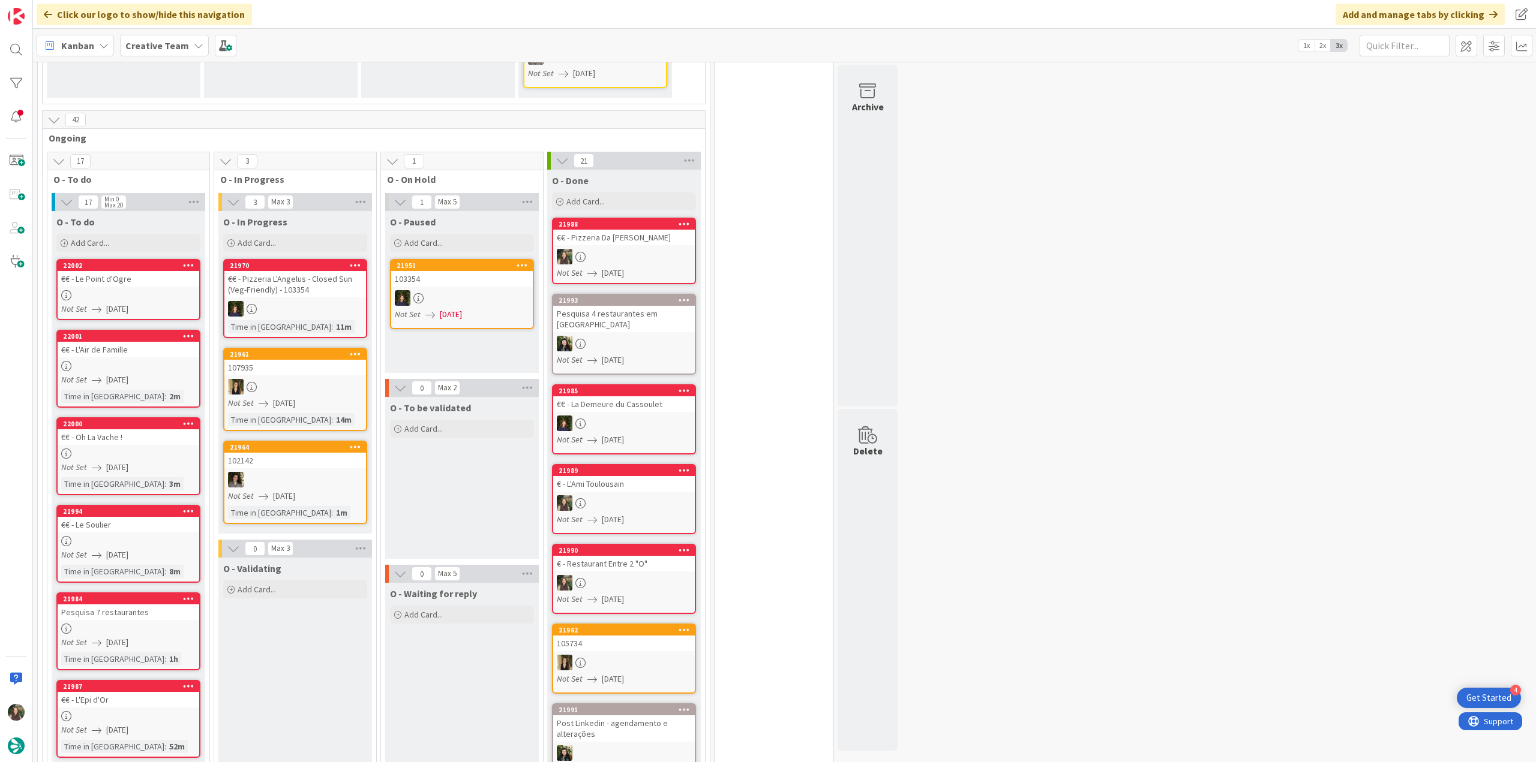
click at [158, 290] on div at bounding box center [129, 295] width 142 height 10
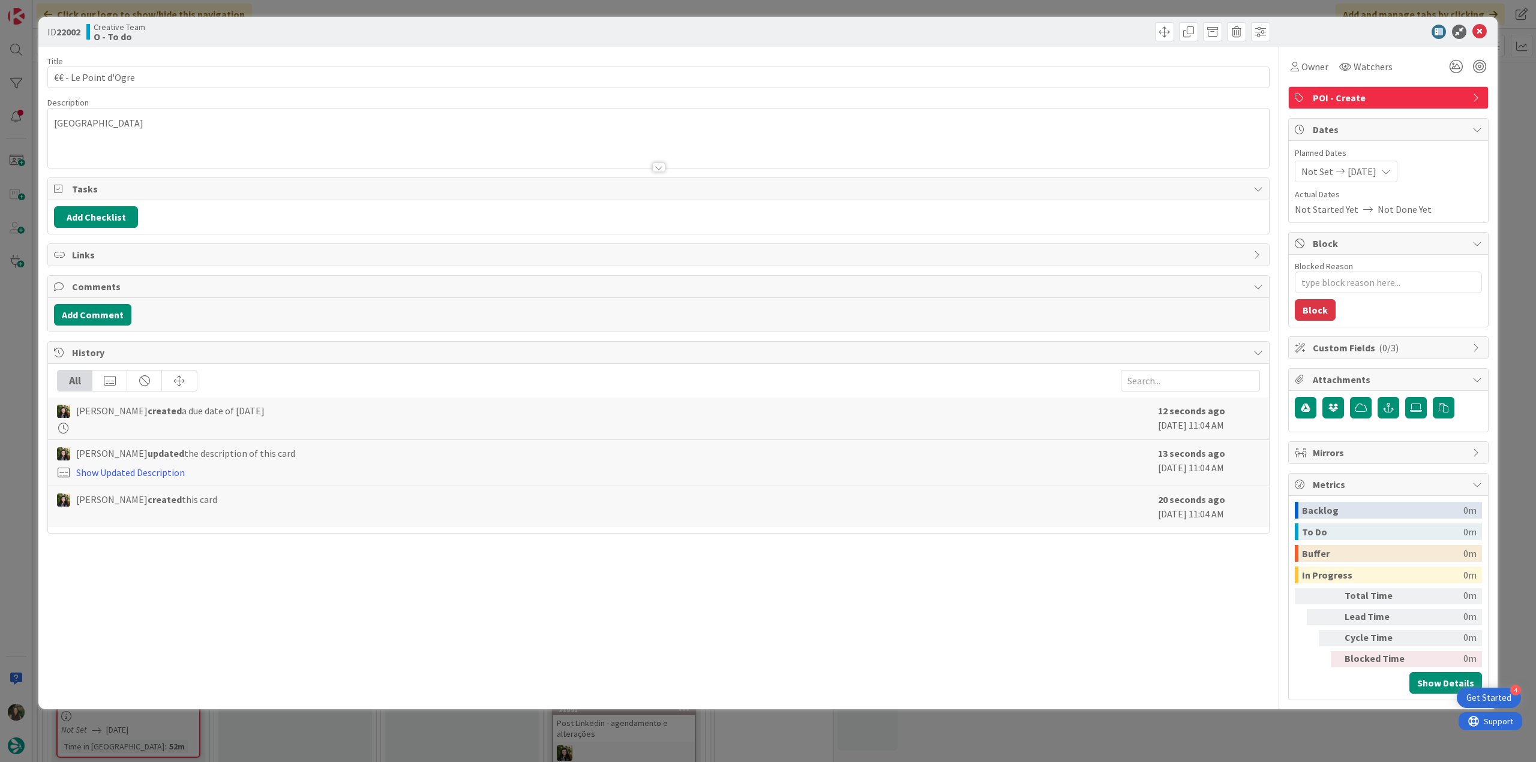
click at [24, 292] on div "ID 22002 Creative Team O - To do Title 20 / 128 €€ - Le Point d'Ogre Descriptio…" at bounding box center [768, 381] width 1536 height 762
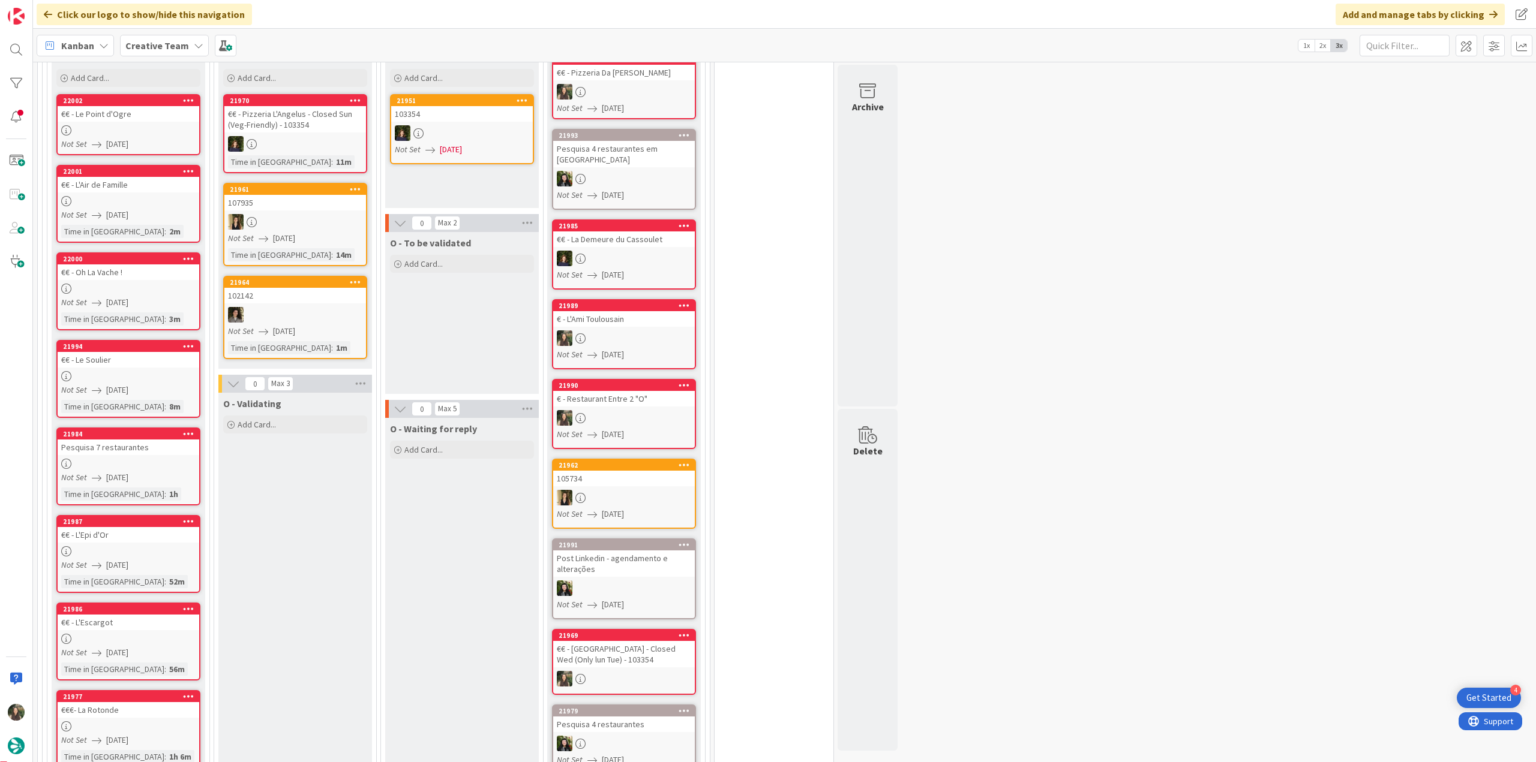
scroll to position [1080, 0]
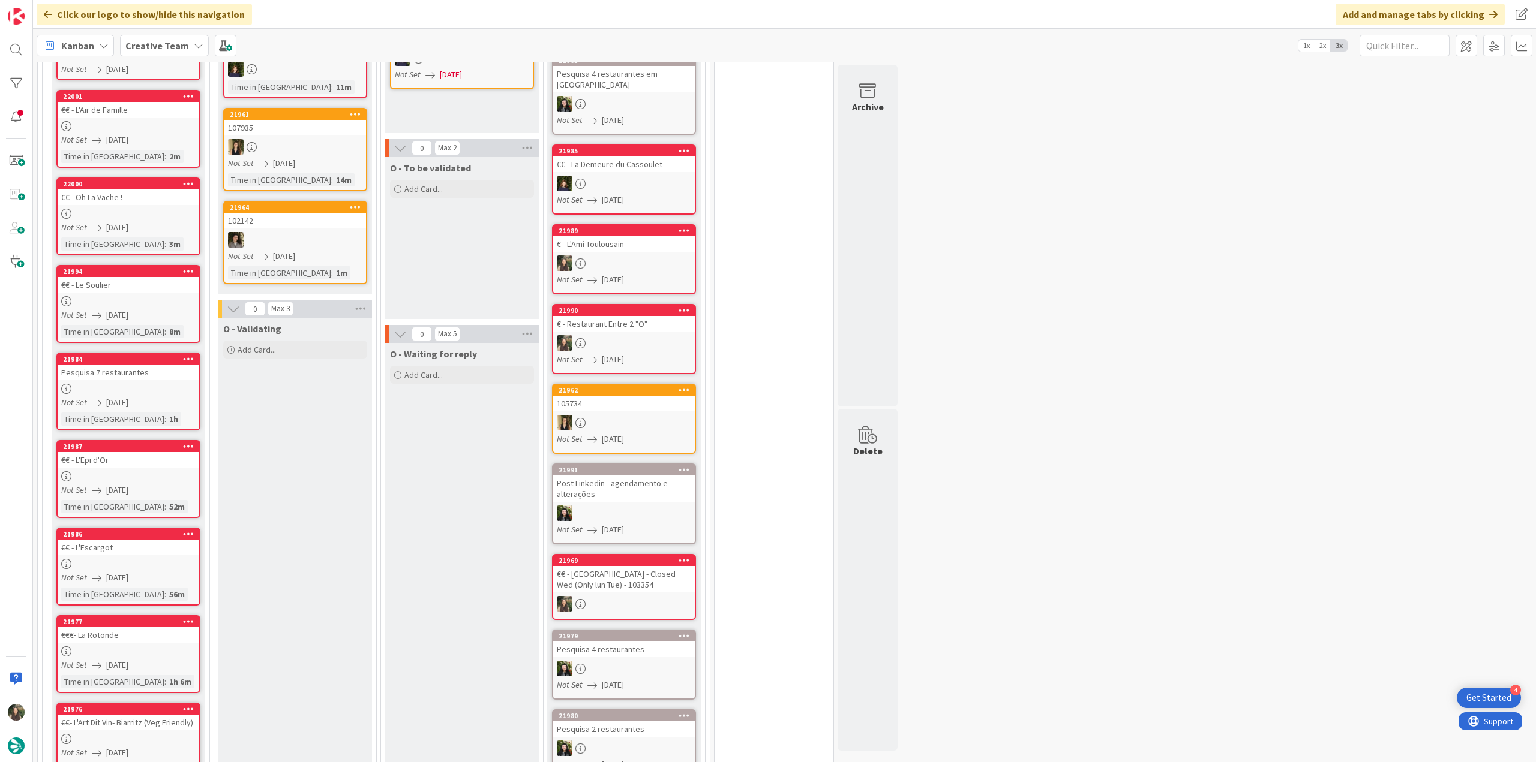
click at [130, 559] on div at bounding box center [129, 564] width 142 height 10
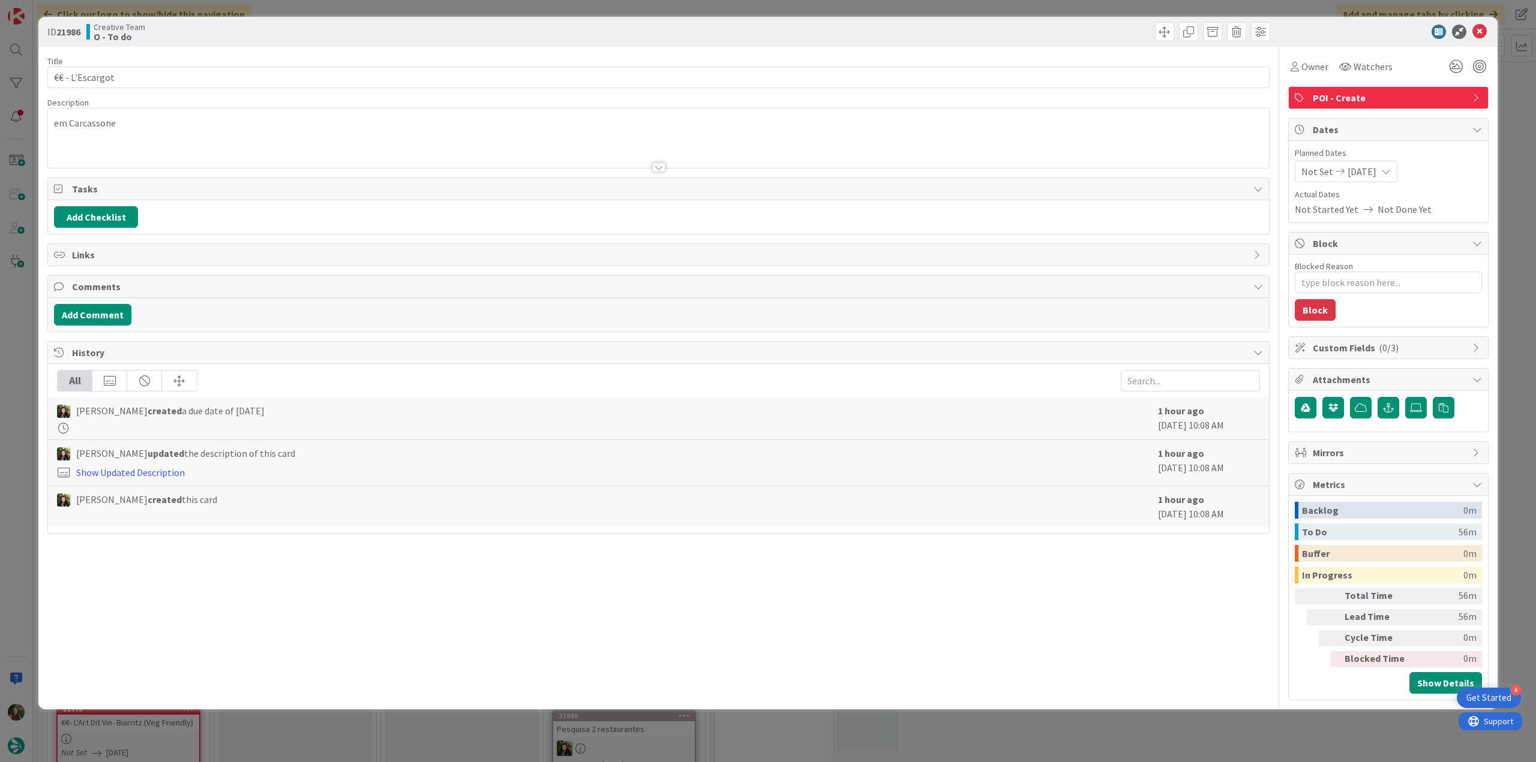
click at [28, 356] on div "ID 21986 Creative Team O - To do Title 15 / 128 €€ - L'Escargot Description em …" at bounding box center [768, 381] width 1536 height 762
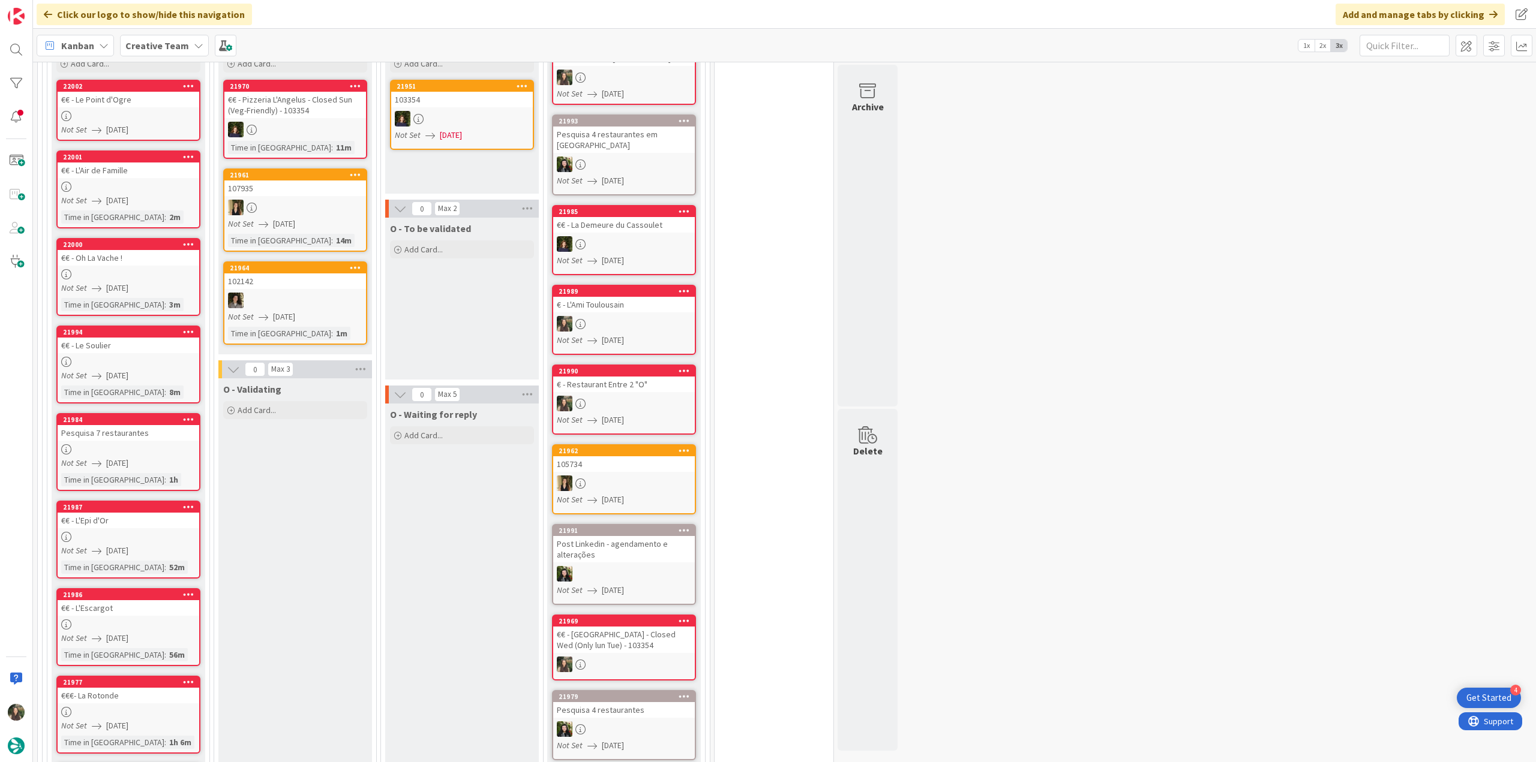
scroll to position [1200, 0]
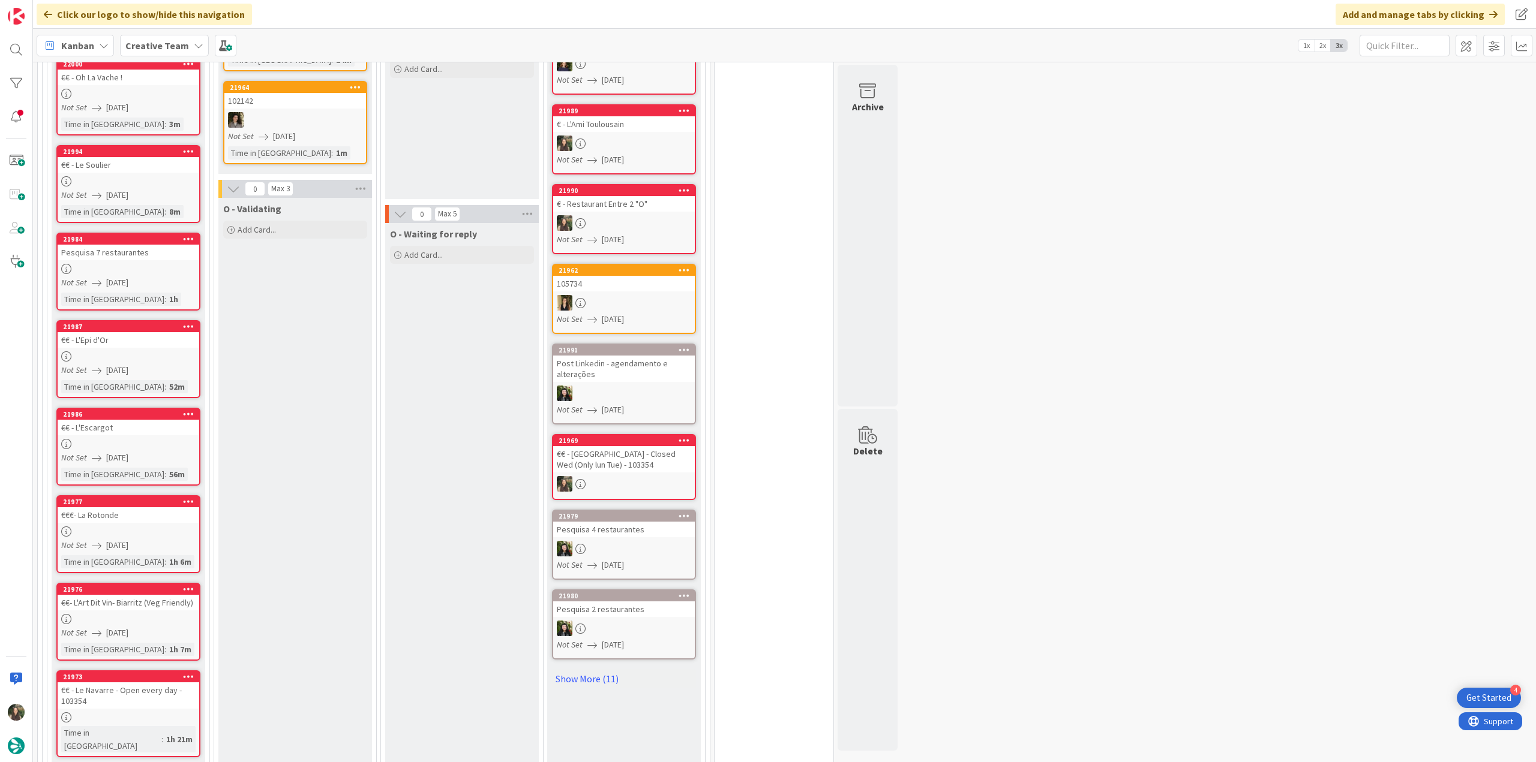
click at [154, 683] on div "€€ - Le Navarre - Open every day - 103354" at bounding box center [129, 696] width 142 height 26
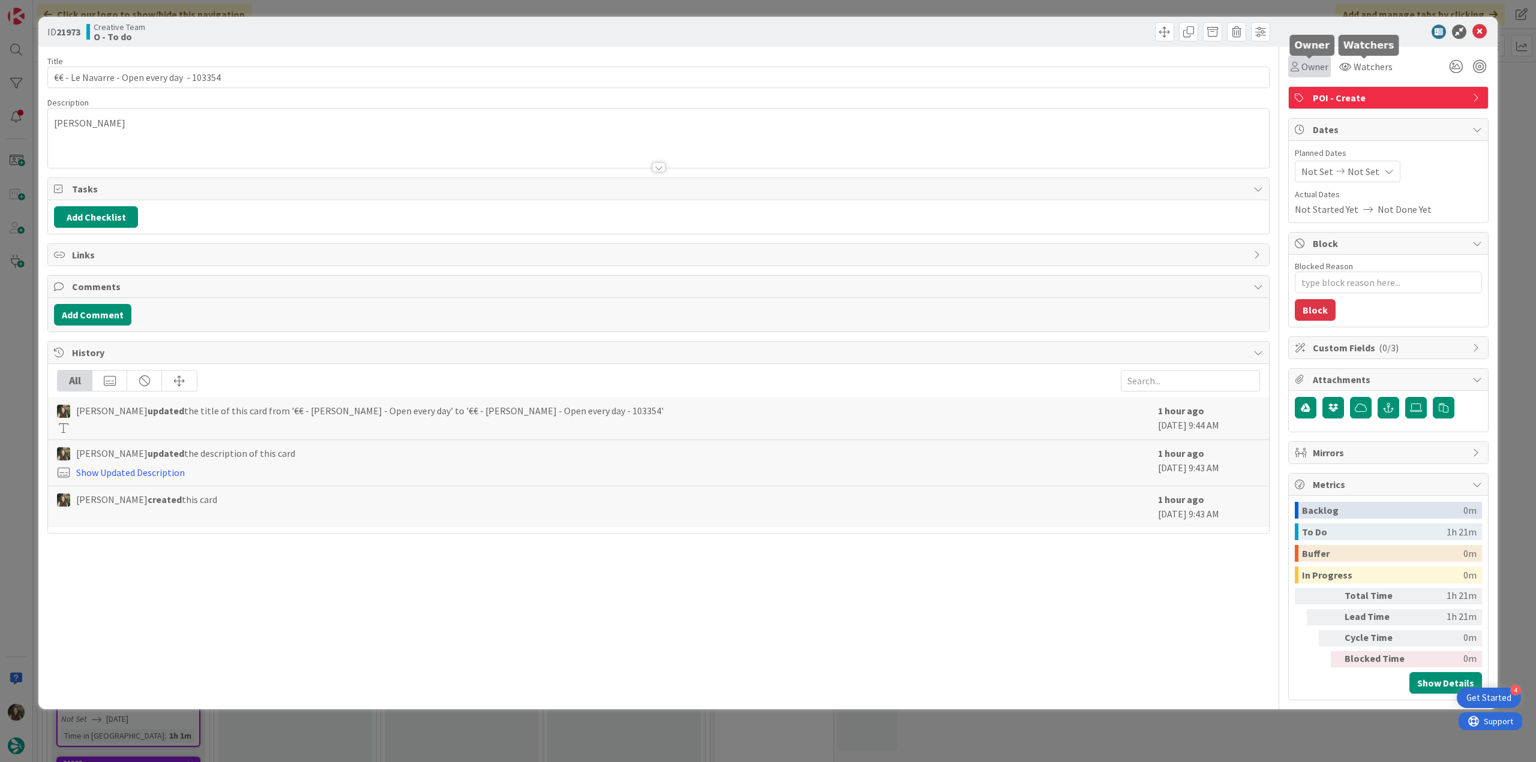
click at [1315, 72] on span "Owner" at bounding box center [1314, 66] width 27 height 14
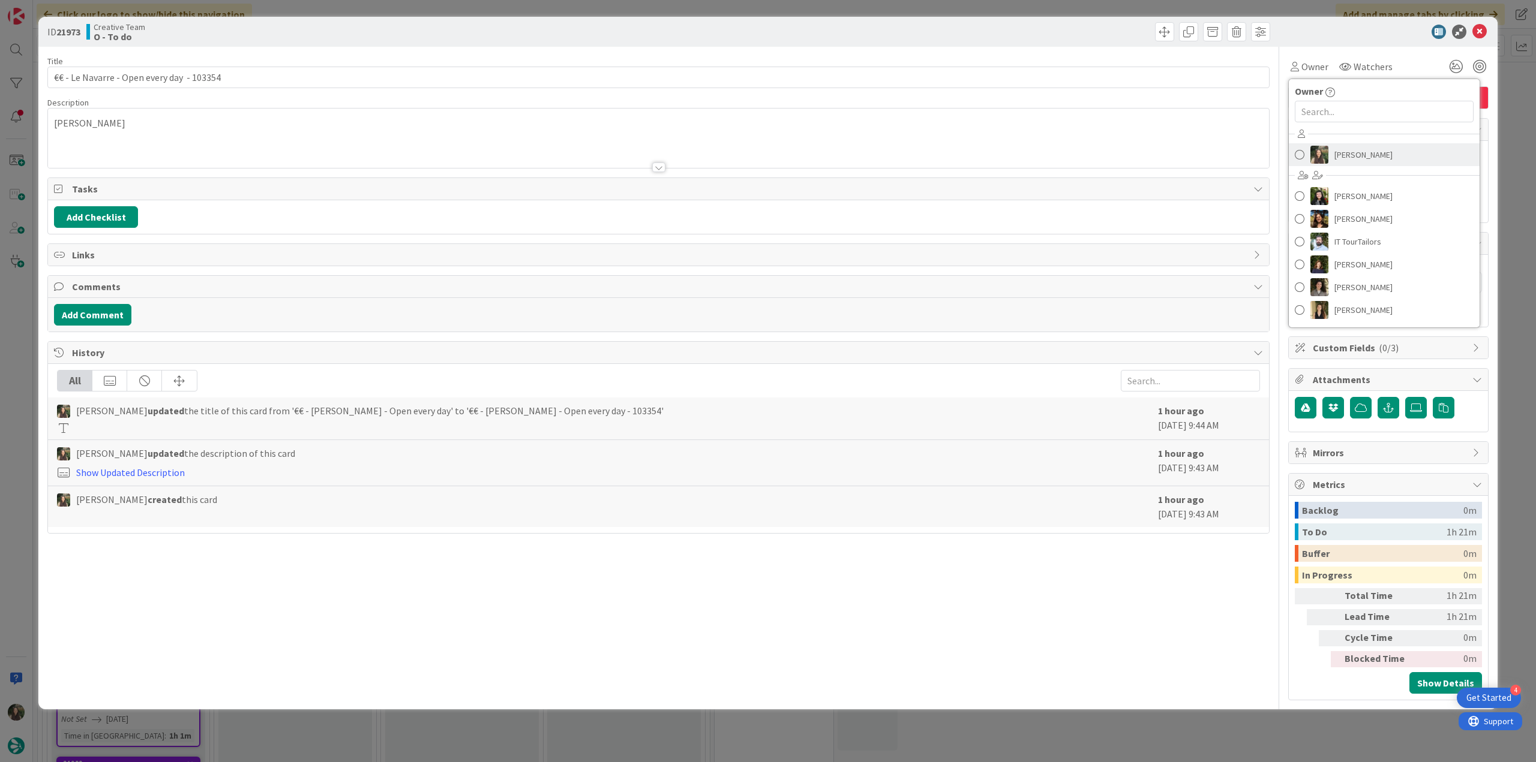
click at [1362, 158] on span "[PERSON_NAME]" at bounding box center [1363, 155] width 58 height 18
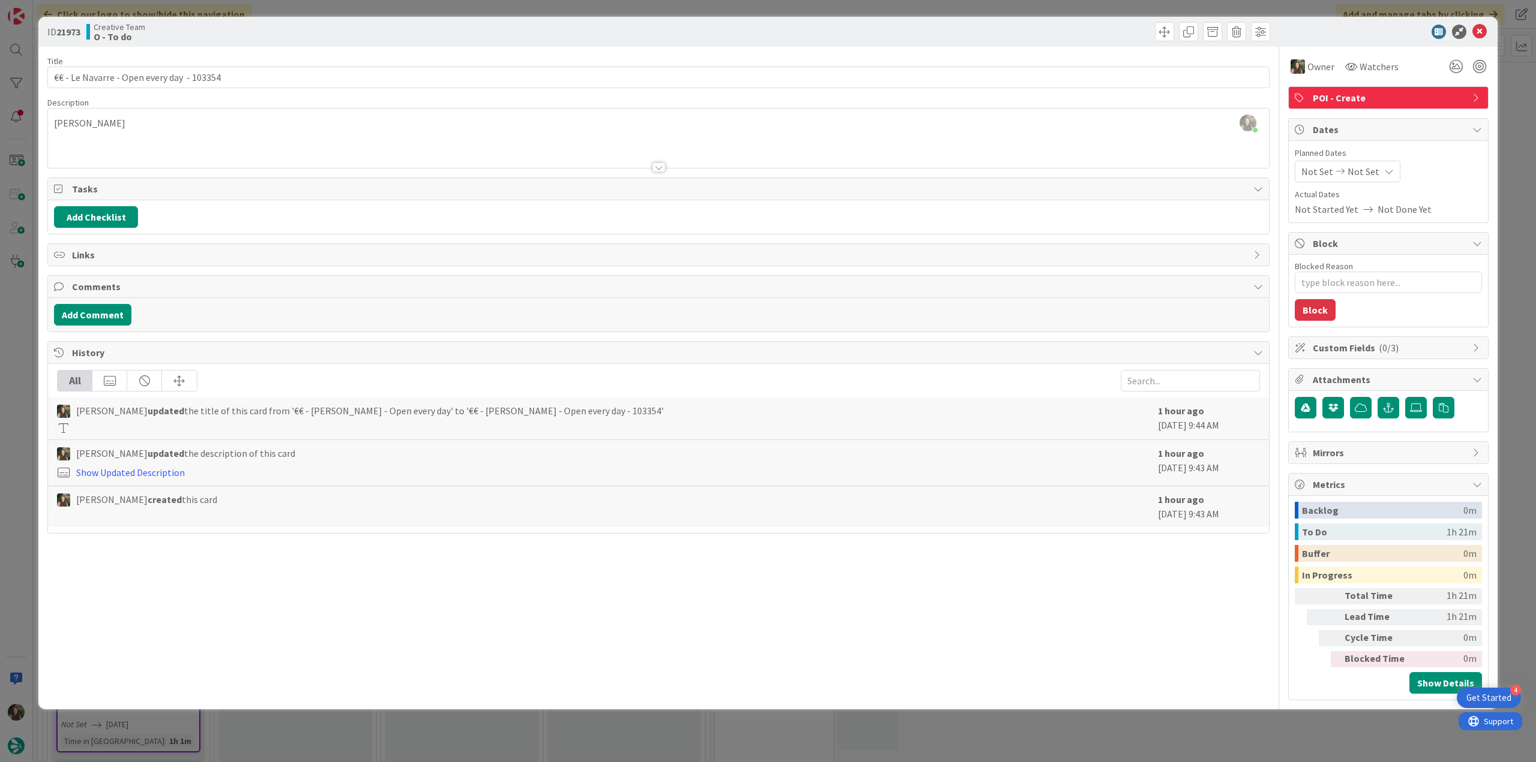
click at [1509, 119] on div "ID 21973 Creative Team O - To do Title 42 / 128 €€ - [PERSON_NAME] - Open every…" at bounding box center [768, 381] width 1536 height 762
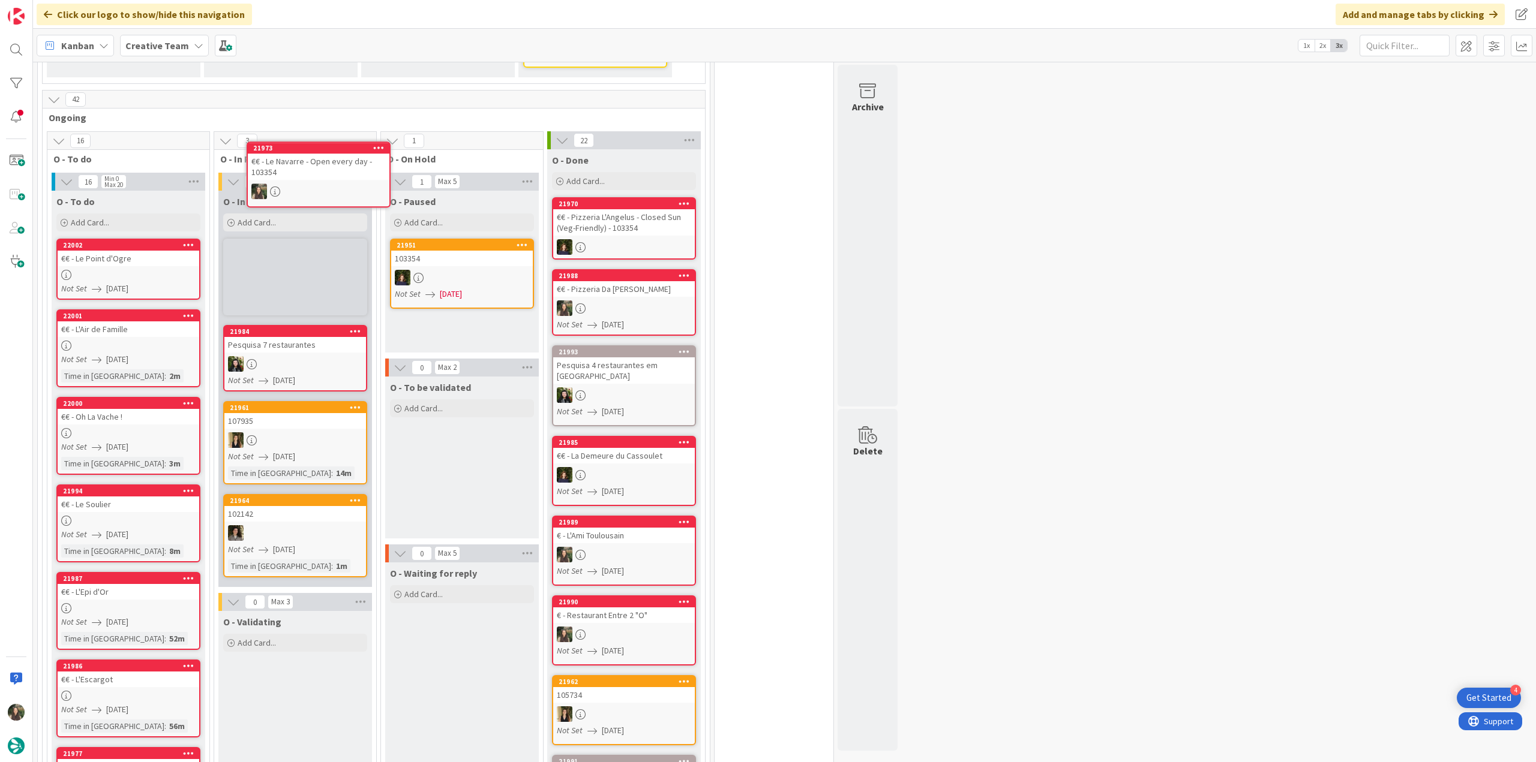
scroll to position [824, 0]
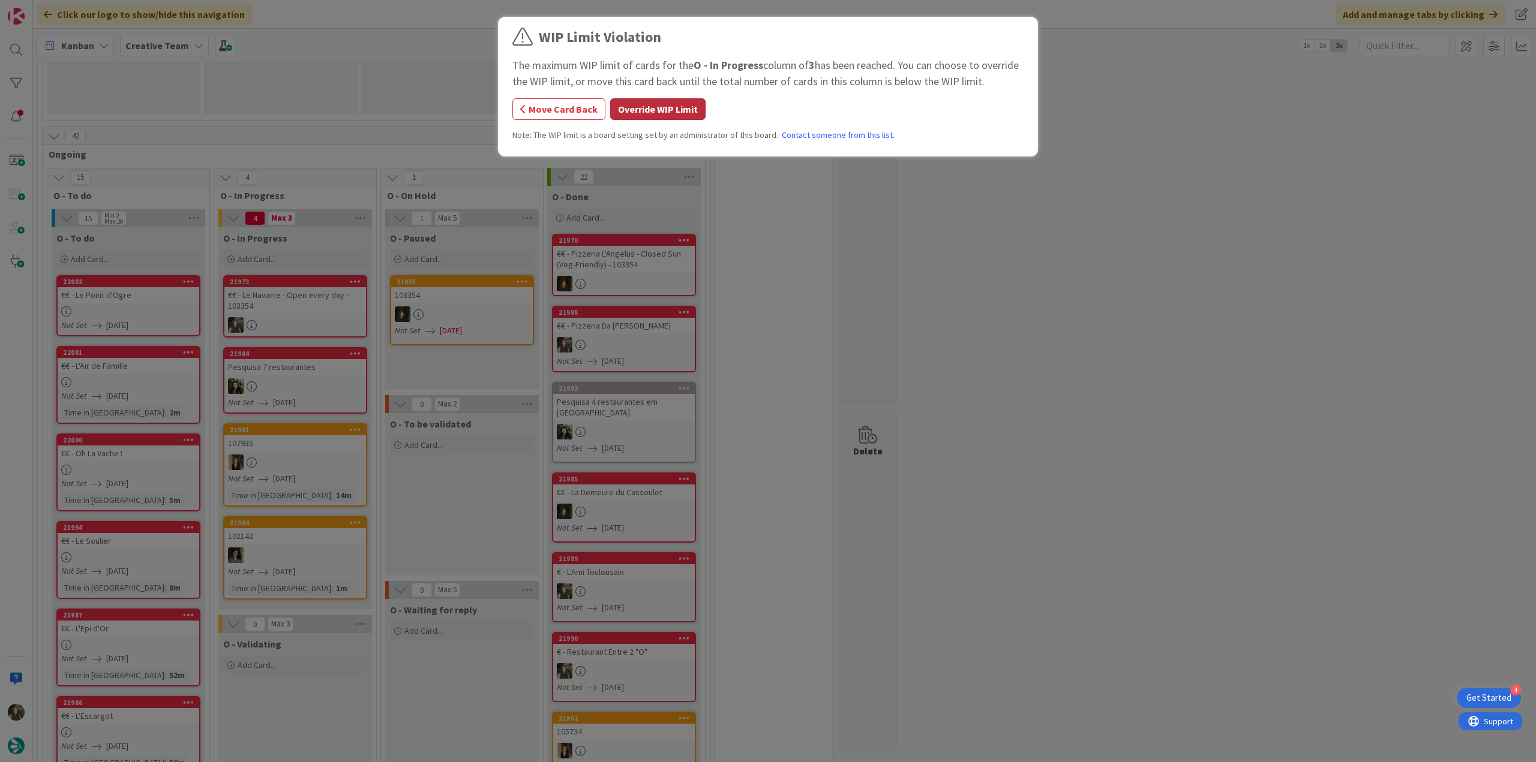
click at [647, 111] on button "Override WIP Limit" at bounding box center [657, 109] width 95 height 22
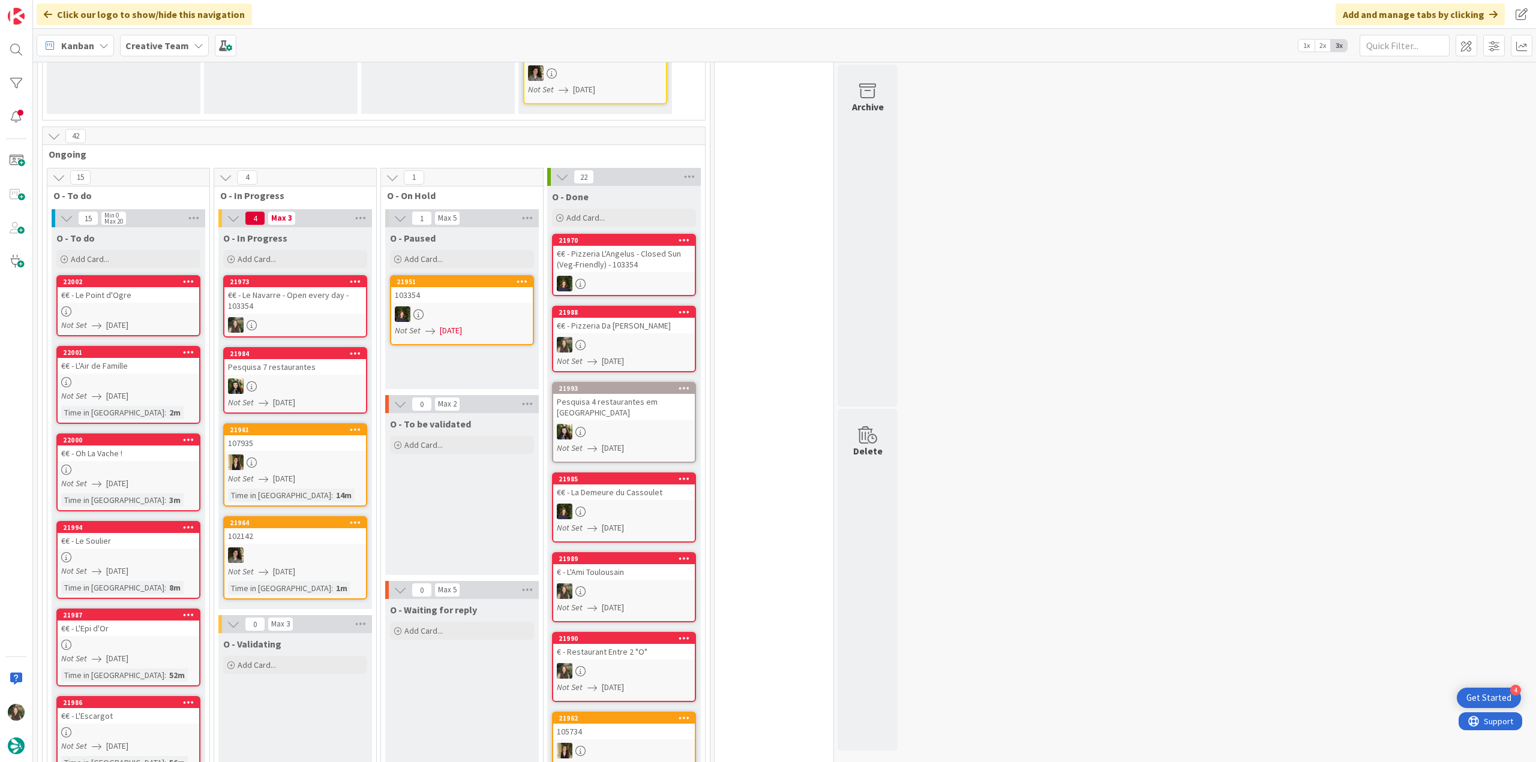
click at [271, 287] on div "€€ - Le Navarre - Open every day - 103354" at bounding box center [295, 300] width 142 height 26
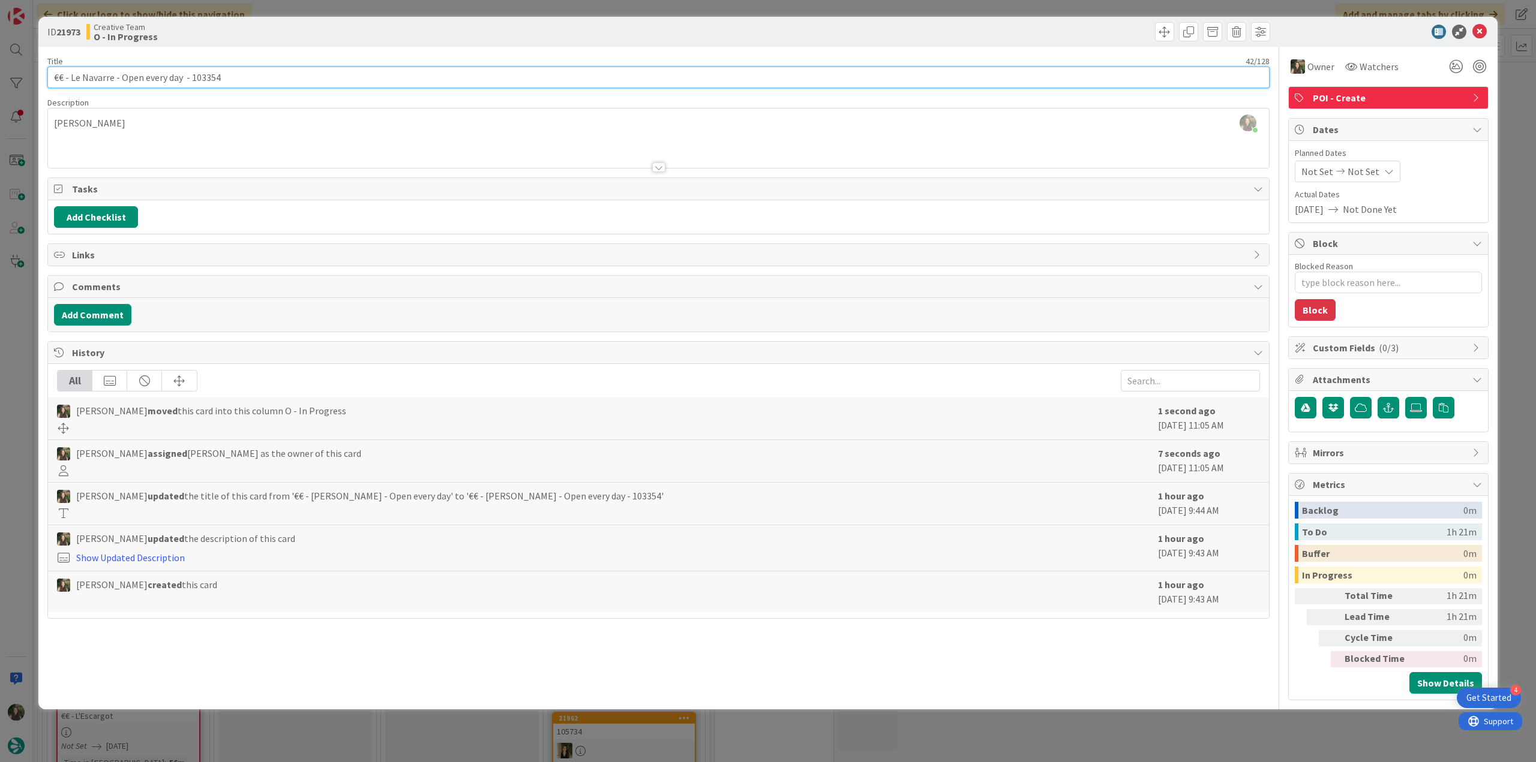
drag, startPoint x: 183, startPoint y: 76, endPoint x: -3, endPoint y: 388, distance: 363.2
click at [0, 388] on html "4 Get Started Click our logo to show/hide this navigation Add and manage tabs b…" at bounding box center [768, 381] width 1536 height 762
click at [25, 344] on div "ID 21973 Creative Team O - In Progress Title 42 / 128 €€ - [PERSON_NAME] - Open…" at bounding box center [768, 381] width 1536 height 762
click at [14, 345] on div "ID 21973 Creative Team O - In Progress Title 42 / 128 €€ - [PERSON_NAME] - Open…" at bounding box center [768, 381] width 1536 height 762
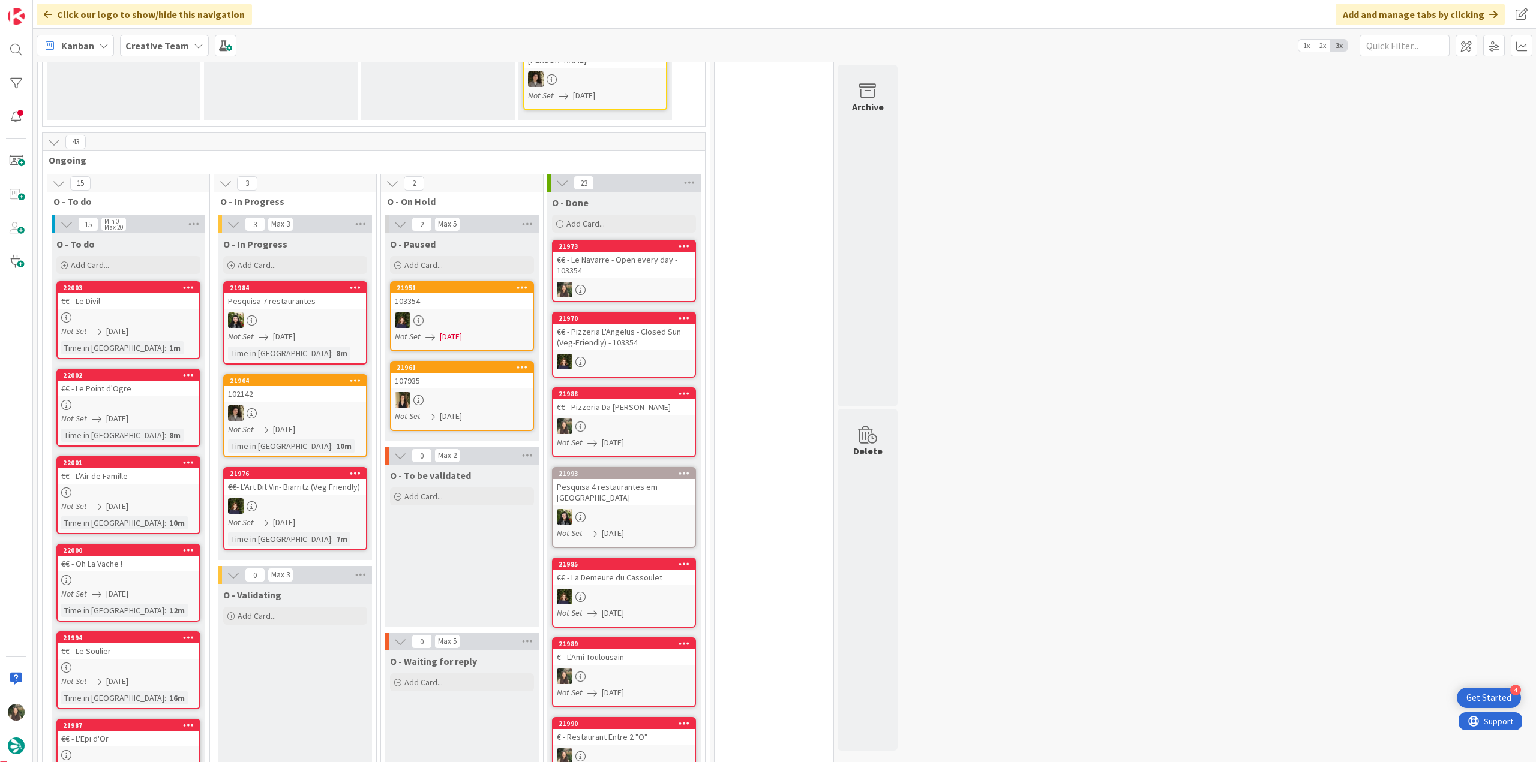
scroll to position [810, 0]
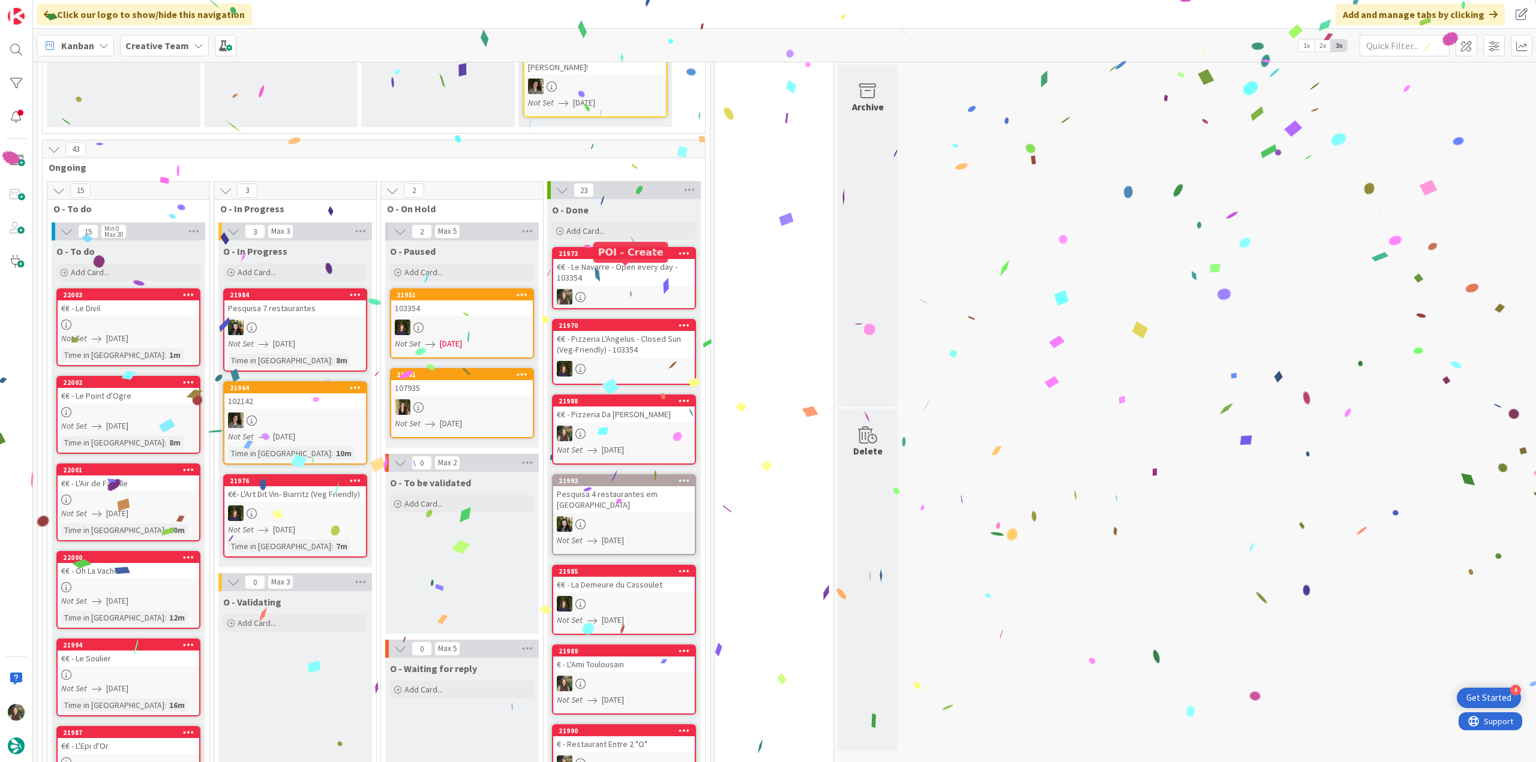
click at [677, 247] on link "21973 €€ - [PERSON_NAME] - Open every day - 103354" at bounding box center [624, 278] width 144 height 62
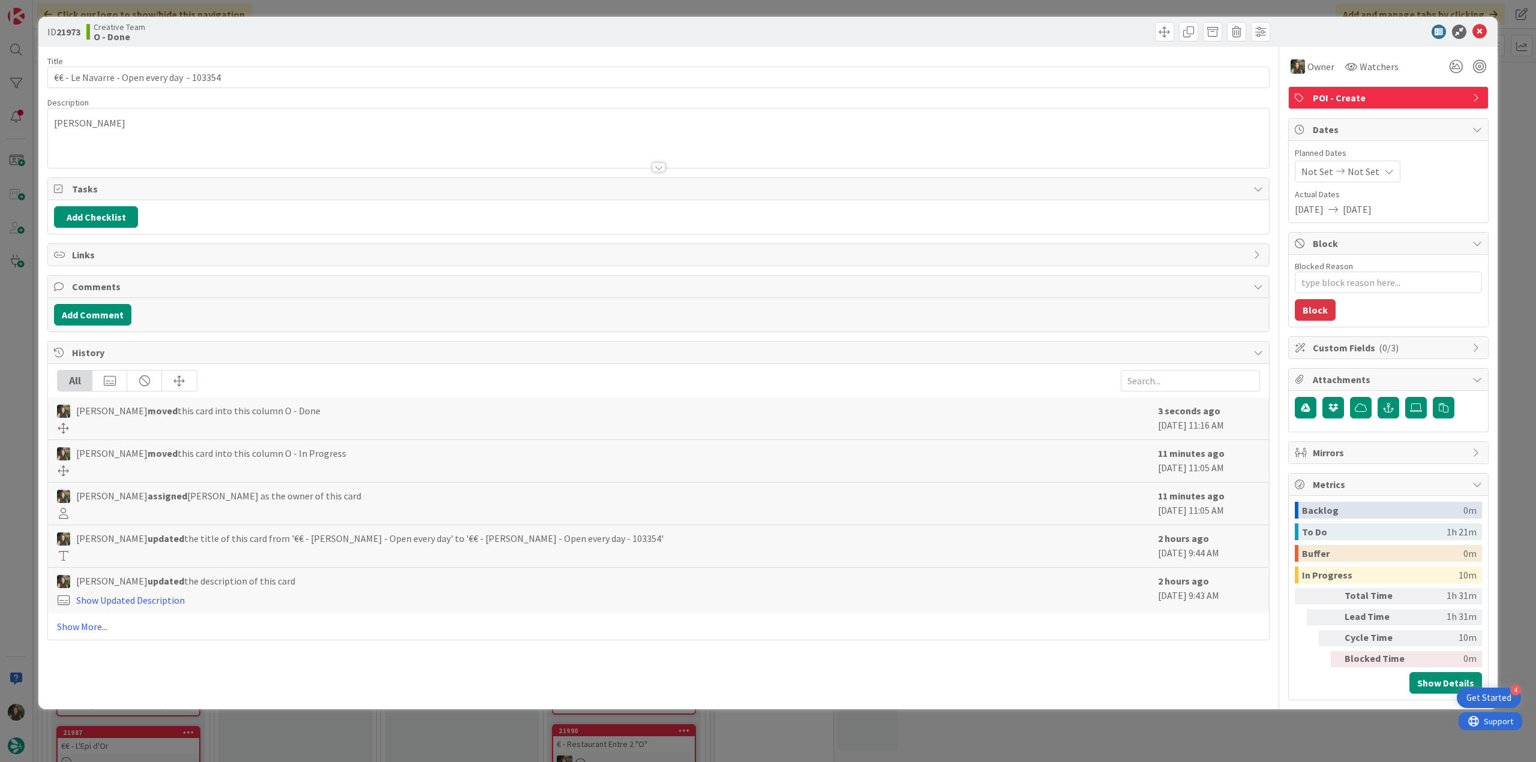
click at [1250, 678] on div "Title 42 / 128 €€ - [PERSON_NAME] - Open every day - 103354 Description [PERSON…" at bounding box center [658, 374] width 1222 height 654
click at [24, 332] on div "ID 21973 Creative Team O - Done Title 42 / 128 €€ - [PERSON_NAME] - Open every …" at bounding box center [768, 381] width 1536 height 762
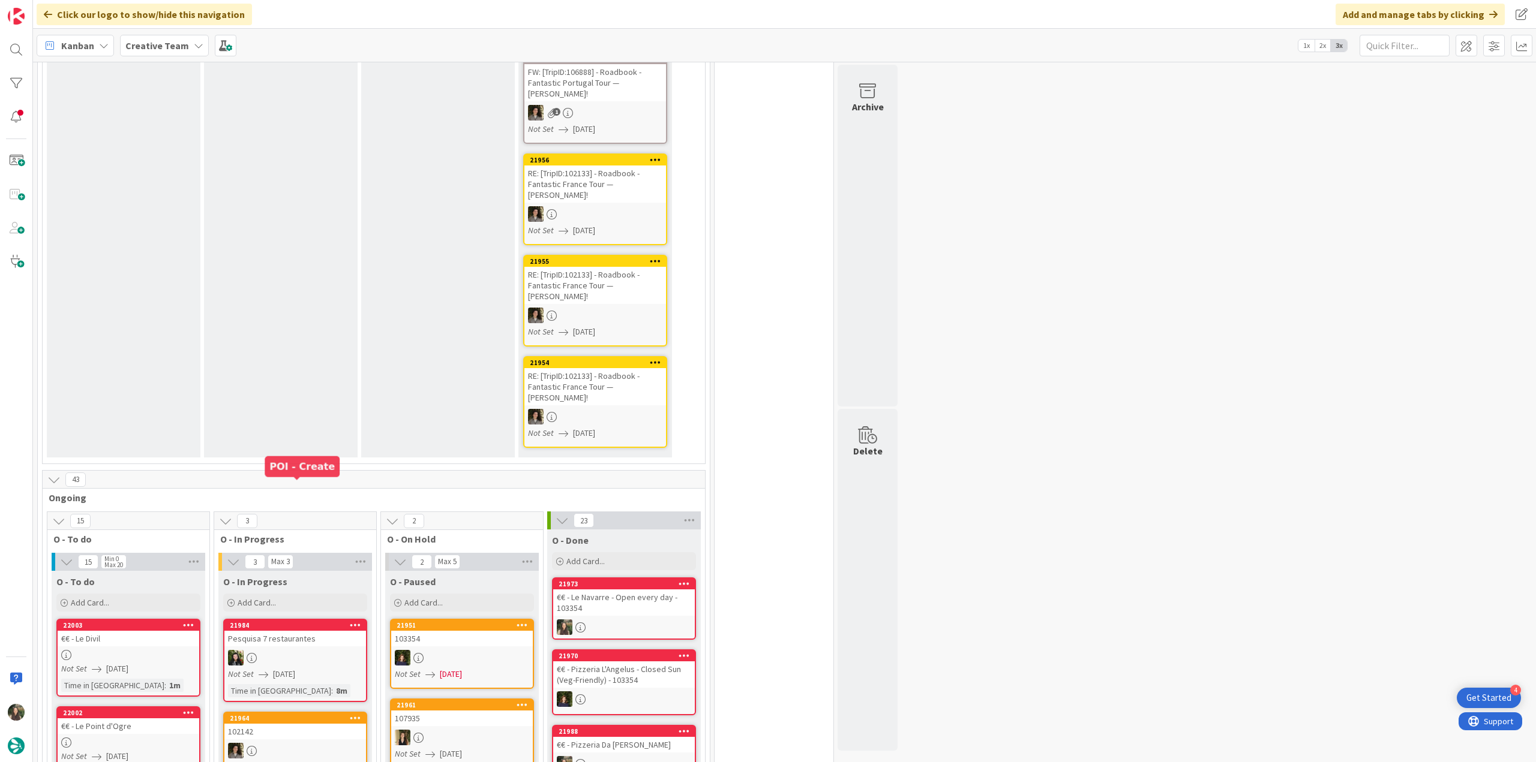
scroll to position [720, 0]
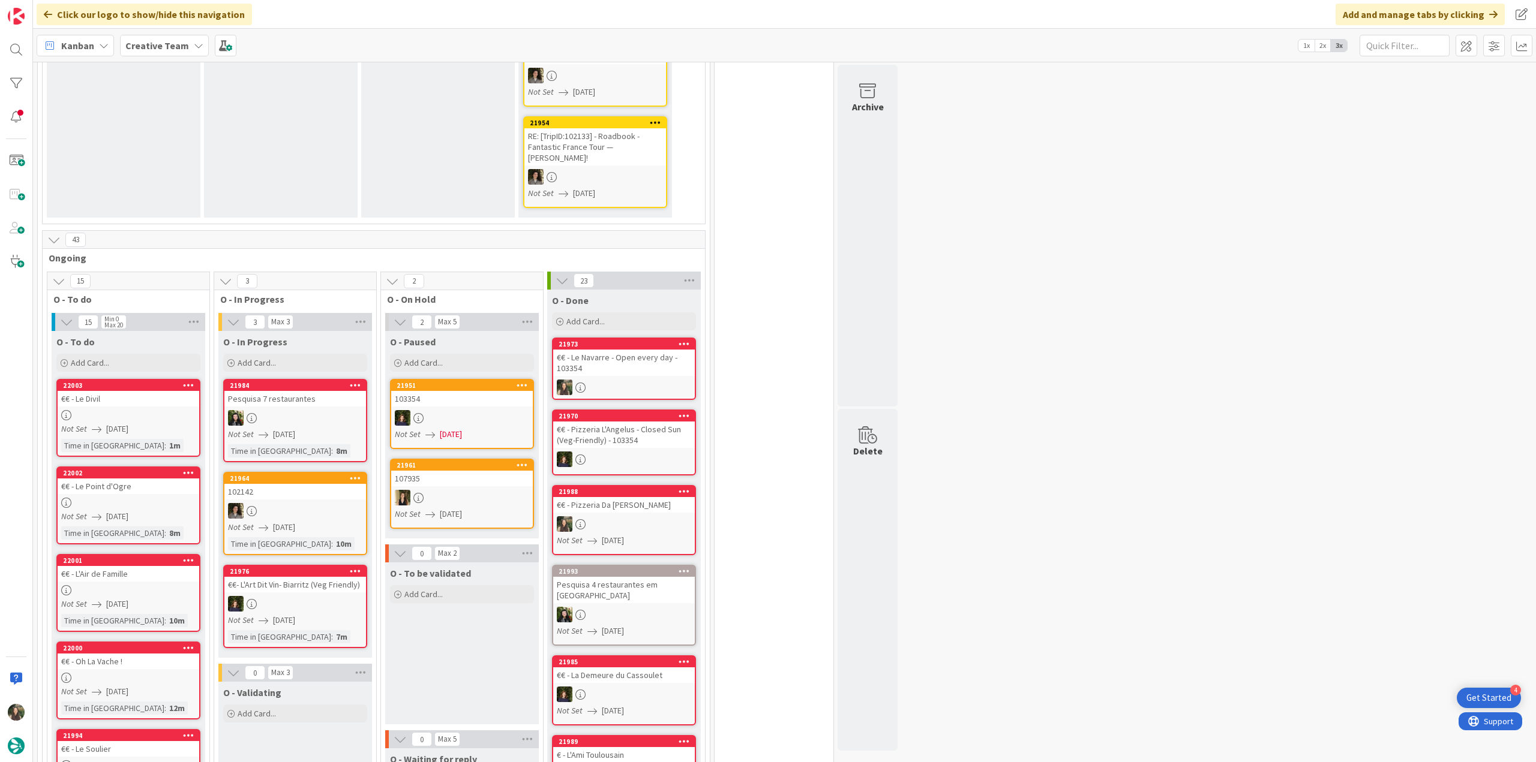
click at [168, 423] on div "Not Set [DATE]" at bounding box center [130, 429] width 138 height 13
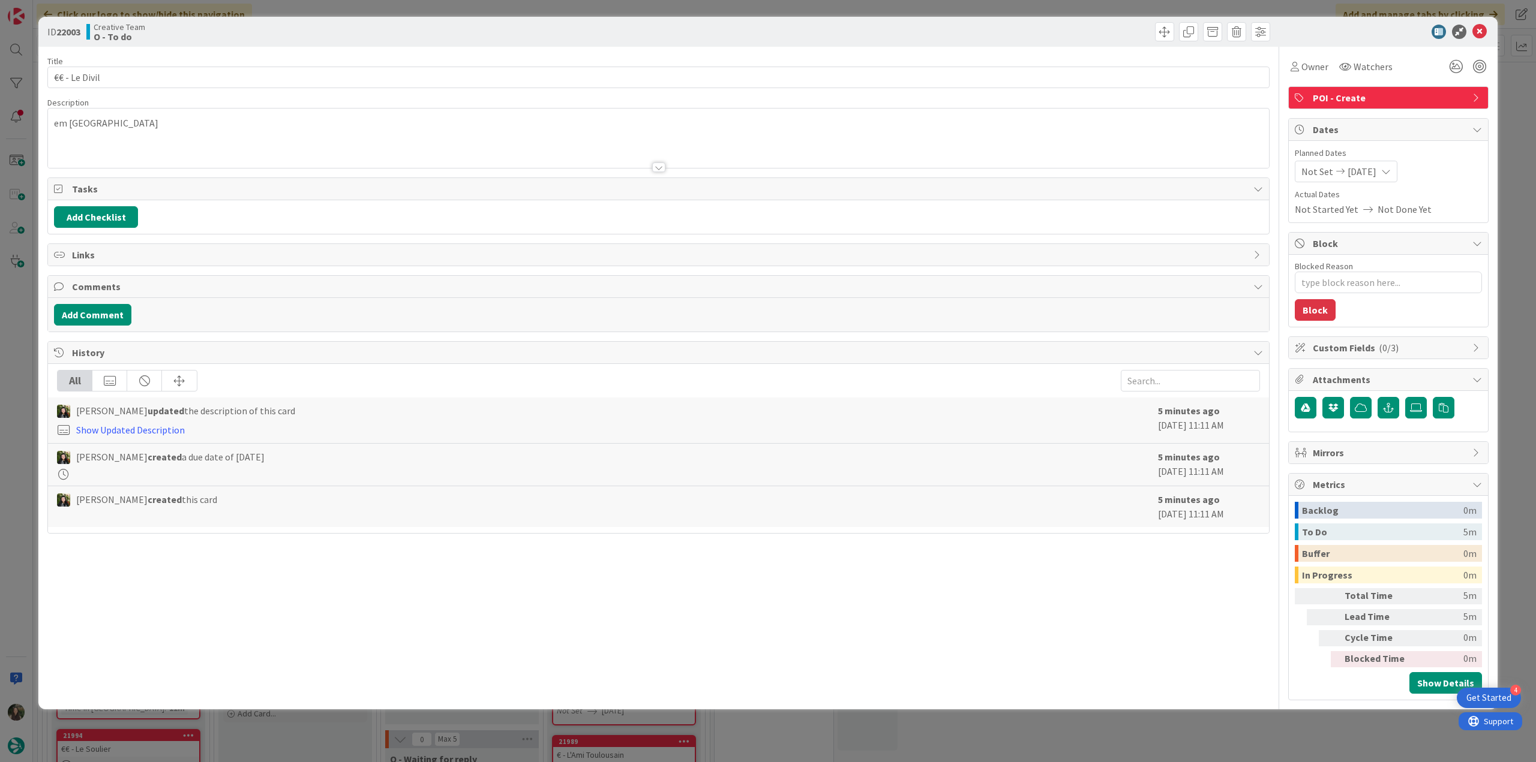
click at [17, 359] on div "ID 22003 Creative Team O - To do Title 13 / 128 €€ - Le Divil Description em [G…" at bounding box center [768, 381] width 1536 height 762
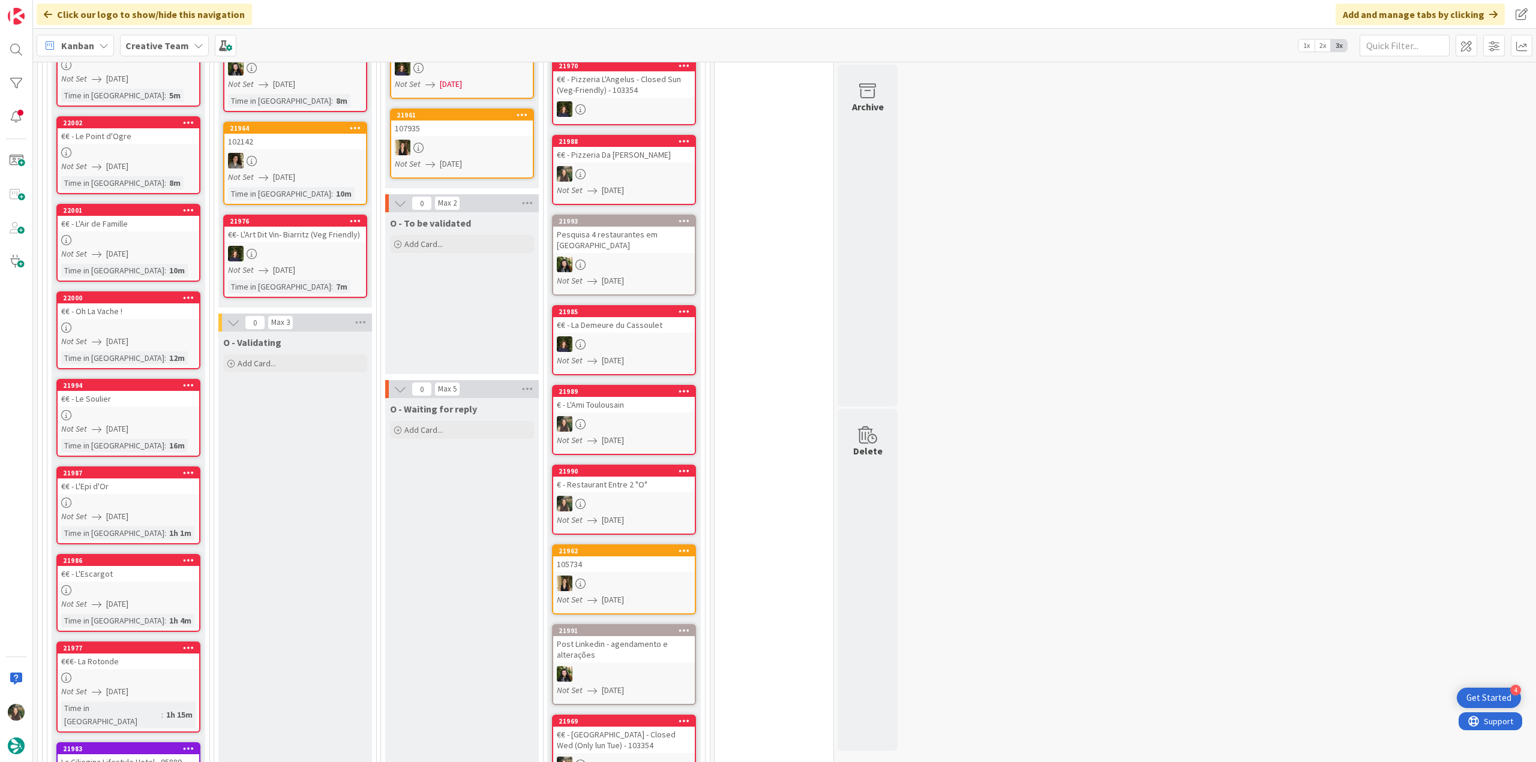
scroll to position [780, 0]
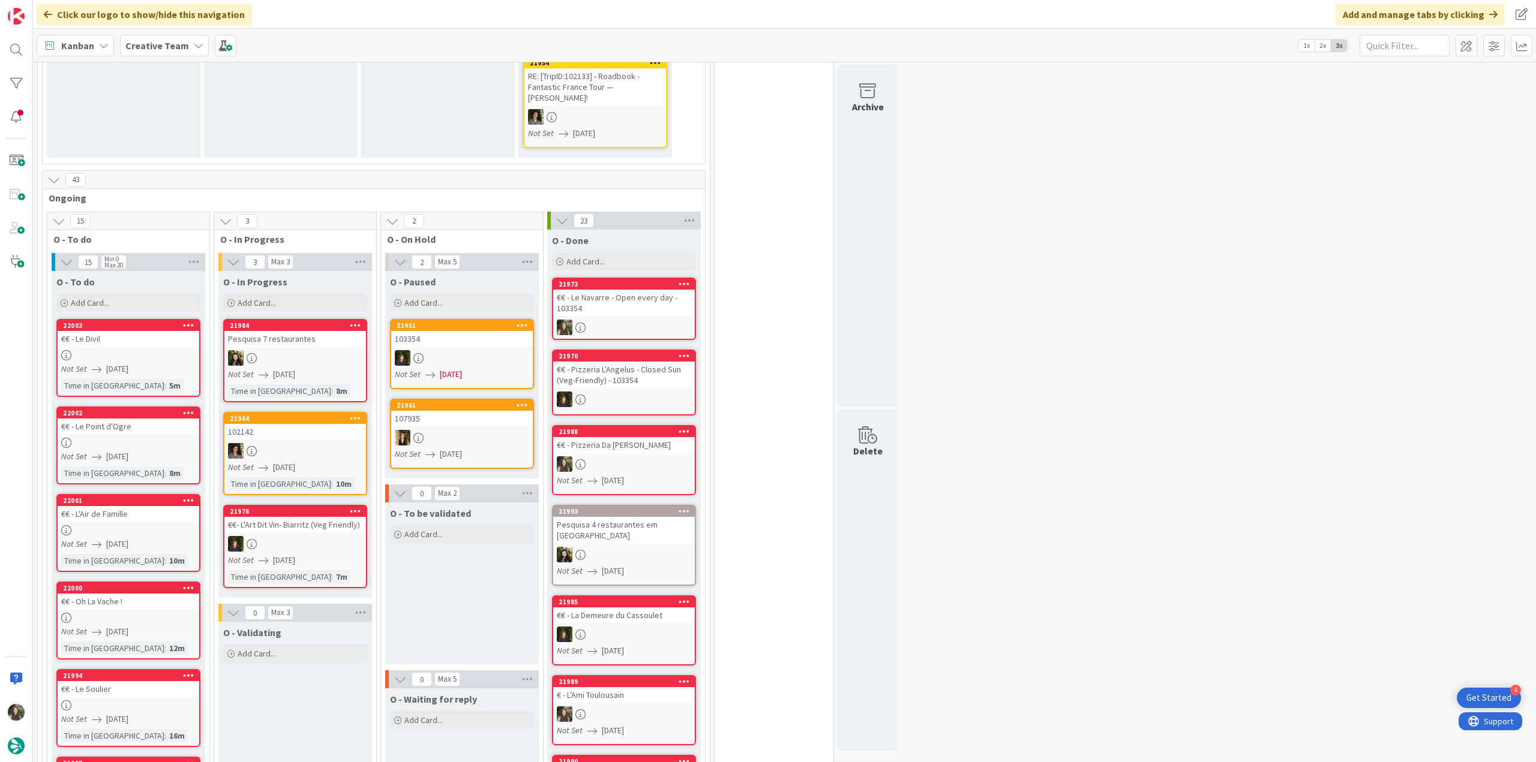
click at [139, 350] on div at bounding box center [129, 355] width 142 height 10
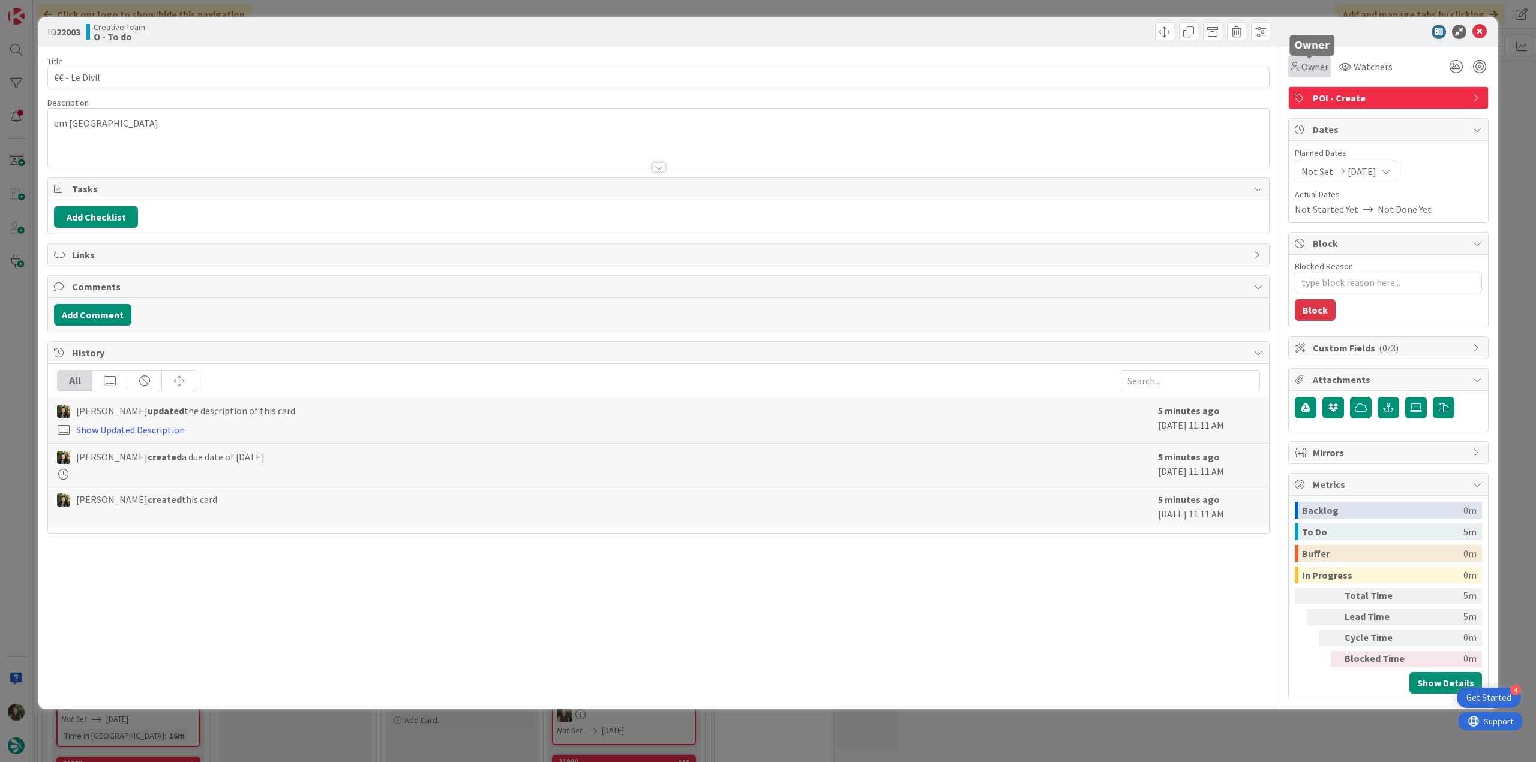
click at [1297, 65] on icon at bounding box center [1294, 67] width 8 height 10
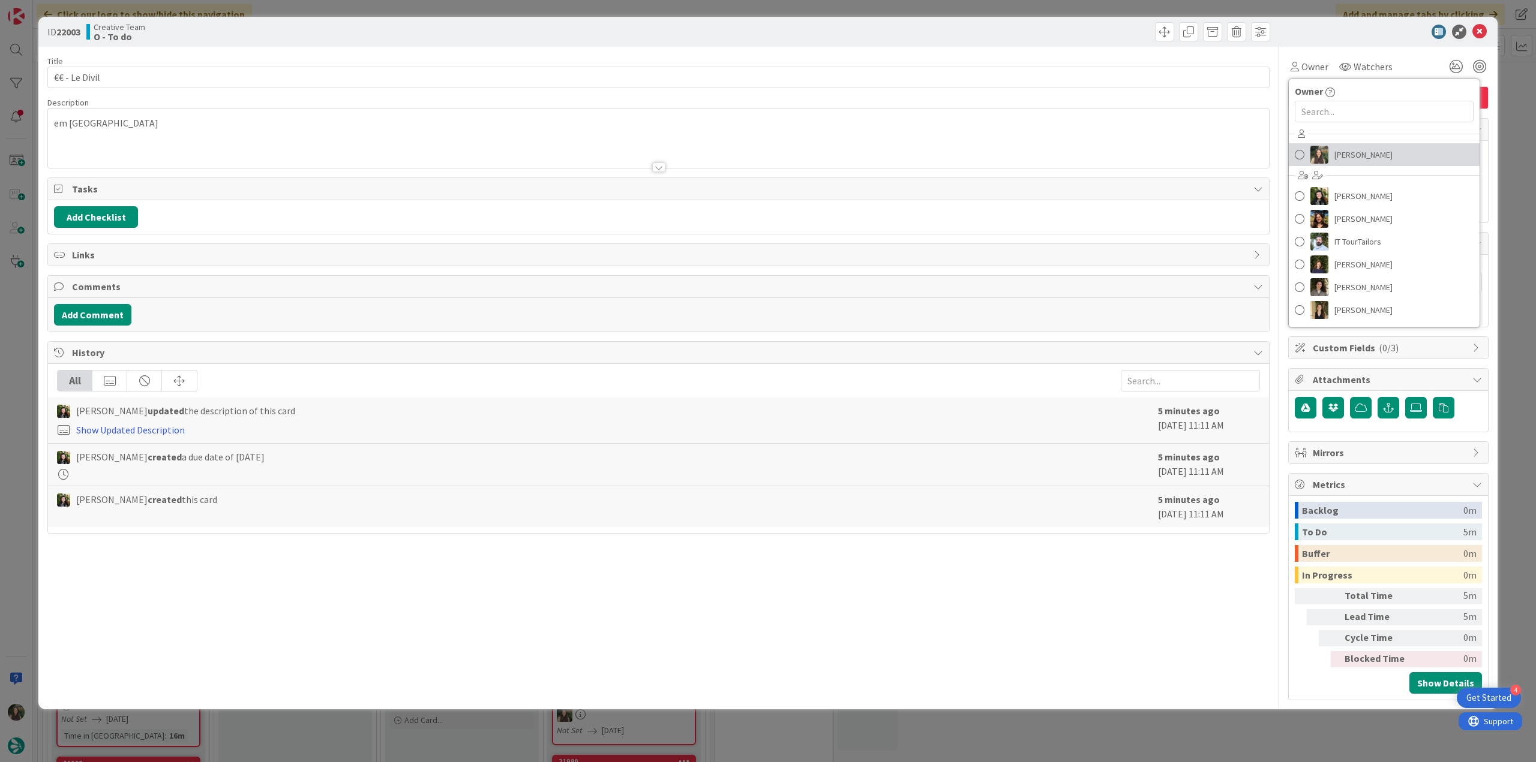
drag, startPoint x: 1335, startPoint y: 148, endPoint x: 1344, endPoint y: 149, distance: 9.6
click at [1335, 148] on span "[PERSON_NAME]" at bounding box center [1363, 155] width 58 height 18
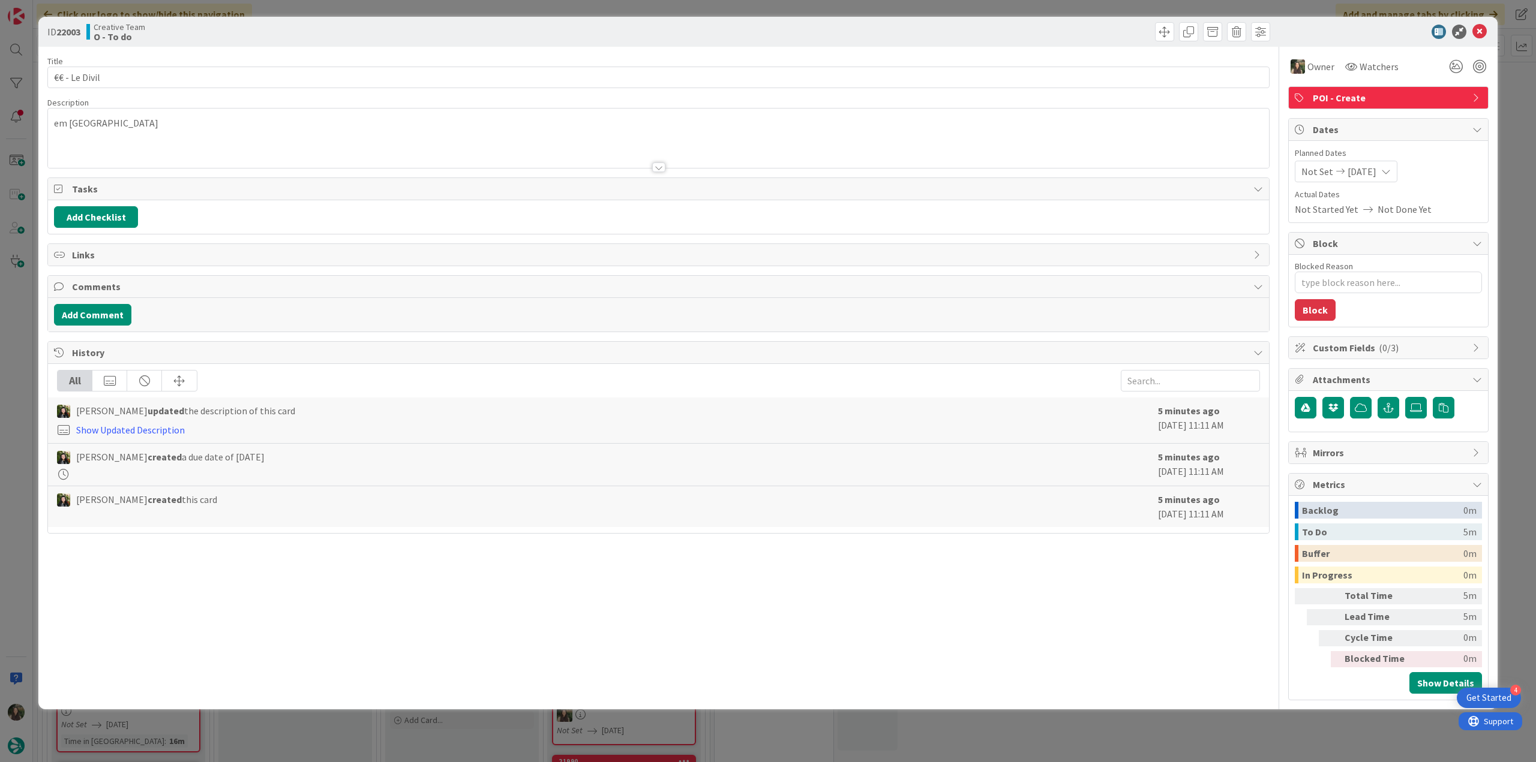
click at [1513, 103] on div "ID 22003 Creative Team O - To do Title 13 / 128 €€ - Le Divil Description em Pe…" at bounding box center [768, 381] width 1536 height 762
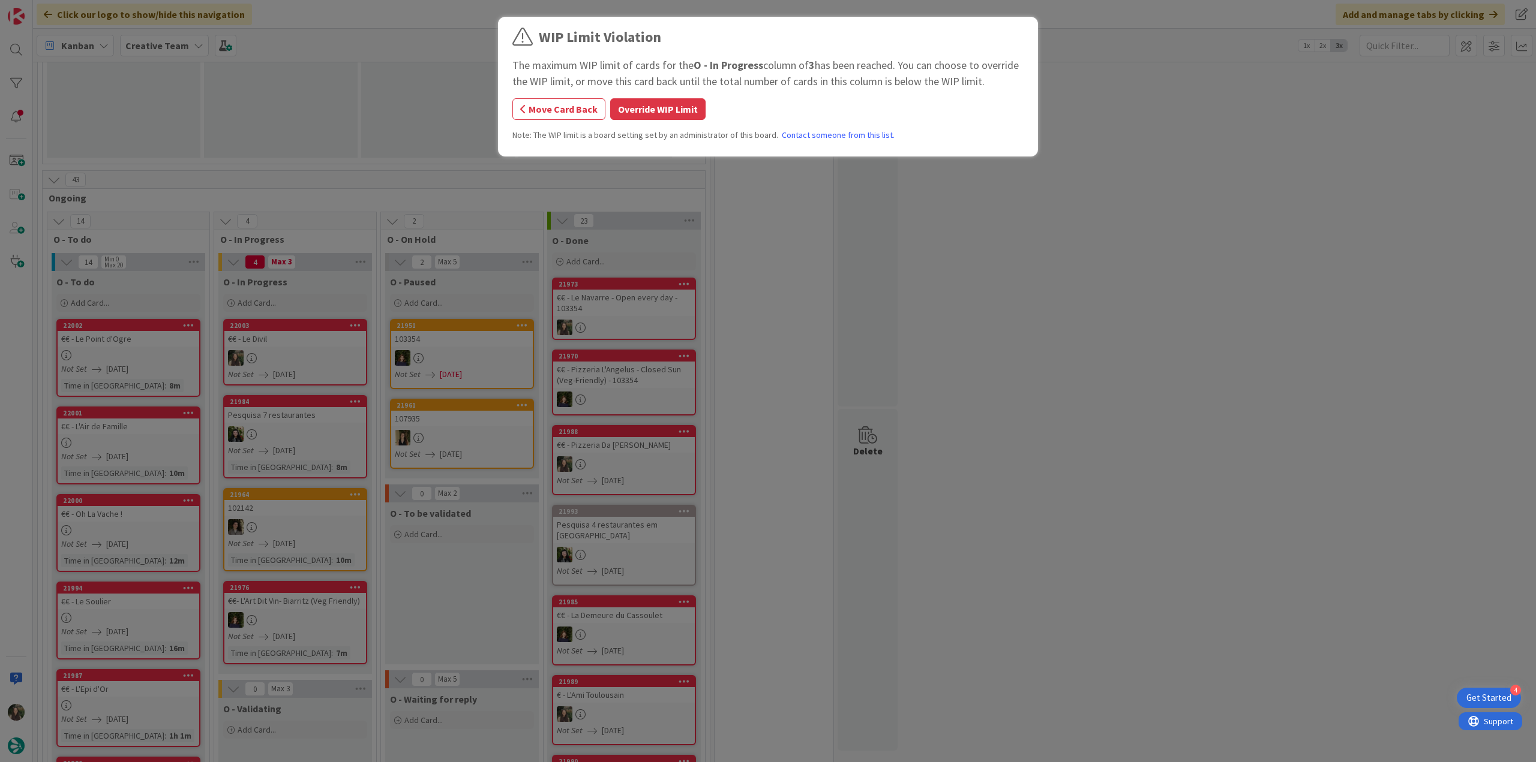
click at [650, 97] on div "WIP Limit Violation The maximum WIP limit of cards for the O - In Progress colu…" at bounding box center [767, 88] width 511 height 124
click at [642, 110] on button "Override WIP Limit" at bounding box center [657, 109] width 95 height 22
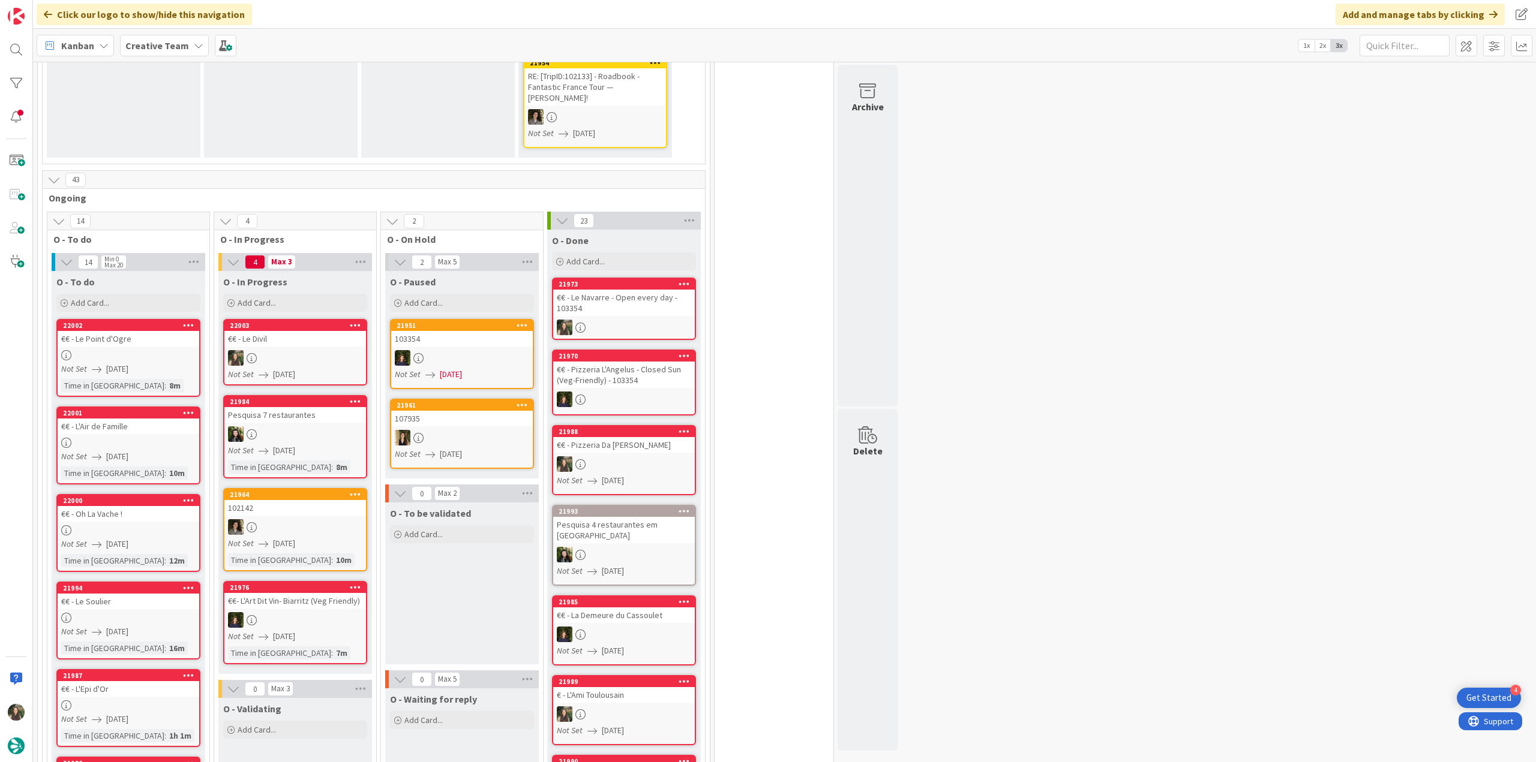
click at [300, 319] on link "22003 €€ - Le Divil Not Set [DATE]" at bounding box center [295, 352] width 144 height 67
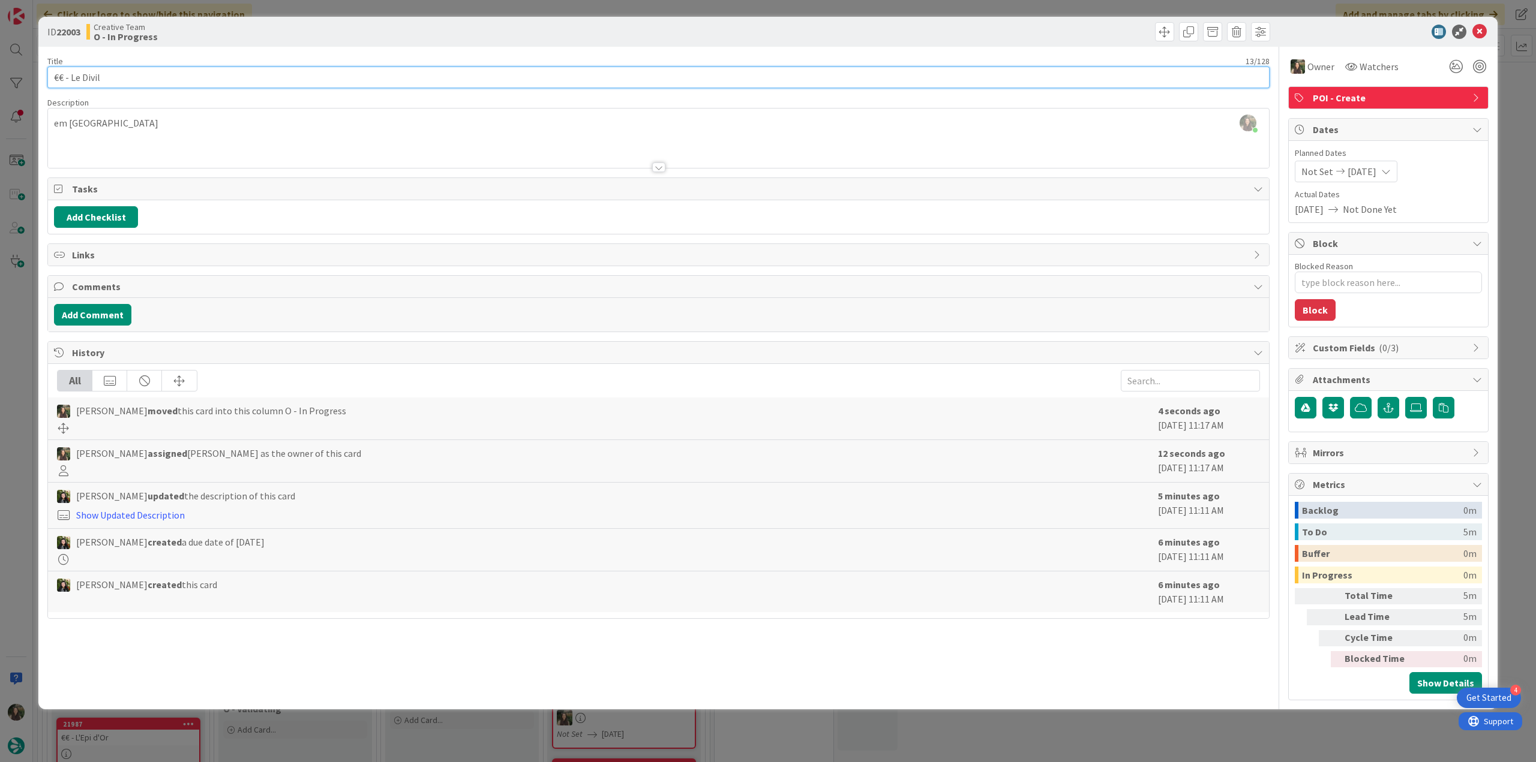
drag, startPoint x: 116, startPoint y: 79, endPoint x: 68, endPoint y: 76, distance: 47.5
click at [68, 76] on input "€€ - Le Divil" at bounding box center [658, 78] width 1222 height 22
click at [138, 85] on input "€€ - Le Divil" at bounding box center [658, 78] width 1222 height 22
drag, startPoint x: 106, startPoint y: 76, endPoint x: 70, endPoint y: 76, distance: 36.6
click at [70, 76] on input "€€ - Le Divil" at bounding box center [658, 78] width 1222 height 22
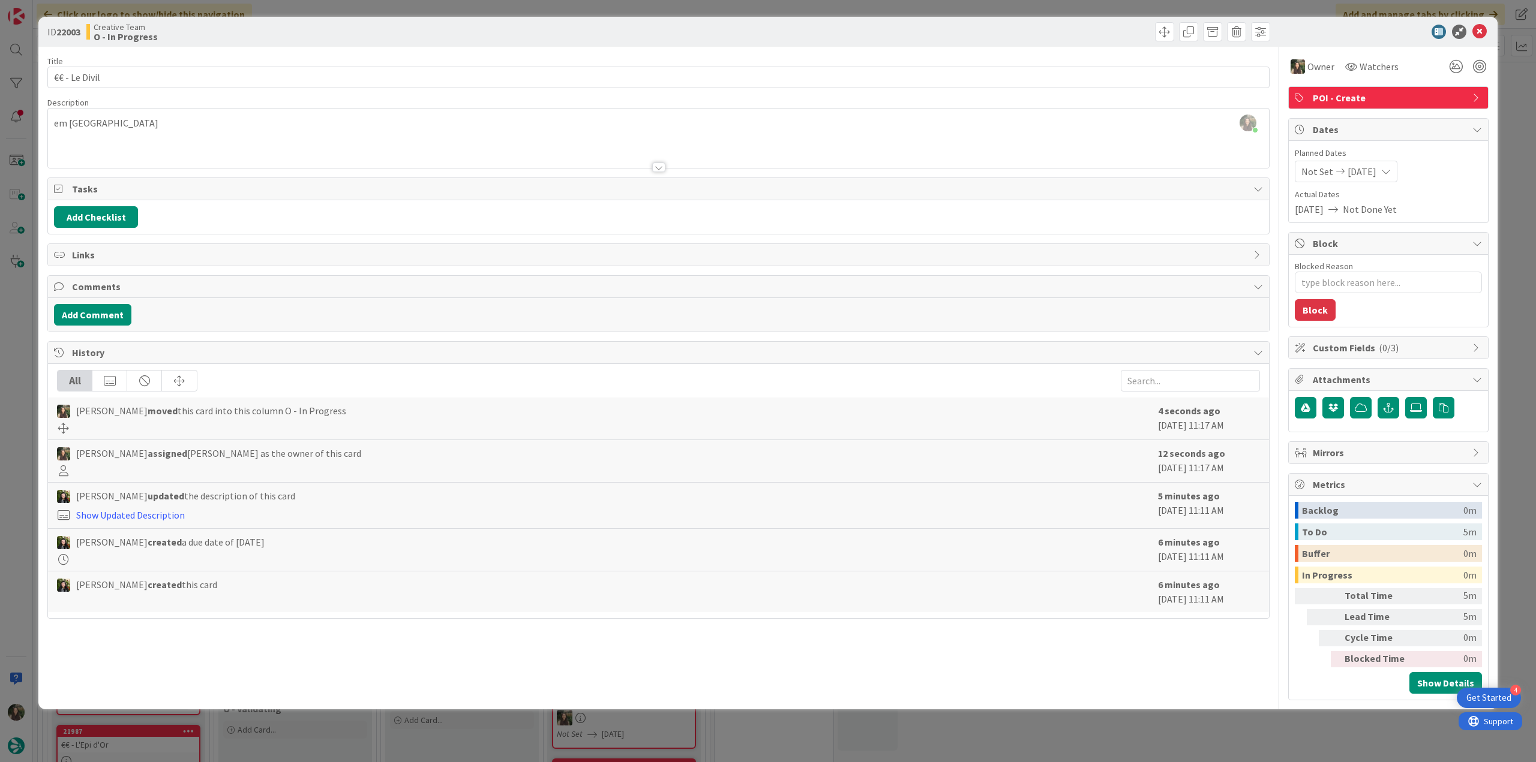
click at [106, 129] on div "Inês Gonçalves just joined em Perpignan" at bounding box center [658, 138] width 1221 height 59
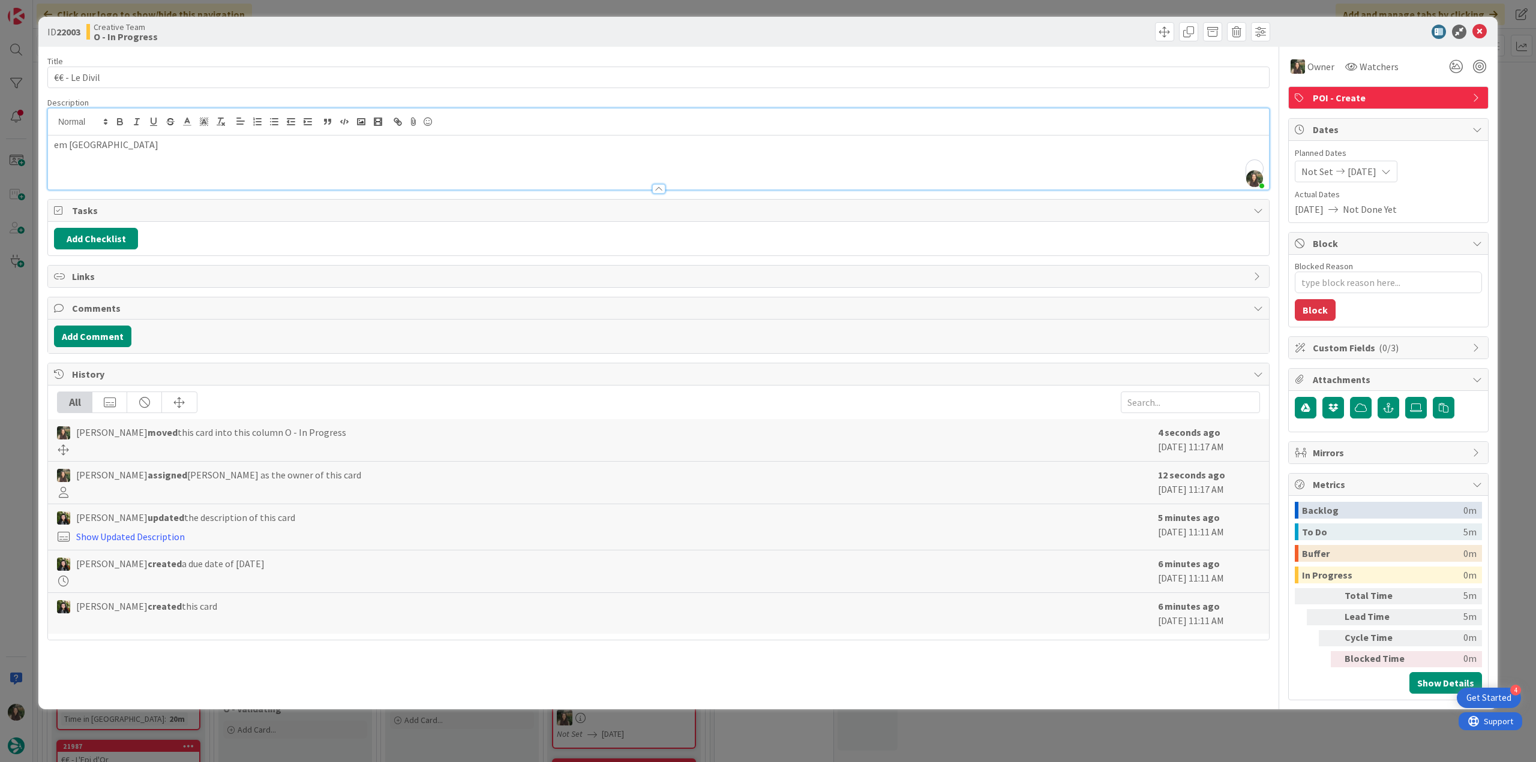
click at [106, 129] on div at bounding box center [658, 122] width 1221 height 27
click at [94, 145] on p "em [GEOGRAPHIC_DATA]" at bounding box center [658, 145] width 1209 height 14
copy p "[GEOGRAPHIC_DATA]"
click at [28, 363] on div "ID 22003 Creative Team O - In Progress Title 13 / 128 €€ - Le Divil Description…" at bounding box center [768, 381] width 1536 height 762
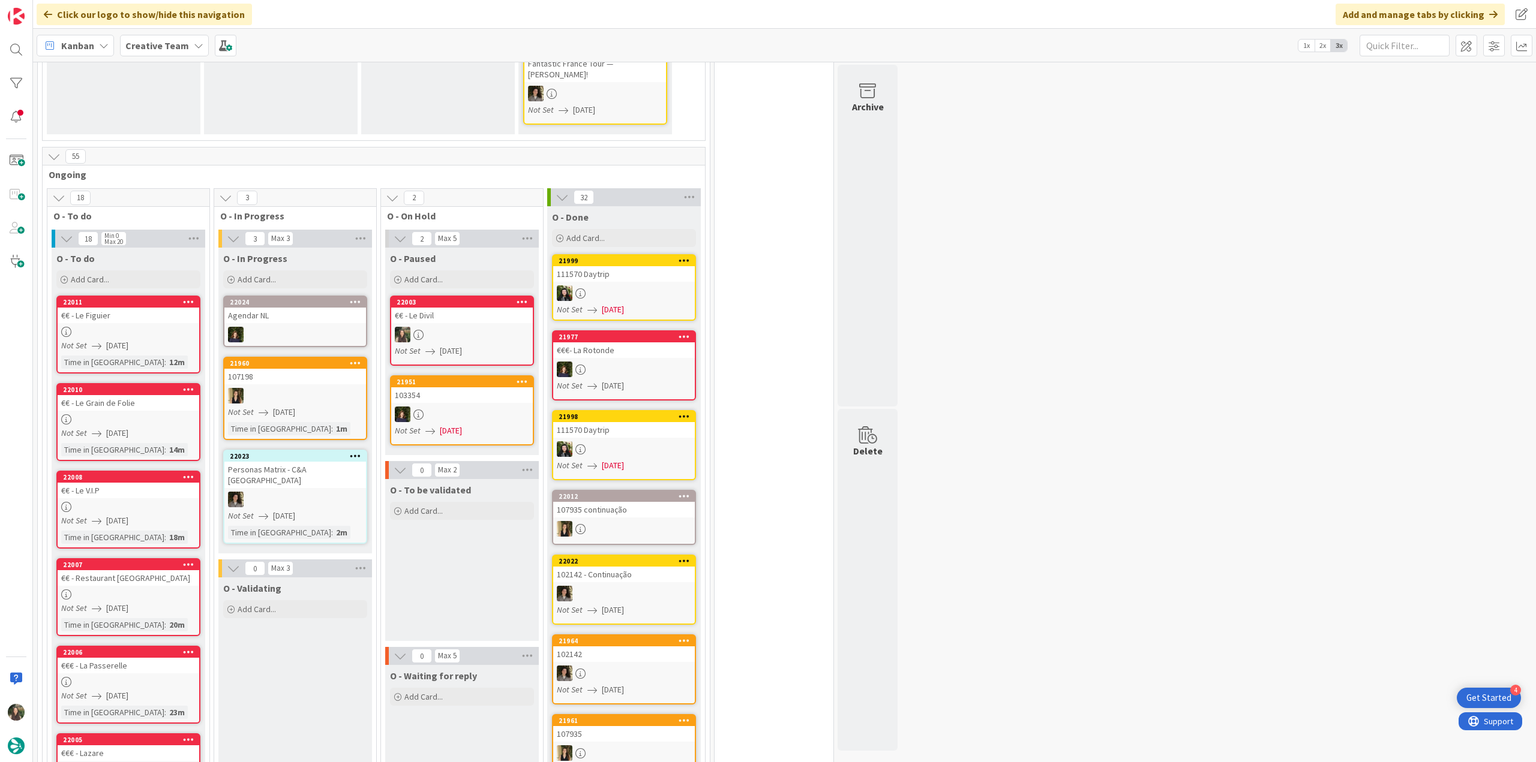
scroll to position [840, 0]
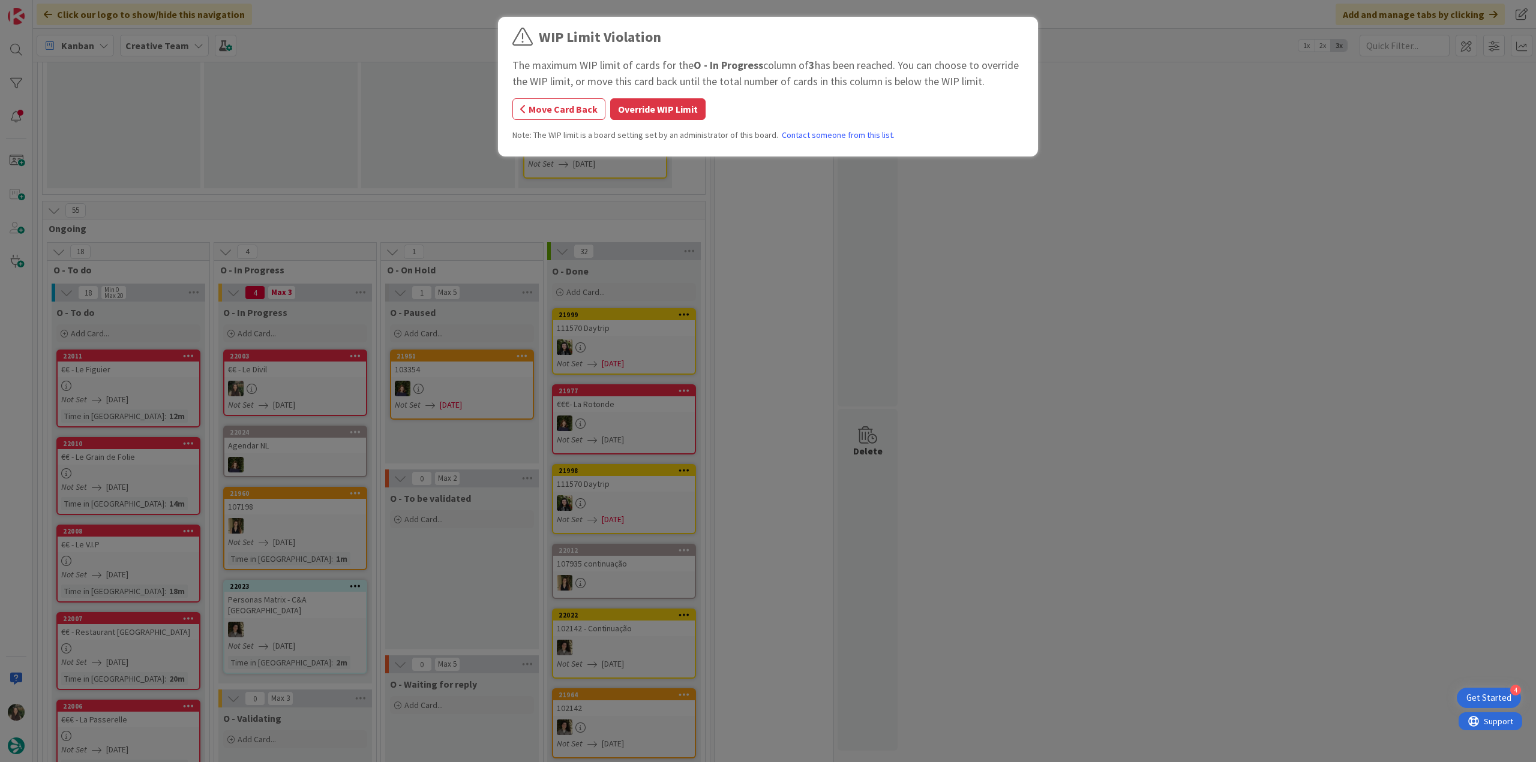
click at [649, 110] on button "Override WIP Limit" at bounding box center [657, 109] width 95 height 22
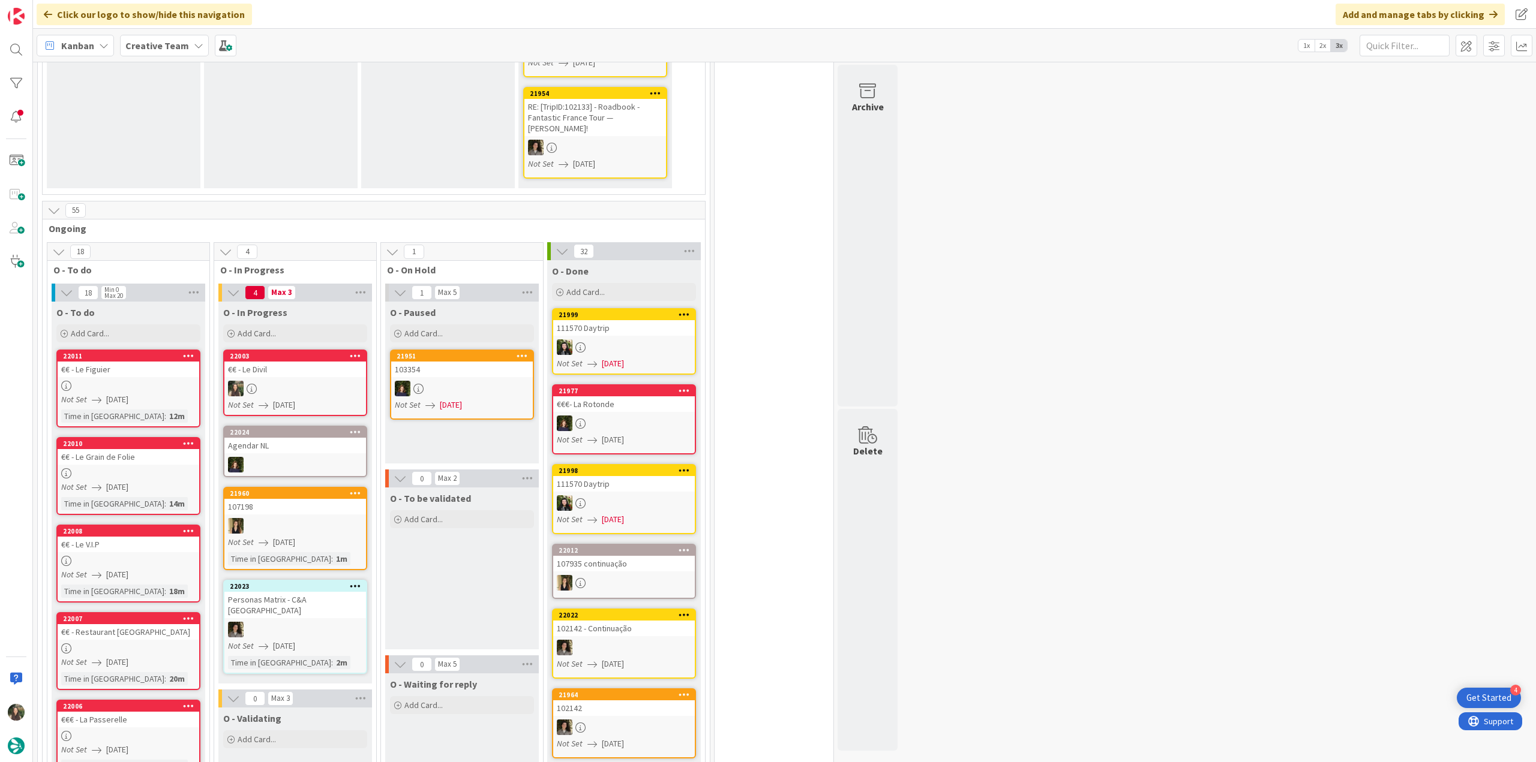
click at [293, 381] on div at bounding box center [295, 389] width 142 height 16
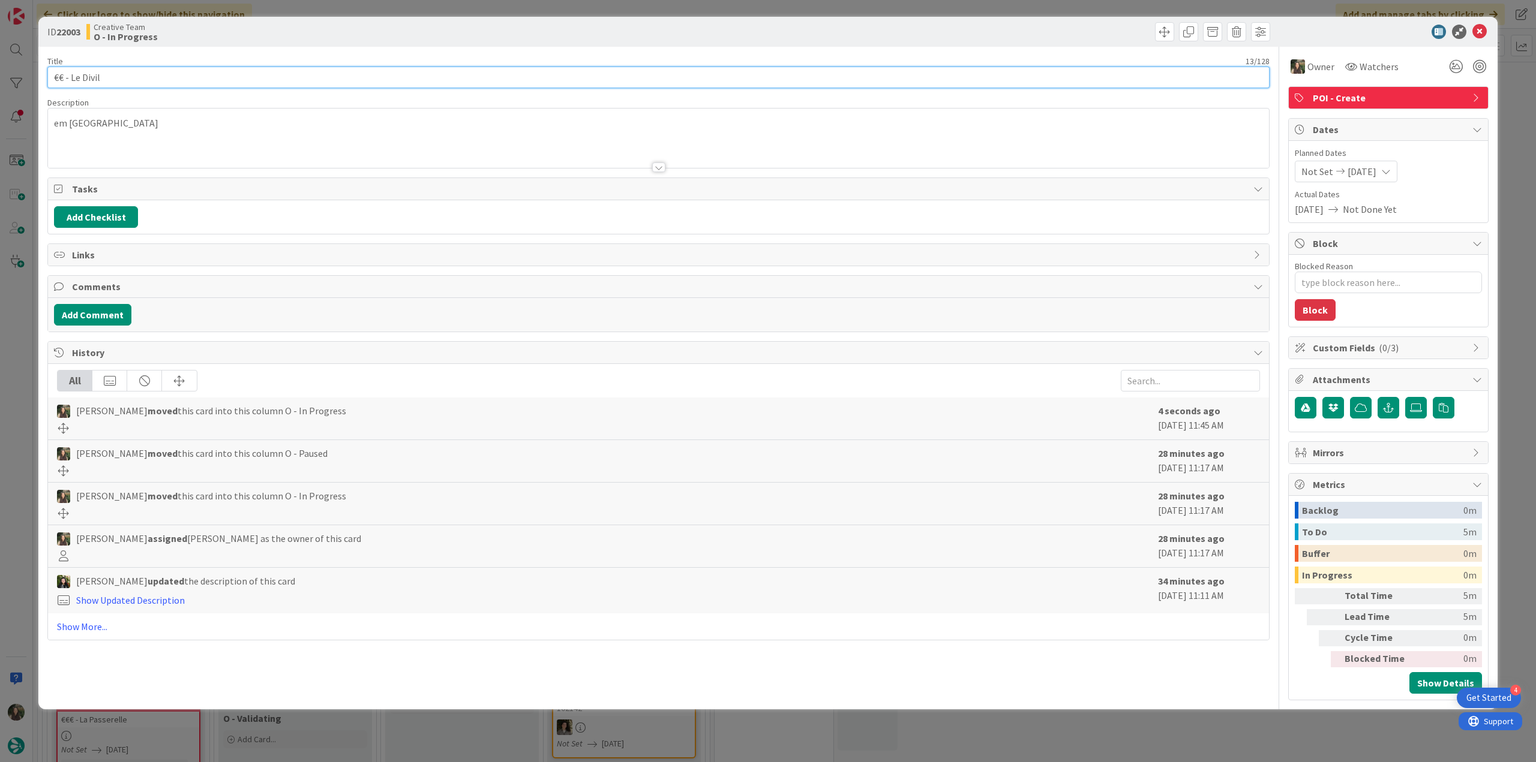
drag, startPoint x: 118, startPoint y: 77, endPoint x: 13, endPoint y: 86, distance: 104.7
click at [13, 84] on div "ID 22003 Creative Team O - In Progress Title 13 / 128 €€ - Le Divil Description…" at bounding box center [768, 381] width 1536 height 762
type textarea "x"
click at [7, 448] on div "ID 22003 Creative Team O - In Progress Title 13 / 128 €€ - Le Divil Description…" at bounding box center [768, 381] width 1536 height 762
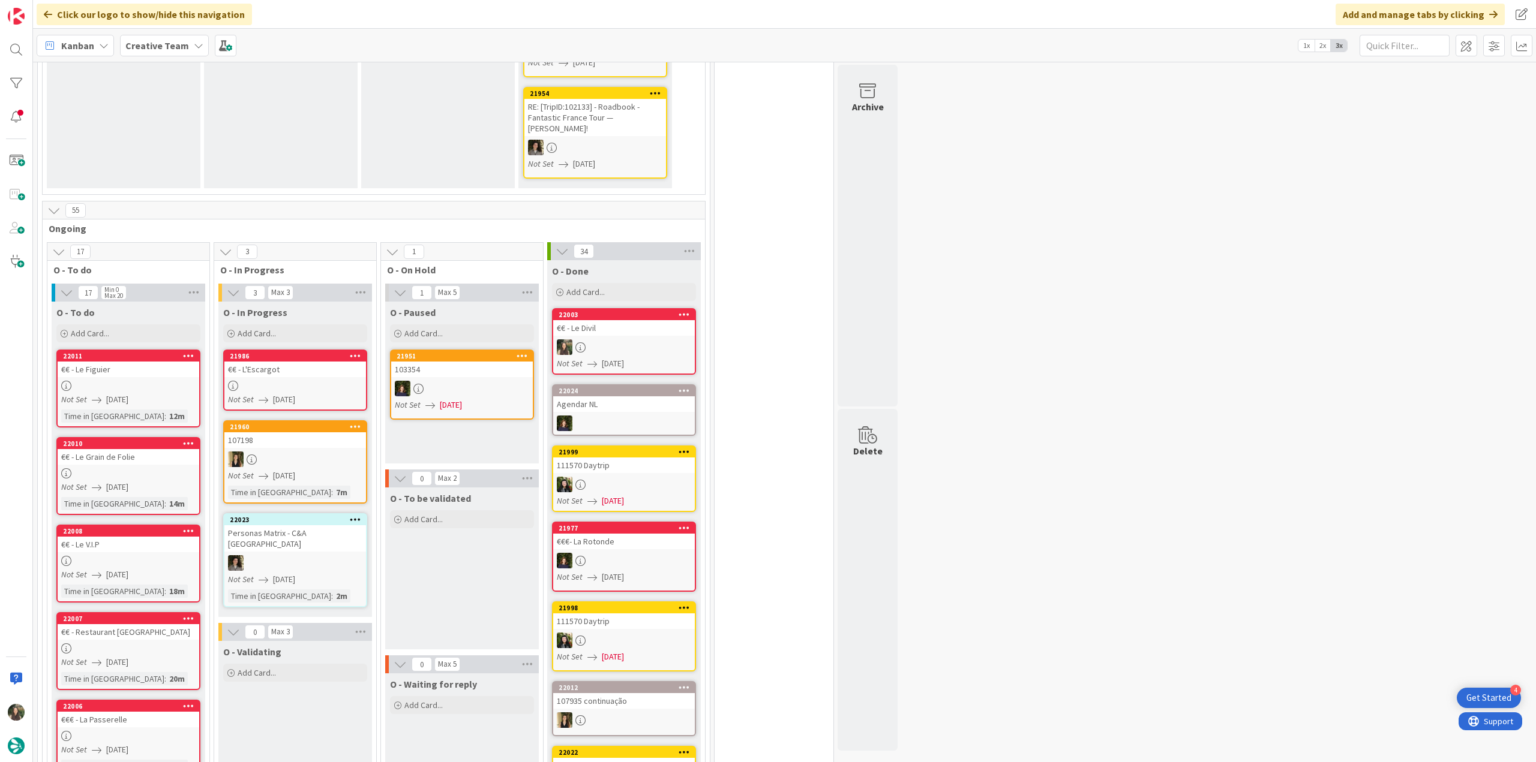
click at [146, 350] on link "22011 €€ - Le Figuier Not Set [DATE] Time in [GEOGRAPHIC_DATA] : 12m" at bounding box center [128, 389] width 144 height 78
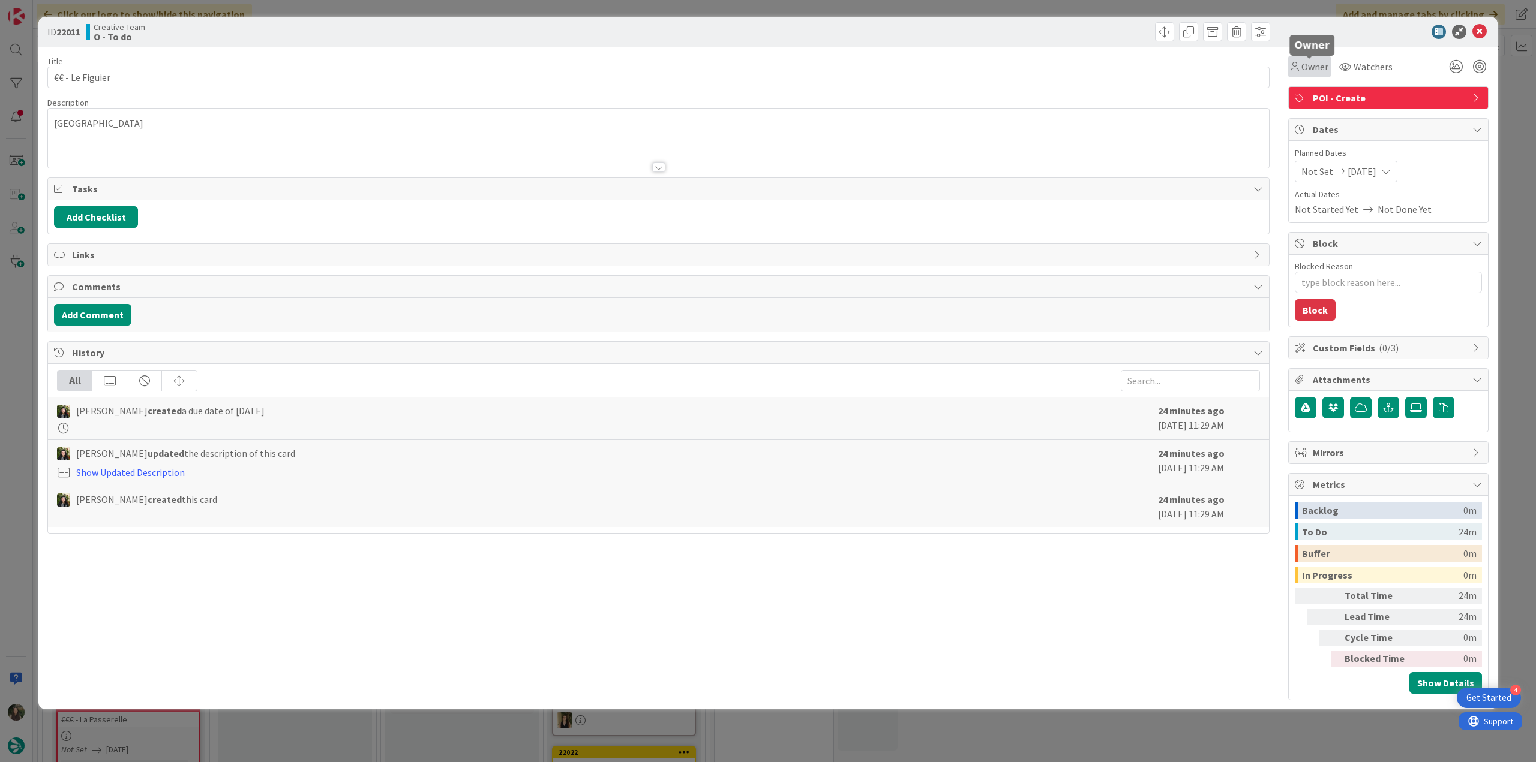
click at [1305, 66] on span "Owner" at bounding box center [1314, 66] width 27 height 14
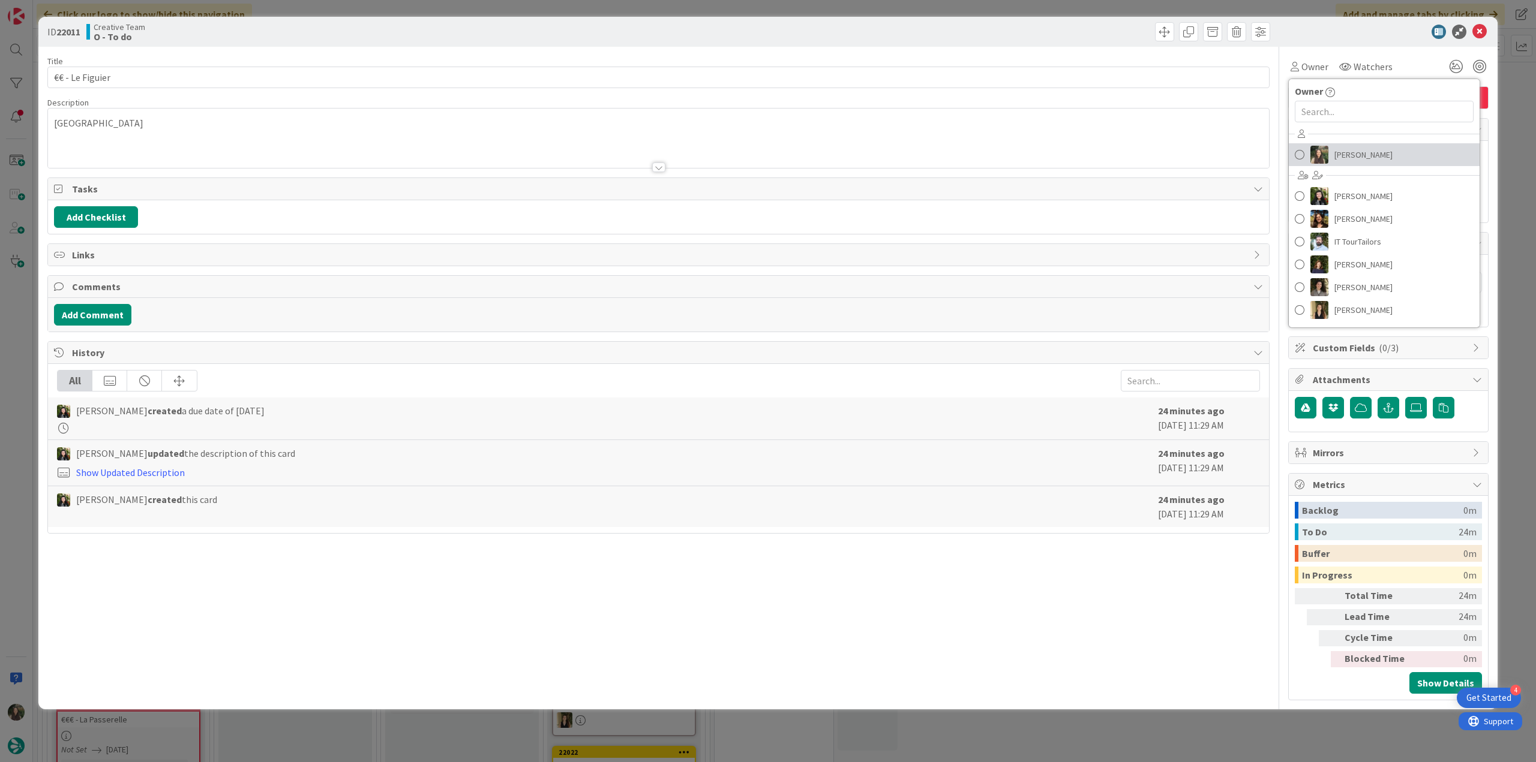
drag, startPoint x: 1328, startPoint y: 148, endPoint x: 1345, endPoint y: 152, distance: 17.2
click at [1329, 148] on link "[PERSON_NAME]" at bounding box center [1384, 154] width 191 height 23
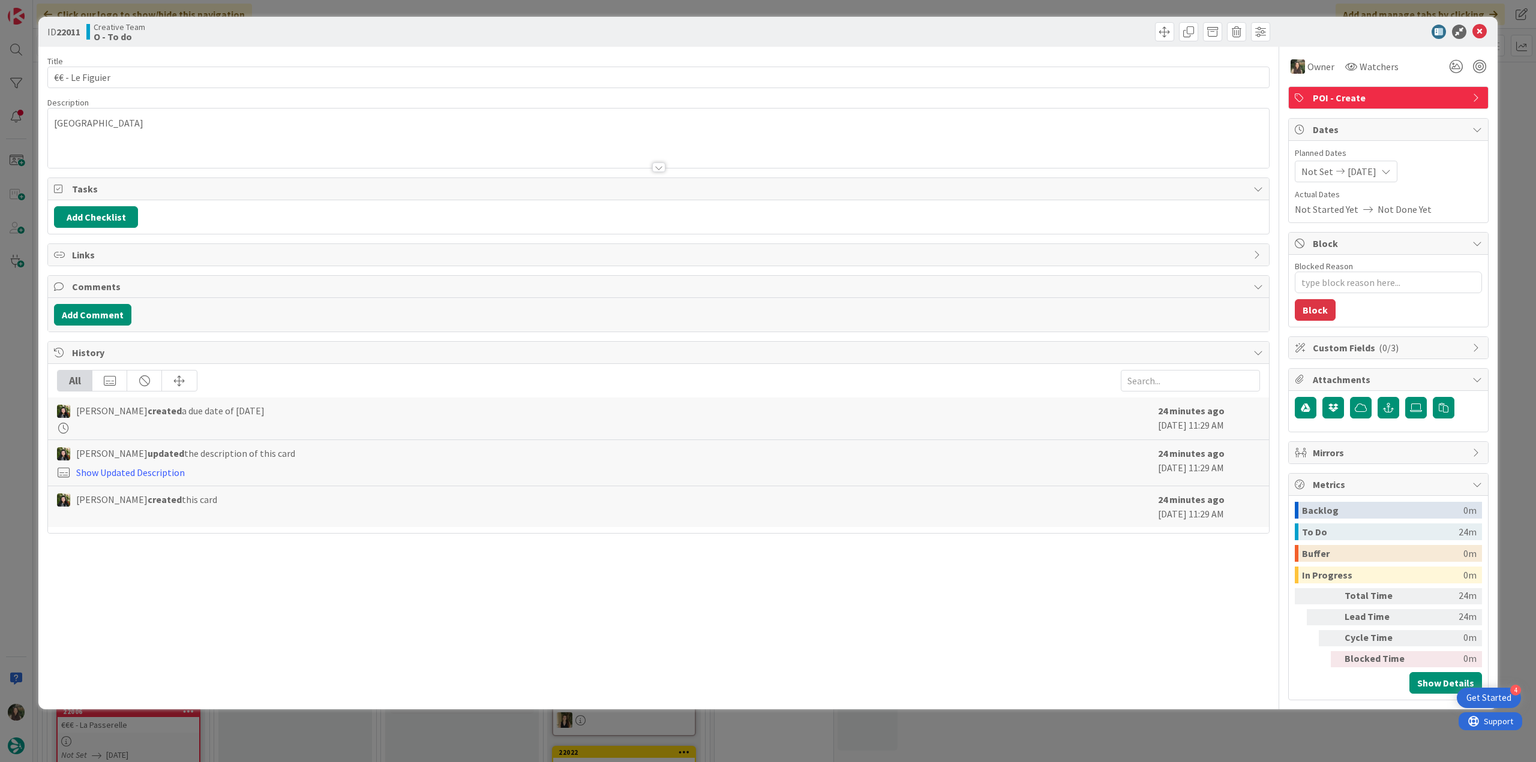
click at [1510, 128] on div "ID 22011 Creative Team O - To do Title 15 / 128 €€ - Le Figuier Description Per…" at bounding box center [768, 381] width 1536 height 762
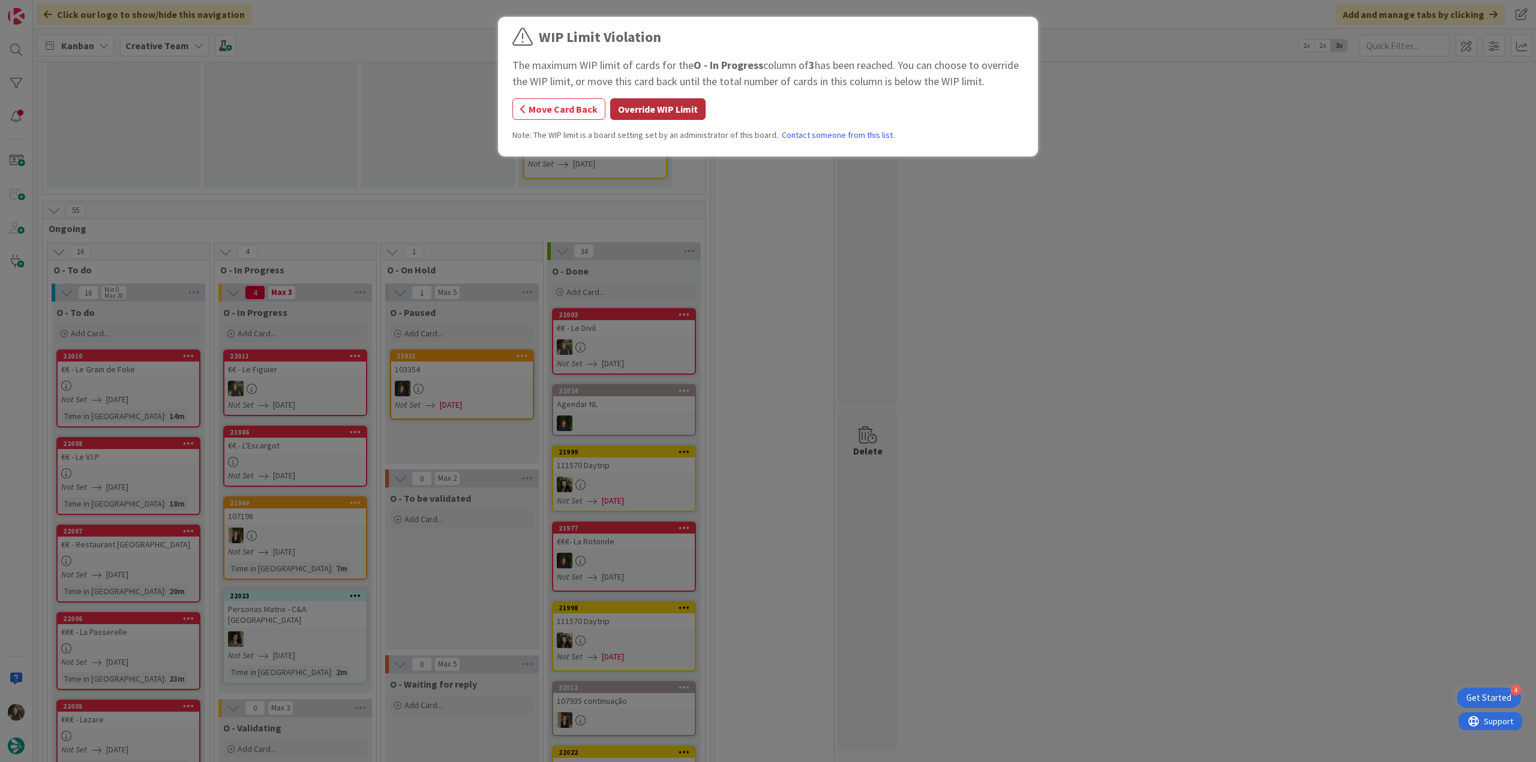
click at [636, 115] on button "Override WIP Limit" at bounding box center [657, 109] width 95 height 22
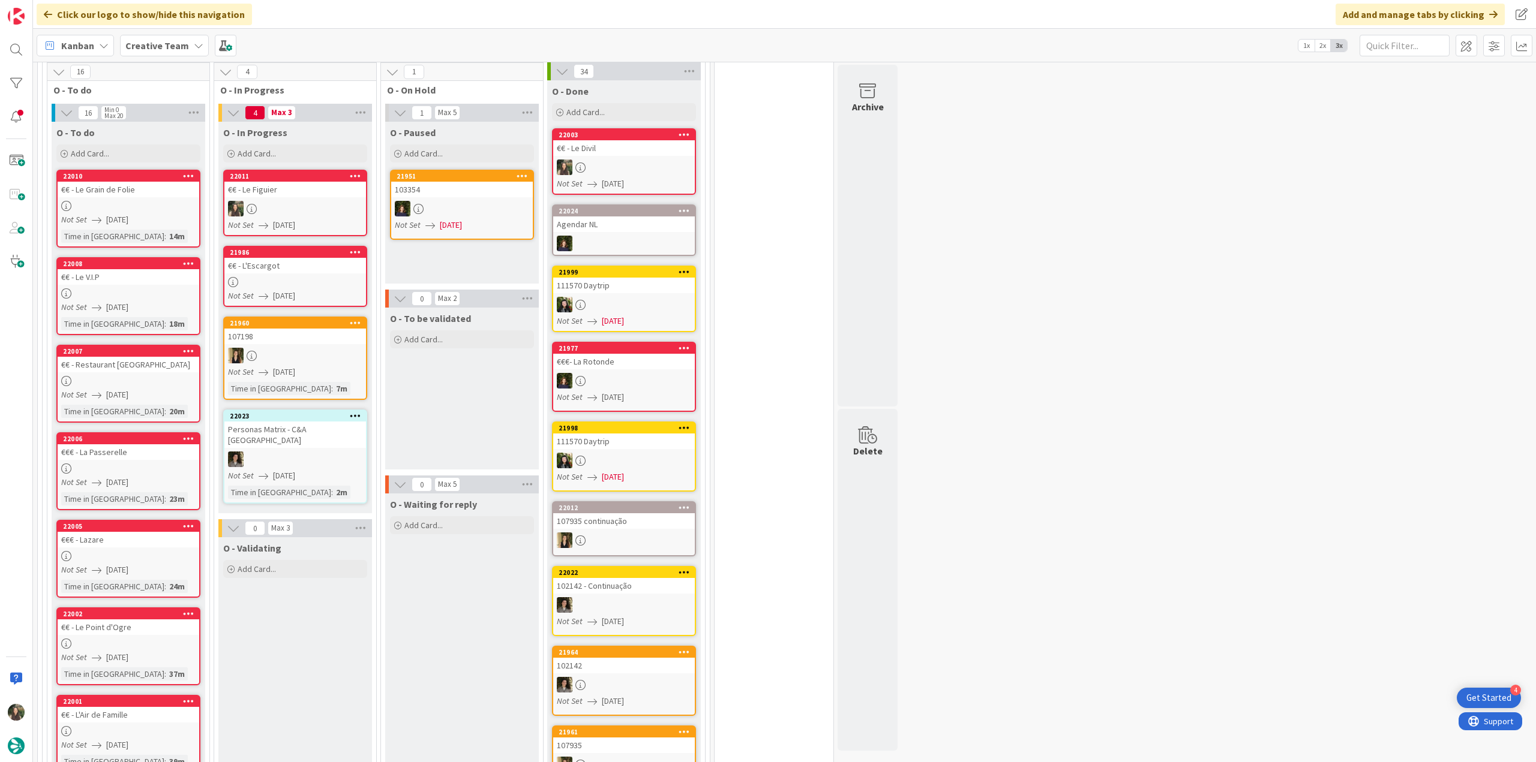
scroll to position [960, 0]
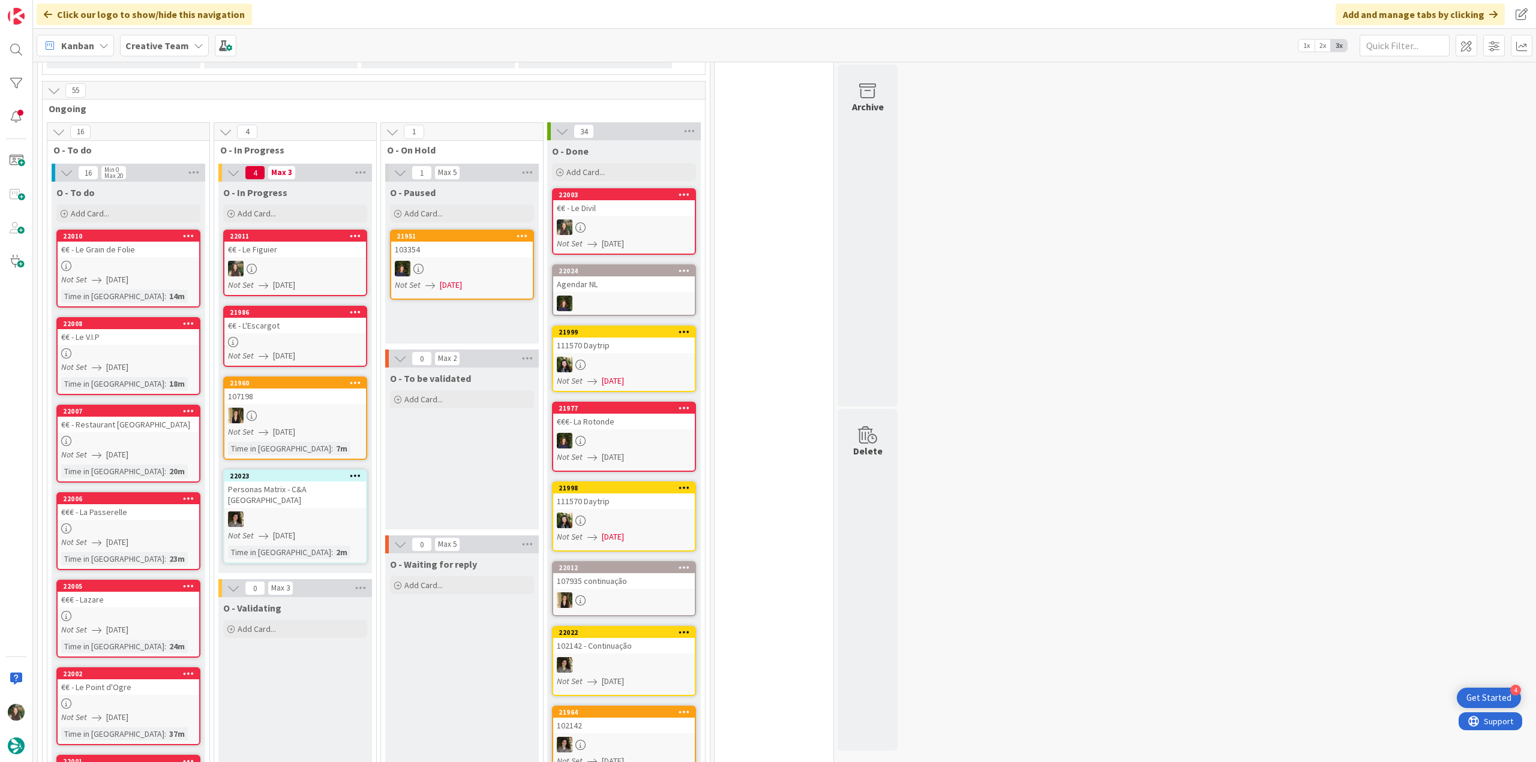
click at [332, 230] on link "22011 €€ - Le Figuier Not Set [DATE]" at bounding box center [295, 263] width 144 height 67
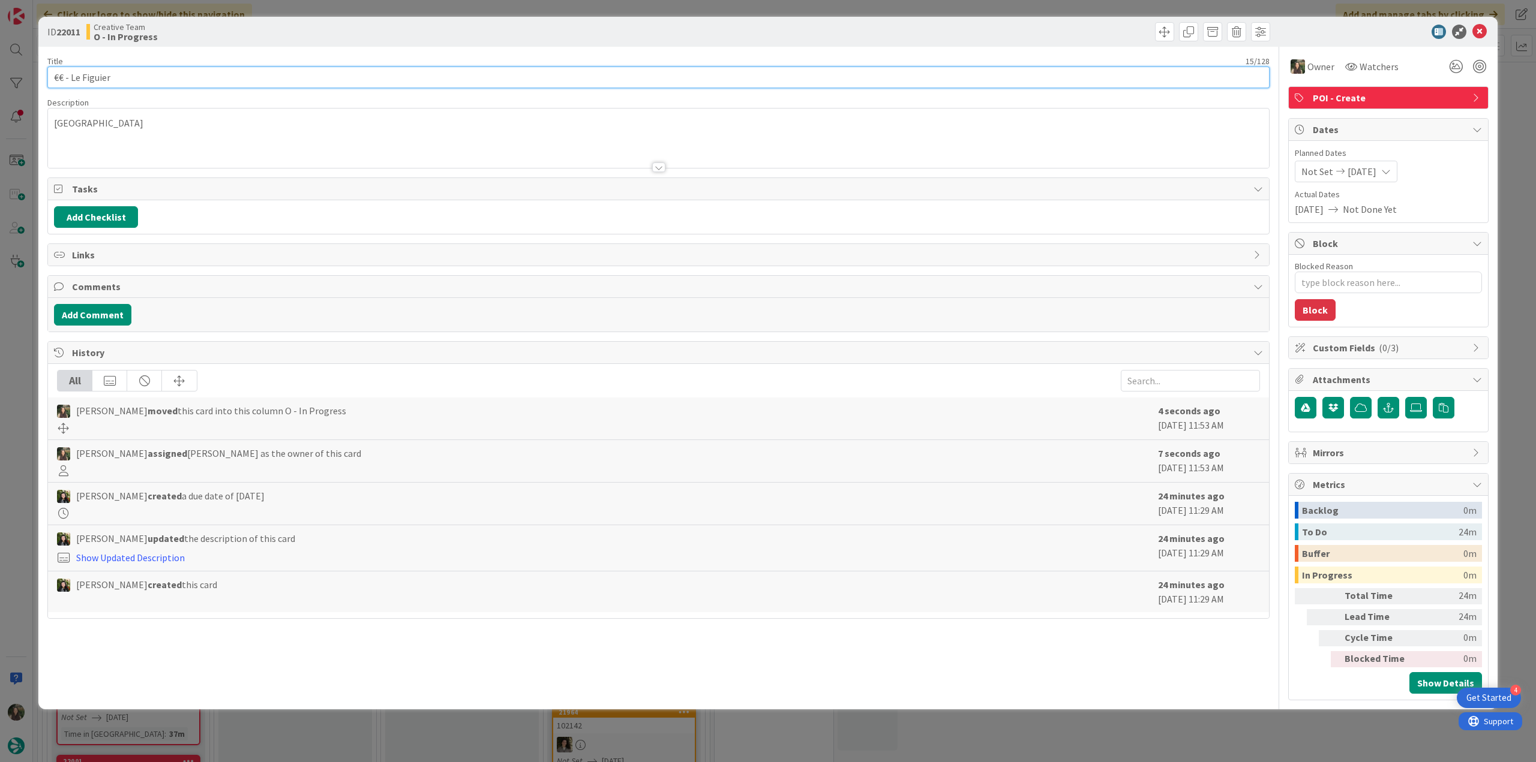
drag, startPoint x: 77, startPoint y: 74, endPoint x: 17, endPoint y: 74, distance: 59.4
click at [16, 74] on div "ID 22011 Creative Team O - In Progress Title 15 / 128 €€ - Le Figuier Descripti…" at bounding box center [768, 381] width 1536 height 762
click at [25, 371] on div "ID 22011 Creative Team O - In Progress Title 15 / 128 €€ - Le Figuier Descripti…" at bounding box center [768, 381] width 1536 height 762
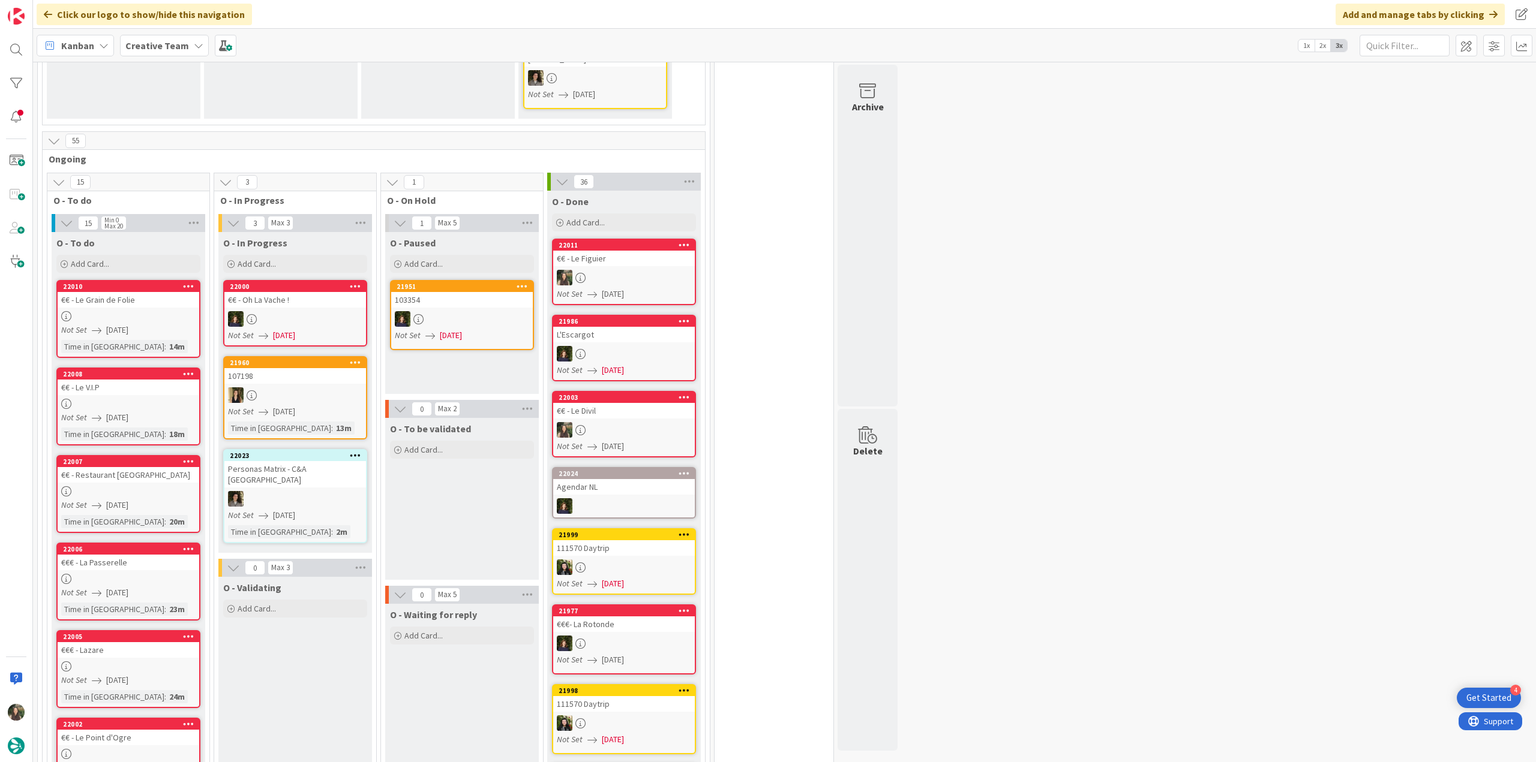
click at [155, 324] on div "Not Set [DATE]" at bounding box center [130, 330] width 138 height 13
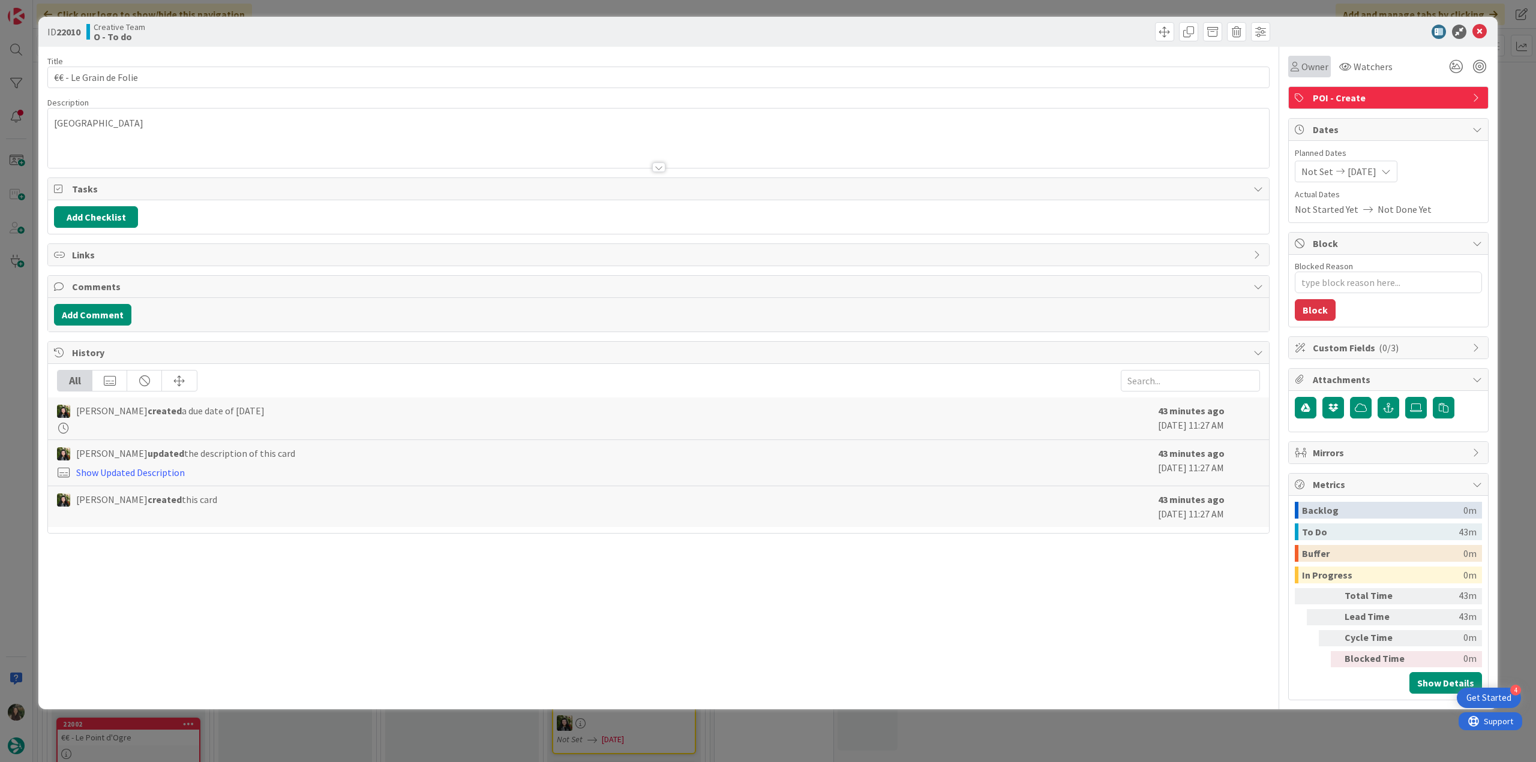
click at [1314, 68] on span "Owner" at bounding box center [1314, 66] width 27 height 14
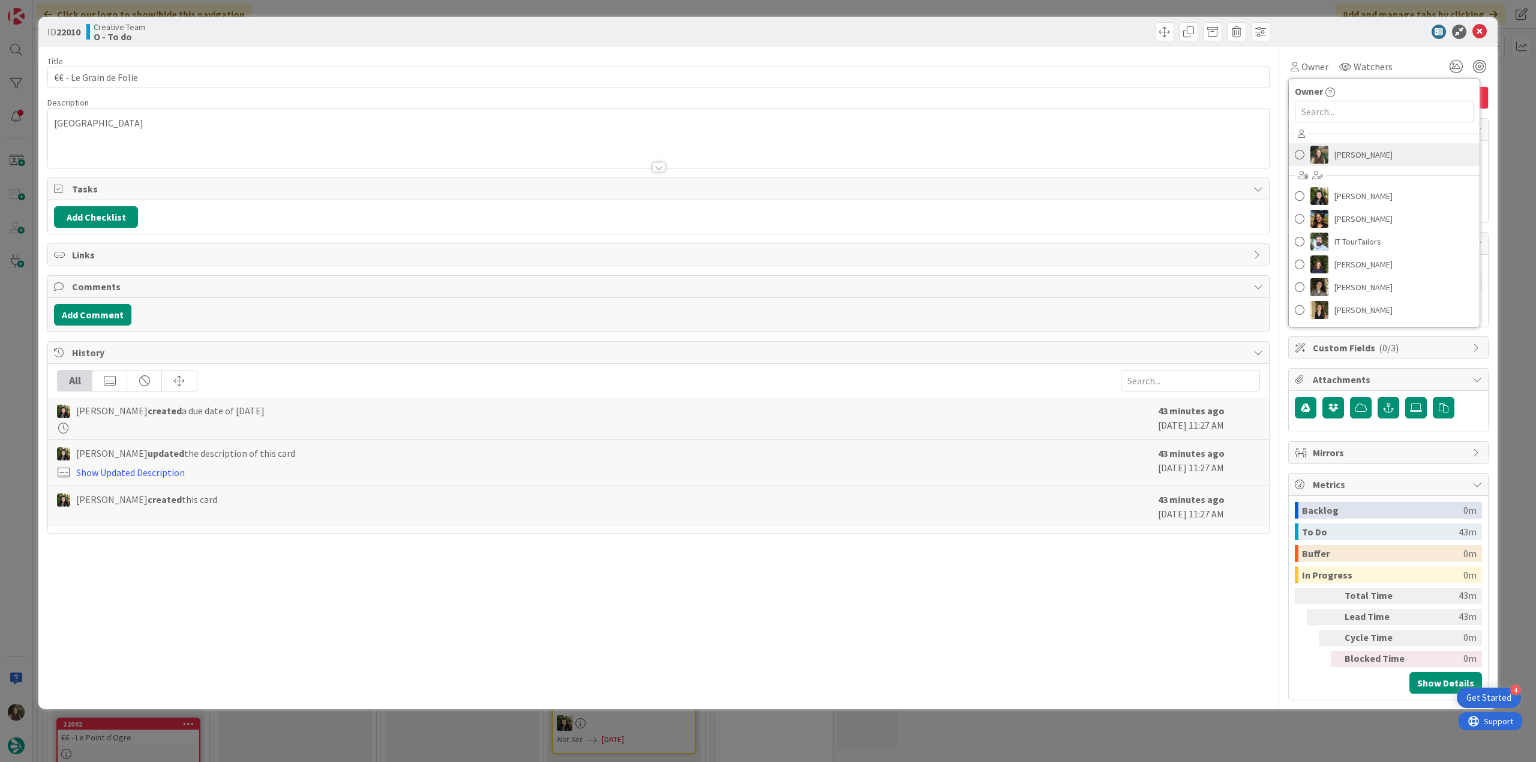
click at [1349, 160] on span "[PERSON_NAME]" at bounding box center [1363, 155] width 58 height 18
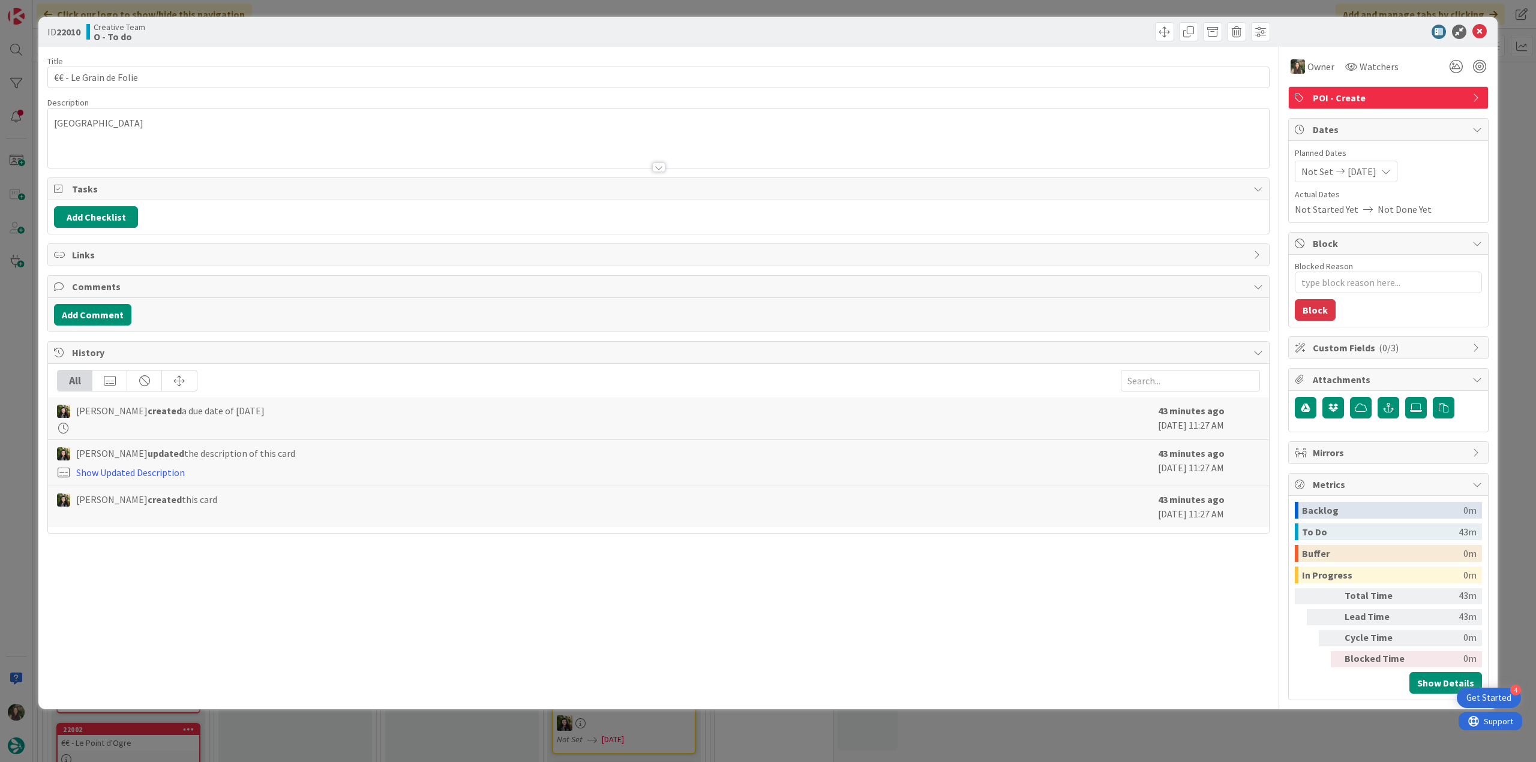
click at [1517, 121] on div "ID 22010 Creative Team O - To do Title 22 / 128 €€ - Le Grain de Folie Descript…" at bounding box center [768, 381] width 1536 height 762
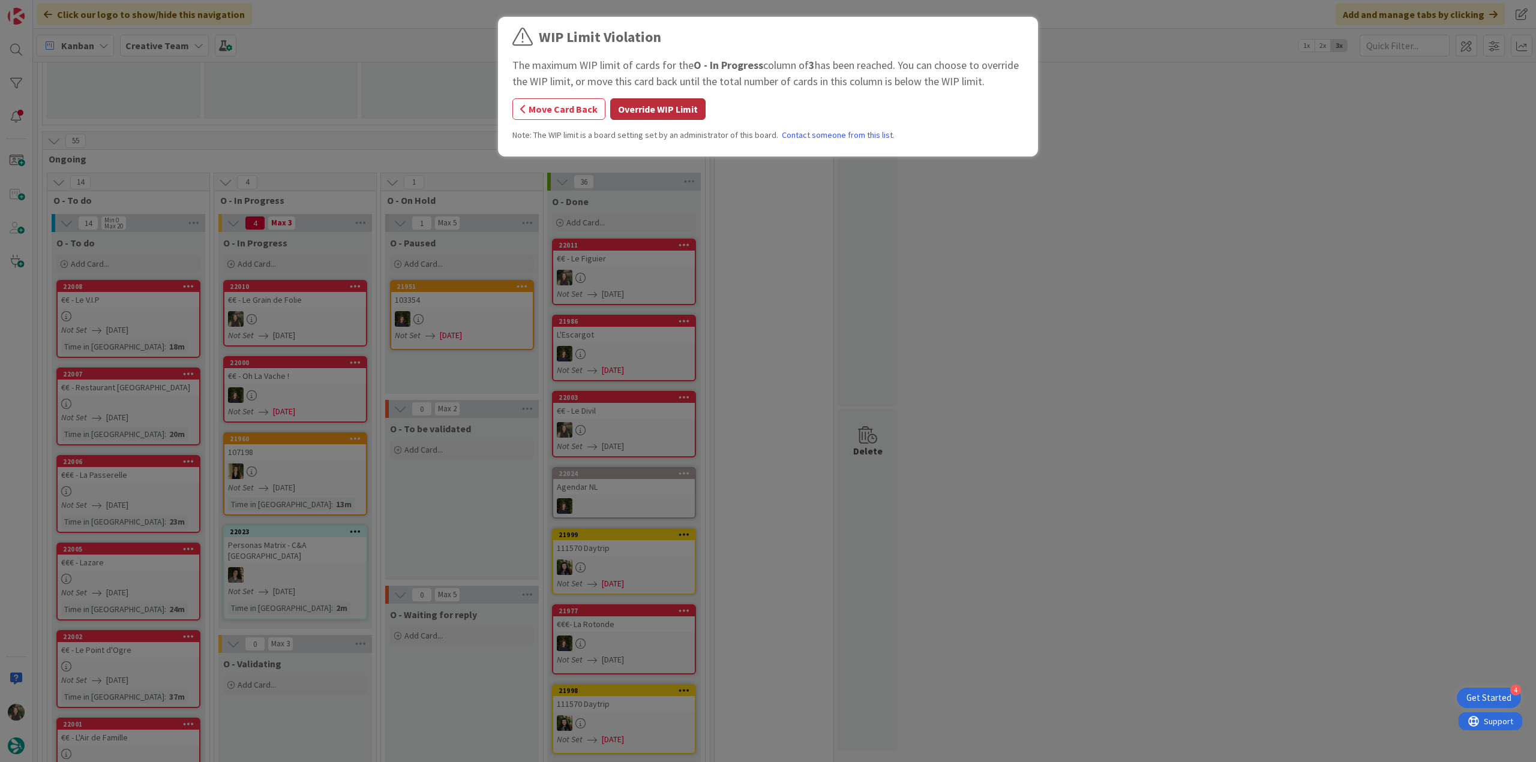
click at [655, 99] on button "Override WIP Limit" at bounding box center [657, 109] width 95 height 22
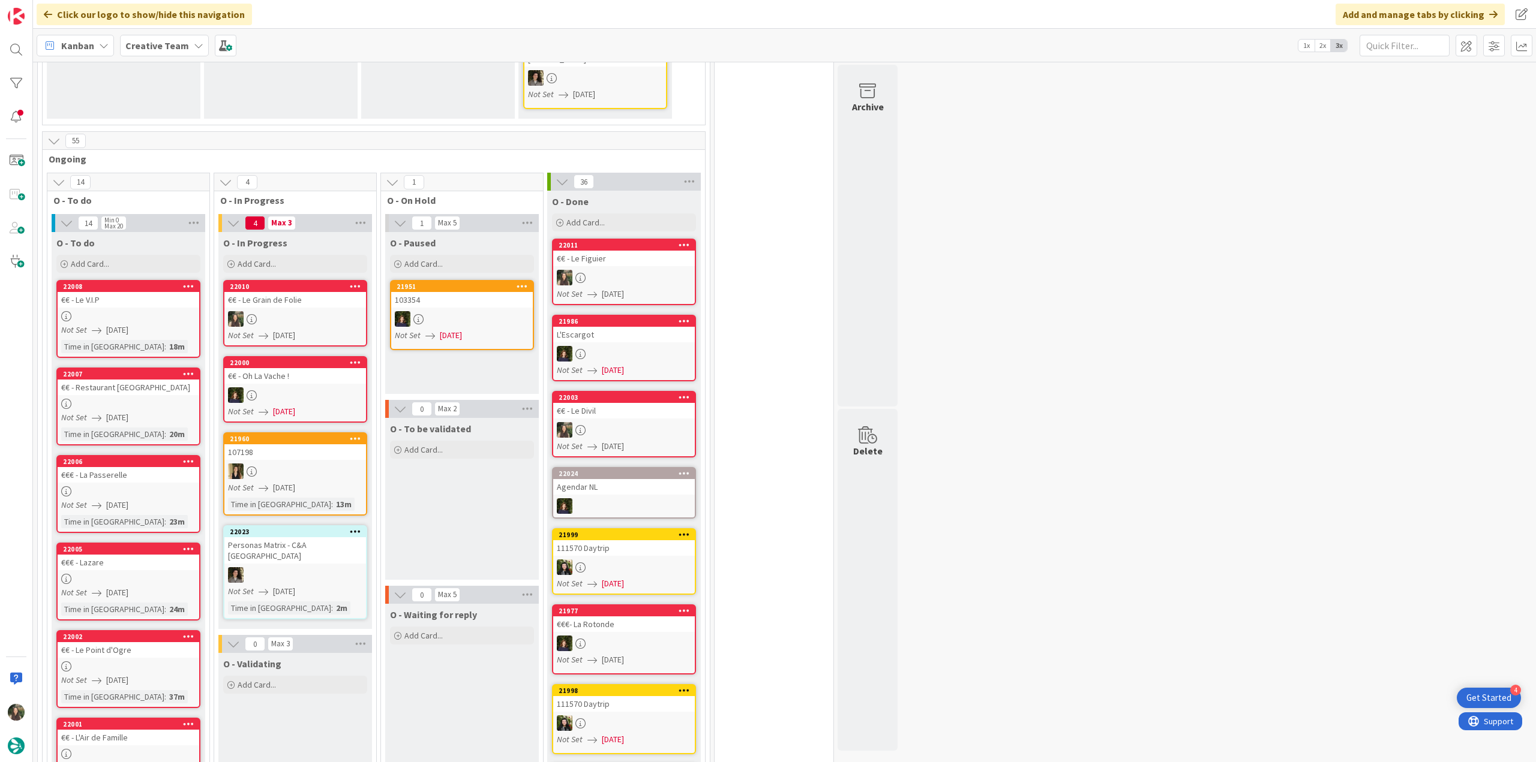
click at [282, 311] on div at bounding box center [295, 319] width 142 height 16
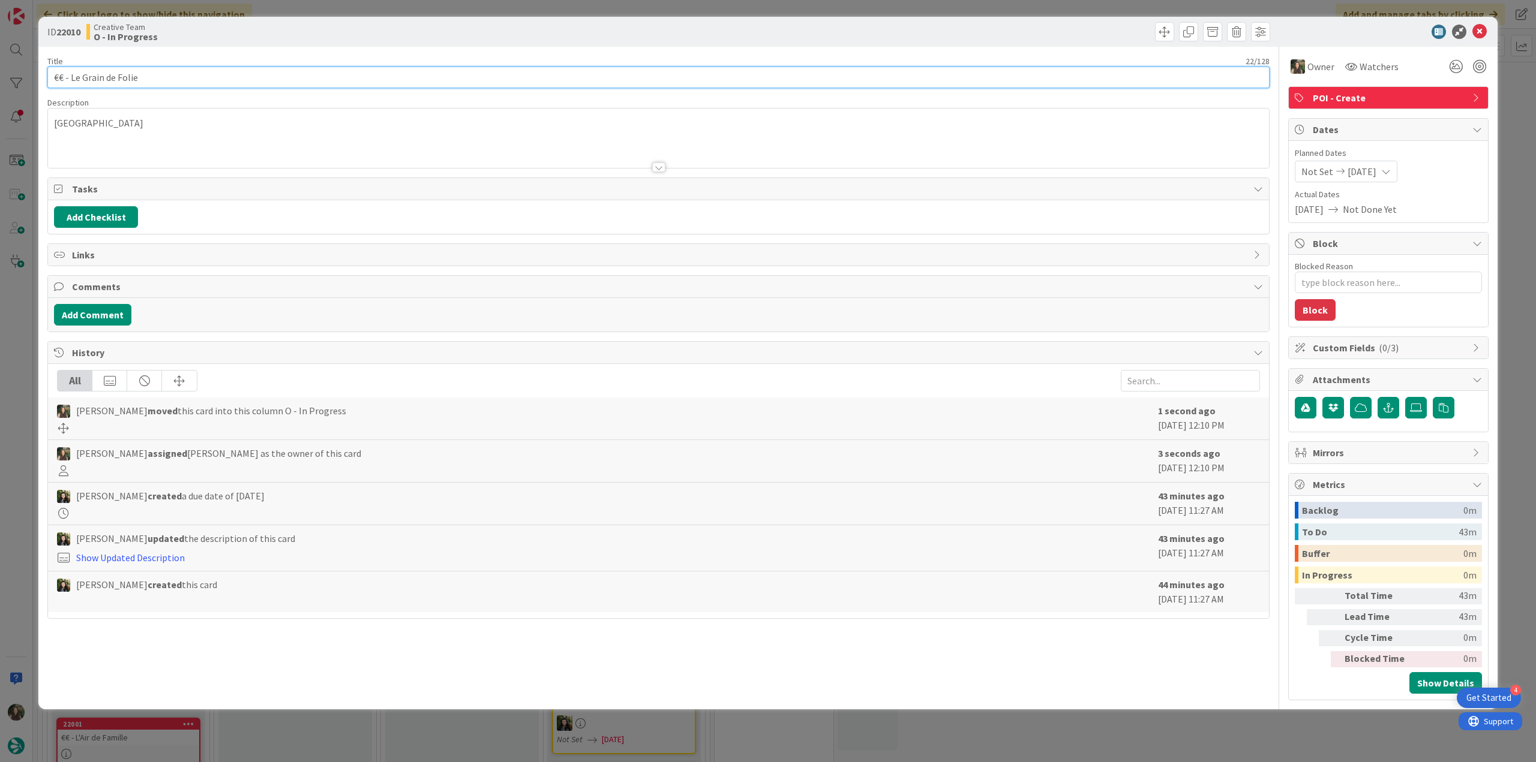
drag, startPoint x: 157, startPoint y: 73, endPoint x: 4, endPoint y: 79, distance: 153.1
click at [4, 79] on div "ID 22010 Creative Team O - In Progress Title 22 / 128 €€ - Le Grain de Folie De…" at bounding box center [768, 381] width 1536 height 762
click at [204, 74] on input "€€ - Le Grain de Folie" at bounding box center [658, 78] width 1222 height 22
click at [182, 80] on input "€€ - Le Grain de Folie" at bounding box center [658, 78] width 1222 height 22
drag, startPoint x: 155, startPoint y: 78, endPoint x: 98, endPoint y: 363, distance: 290.6
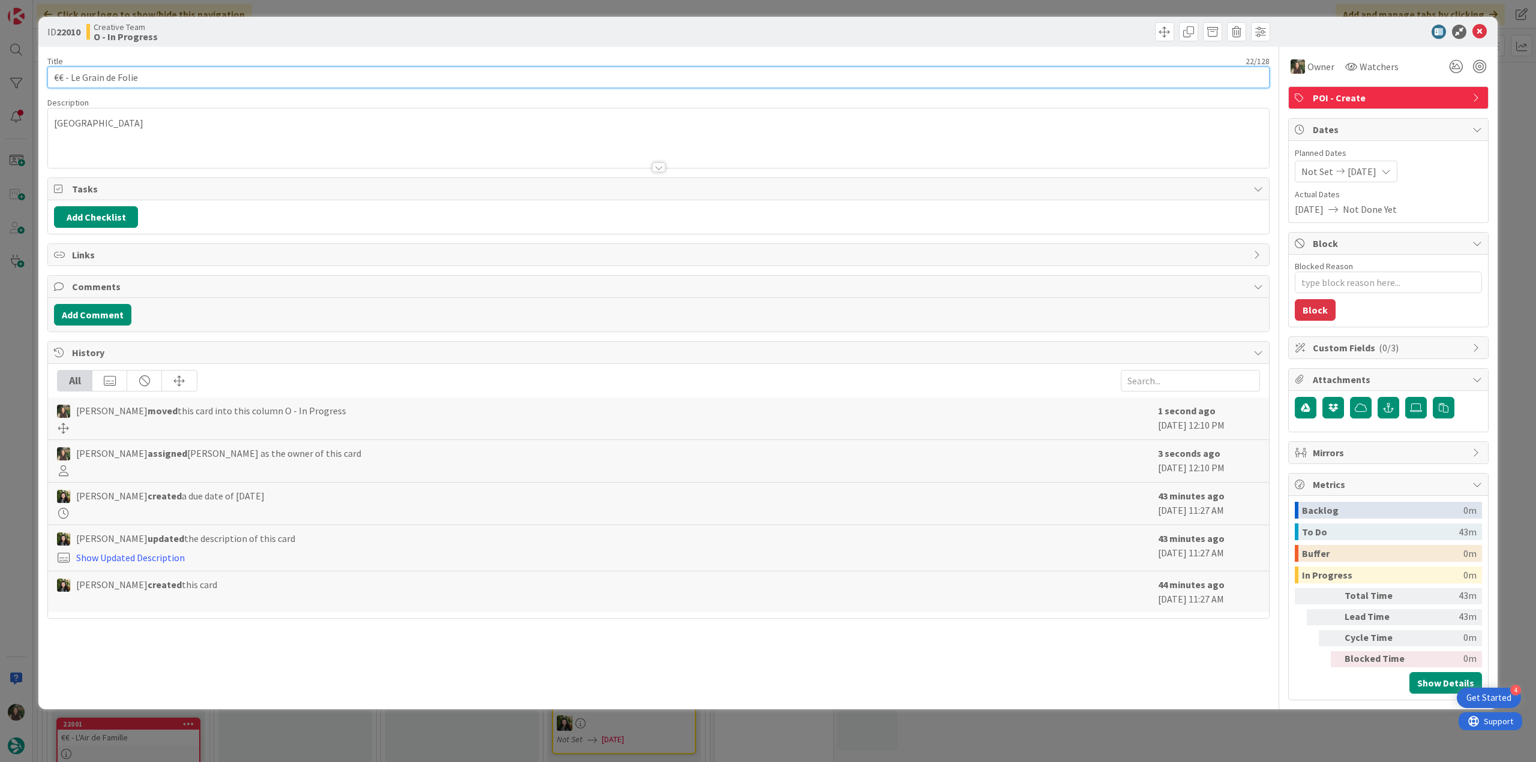
click at [0, 388] on html "4 Get Started Click our logo to show/hide this navigation Add and manage tabs b…" at bounding box center [768, 381] width 1536 height 762
drag, startPoint x: 26, startPoint y: 388, endPoint x: 132, endPoint y: 397, distance: 106.0
click at [26, 388] on div "ID 22010 Creative Team O - In Progress Title 22 / 128 €€ - Le Grain de Folie De…" at bounding box center [768, 381] width 1536 height 762
click at [11, 371] on div "ID 22010 Creative Team O - In Progress Title 22 / 128 €€ - Le Grain de Folie De…" at bounding box center [768, 381] width 1536 height 762
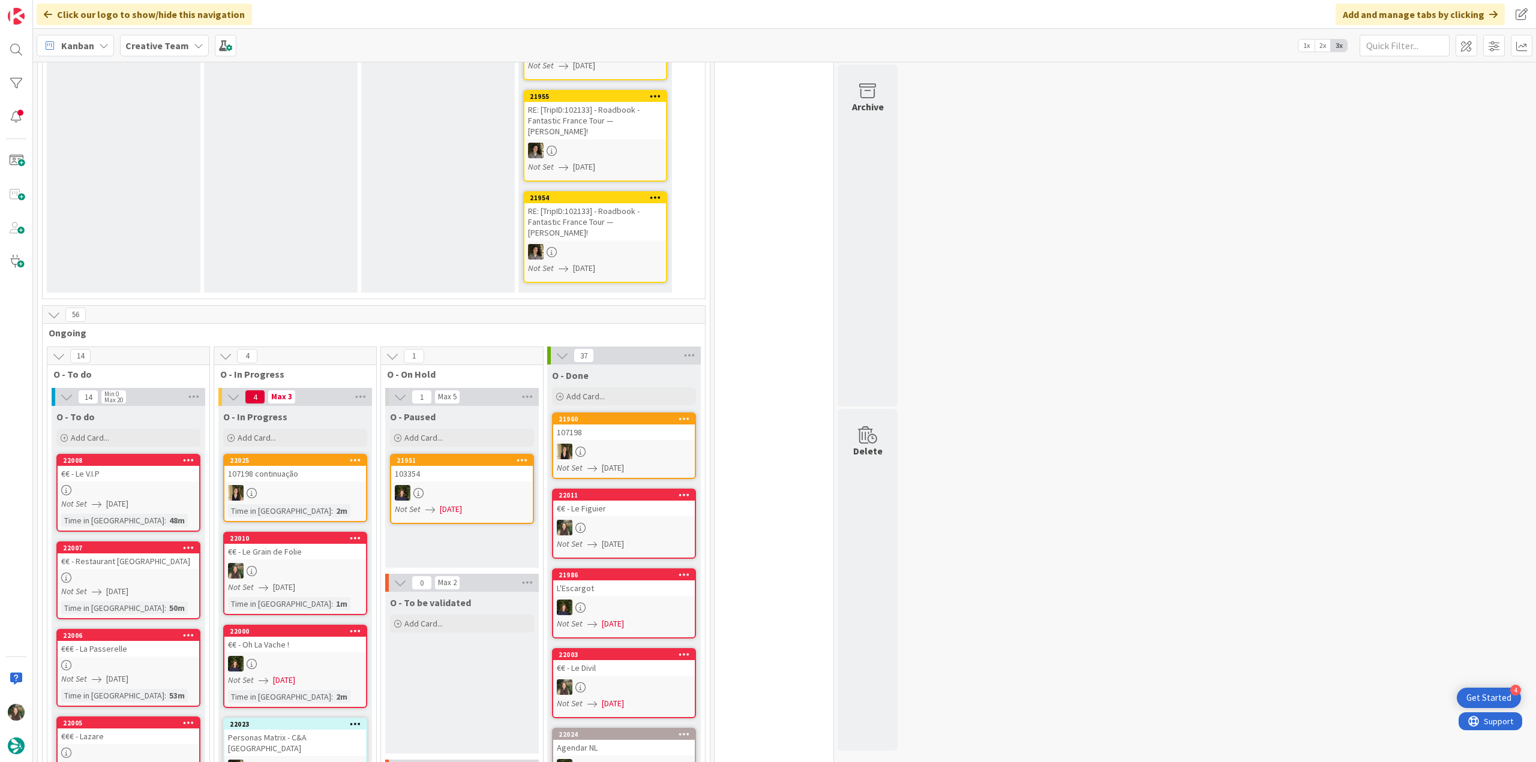
scroll to position [780, 0]
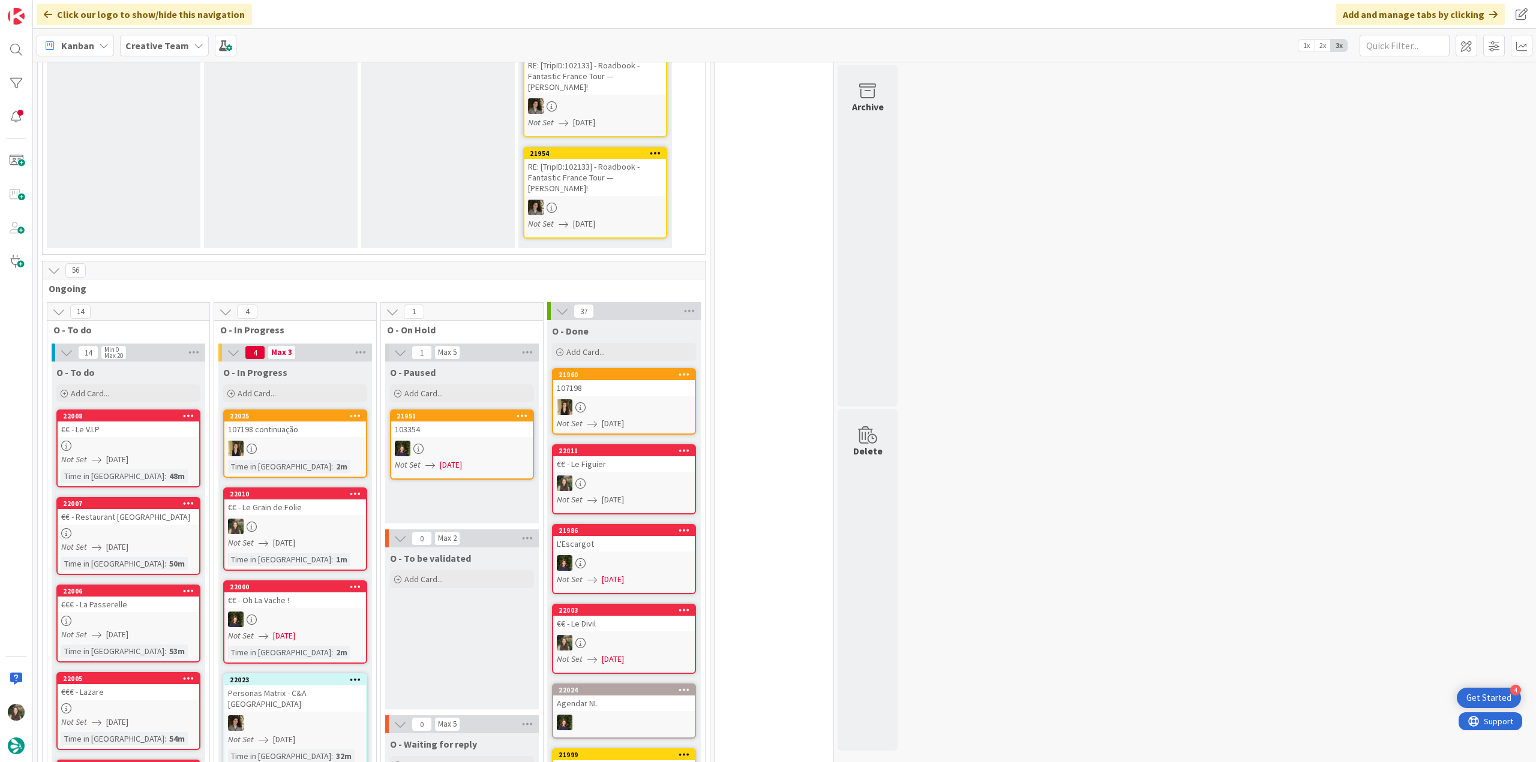
click at [330, 519] on div at bounding box center [295, 527] width 142 height 16
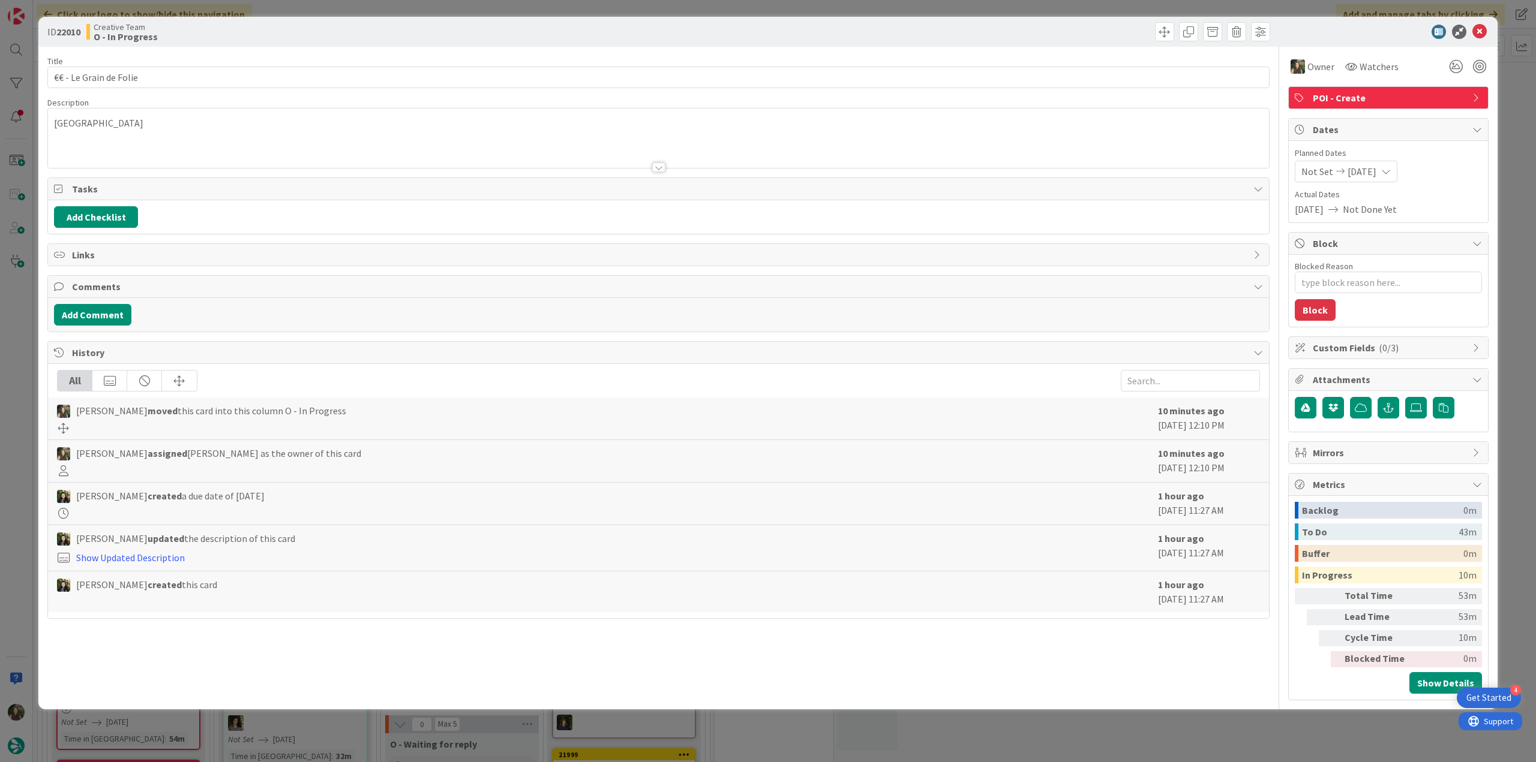
drag, startPoint x: 1257, startPoint y: 746, endPoint x: 1049, endPoint y: 700, distance: 213.7
click at [1257, 745] on div "ID 22010 Creative Team O - In Progress Title 22 / 128 €€ - Le Grain de Folie De…" at bounding box center [768, 381] width 1536 height 762
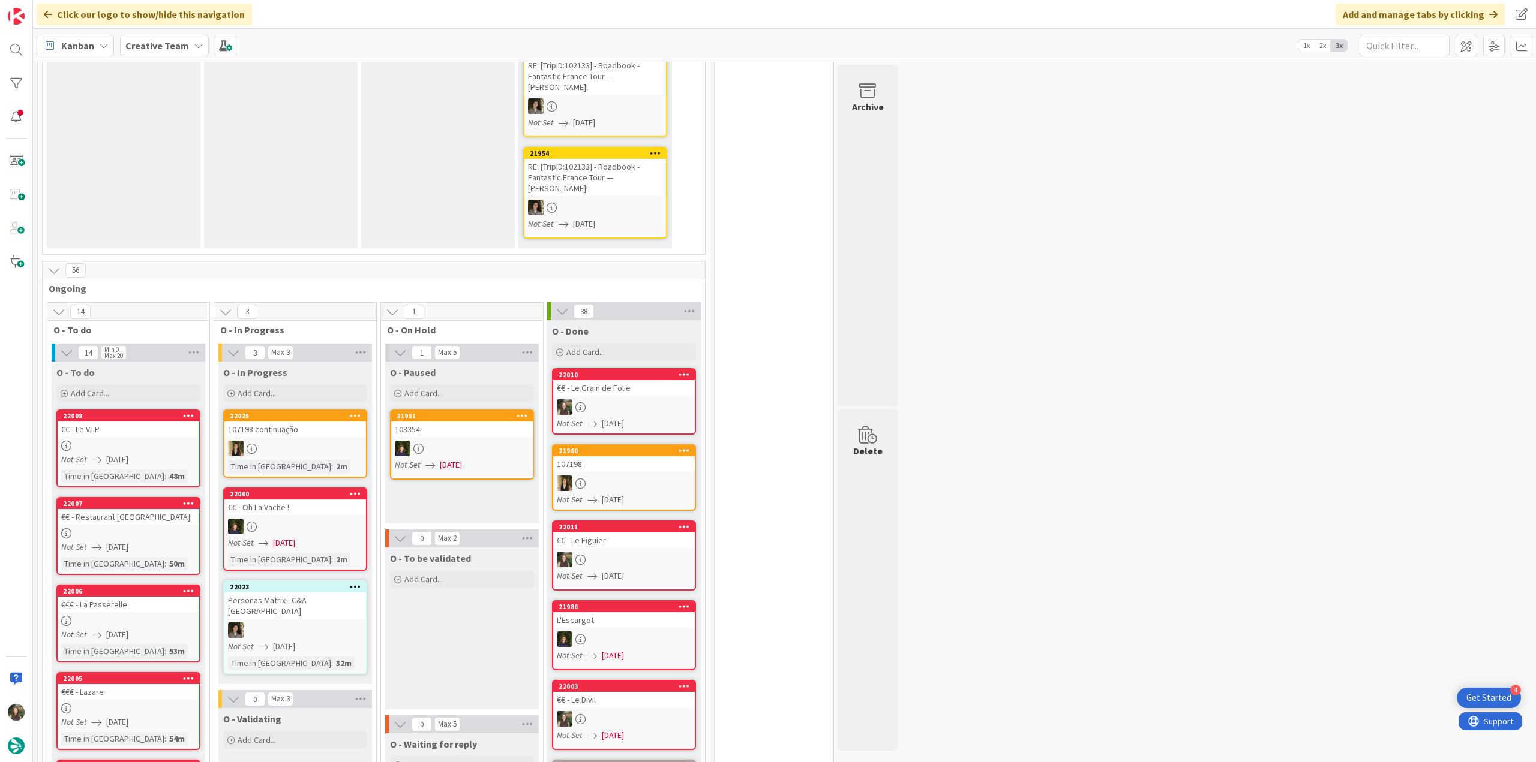
click at [658, 380] on div "€€ - Le Grain de Folie" at bounding box center [624, 388] width 142 height 16
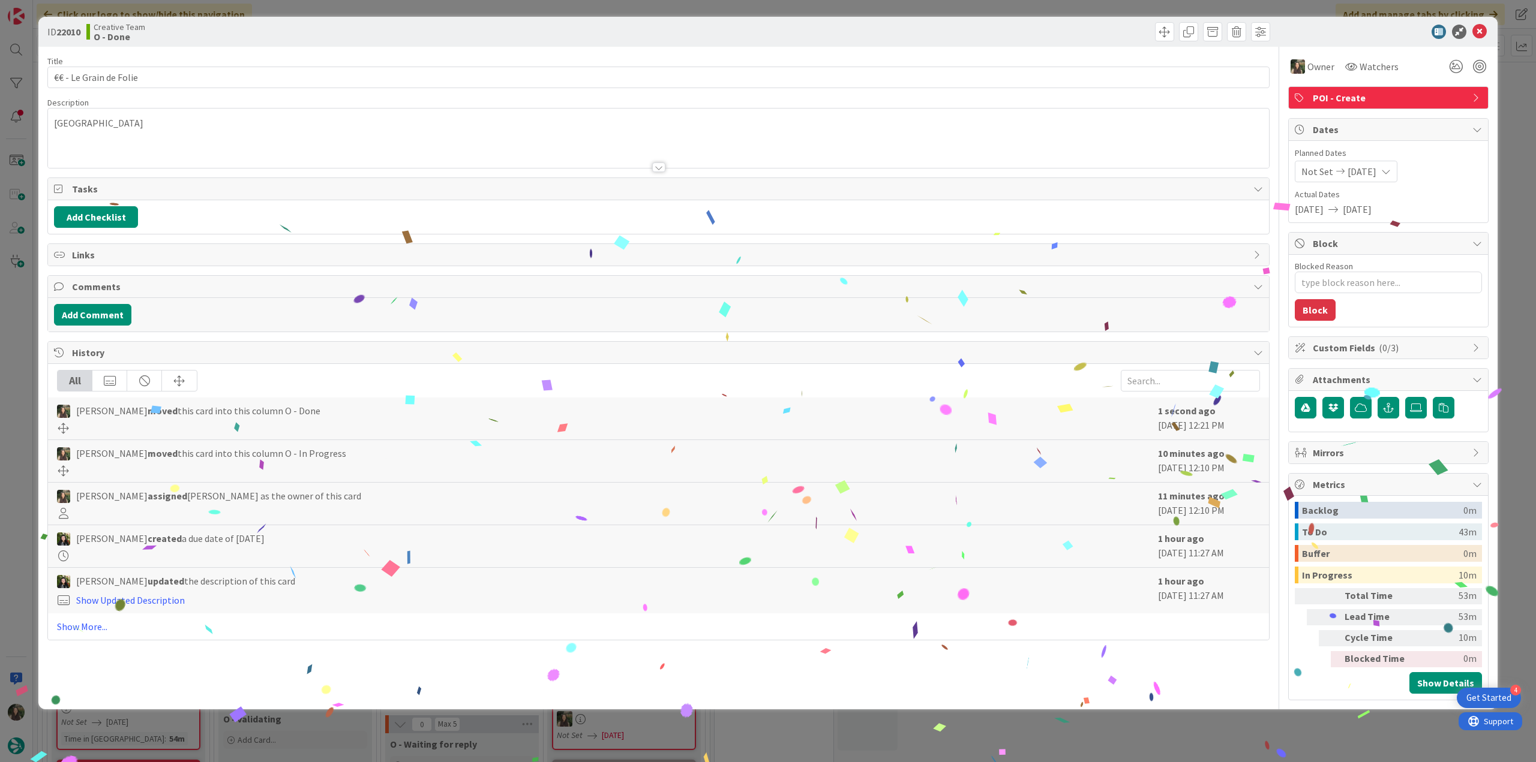
click at [1125, 717] on div "ID 22010 Creative Team O - Done Title 22 / 128 €€ - Le Grain de Folie Descripti…" at bounding box center [768, 381] width 1536 height 762
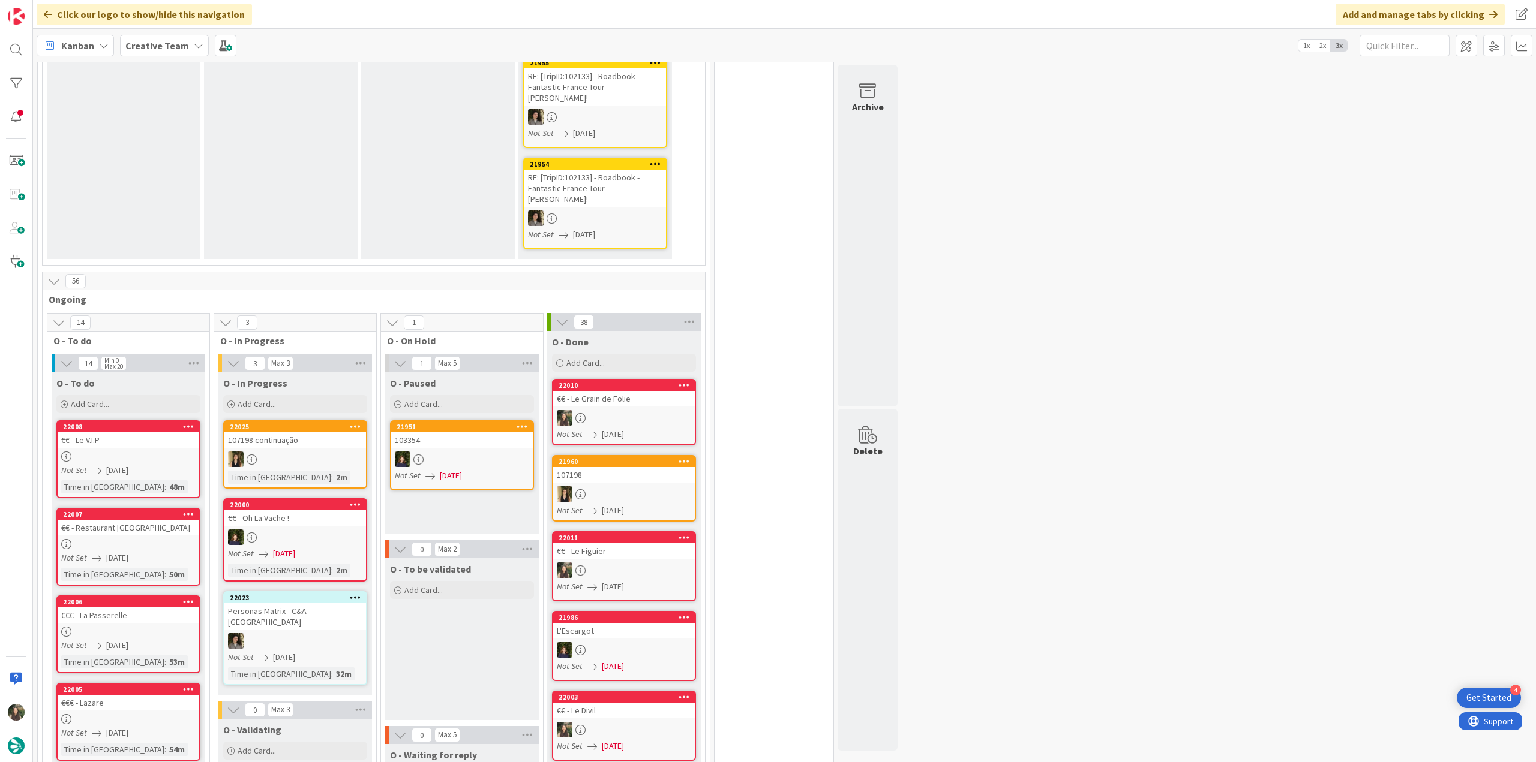
scroll to position [780, 0]
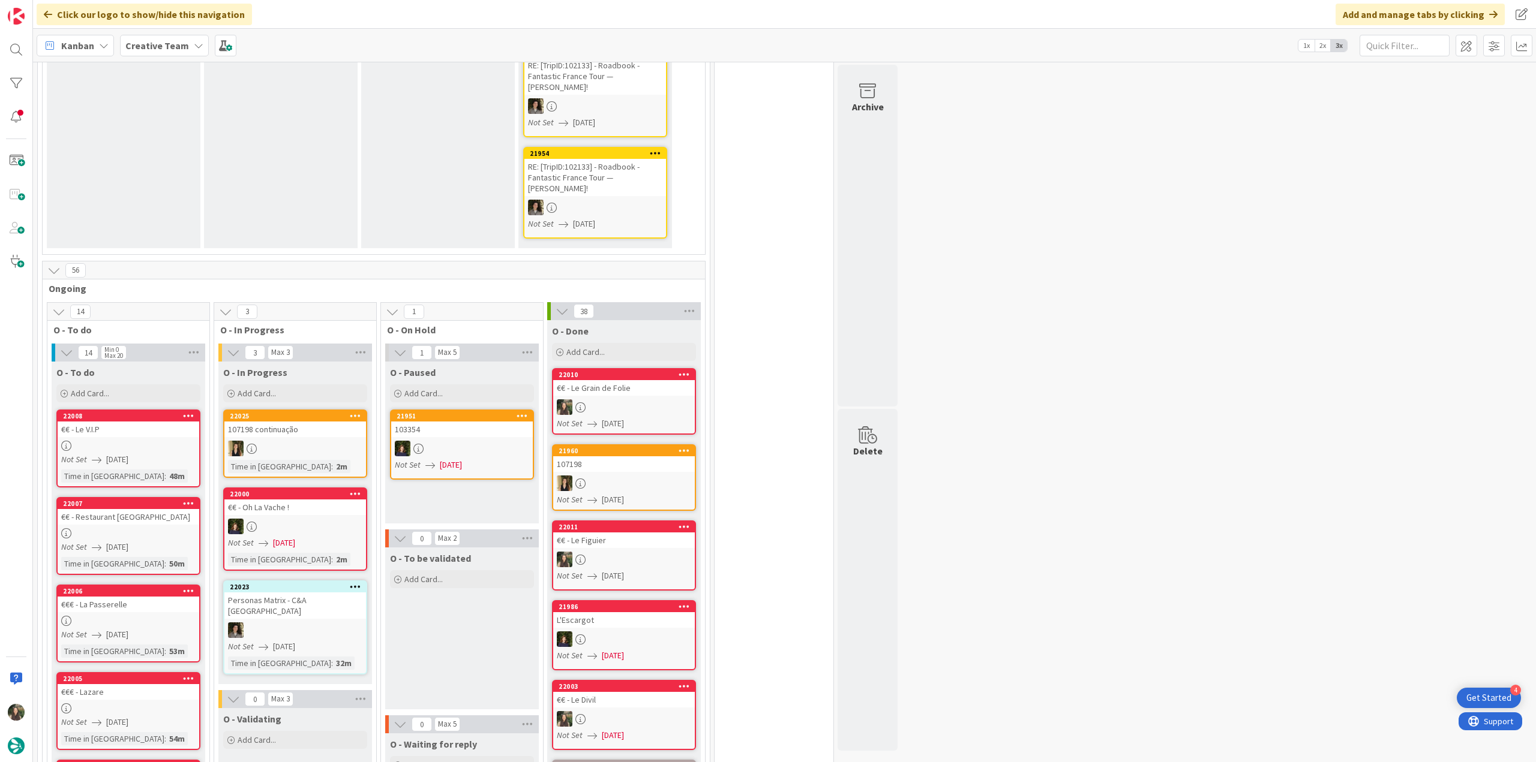
click at [185, 454] on div "Not Set 08/29/2025" at bounding box center [130, 460] width 138 height 13
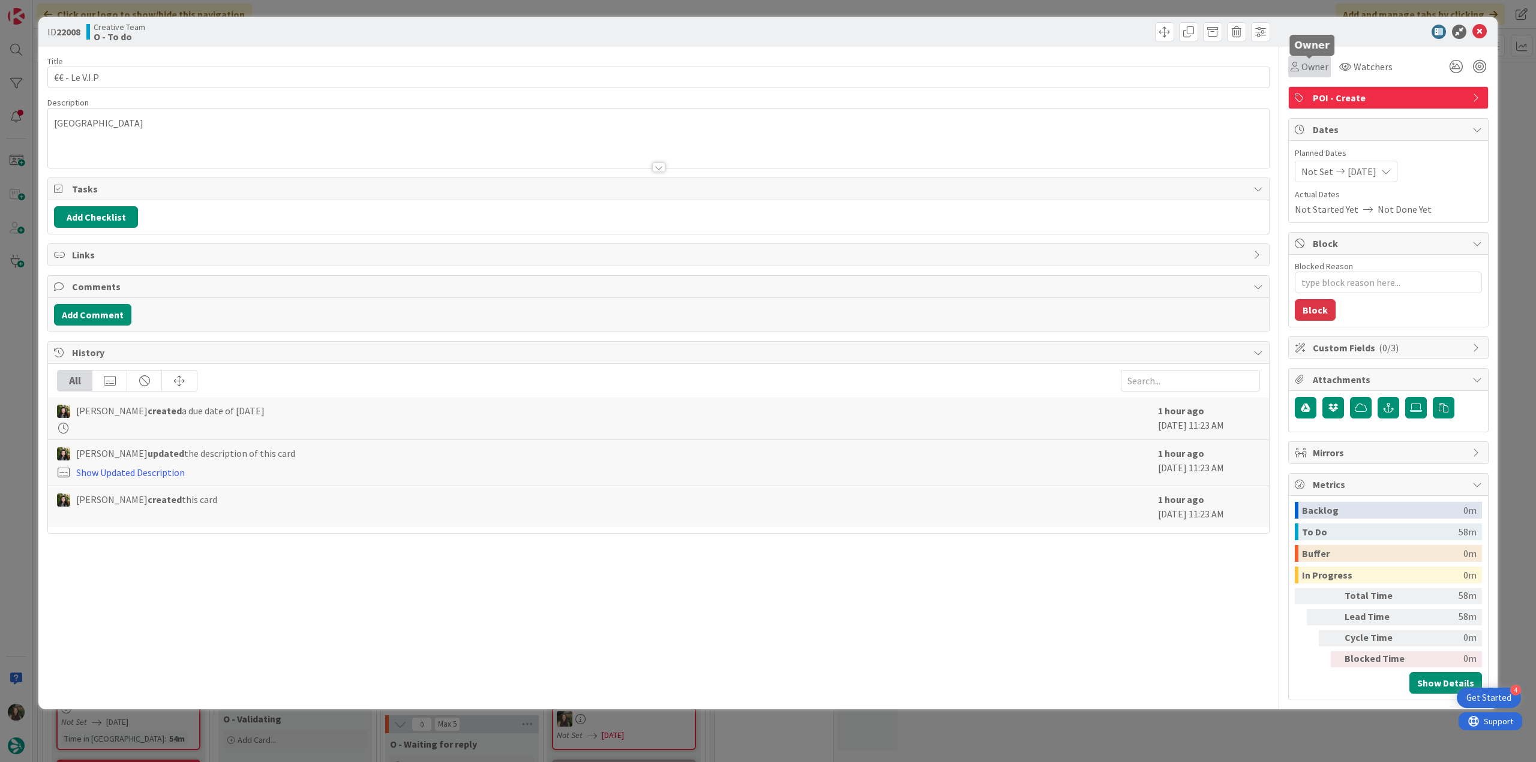
click at [1301, 70] on span "Owner" at bounding box center [1314, 66] width 27 height 14
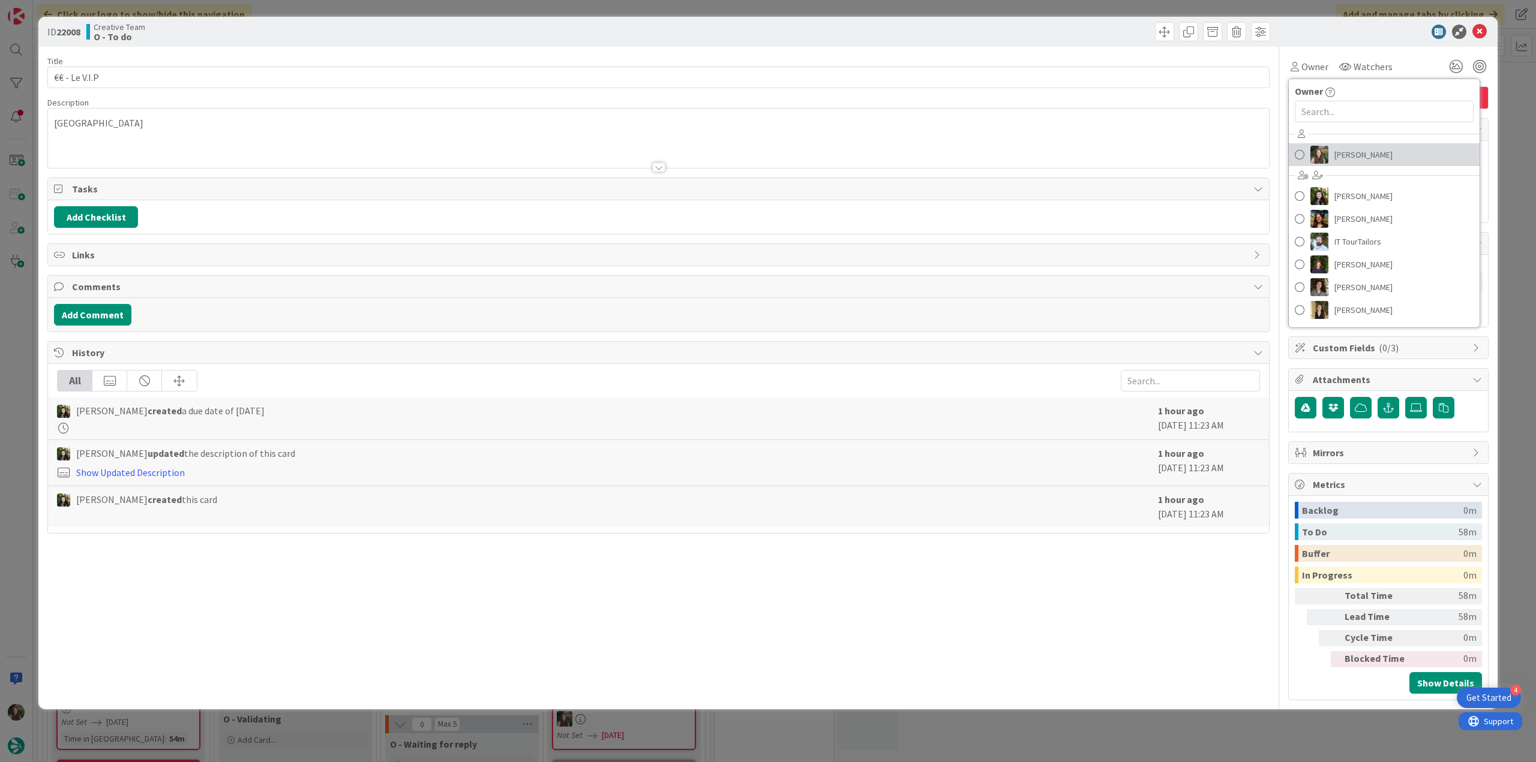
click at [1352, 154] on span "[PERSON_NAME]" at bounding box center [1363, 155] width 58 height 18
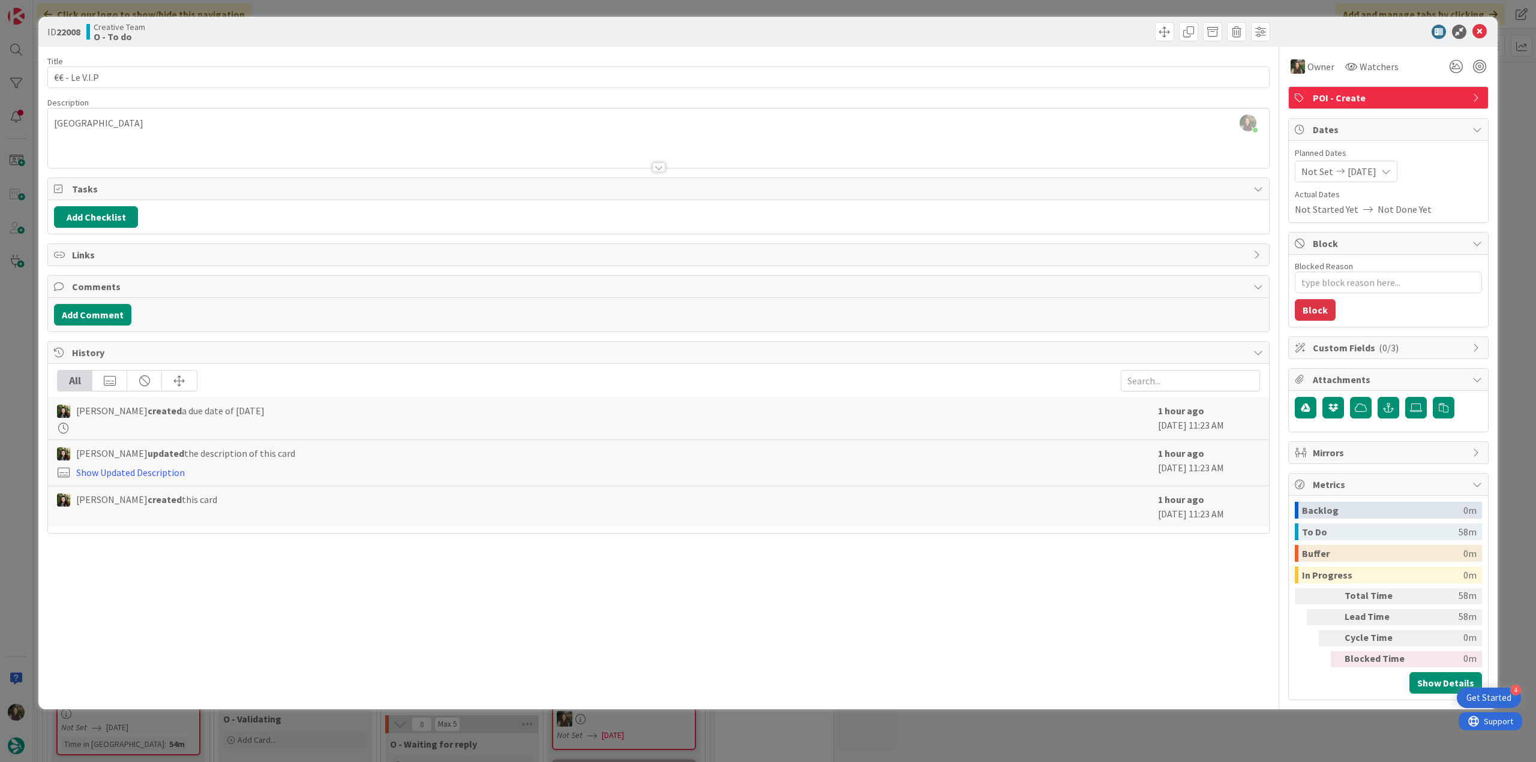
click at [1514, 117] on div "ID 22008 Creative Team O - To do Title 13 / 128 €€ - Le V.I.P Description Inês …" at bounding box center [768, 381] width 1536 height 762
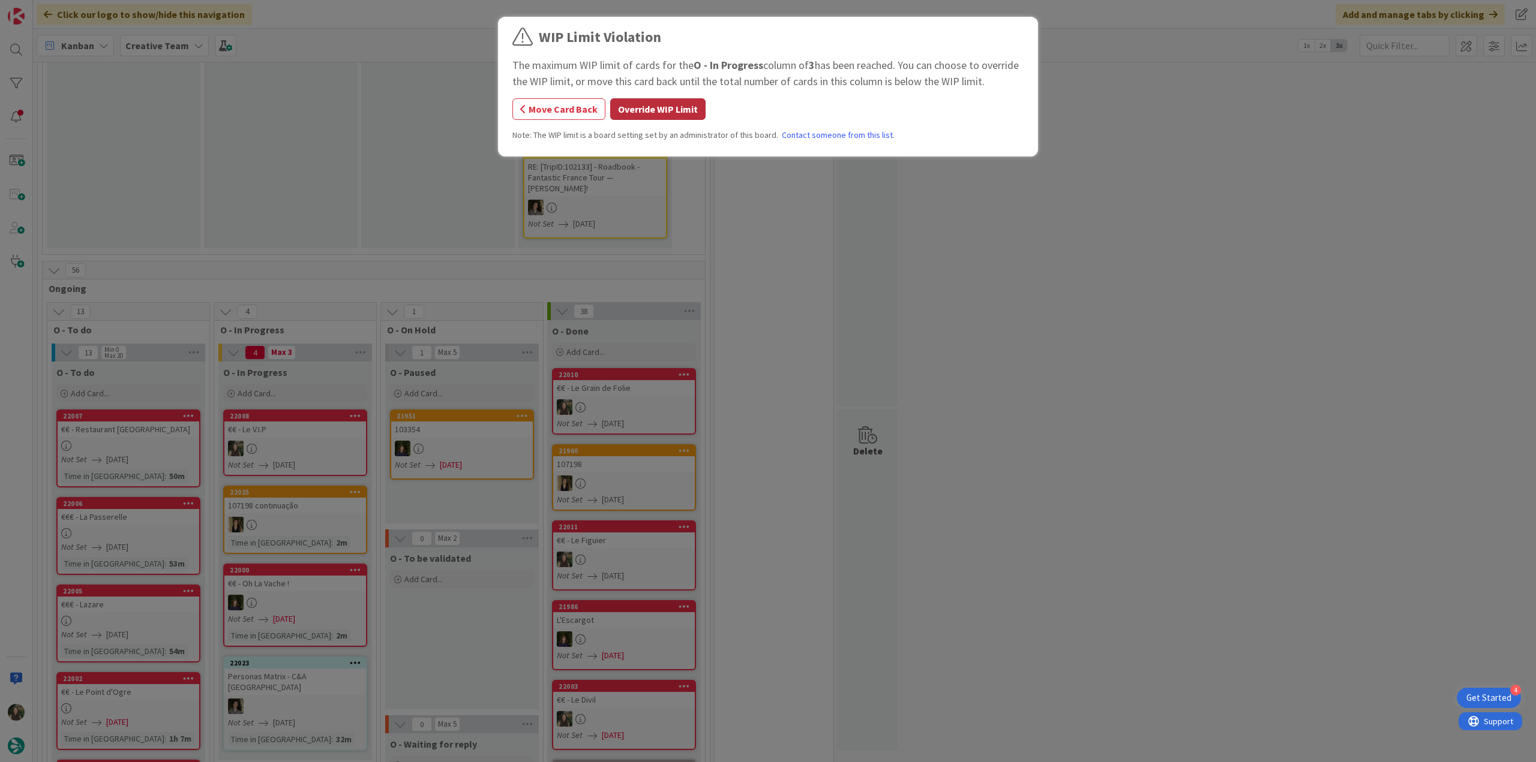
click at [655, 118] on button "Override WIP Limit" at bounding box center [657, 109] width 95 height 22
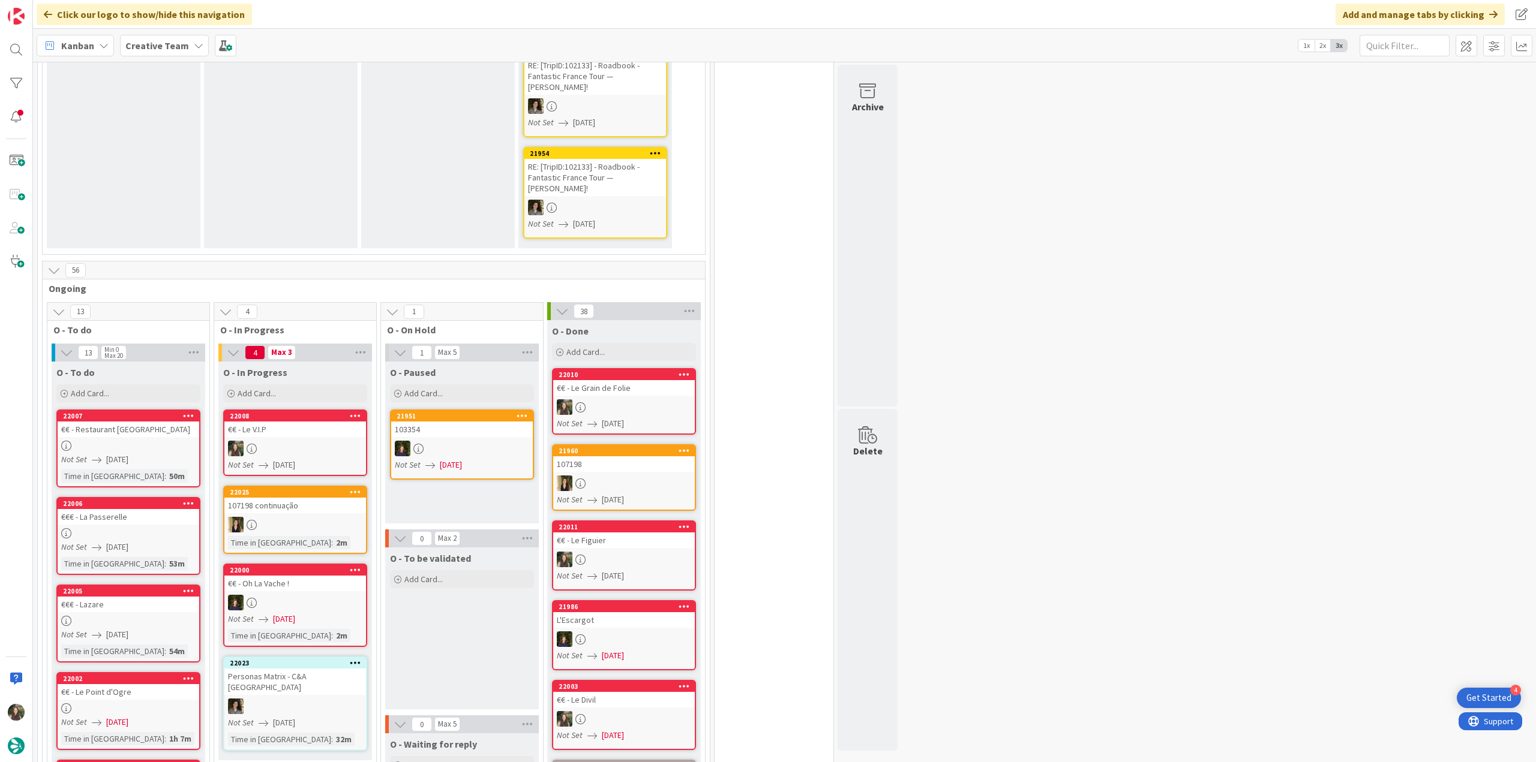
click at [296, 422] on div "€€ - Le V.I.P" at bounding box center [295, 430] width 142 height 16
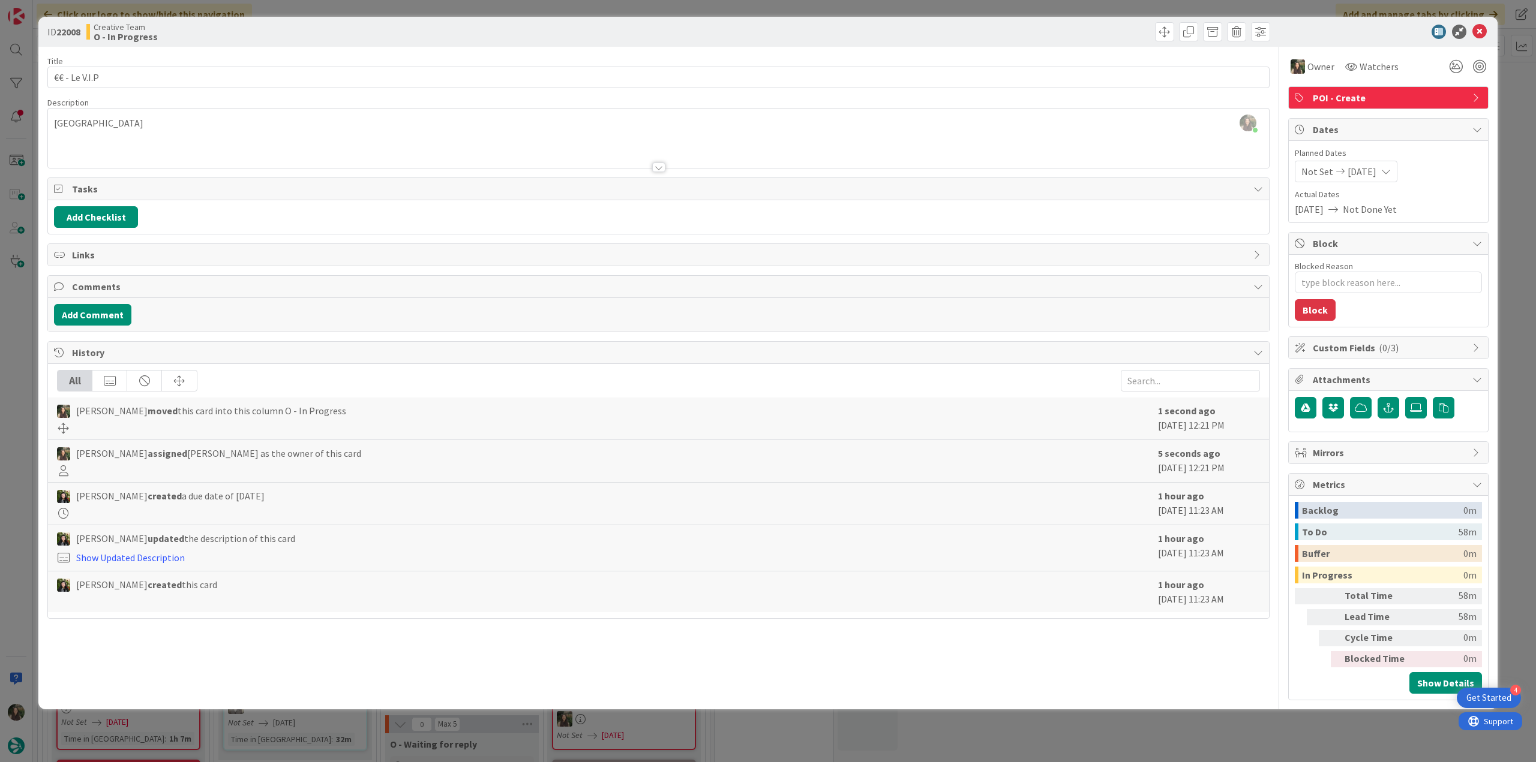
click at [20, 366] on div "ID 22008 Creative Team O - In Progress Title 13 / 128 €€ - Le V.I.P Description…" at bounding box center [768, 381] width 1536 height 762
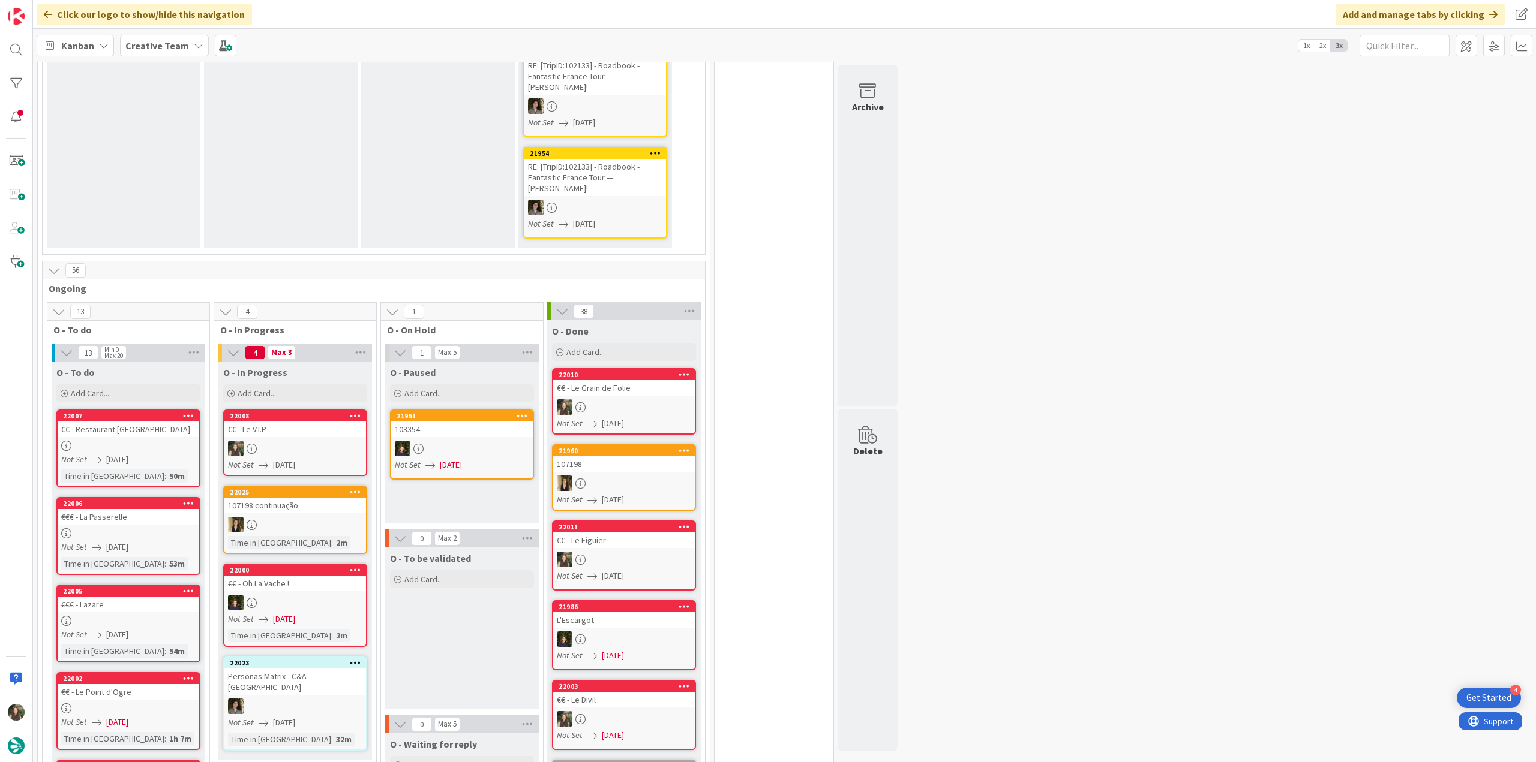
click at [298, 422] on div "€€ - Le V.I.P" at bounding box center [295, 430] width 142 height 16
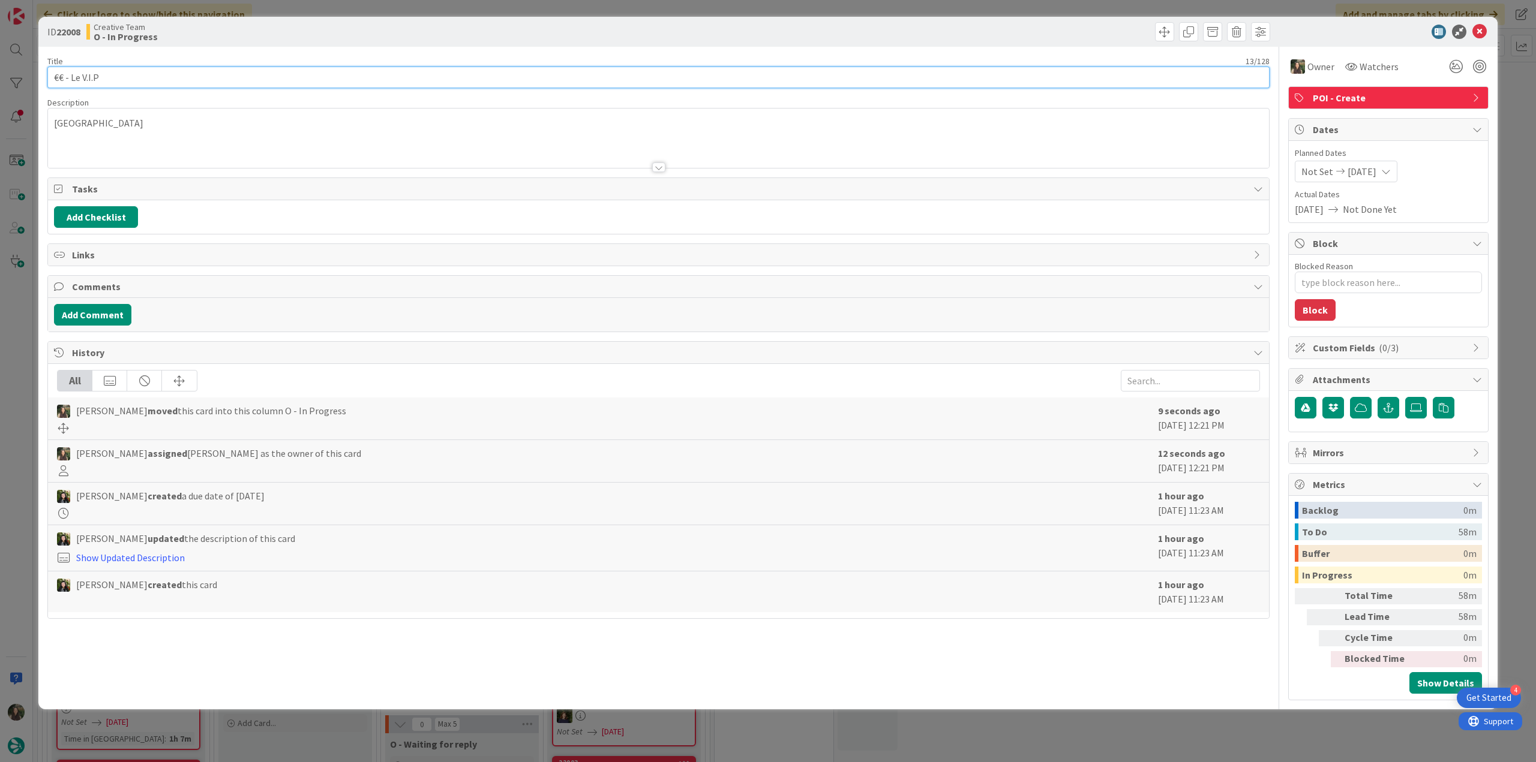
drag, startPoint x: 109, startPoint y: 73, endPoint x: 29, endPoint y: 81, distance: 80.8
click at [18, 79] on div "ID 22008 Creative Team O - In Progress Title 13 / 128 €€ - Le V.I.P Description…" at bounding box center [768, 381] width 1536 height 762
click at [116, 70] on input "€€ - Le V.I.P" at bounding box center [658, 78] width 1222 height 22
drag, startPoint x: 107, startPoint y: 75, endPoint x: 71, endPoint y: 79, distance: 36.2
click at [71, 79] on input "€€ - Le V.I.P" at bounding box center [658, 78] width 1222 height 22
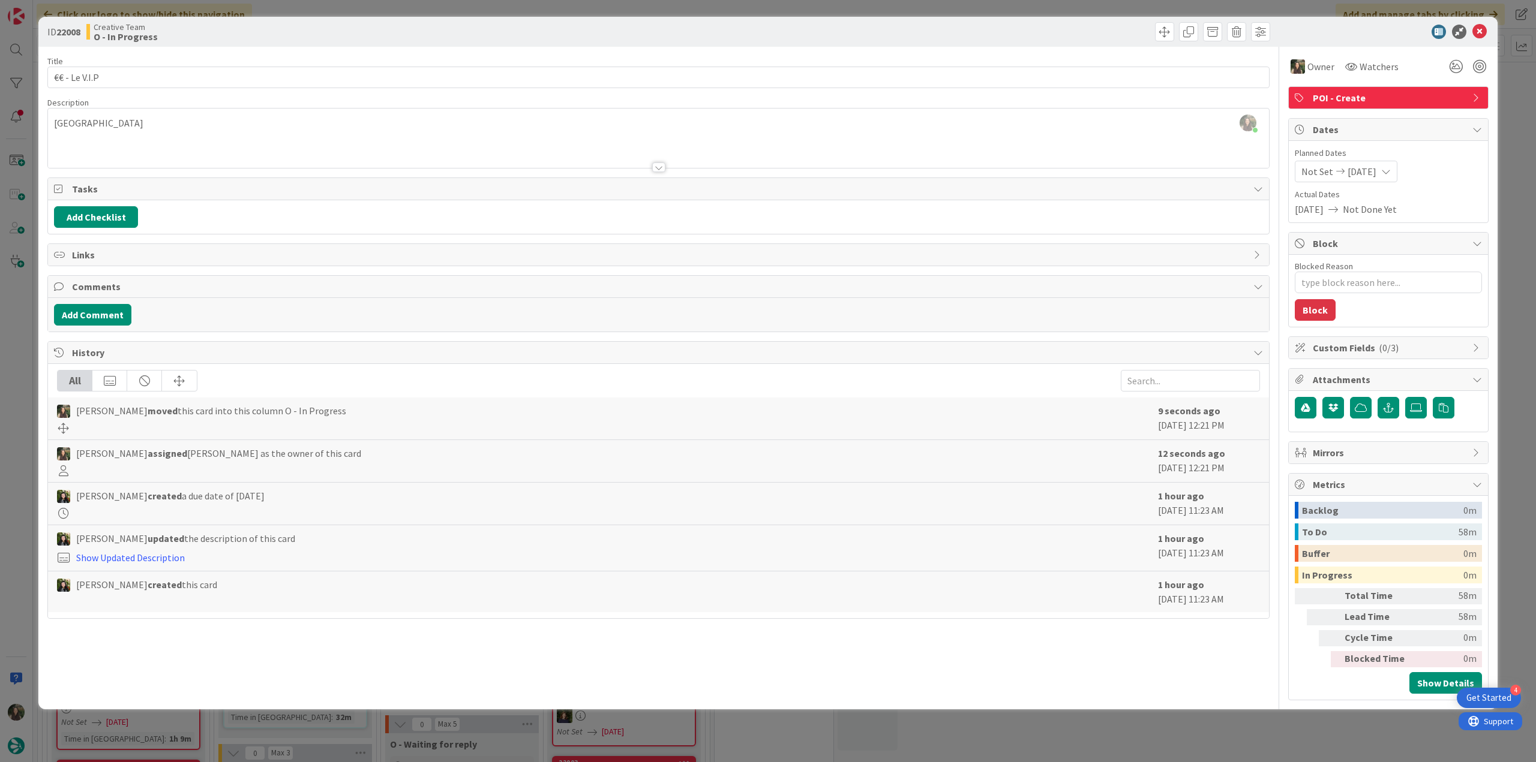
click at [16, 331] on div "ID 22008 Creative Team O - In Progress Title 13 / 128 €€ - Le V.I.P Description…" at bounding box center [768, 381] width 1536 height 762
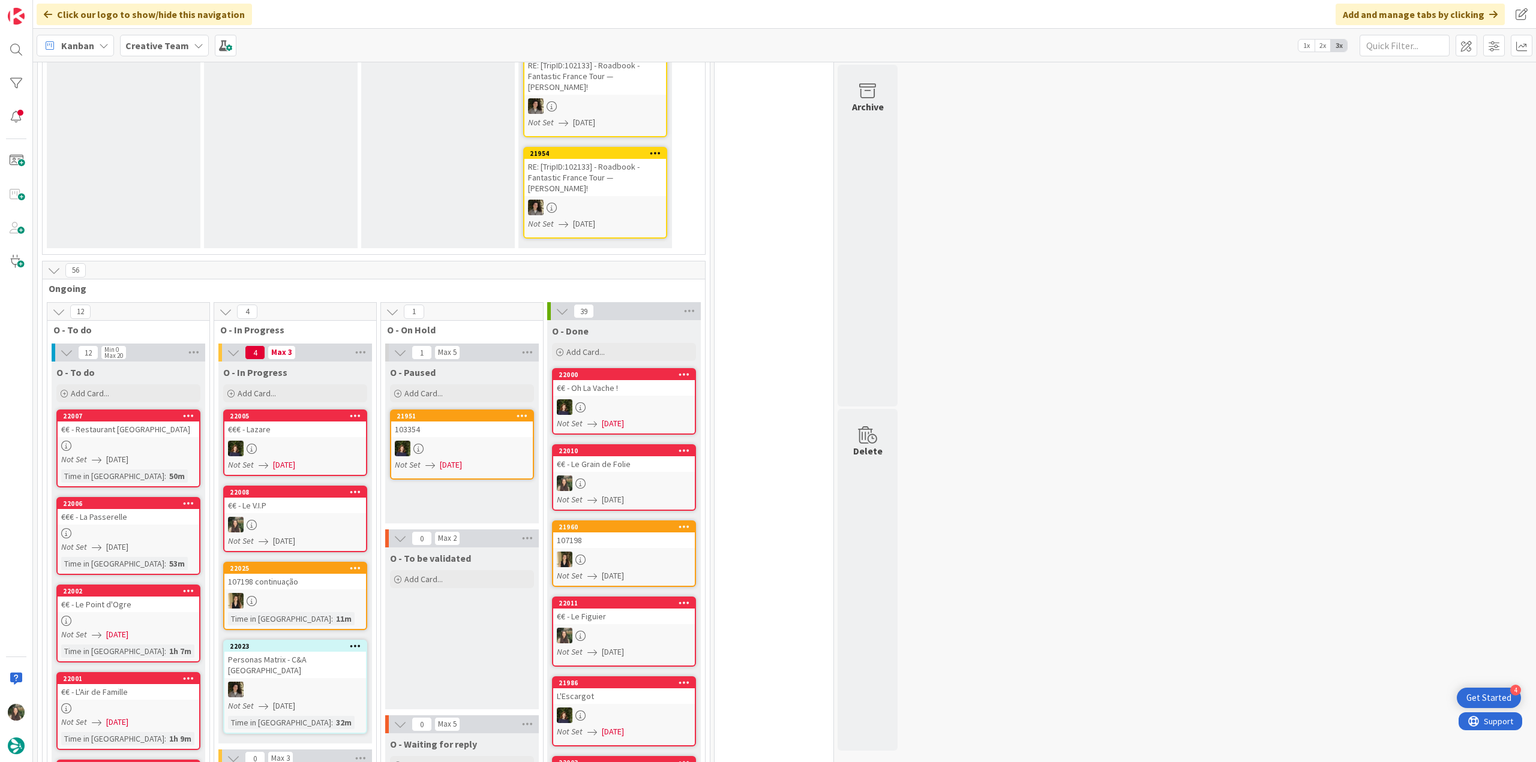
click at [316, 517] on div at bounding box center [295, 525] width 142 height 16
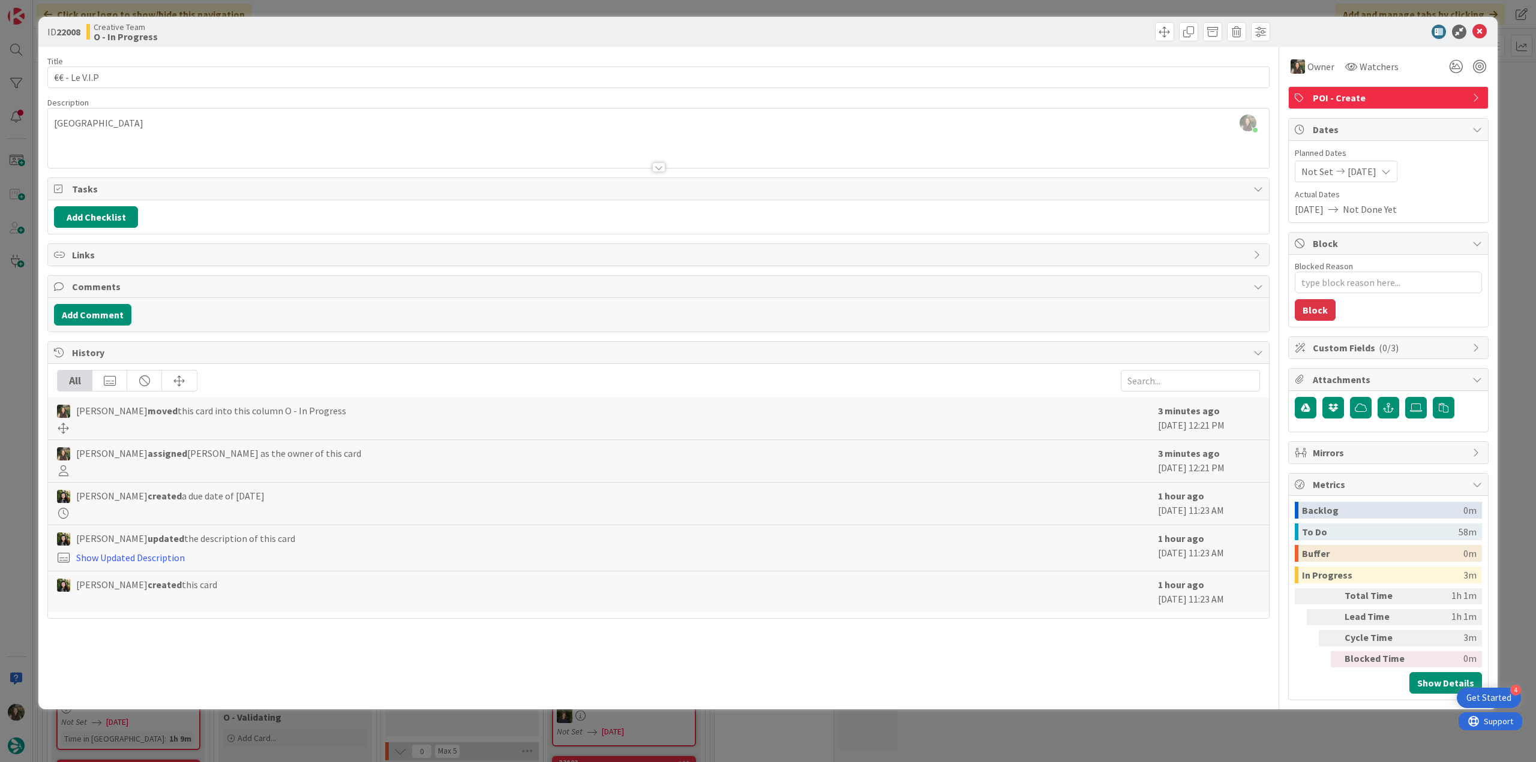
click at [29, 339] on div "ID 22008 Creative Team O - In Progress Title 13 / 128 €€ - Le V.I.P Description…" at bounding box center [768, 381] width 1536 height 762
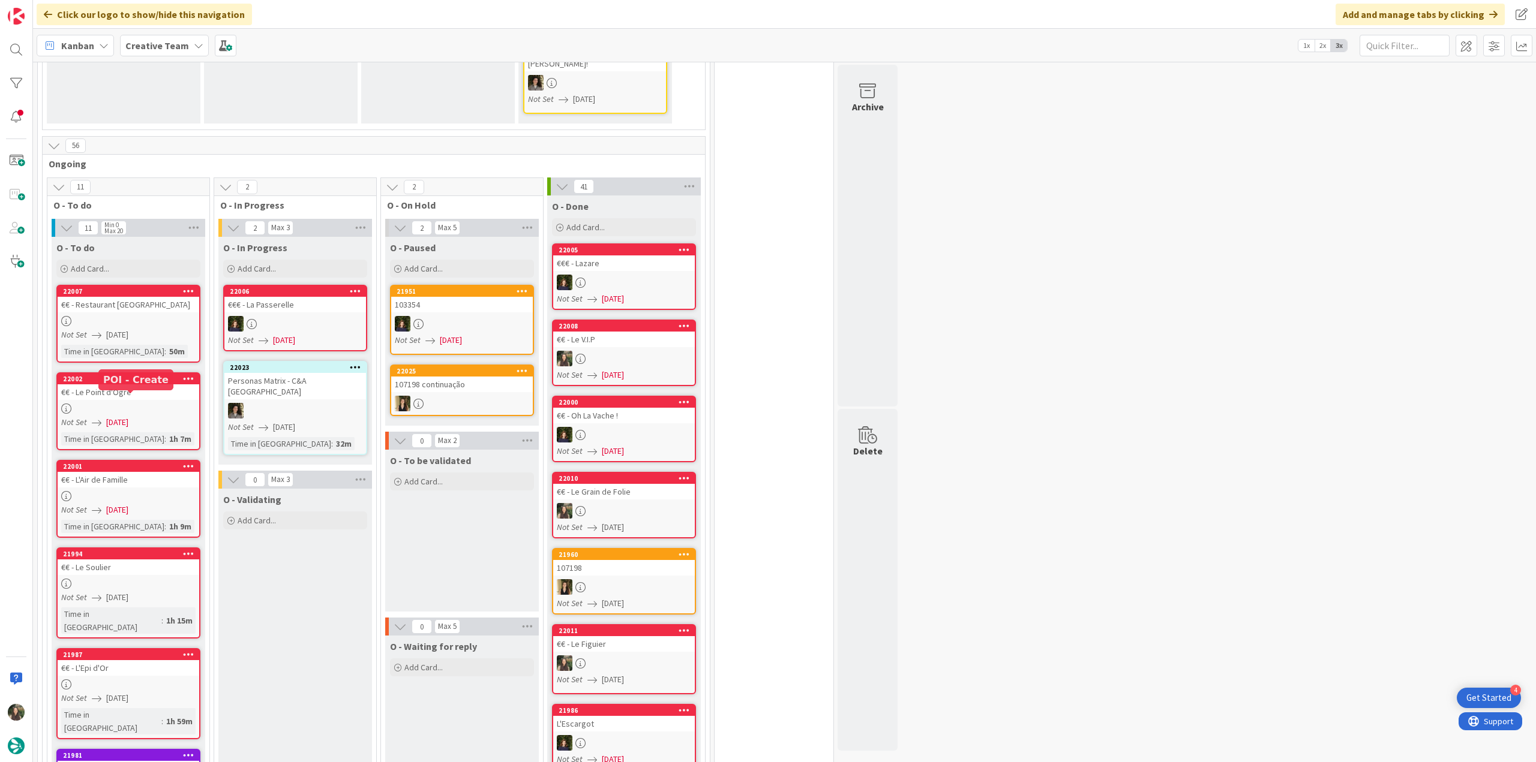
scroll to position [960, 0]
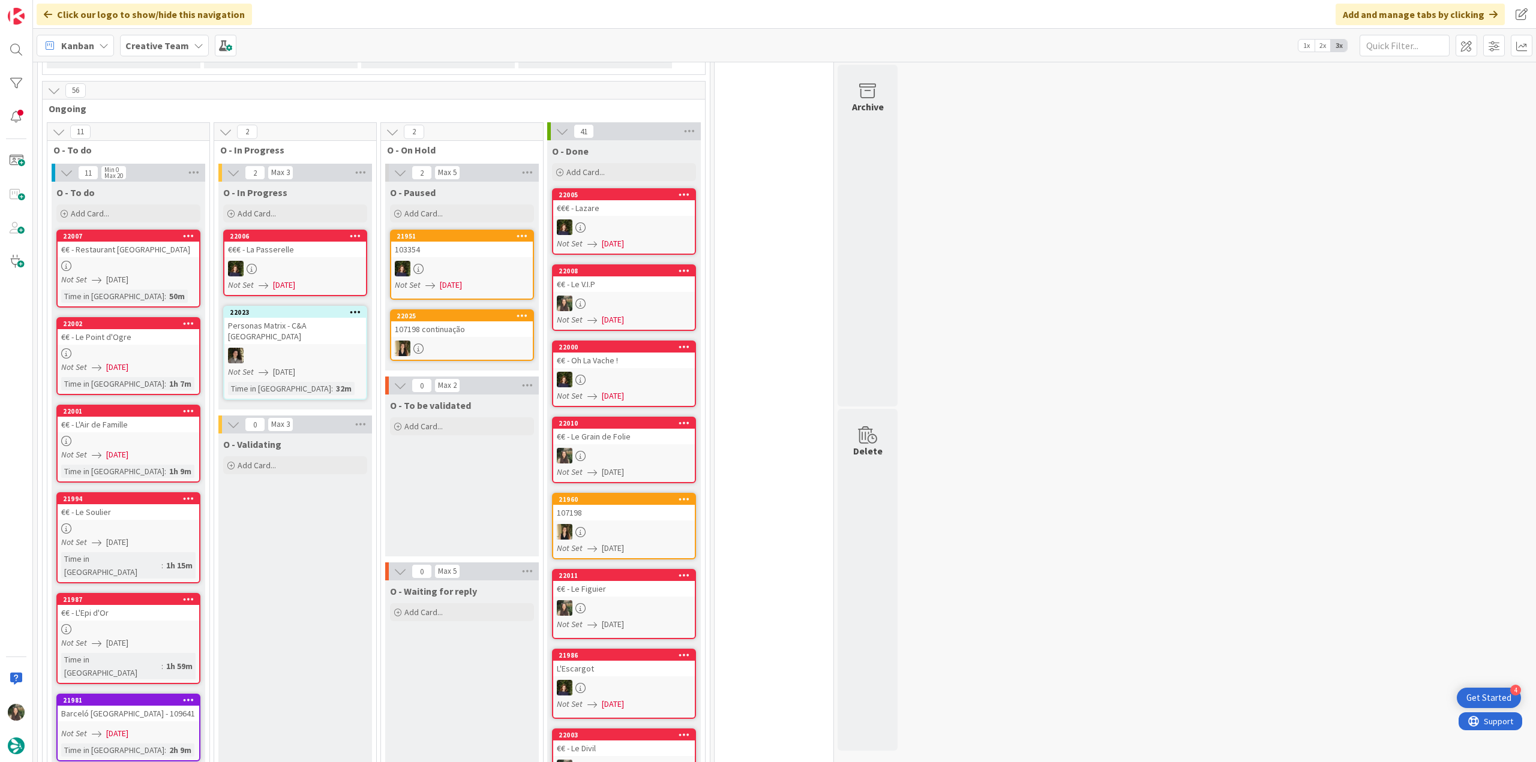
click at [157, 274] on div "Not Set 08/29/2025" at bounding box center [130, 280] width 138 height 13
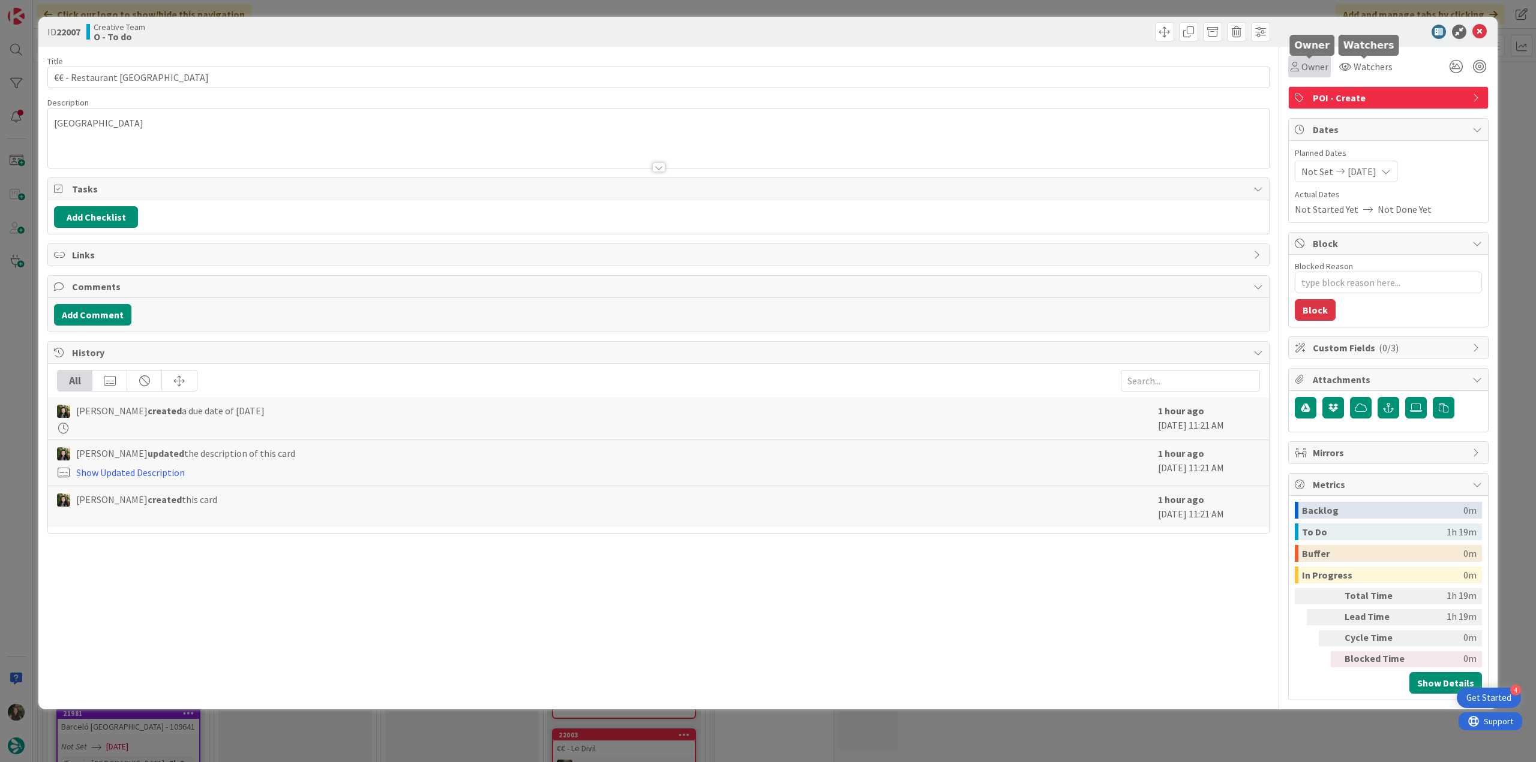
click at [1310, 63] on span "Owner" at bounding box center [1314, 66] width 27 height 14
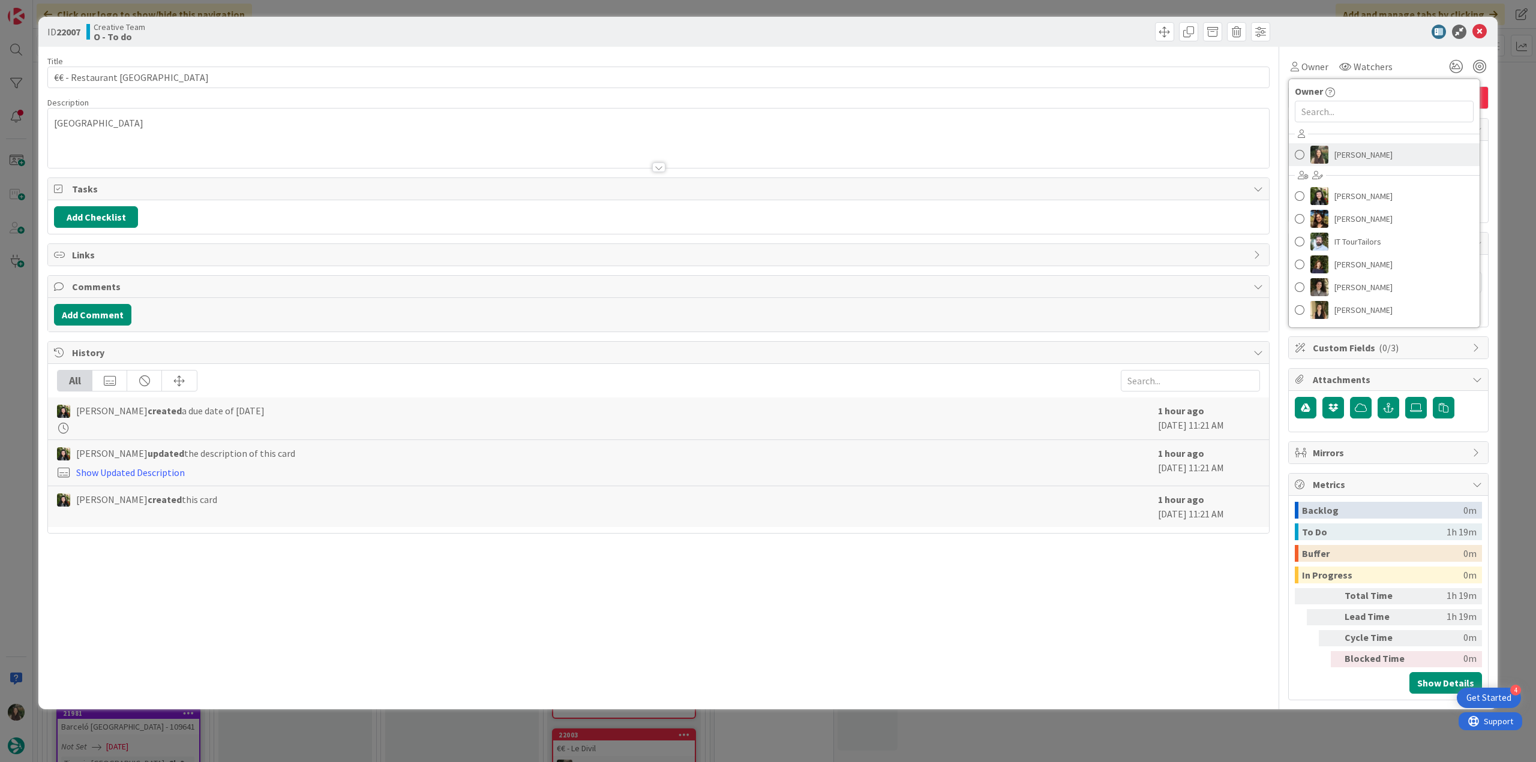
click at [1337, 149] on span "[PERSON_NAME]" at bounding box center [1363, 155] width 58 height 18
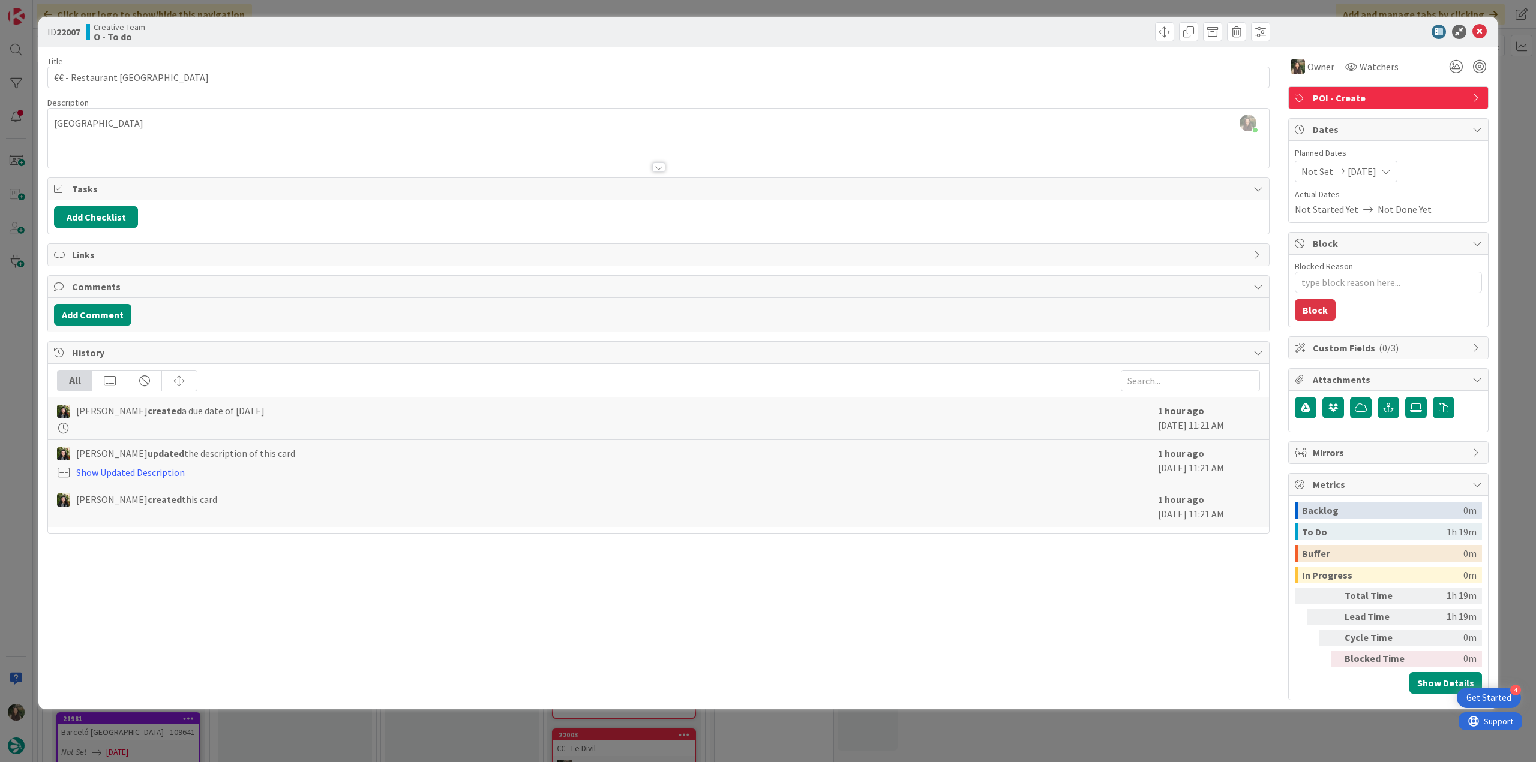
click at [1511, 101] on div "ID 22007 Creative Team O - To do Title 22 / 128 €€ - Restaurant Le Sud Descript…" at bounding box center [768, 381] width 1536 height 762
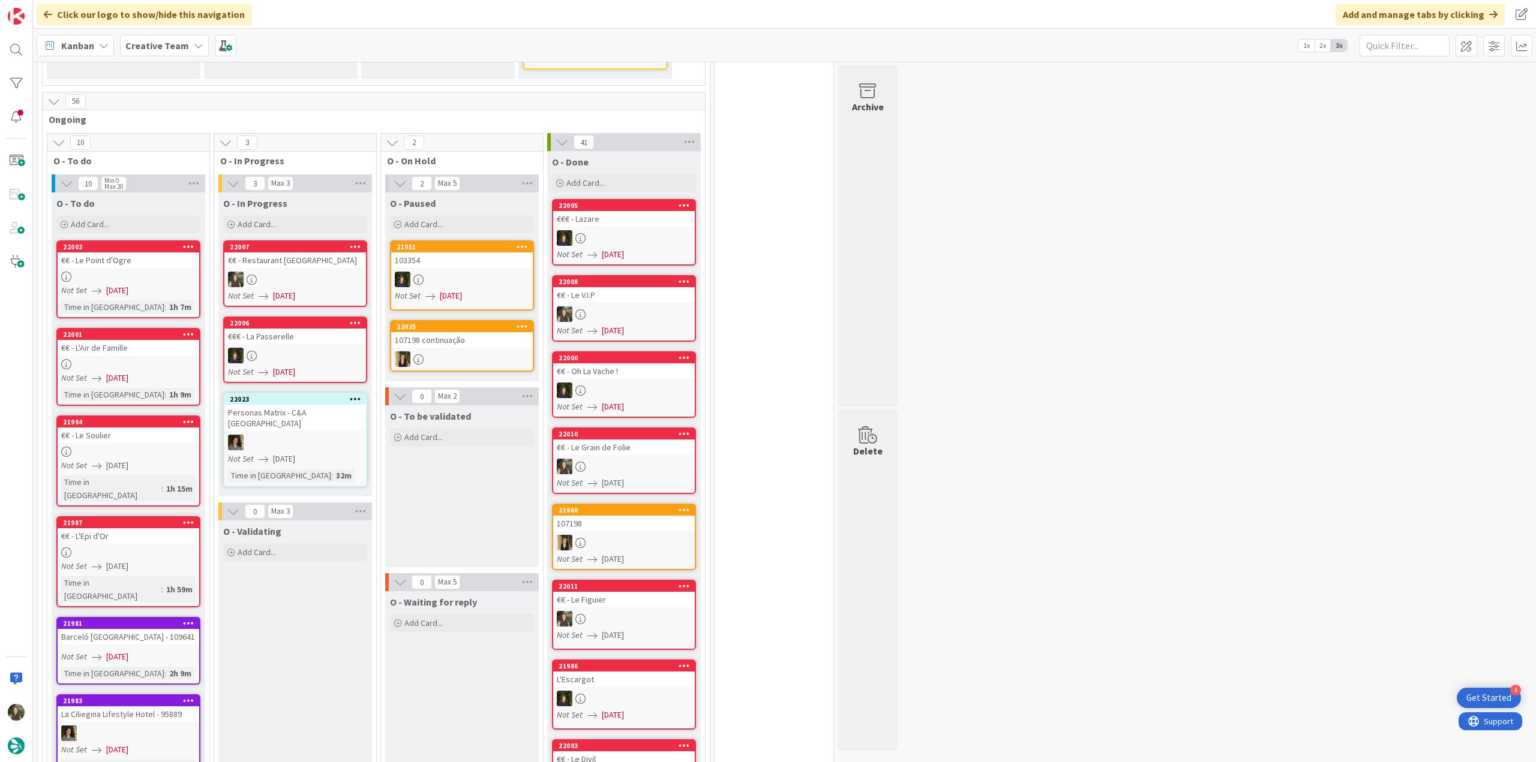
click at [309, 272] on div at bounding box center [295, 280] width 142 height 16
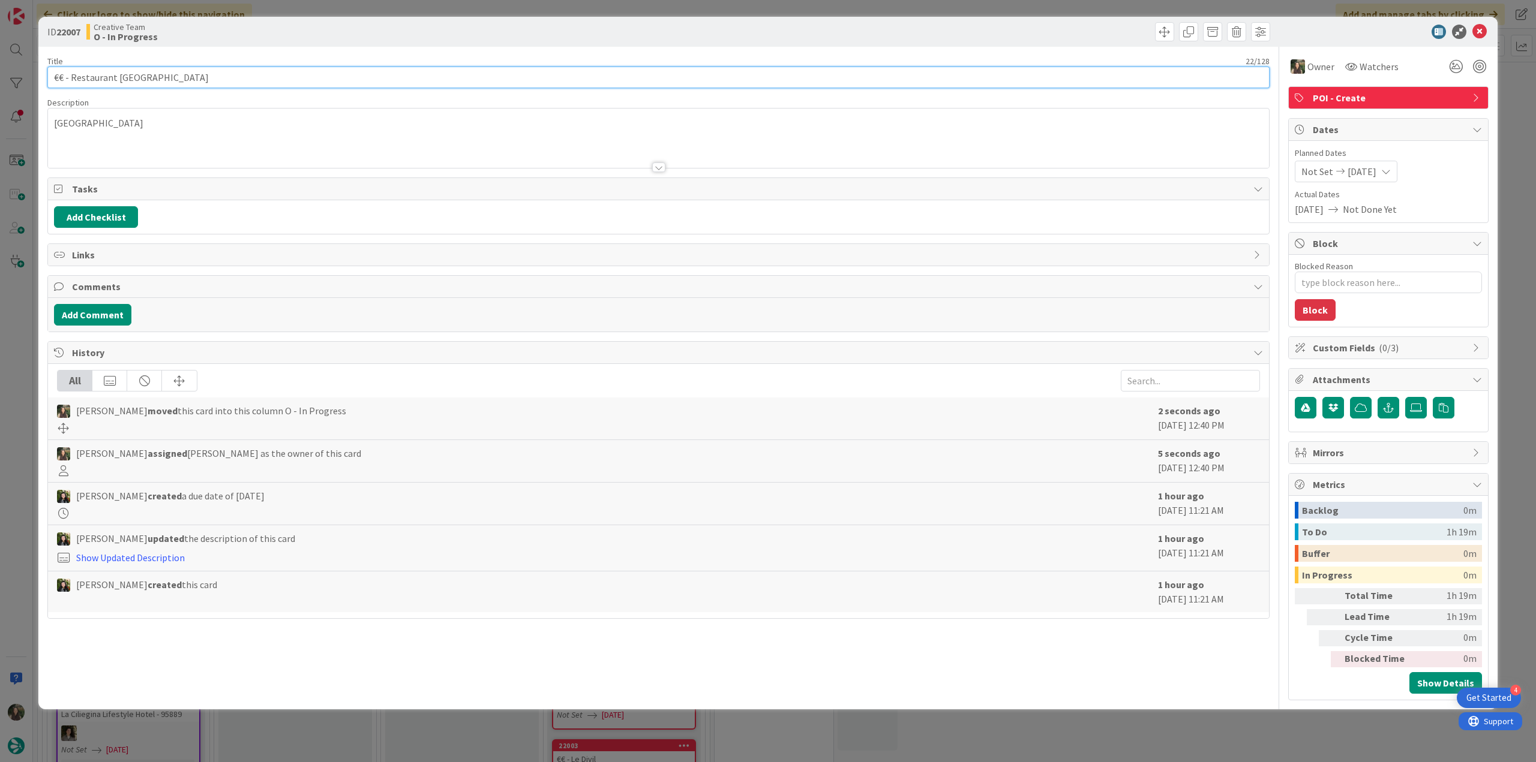
drag, startPoint x: 157, startPoint y: 80, endPoint x: 26, endPoint y: 92, distance: 131.3
click at [26, 92] on div "ID 22007 Creative Team O - In Progress Title 22 / 128 €€ - Restaurant Le Sud De…" at bounding box center [768, 381] width 1536 height 762
click at [29, 343] on div "ID 22007 Creative Team O - In Progress Title 22 / 128 €€ - Restaurant Le Sud De…" at bounding box center [768, 381] width 1536 height 762
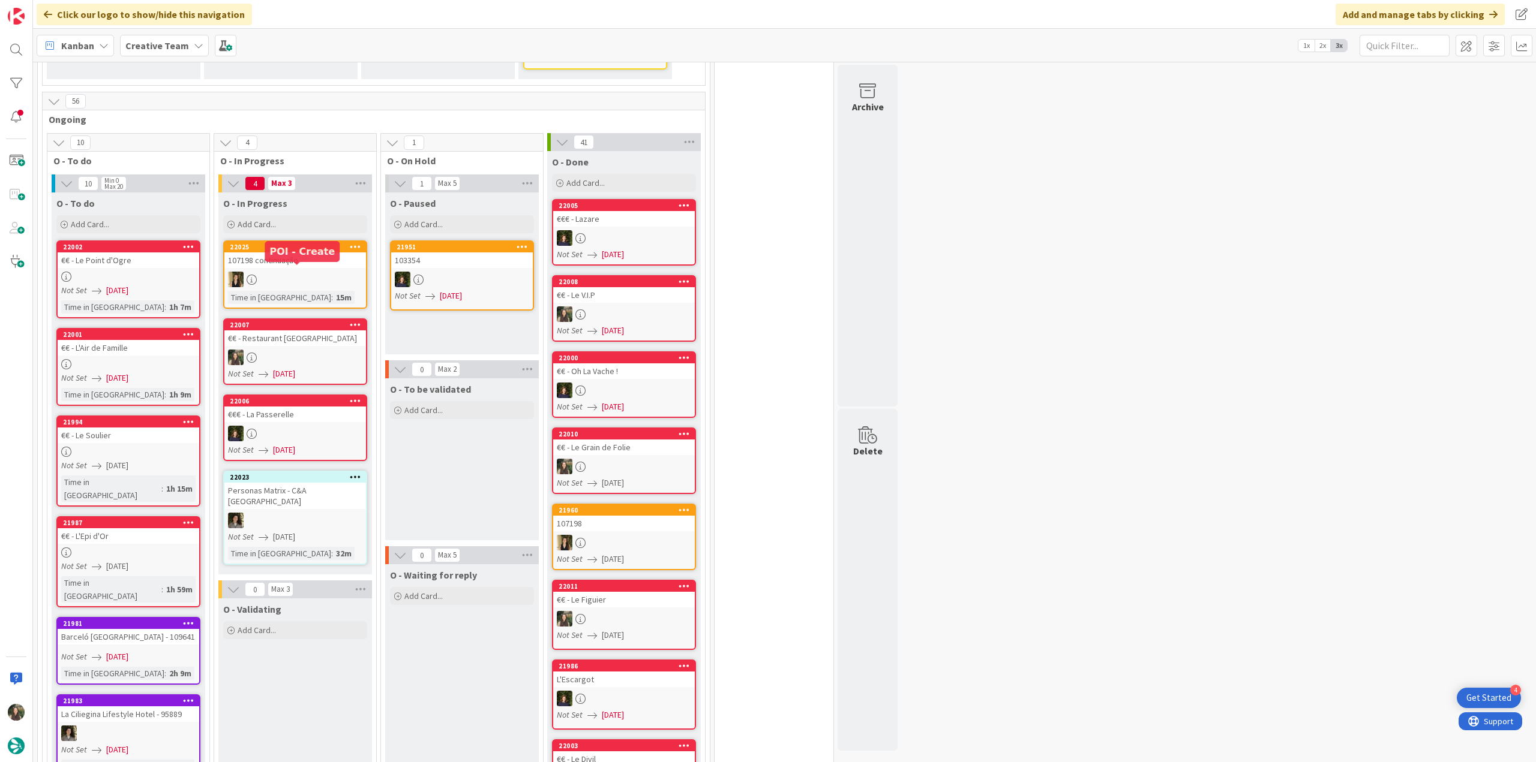
click at [326, 331] on div "€€ - Restaurant [GEOGRAPHIC_DATA]" at bounding box center [295, 339] width 142 height 16
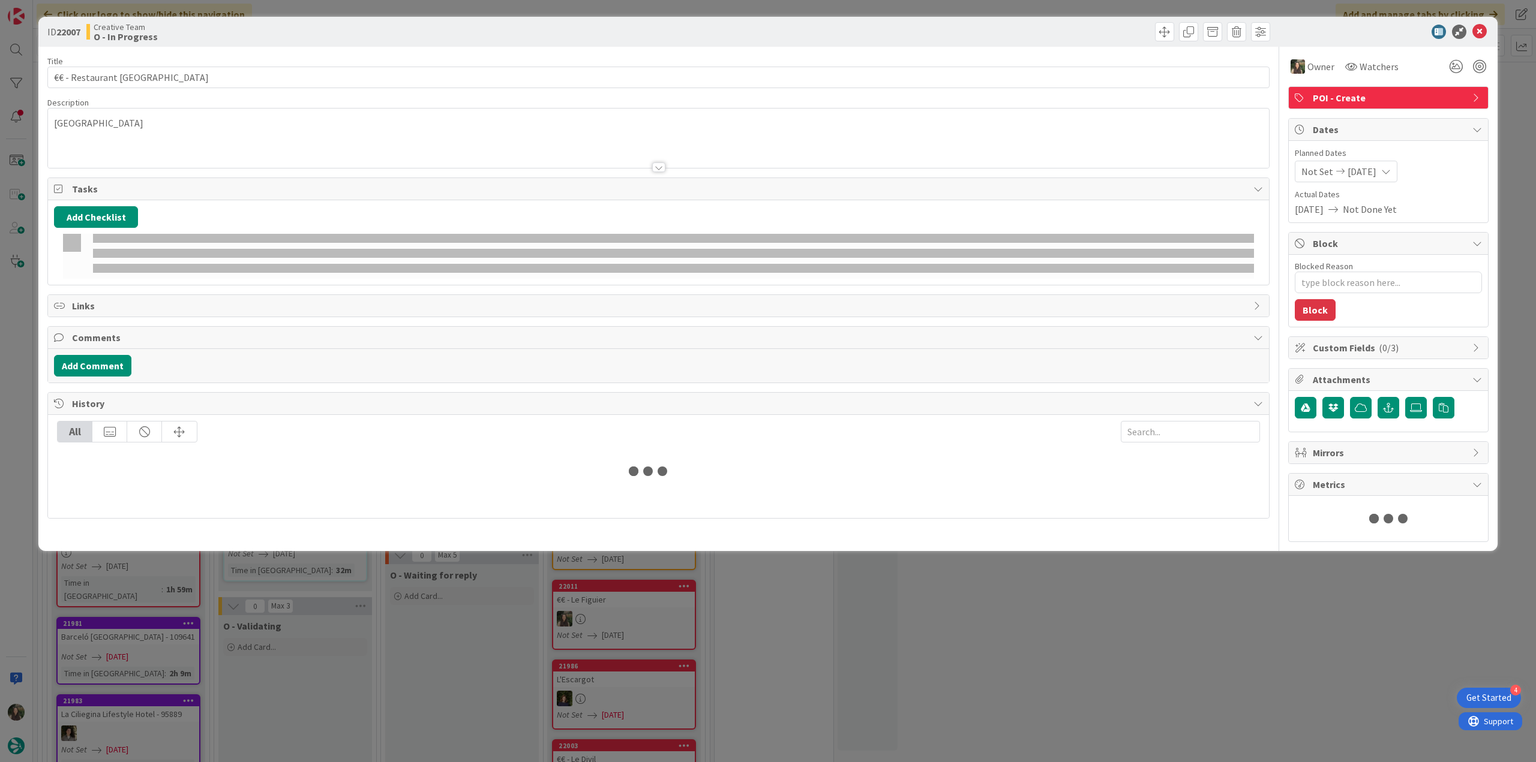
type textarea "x"
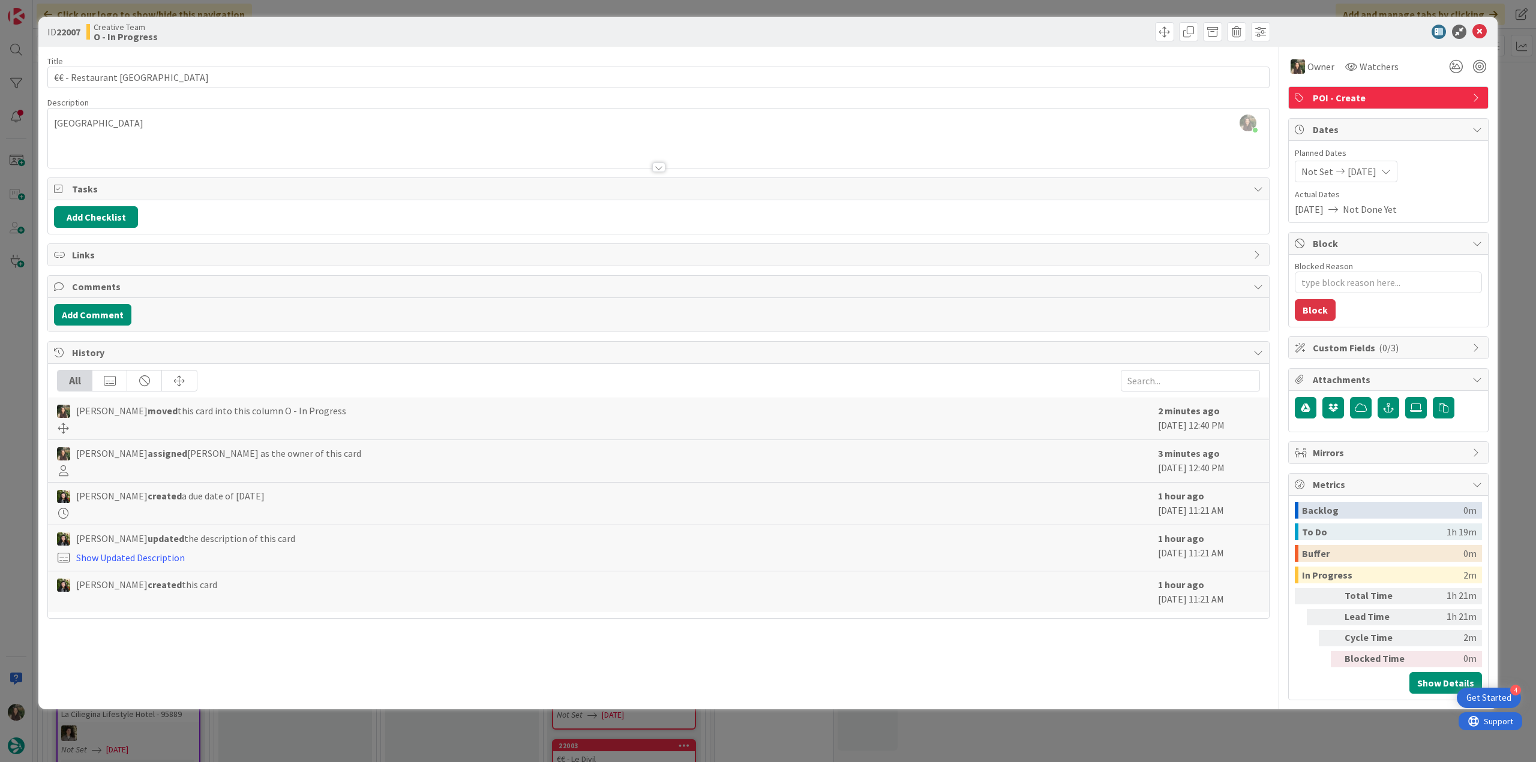
drag, startPoint x: 28, startPoint y: 334, endPoint x: 9, endPoint y: 356, distance: 28.5
click at [28, 335] on div "ID 22007 Creative Team O - In Progress Title 22 / 128 €€ - Restaurant Le Sud De…" at bounding box center [768, 381] width 1536 height 762
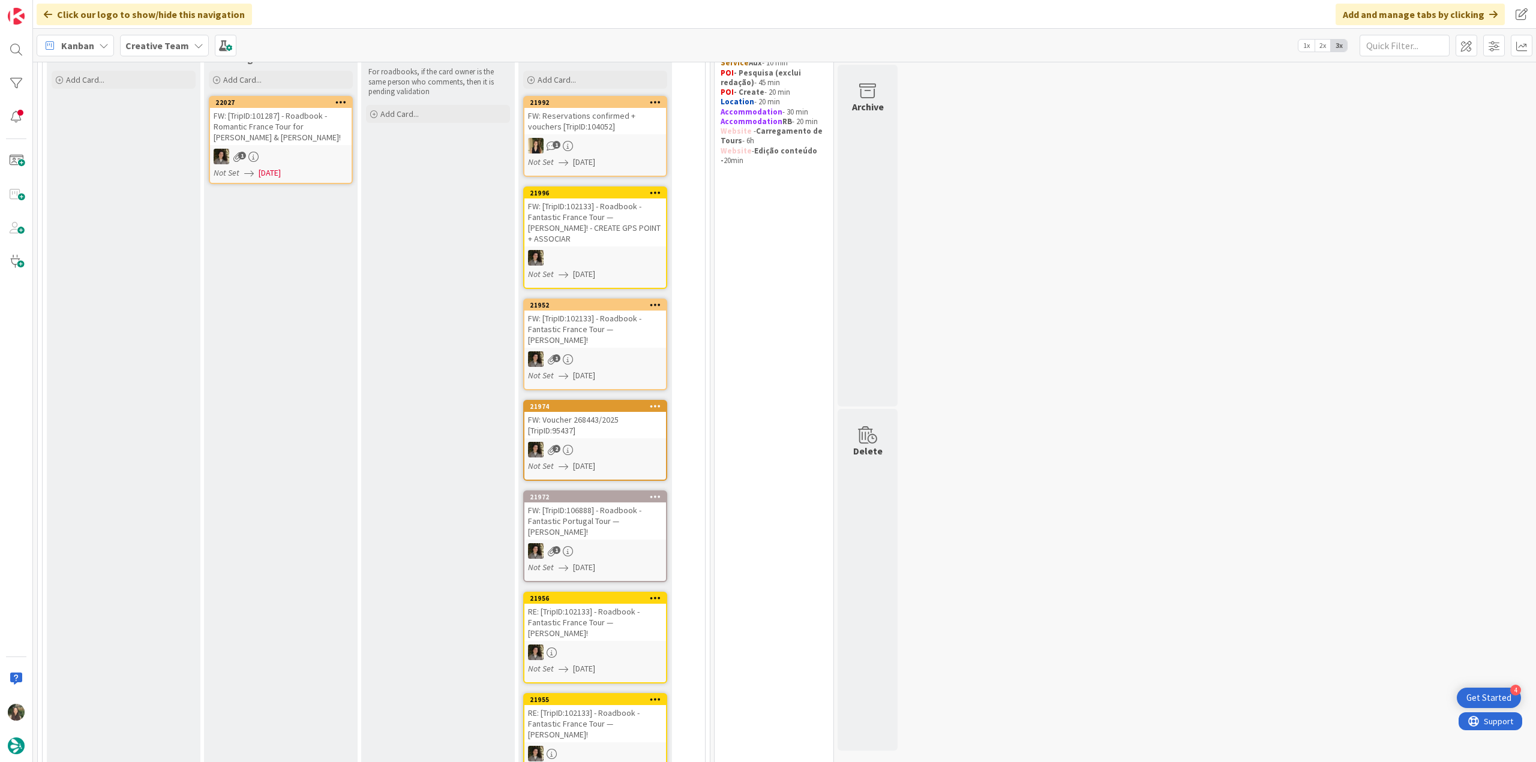
scroll to position [60, 0]
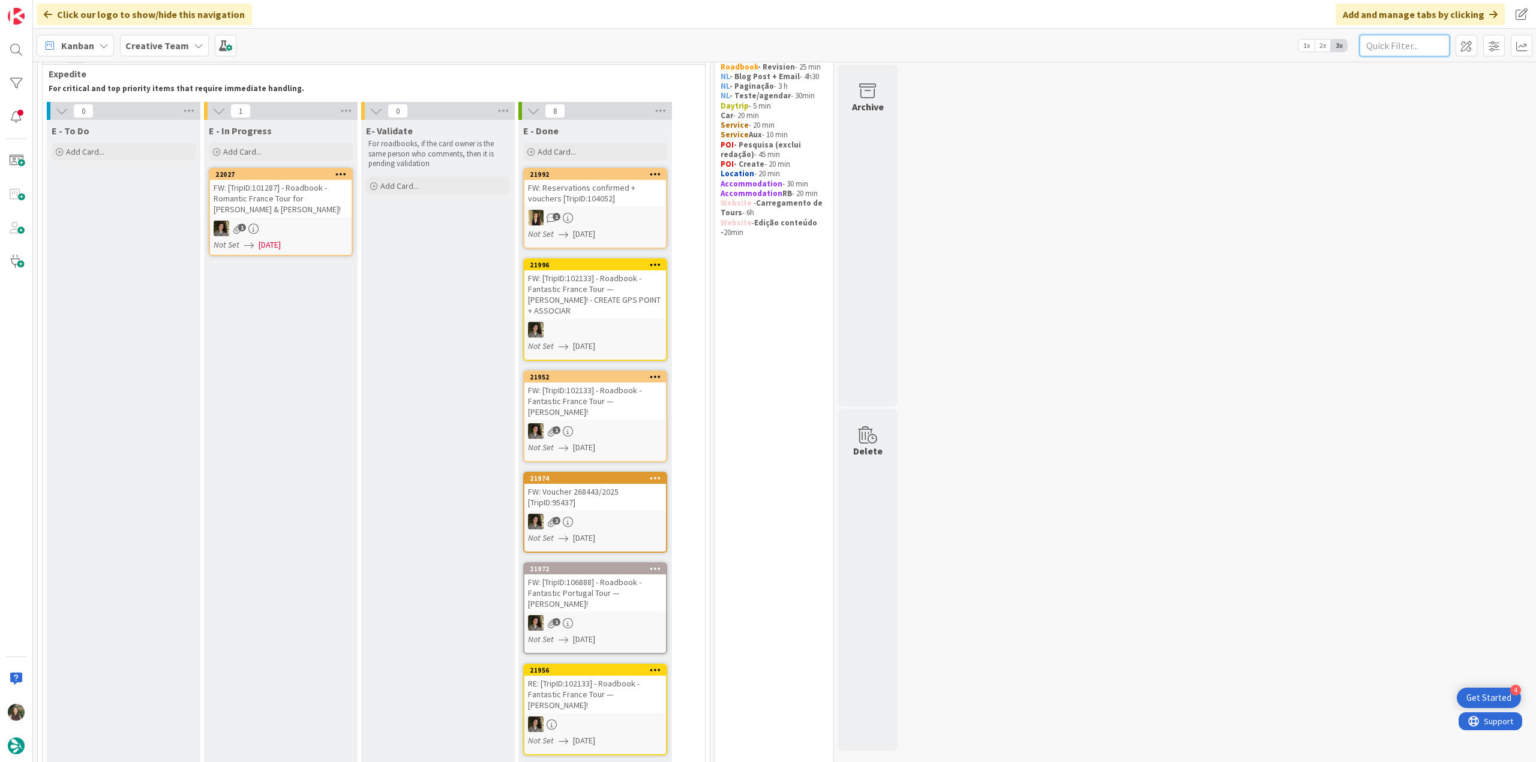
click at [1382, 47] on input "text" at bounding box center [1404, 46] width 90 height 22
paste input "108640"
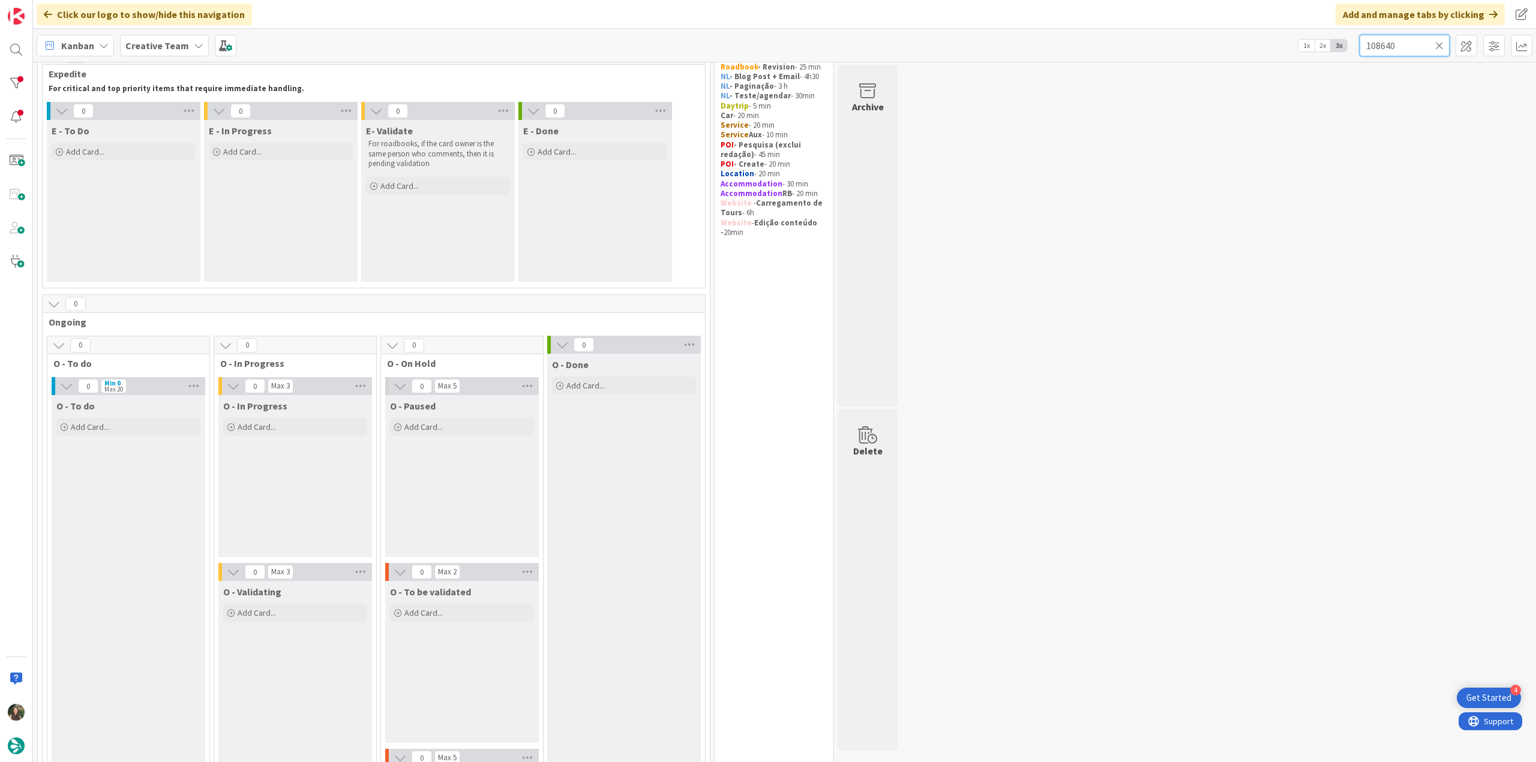
type input "108640"
click at [1436, 49] on icon at bounding box center [1439, 45] width 8 height 11
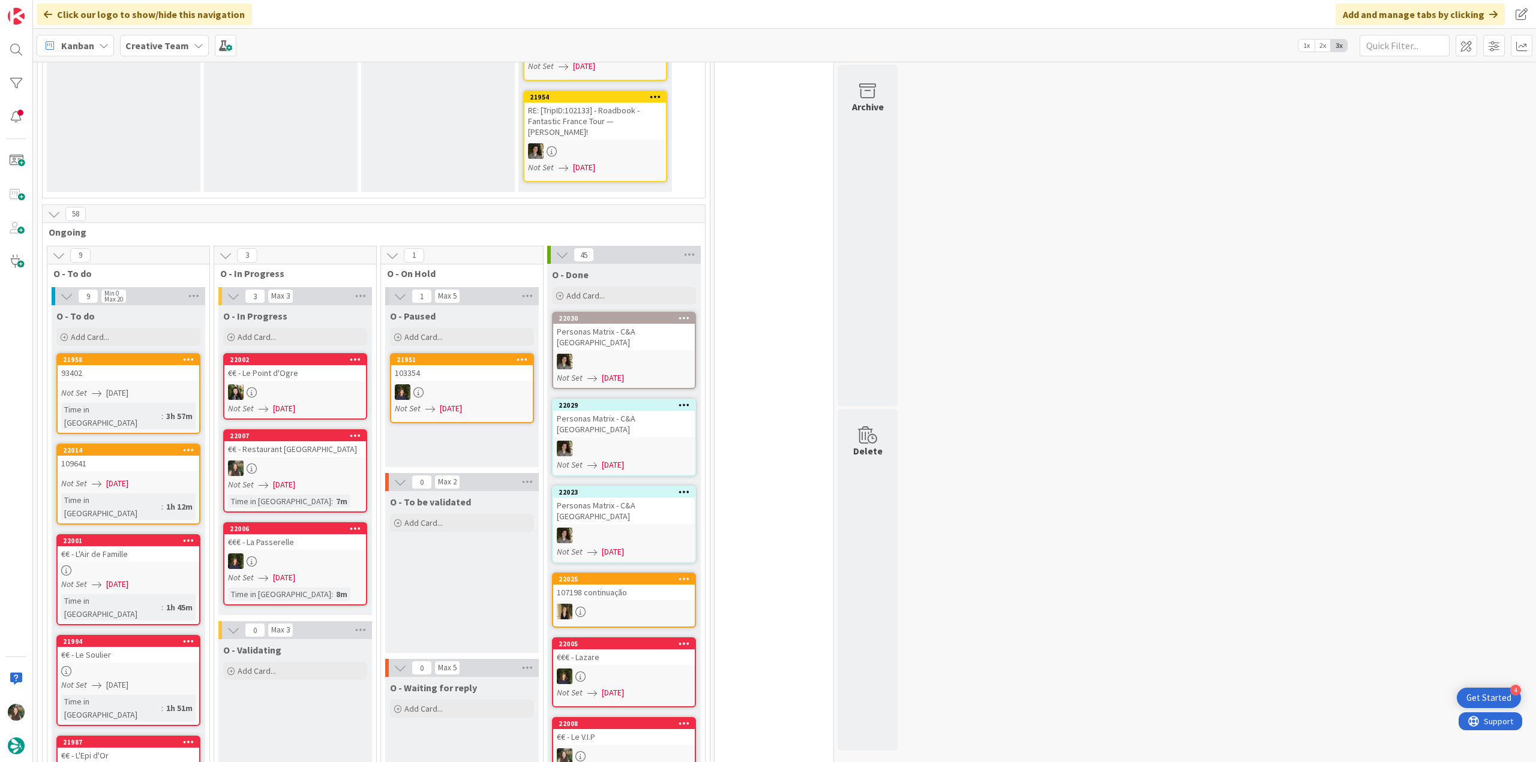
scroll to position [780, 0]
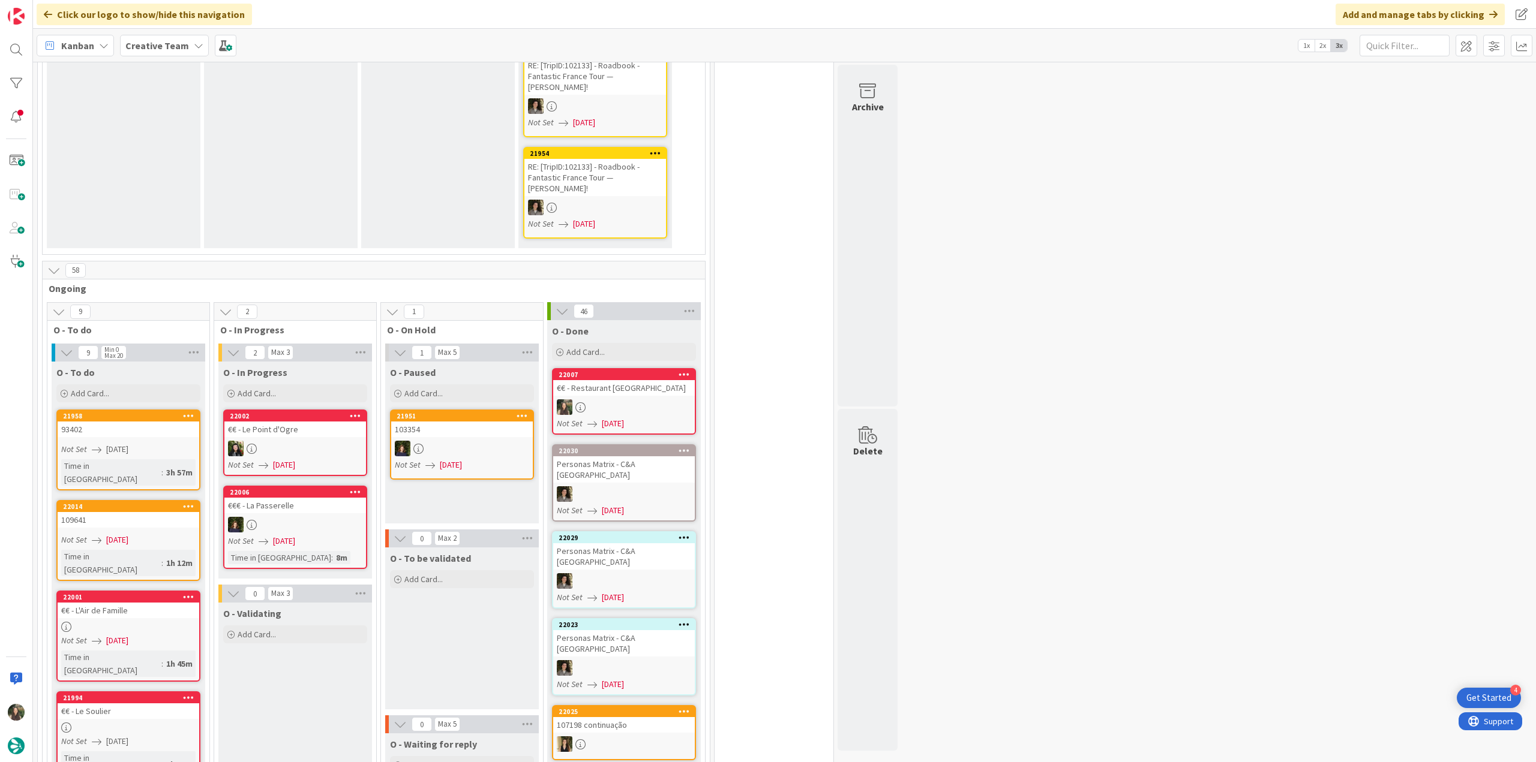
click at [670, 400] on div at bounding box center [624, 408] width 142 height 16
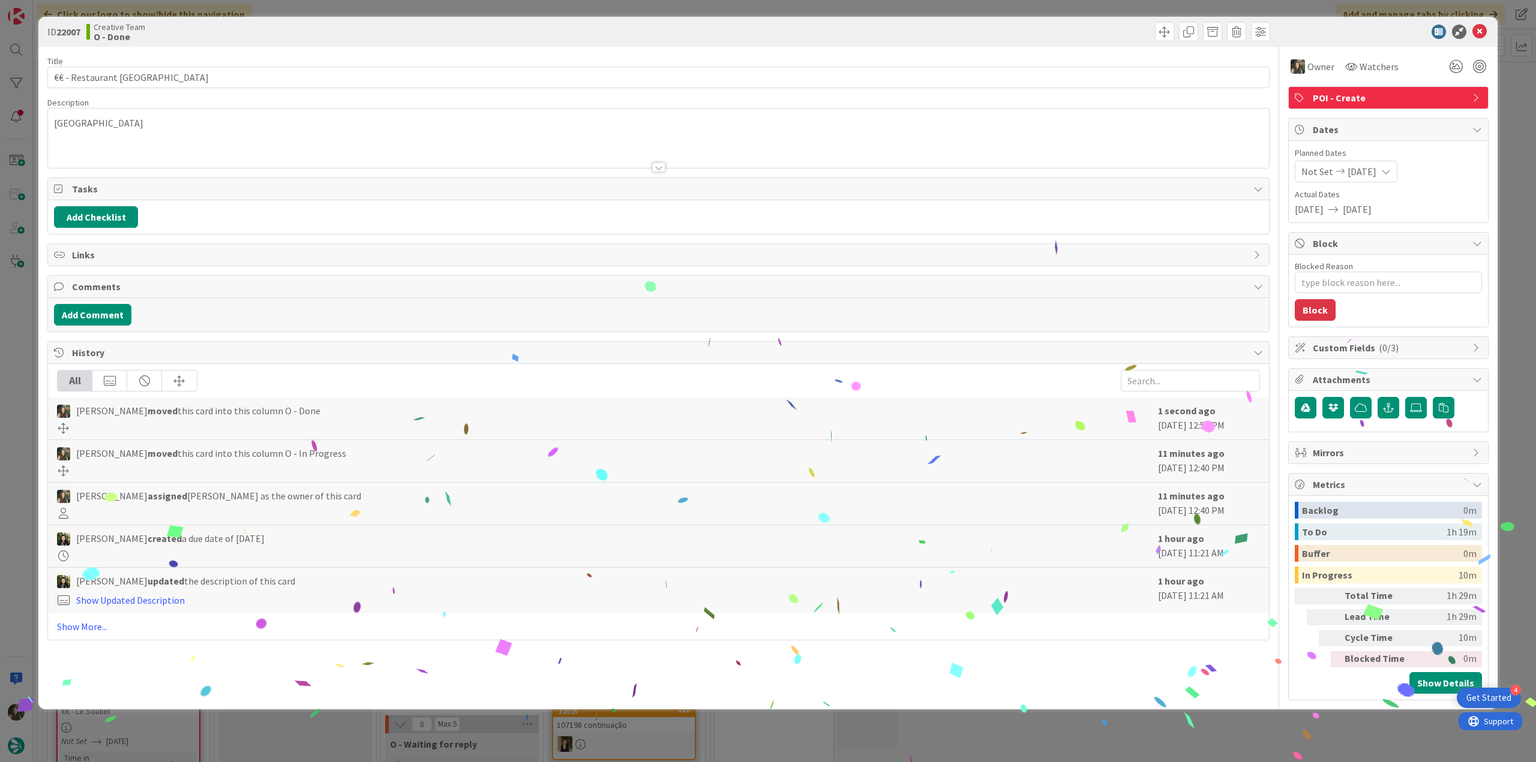
drag, startPoint x: 1254, startPoint y: 714, endPoint x: 900, endPoint y: 753, distance: 356.0
click at [1253, 714] on div "ID 22007 Creative Team O - Done Title 22 / 128 €€ - Restaurant Le Sud Descripti…" at bounding box center [768, 381] width 1536 height 762
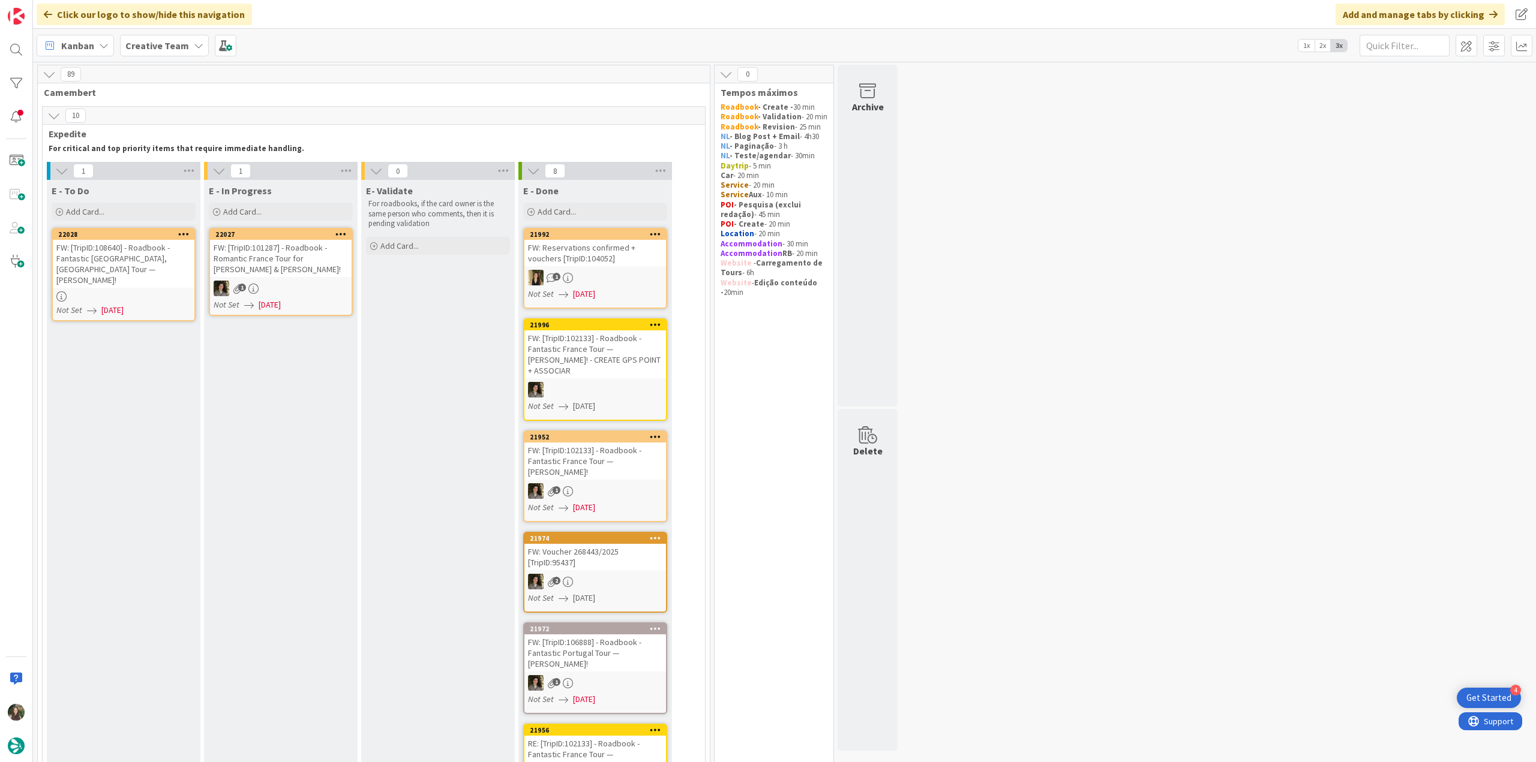
click at [164, 292] on div at bounding box center [124, 297] width 142 height 10
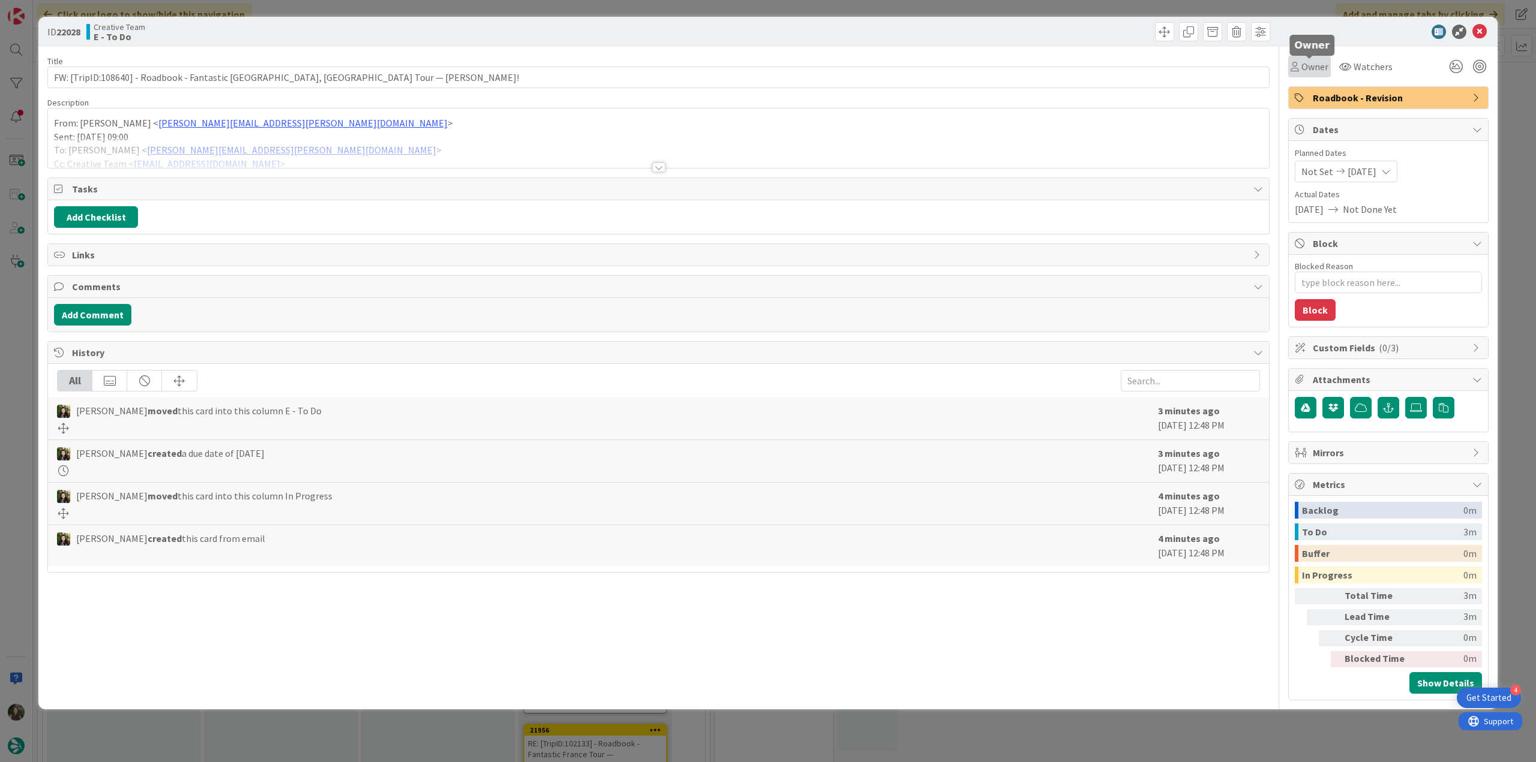
click at [1298, 72] on div "Owner" at bounding box center [1309, 66] width 38 height 14
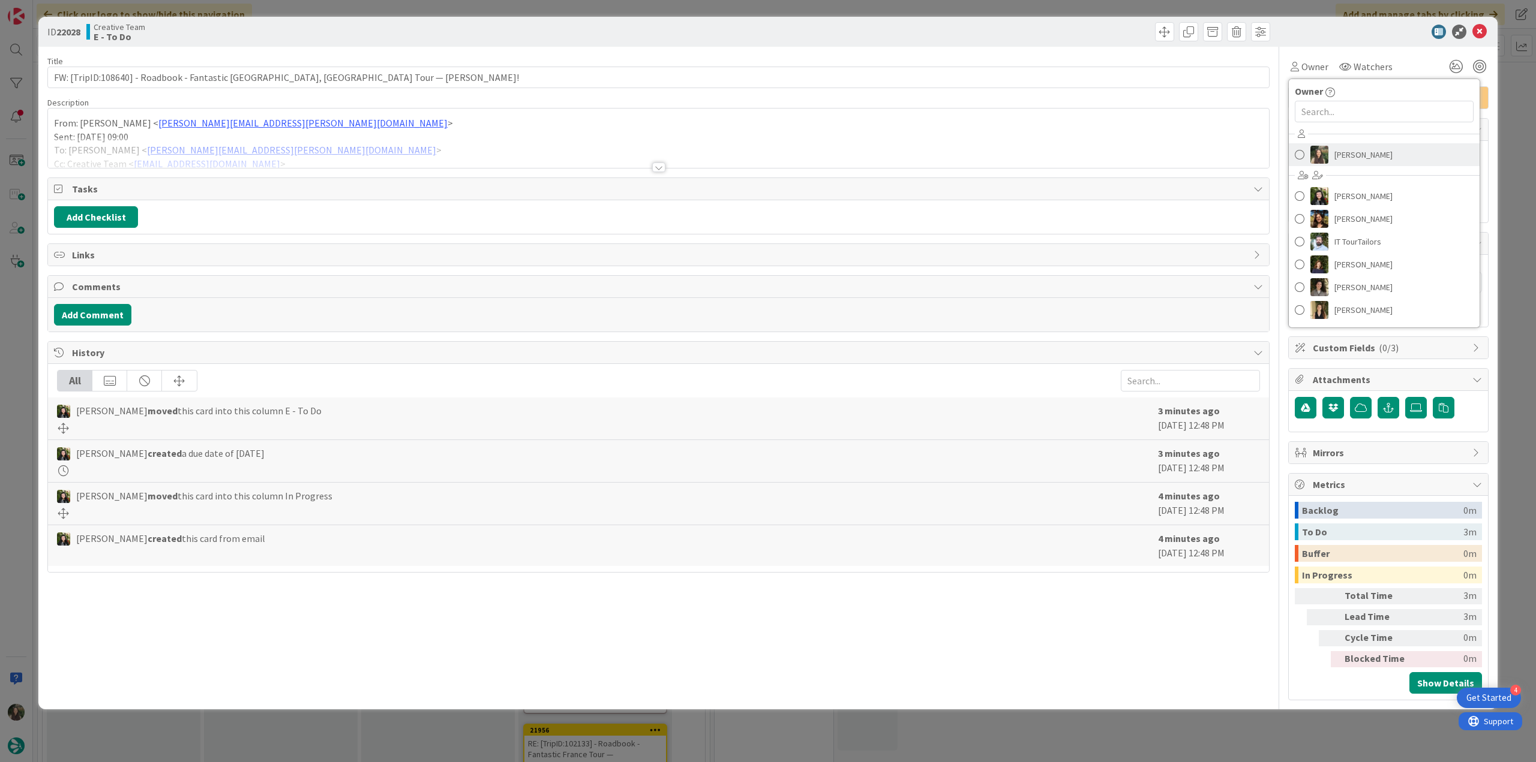
click at [1334, 152] on span "[PERSON_NAME]" at bounding box center [1363, 155] width 58 height 18
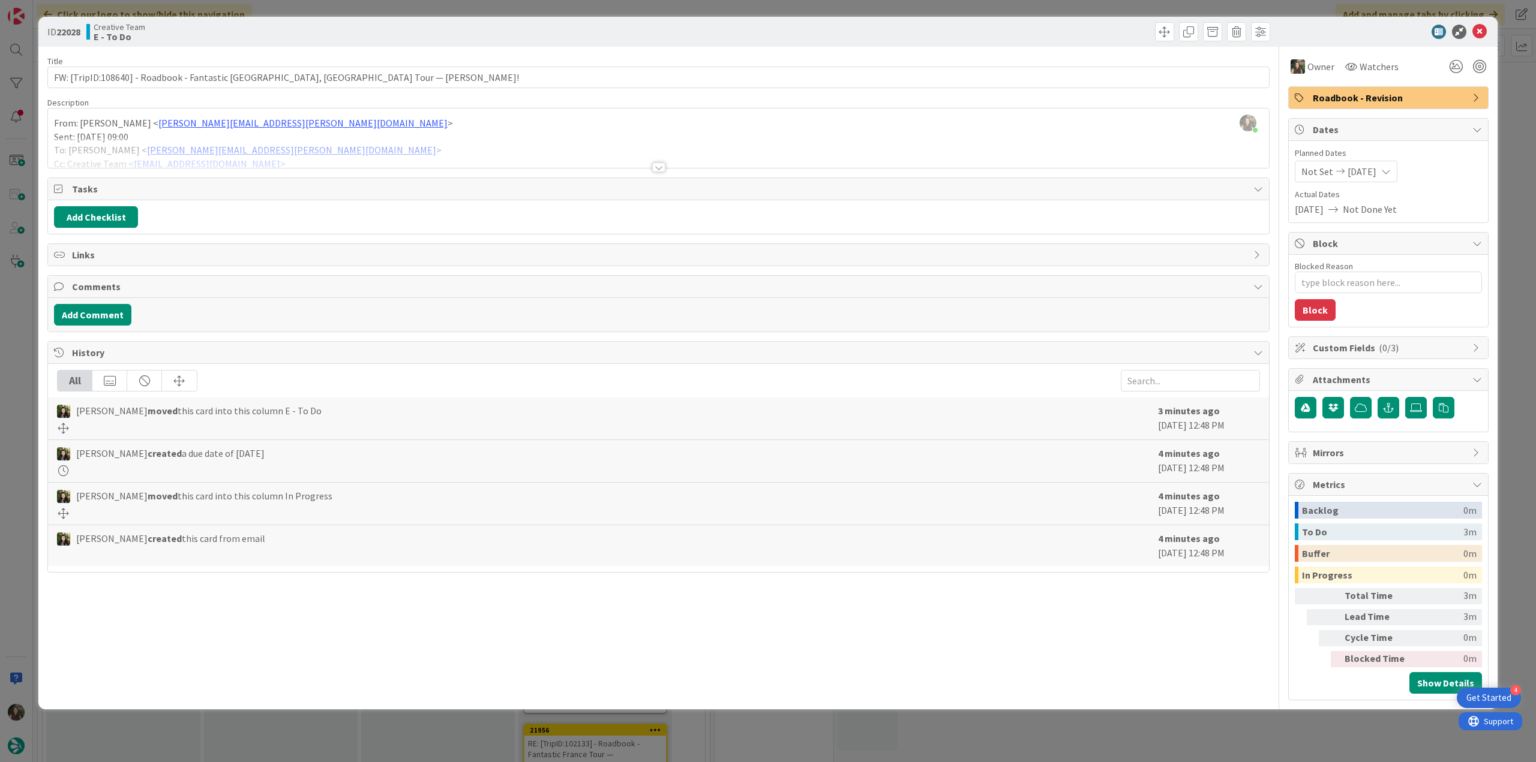
drag, startPoint x: 1510, startPoint y: 137, endPoint x: 1490, endPoint y: 141, distance: 20.1
click at [1511, 137] on div "ID 22028 Creative Team E - To Do Title 71 / 128 FW: [TripID:108640] - Roadbook …" at bounding box center [768, 381] width 1536 height 762
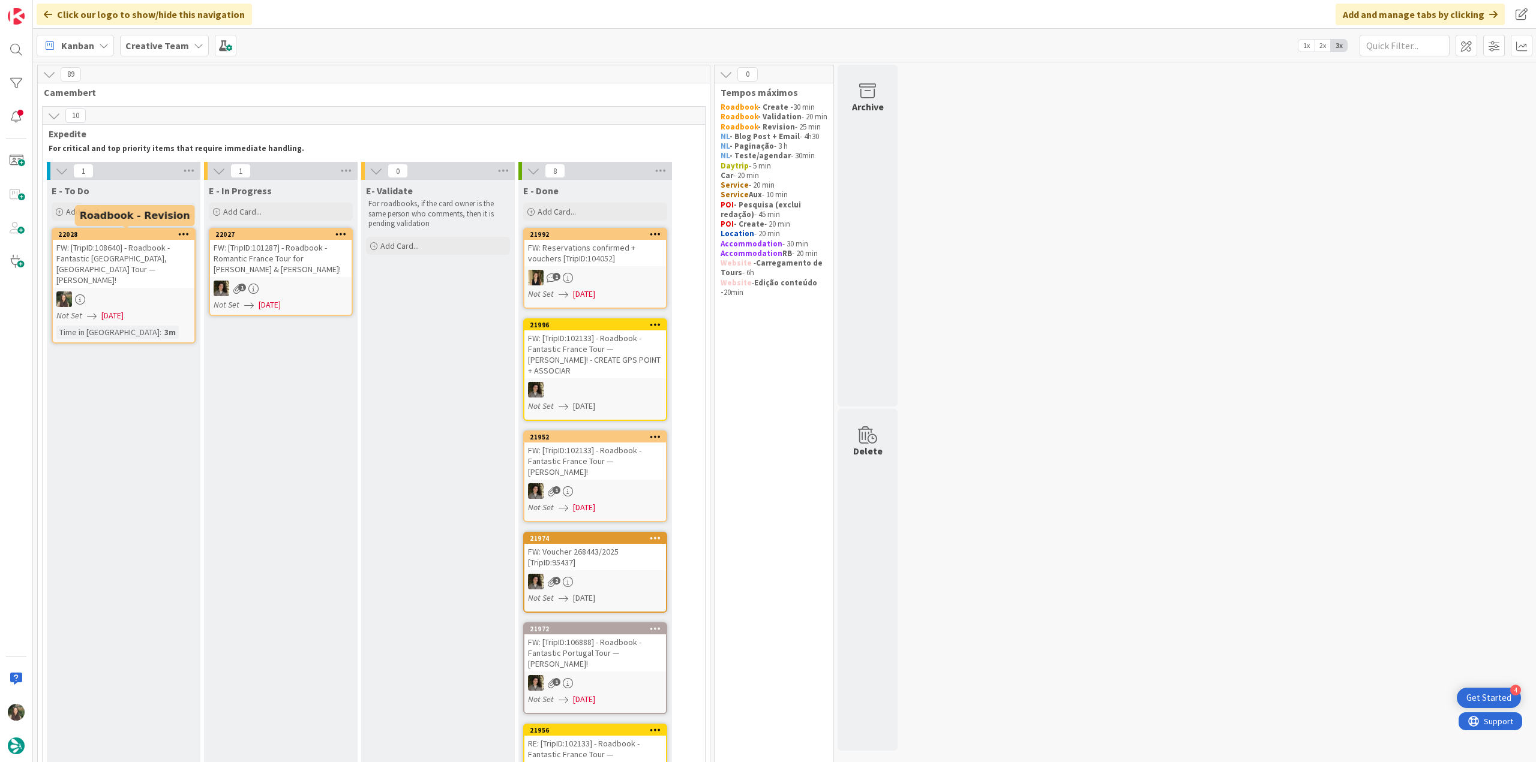
click at [134, 292] on div at bounding box center [124, 300] width 142 height 16
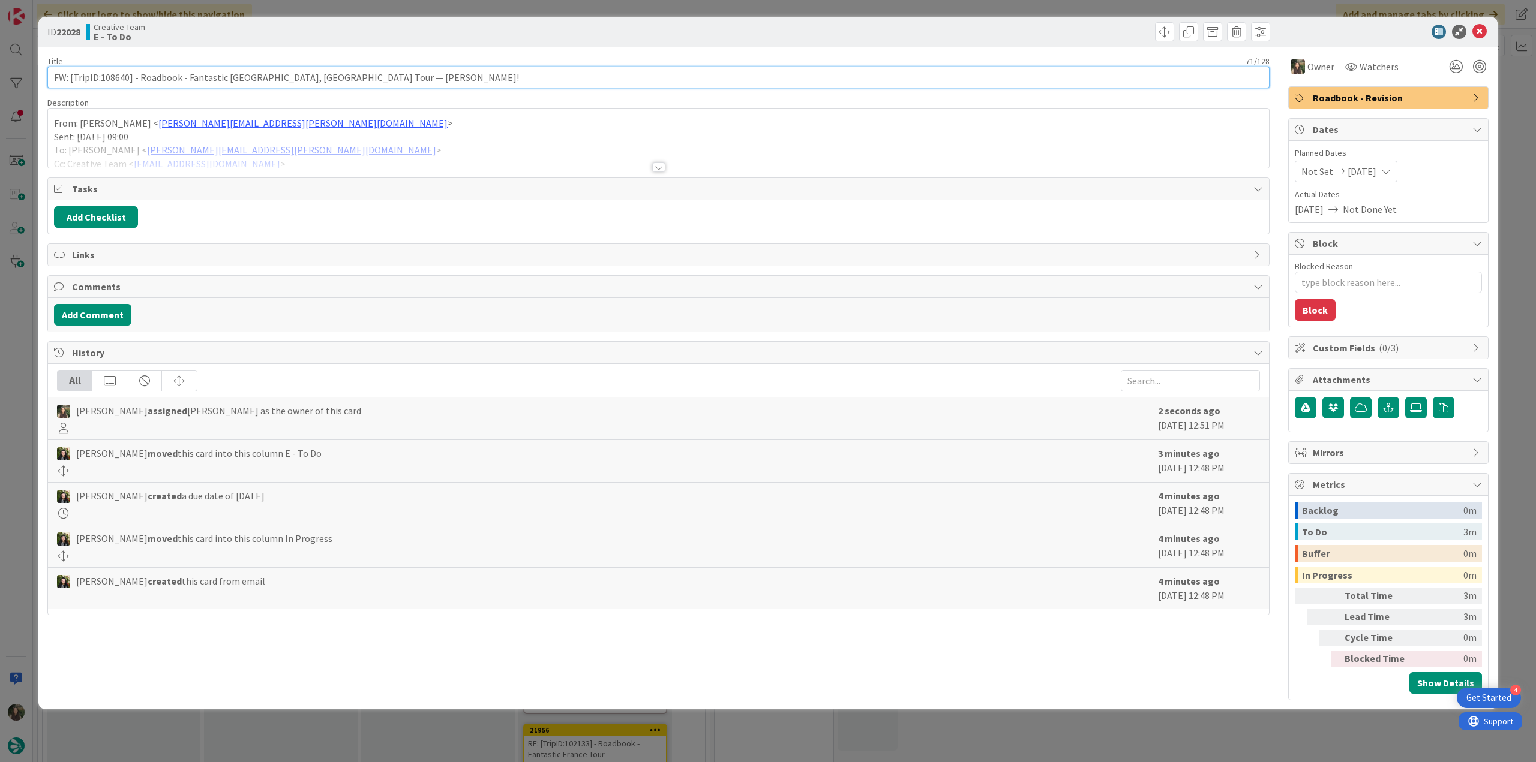
click at [115, 80] on input "FW: [TripID:108640] - Roadbook - Fantastic [GEOGRAPHIC_DATA], [GEOGRAPHIC_DATA]…" at bounding box center [658, 78] width 1222 height 22
click at [18, 314] on div "ID 22028 Creative Team E - To Do Title 71 / 128 FW: [TripID:108640] - Roadbook …" at bounding box center [768, 381] width 1536 height 762
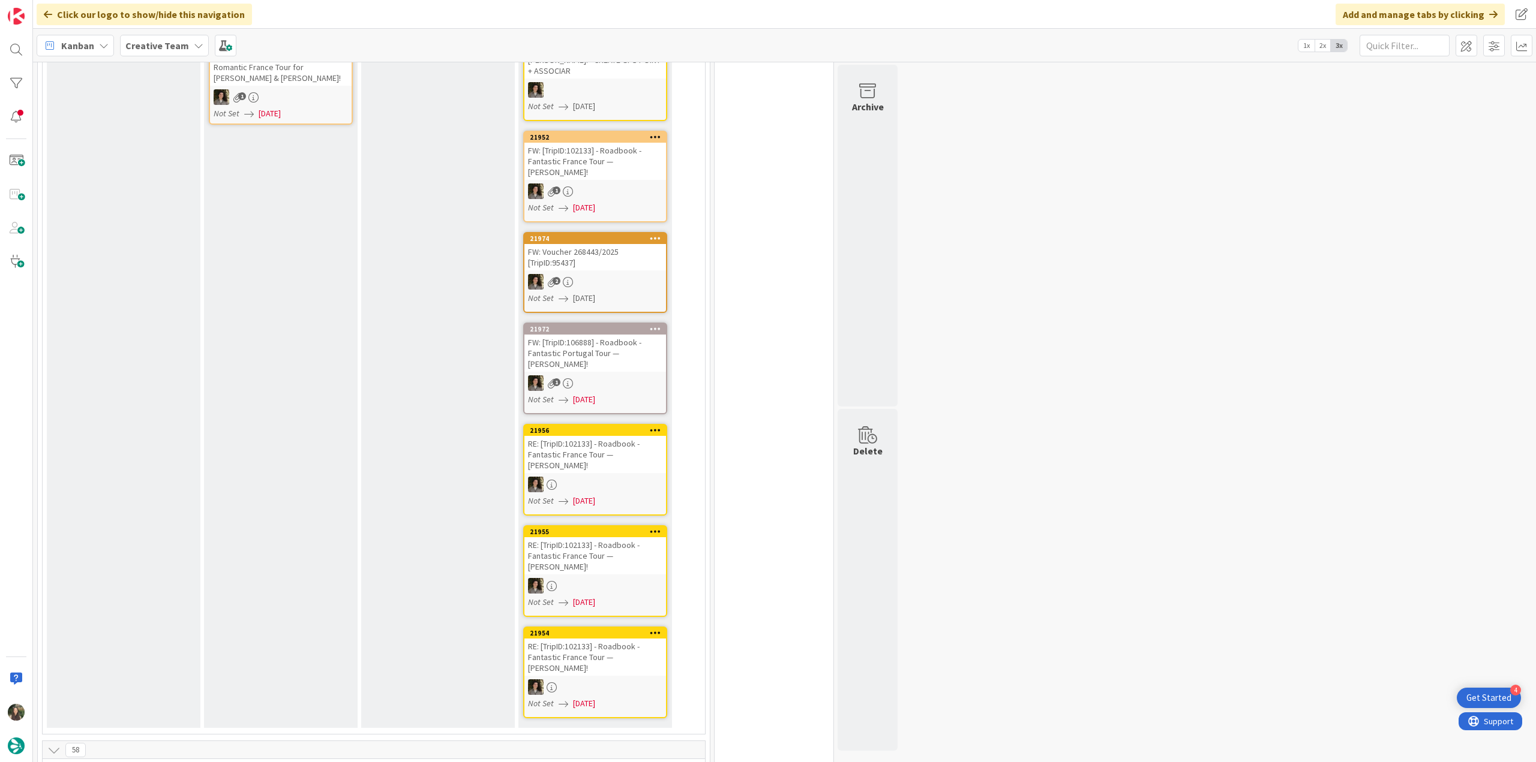
scroll to position [120, 0]
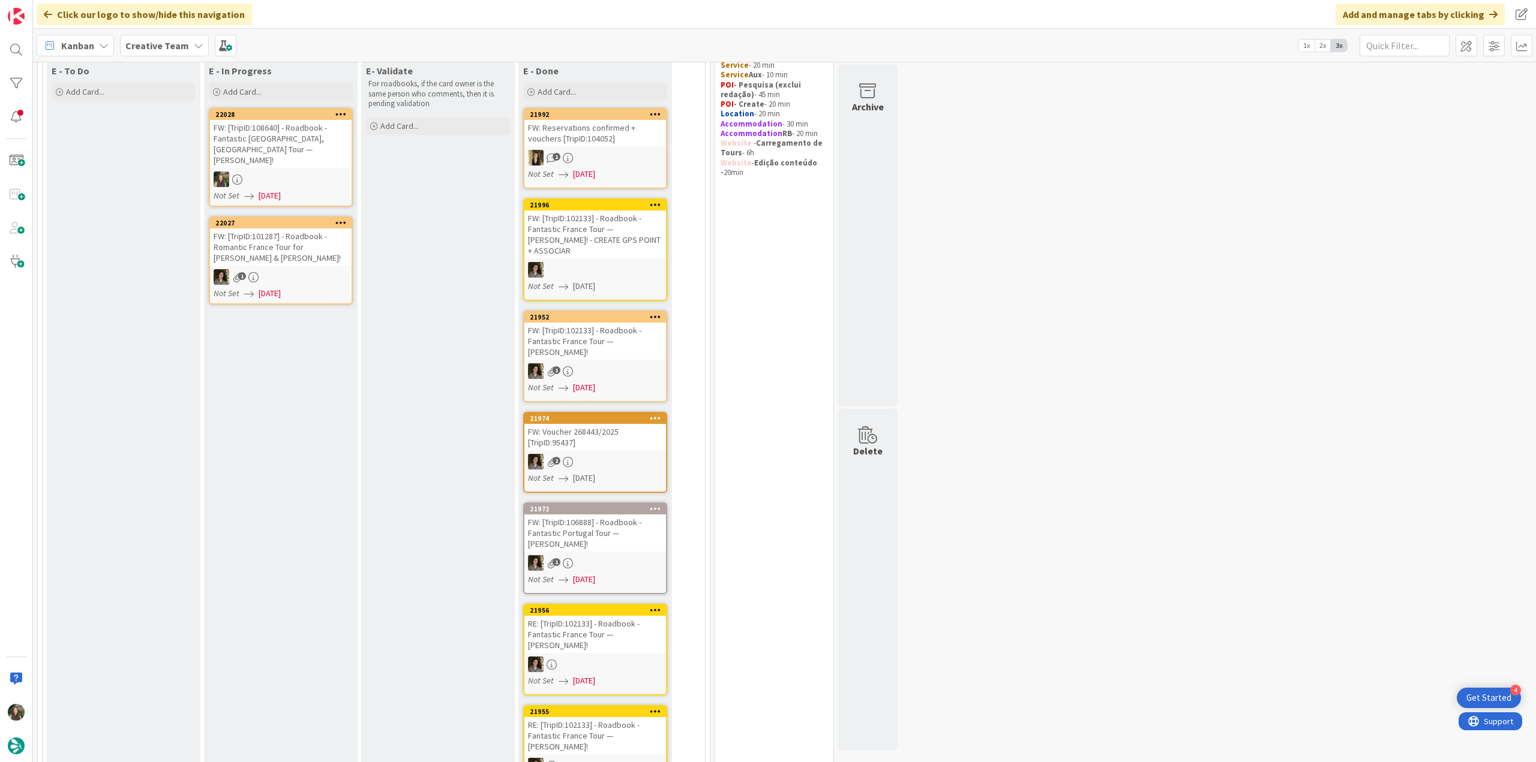
click at [305, 172] on div at bounding box center [281, 180] width 142 height 16
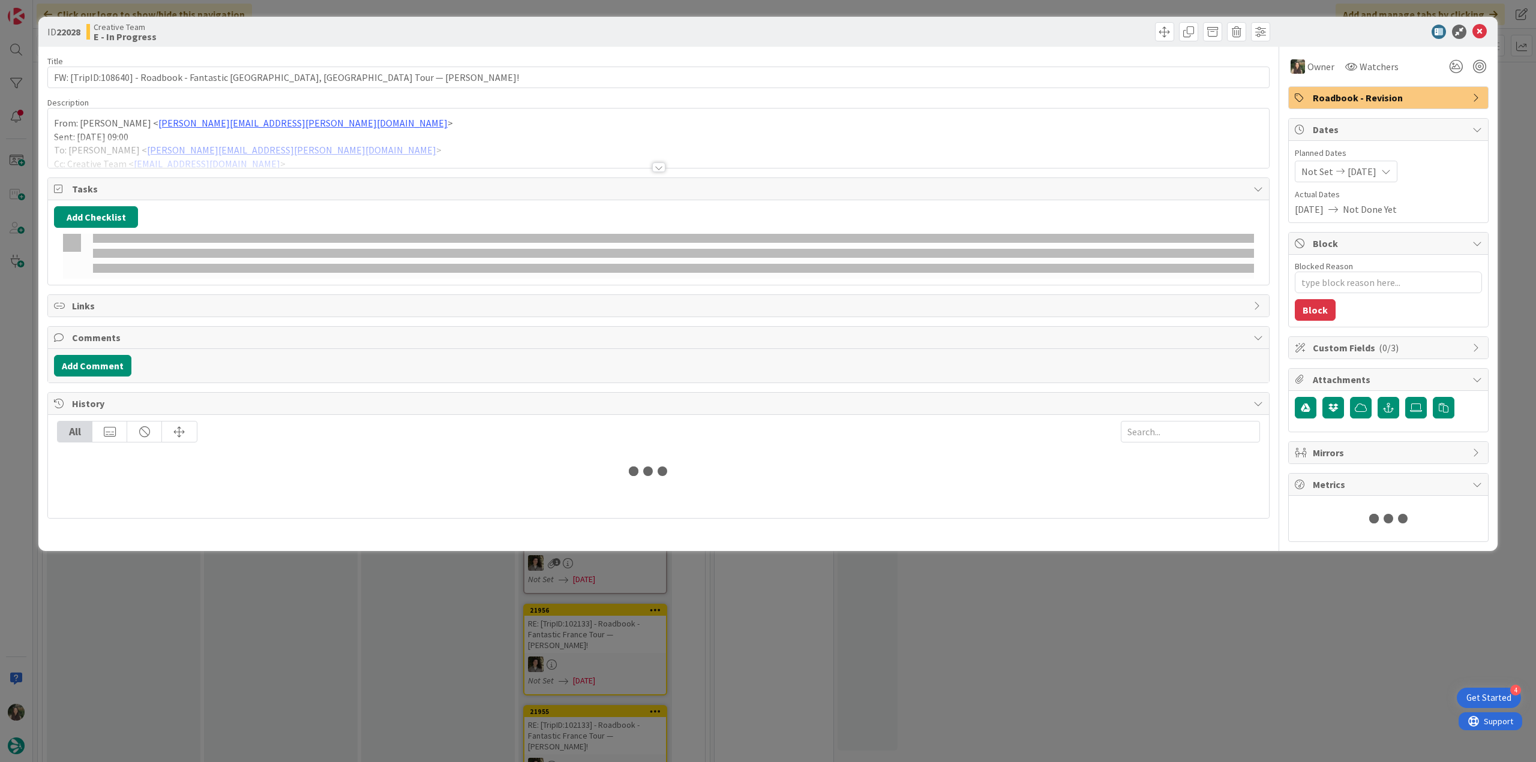
type textarea "x"
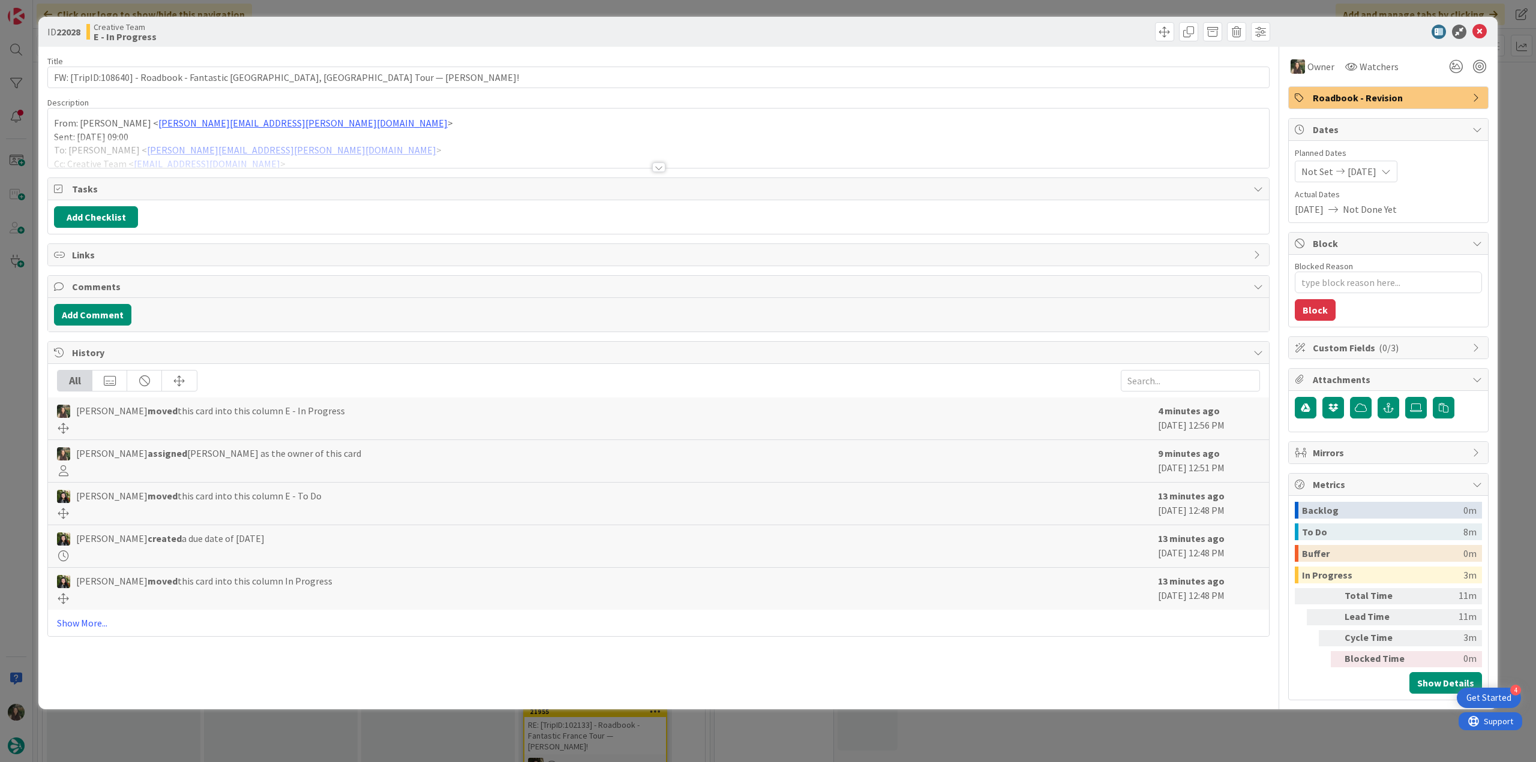
click at [364, 151] on div at bounding box center [658, 152] width 1221 height 31
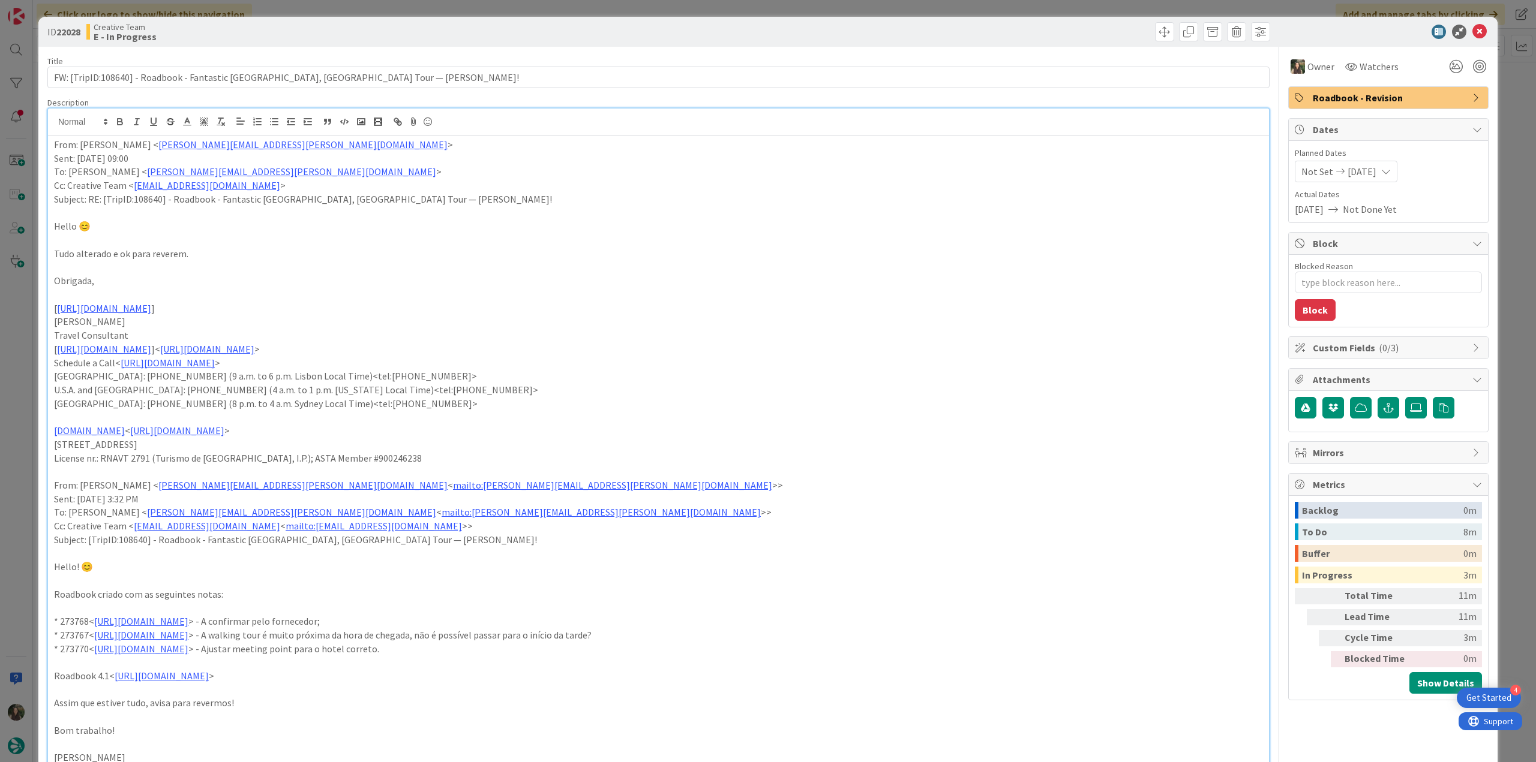
click at [23, 328] on div "ID 22028 Creative Team E - In Progress Title 71 / 128 FW: [TripID:108640] - Roa…" at bounding box center [768, 381] width 1536 height 762
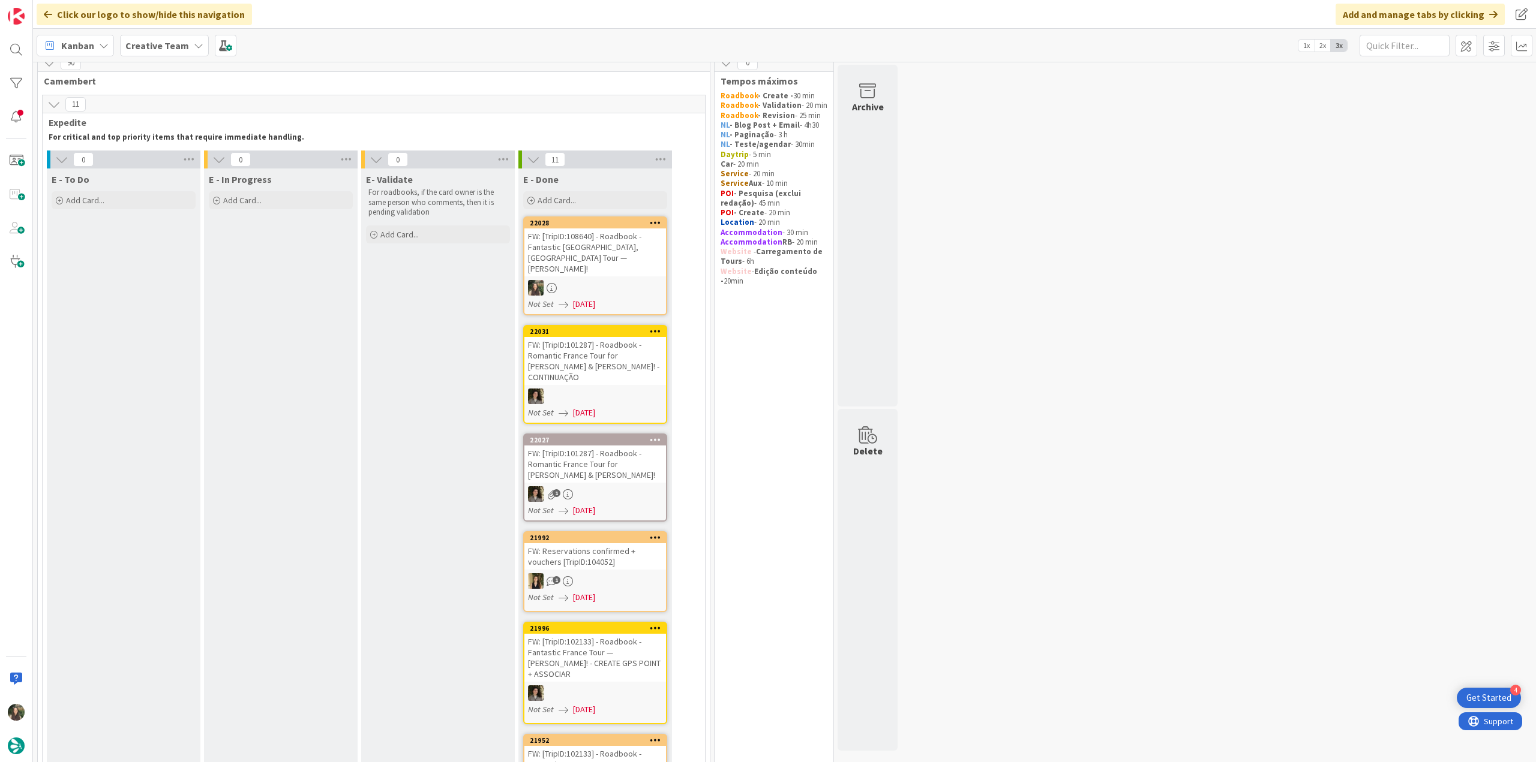
click at [612, 280] on div at bounding box center [595, 288] width 142 height 16
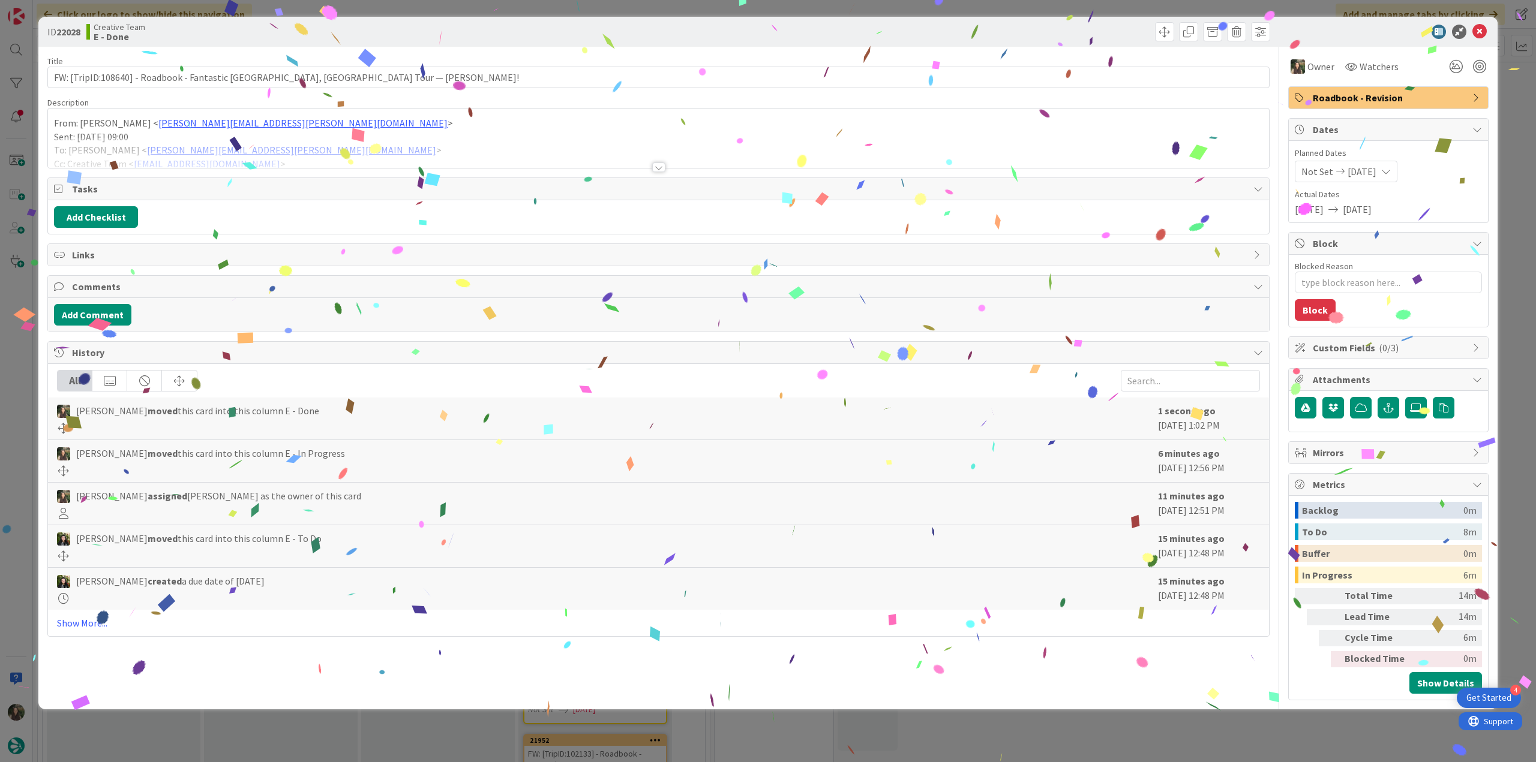
type textarea "x"
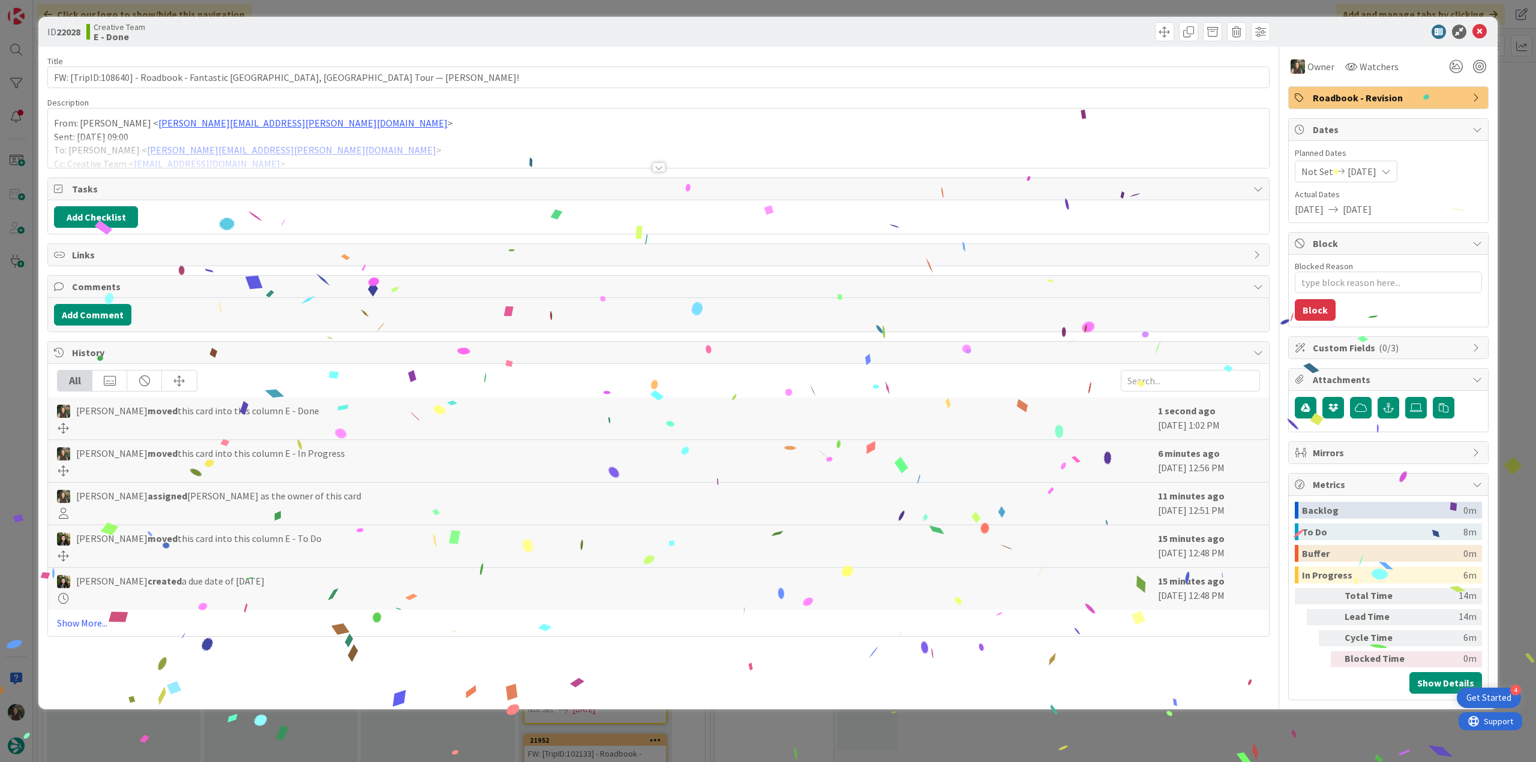
click at [1197, 736] on div "ID 22028 Creative Team E - Done Title 71 / 128 FW: [TripID:108640] - Roadbook -…" at bounding box center [768, 381] width 1536 height 762
